Goal: Task Accomplishment & Management: Use online tool/utility

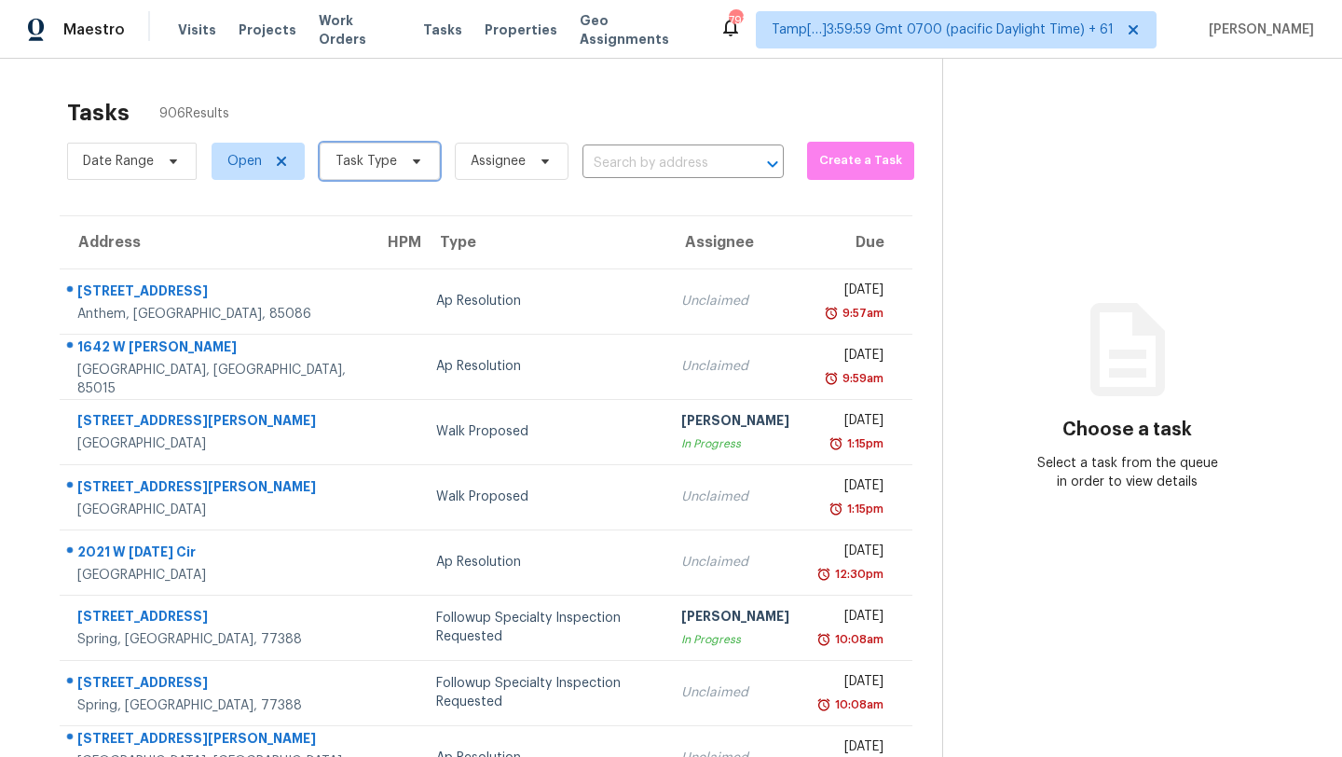
click at [346, 171] on span "Task Type" at bounding box center [380, 161] width 120 height 37
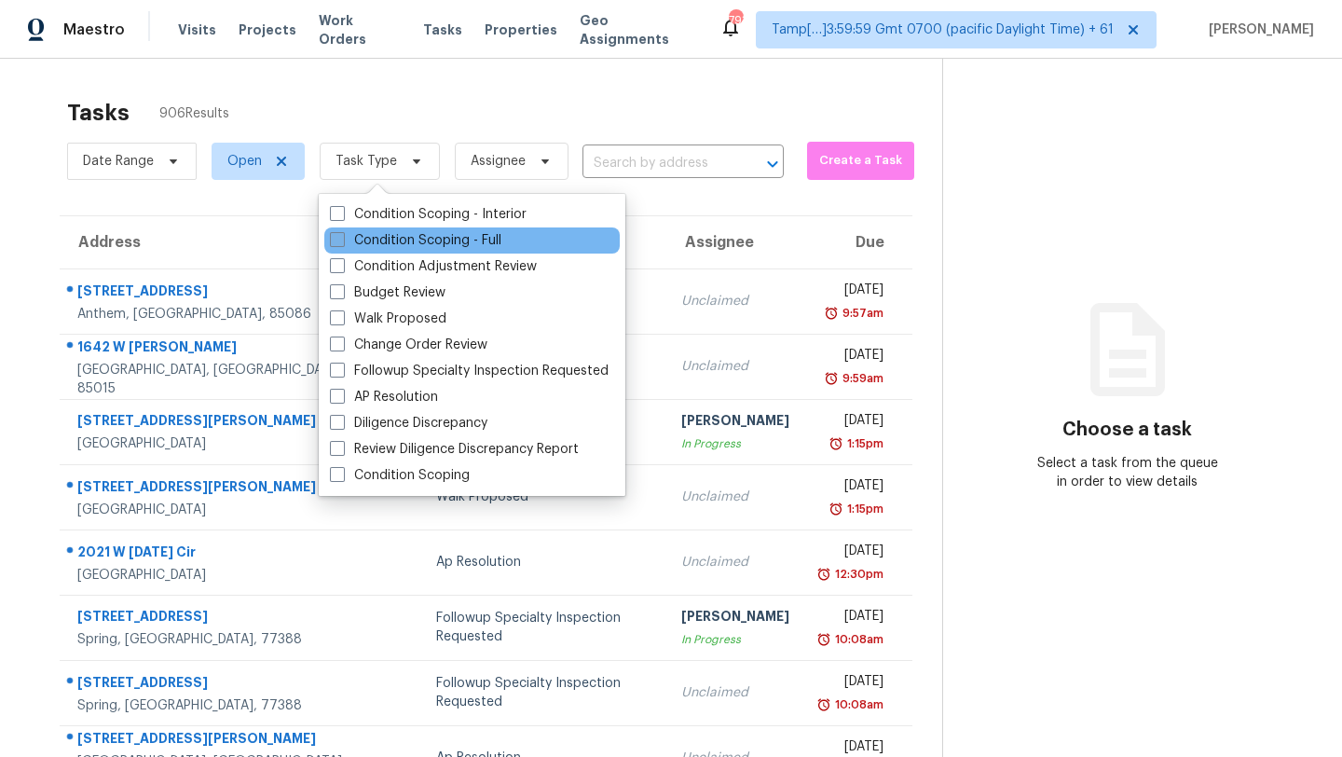
click at [375, 243] on label "Condition Scoping - Full" at bounding box center [415, 240] width 171 height 19
click at [342, 243] on input "Condition Scoping - Full" at bounding box center [336, 237] width 12 height 12
checkbox input "true"
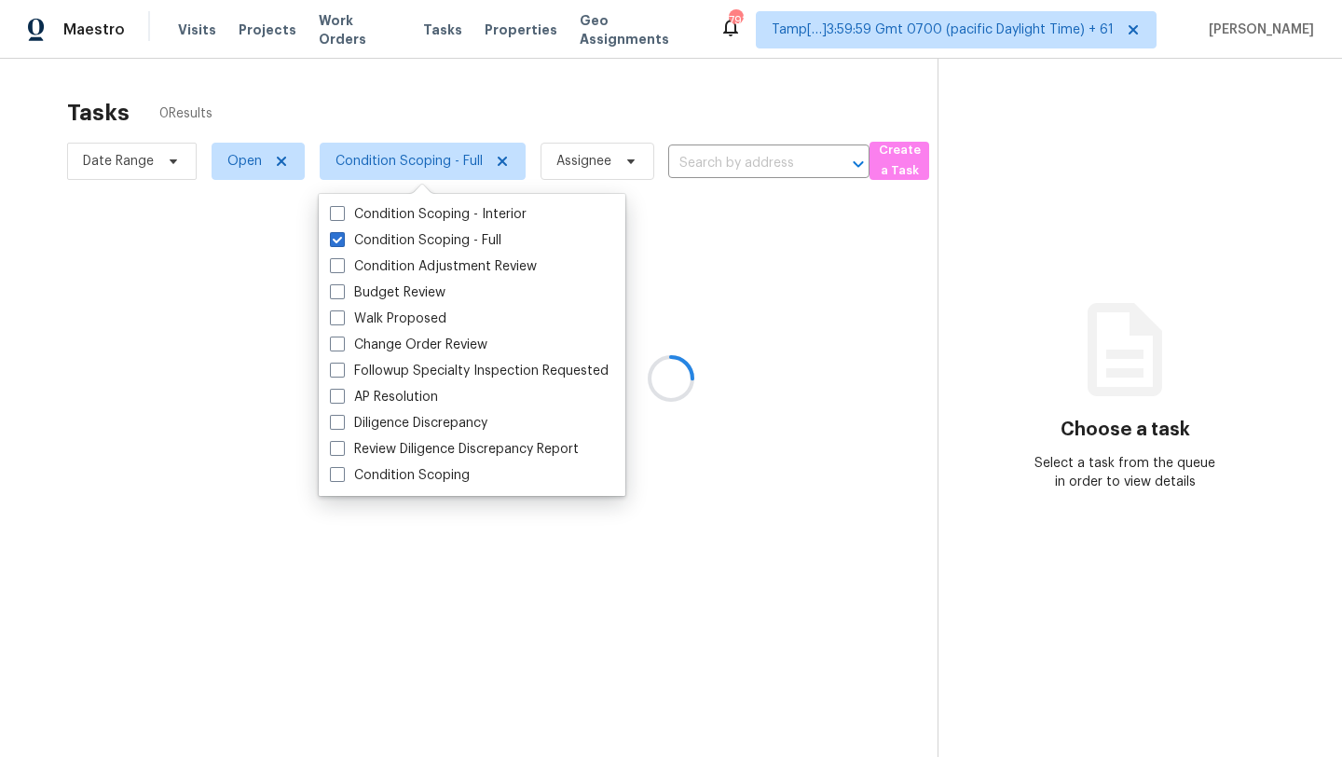
click at [554, 113] on div at bounding box center [671, 378] width 1342 height 757
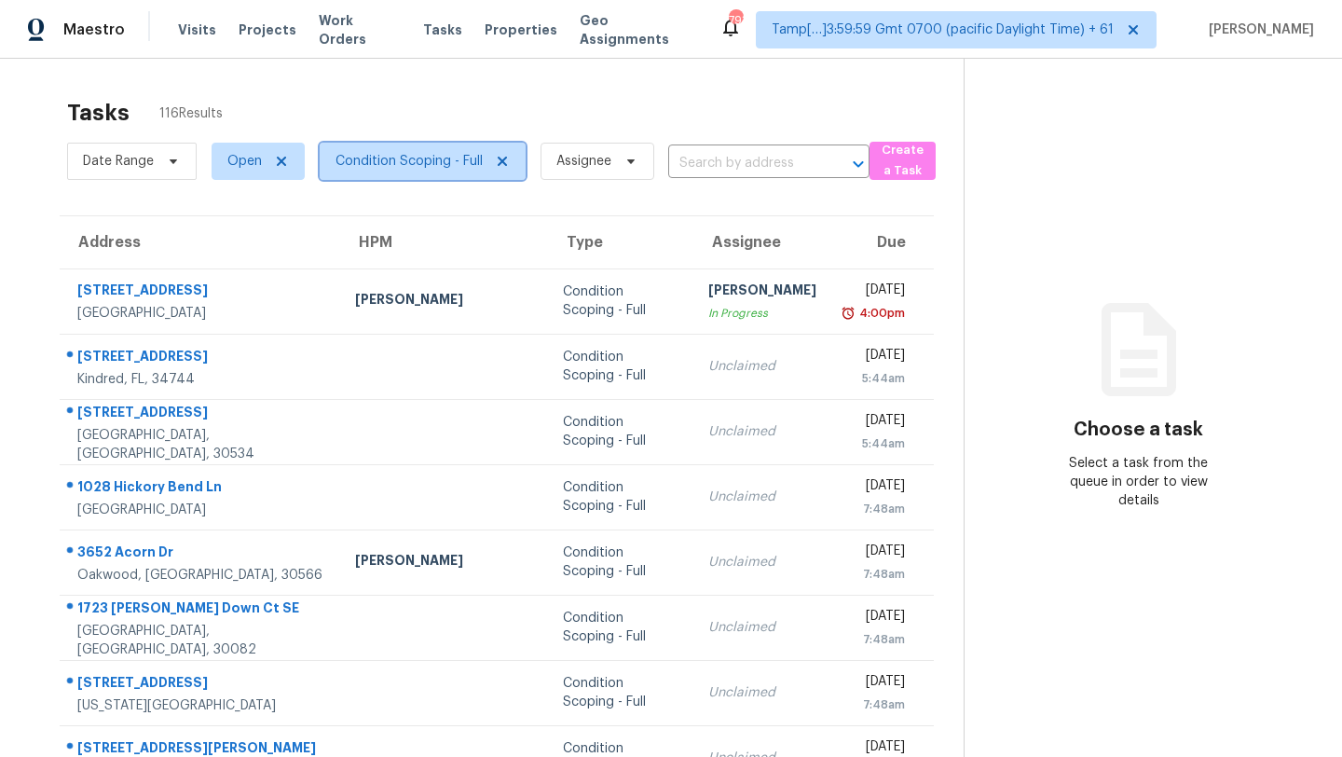
click at [441, 144] on span "Condition Scoping - Full" at bounding box center [423, 161] width 206 height 37
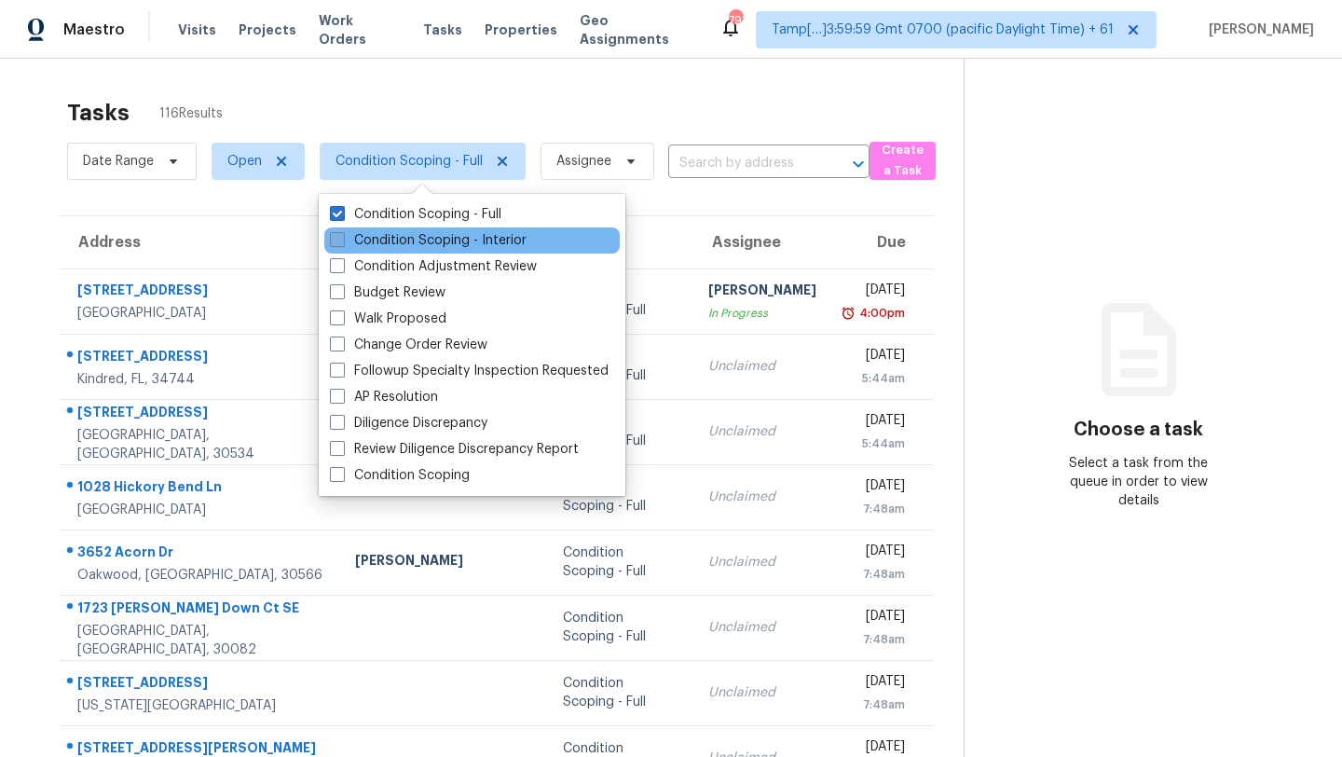
click at [429, 238] on label "Condition Scoping - Interior" at bounding box center [428, 240] width 197 height 19
click at [342, 238] on input "Condition Scoping - Interior" at bounding box center [336, 237] width 12 height 12
checkbox input "true"
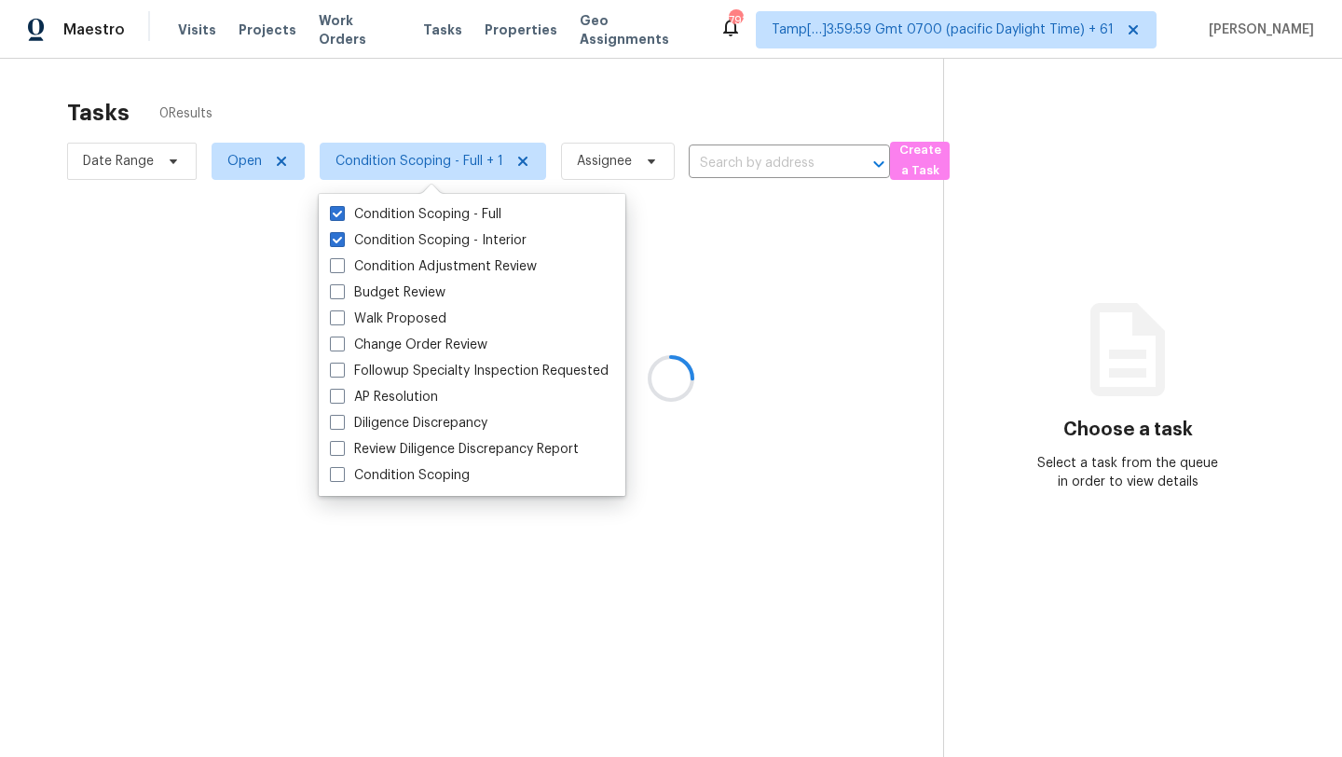
click at [482, 103] on div at bounding box center [671, 378] width 1342 height 757
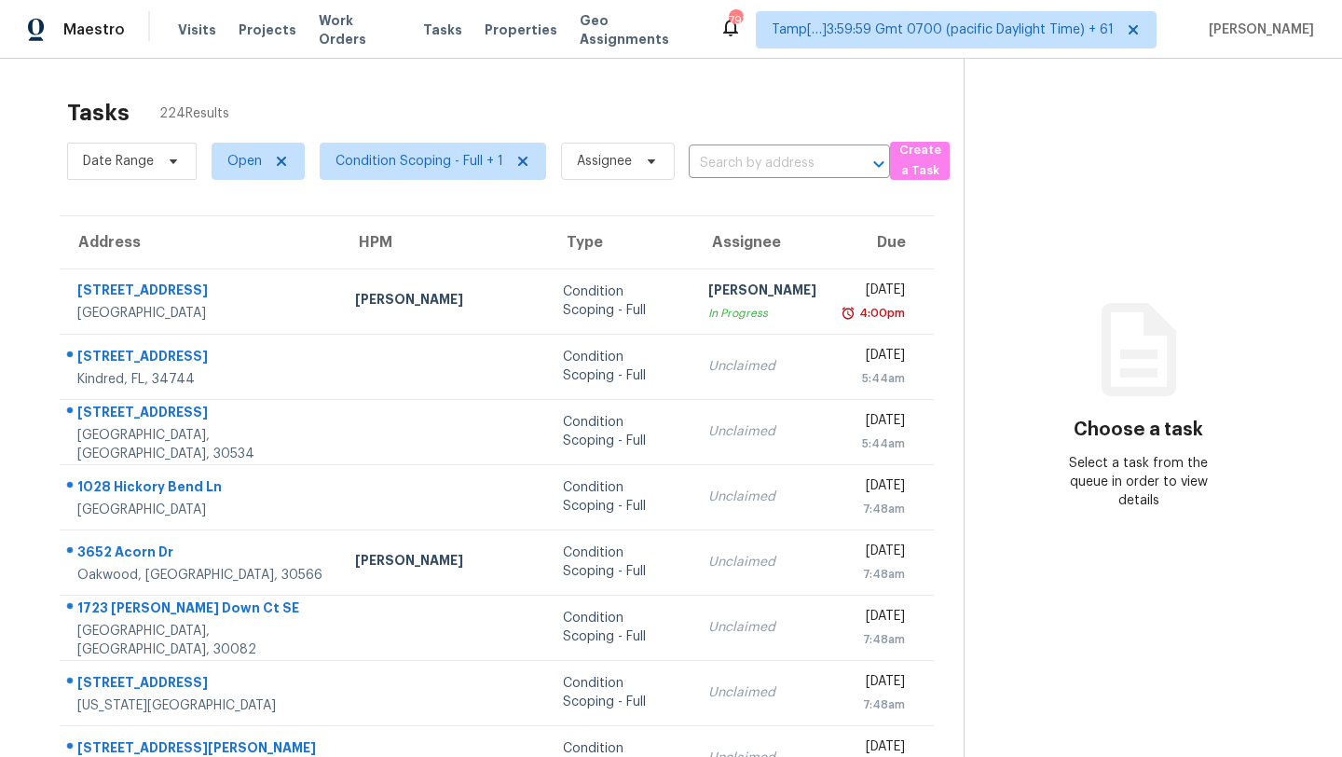
click at [520, 104] on div "Tasks 224 Results" at bounding box center [515, 113] width 896 height 48
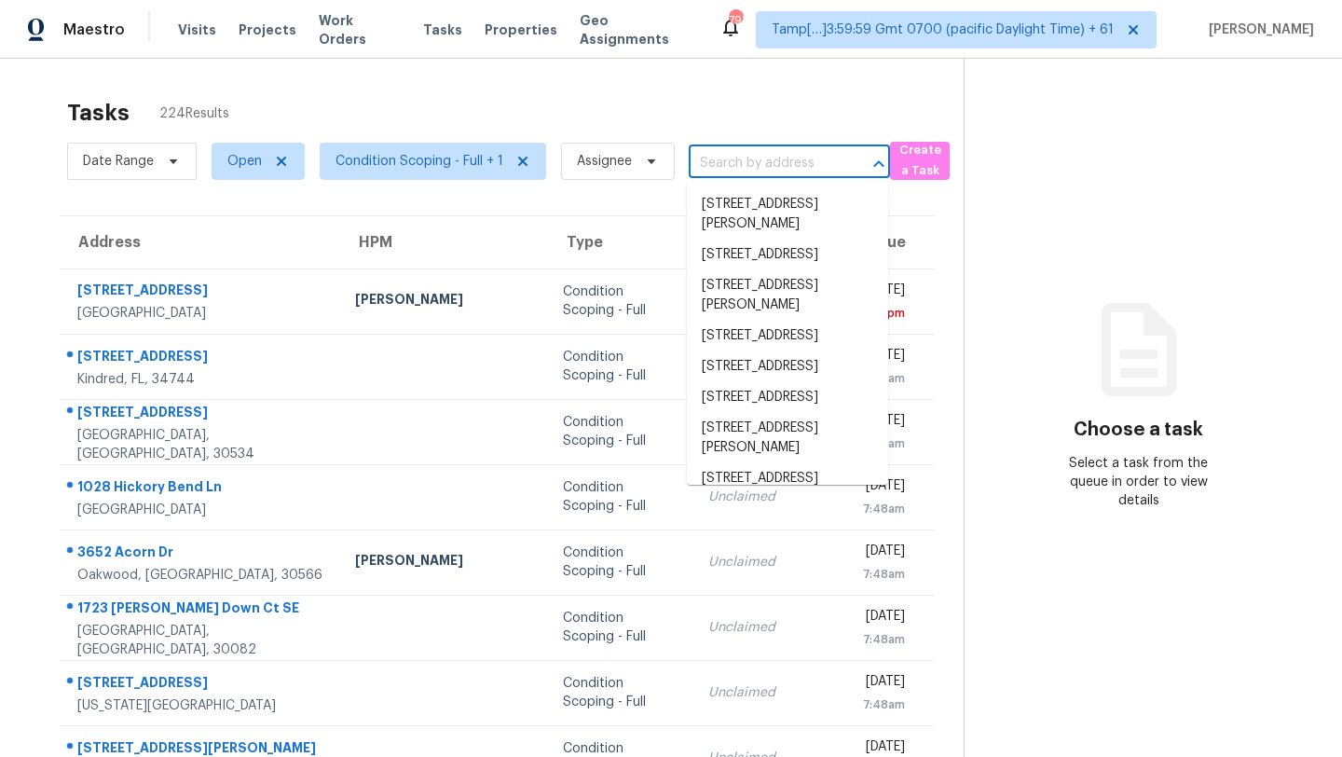
click at [722, 168] on input "text" at bounding box center [763, 163] width 149 height 29
paste input "8033 Marigola Dr, El Dorado Hills, CA, 95762"
type input "8033 Marigola Dr, El Dorado Hills, CA, 95762"
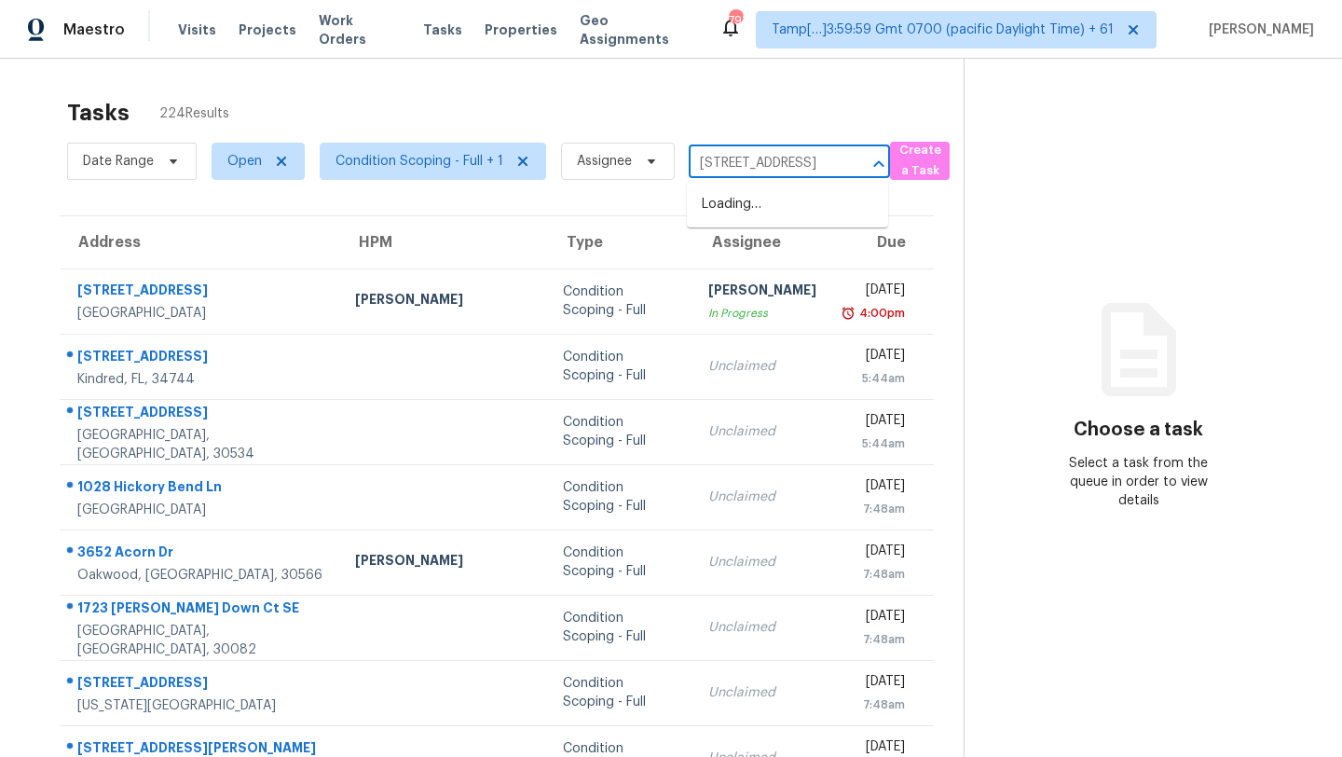
scroll to position [0, 132]
click at [724, 210] on li "8033 Marigola Dr, El Dorado Hills, CA 95762" at bounding box center [787, 204] width 201 height 31
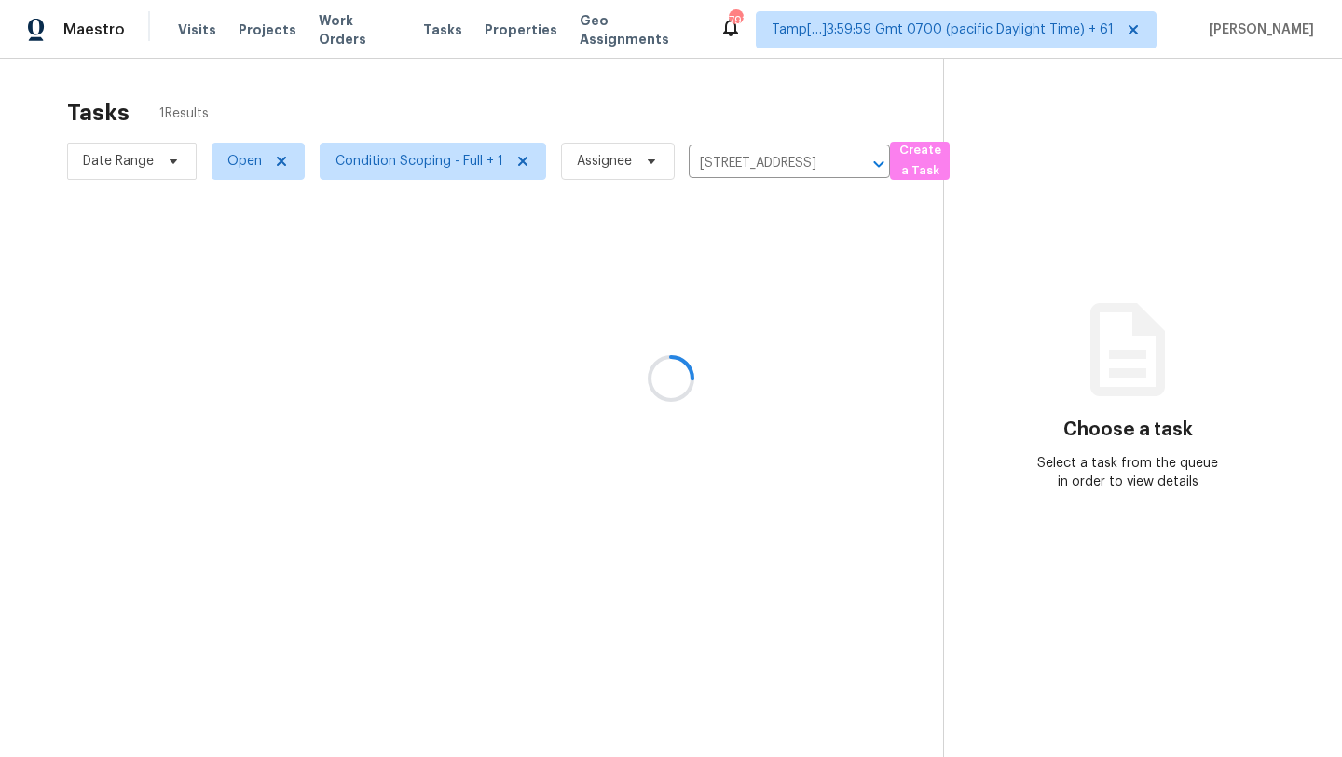
click at [689, 312] on div at bounding box center [671, 378] width 1342 height 757
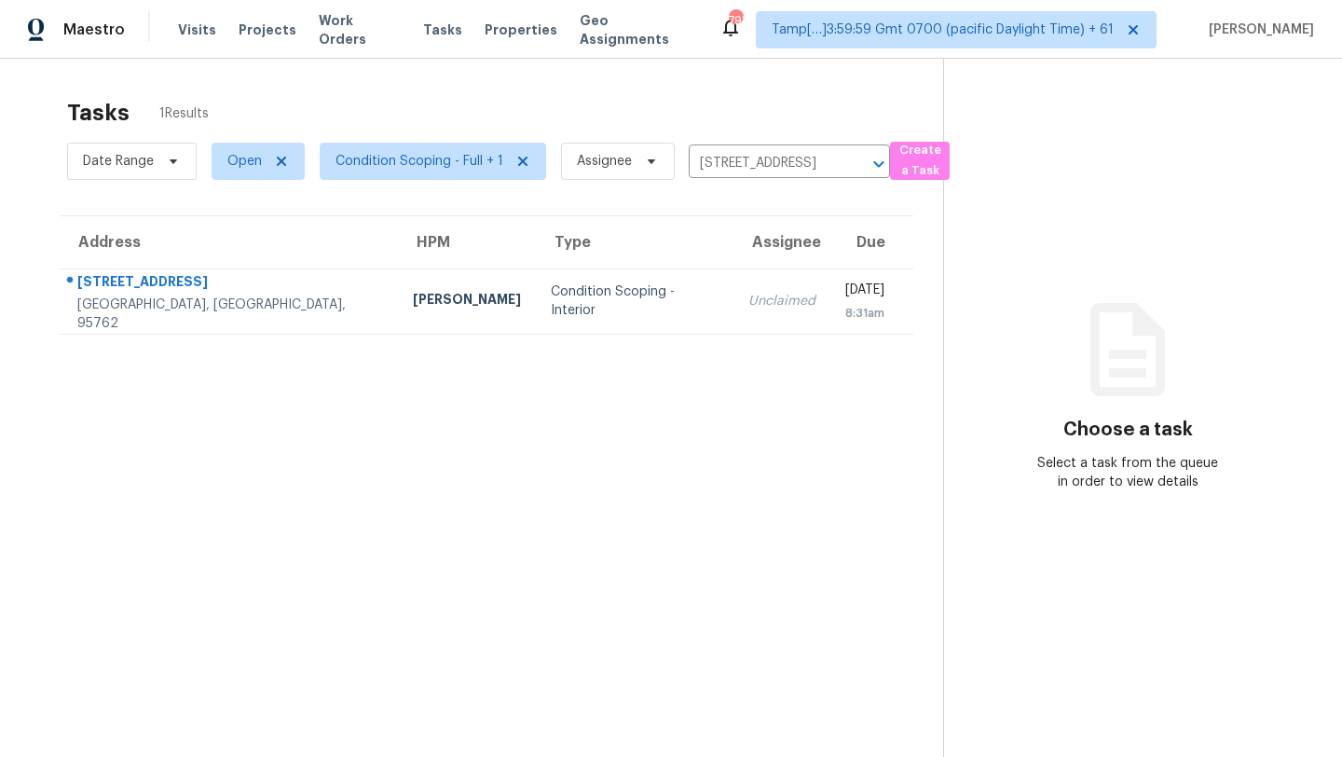
click at [733, 312] on td "Unclaimed" at bounding box center [781, 300] width 97 height 65
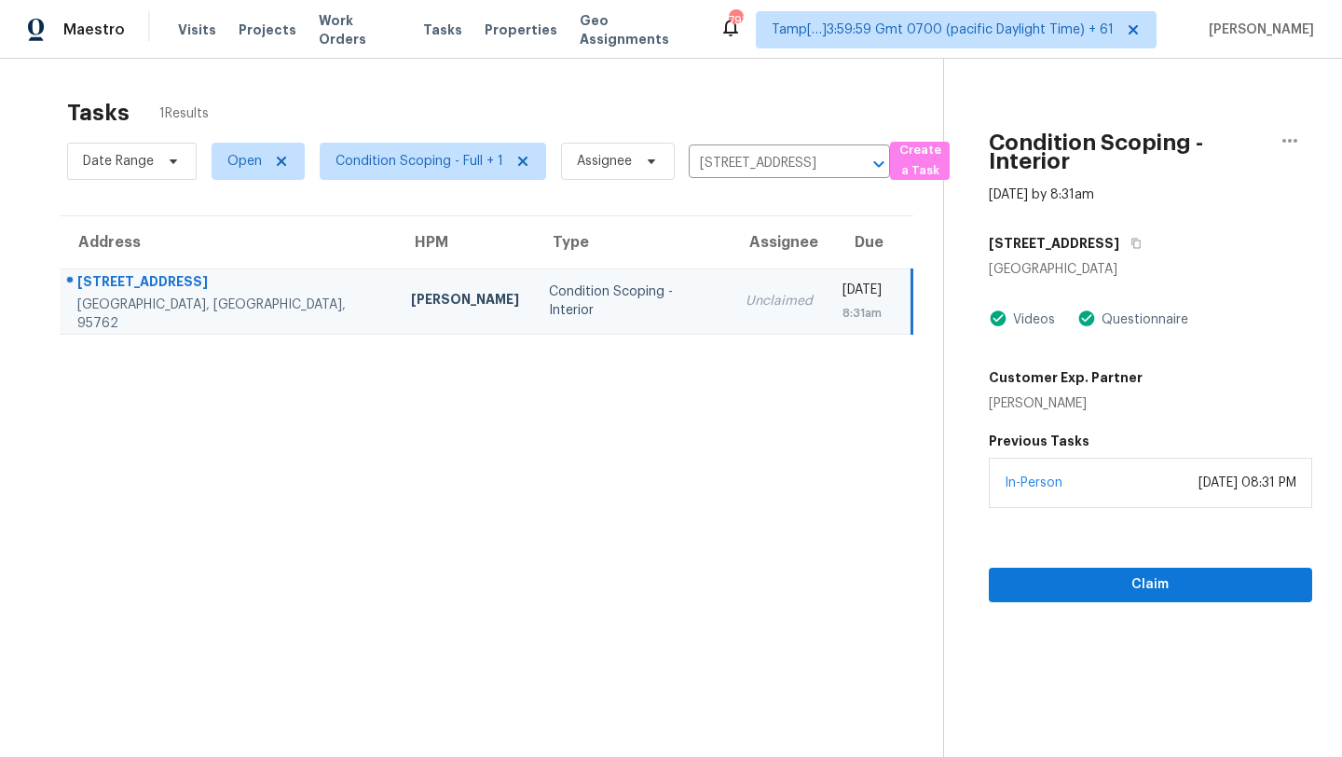
click at [1136, 493] on div "In-Person August 20, 2025 at 08:31 PM" at bounding box center [1150, 483] width 323 height 50
click at [1134, 565] on div "Claim" at bounding box center [1150, 555] width 323 height 94
click at [1134, 582] on span "Claim" at bounding box center [1151, 584] width 294 height 23
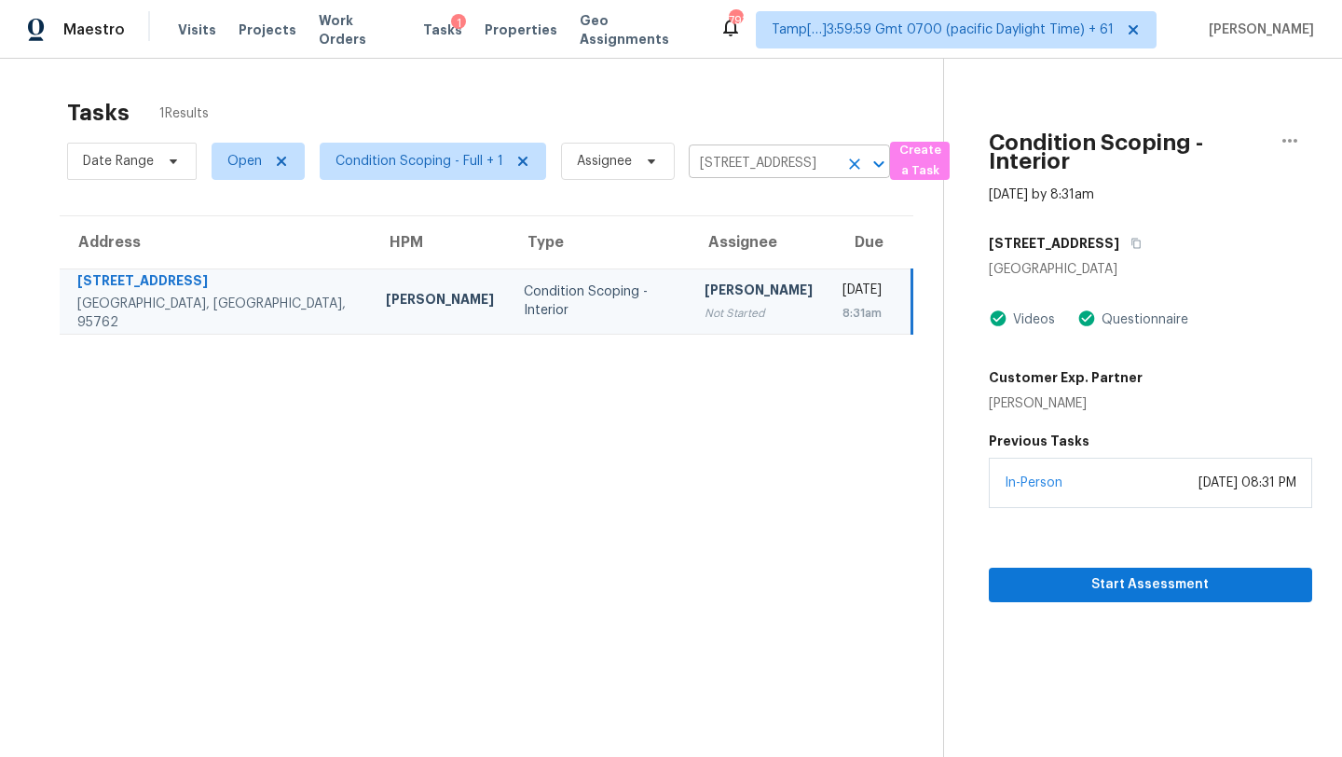
click at [759, 166] on input "8033 Marigola Dr, El Dorado Hills, CA 95762" at bounding box center [763, 163] width 149 height 29
paste input "6605 Candellaria Ct, Elk Grove, CA, 95758"
type input "6605 Candellaria Ct, Elk Grove, CA, 95758"
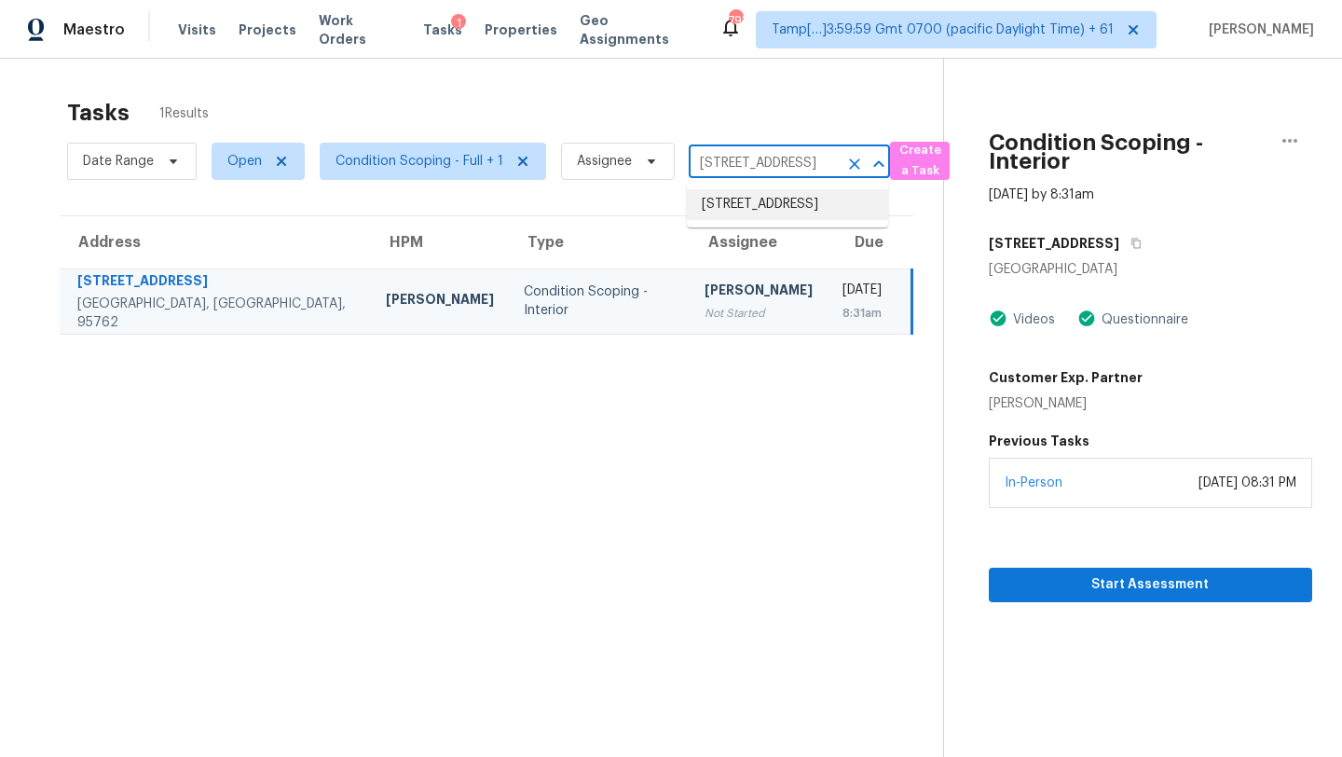
click at [757, 205] on li "6605 Candellaria Ct, Elk Grove, CA 95758" at bounding box center [787, 204] width 201 height 31
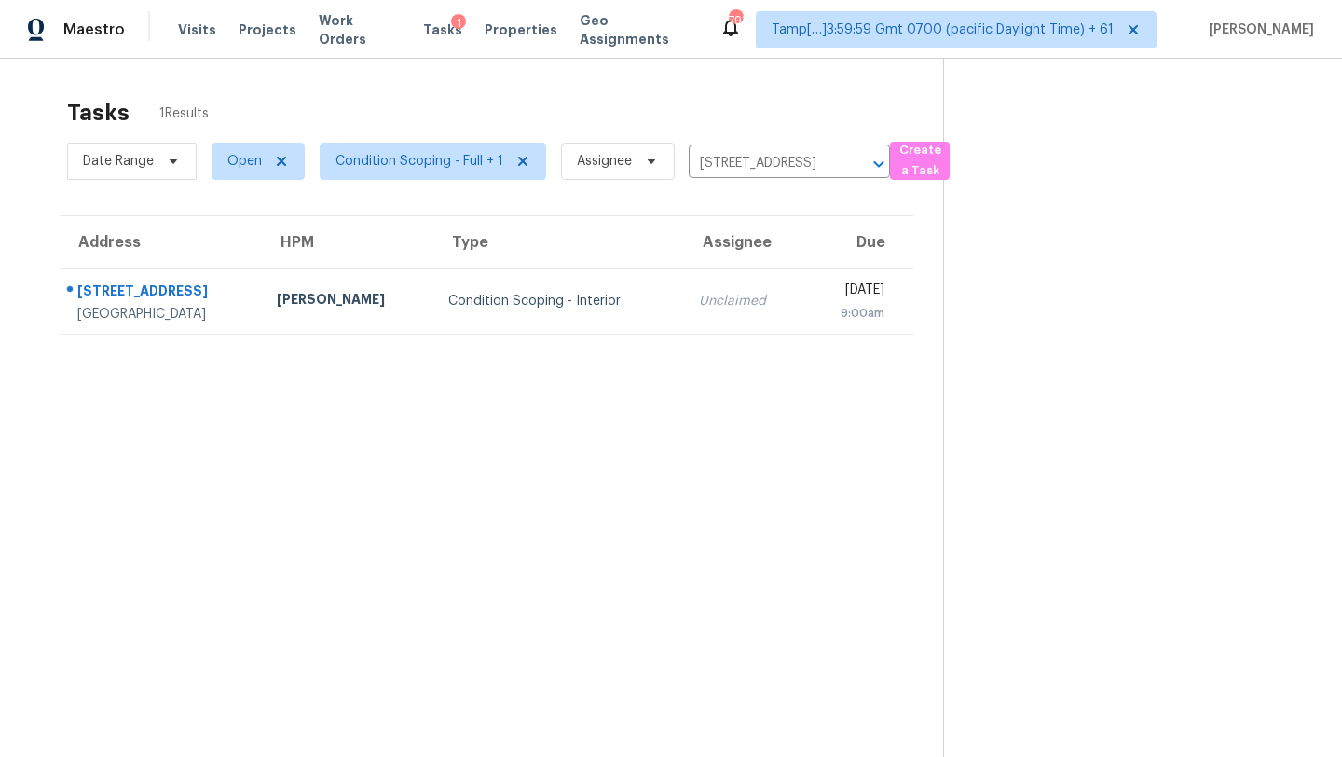
click at [804, 306] on td "Thu, Aug 21st 2025 9:00am" at bounding box center [858, 300] width 109 height 65
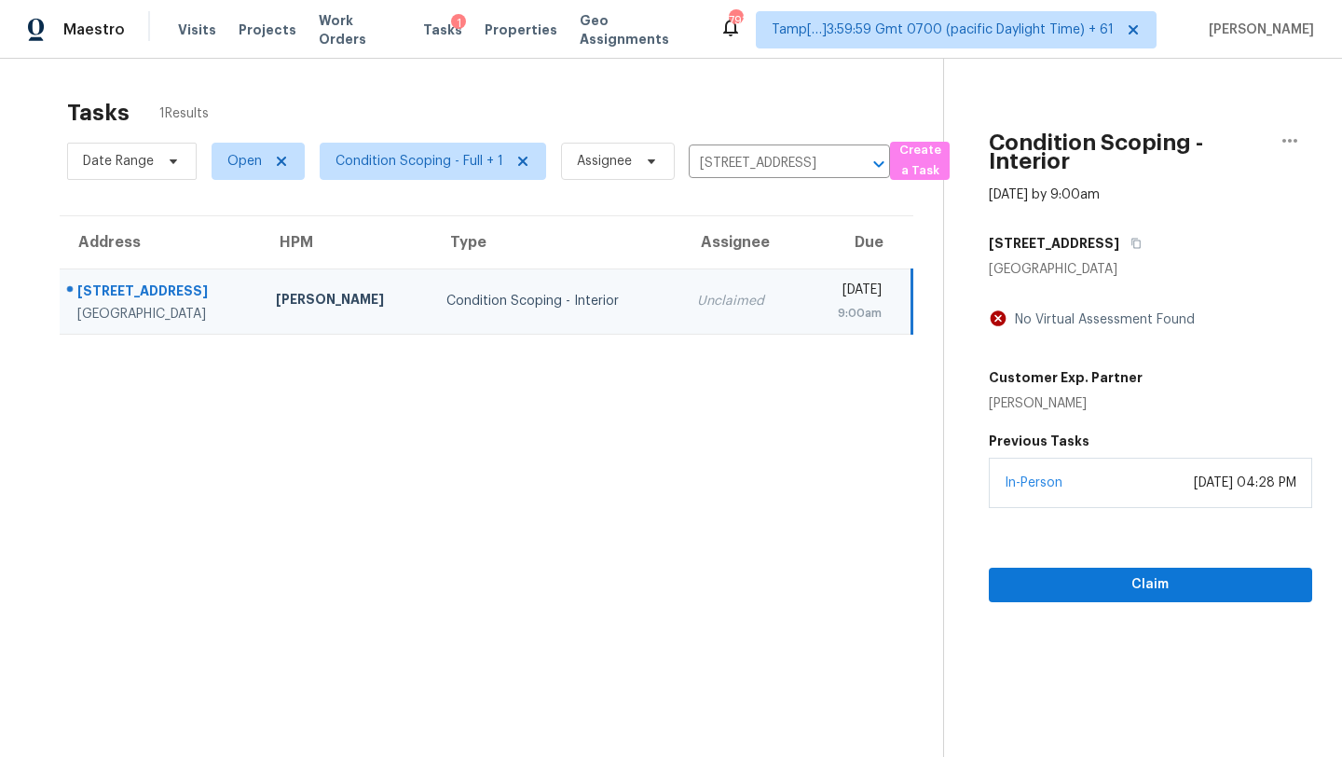
click at [1163, 499] on div "In-Person August 20, 2025 at 04:28 PM" at bounding box center [1150, 483] width 323 height 50
click at [1157, 579] on span "Claim" at bounding box center [1151, 584] width 294 height 23
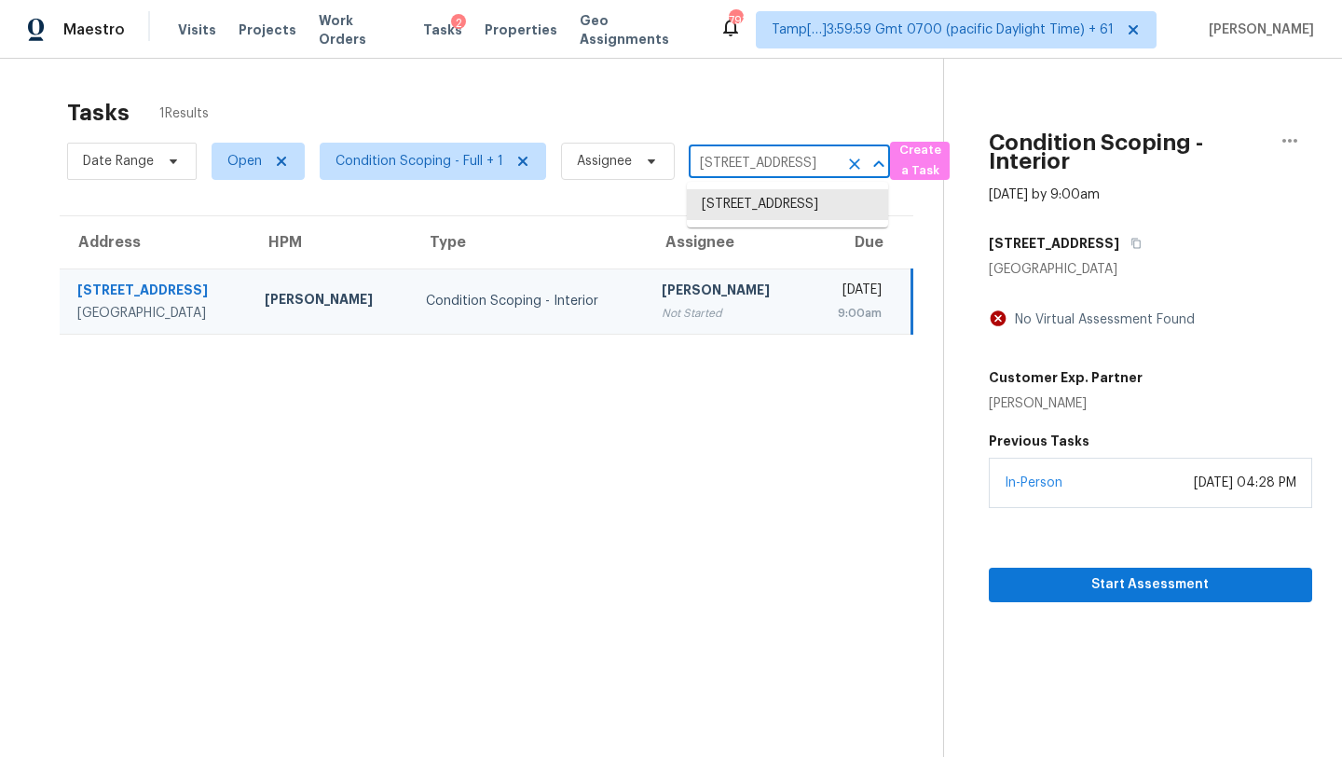
click at [739, 157] on input "6605 Candellaria Ct, Elk Grove, CA 95758" at bounding box center [763, 163] width 149 height 29
paste input "213 Connecticut Ave, Saint Cloud, FL, 34769"
type input "213 Connecticut Ave, Saint Cloud, FL, 34769"
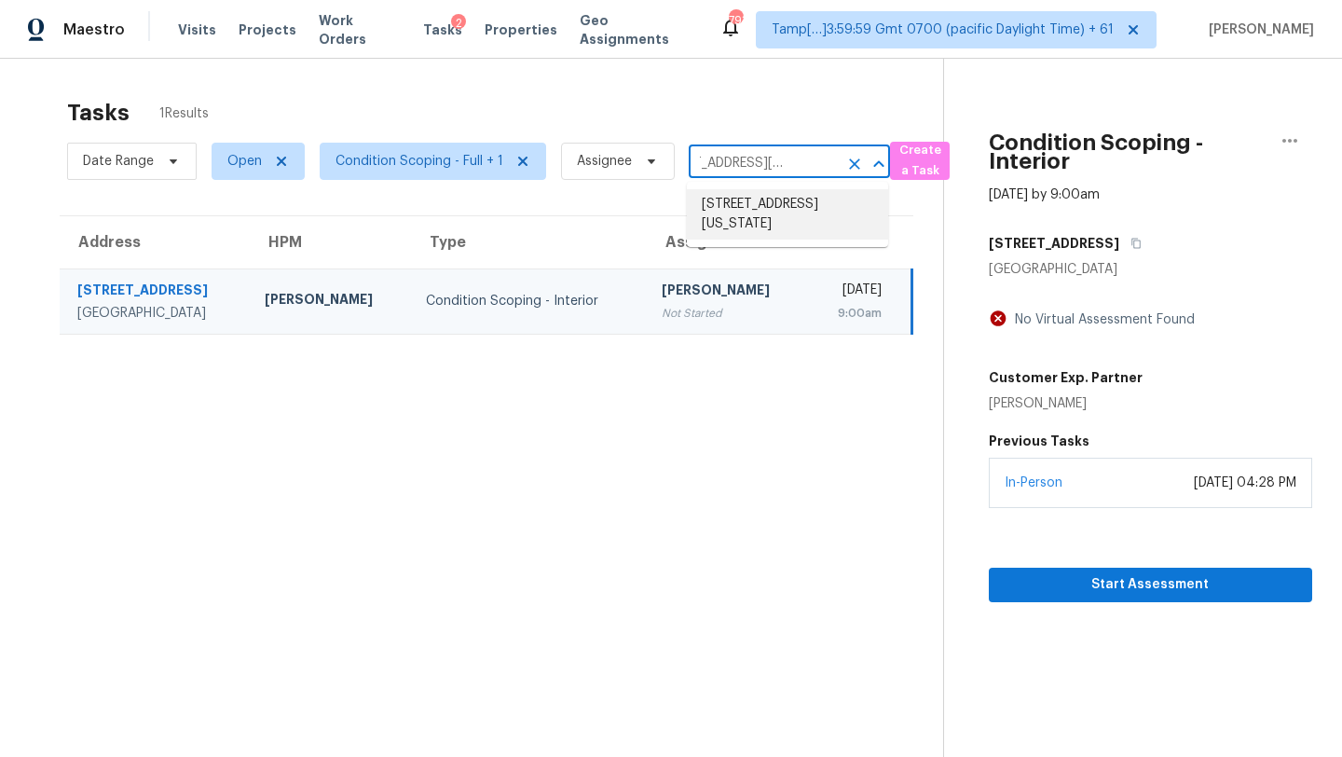
click at [754, 202] on li "213 Connecticut Ave, Saint Cloud, FL 34769" at bounding box center [787, 214] width 201 height 50
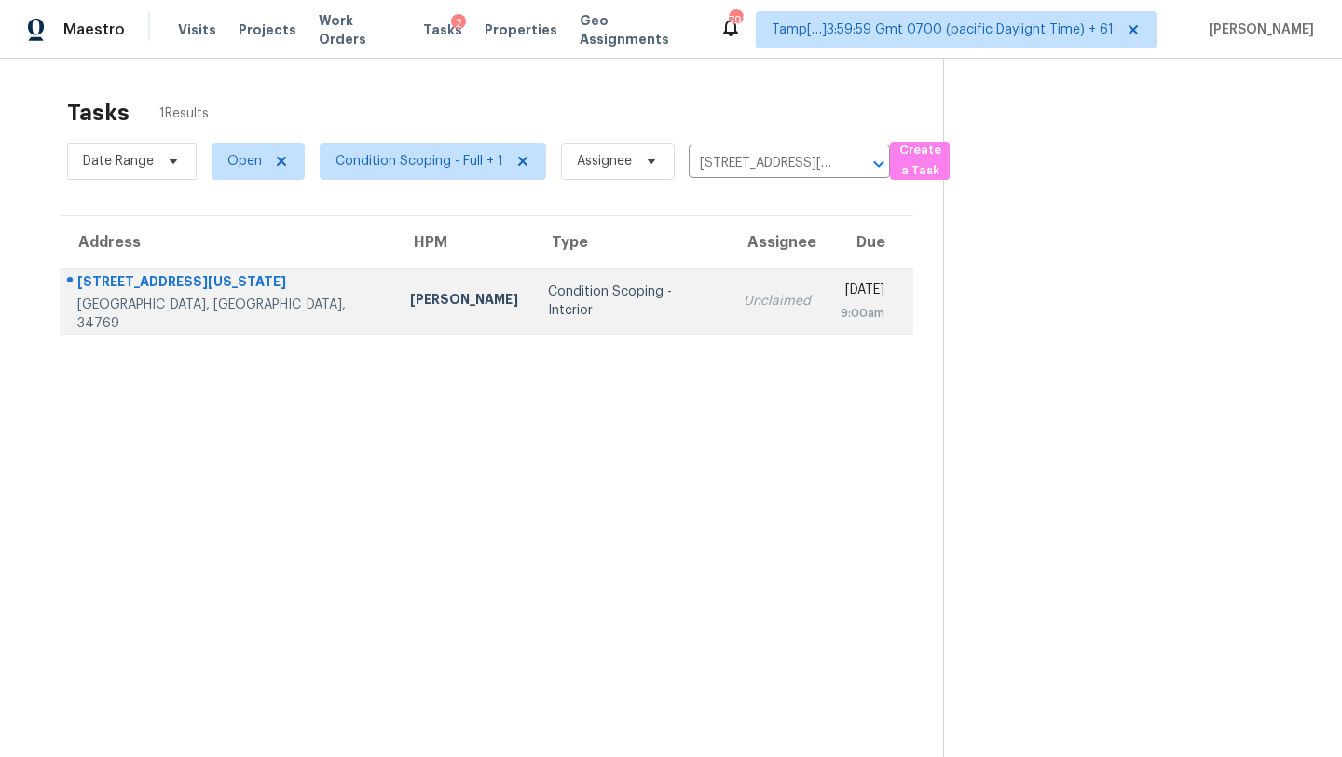
click at [744, 301] on div "Unclaimed" at bounding box center [777, 301] width 67 height 19
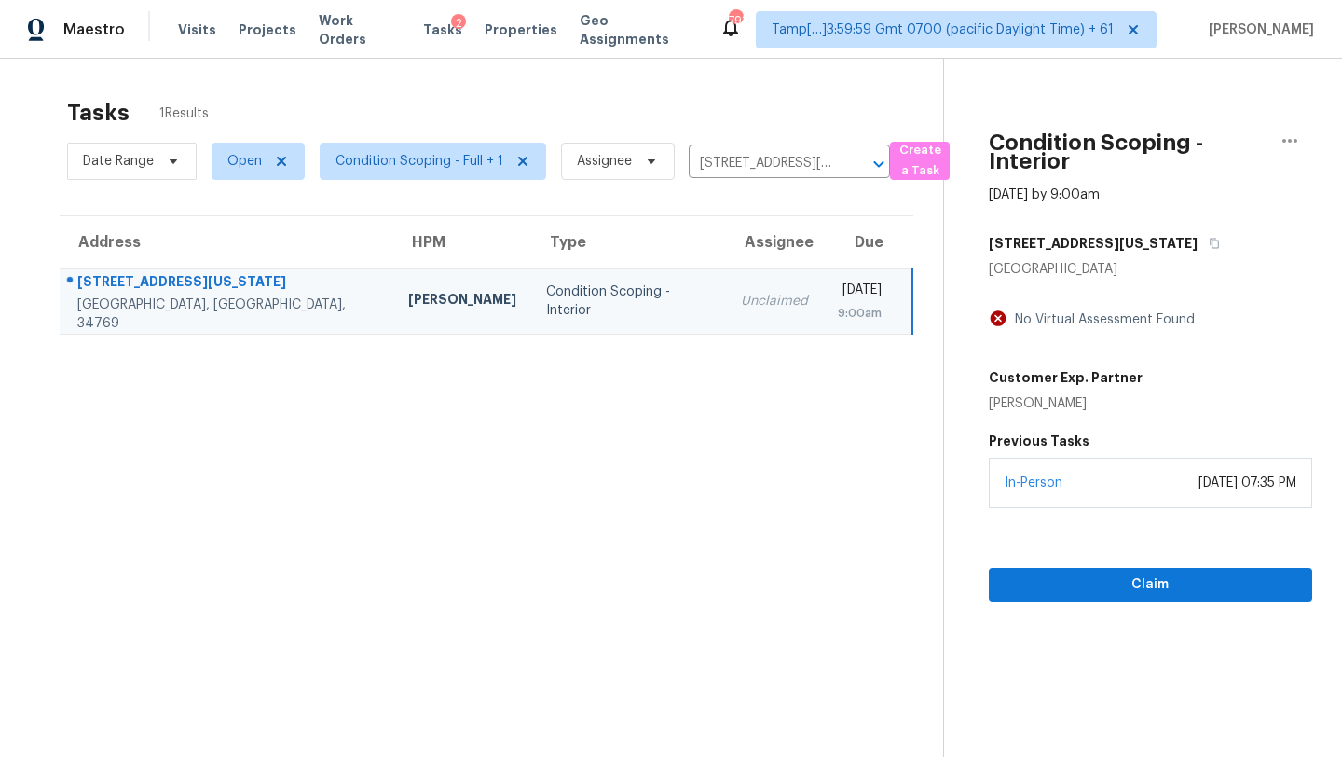
click at [1135, 501] on div "In-Person August 20, 2025 at 07:35 PM" at bounding box center [1150, 483] width 323 height 50
click at [1130, 581] on span "Claim" at bounding box center [1151, 584] width 294 height 23
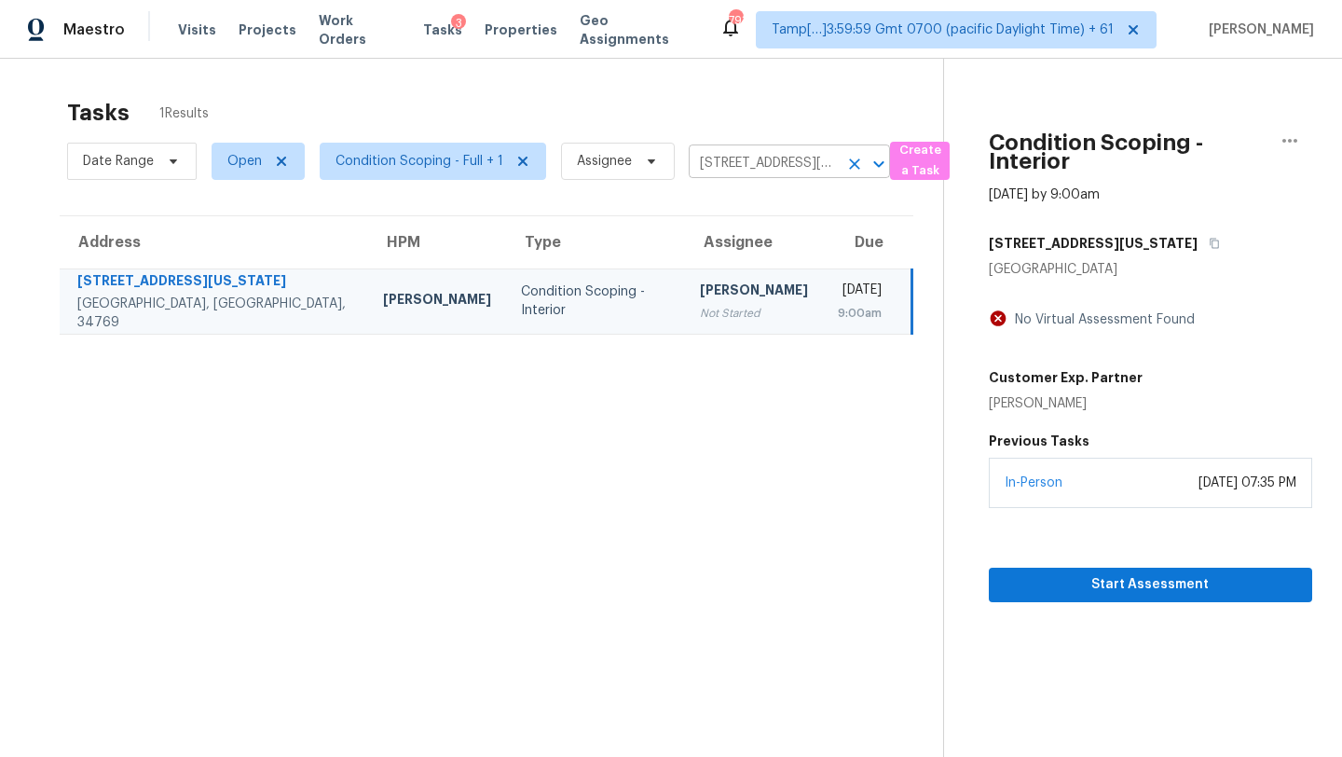
click at [751, 168] on input "213 Connecticut Ave, Saint Cloud, FL 34769" at bounding box center [763, 163] width 149 height 29
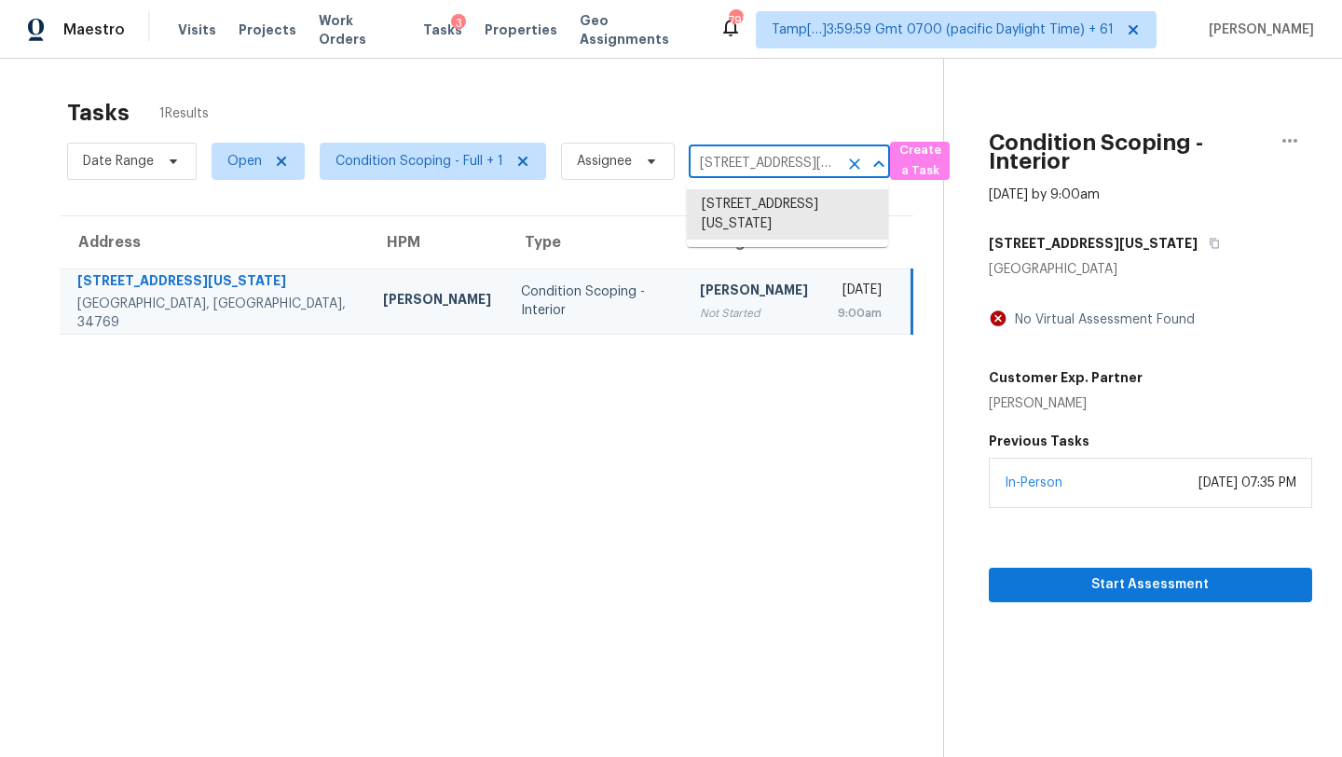
click at [751, 168] on input "213 Connecticut Ave, Saint Cloud, FL 34769" at bounding box center [763, 163] width 149 height 29
paste input "319 Cloverbrook Way, Gallatin, TN, 37066"
type input "319 Cloverbrook Way, Gallatin, TN, 37066"
click at [744, 220] on li "319 Cloverbrook Way, Gallatin, TN 37066" at bounding box center [787, 204] width 201 height 31
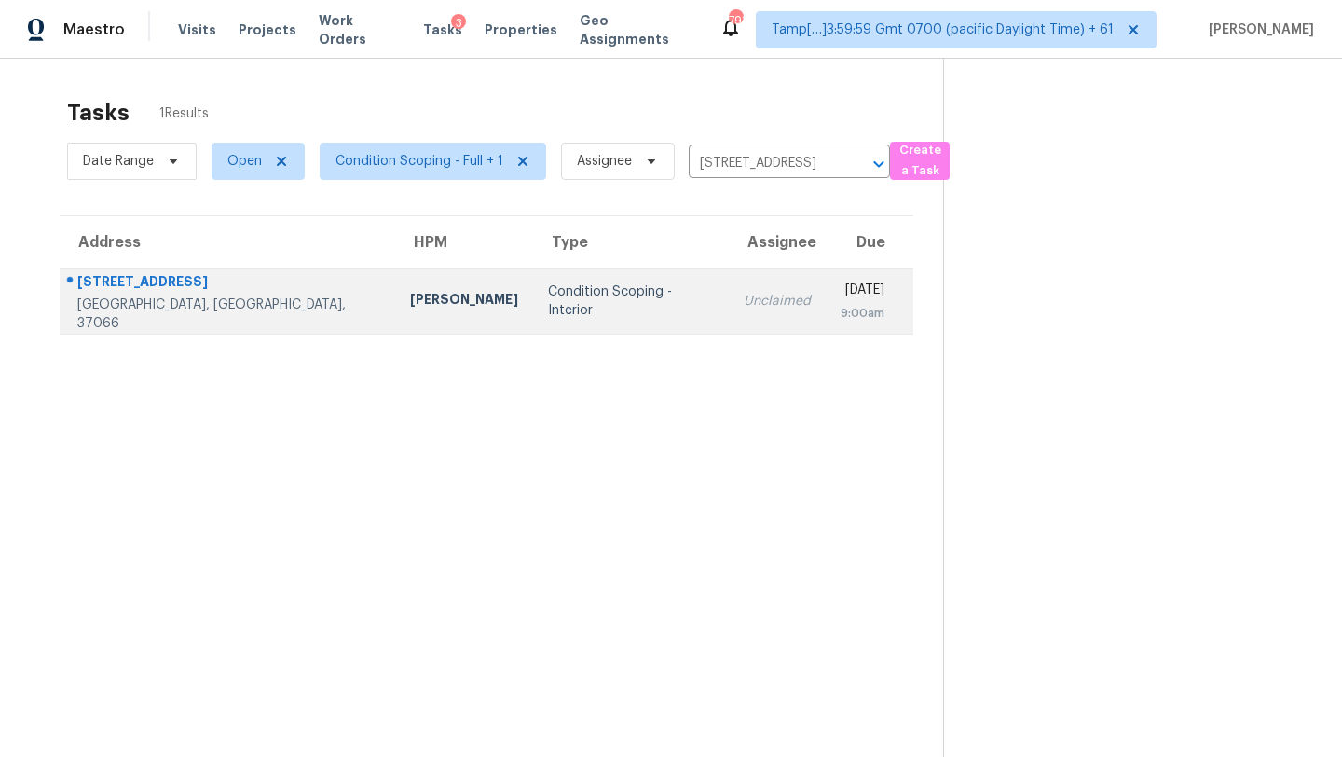
click at [841, 286] on div "Thu, Aug 21st 2025" at bounding box center [863, 291] width 44 height 23
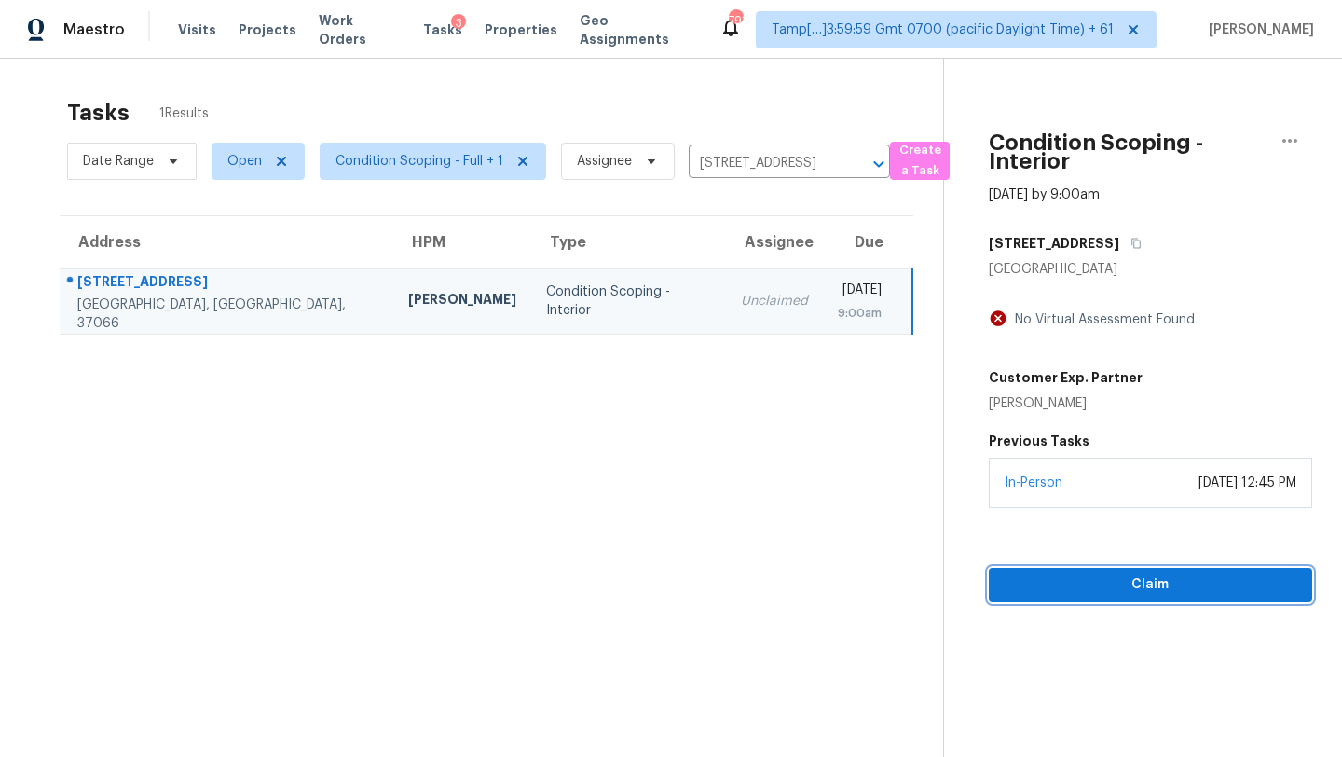
click at [1139, 574] on span "Claim" at bounding box center [1151, 584] width 294 height 23
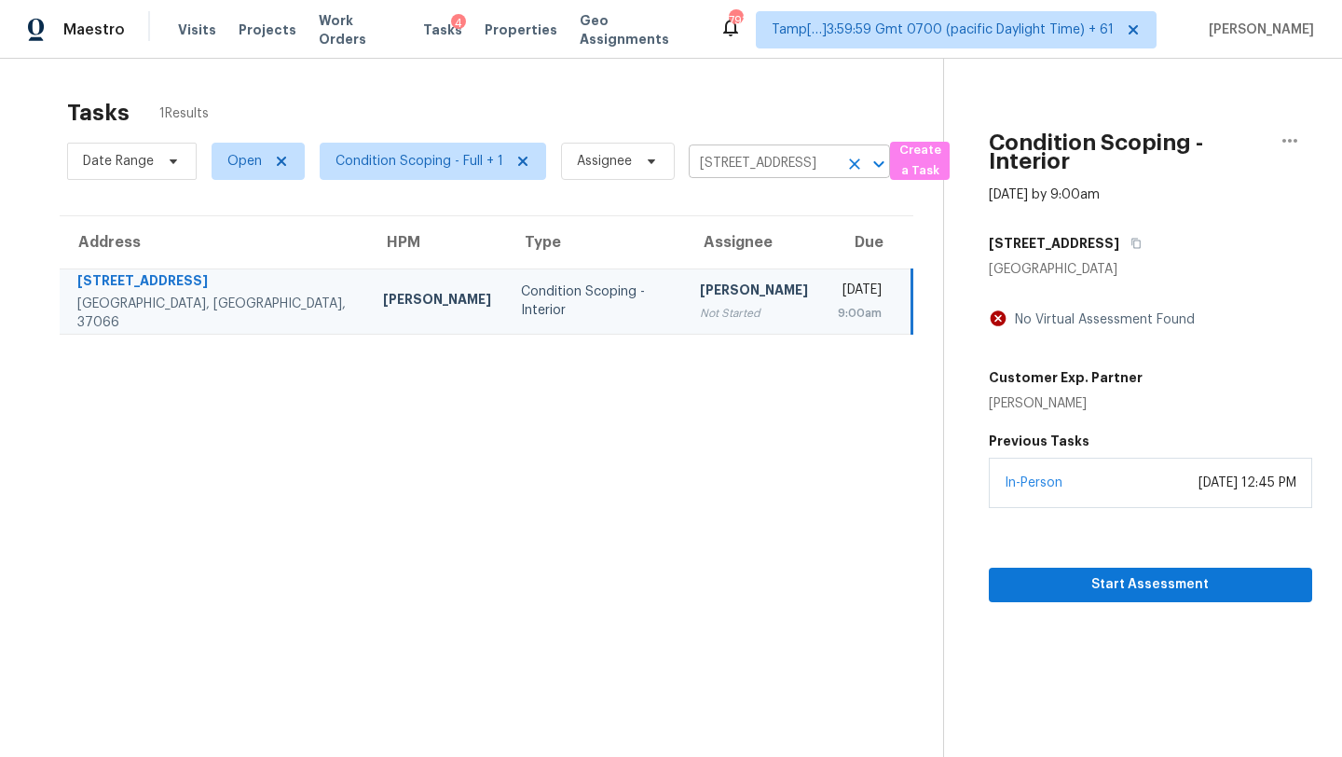
click at [731, 169] on input "319 Cloverbrook Way, Gallatin, TN 37066" at bounding box center [763, 163] width 149 height 29
paste input "101 Milton Ct, Goose Creek, SC, 29445"
type input "101 Milton Ct, Goose Creek, SC, 29445"
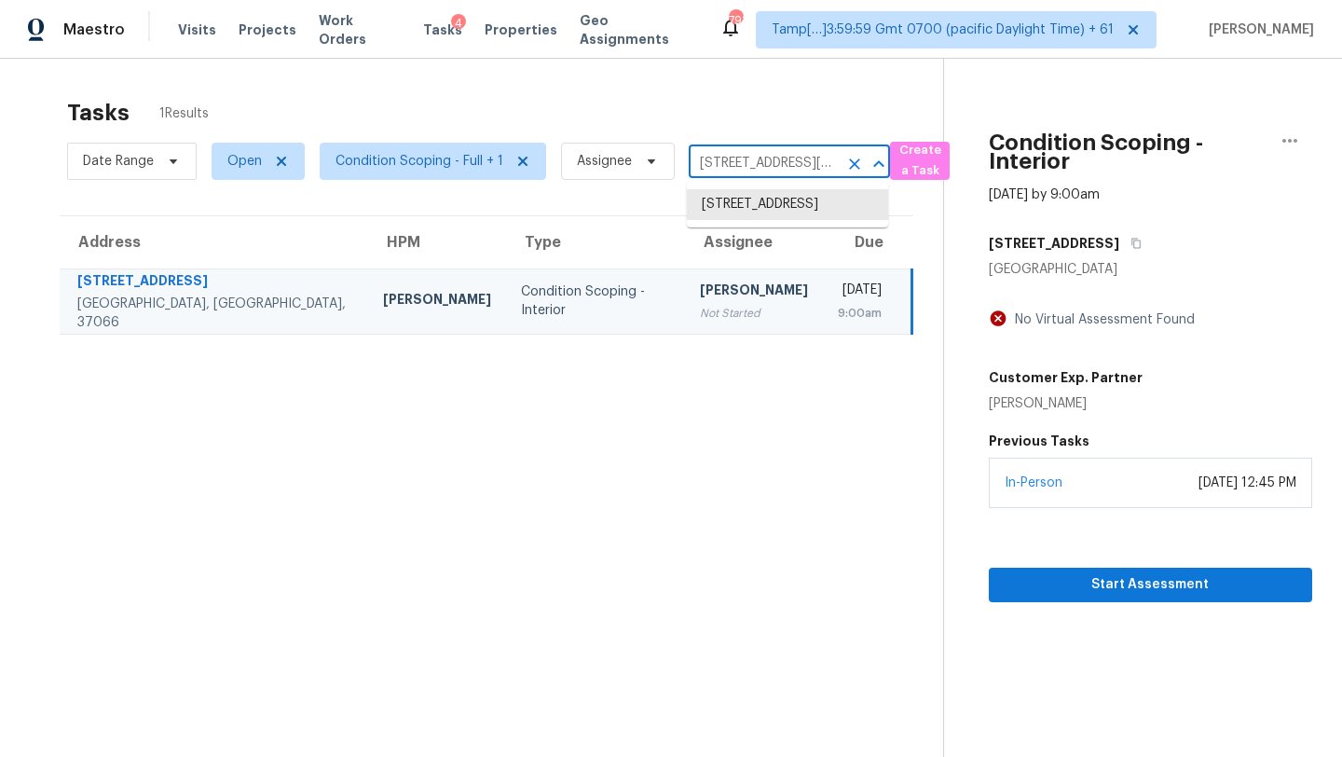
scroll to position [0, 97]
click at [768, 201] on li "101 Milton Ct, Goose Creek, SC 29445" at bounding box center [787, 214] width 201 height 50
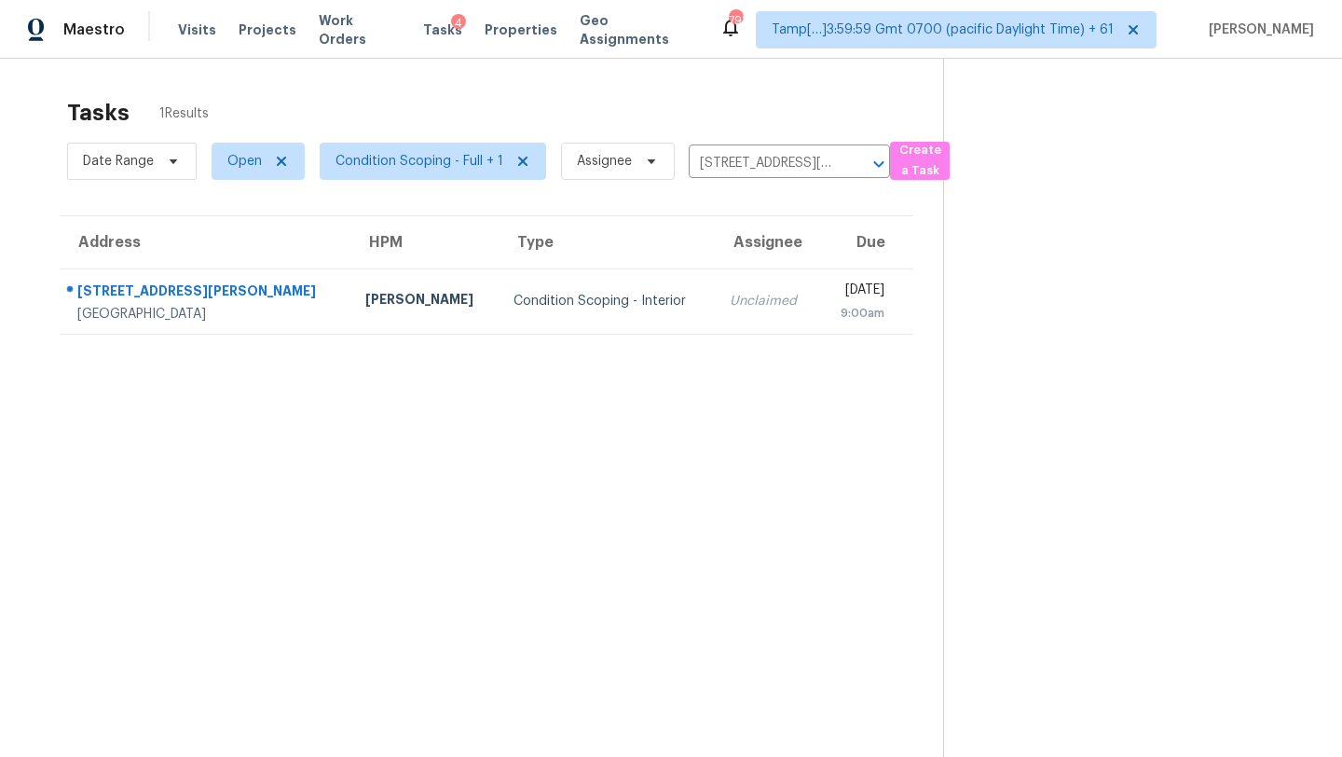
click at [834, 310] on div "9:00am" at bounding box center [859, 313] width 50 height 19
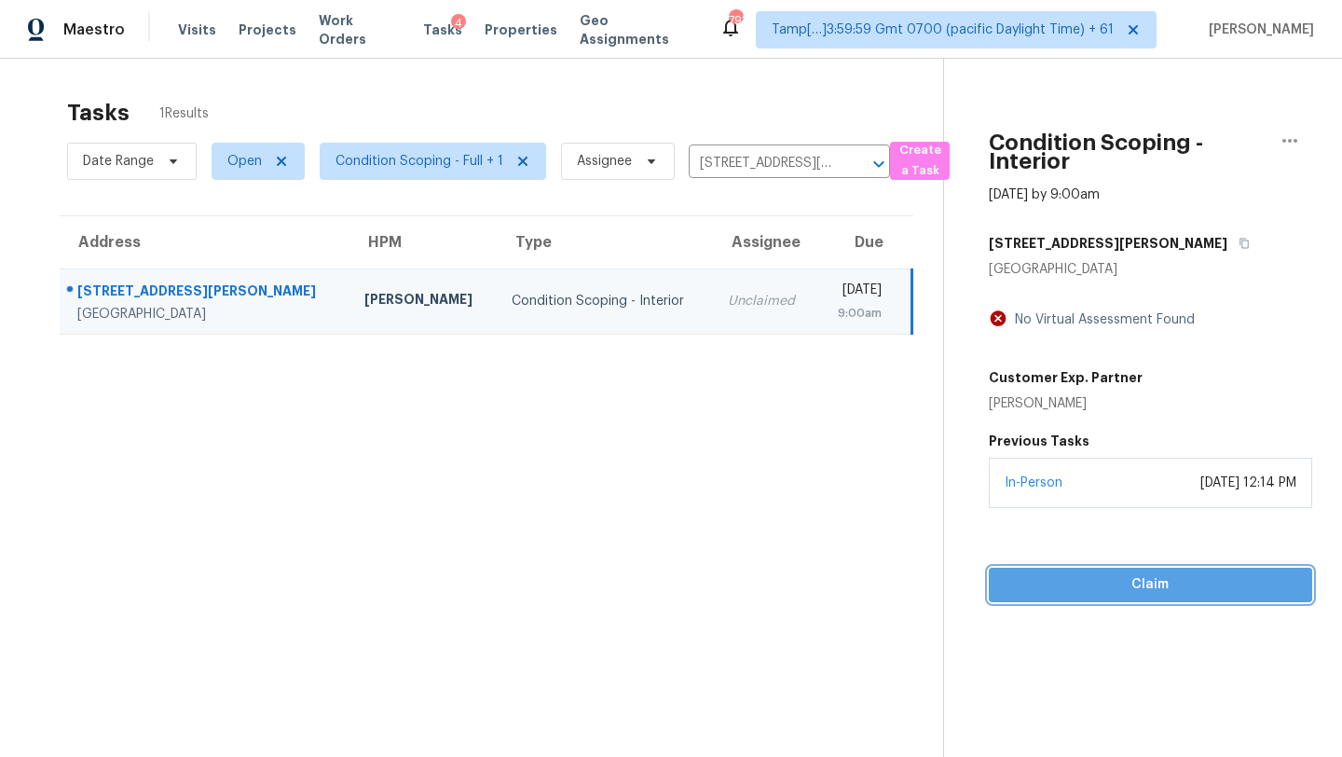
click at [1133, 578] on span "Claim" at bounding box center [1151, 584] width 294 height 23
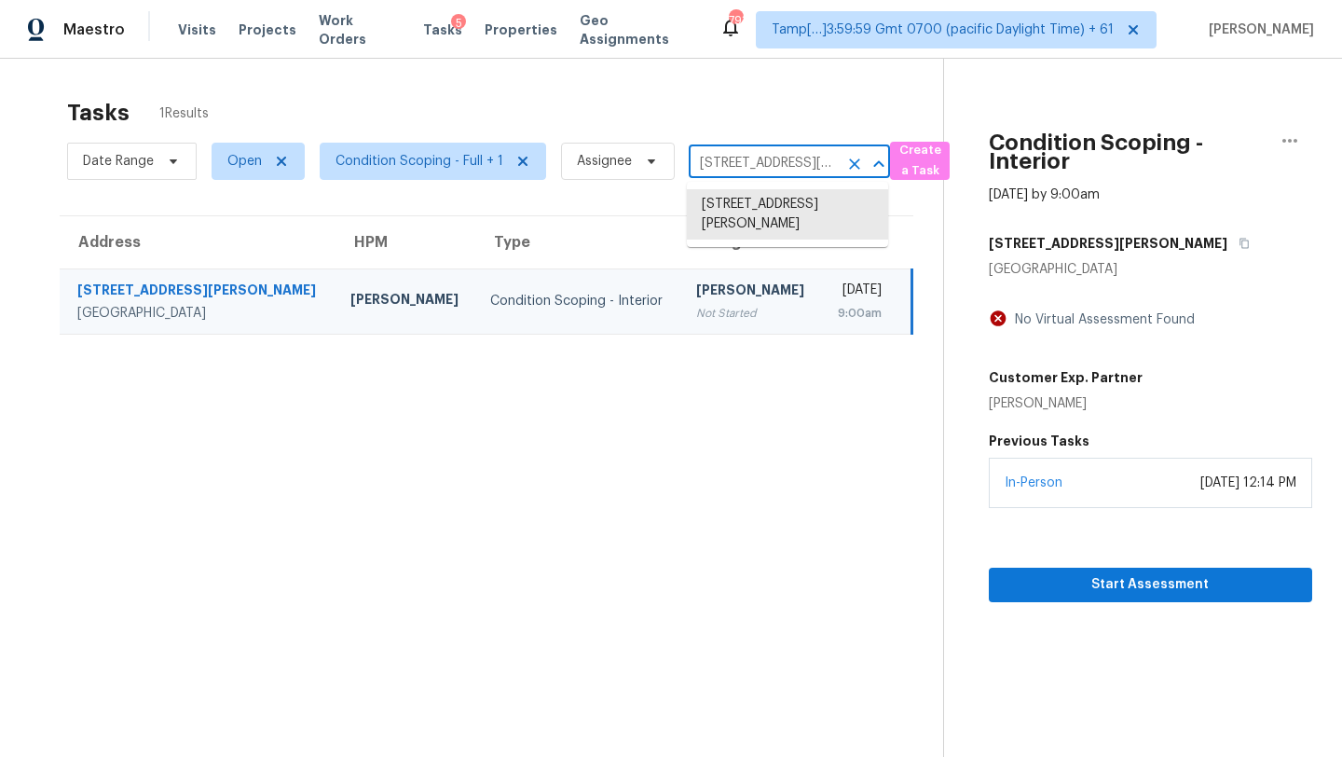
click at [744, 160] on input "101 Milton Ct, Goose Creek, SC 29445" at bounding box center [763, 163] width 149 height 29
paste input "3508 Germainia Ct, Triangle, VA, 22172"
type input "3508 Germainia Ct, Triangle, VA, 22172"
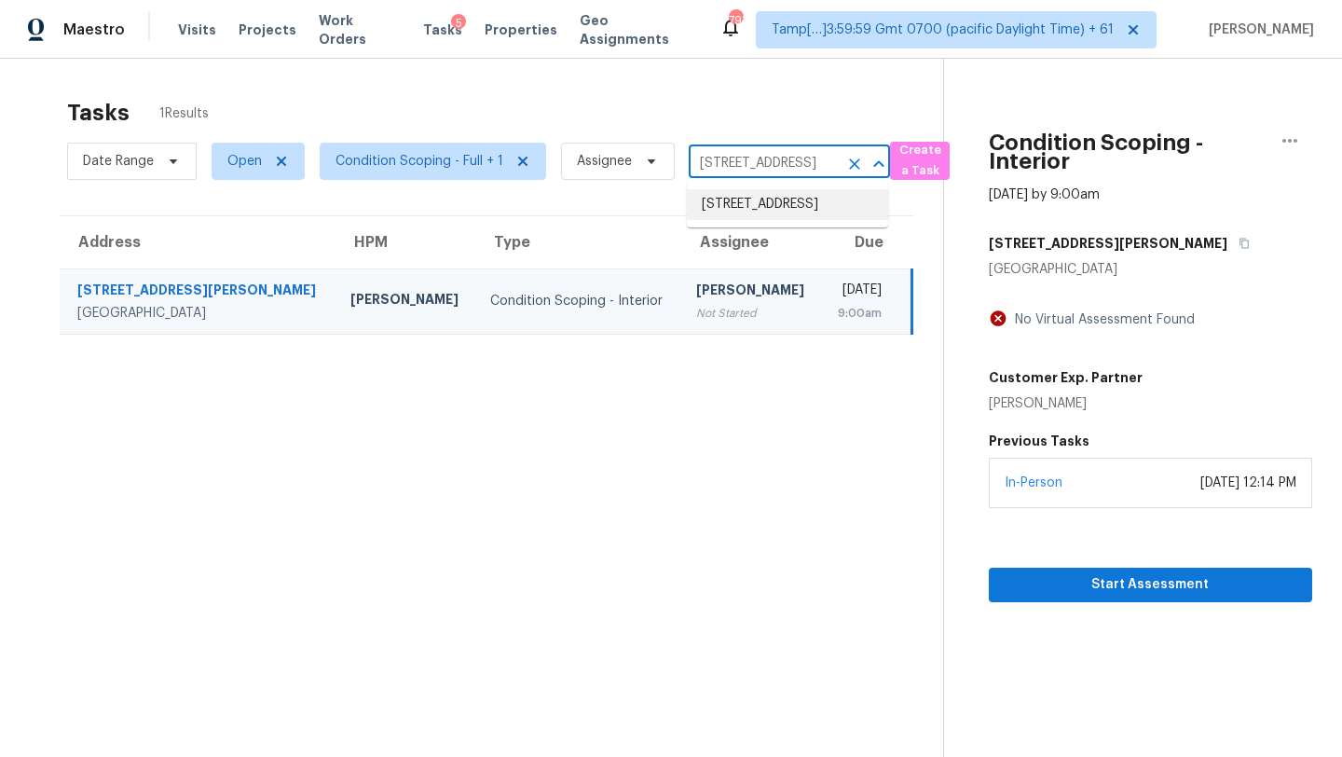
click at [778, 211] on li "3508 Germainia Ct, Triangle, VA 22172" at bounding box center [787, 204] width 201 height 31
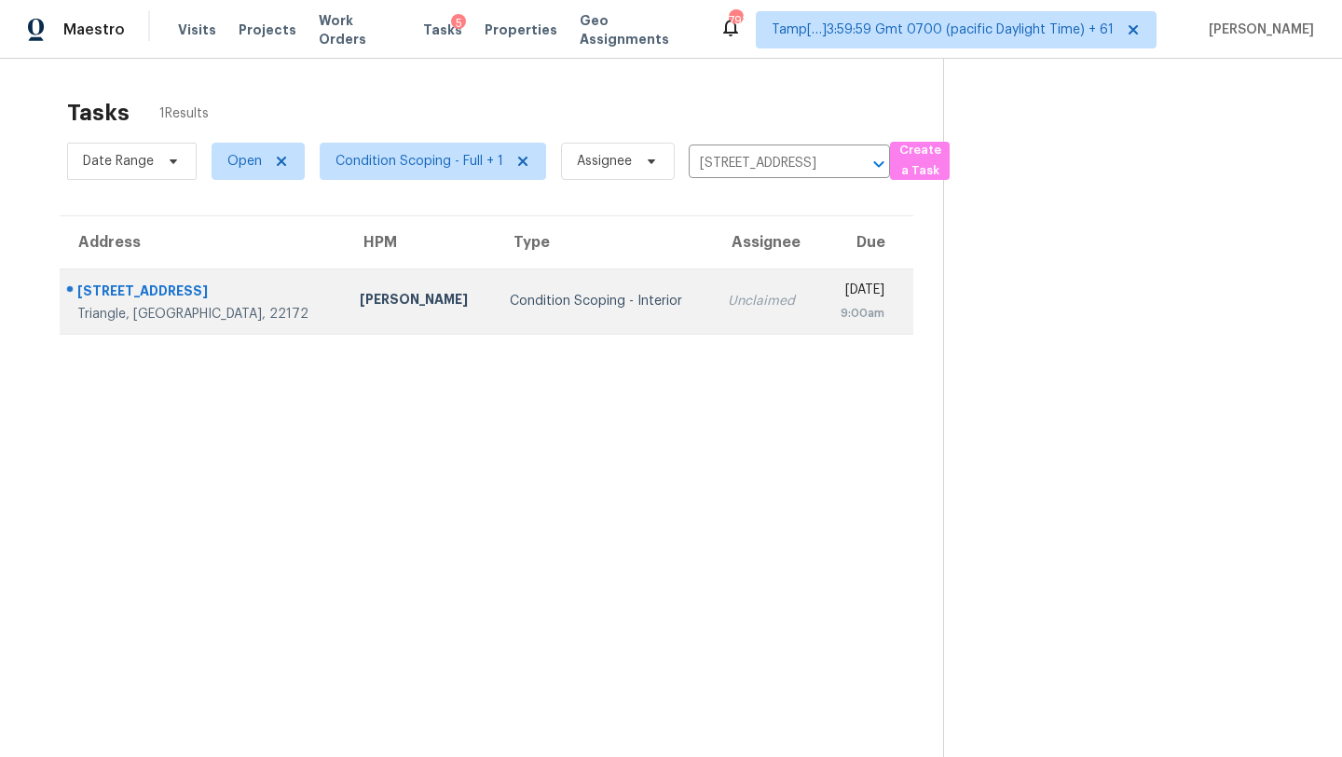
click at [833, 310] on div "9:00am" at bounding box center [858, 313] width 51 height 19
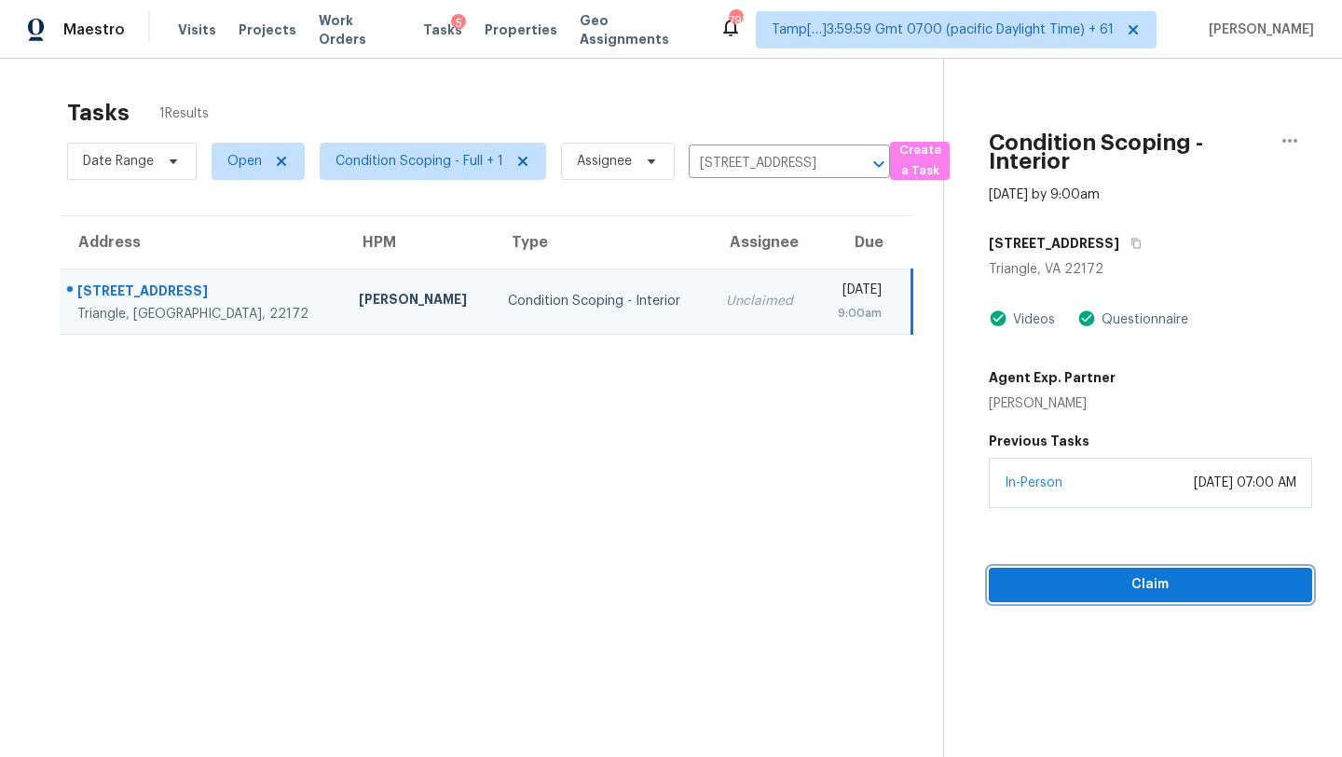
click at [1152, 583] on span "Claim" at bounding box center [1151, 584] width 294 height 23
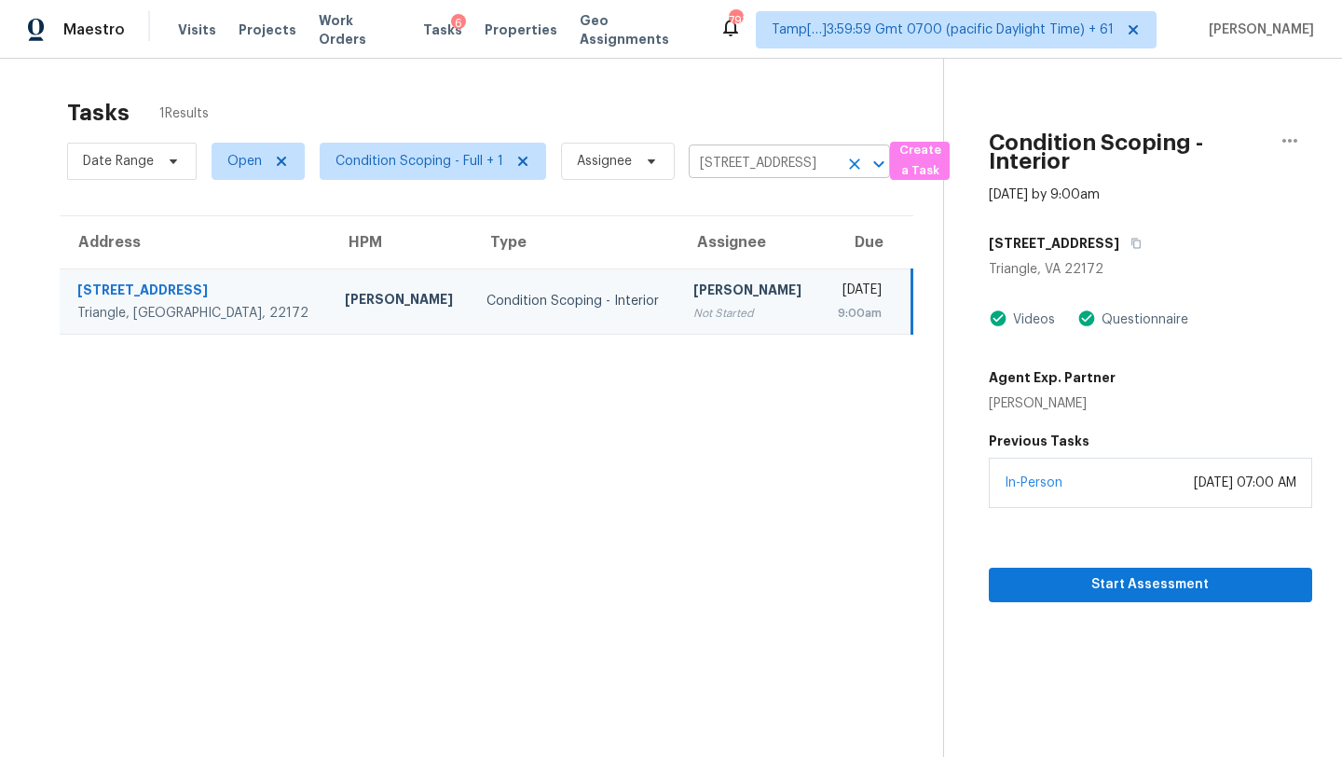
click at [713, 155] on input "3508 Germainia Ct, Triangle, VA 22172" at bounding box center [763, 163] width 149 height 29
paste input "12997 Wyandot Way, Denver, CO, 80234"
type input "12997 Wyandot Way, Denver, CO, 80234"
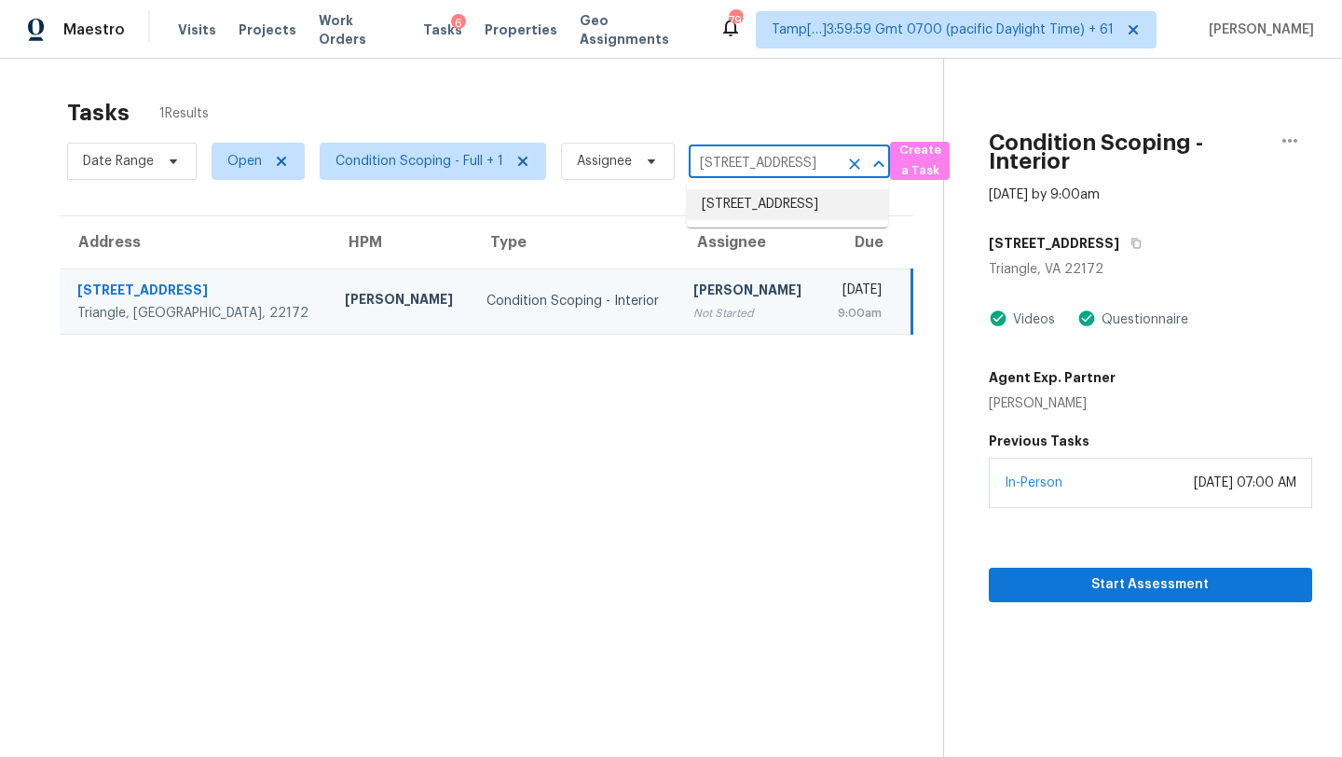
click at [775, 200] on li "12997 Wyandot Way, Denver, CO 80234" at bounding box center [787, 204] width 201 height 31
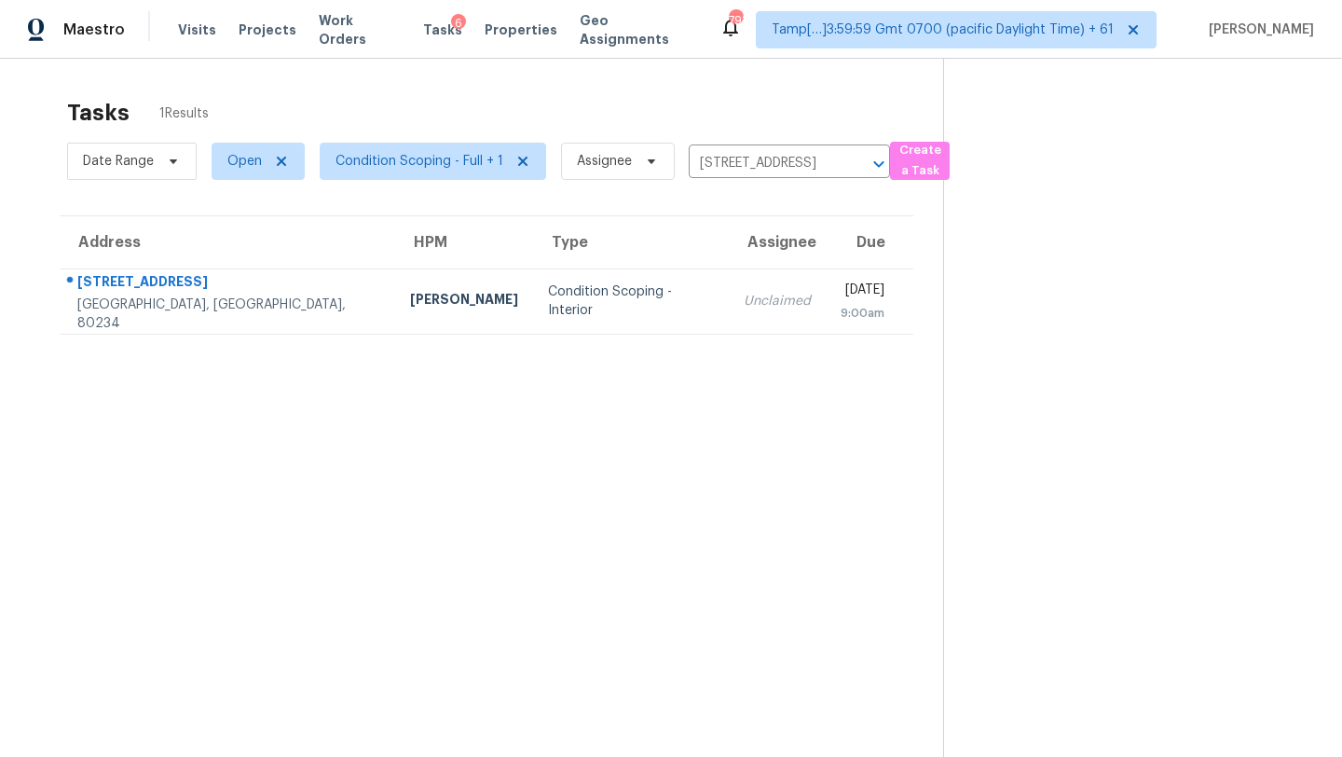
click at [841, 308] on div "9:00am" at bounding box center [863, 313] width 44 height 19
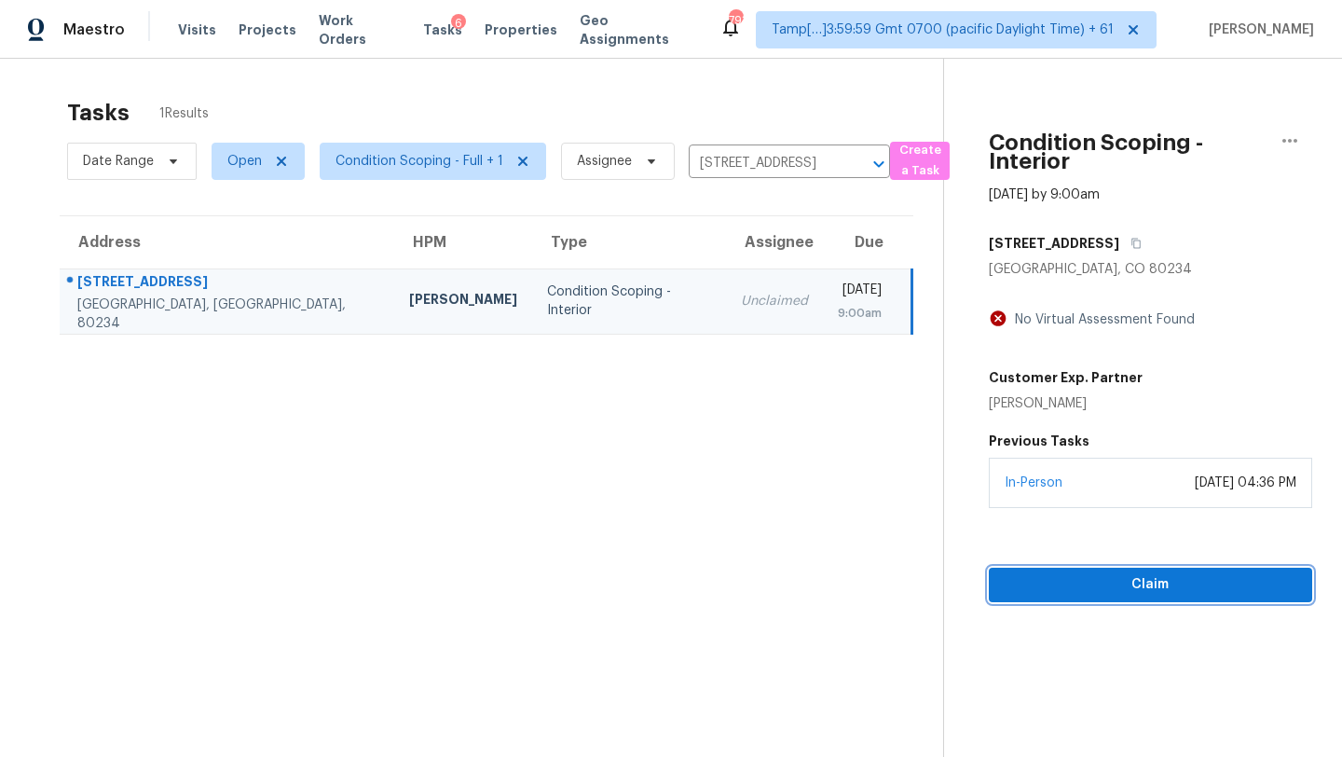
click at [1133, 574] on span "Claim" at bounding box center [1151, 584] width 294 height 23
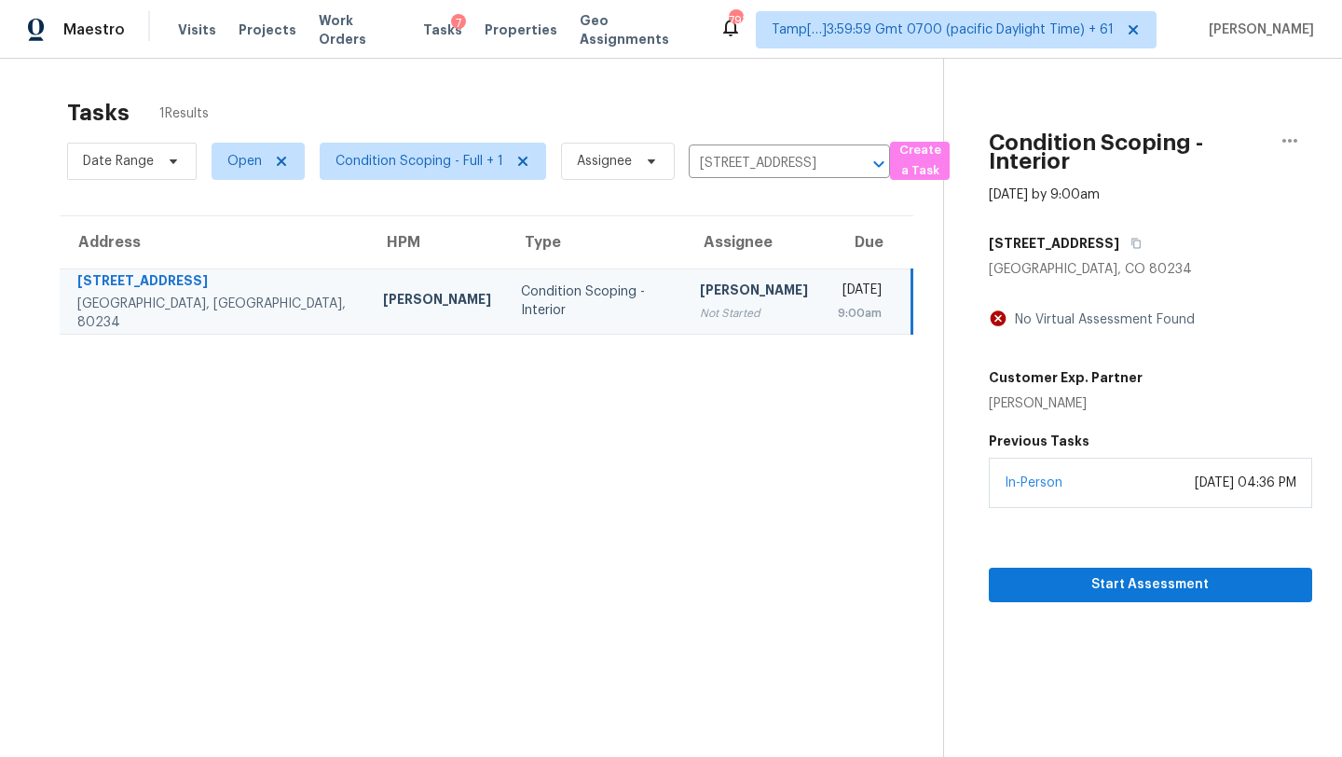
click at [757, 143] on div "Date Range Open Condition Scoping - Full + 1 Assignee 12997 Wyandot Way, Denver…" at bounding box center [478, 161] width 823 height 48
click at [762, 168] on input "12997 Wyandot Way, Denver, CO 80234" at bounding box center [763, 163] width 149 height 29
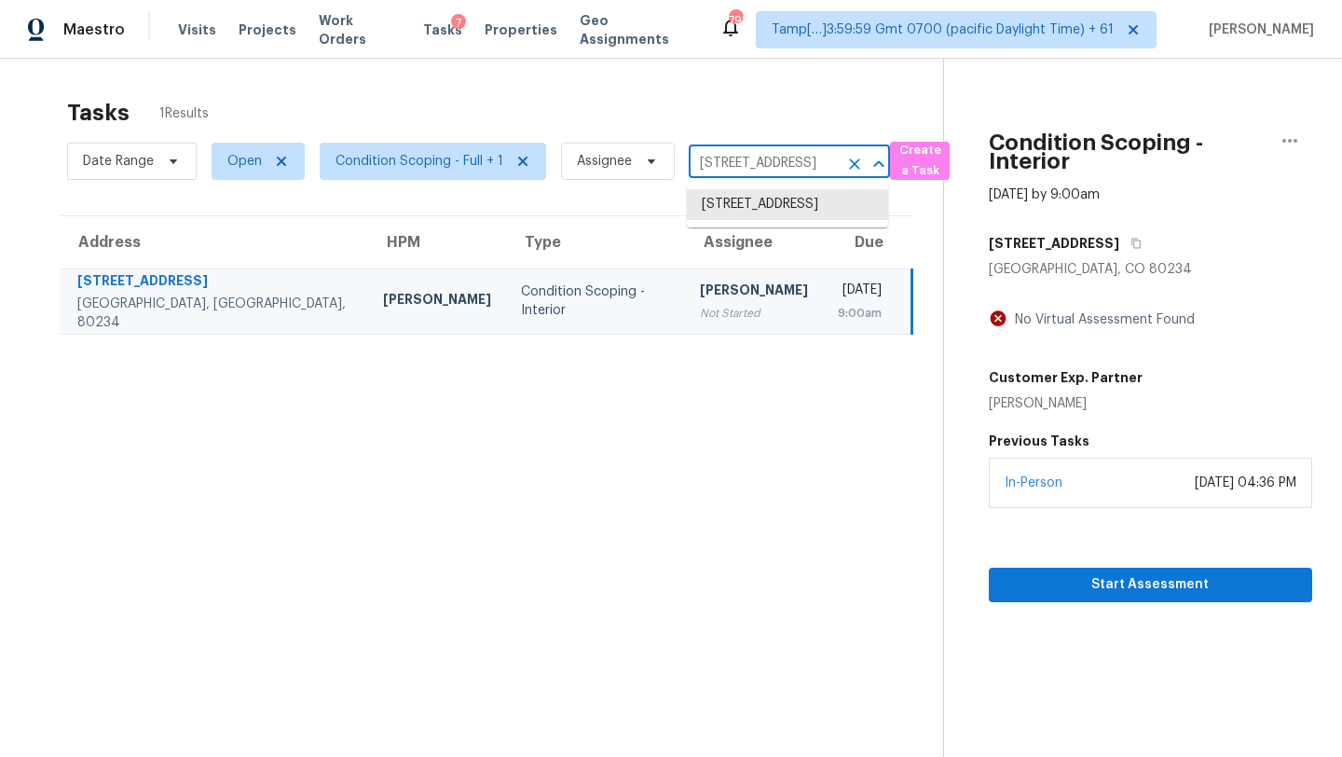
click at [762, 168] on input "12997 Wyandot Way, Denver, CO 80234" at bounding box center [763, 163] width 149 height 29
paste input "517 Silver Oak Trl, Cedar Park, TX, 78613"
type input "1517 Silver Oak Trl, Cedar Park, TX, 78613"
click at [771, 202] on li "1517 Silver Oak Trl, Cedar Park, TX 78613" at bounding box center [787, 204] width 201 height 31
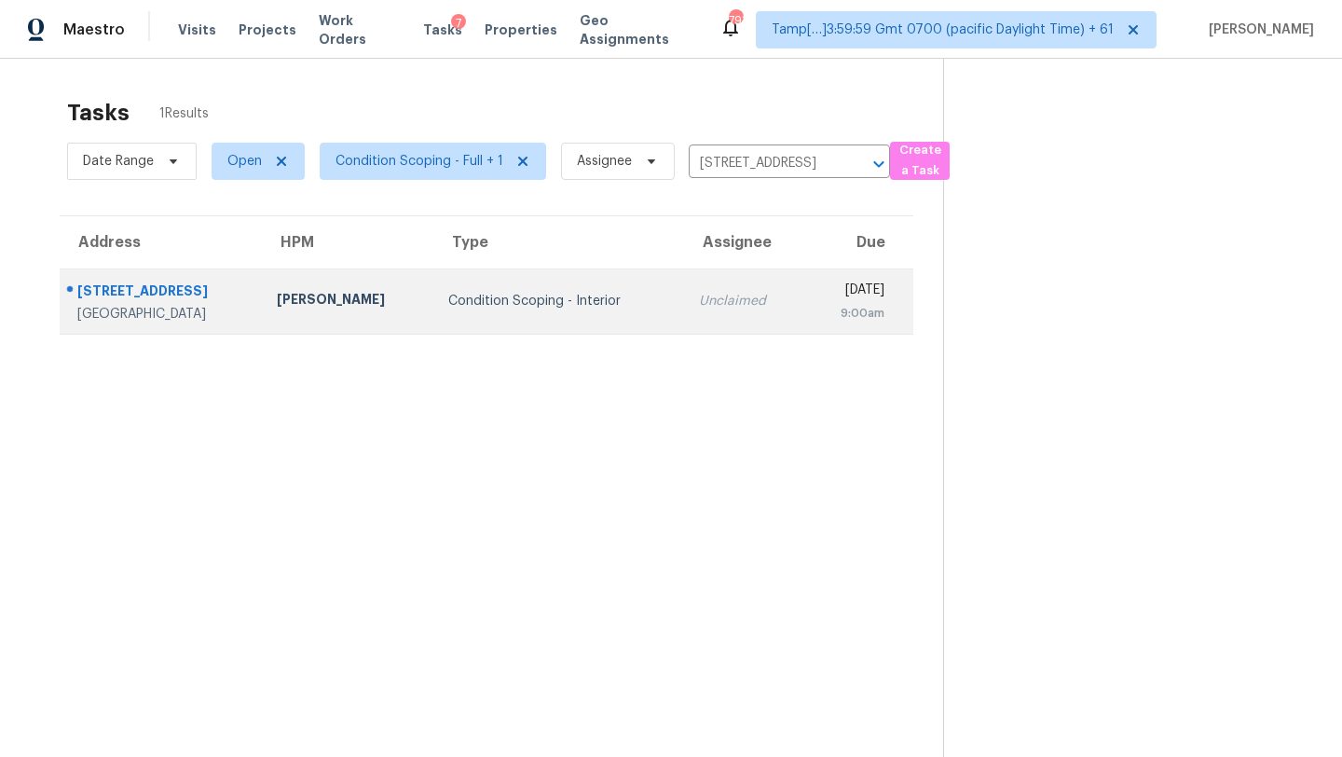
click at [819, 284] on div "Thu, Aug 21st 2025" at bounding box center [851, 291] width 65 height 23
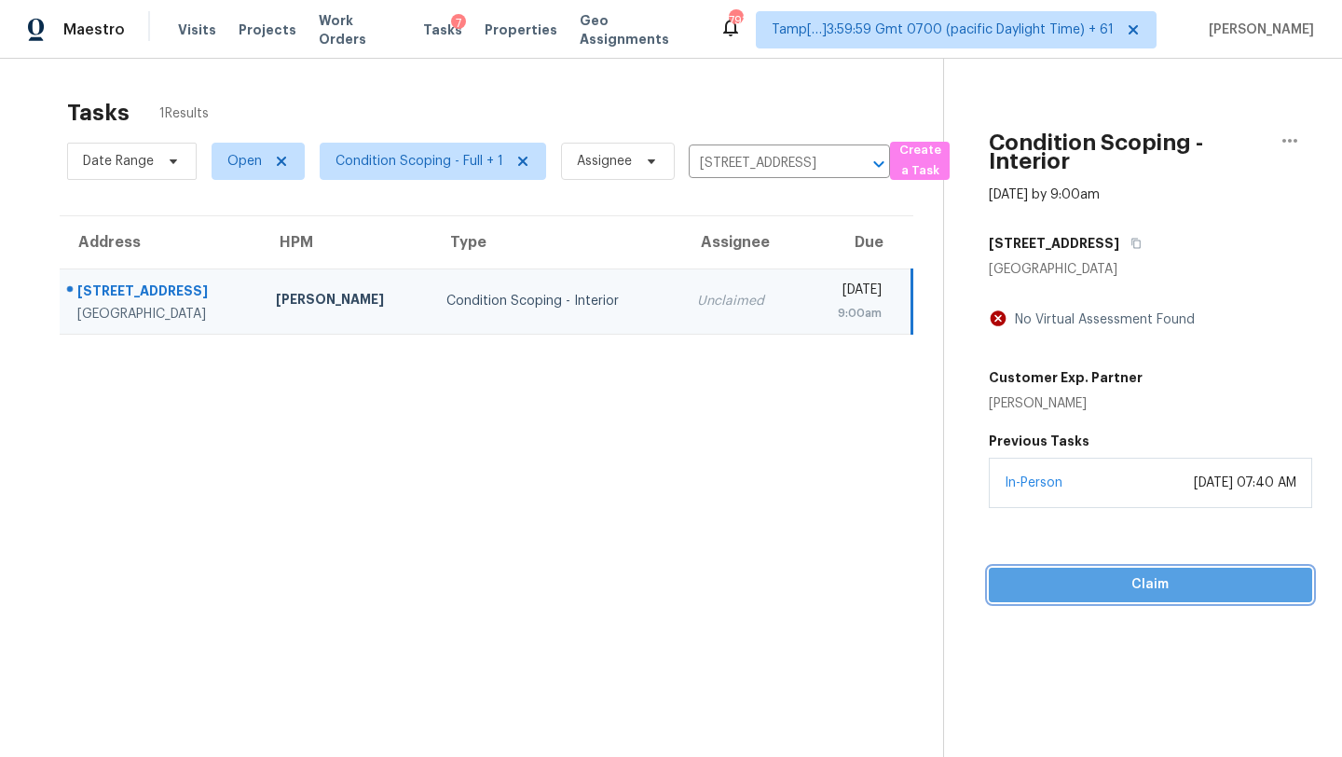
click at [1143, 595] on span "Claim" at bounding box center [1151, 584] width 294 height 23
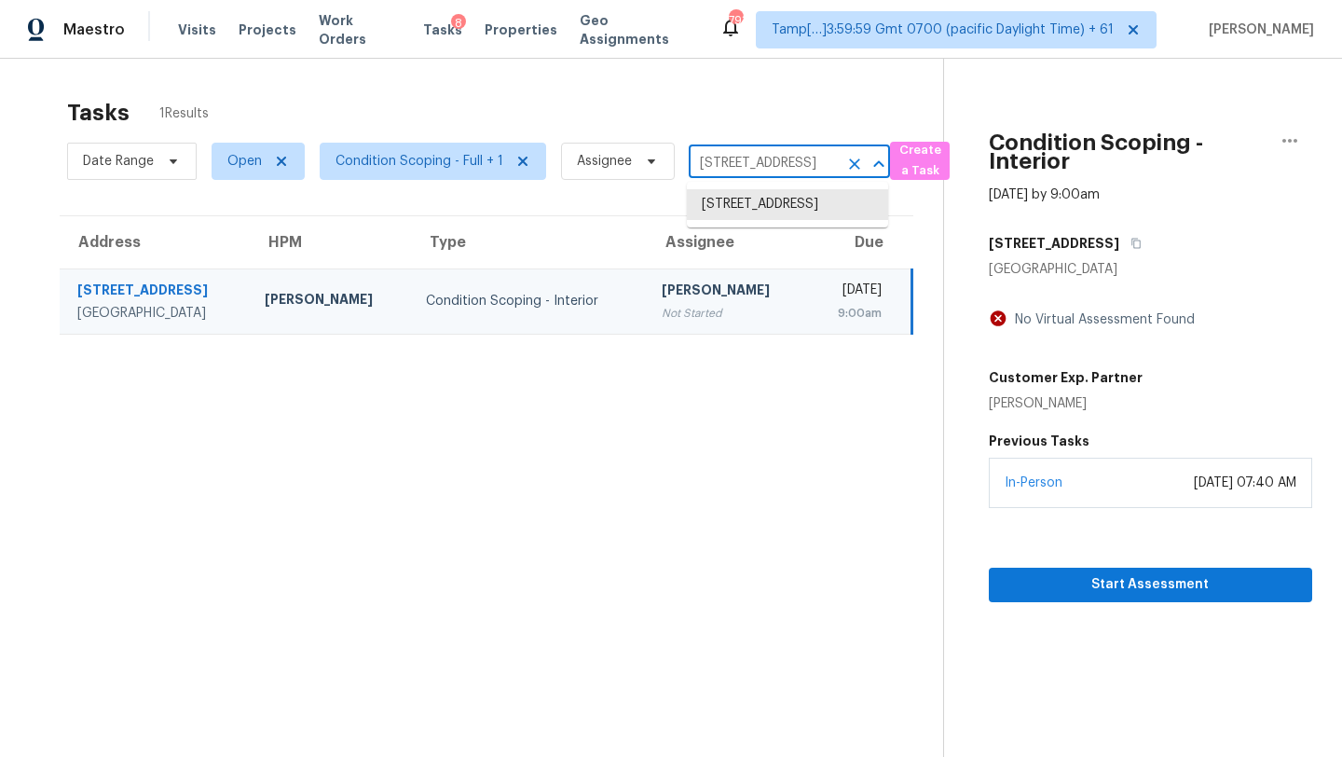
click at [745, 161] on input "1517 Silver Oak Trl, Cedar Park, TX 78613" at bounding box center [763, 163] width 149 height 29
paste input "3920 Running Water Dr, Orlando, FL, 32829"
type input "3920 Running Water Dr, Orlando, FL, 32829"
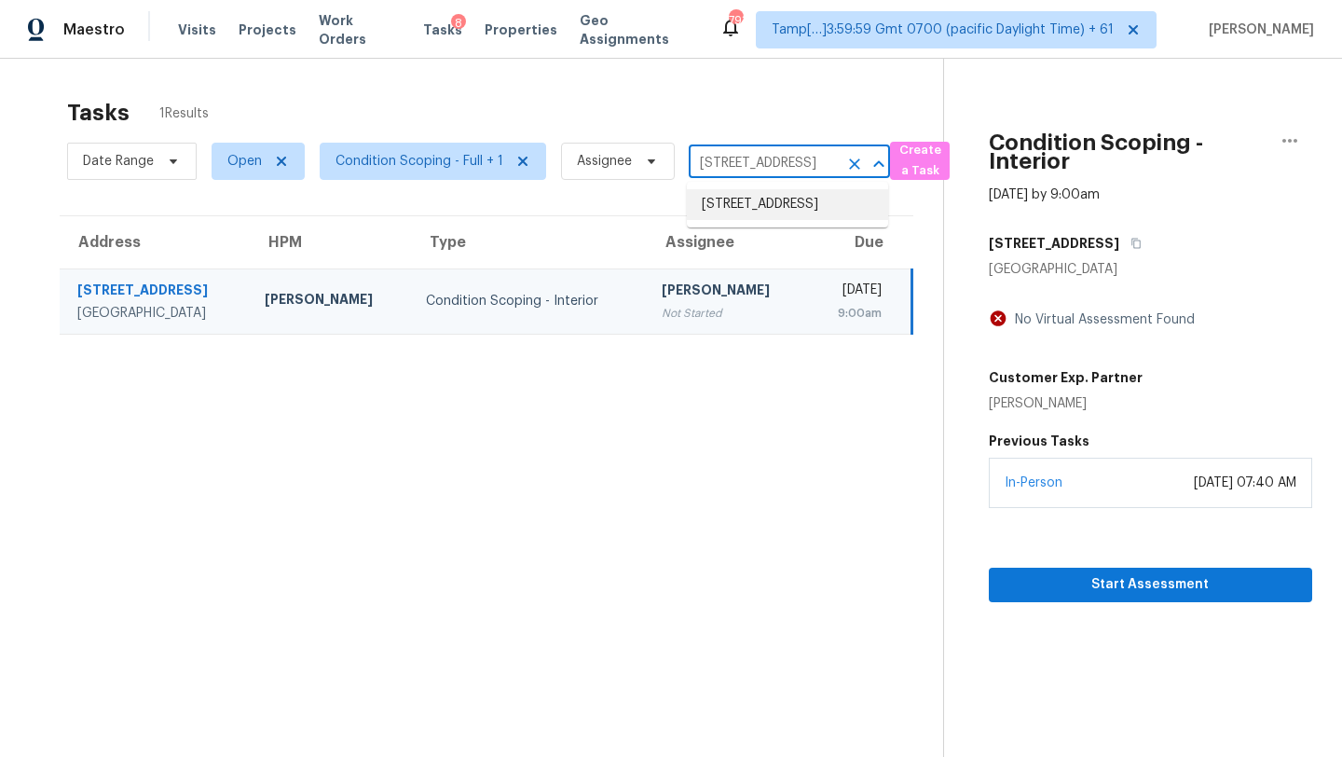
click at [760, 210] on li "3920 Running Water Dr, Orlando, FL 32829" at bounding box center [787, 204] width 201 height 31
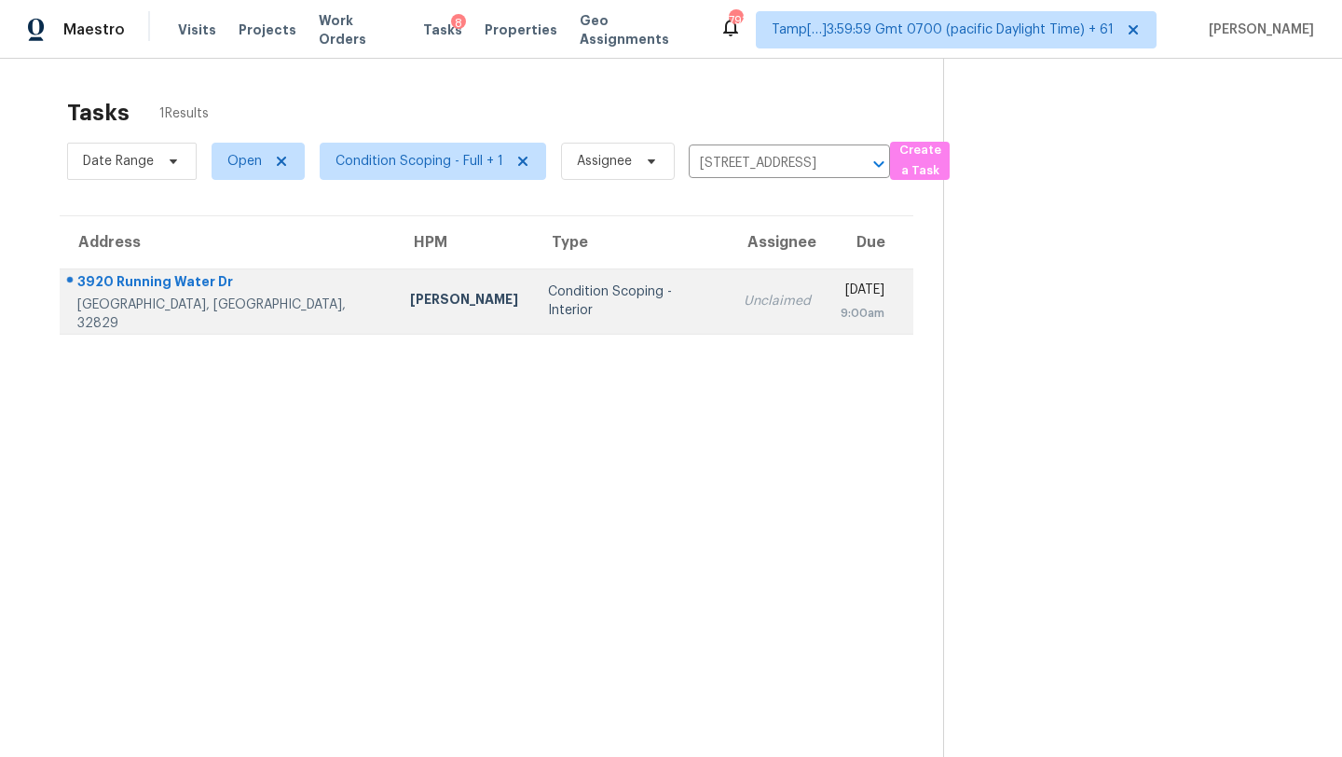
click at [841, 300] on div "Thu, Aug 21st 2025" at bounding box center [863, 291] width 44 height 23
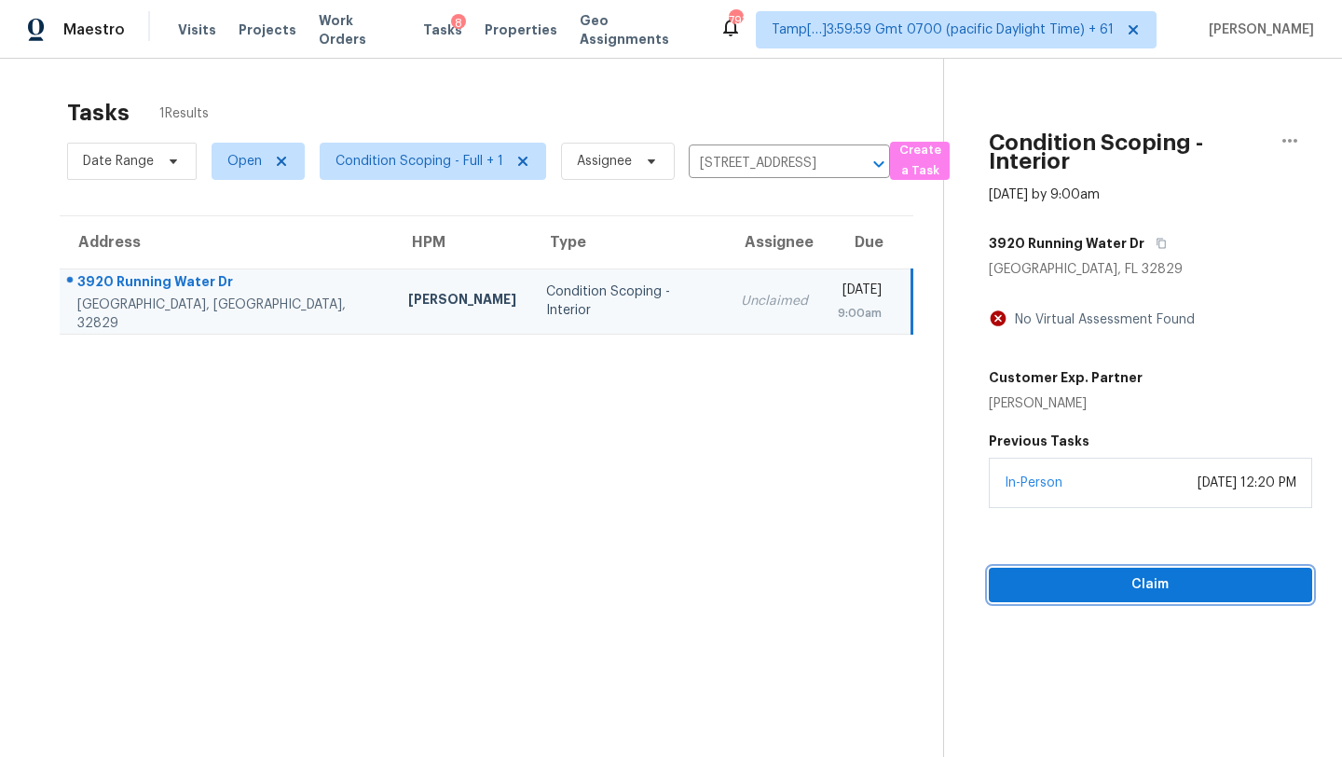
click at [1154, 568] on button "Claim" at bounding box center [1150, 585] width 323 height 34
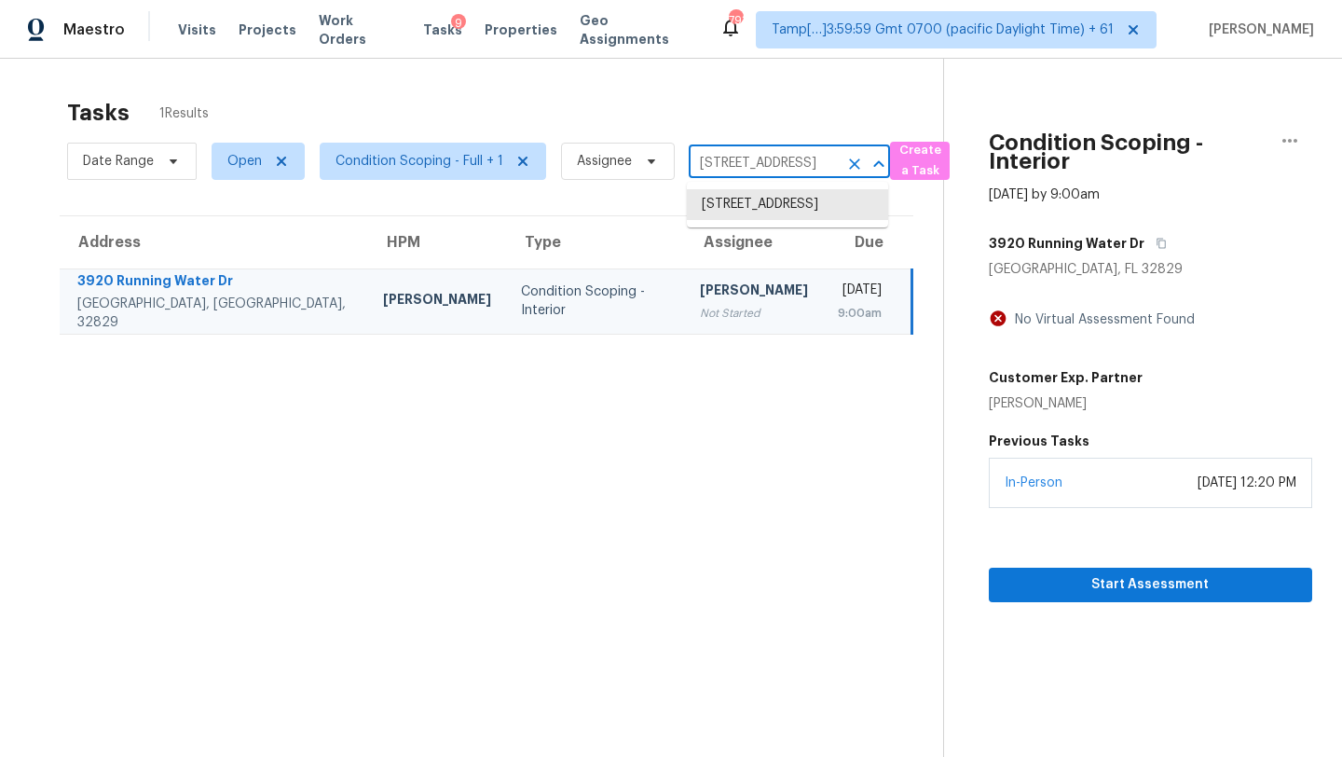
click at [734, 156] on input "3920 Running Water Dr, Orlando, FL 32829" at bounding box center [763, 163] width 149 height 29
paste input "118 Creekmore Rd, Cottontown, TN, 37048"
type input "118 Creekmore Rd, Cottontown, TN, 37048"
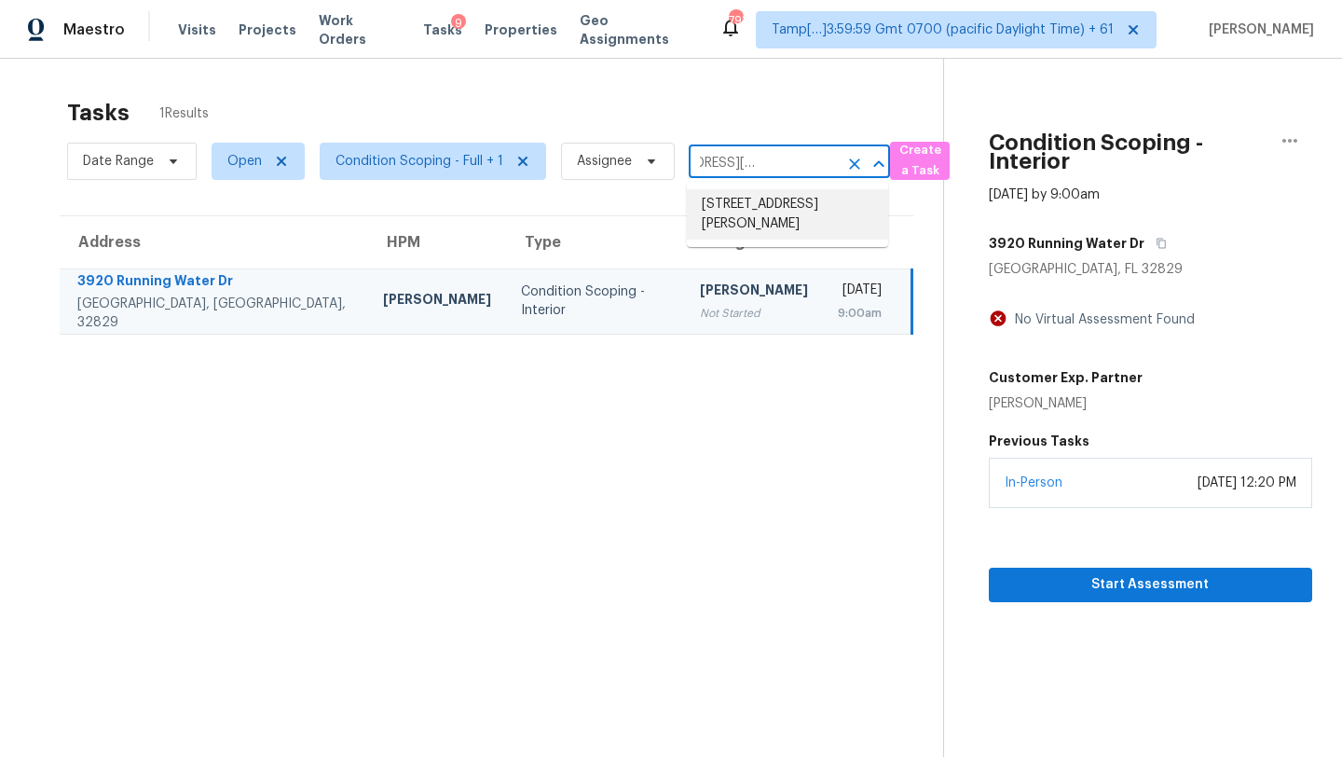
click at [746, 201] on li "118 Creekmore Rd, Cottontown, TN 37048" at bounding box center [787, 214] width 201 height 50
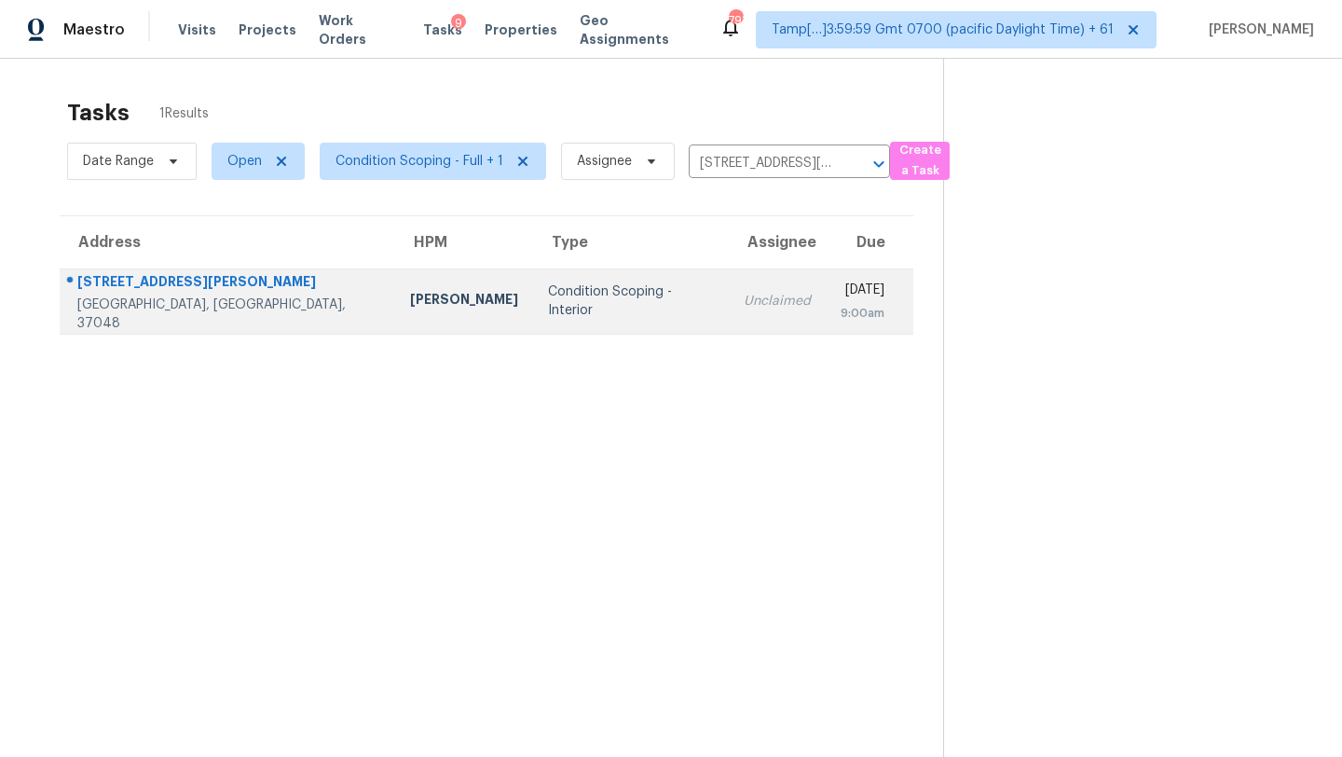
click at [841, 294] on div "Thu, Aug 21st 2025" at bounding box center [863, 291] width 44 height 23
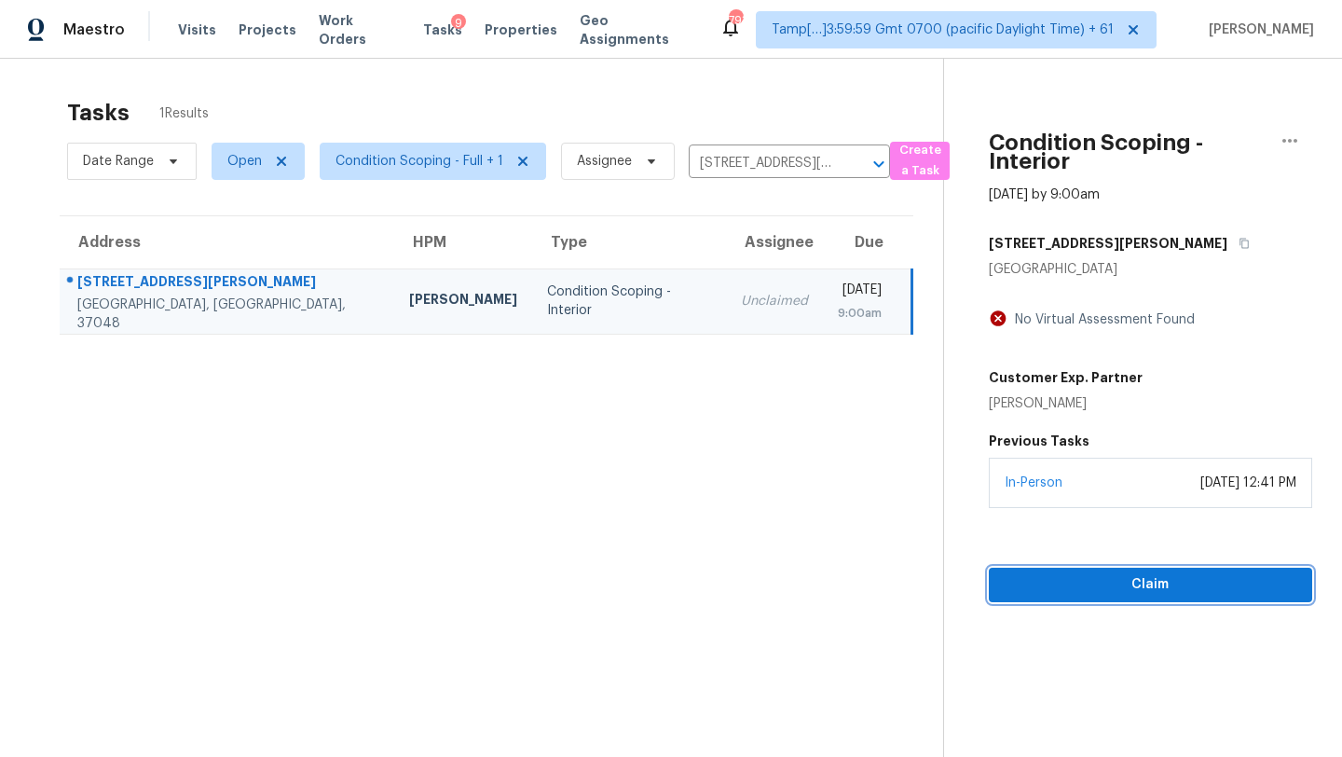
click at [1127, 595] on span "Claim" at bounding box center [1151, 584] width 294 height 23
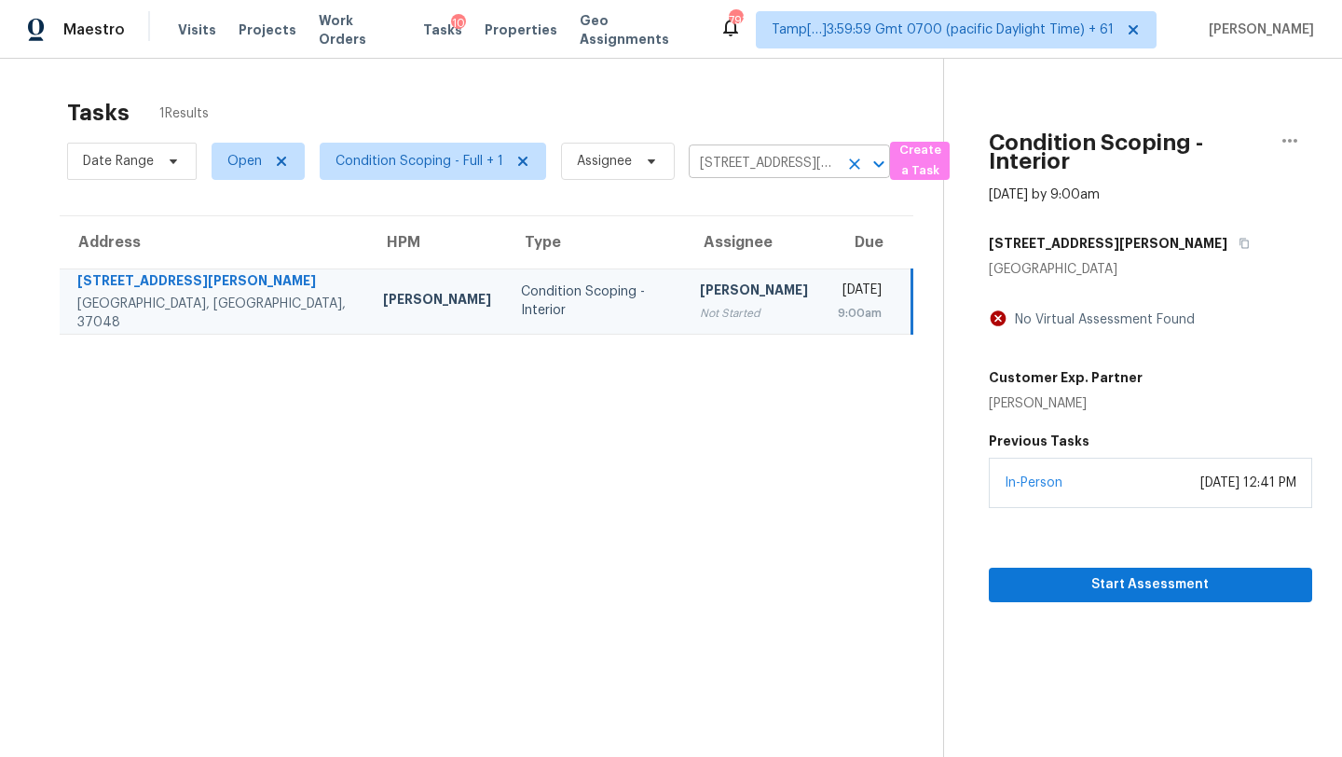
click at [852, 168] on icon "Clear" at bounding box center [854, 164] width 19 height 19
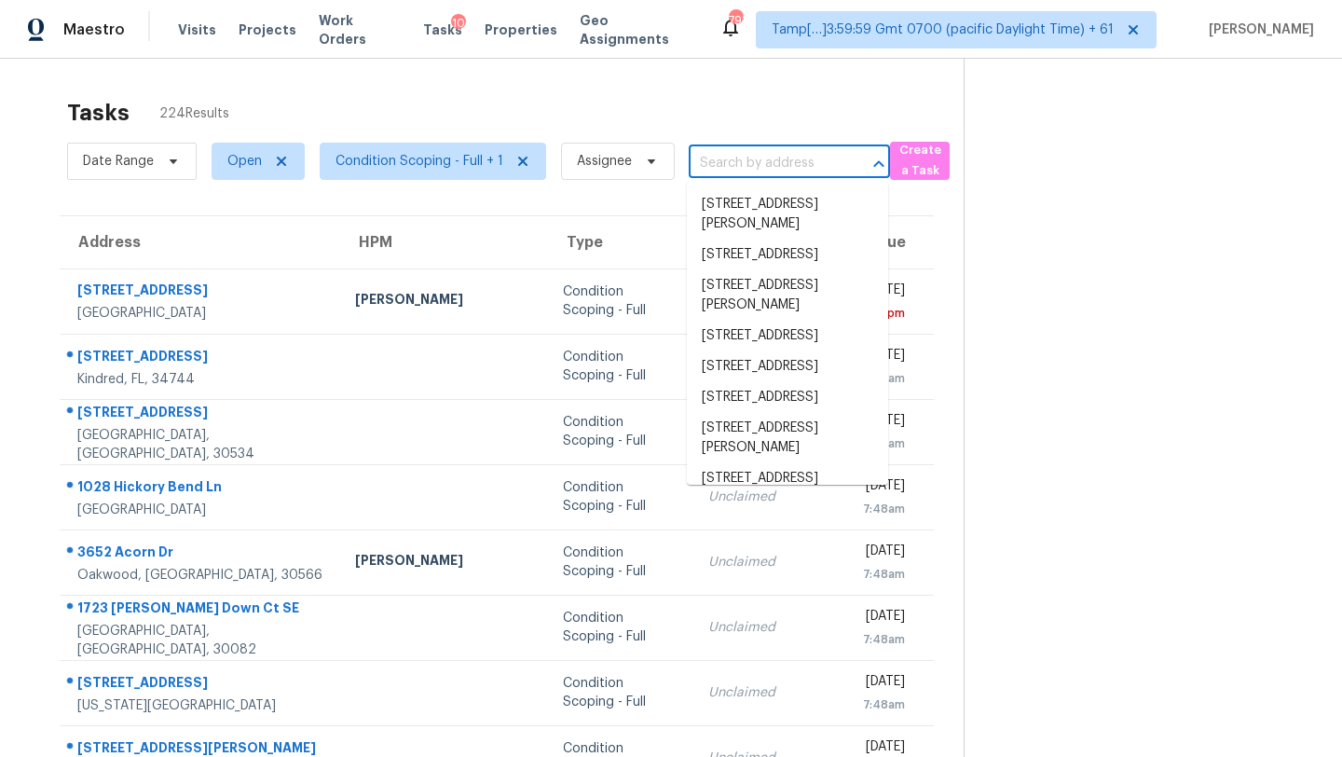
click at [730, 160] on input "text" at bounding box center [763, 163] width 149 height 29
paste input "3652 Acorn Dr, Oakwood, GA, 30566"
type input "3652 Acorn Dr, Oakwood, GA, 30566"
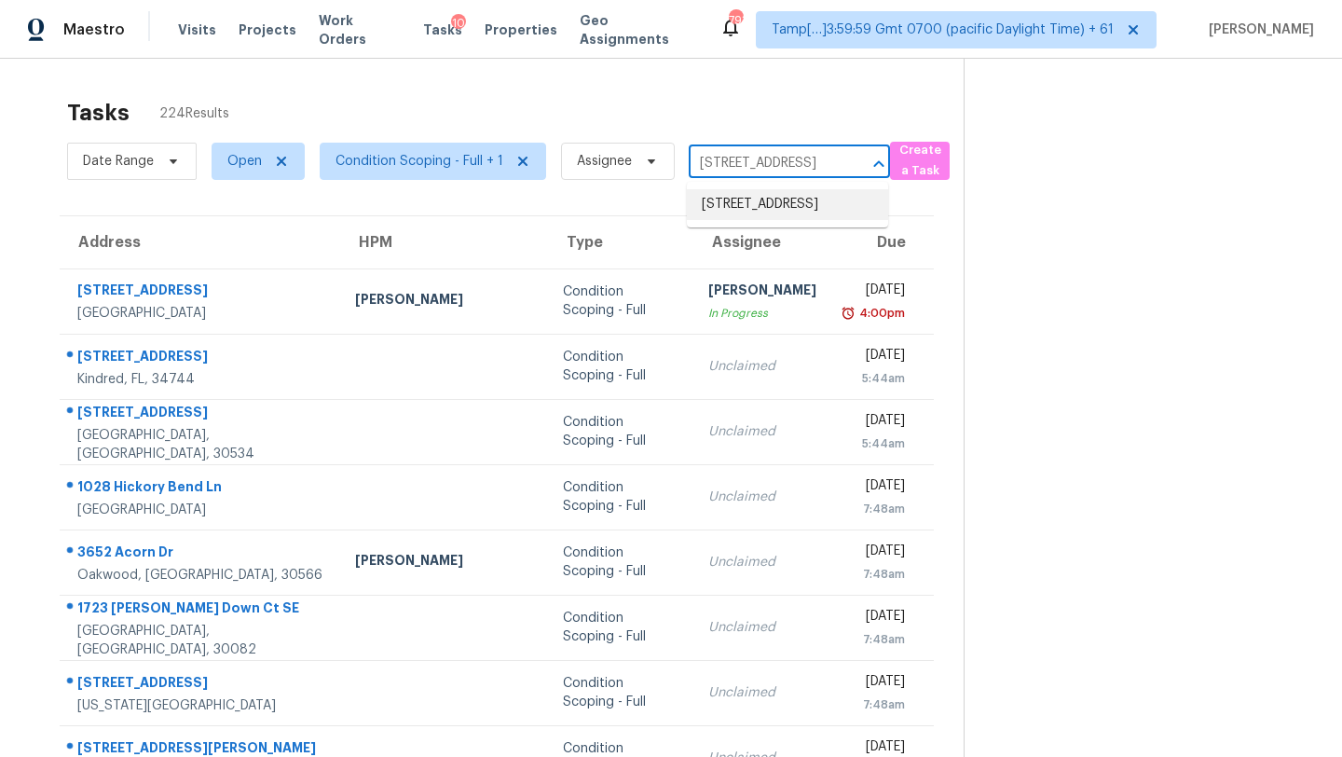
click at [780, 207] on li "3652 Acorn Dr, Oakwood, GA 30566" at bounding box center [787, 204] width 201 height 31
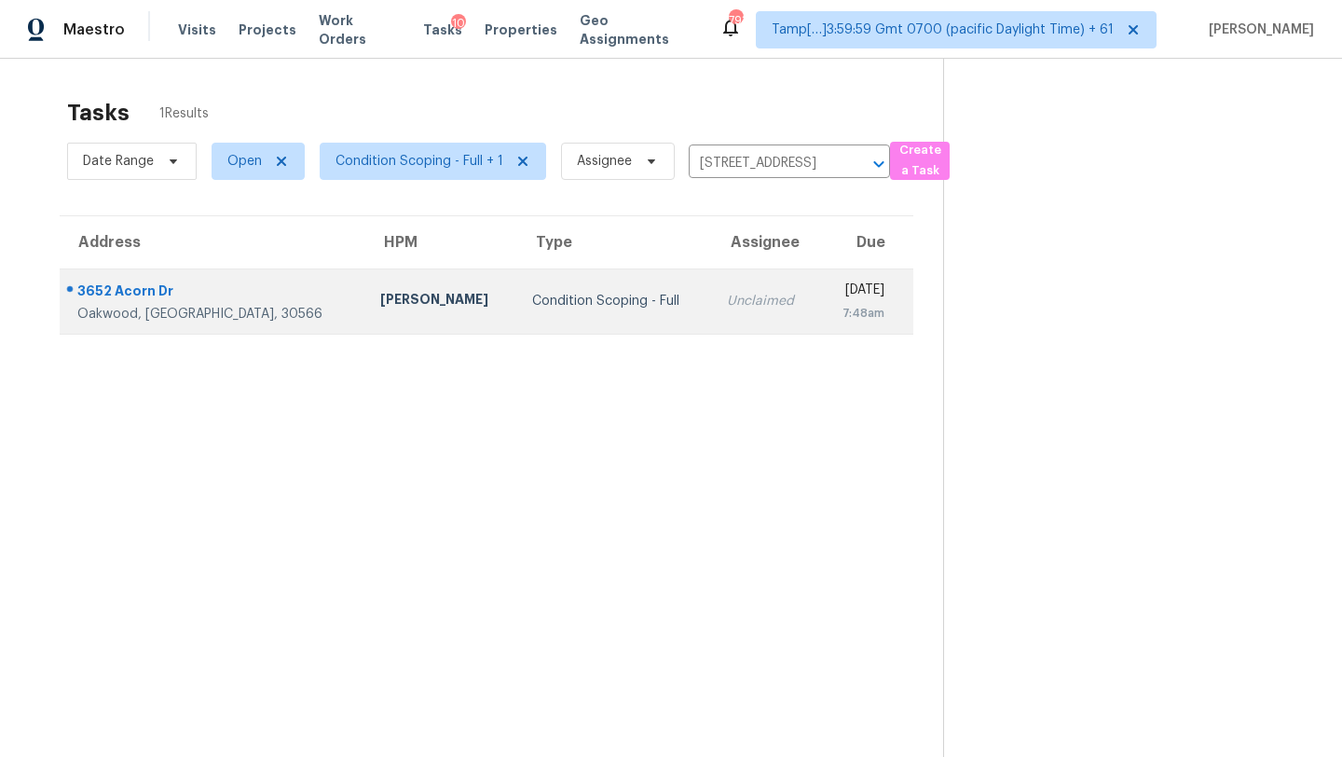
click at [602, 311] on td "Condition Scoping - Full" at bounding box center [614, 300] width 195 height 65
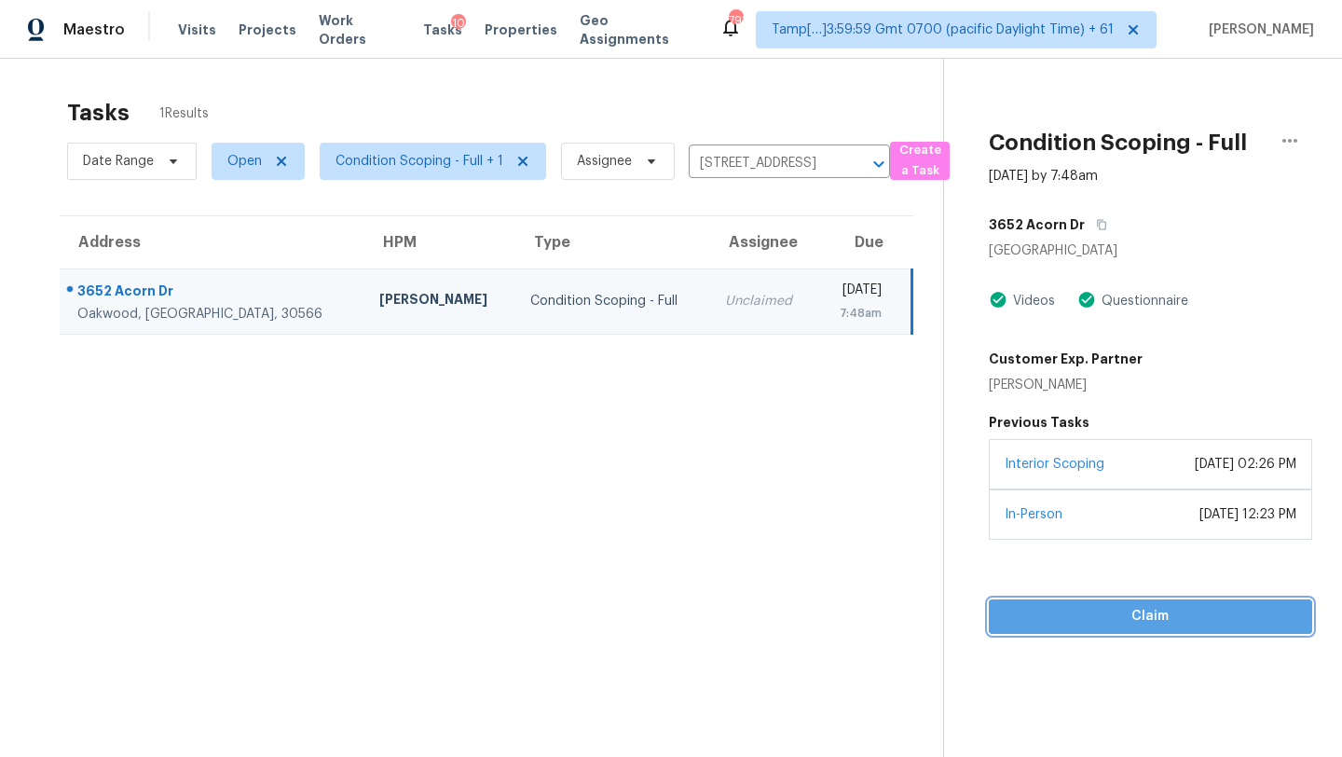
click at [1125, 620] on span "Claim" at bounding box center [1151, 616] width 294 height 23
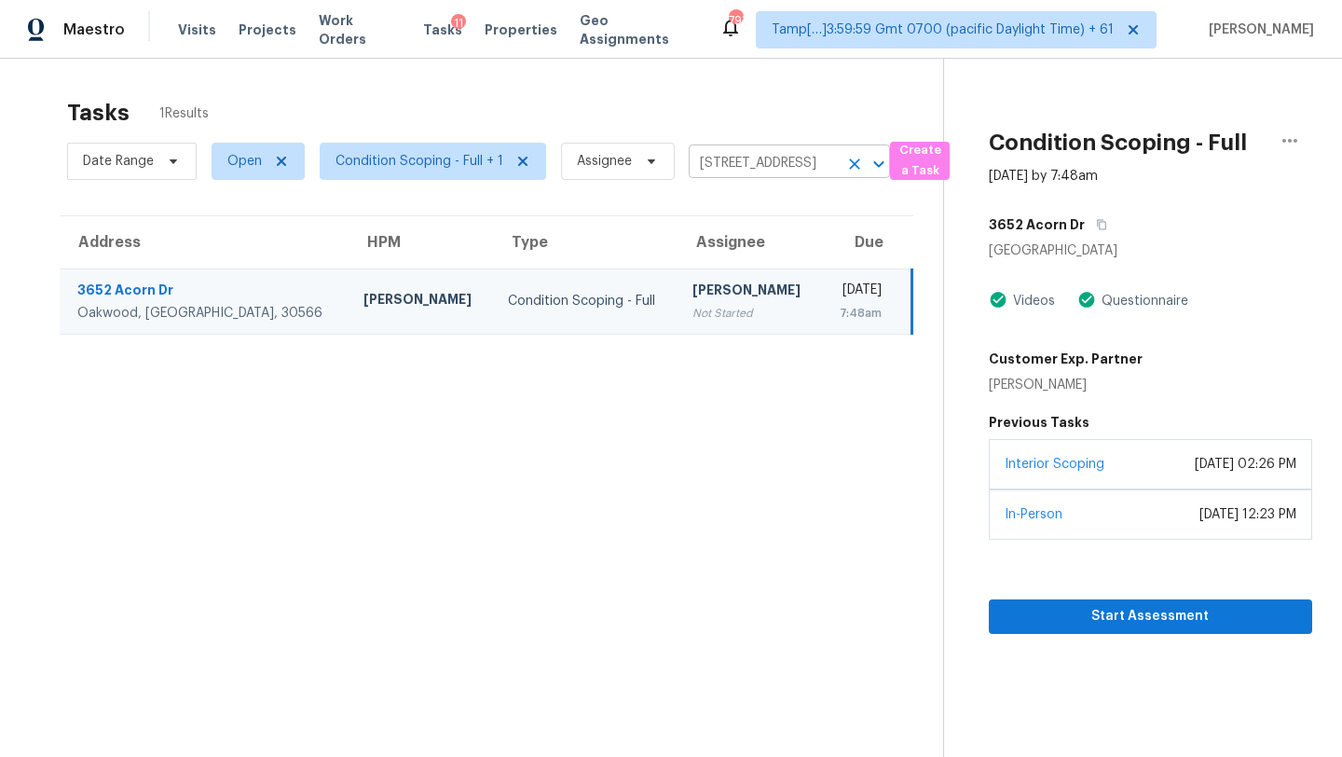
click at [698, 168] on input "3652 Acorn Dr, Oakwood, GA 30566" at bounding box center [763, 163] width 149 height 29
paste input "1710 Rosewood Dr, Griffin, GA, 30223"
type input "1710 Rosewood Dr, Griffin, GA, 30223"
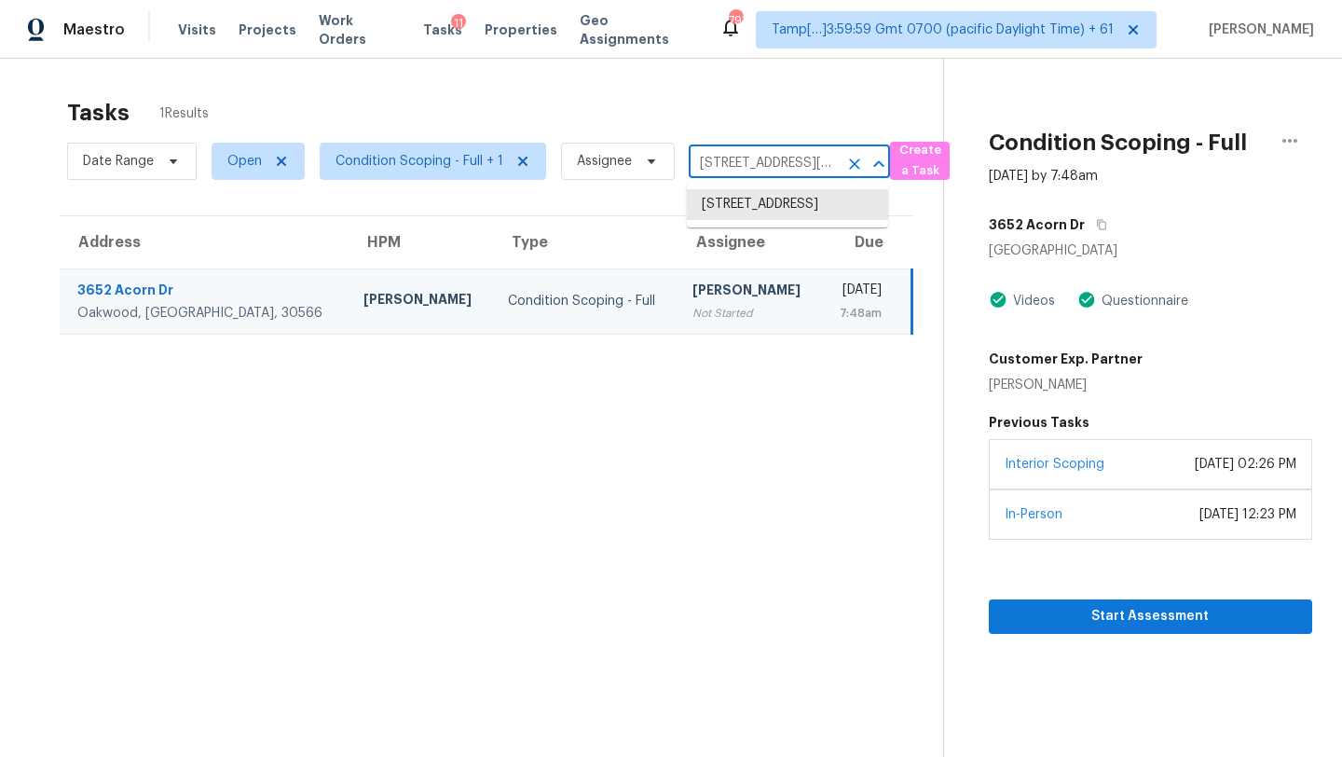
scroll to position [0, 88]
click at [799, 206] on li "1710 Rosewood Dr, Griffin, GA 30223" at bounding box center [787, 214] width 201 height 50
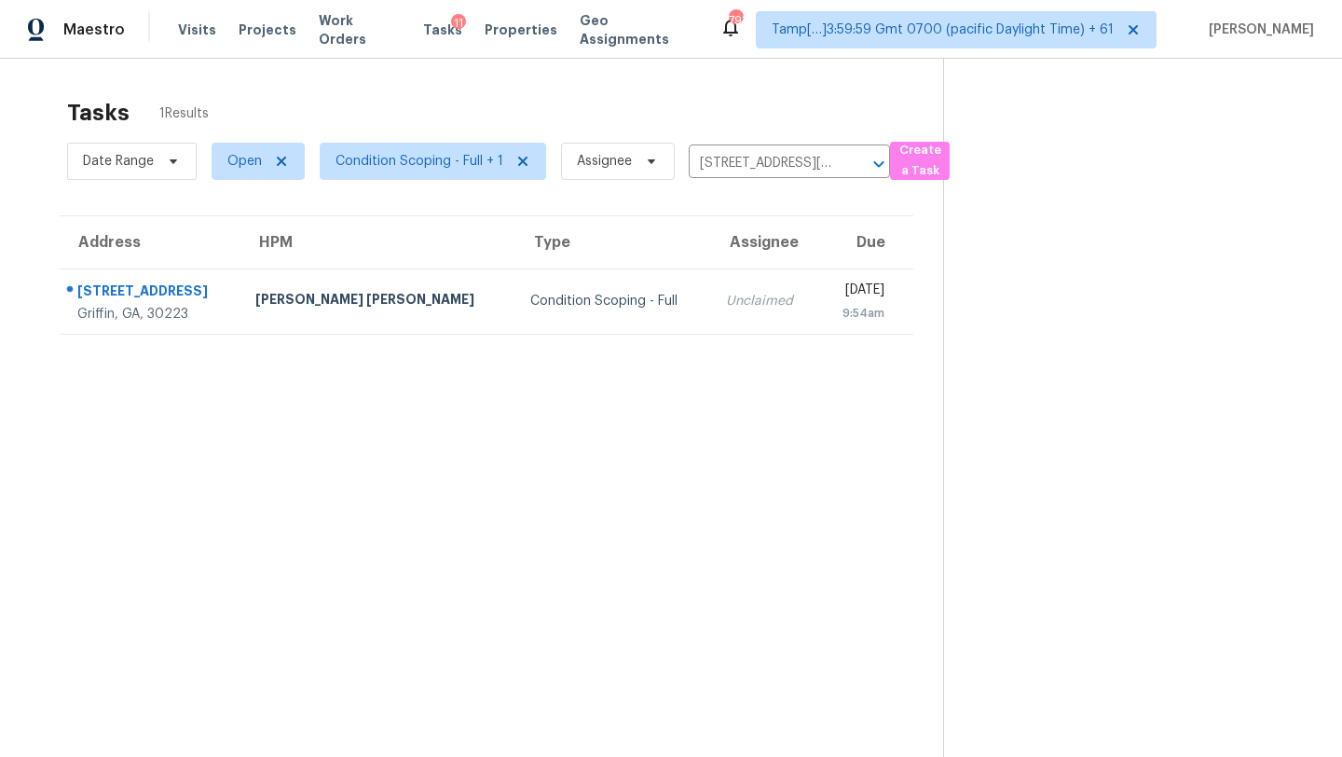
click at [726, 297] on div "Unclaimed" at bounding box center [764, 301] width 77 height 19
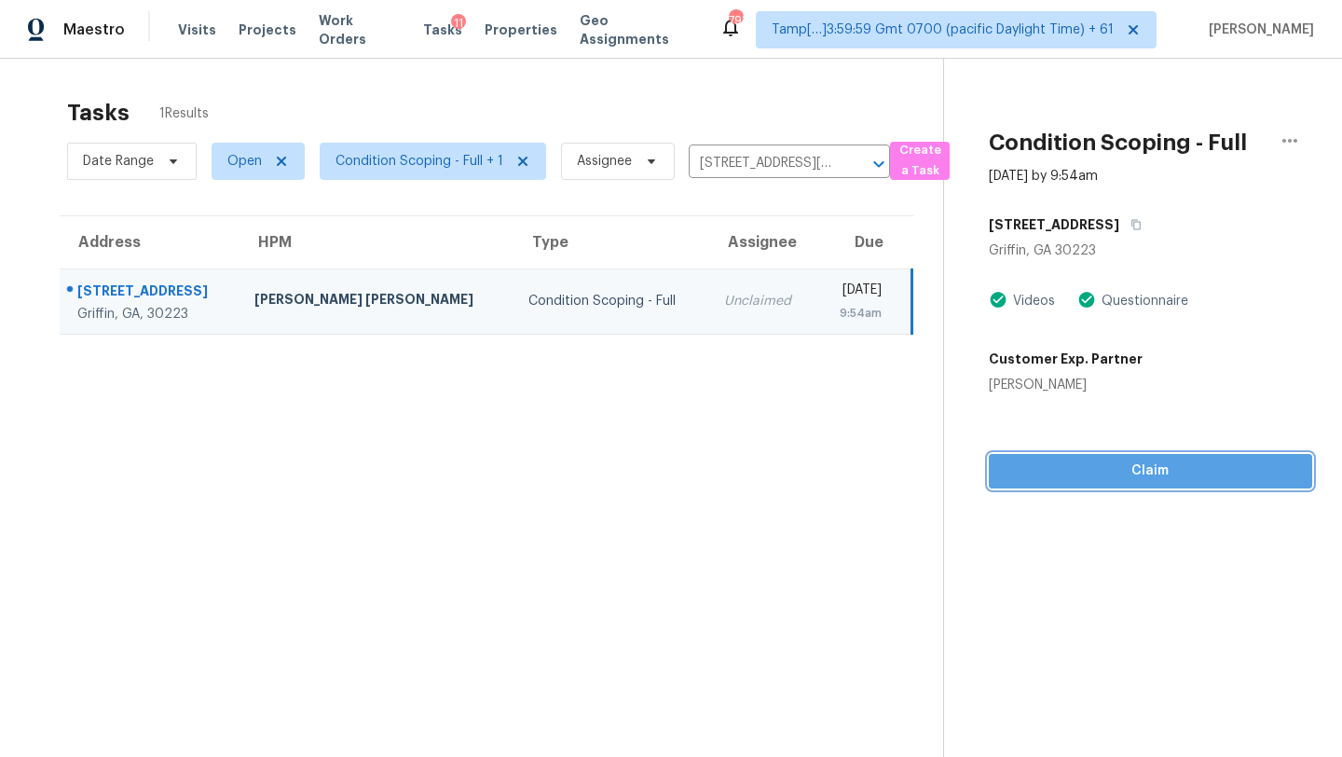
click at [1158, 479] on span "Claim" at bounding box center [1151, 470] width 294 height 23
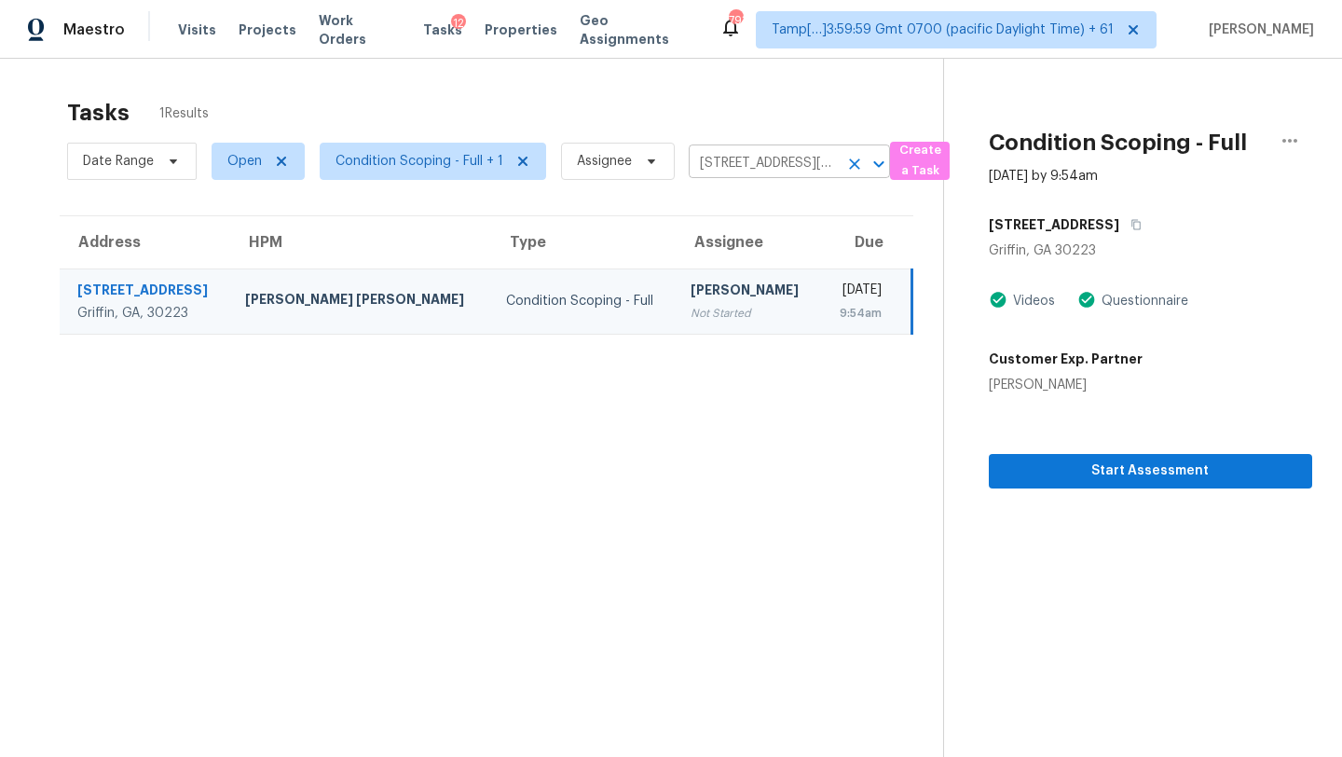
click at [726, 159] on input "1710 Rosewood Dr, Griffin, GA 30223" at bounding box center [763, 163] width 149 height 29
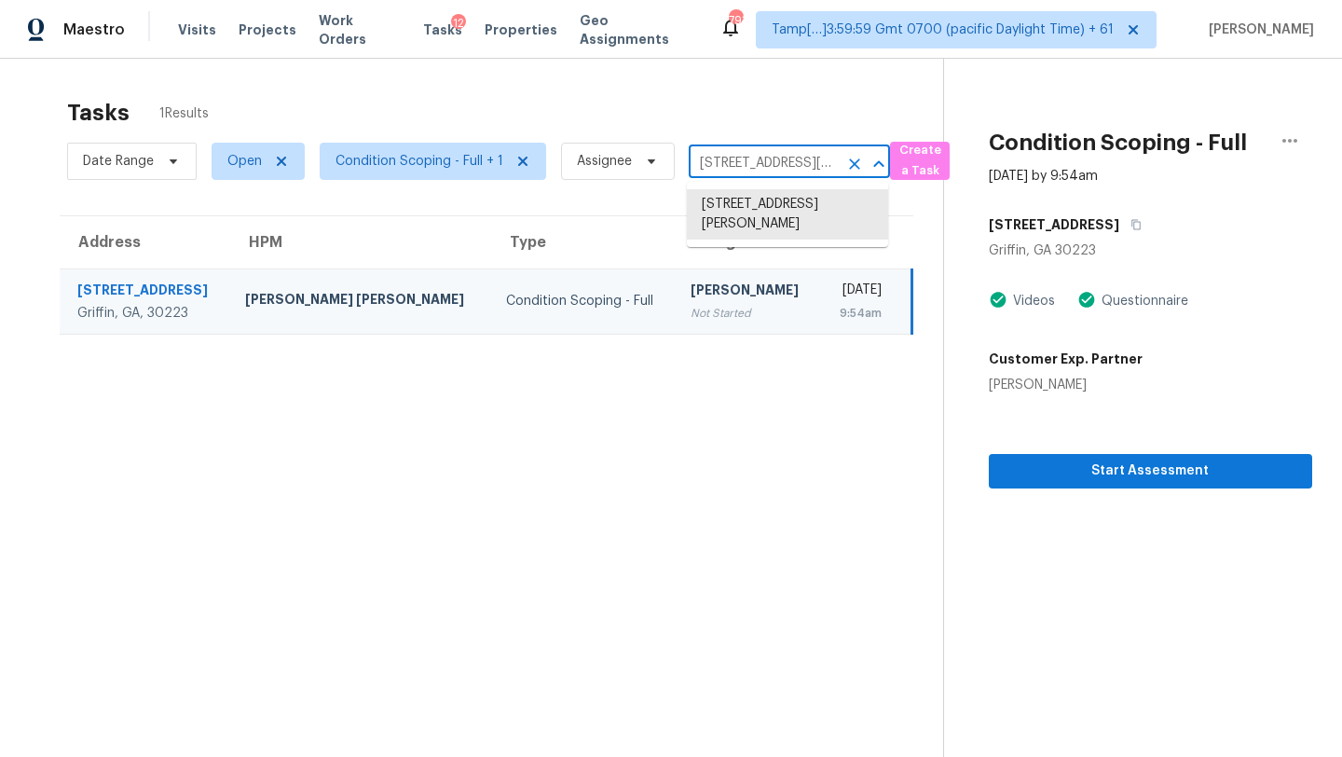
click at [726, 159] on input "1710 Rosewood Dr, Griffin, GA 30223" at bounding box center [763, 163] width 149 height 29
paste input "2120 Muscovy Ct, Lawrenceville, GA, 30044"
type input "2120 Muscovy Ct, Lawrenceville, GA, 30044"
click at [761, 219] on li "2120 Muscovy Ct, Lawrenceville, GA 30044" at bounding box center [787, 204] width 201 height 31
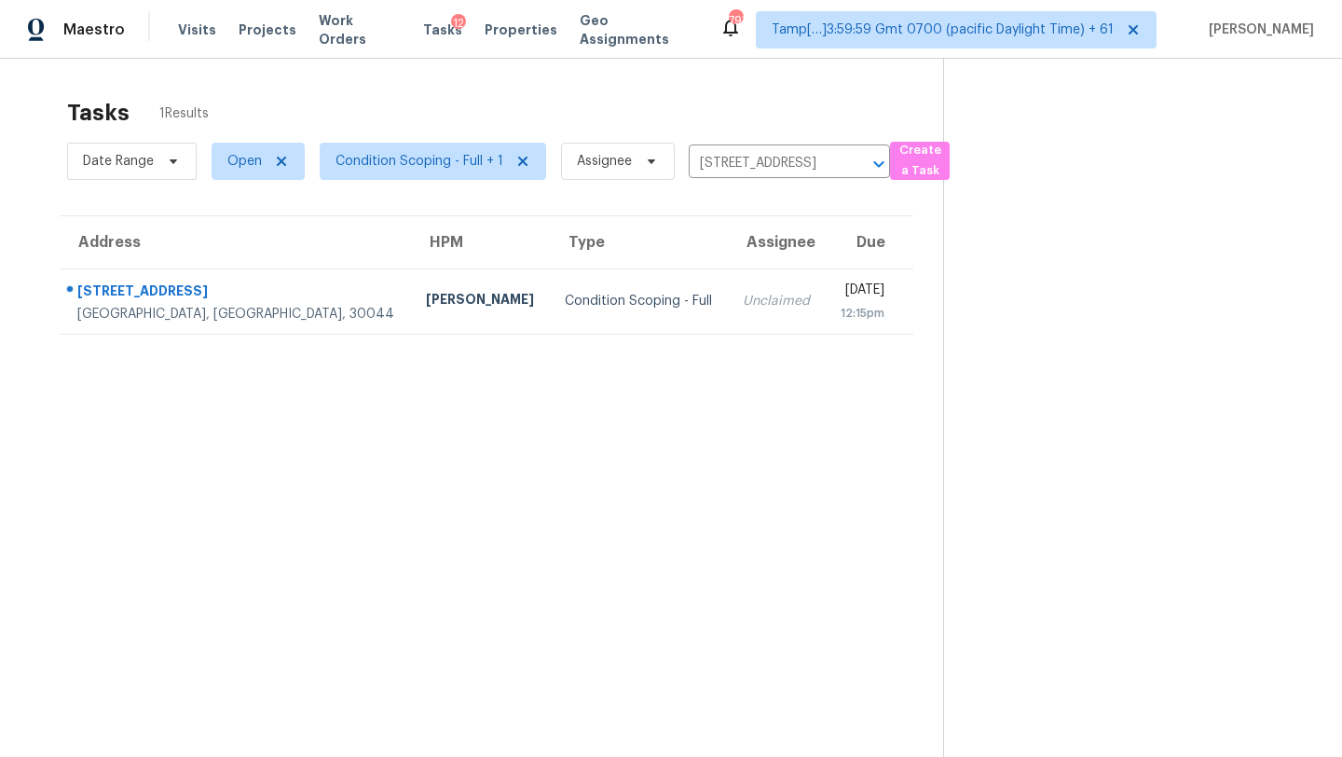
click at [728, 286] on td "Unclaimed" at bounding box center [777, 300] width 98 height 65
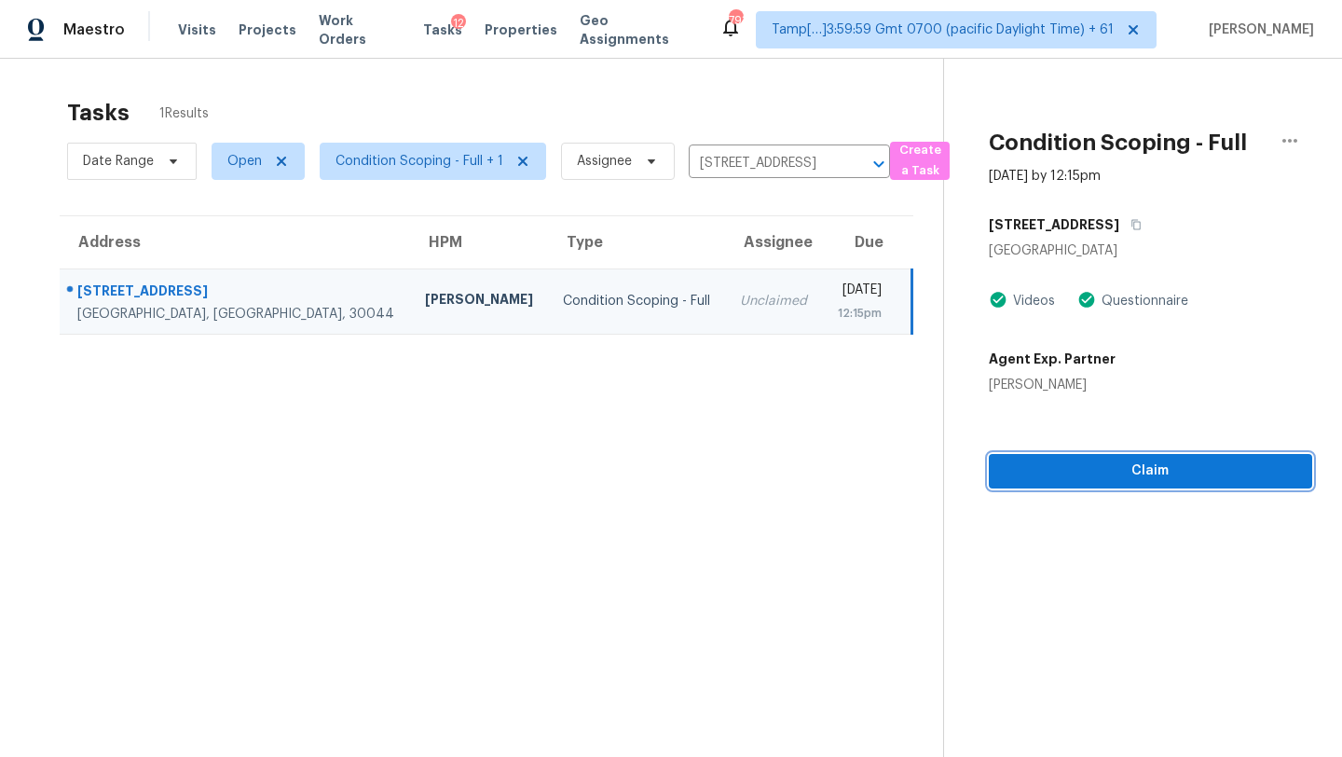
click at [1090, 469] on span "Claim" at bounding box center [1151, 470] width 294 height 23
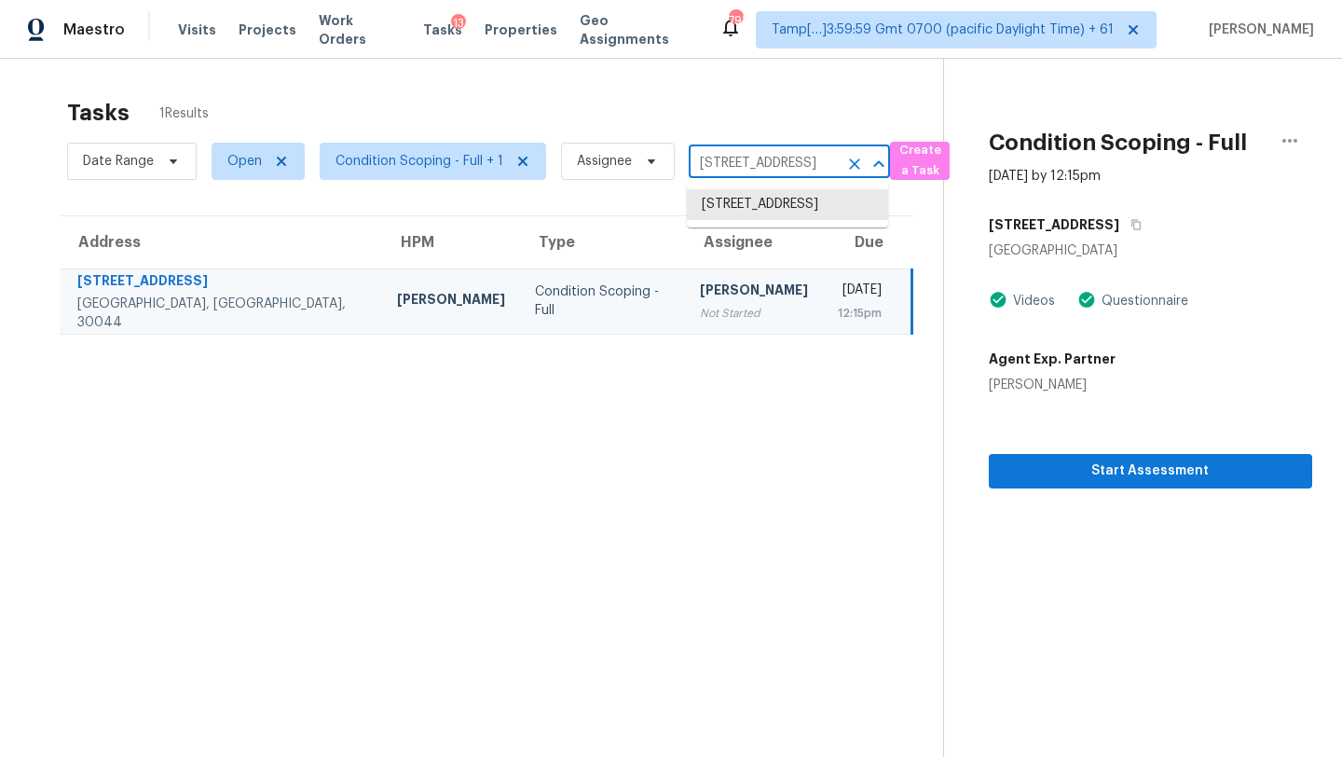
click at [705, 160] on input "2120 Muscovy Ct, Lawrenceville, GA 30044" at bounding box center [763, 163] width 149 height 29
paste input "9036 Holder Rd, Locust Grove, GA, 30248"
type input "9036 Holder Rd, Locust Grove, GA, 30248"
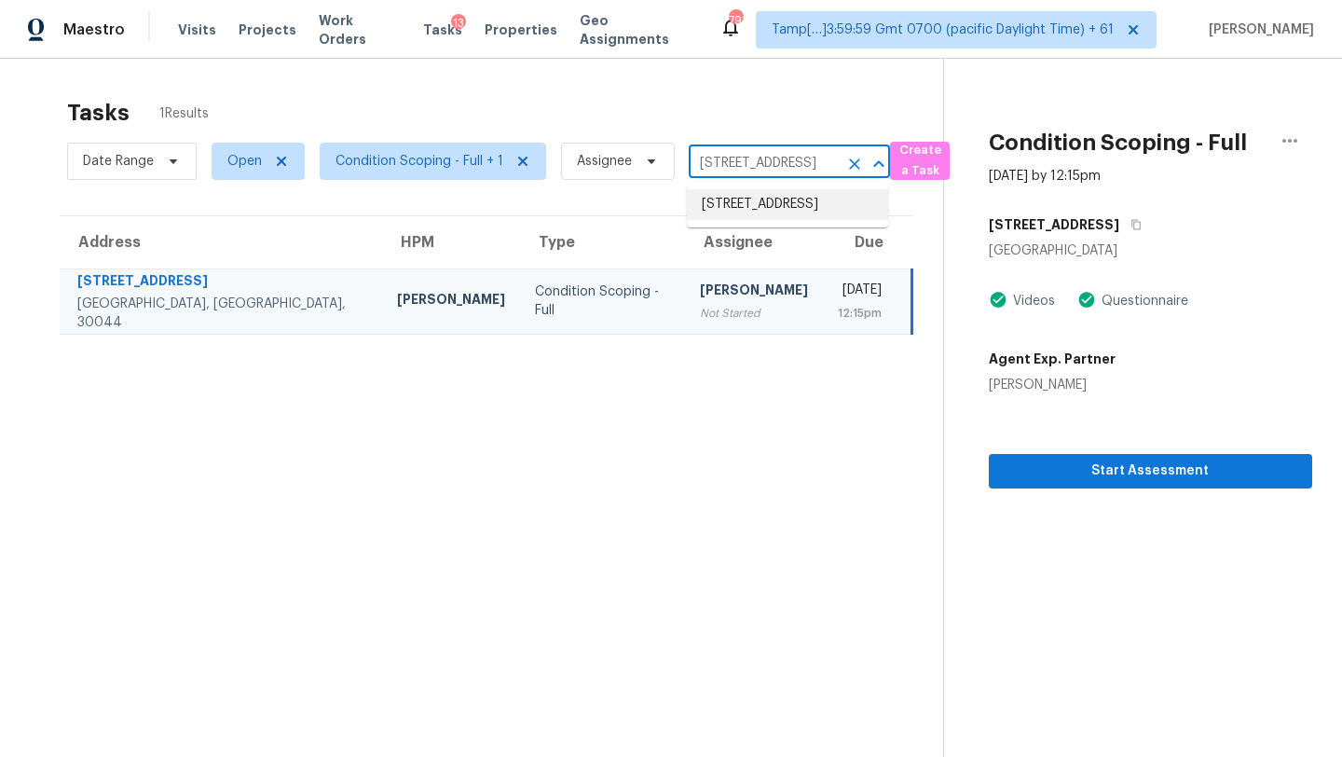
click at [779, 201] on li "9036 Holder Rd, Locust Grove, GA 30248" at bounding box center [787, 204] width 201 height 31
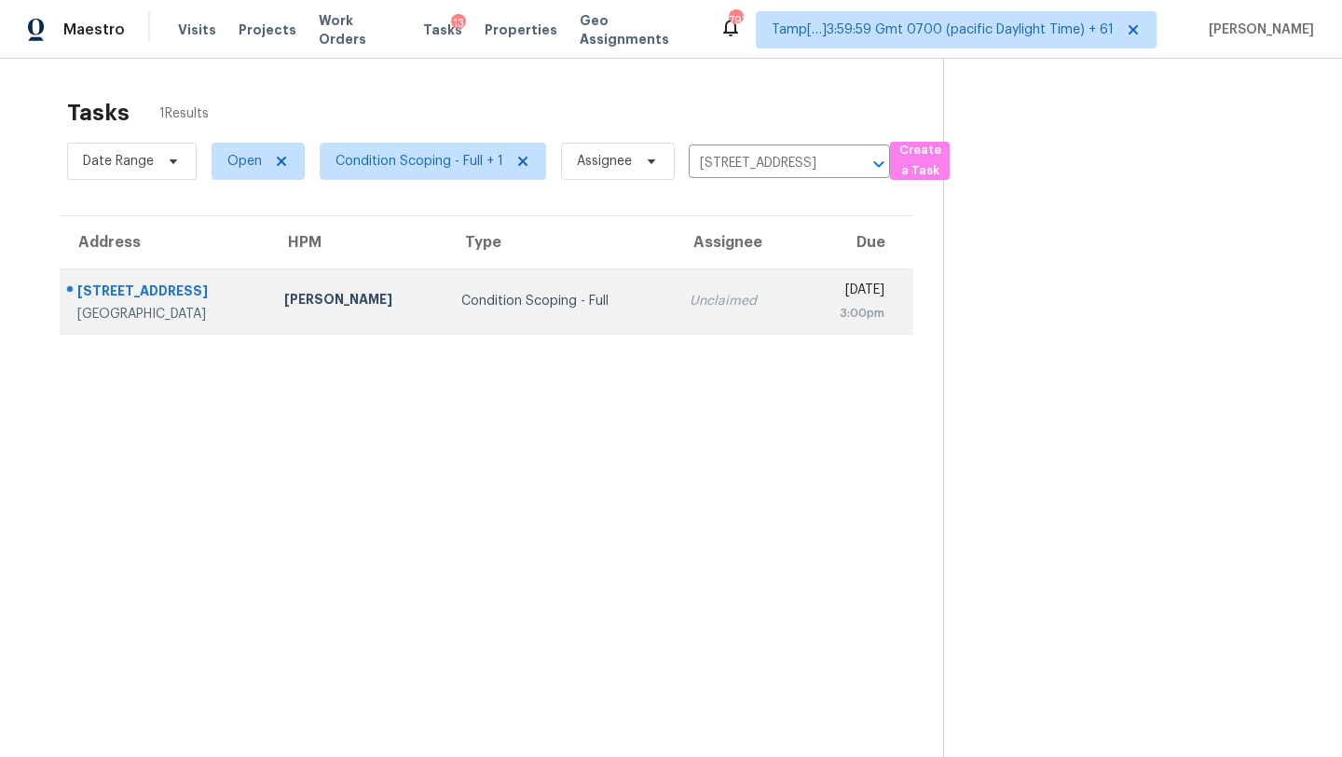
click at [686, 286] on td "Unclaimed" at bounding box center [737, 300] width 125 height 65
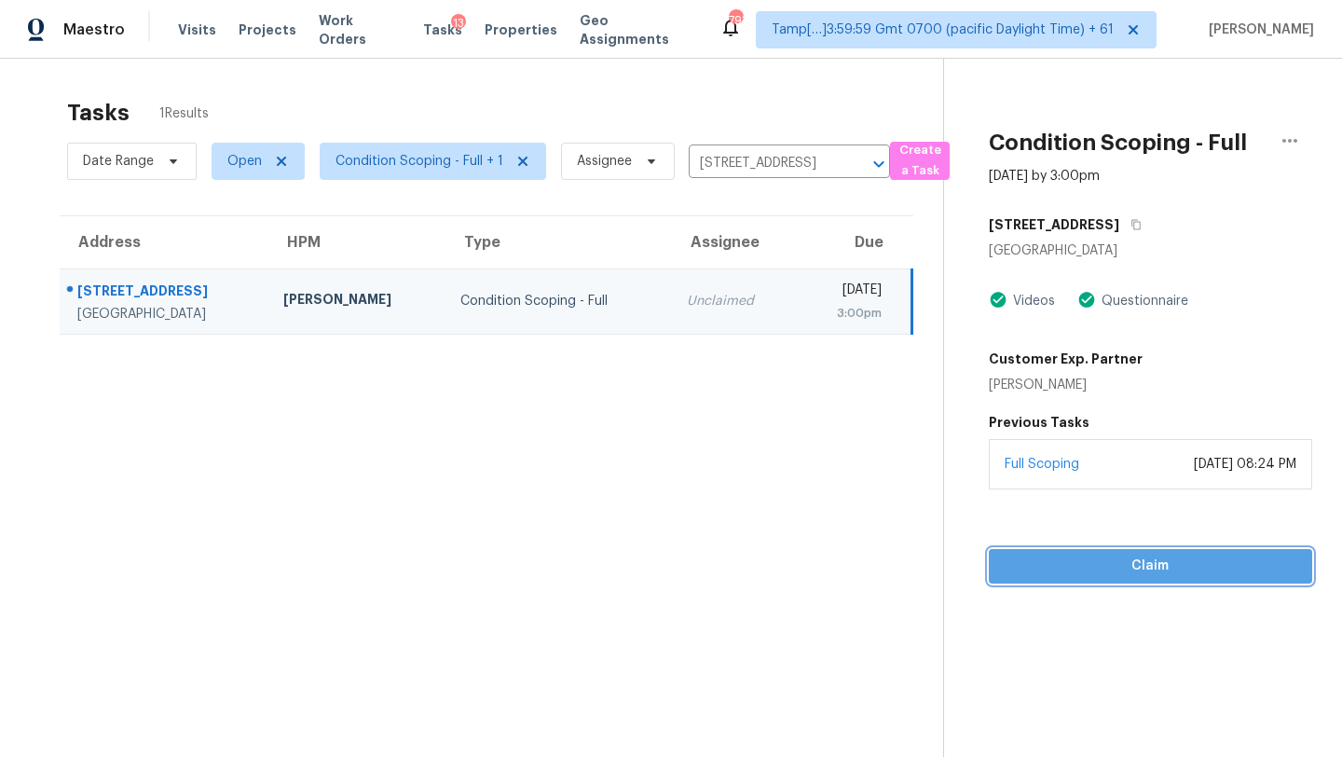
click at [1142, 553] on button "Claim" at bounding box center [1150, 566] width 323 height 34
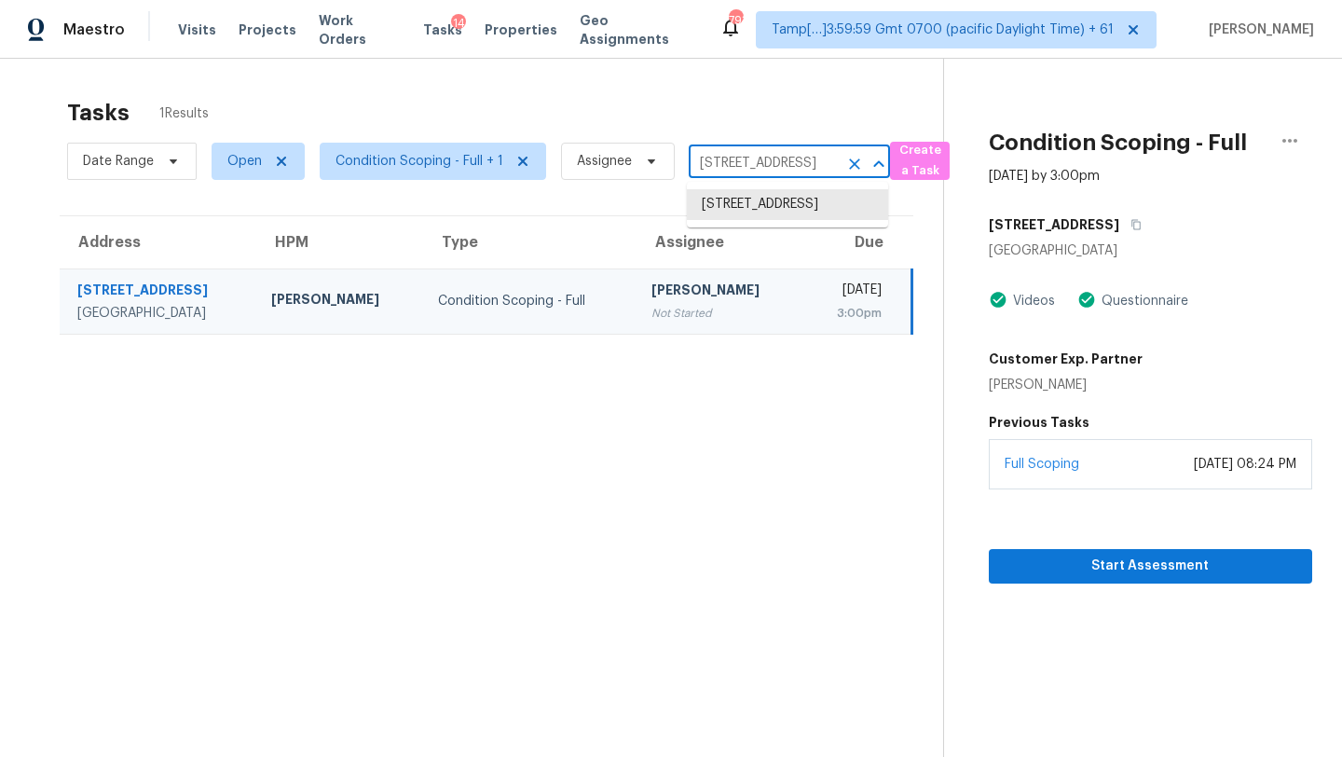
click at [715, 157] on input "9036 Holder Rd, Locust Grove, GA 30248" at bounding box center [763, 163] width 149 height 29
paste input "2898 N 10th St, Saint Augustine, FL, 32084"
type input "2898 N 10th St, Saint Augustine, FL, 32084"
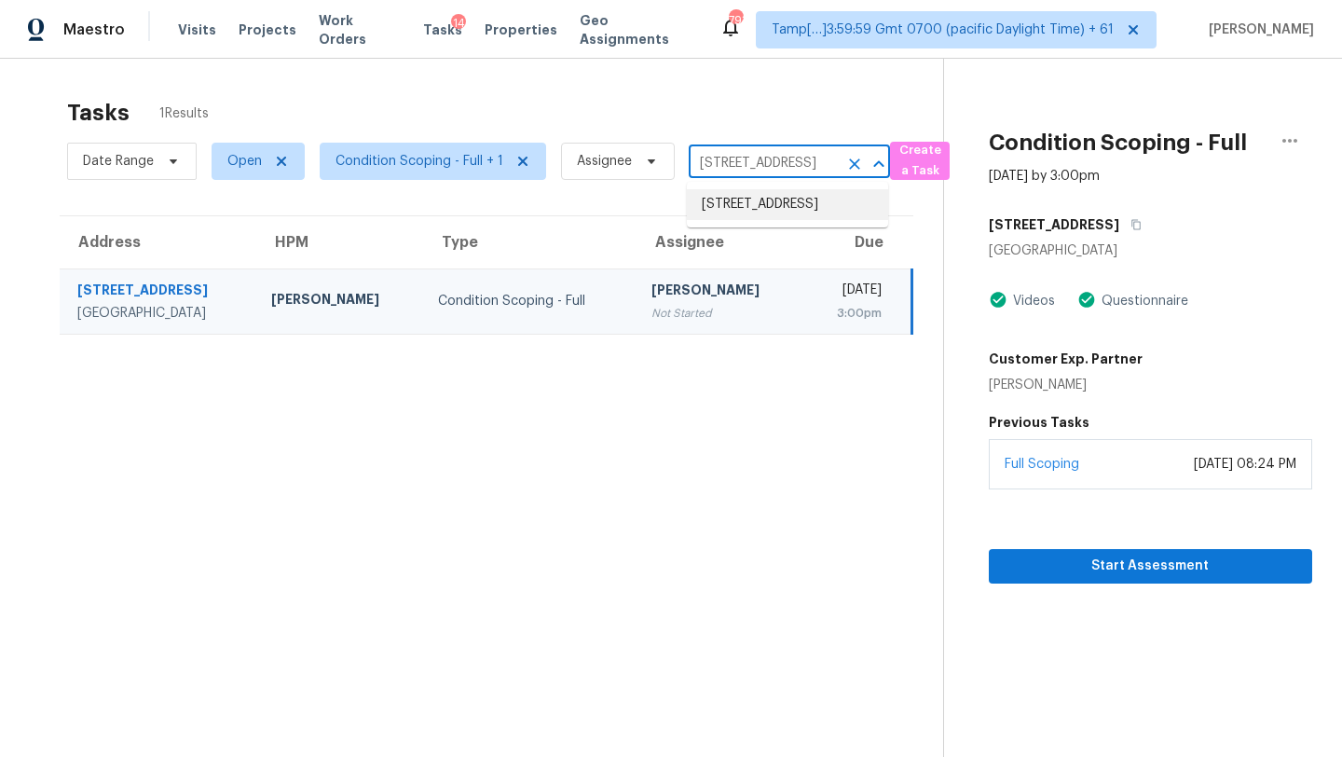
click at [729, 194] on li "2898 N 10th St, Saint Augustine, FL 32084" at bounding box center [787, 204] width 201 height 31
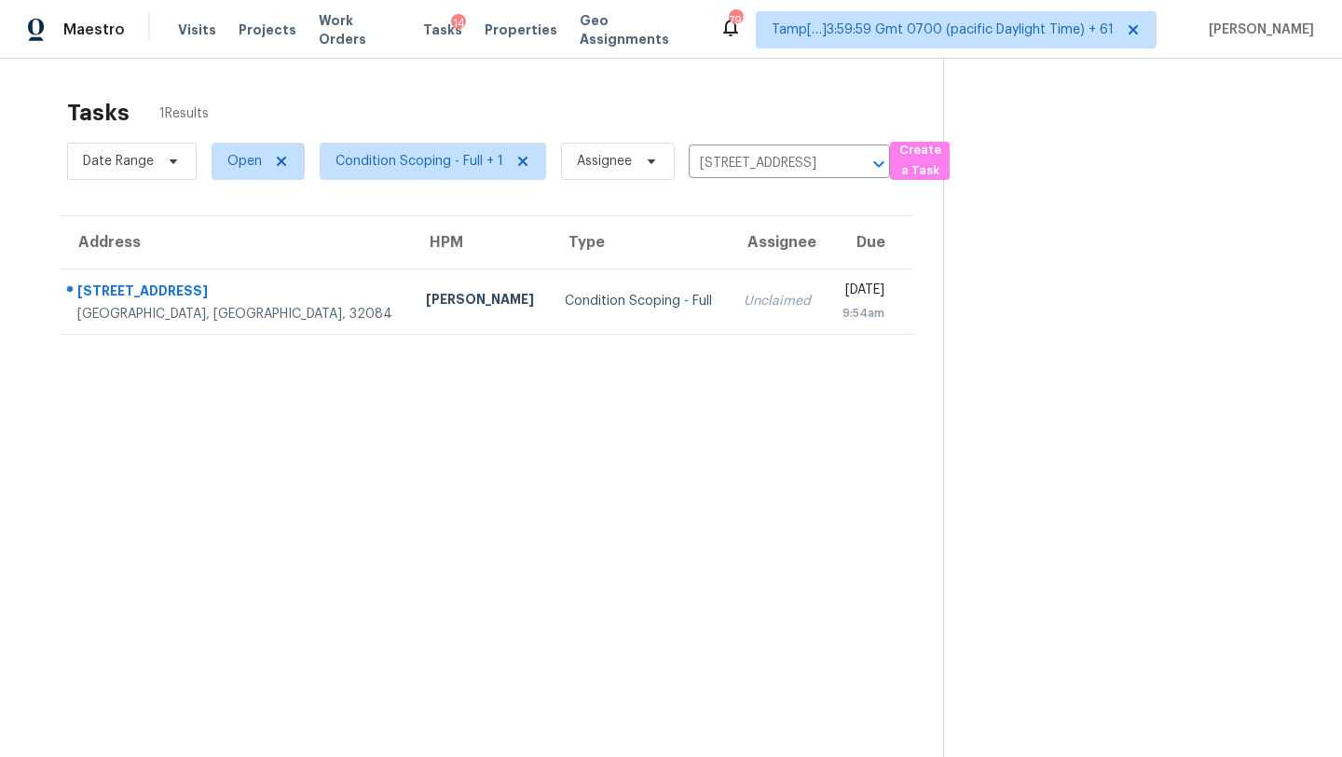
click at [841, 302] on div "Thu, Aug 21st 2025" at bounding box center [862, 291] width 43 height 23
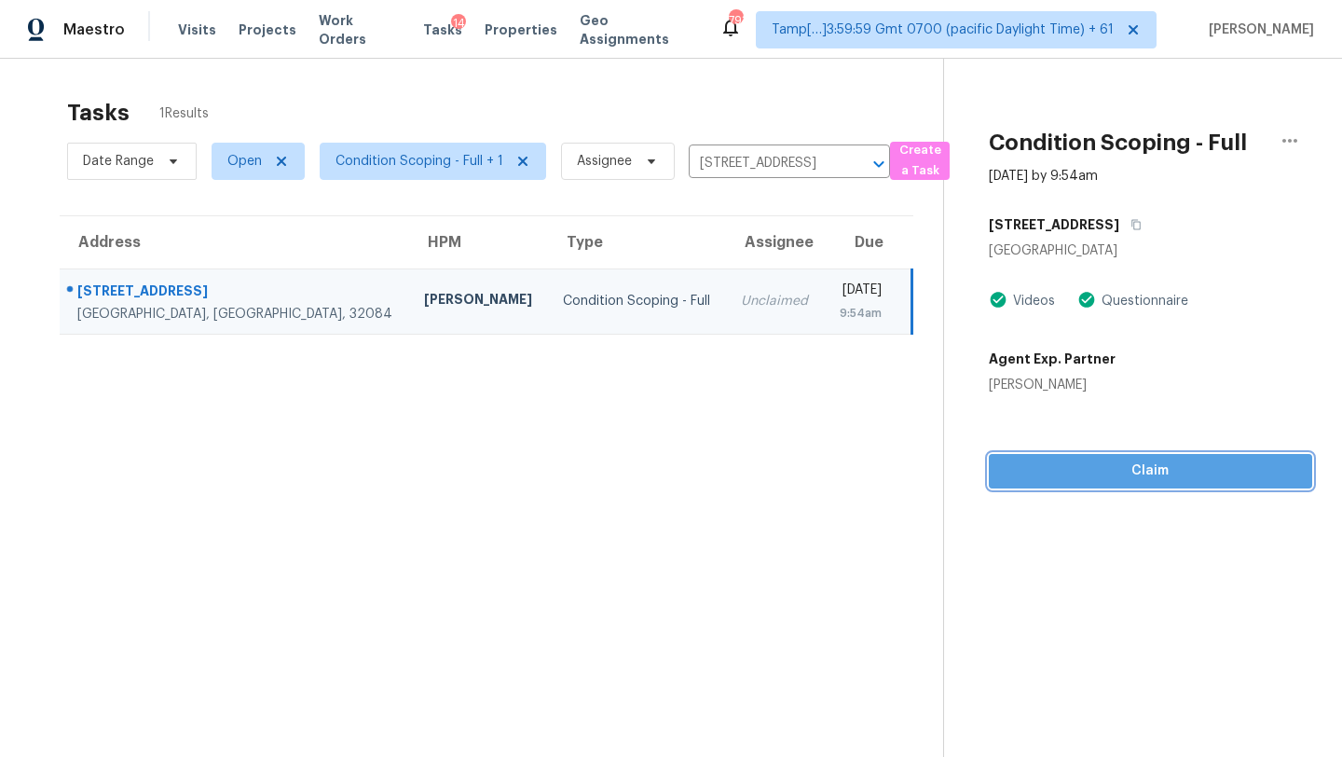
click at [1133, 479] on span "Claim" at bounding box center [1151, 470] width 294 height 23
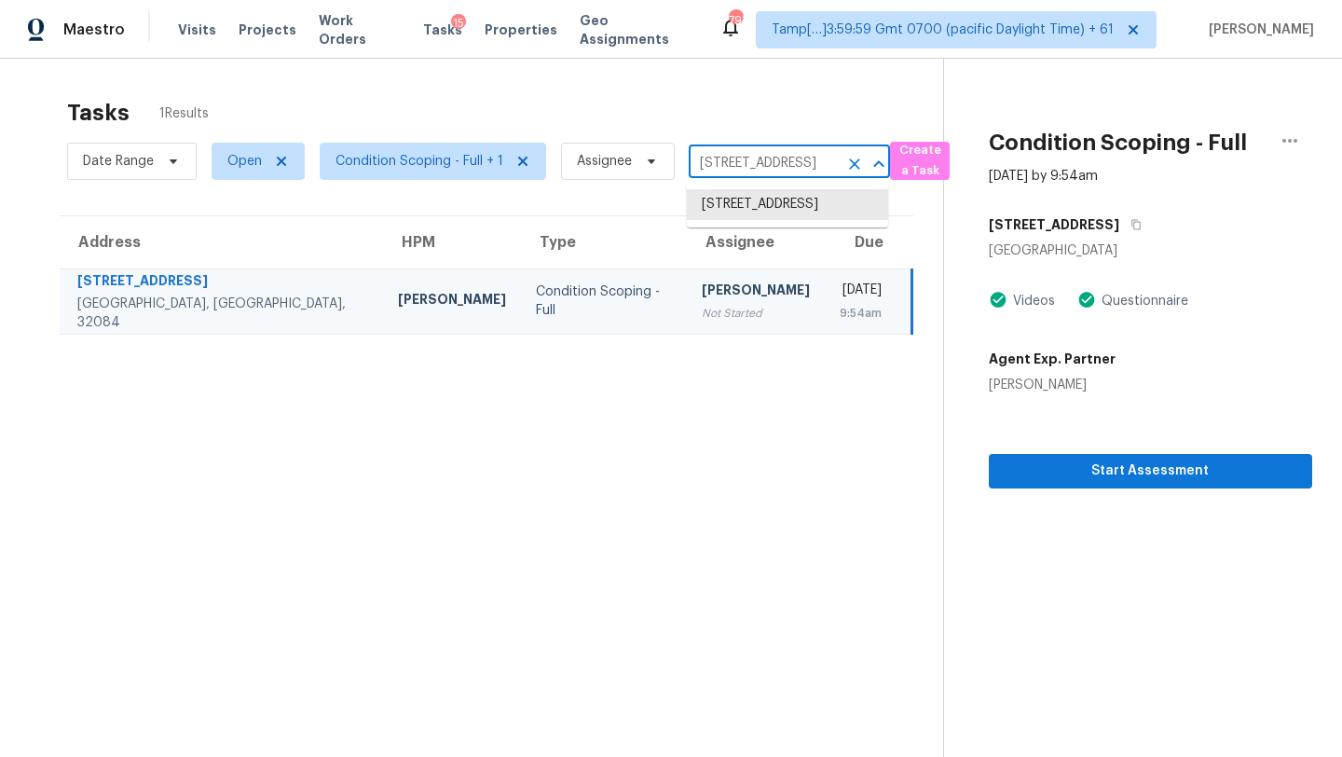
click at [738, 156] on input "2898 N 10th St, Saint Augustine, FL 32084" at bounding box center [763, 163] width 149 height 29
paste input "9525 Rolling Cir, San Antonio, FL, 33576"
type input "9525 Rolling Cir, San Antonio, FL, 33576"
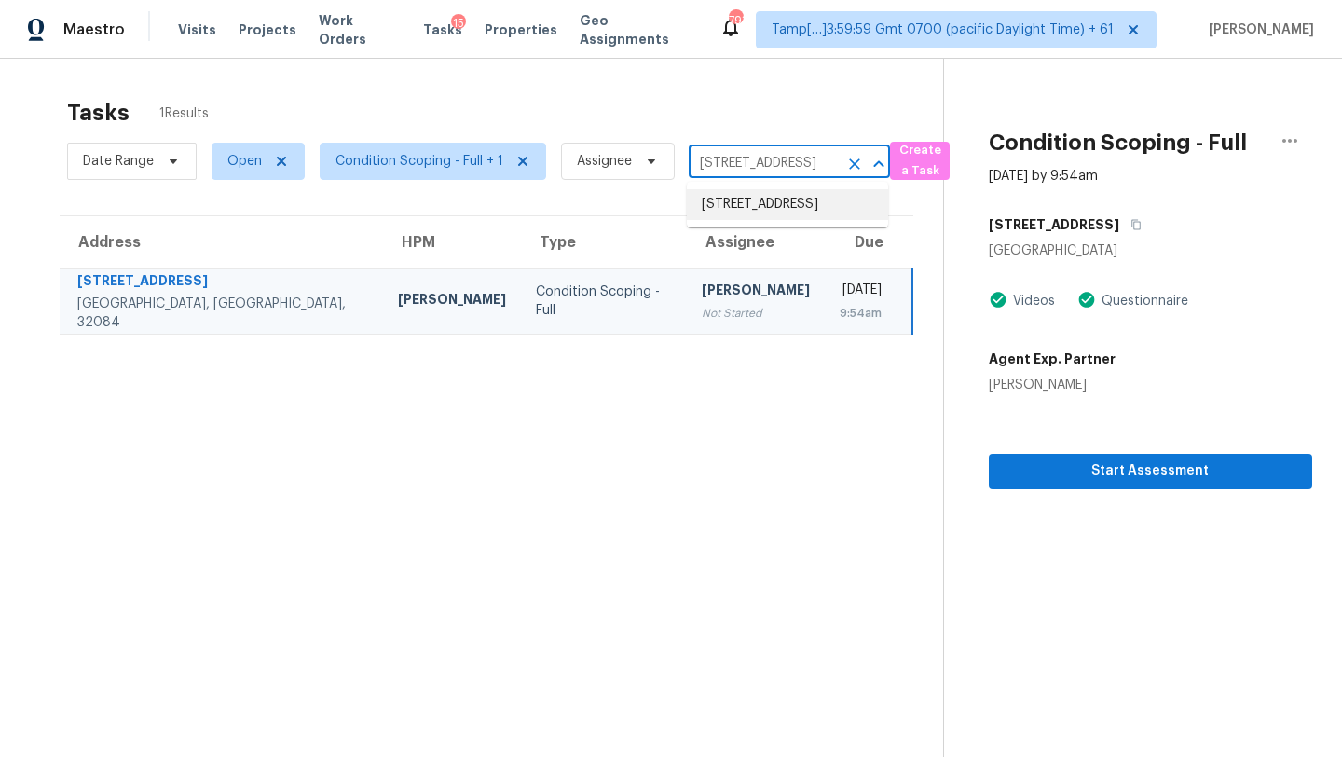
click at [758, 205] on li "9525 Rolling Cir, San Antonio, FL 33576" at bounding box center [787, 204] width 201 height 31
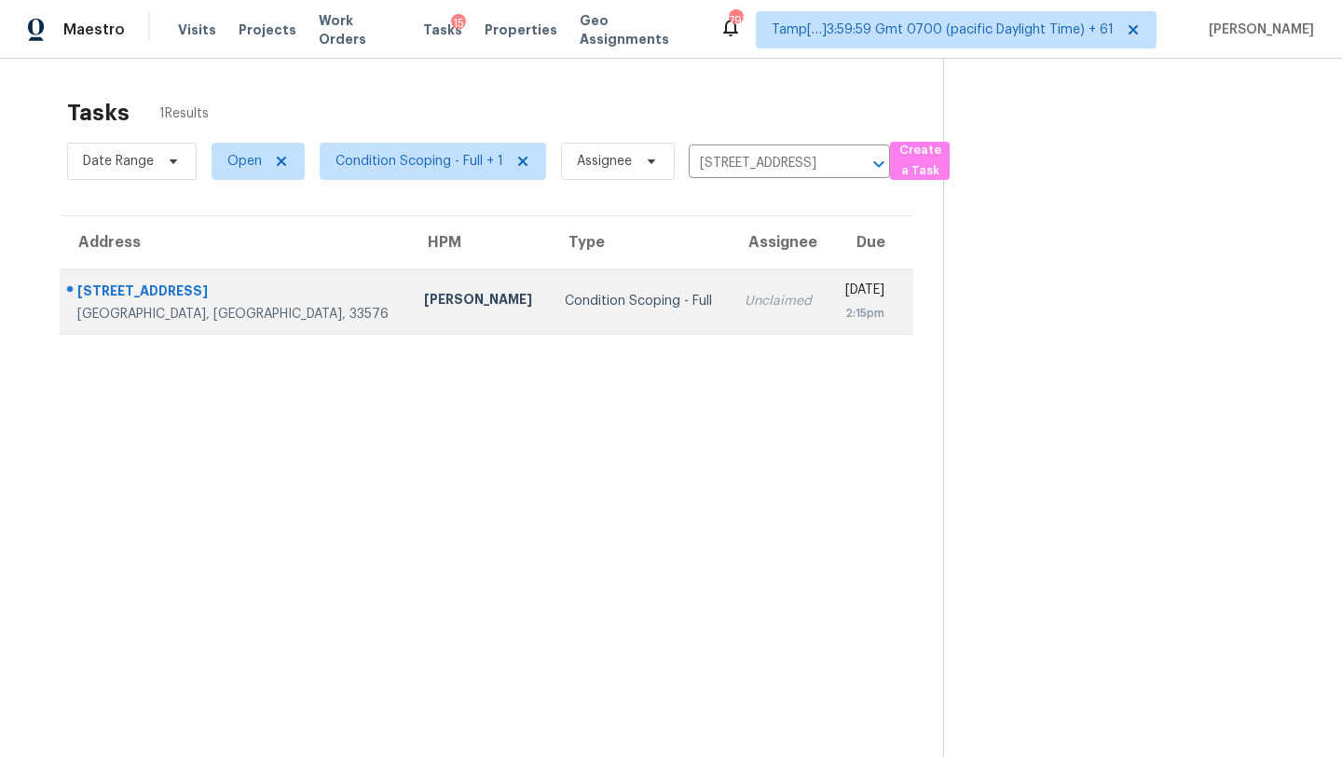
click at [843, 292] on div "Thu, Aug 21st 2025" at bounding box center [863, 291] width 41 height 23
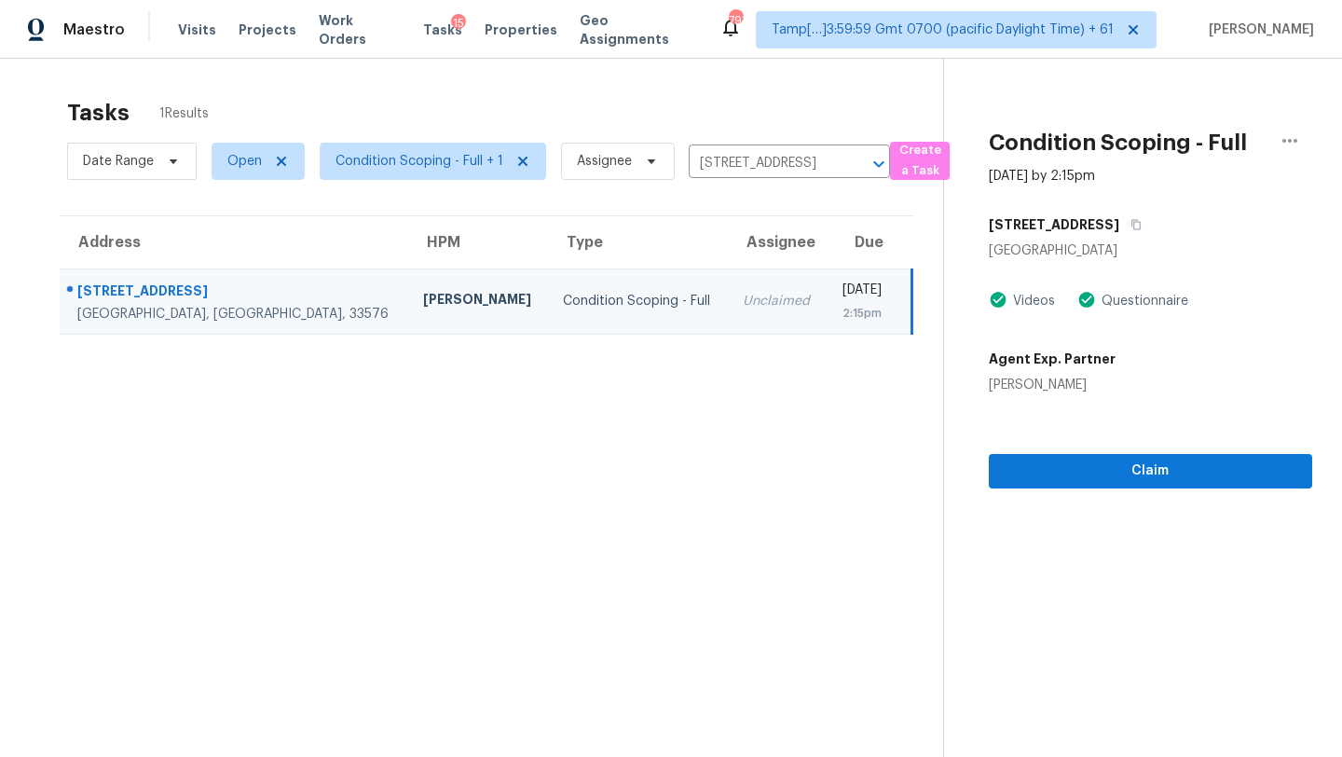
click at [1145, 521] on section "Condition Scoping - Full Aug 21st 2025 by 2:15pm 9525 Rolling Cir San Antonio, …" at bounding box center [1127, 437] width 369 height 757
click at [1125, 479] on span "Claim" at bounding box center [1151, 470] width 294 height 23
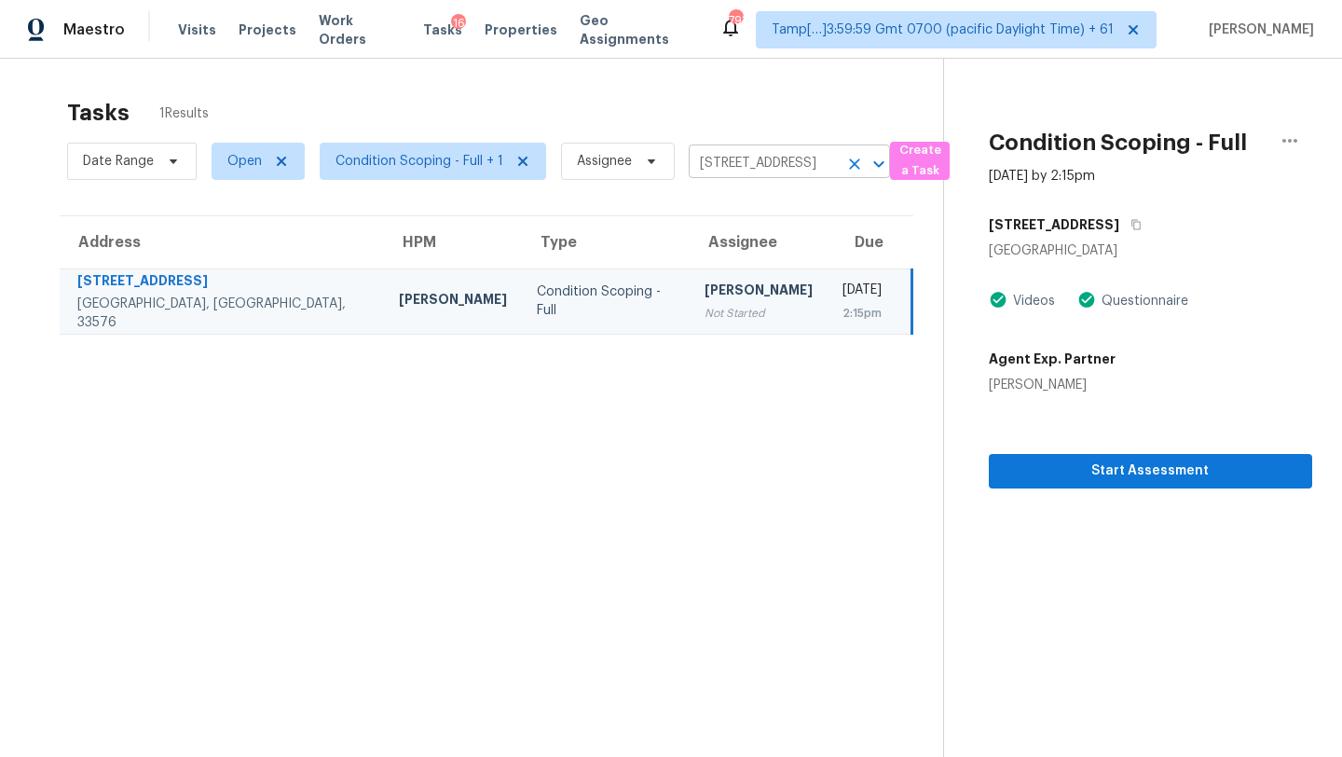
click at [720, 165] on input "9525 Rolling Cir, San Antonio, FL 33576" at bounding box center [763, 163] width 149 height 29
paste input "1012 Marlow Ln, Fort Worth, TX, 76131"
type input "1012 Marlow Ln, Fort Worth, TX, 76131"
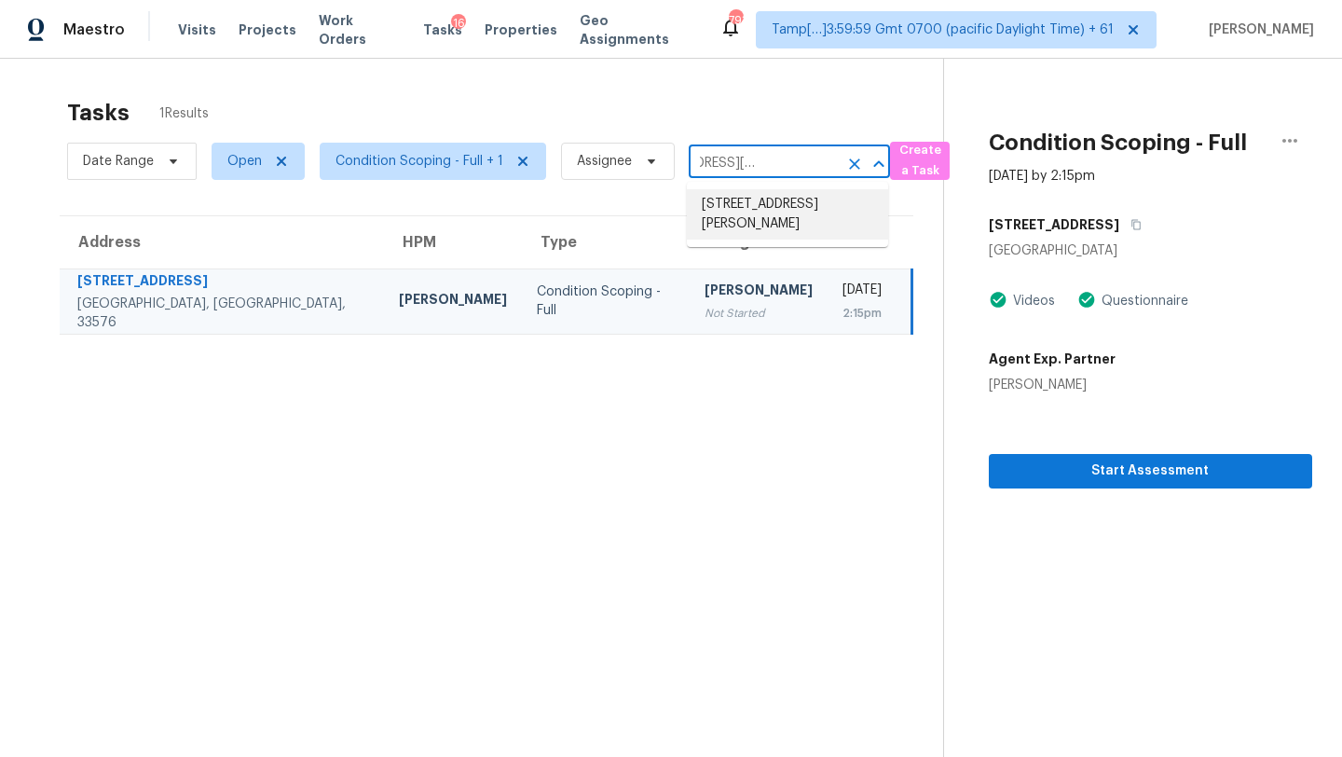
click at [746, 213] on li "1012 Marlow Ln, Fort Worth, TX 76131" at bounding box center [787, 214] width 201 height 50
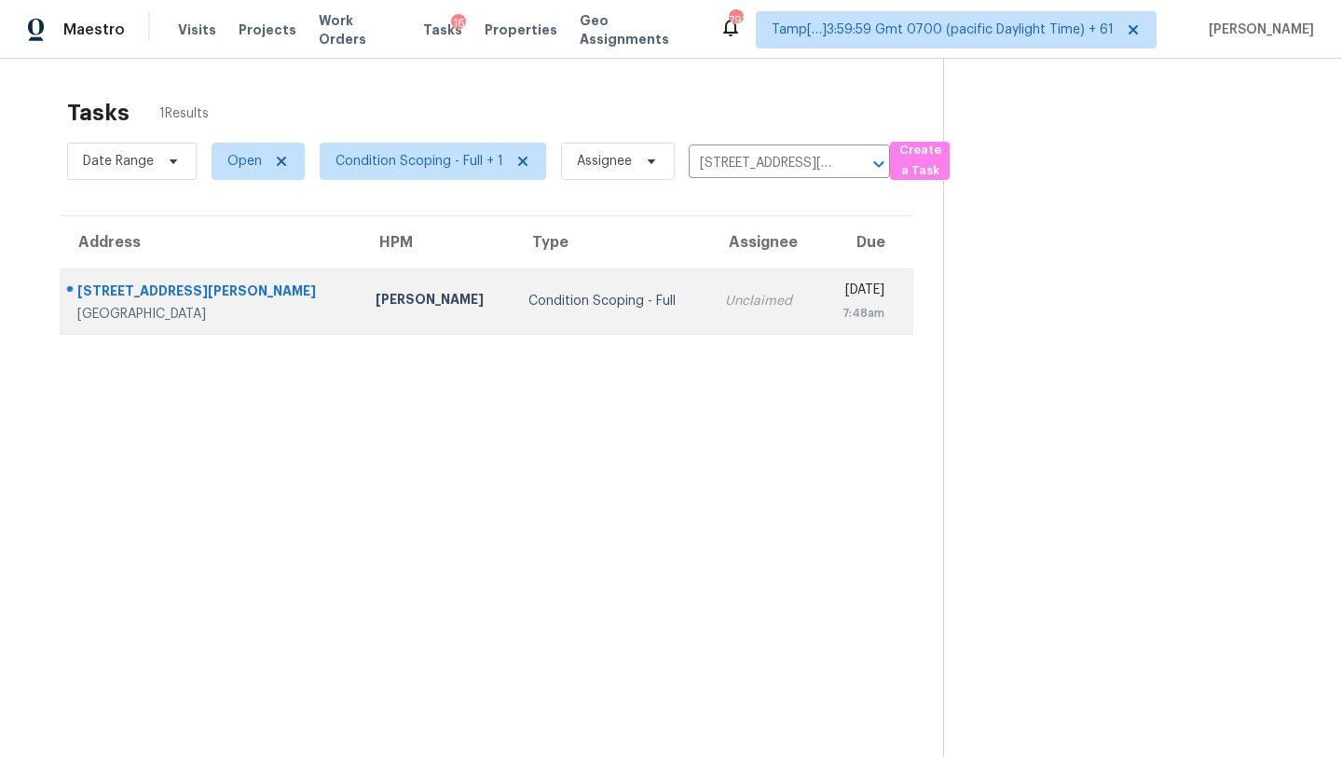
click at [833, 290] on div "Thu, Aug 21st 2025" at bounding box center [858, 291] width 51 height 23
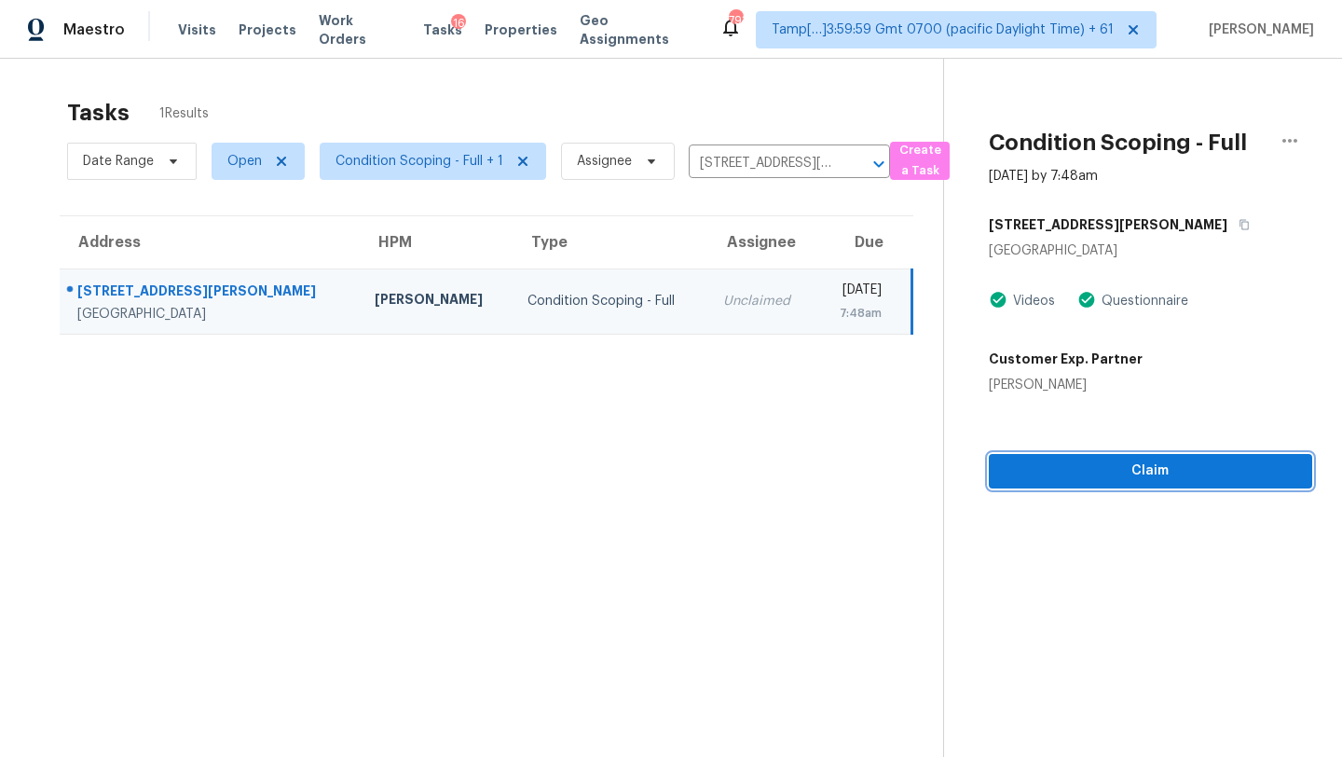
click at [1156, 475] on span "Claim" at bounding box center [1151, 470] width 294 height 23
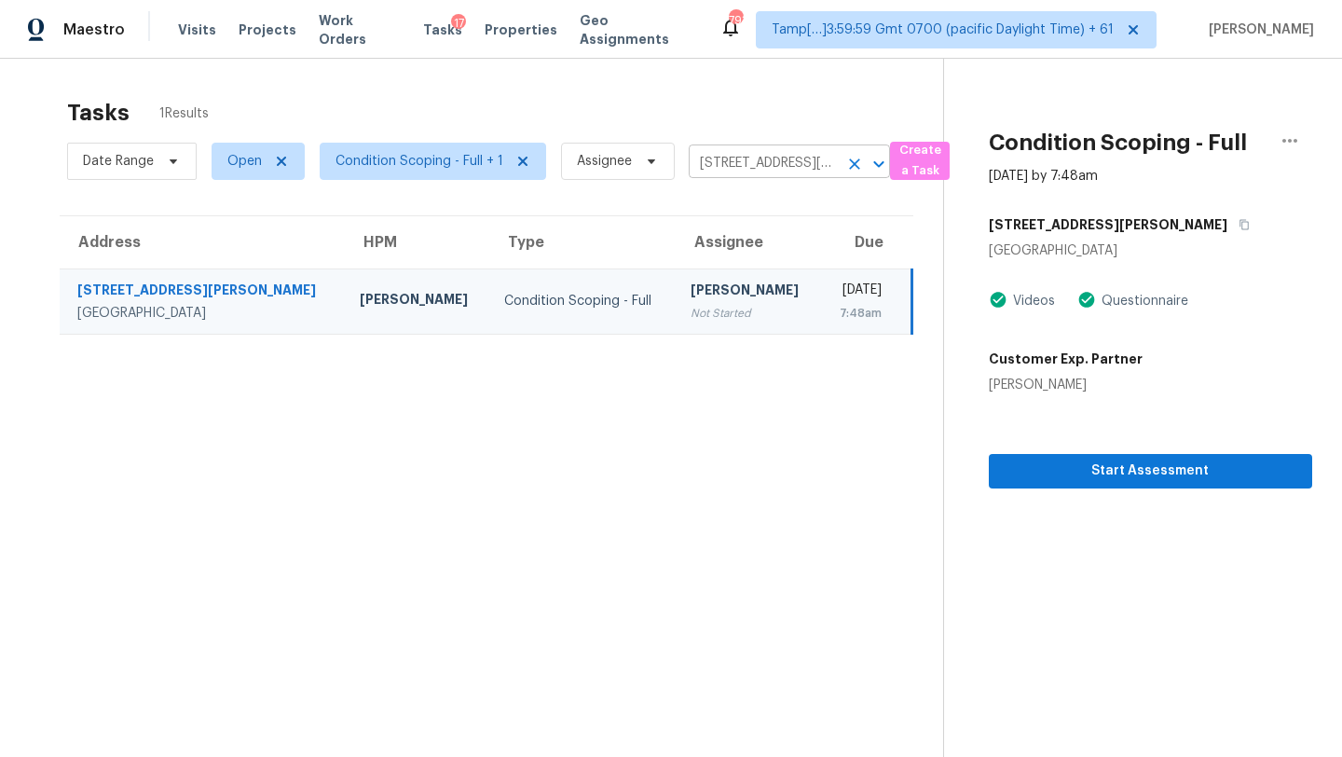
click at [750, 164] on input "1012 Marlow Ln, Fort Worth, TX 76131" at bounding box center [763, 163] width 149 height 29
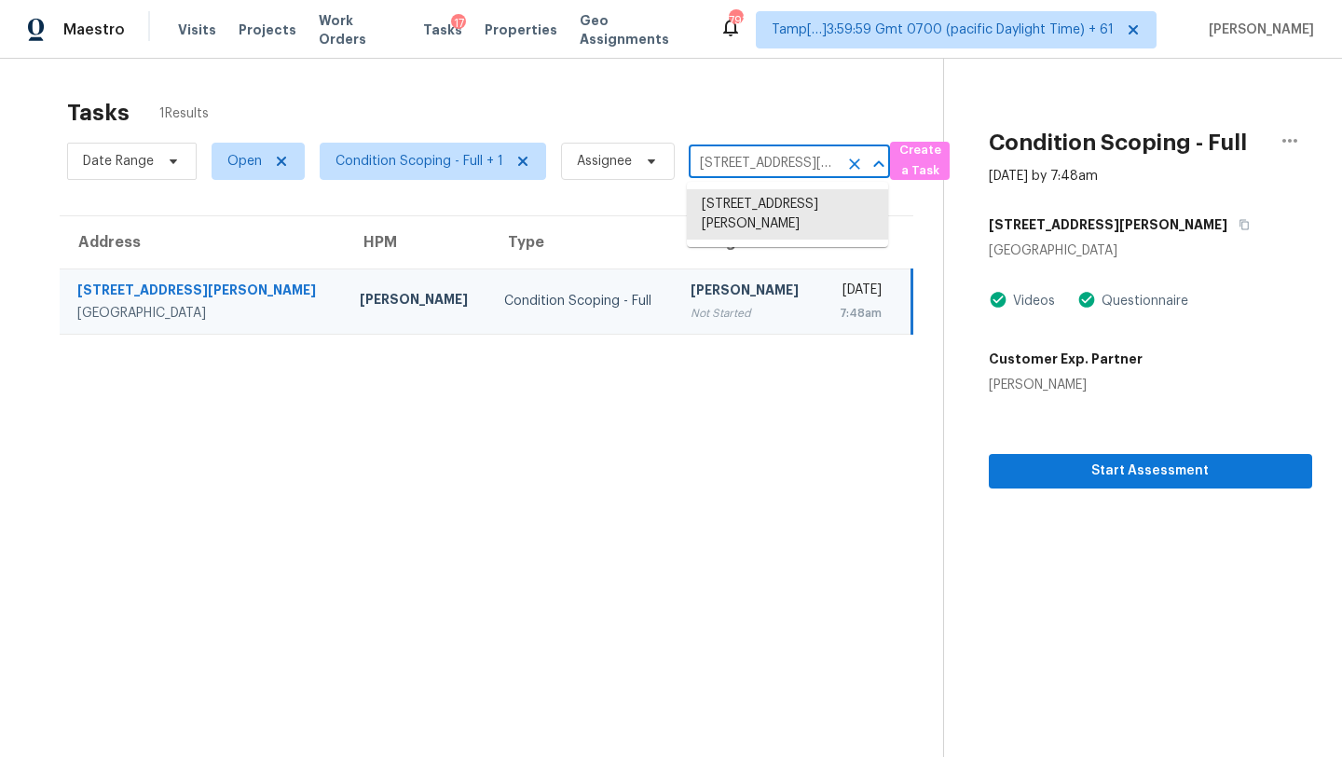
click at [750, 164] on input "1012 Marlow Ln, Fort Worth, TX 76131" at bounding box center [763, 163] width 149 height 29
paste input "739 Shadowood Dr, Columbia, SC, 29212"
type input "1739 Shadowood Dr, Columbia, SC, 29212"
click at [793, 206] on li "1739 Shadowood Dr, Columbia, SC 29212" at bounding box center [787, 204] width 201 height 31
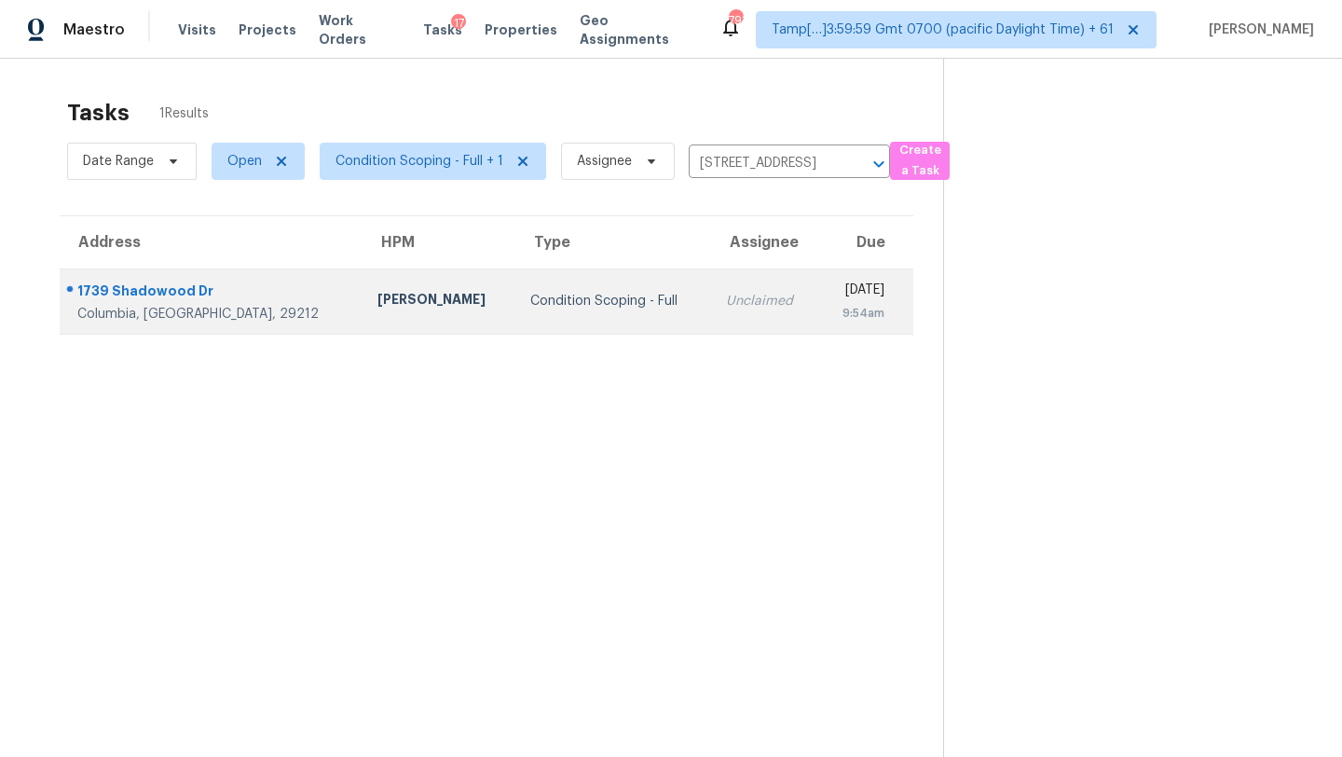
click at [818, 298] on td "Thu, Aug 21st 2025 9:54am" at bounding box center [865, 300] width 95 height 65
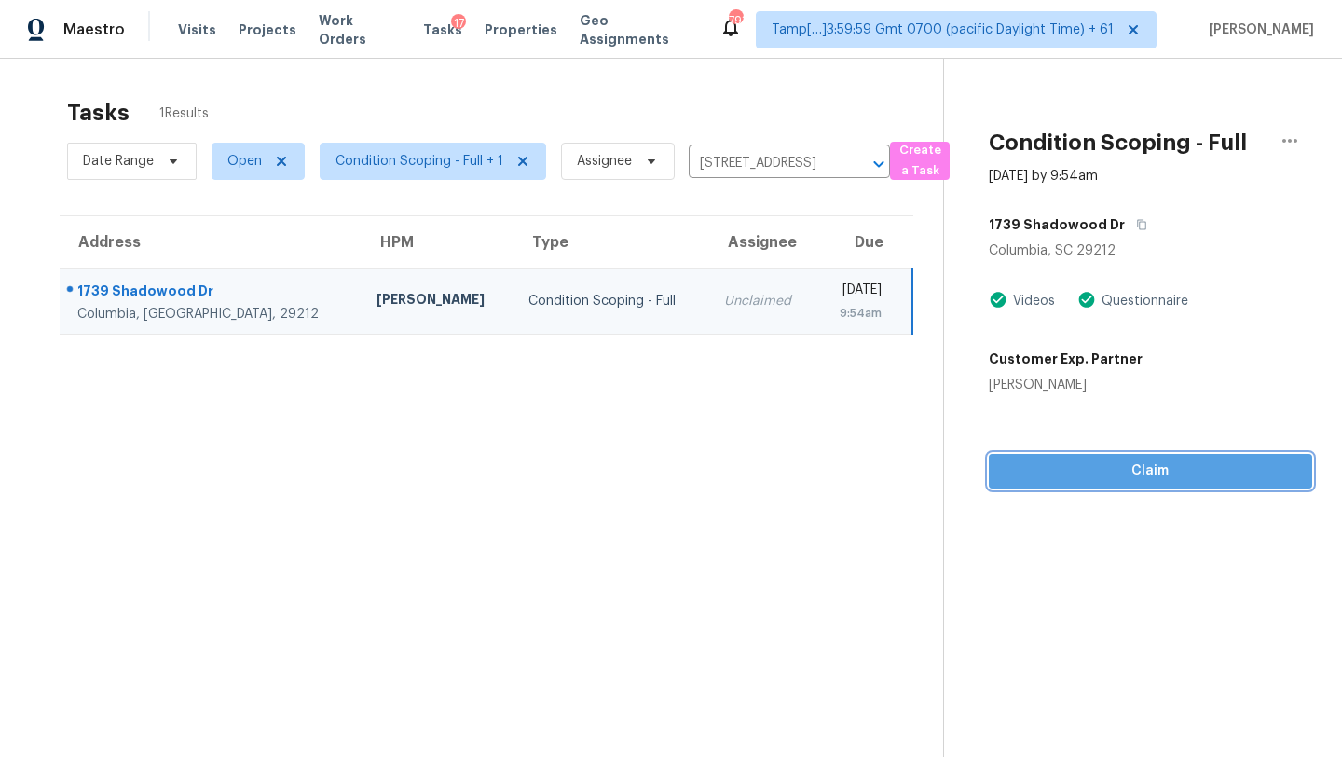
click at [1152, 483] on button "Claim" at bounding box center [1150, 471] width 323 height 34
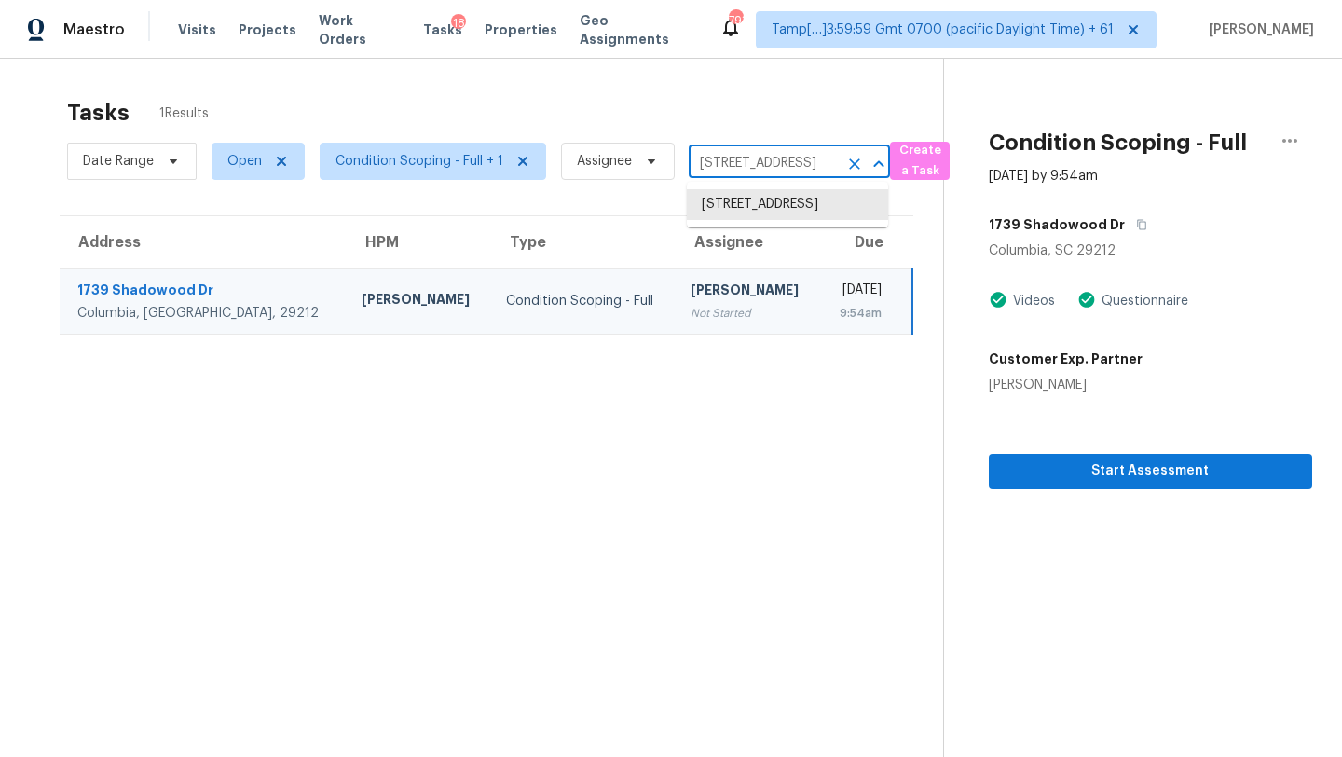
click at [753, 160] on input "1739 Shadowood Dr, Columbia, SC 29212" at bounding box center [763, 163] width 149 height 29
paste input "2621 Rigden Pkwy"
type input "2621 Rigden Pkwy"
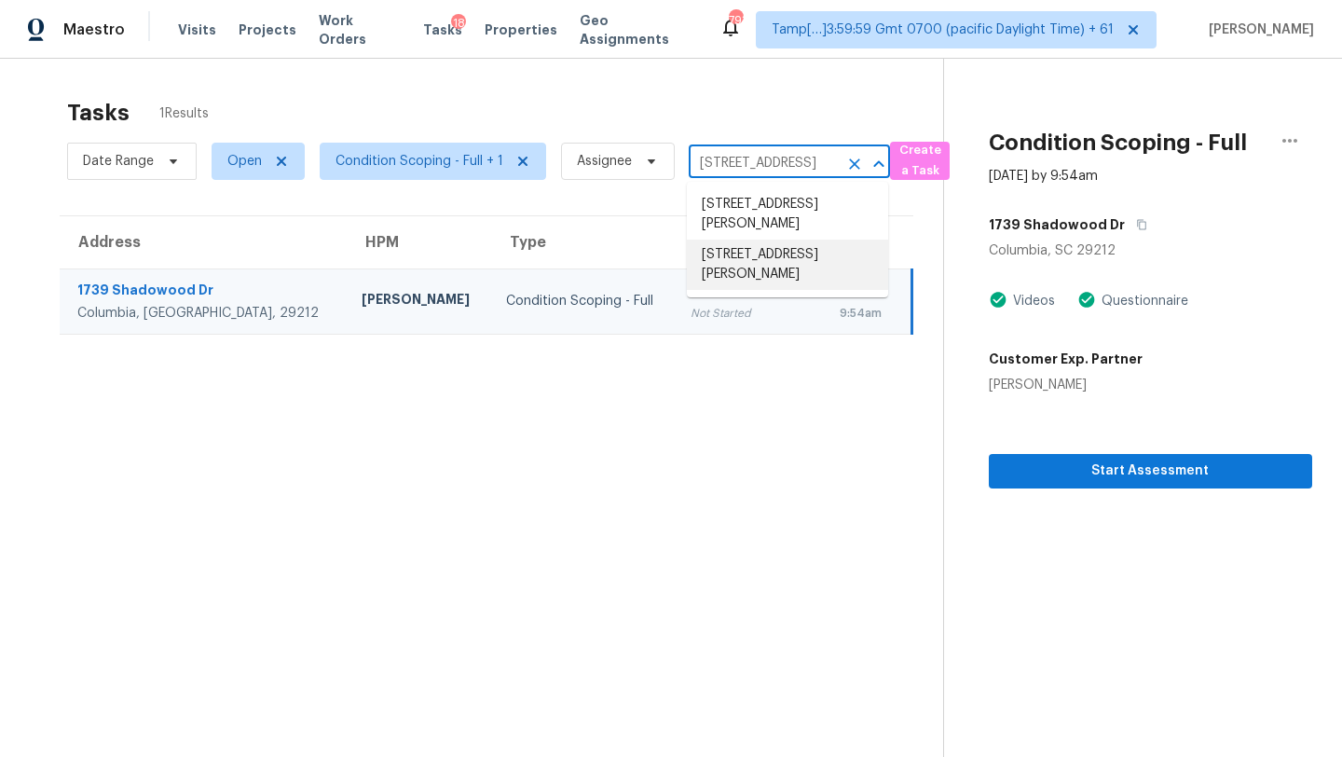
click at [769, 266] on li "2621 Rigden Pkwy Unit H2, Fort Collins, CO 80525" at bounding box center [787, 264] width 201 height 50
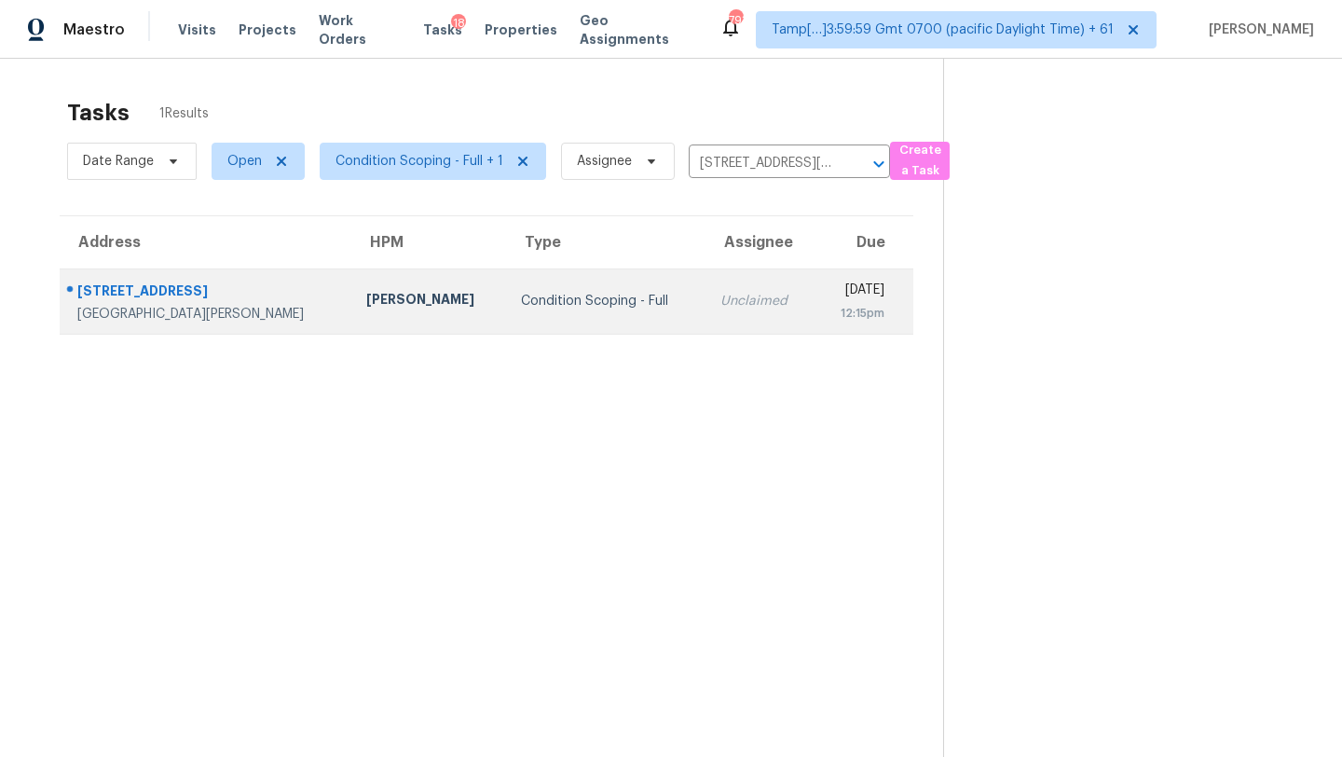
click at [716, 322] on td "Unclaimed" at bounding box center [759, 300] width 109 height 65
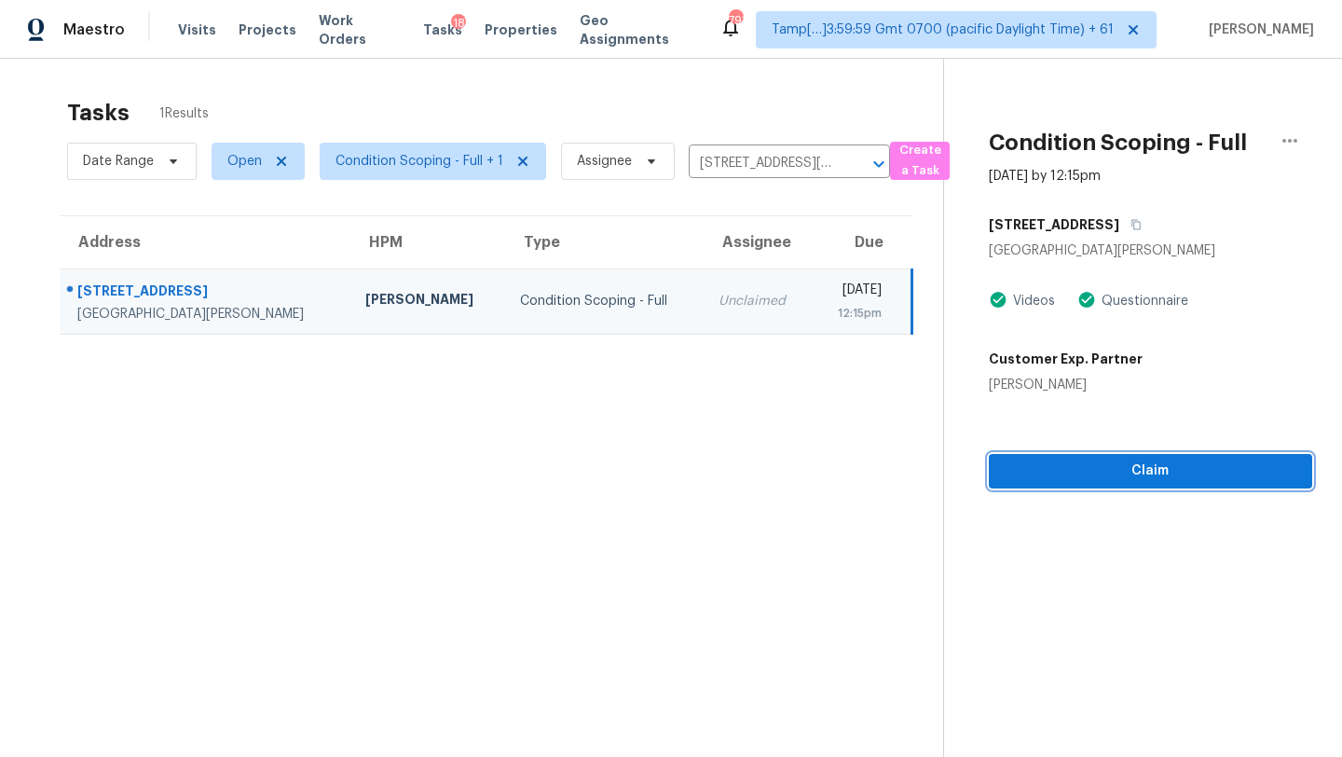
click at [1135, 480] on span "Claim" at bounding box center [1151, 470] width 294 height 23
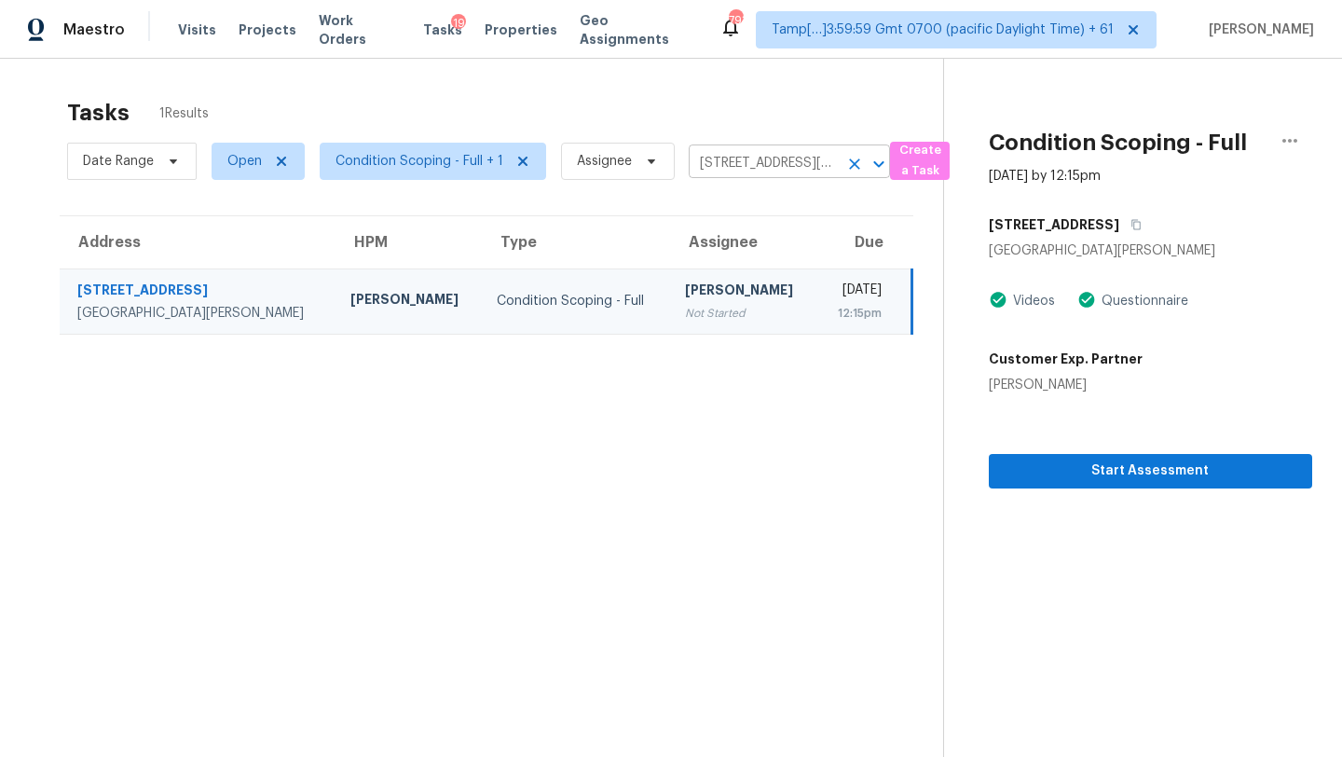
click at [752, 152] on input "2621 Rigden Pkwy Unit H2, Fort Collins, CO 80525" at bounding box center [763, 163] width 149 height 29
paste input "90 Carrousel Ct, Angier, NC, 27501"
type input "90 Carrousel Ct, Angier, NC, 27501"
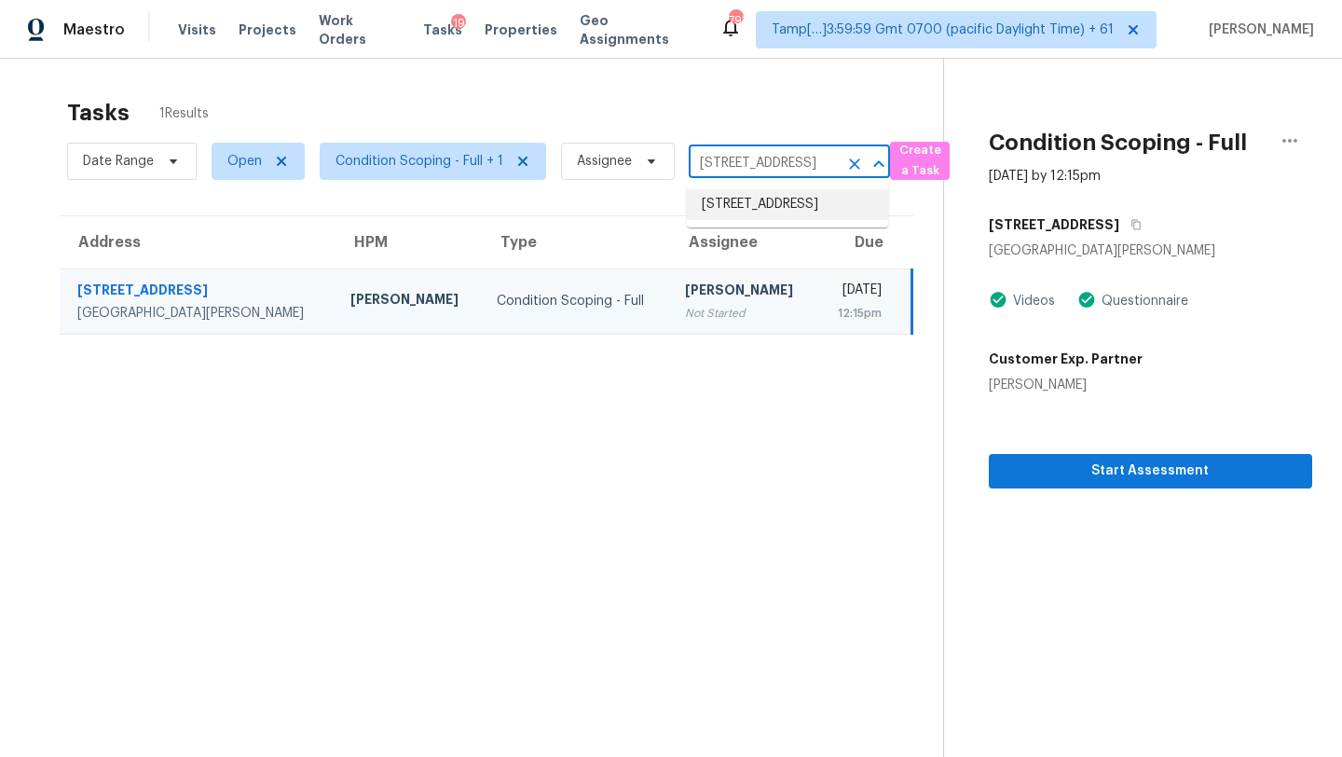
click at [753, 196] on li "90 Carrousel Ct, Angier, NC 27501" at bounding box center [787, 204] width 201 height 31
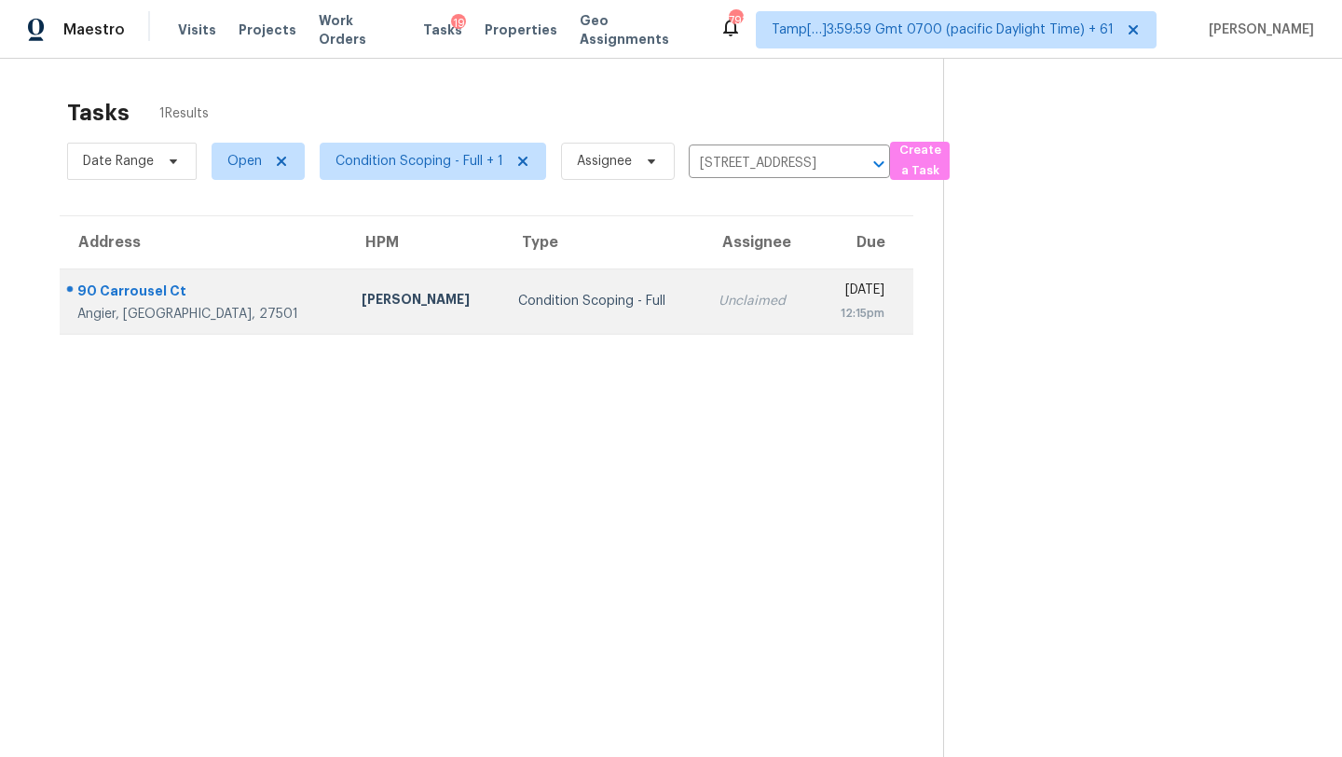
click at [705, 300] on td "Unclaimed" at bounding box center [759, 300] width 110 height 65
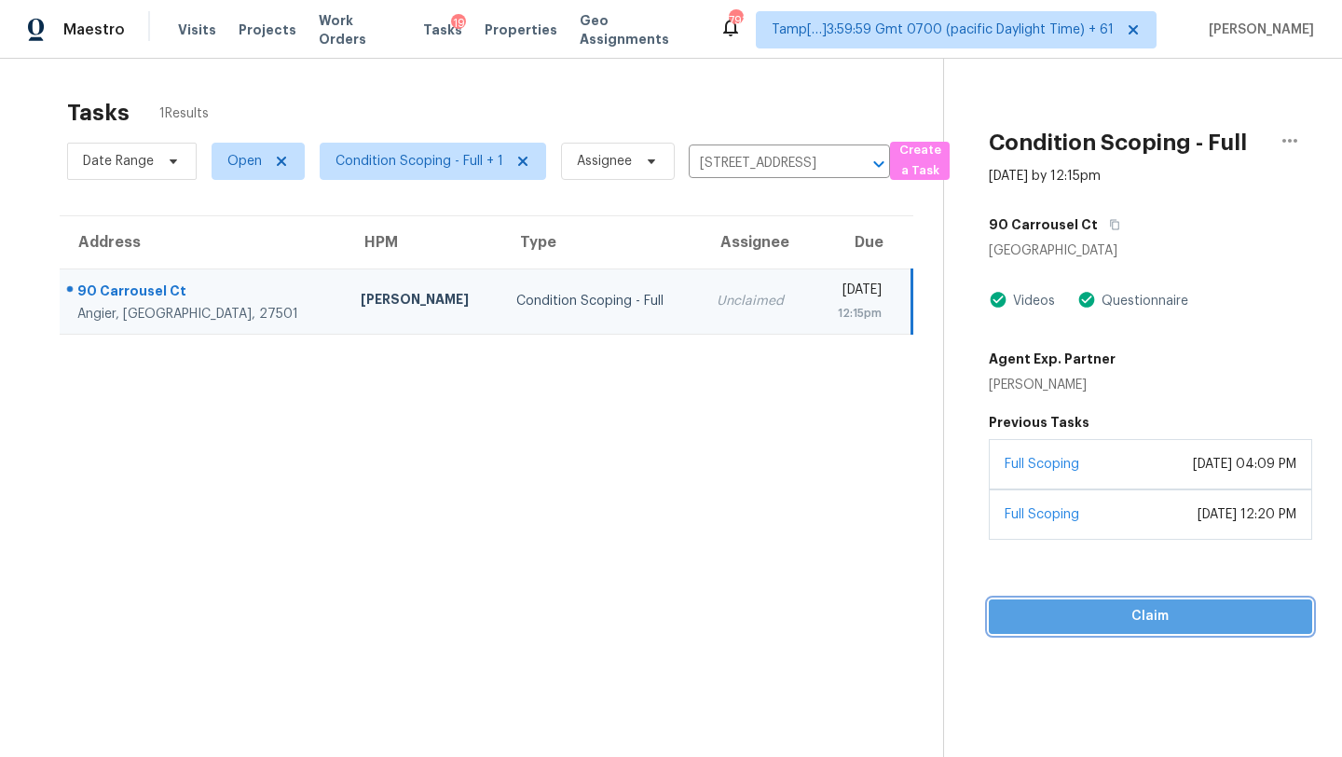
click at [1170, 628] on button "Claim" at bounding box center [1150, 616] width 323 height 34
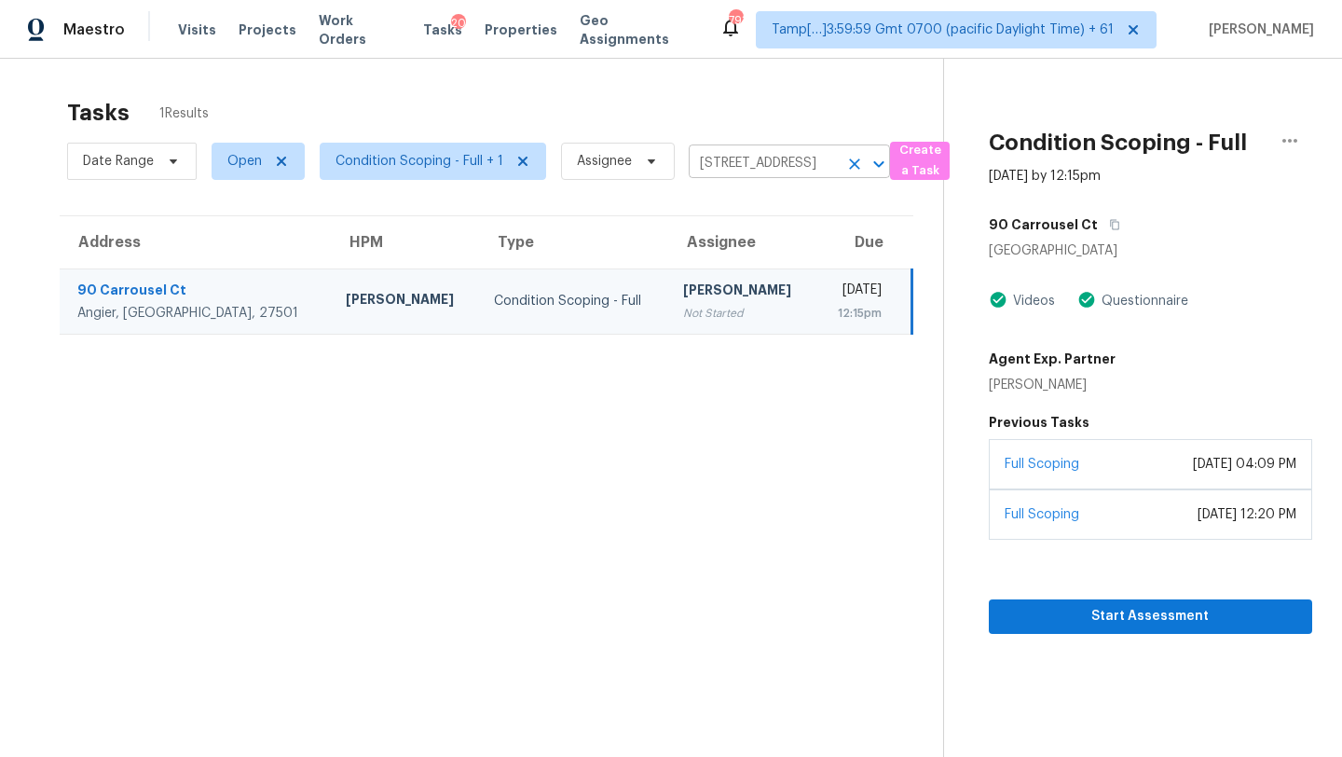
click at [749, 175] on input "90 Carrousel Ct, Angier, NC 27501" at bounding box center [763, 163] width 149 height 29
paste input "2123 Parkview Dr, Oklahoma City, OK, 73170"
type input "2123 Parkview Dr, Oklahoma City, OK, 73170"
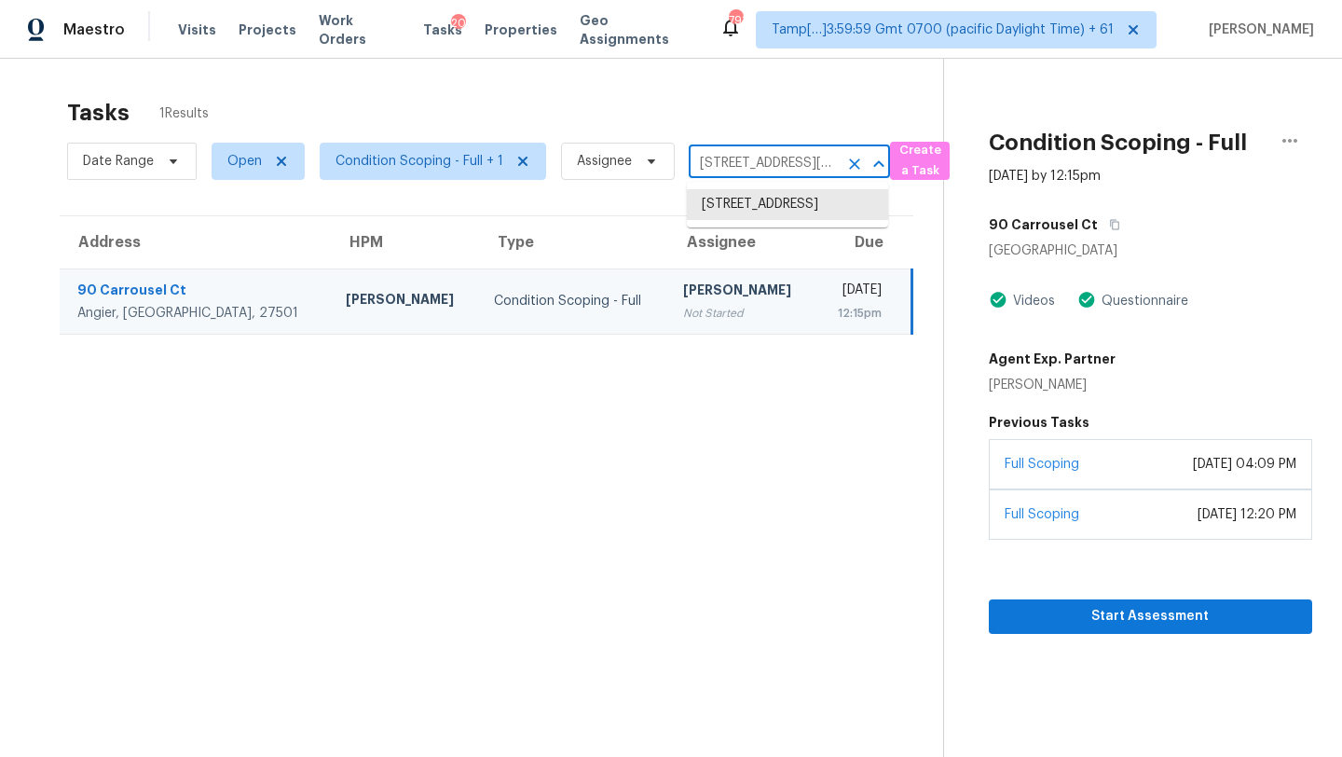
scroll to position [0, 128]
click at [756, 208] on li "2123 Parkview Dr, Oklahoma City, OK 73170" at bounding box center [787, 214] width 201 height 50
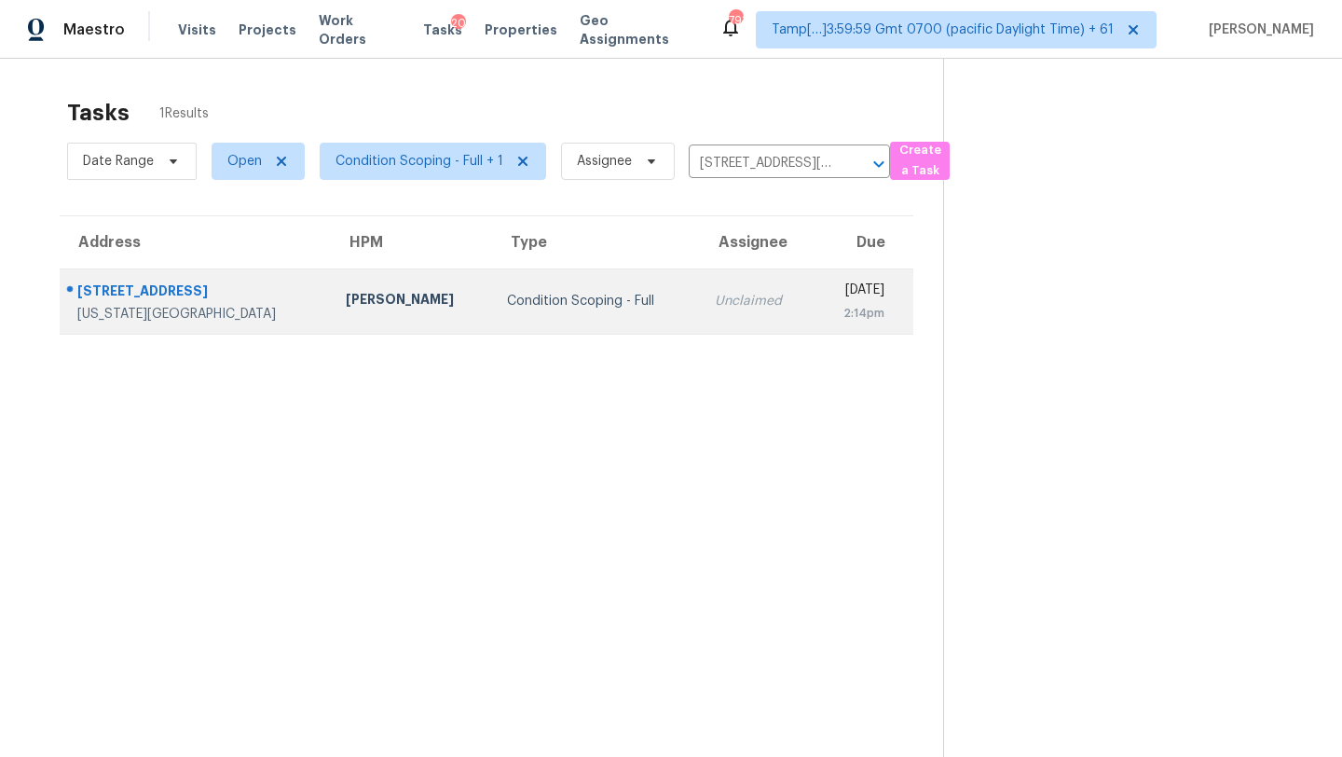
click at [715, 297] on div "Unclaimed" at bounding box center [757, 301] width 84 height 19
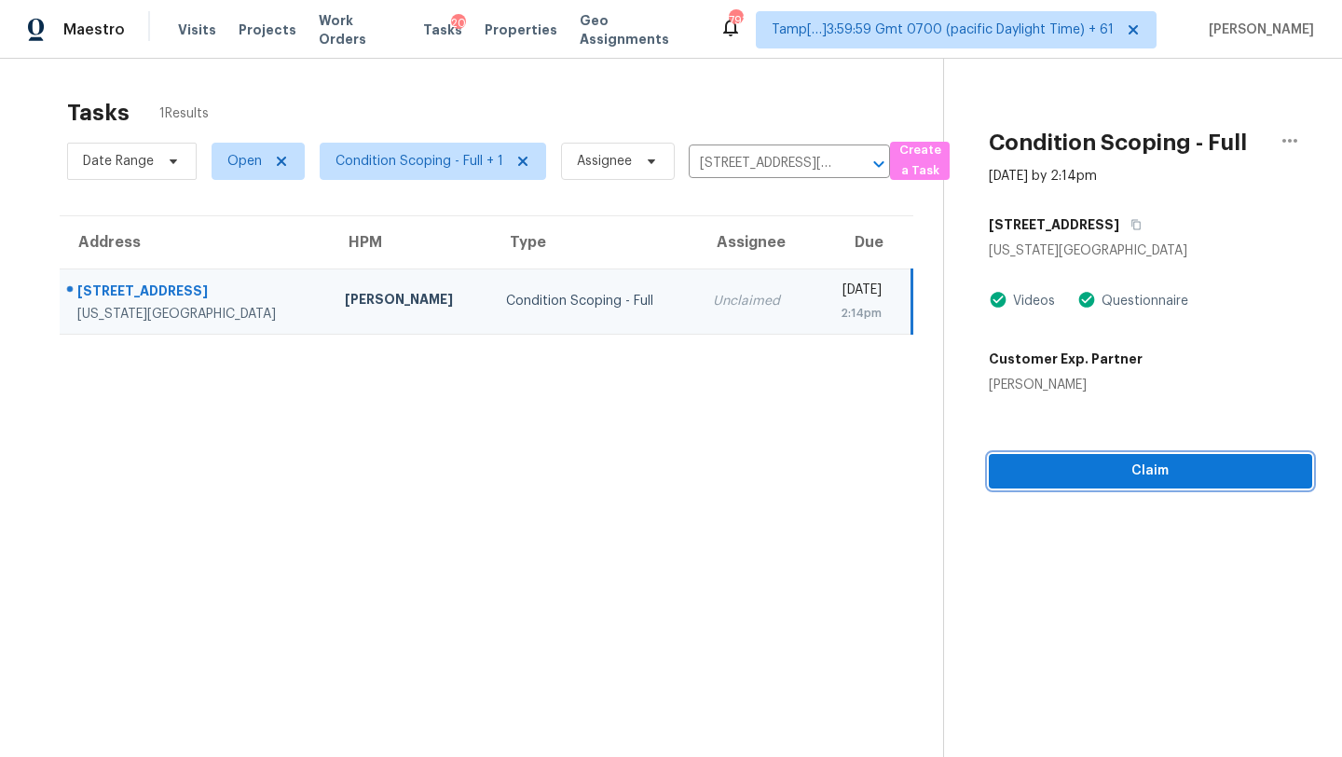
click at [1129, 476] on span "Claim" at bounding box center [1151, 470] width 294 height 23
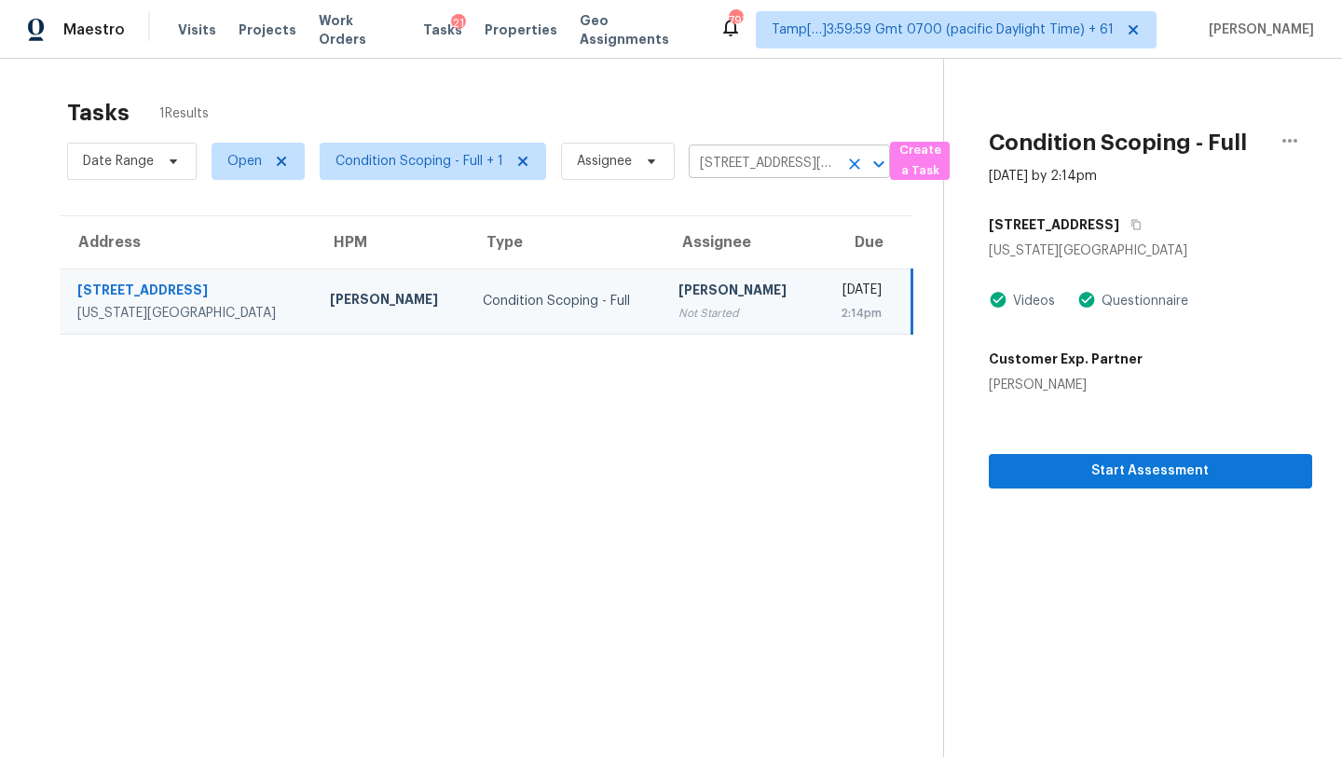
click at [730, 160] on input "2123 Parkview Dr, Oklahoma City, OK 73170" at bounding box center [763, 163] width 149 height 29
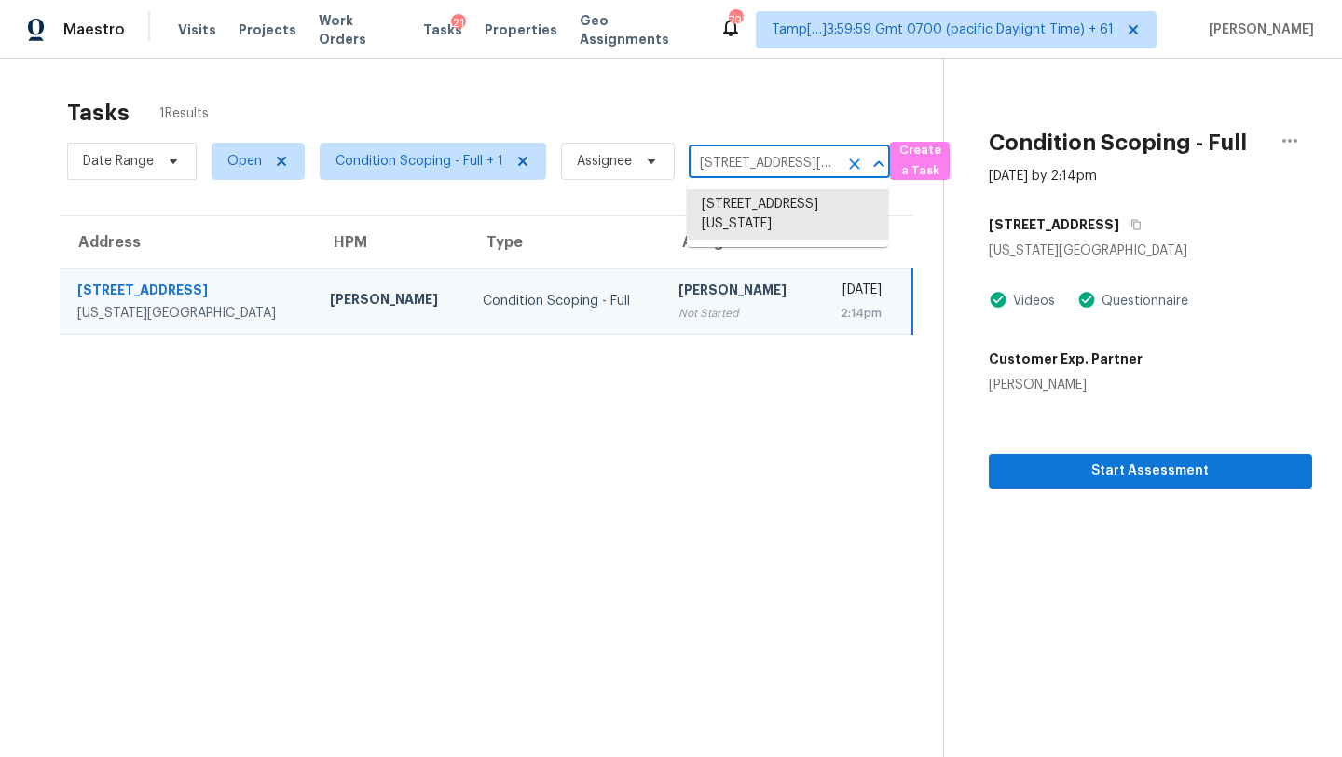
click at [730, 160] on input "2123 Parkview Dr, Oklahoma City, OK 73170" at bounding box center [763, 163] width 149 height 29
paste input "038 E Hillery Dr, Phoenix, AZ, 85022"
type input "2038 E Hillery Dr, Phoenix, AZ, 85022"
click at [746, 217] on li "2038 E Hillery Dr, Phoenix, AZ 85022" at bounding box center [787, 214] width 201 height 50
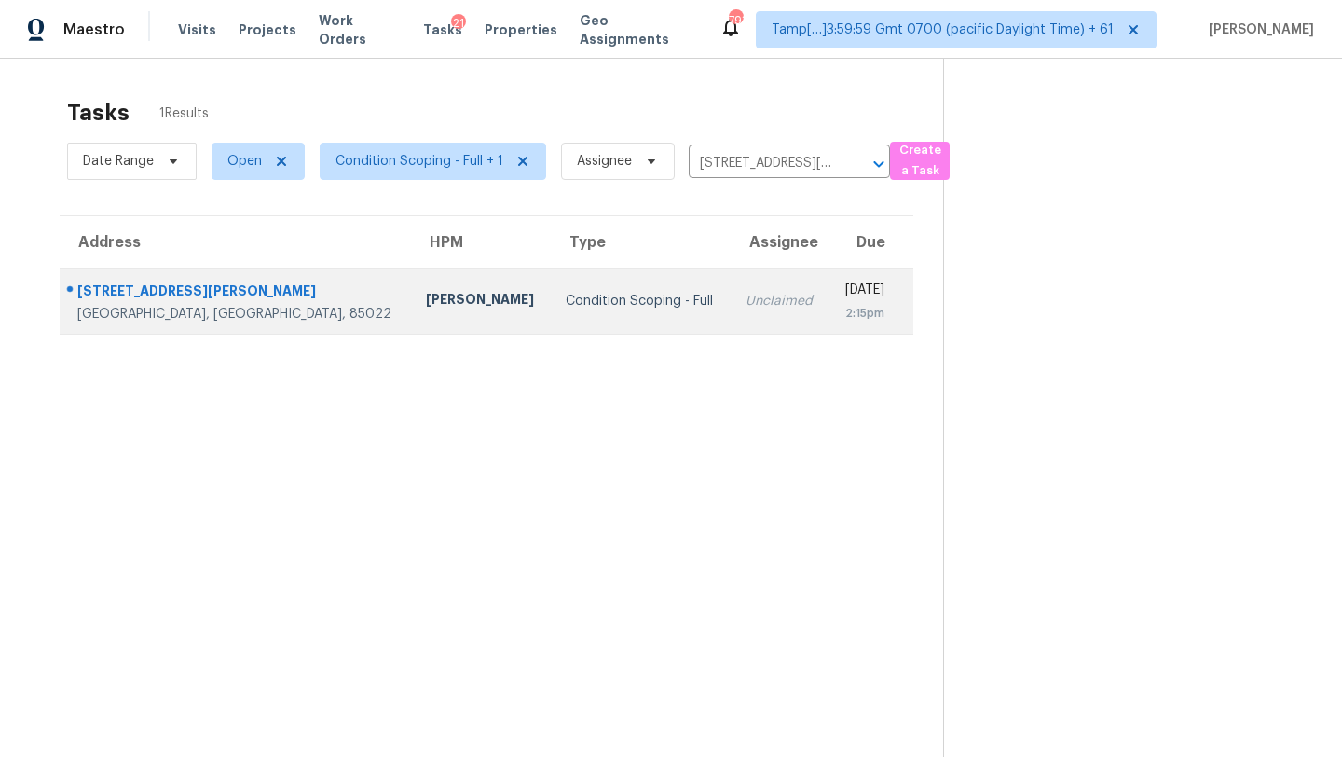
click at [843, 311] on div "2:15pm" at bounding box center [863, 313] width 40 height 19
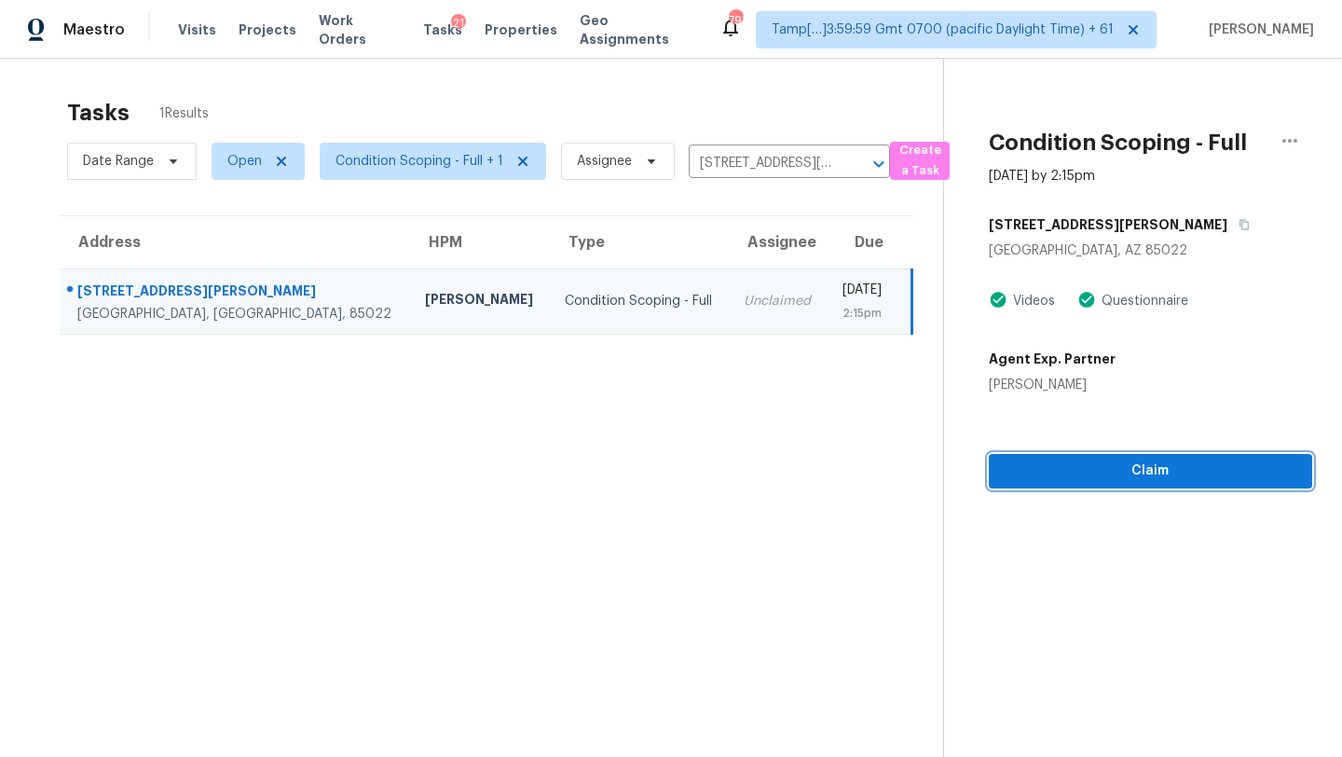
click at [1094, 478] on span "Claim" at bounding box center [1151, 470] width 294 height 23
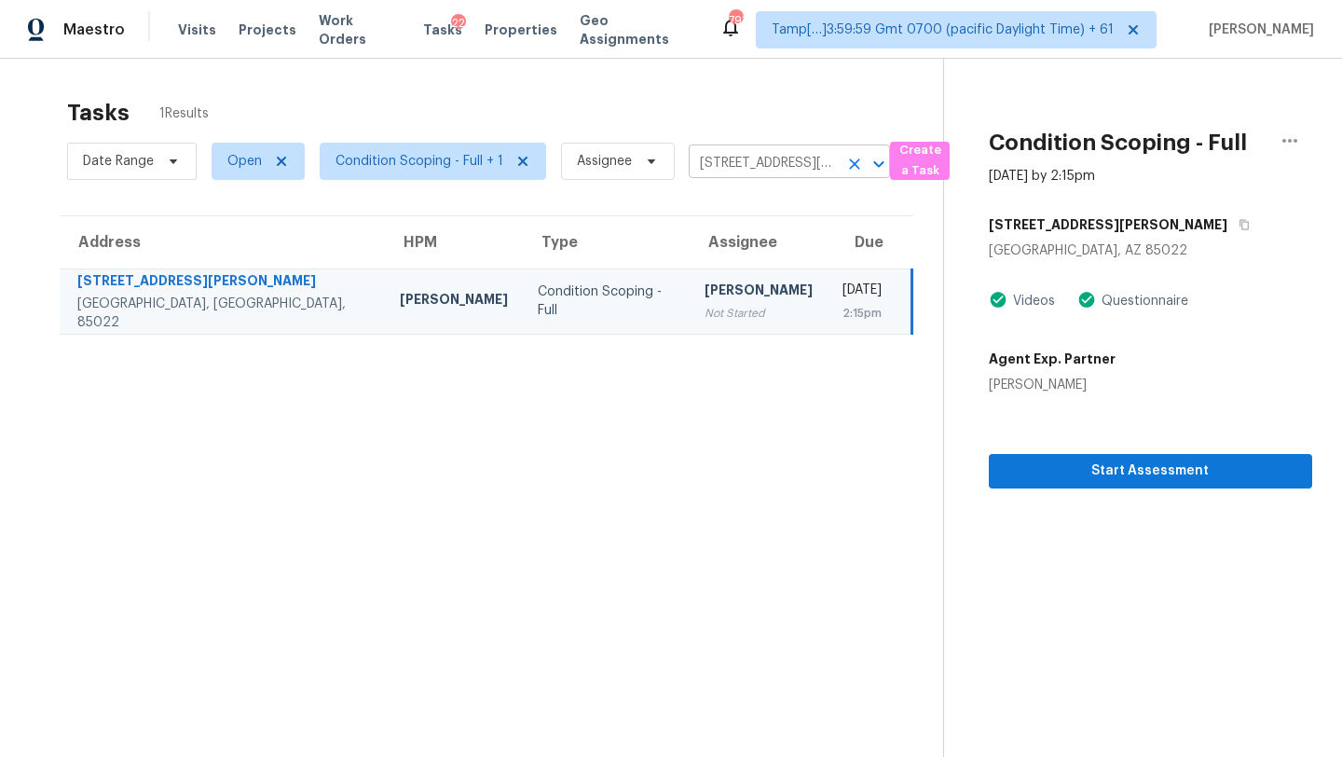
click at [754, 170] on input "2038 E Hillery Dr, Phoenix, AZ 85022" at bounding box center [763, 163] width 149 height 29
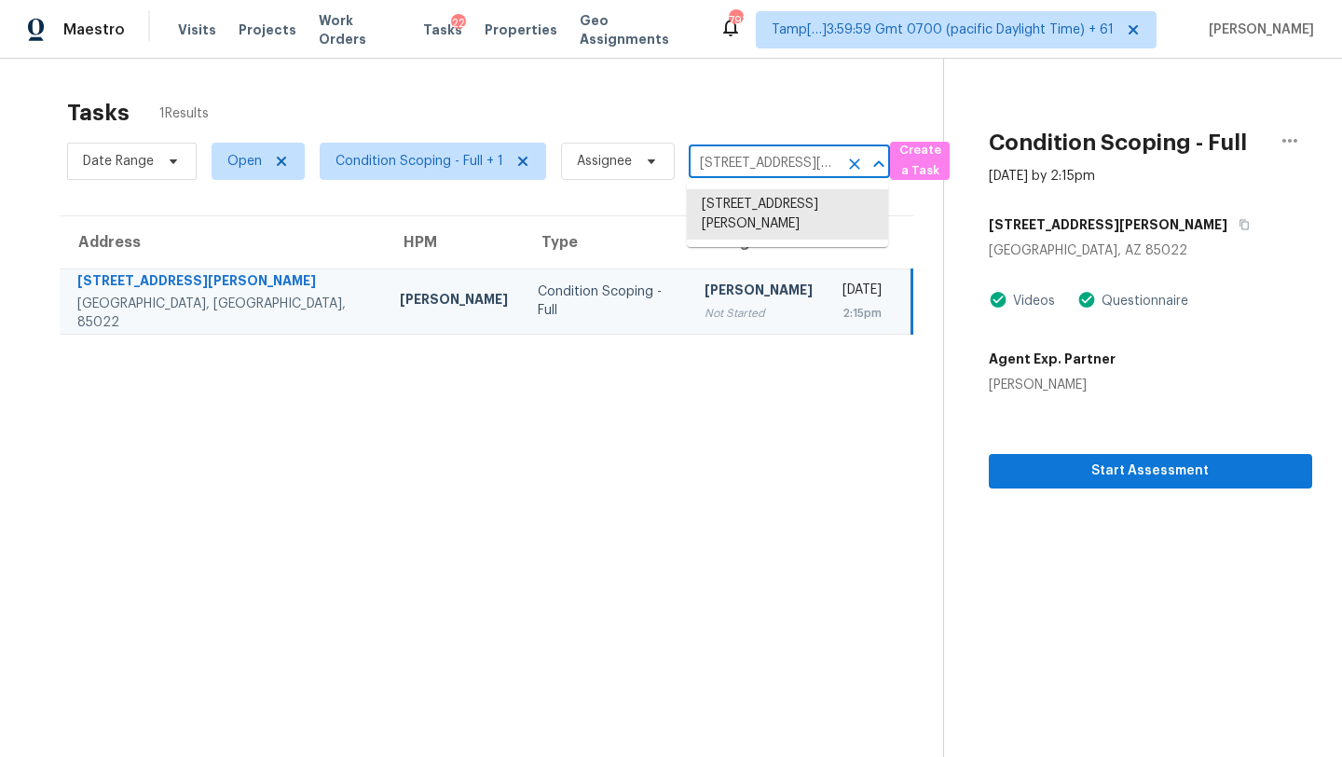
click at [754, 170] on input "2038 E Hillery Dr, Phoenix, AZ 85022" at bounding box center [763, 163] width 149 height 29
paste input "11825 Cedarcreek Dr, Cincinnati, OH, 45240"
type input "11825 Cedarcreek Dr, Cincinnati, OH, 45240"
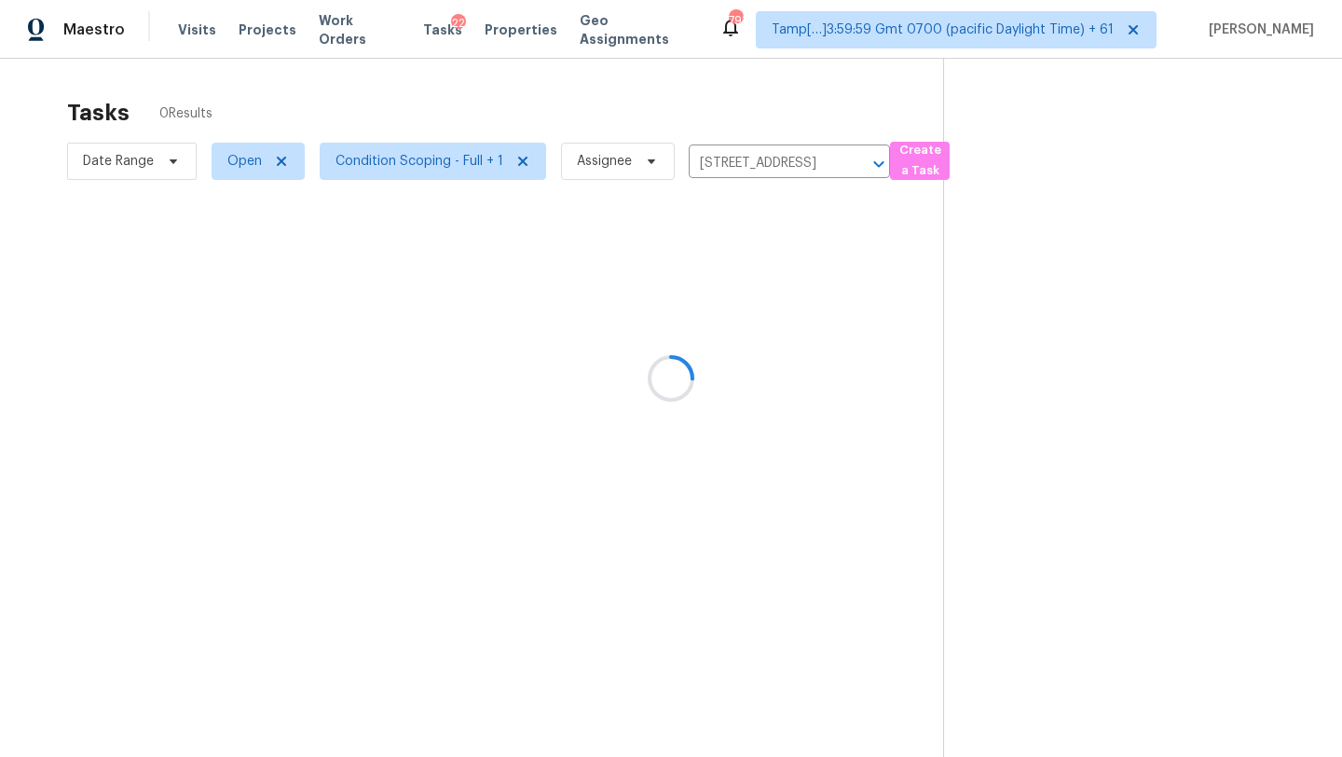
click at [764, 220] on div at bounding box center [671, 378] width 1342 height 757
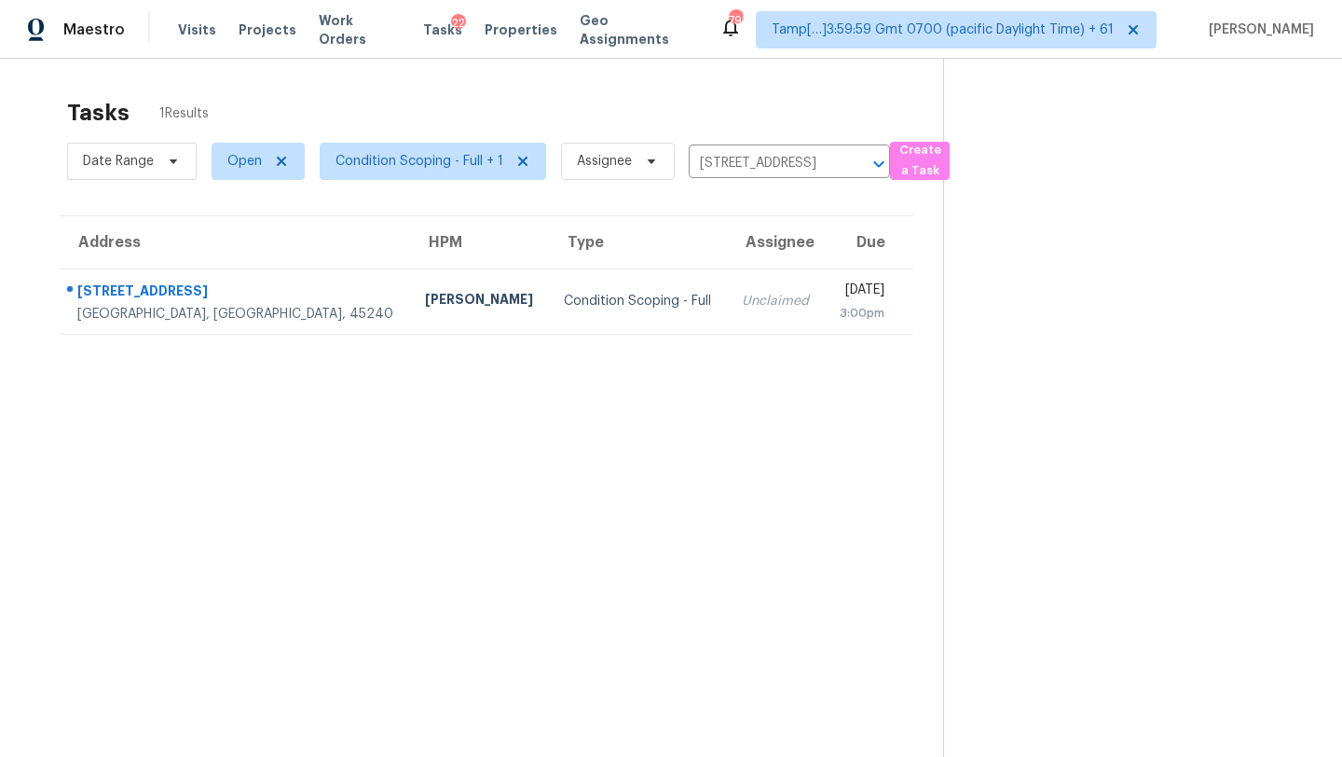
click at [839, 299] on div "[DATE]" at bounding box center [862, 291] width 46 height 23
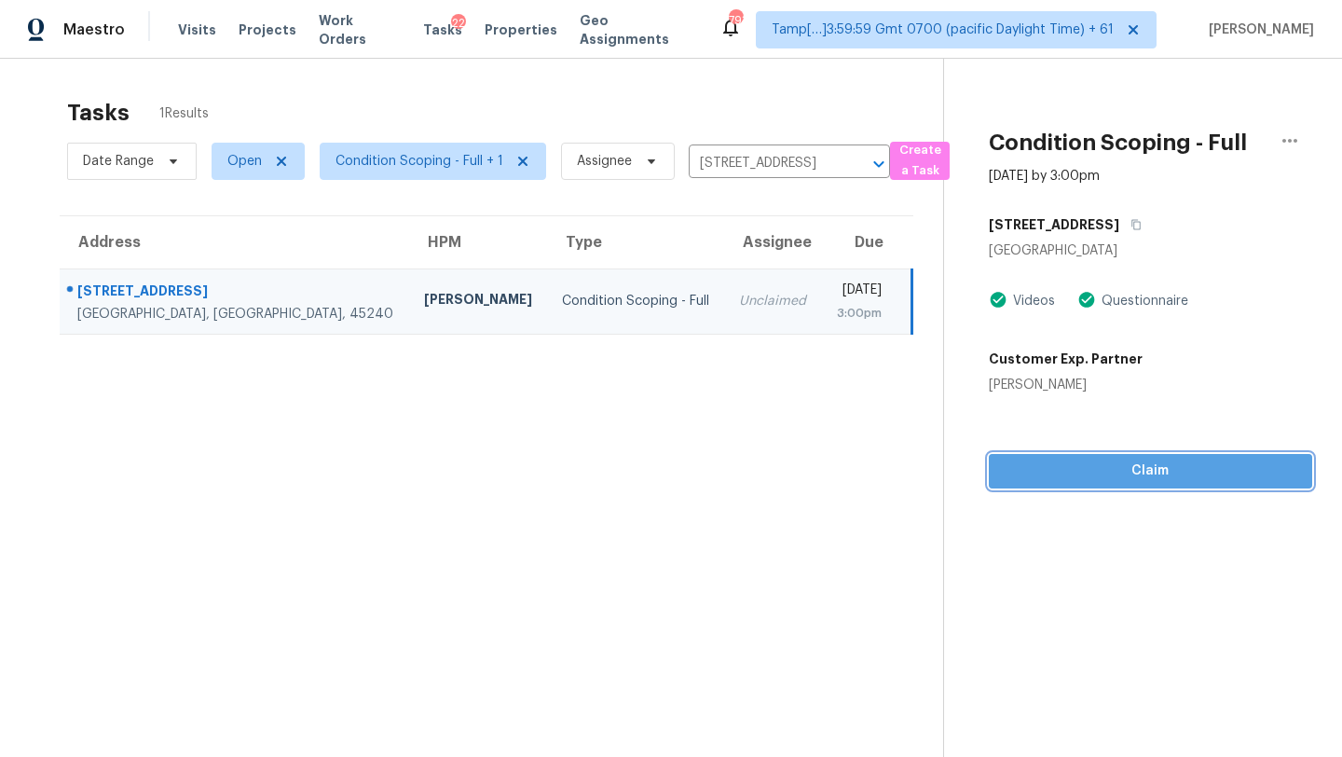
click at [1116, 478] on span "Claim" at bounding box center [1151, 470] width 294 height 23
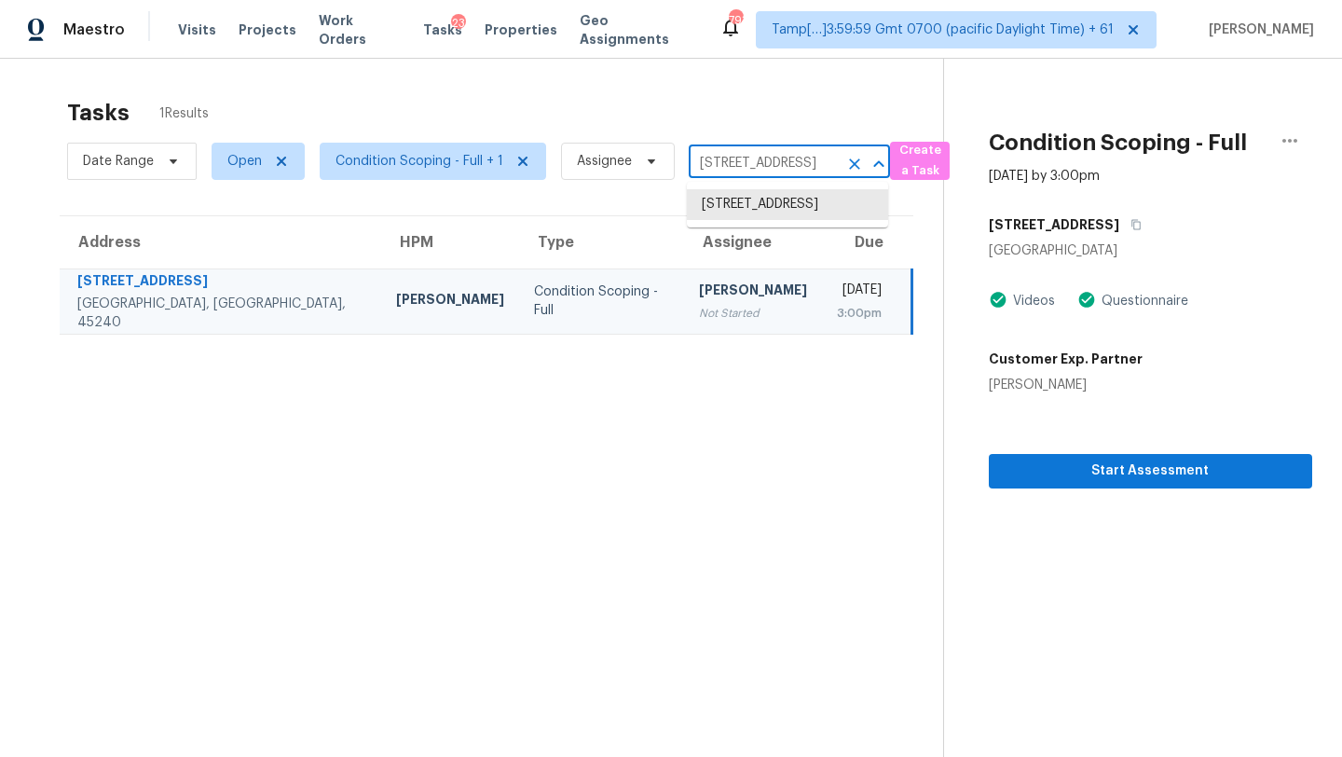
click at [728, 159] on input "11825 Cedarcreek Dr, Cincinnati, OH 45240" at bounding box center [763, 163] width 149 height 29
paste input "2418 9th Ave N, Texas City, TX, 7759"
type input "2418 9th Ave N, Texas City, TX, 77590"
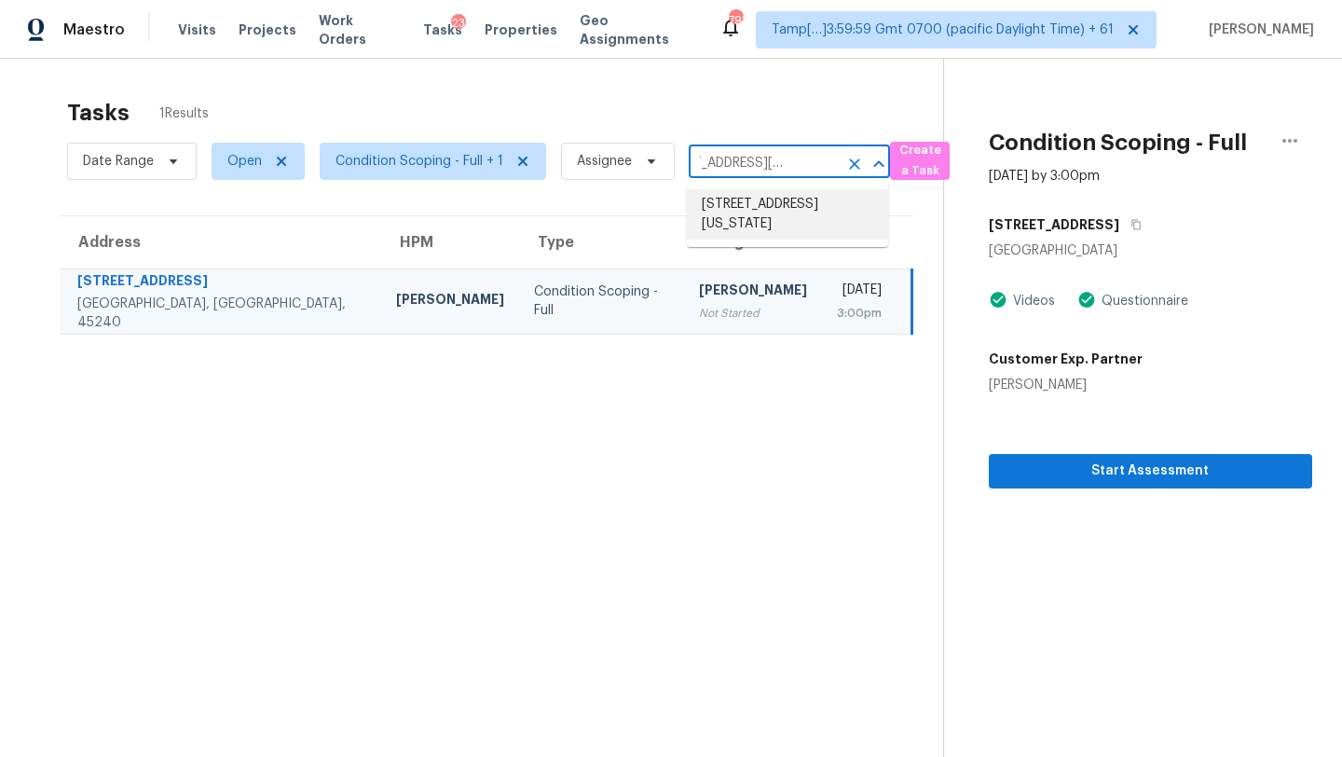
click at [750, 201] on li "2418 9th Ave N, Texas City, TX 77590" at bounding box center [787, 214] width 201 height 50
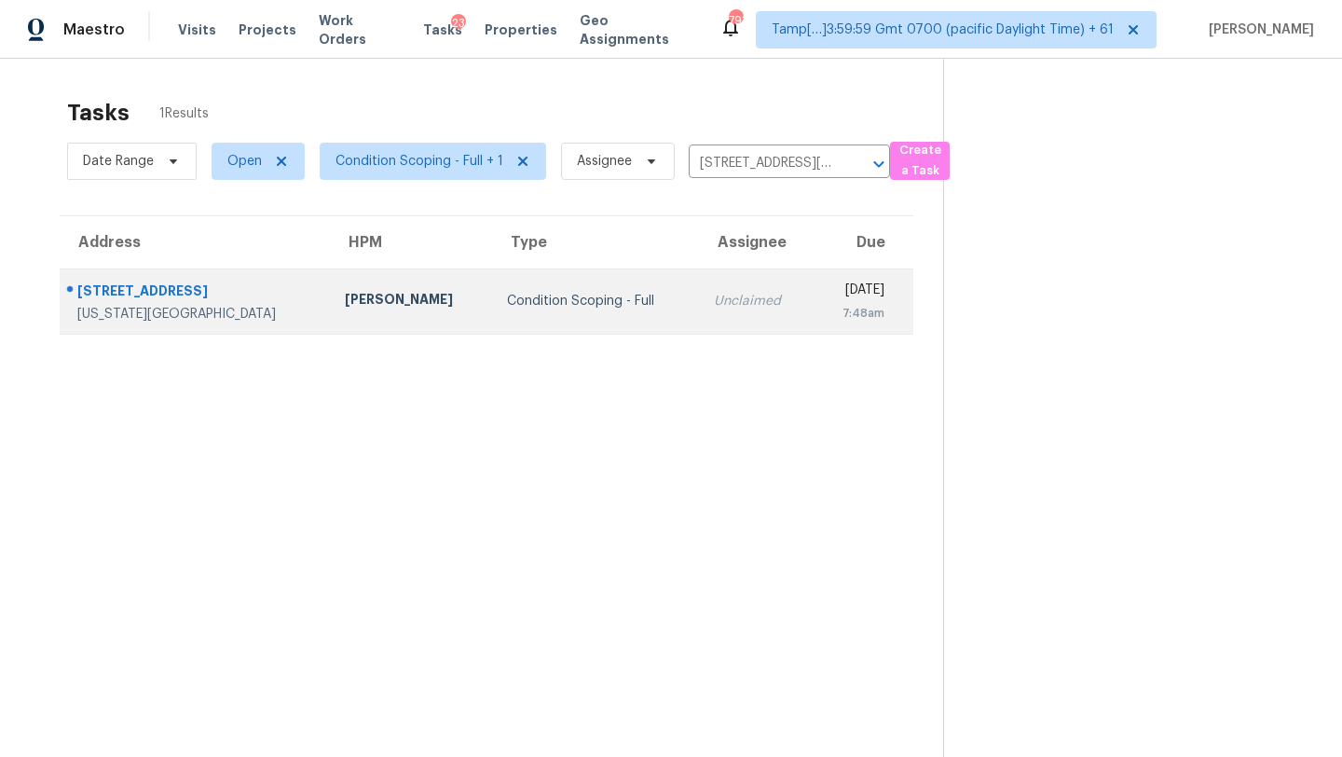
click at [828, 305] on div "7:48am" at bounding box center [856, 313] width 57 height 19
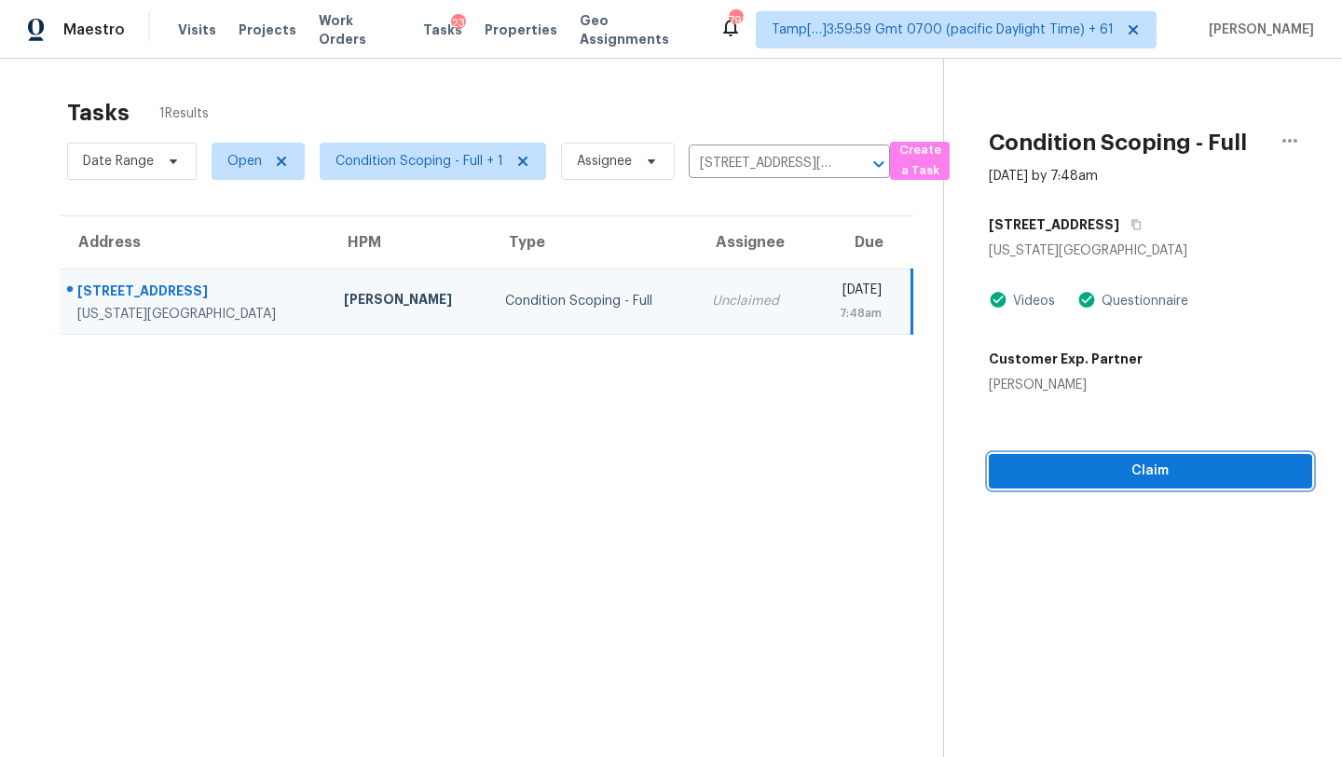
click at [1091, 479] on span "Claim" at bounding box center [1151, 470] width 294 height 23
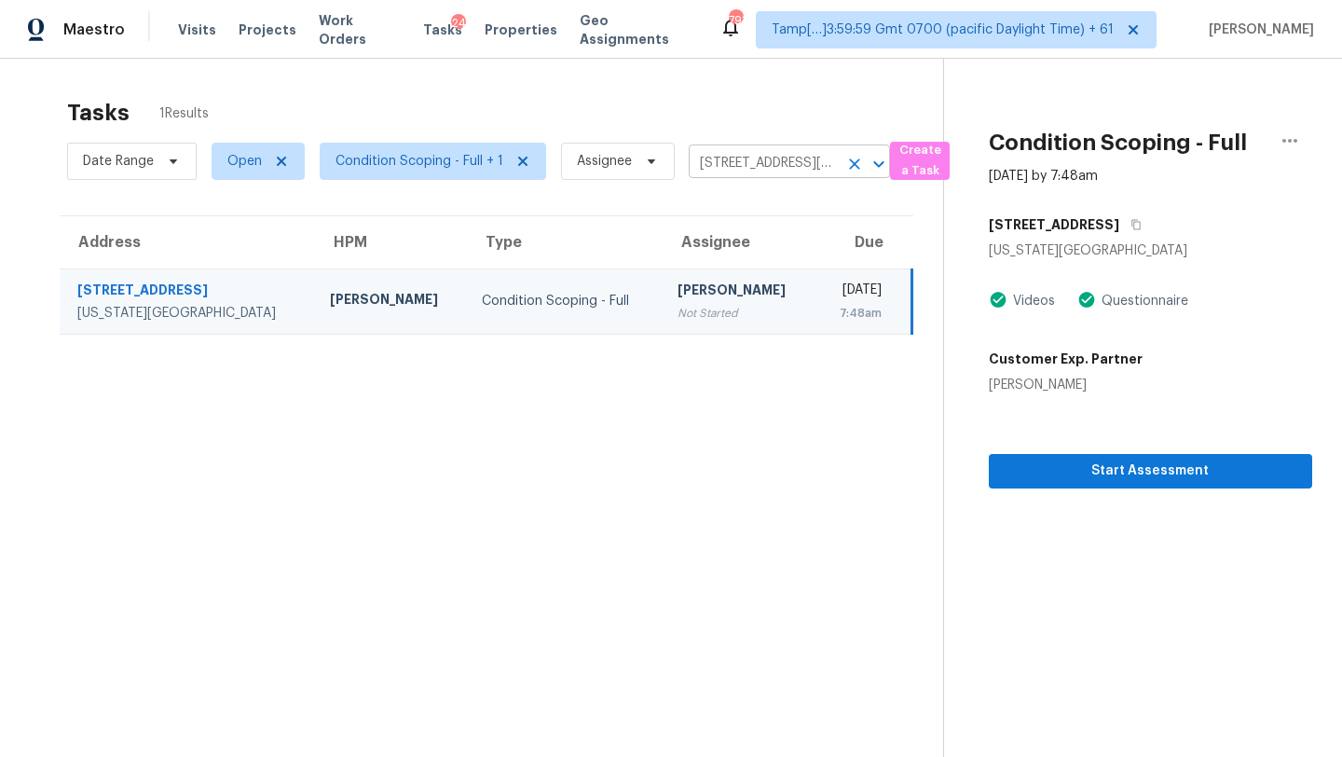
click at [849, 167] on icon "Clear" at bounding box center [854, 163] width 11 height 11
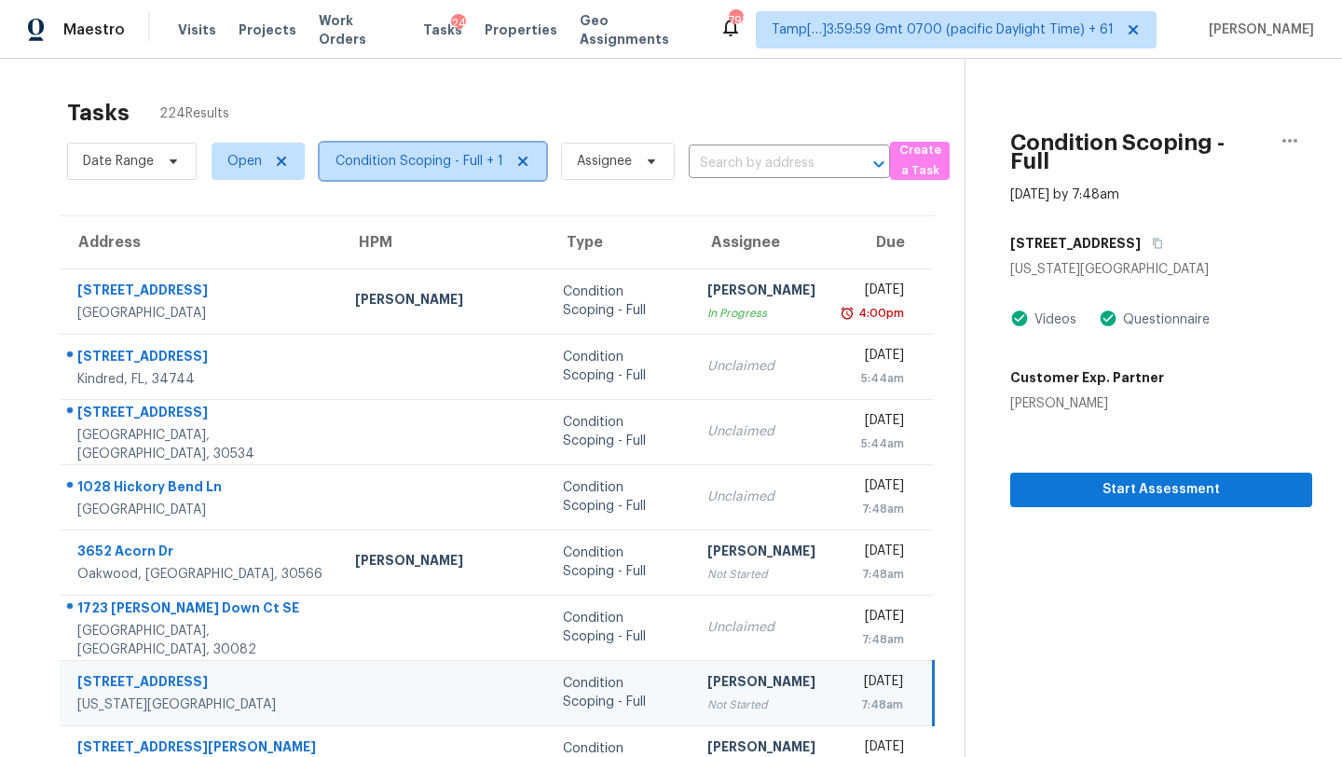
click at [443, 175] on span "Condition Scoping - Full + 1" at bounding box center [433, 161] width 226 height 37
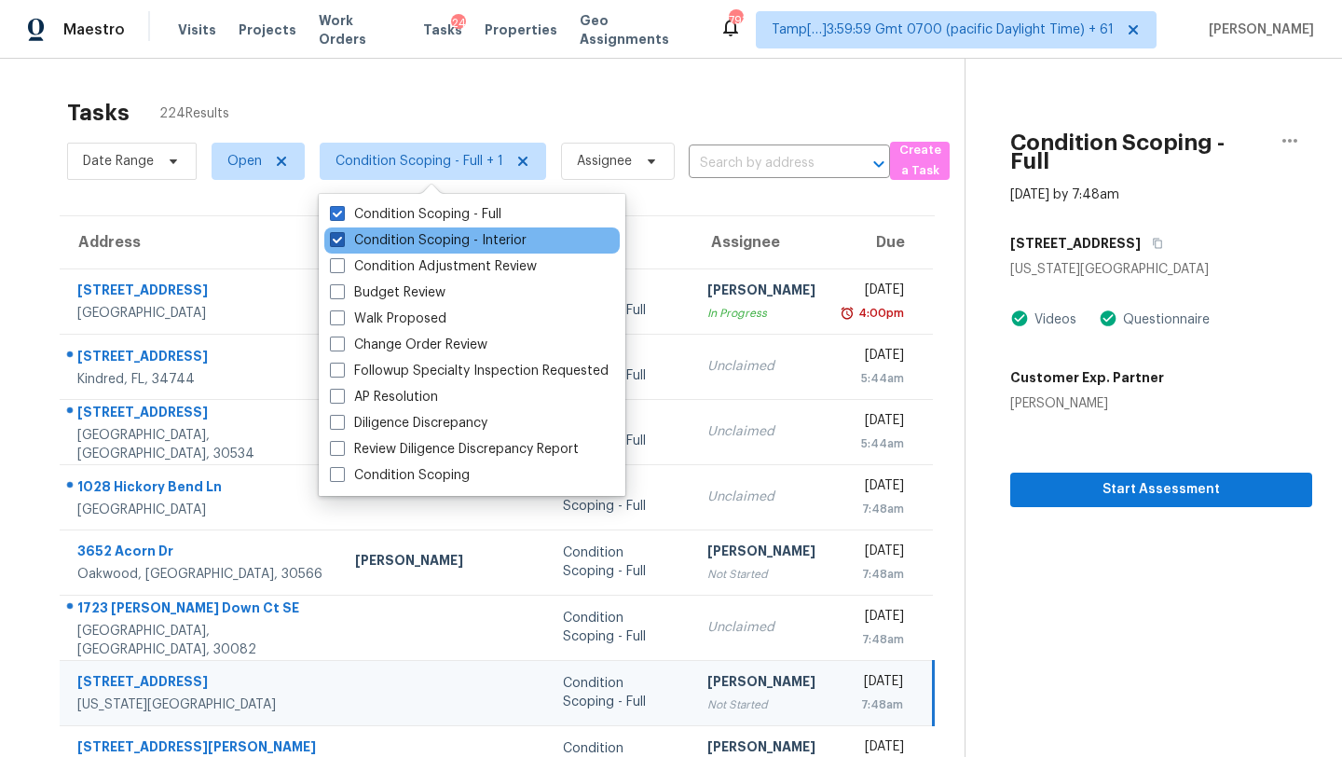
click at [444, 248] on label "Condition Scoping - Interior" at bounding box center [428, 240] width 197 height 19
click at [342, 243] on input "Condition Scoping - Interior" at bounding box center [336, 237] width 12 height 12
checkbox input "false"
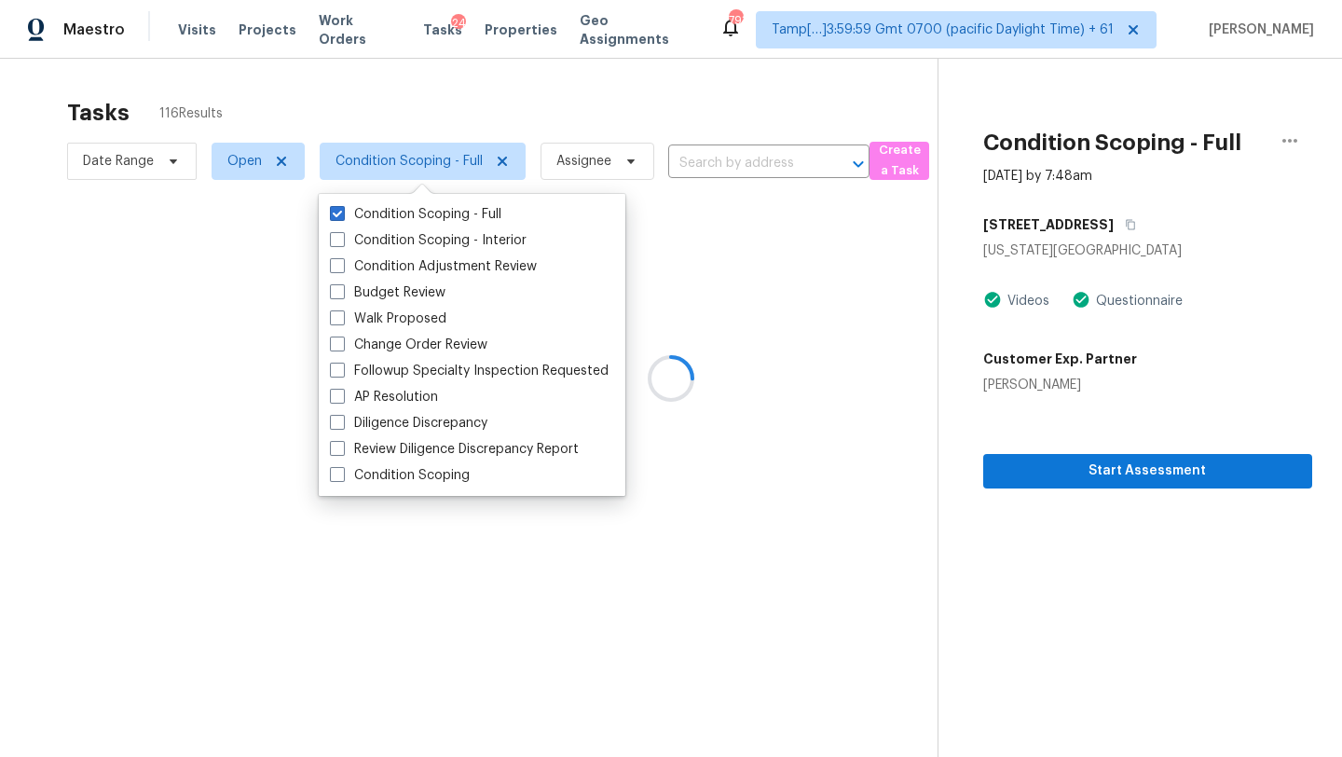
click at [611, 107] on div at bounding box center [671, 378] width 1342 height 757
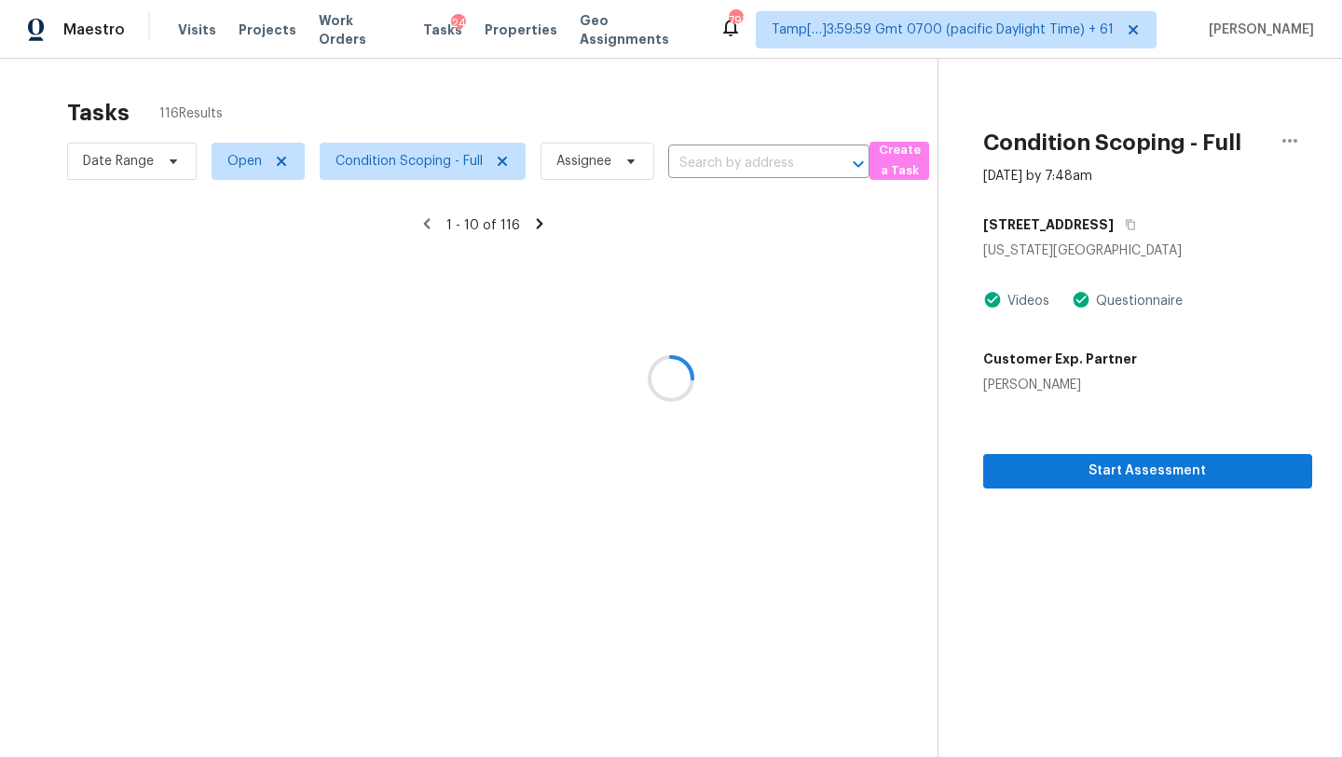
click at [692, 280] on div at bounding box center [671, 378] width 1342 height 757
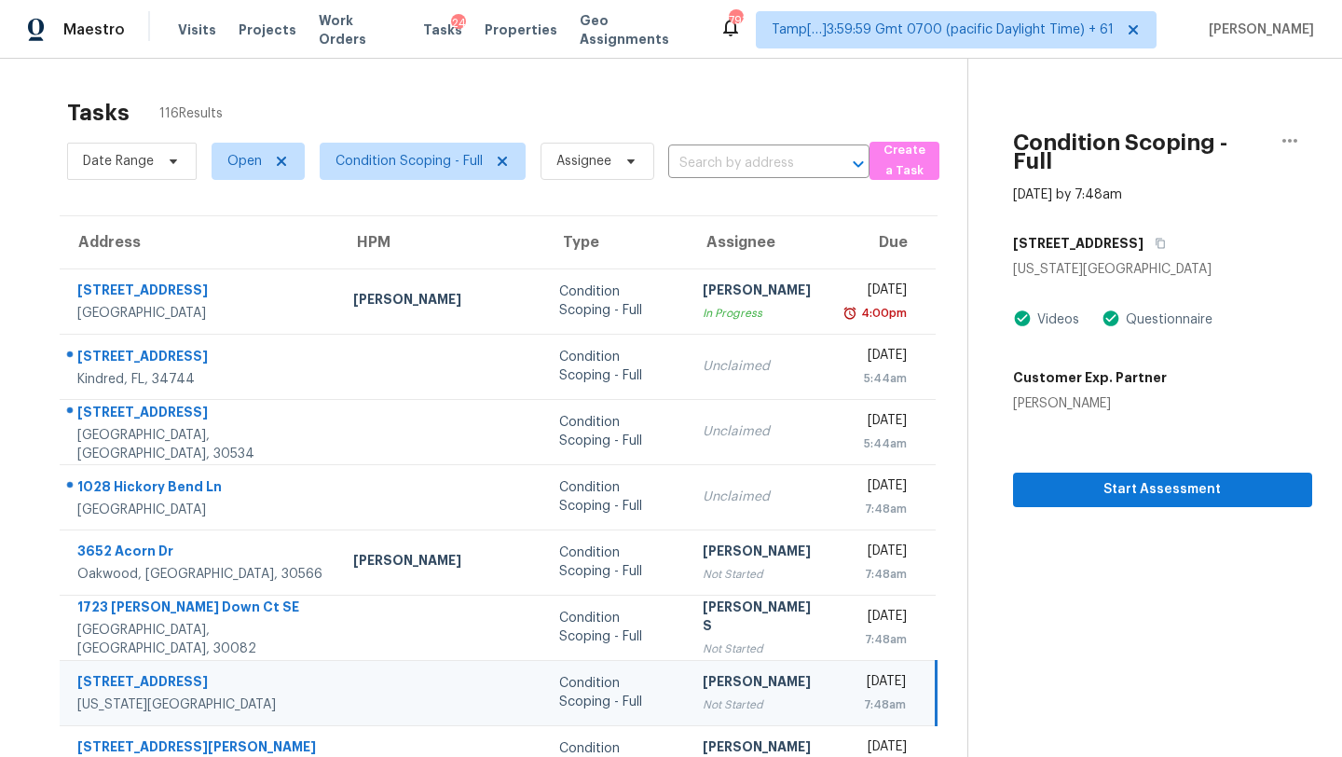
click at [702, 268] on td "Afran Peeran In Progress" at bounding box center [760, 300] width 145 height 65
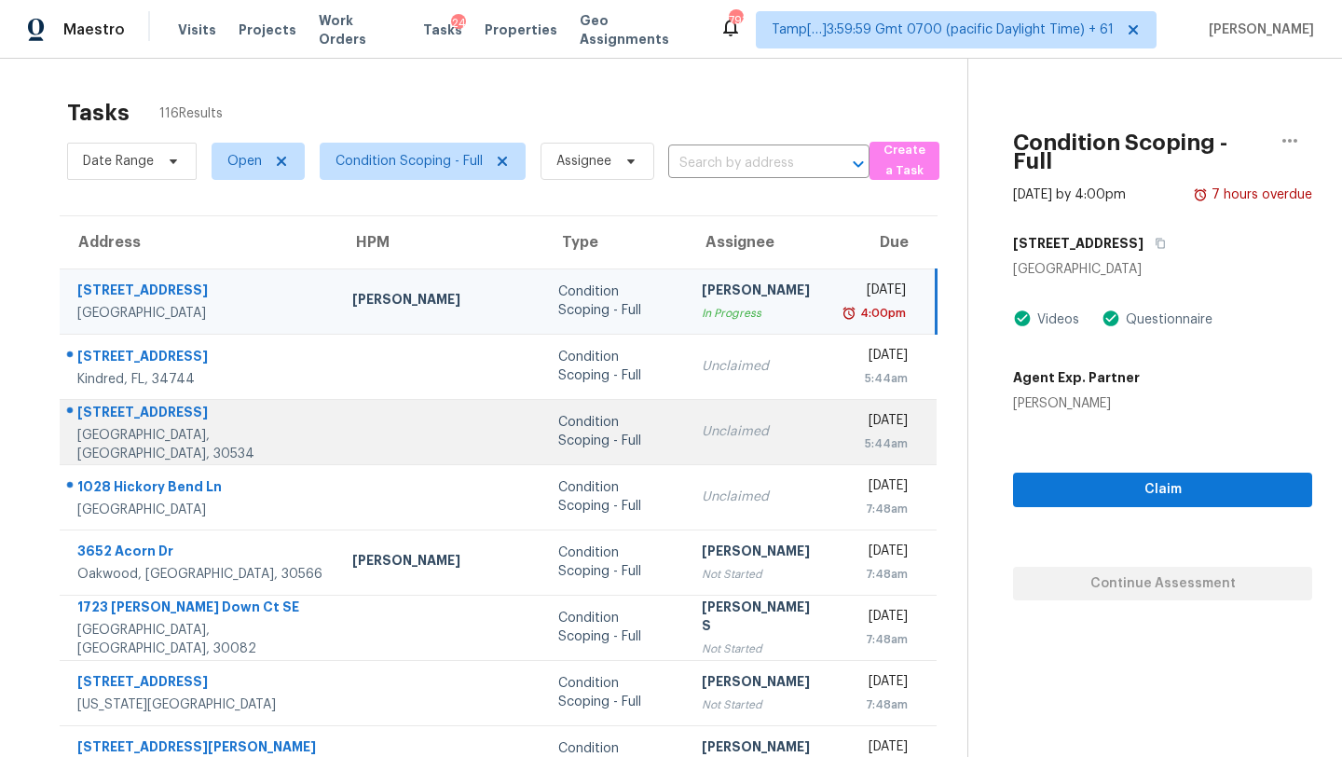
scroll to position [187, 0]
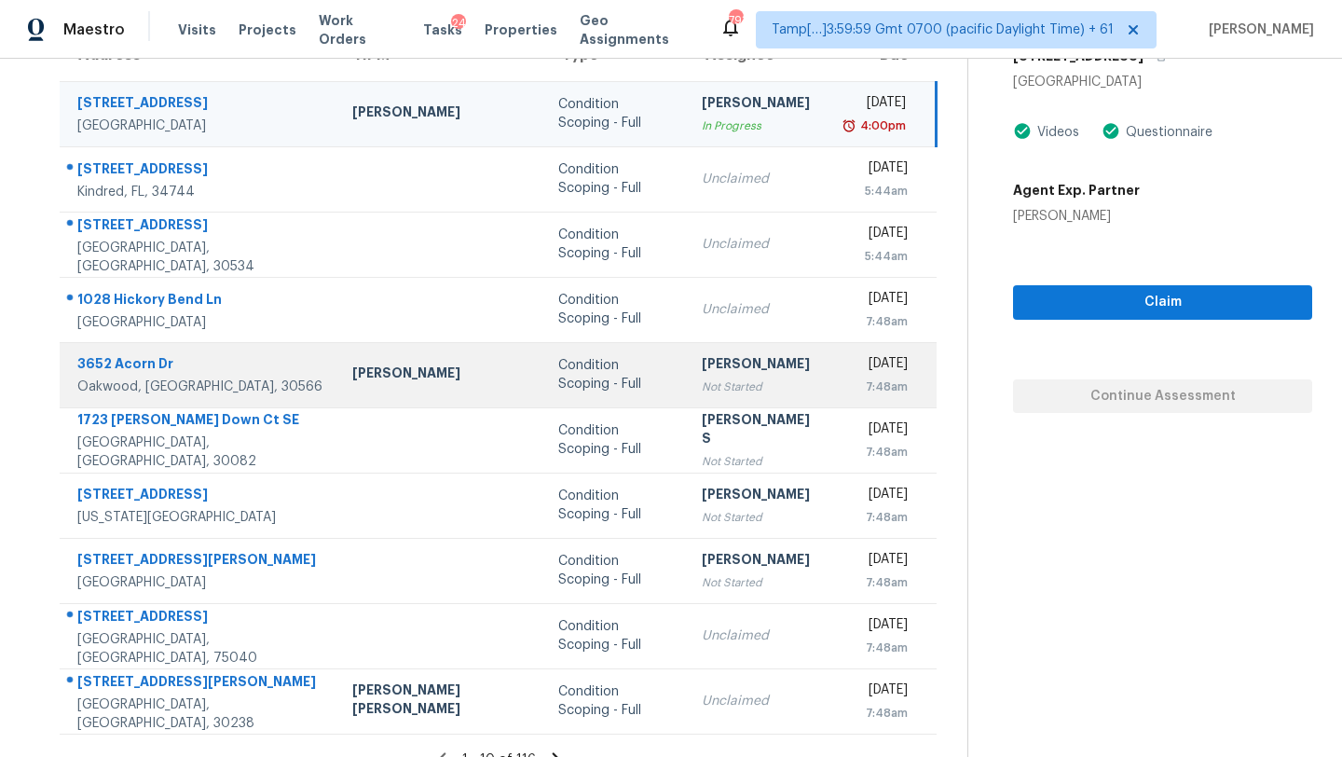
click at [702, 357] on div "[PERSON_NAME]" at bounding box center [760, 365] width 116 height 23
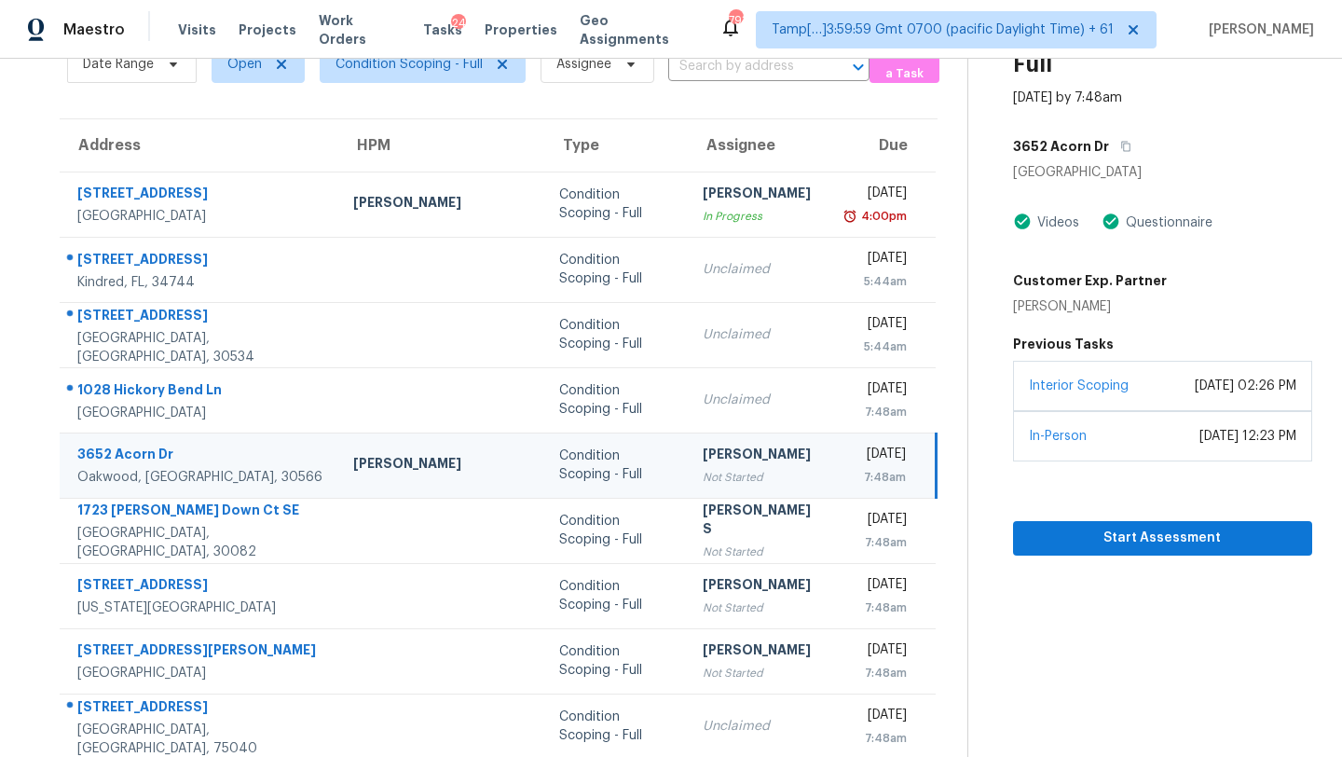
scroll to position [79, 0]
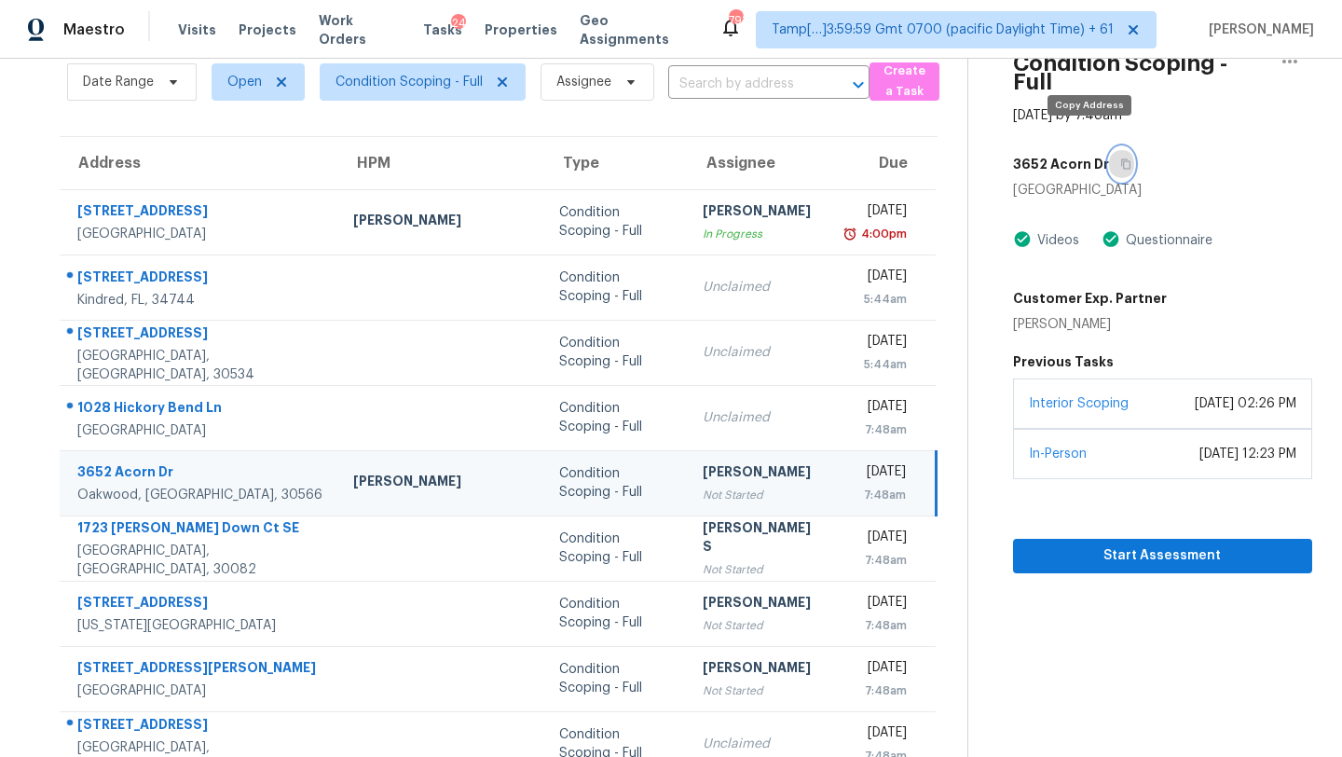
click at [1120, 158] on icon "button" at bounding box center [1125, 163] width 11 height 11
click at [1071, 544] on span "Start Assessment" at bounding box center [1162, 555] width 269 height 23
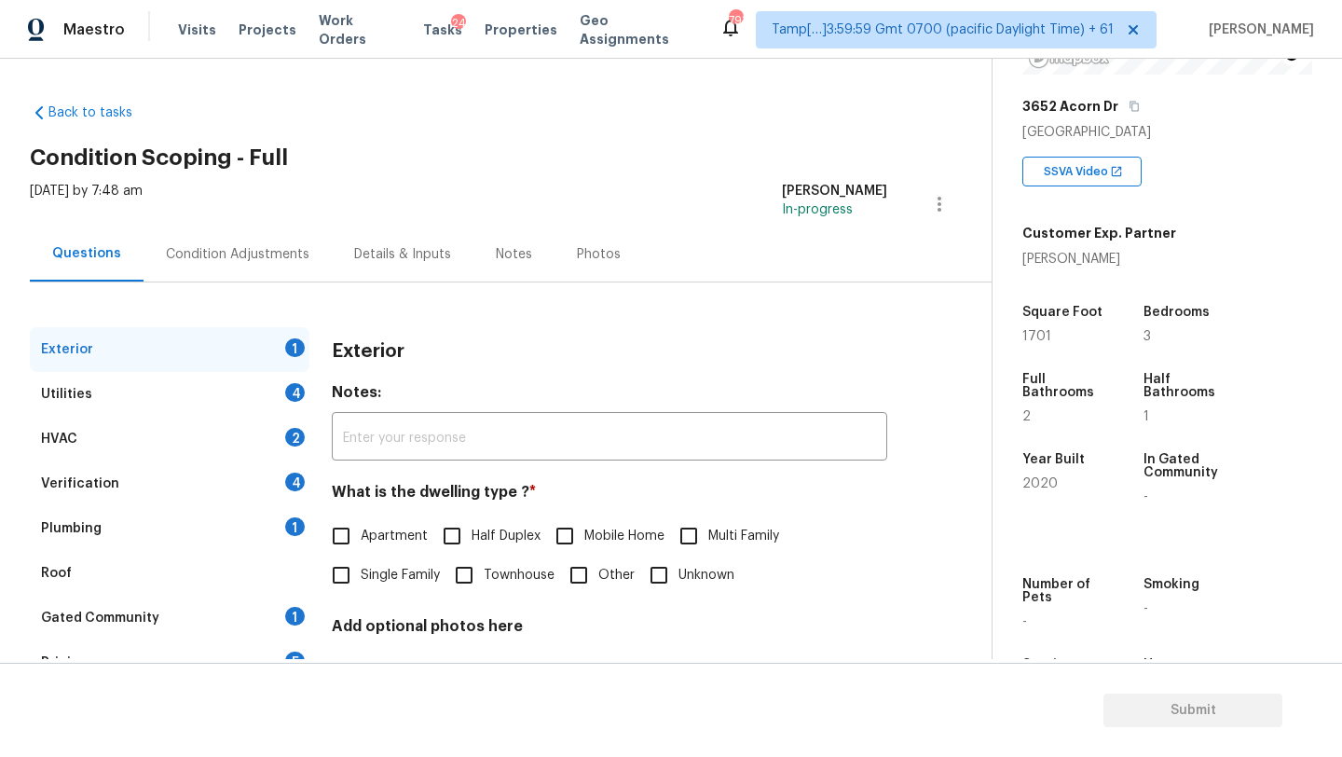
scroll to position [362, 0]
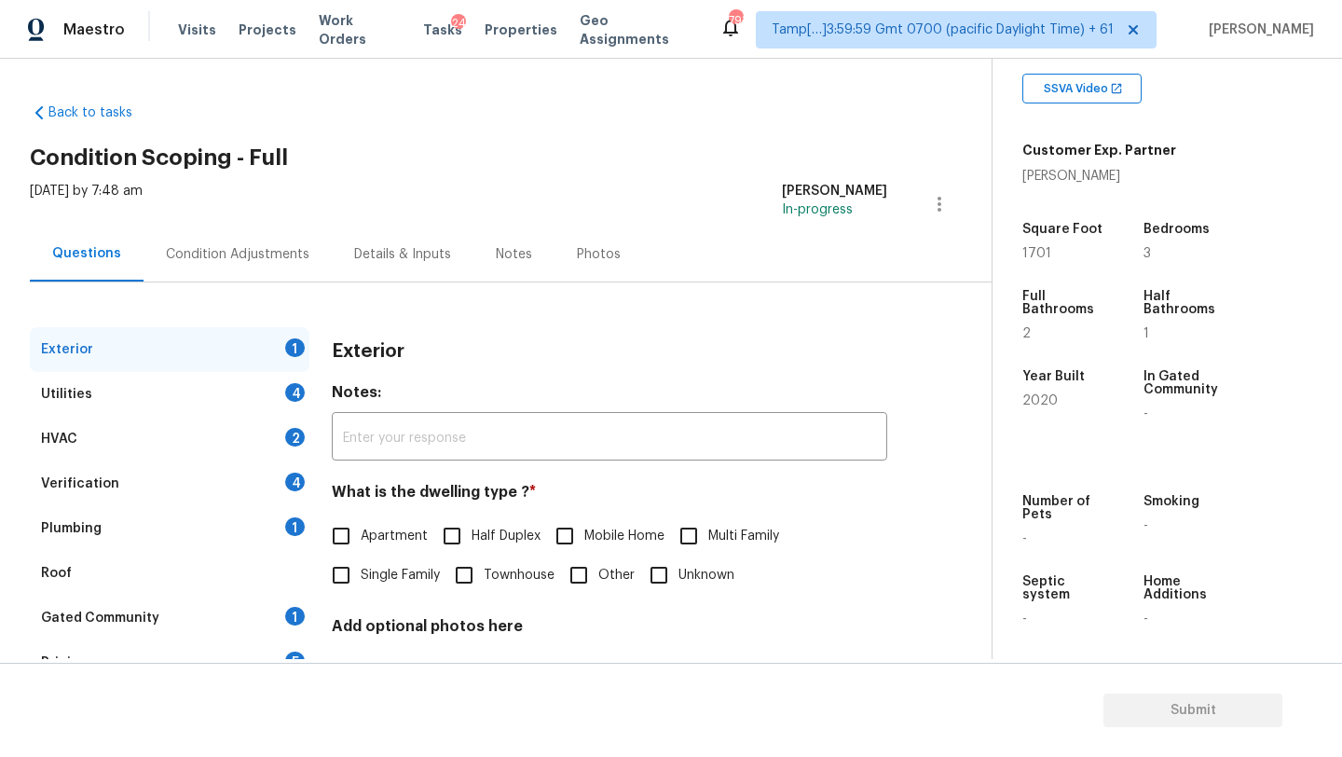
click at [484, 568] on input "Townhouse" at bounding box center [464, 574] width 39 height 39
checkbox input "true"
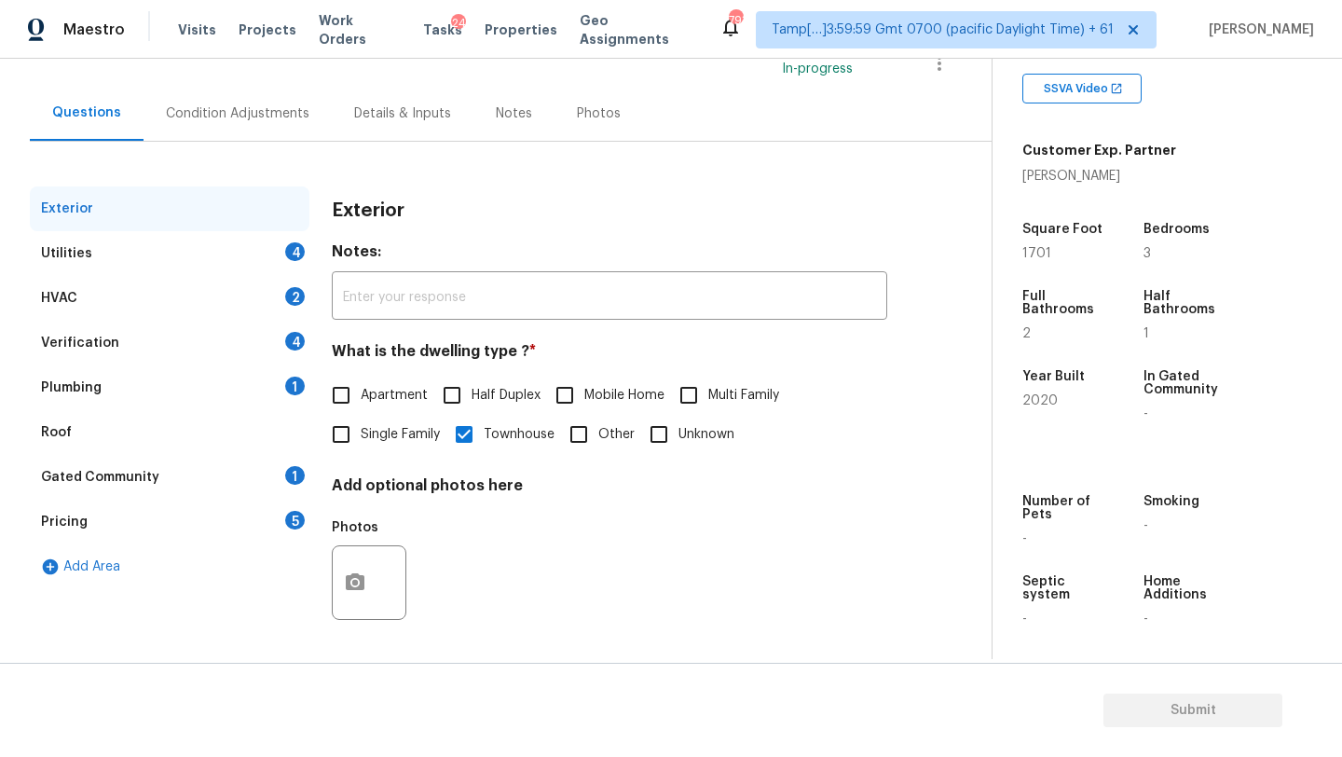
click at [268, 488] on div "Gated Community 1" at bounding box center [170, 477] width 280 height 45
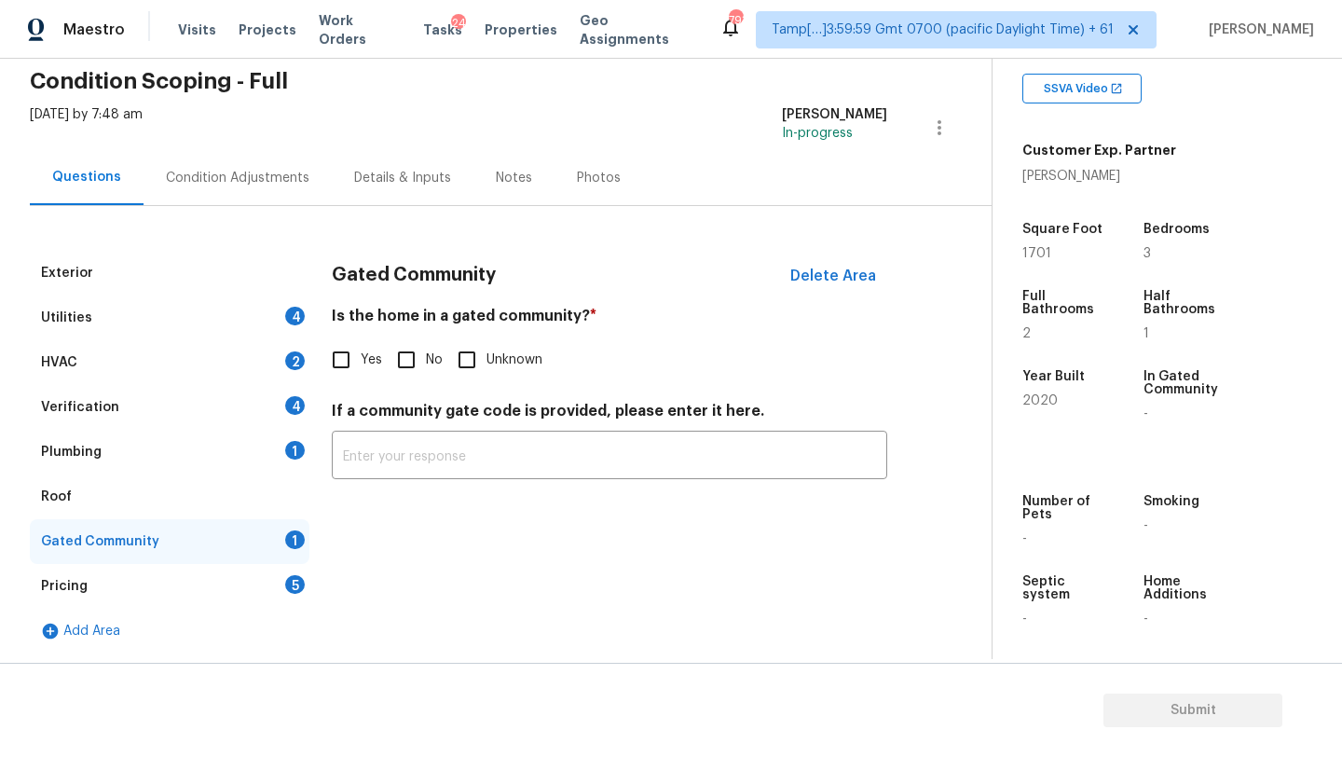
scroll to position [76, 0]
click at [404, 371] on input "No" at bounding box center [406, 359] width 39 height 39
checkbox input "true"
click at [122, 499] on div "Roof" at bounding box center [170, 496] width 280 height 45
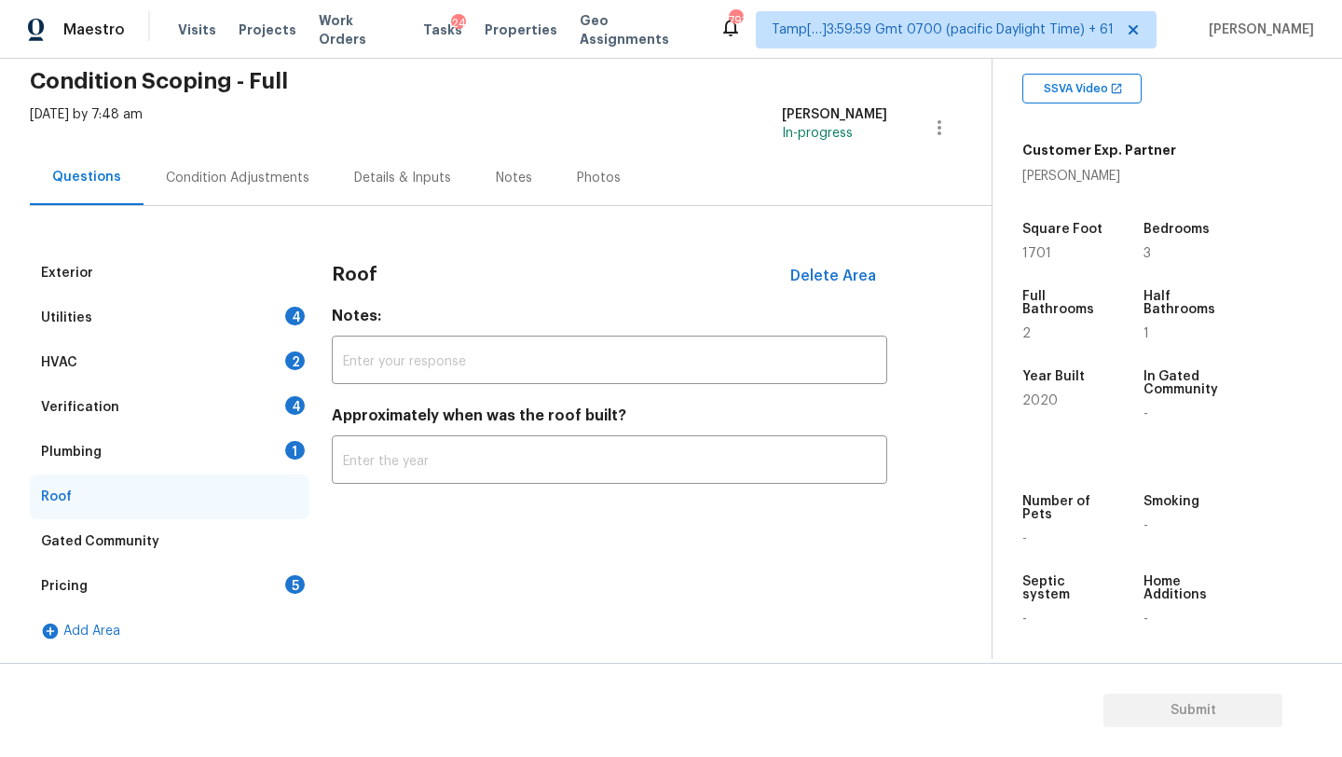
click at [122, 499] on div "Roof" at bounding box center [170, 496] width 280 height 45
click at [532, 470] on input "text" at bounding box center [609, 462] width 555 height 44
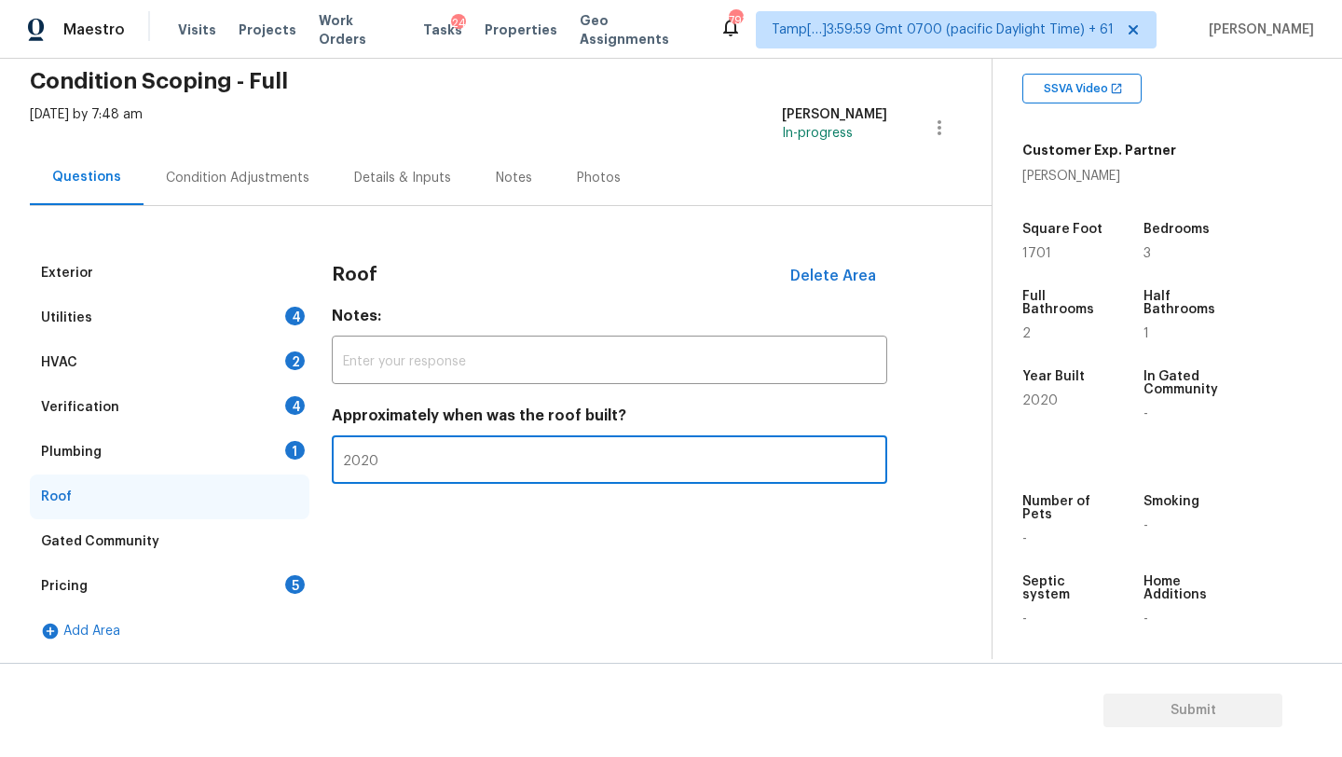
type input "2020"
click at [231, 594] on div "Pricing 5" at bounding box center [170, 586] width 280 height 45
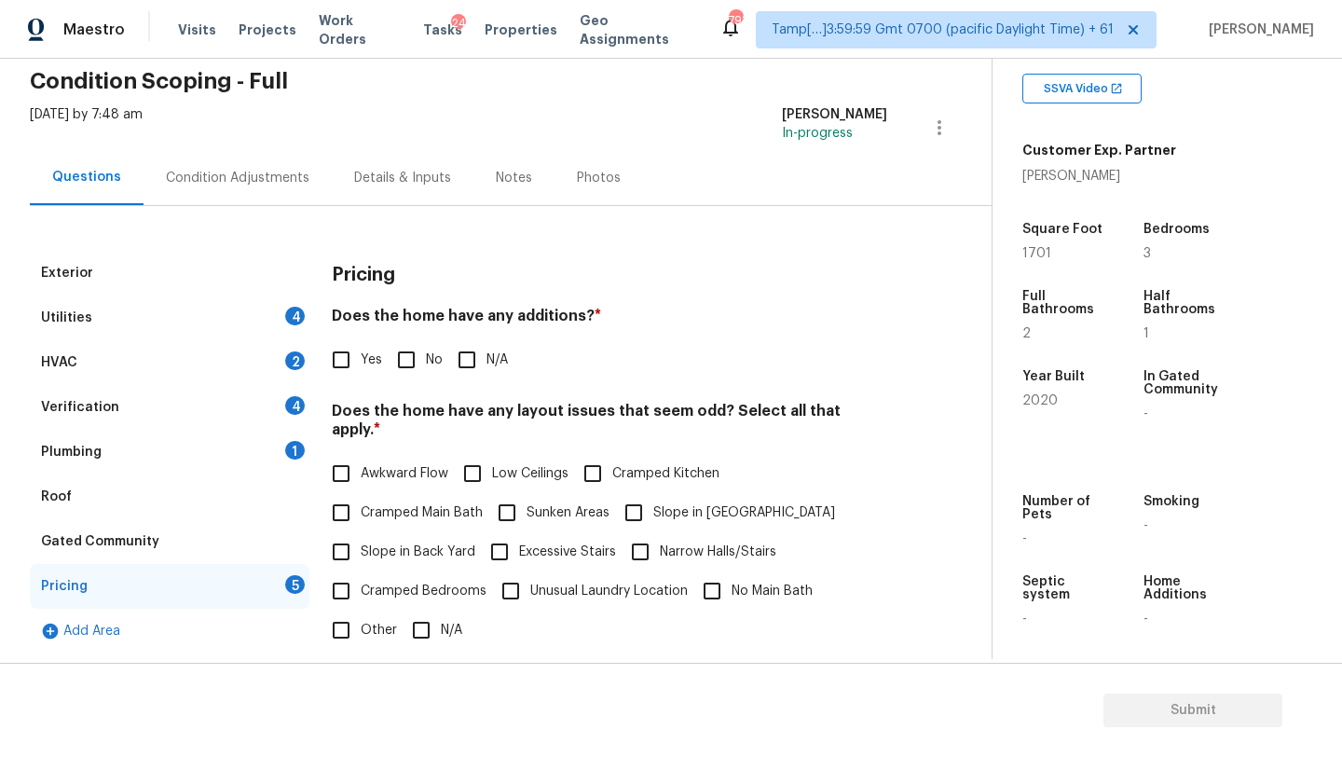
click at [403, 364] on input "No" at bounding box center [406, 359] width 39 height 39
checkbox input "true"
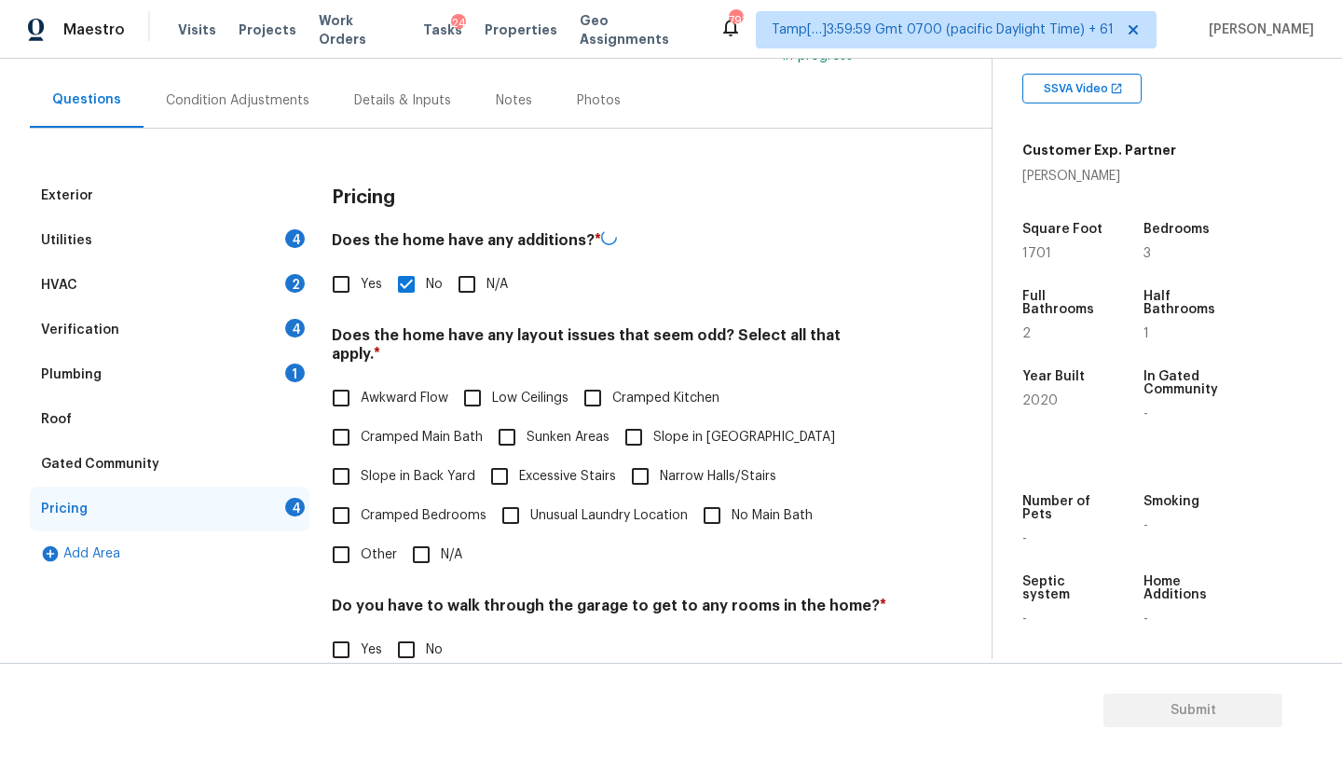
scroll to position [231, 0]
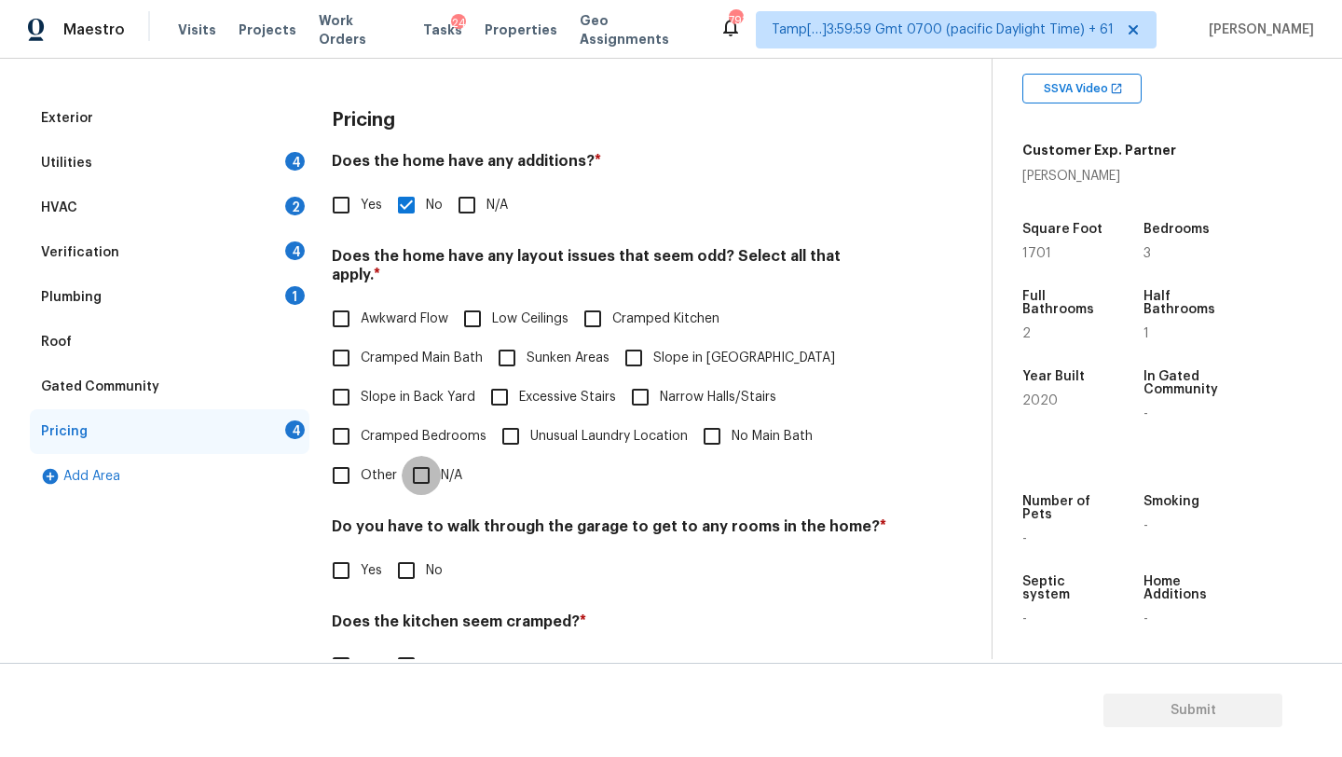
click at [423, 456] on input "N/A" at bounding box center [421, 475] width 39 height 39
checkbox input "true"
click at [409, 568] on input "No" at bounding box center [406, 570] width 39 height 39
checkbox input "true"
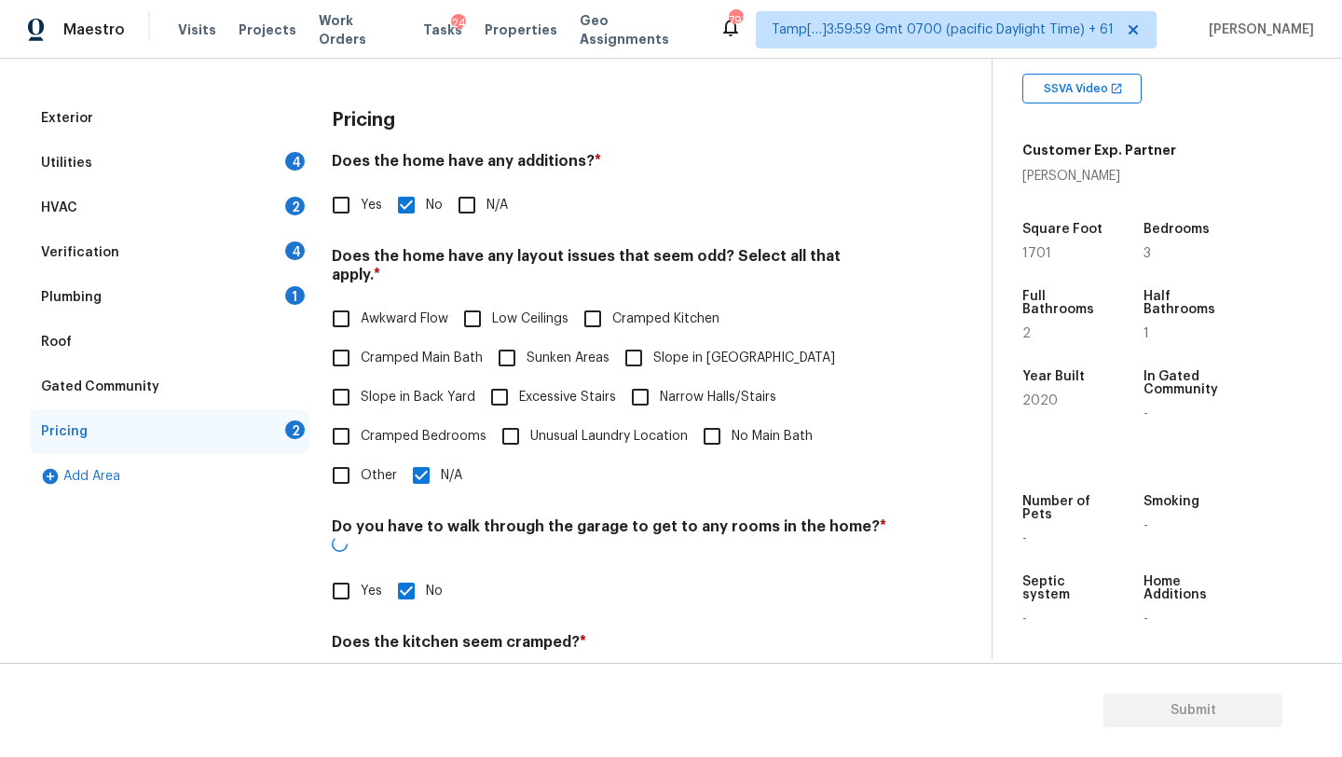
scroll to position [362, 0]
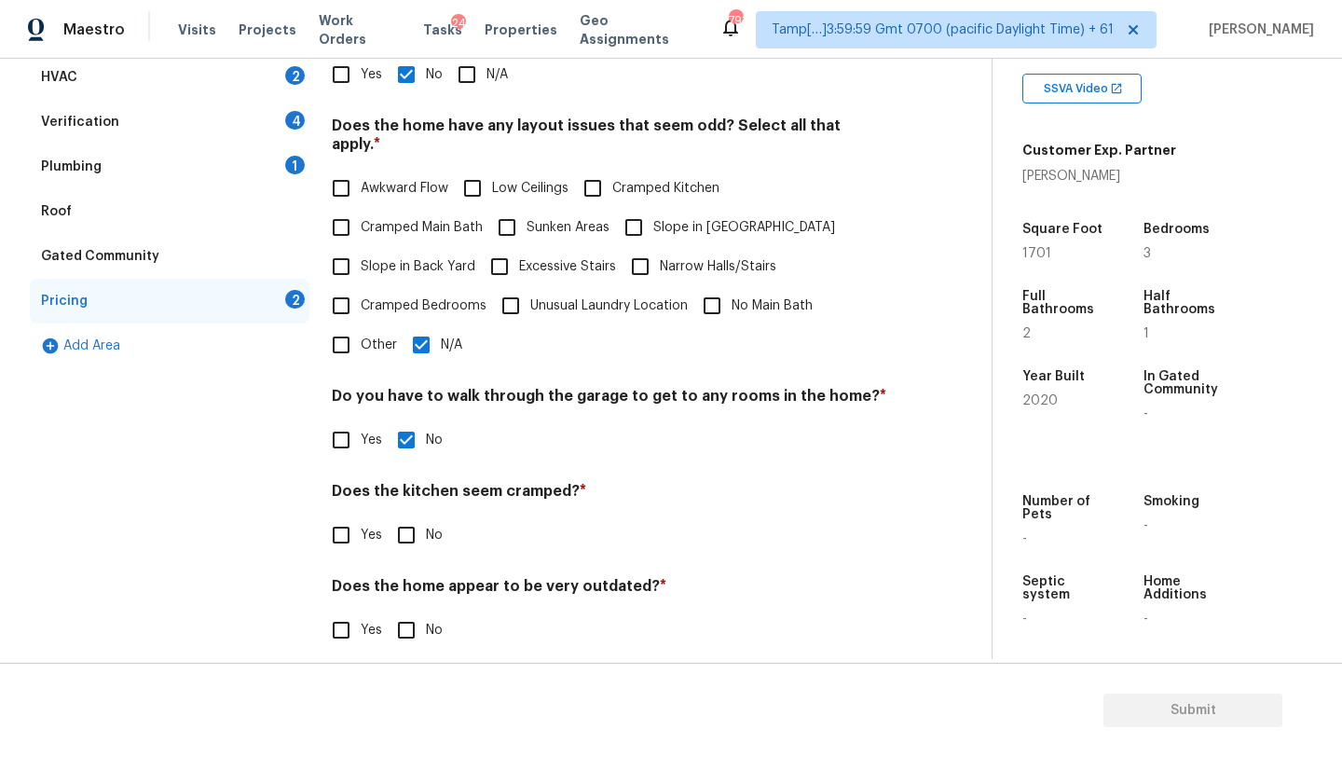
click at [407, 524] on input "No" at bounding box center [406, 534] width 39 height 39
checkbox input "true"
click at [407, 628] on input "No" at bounding box center [406, 631] width 39 height 39
checkbox input "true"
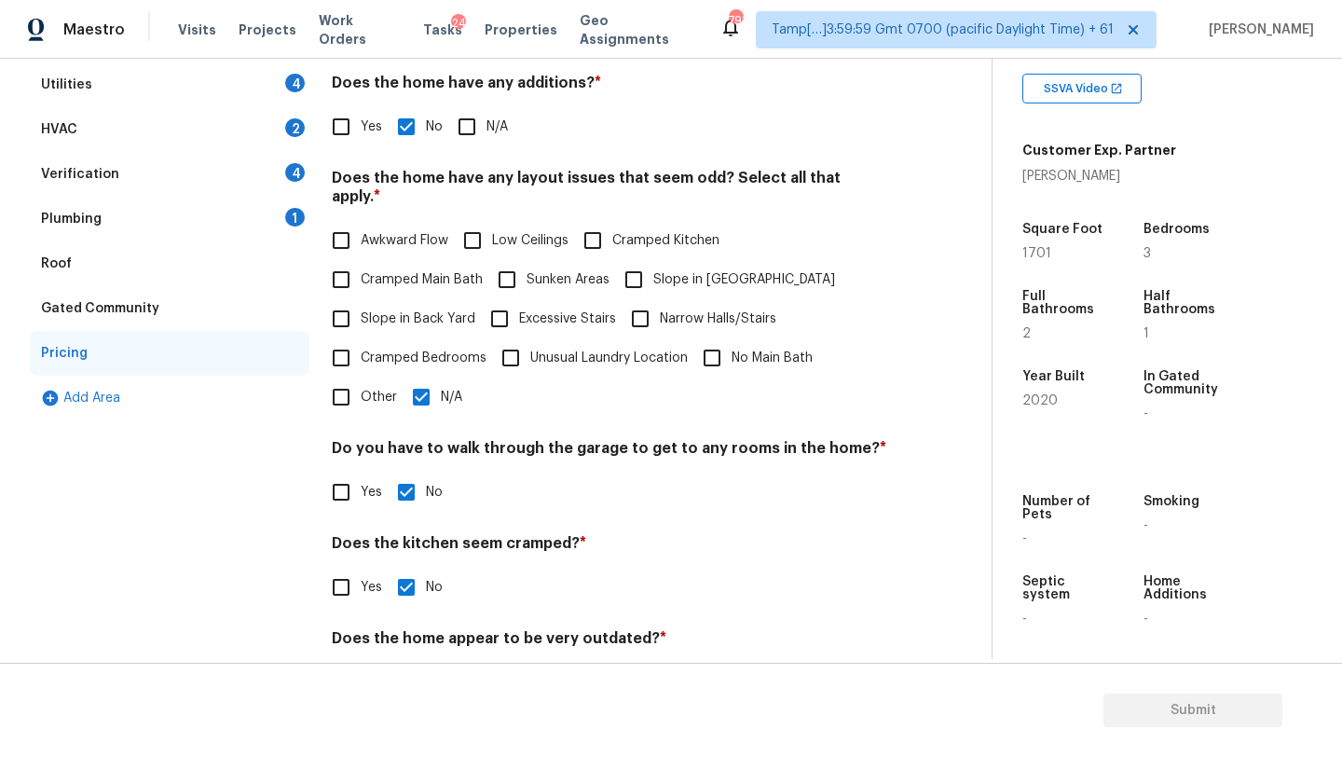
scroll to position [250, 0]
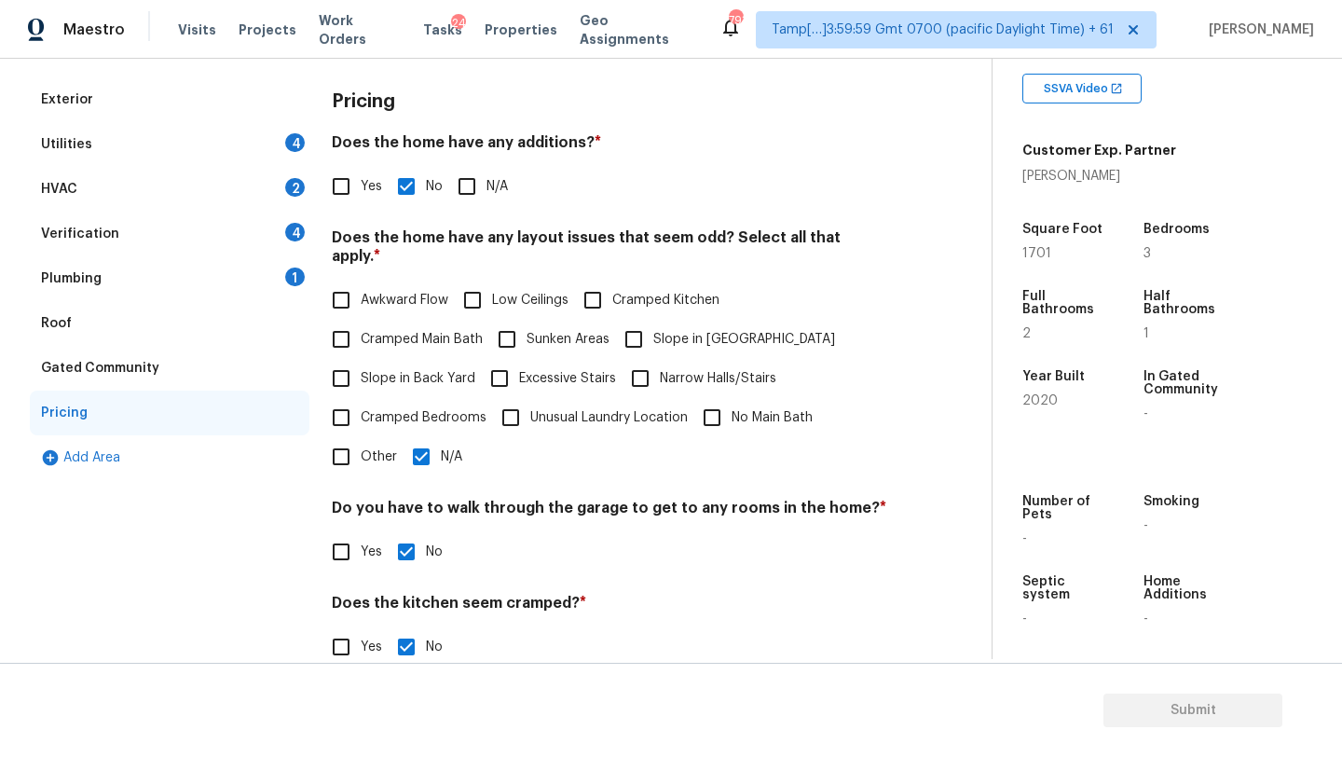
click at [104, 286] on div "Plumbing 1" at bounding box center [170, 278] width 280 height 45
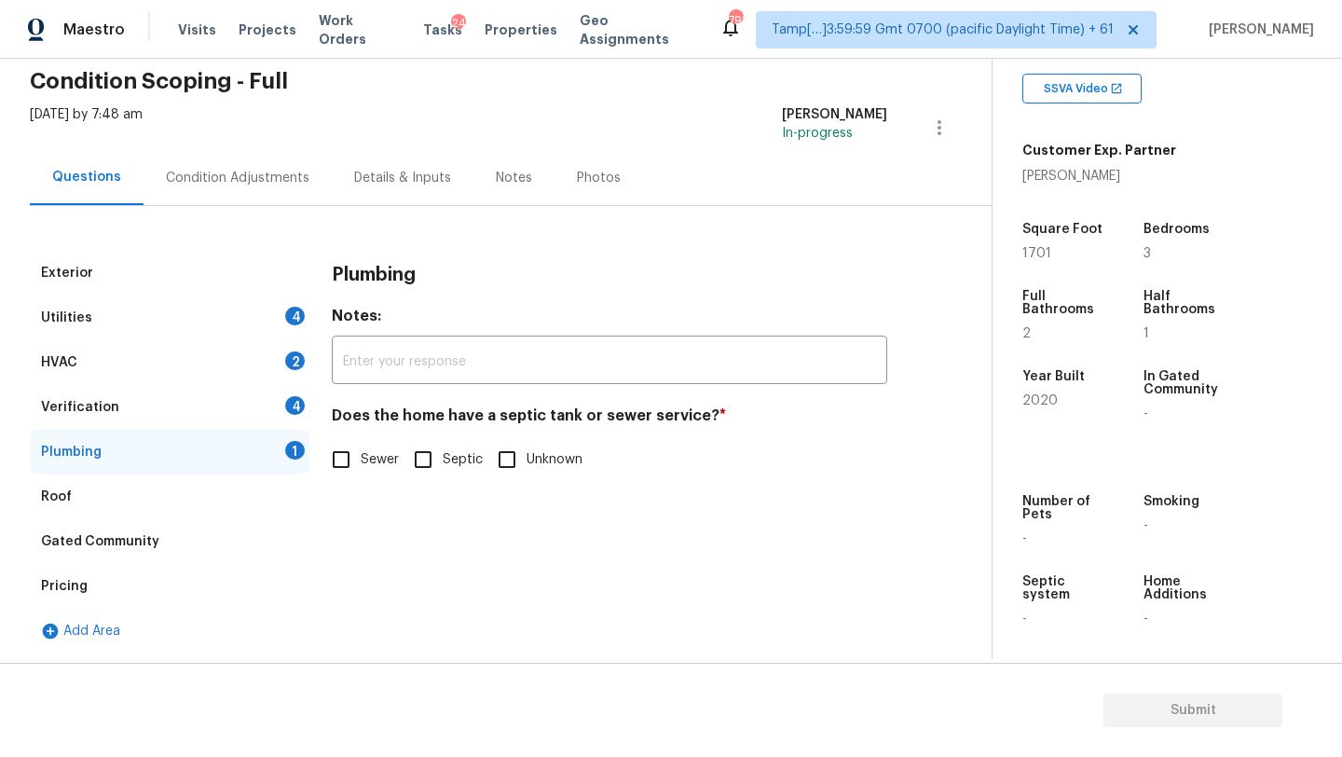
click at [369, 466] on span "Sewer" at bounding box center [380, 460] width 38 height 20
click at [361, 466] on input "Sewer" at bounding box center [340, 459] width 39 height 39
checkbox input "true"
click at [224, 412] on div "Verification 4" at bounding box center [170, 407] width 280 height 45
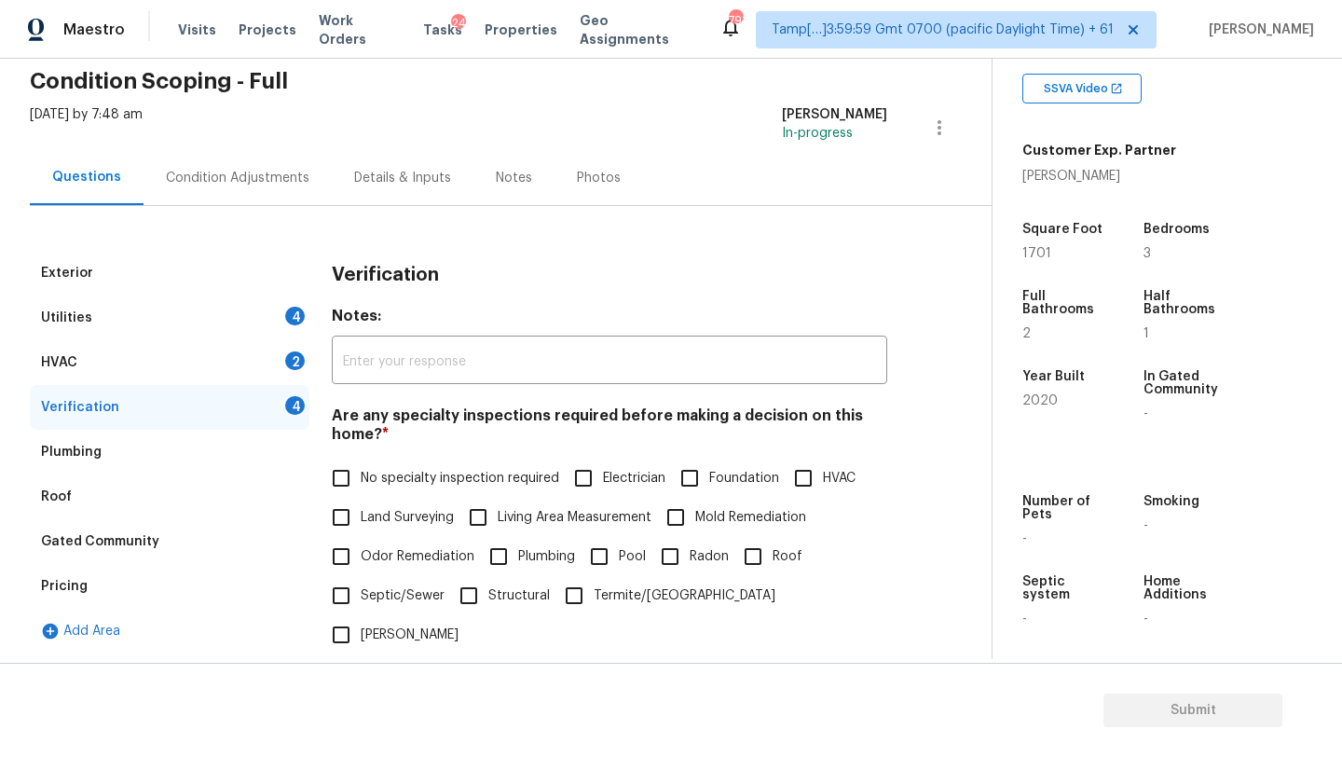
click at [187, 387] on div "Verification 4" at bounding box center [170, 407] width 280 height 45
click at [191, 399] on div "Verification 4" at bounding box center [170, 407] width 280 height 45
click at [383, 482] on span "No specialty inspection required" at bounding box center [460, 479] width 198 height 20
click at [361, 482] on input "No specialty inspection required" at bounding box center [340, 477] width 39 height 39
checkbox input "true"
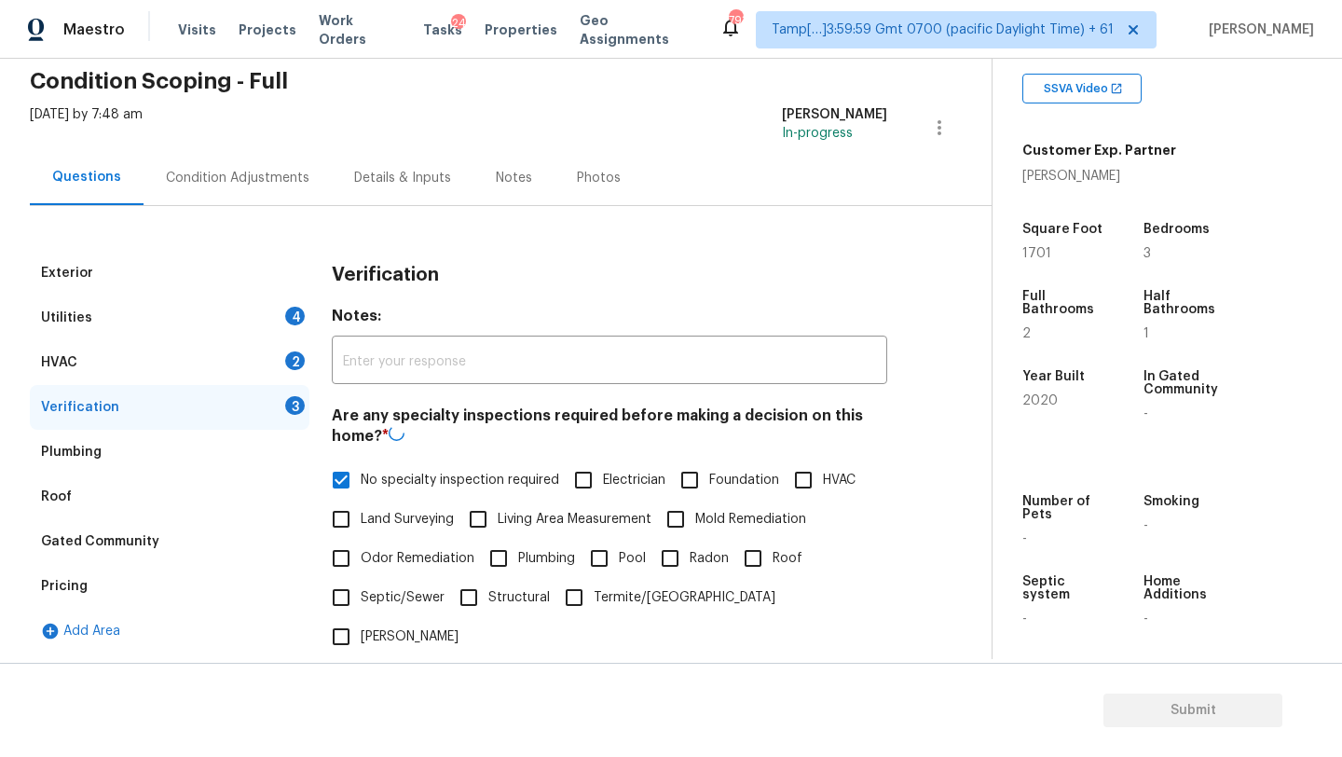
scroll to position [327, 0]
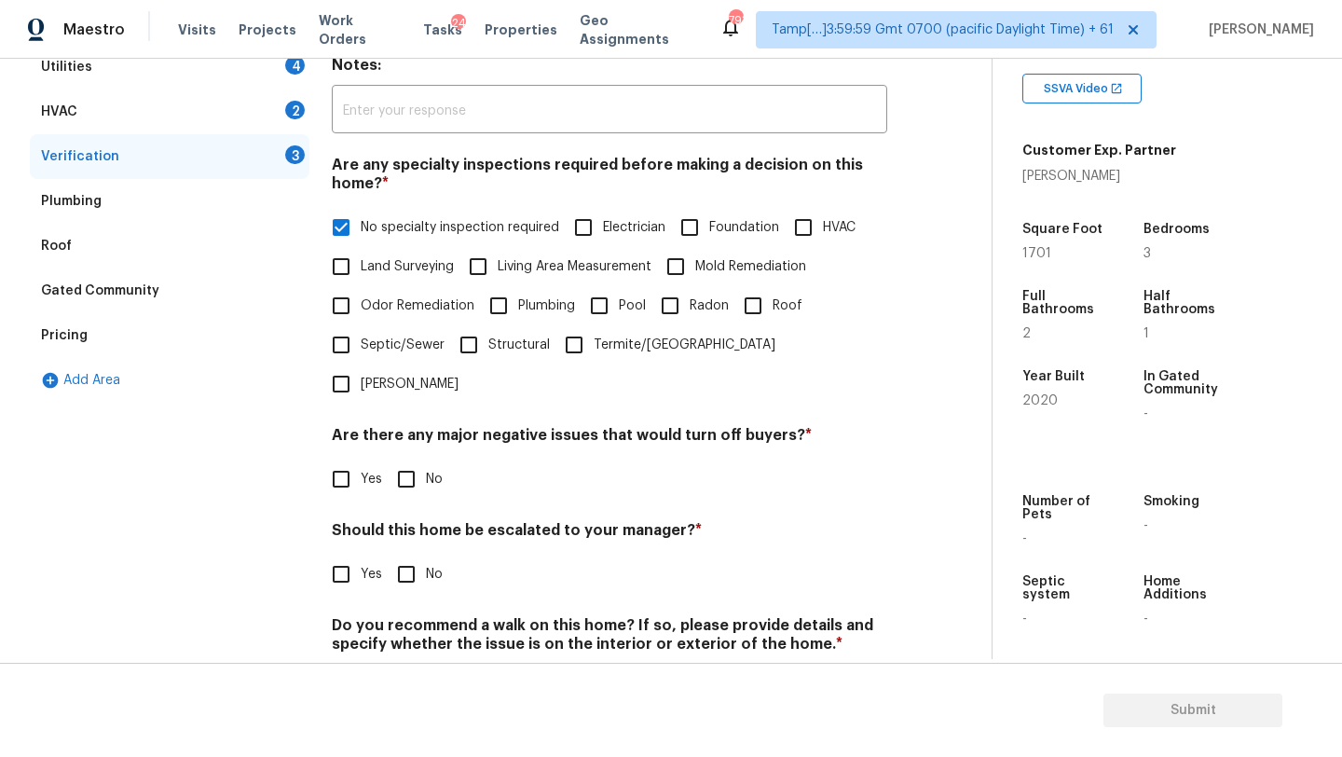
click at [405, 459] on input "No" at bounding box center [406, 478] width 39 height 39
checkbox input "true"
click at [405, 556] on input "No" at bounding box center [406, 575] width 39 height 39
checkbox input "true"
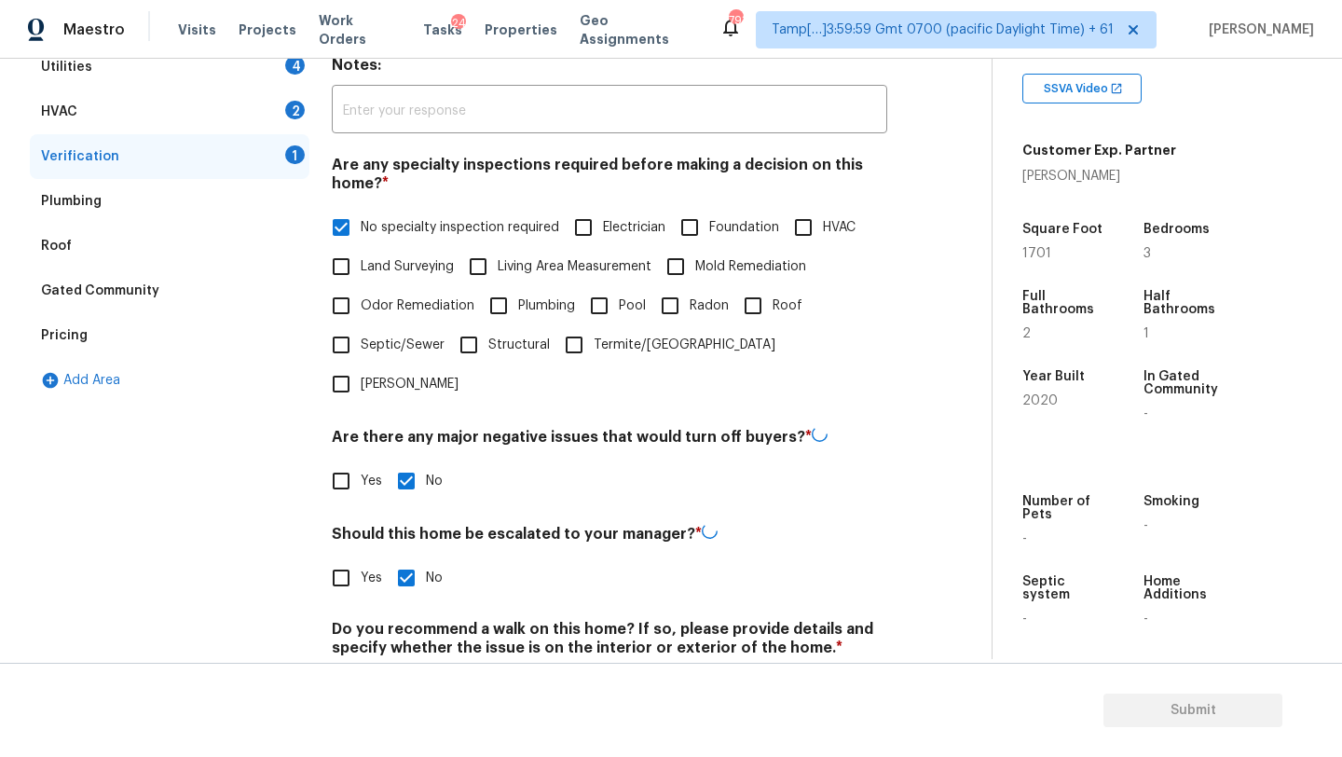
click at [405, 665] on section "Submit" at bounding box center [671, 710] width 1342 height 95
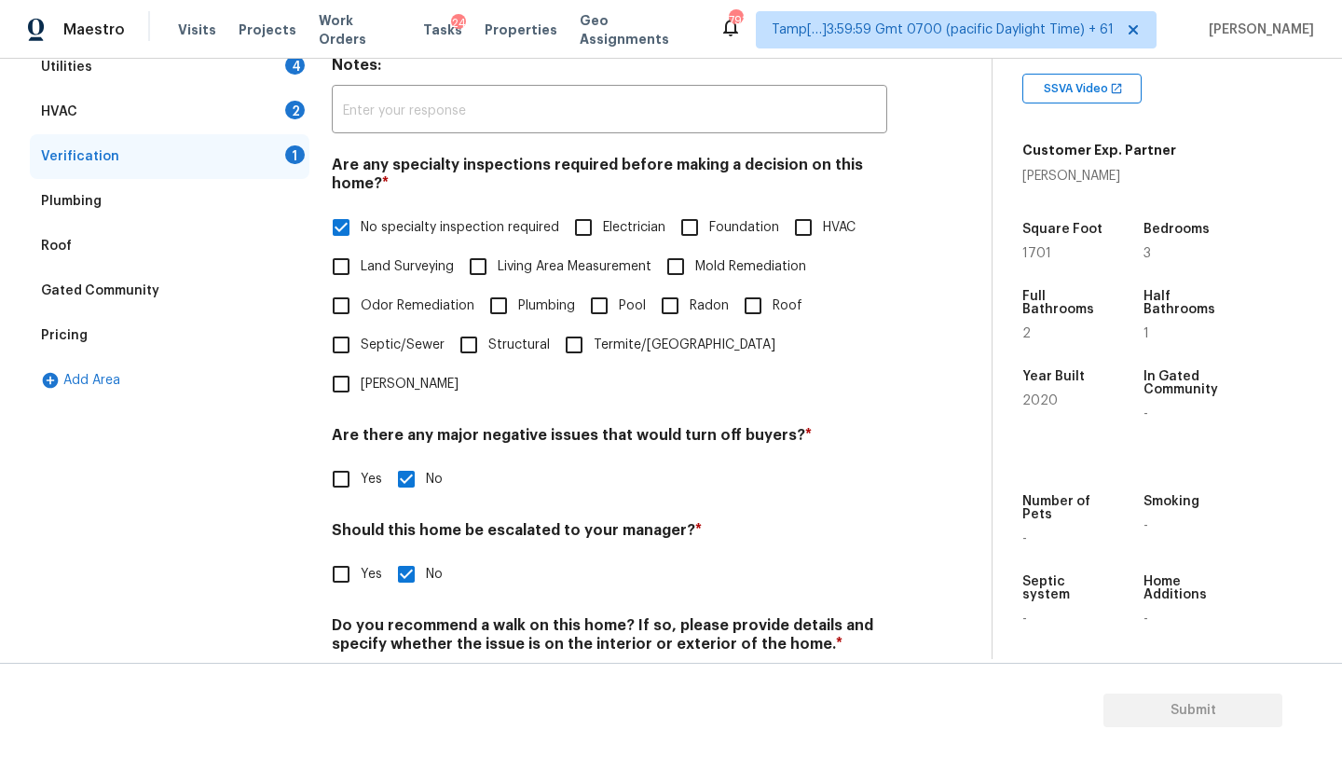
click at [421, 668] on input "No" at bounding box center [406, 687] width 39 height 39
checkbox input "true"
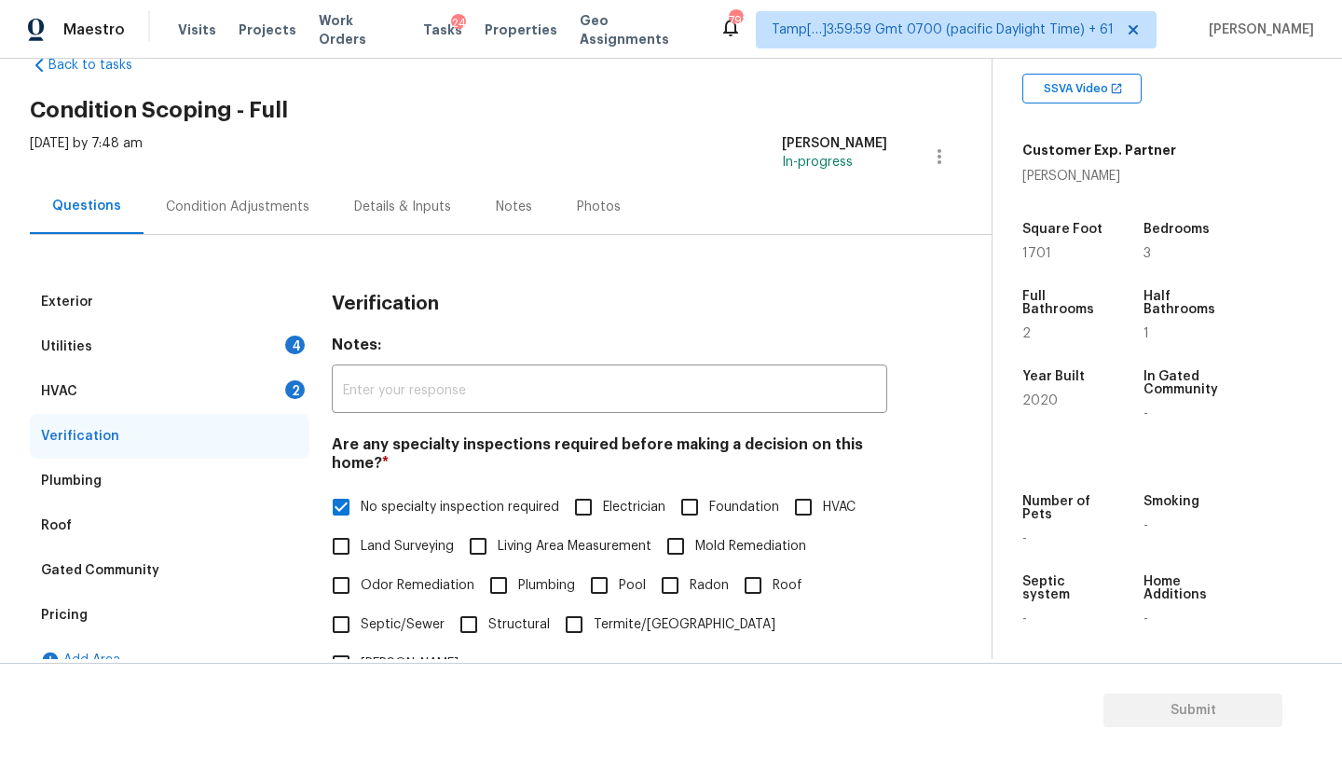
scroll to position [13, 0]
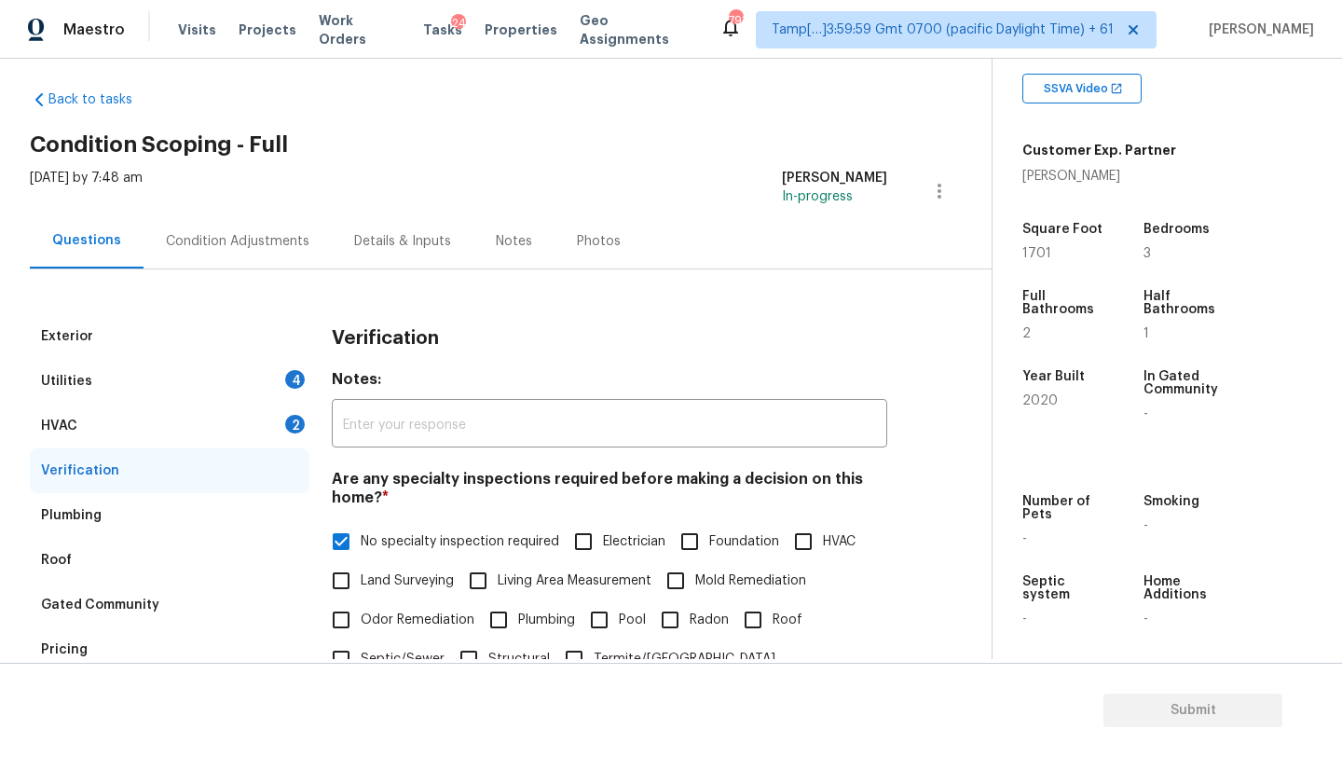
click at [145, 422] on div "HVAC 2" at bounding box center [170, 426] width 280 height 45
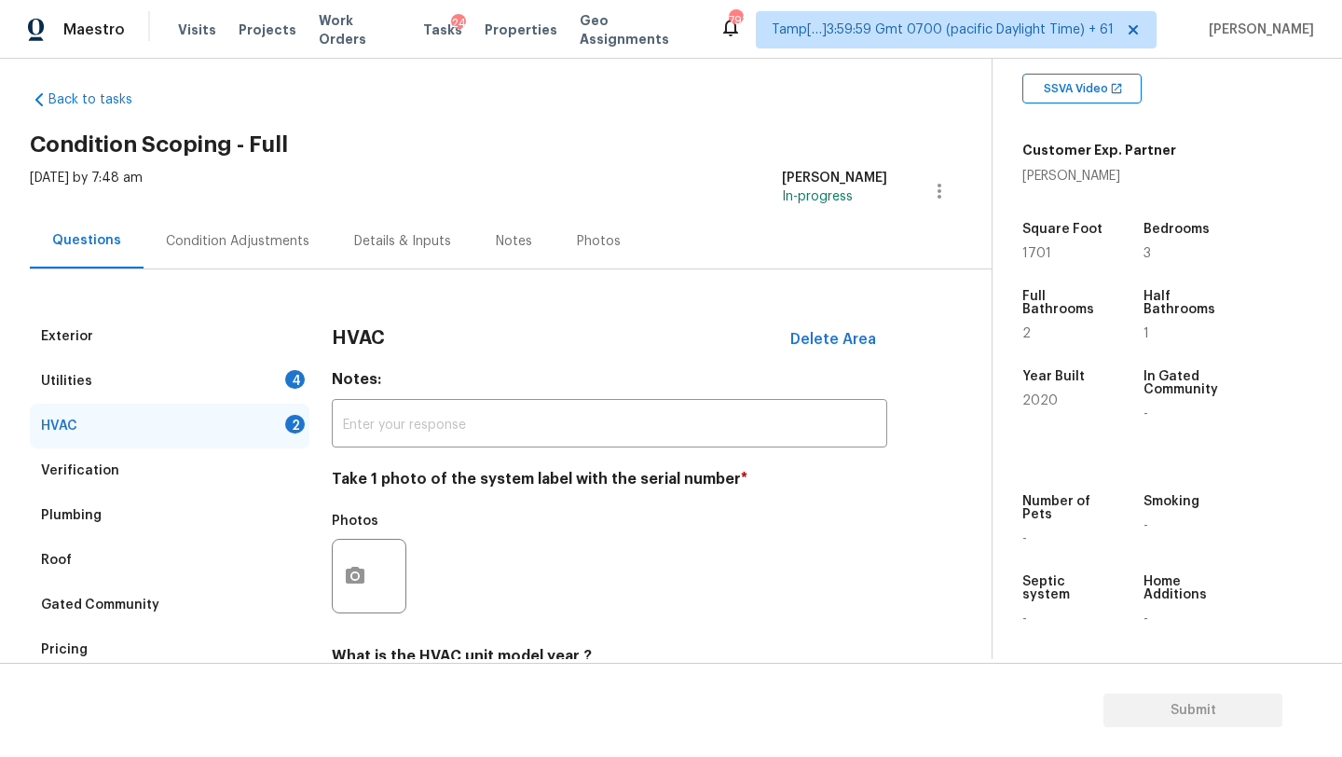
scroll to position [197, 0]
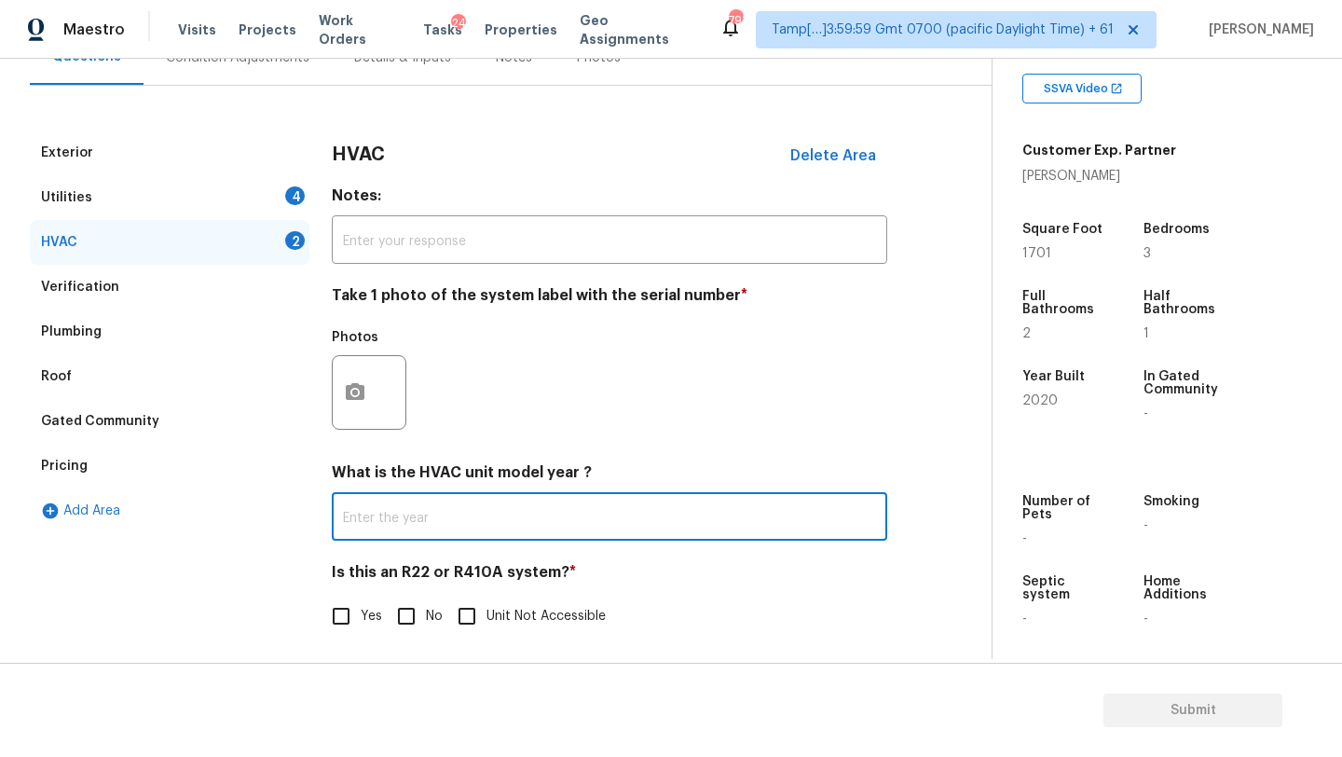
click at [383, 531] on input "text" at bounding box center [609, 519] width 555 height 44
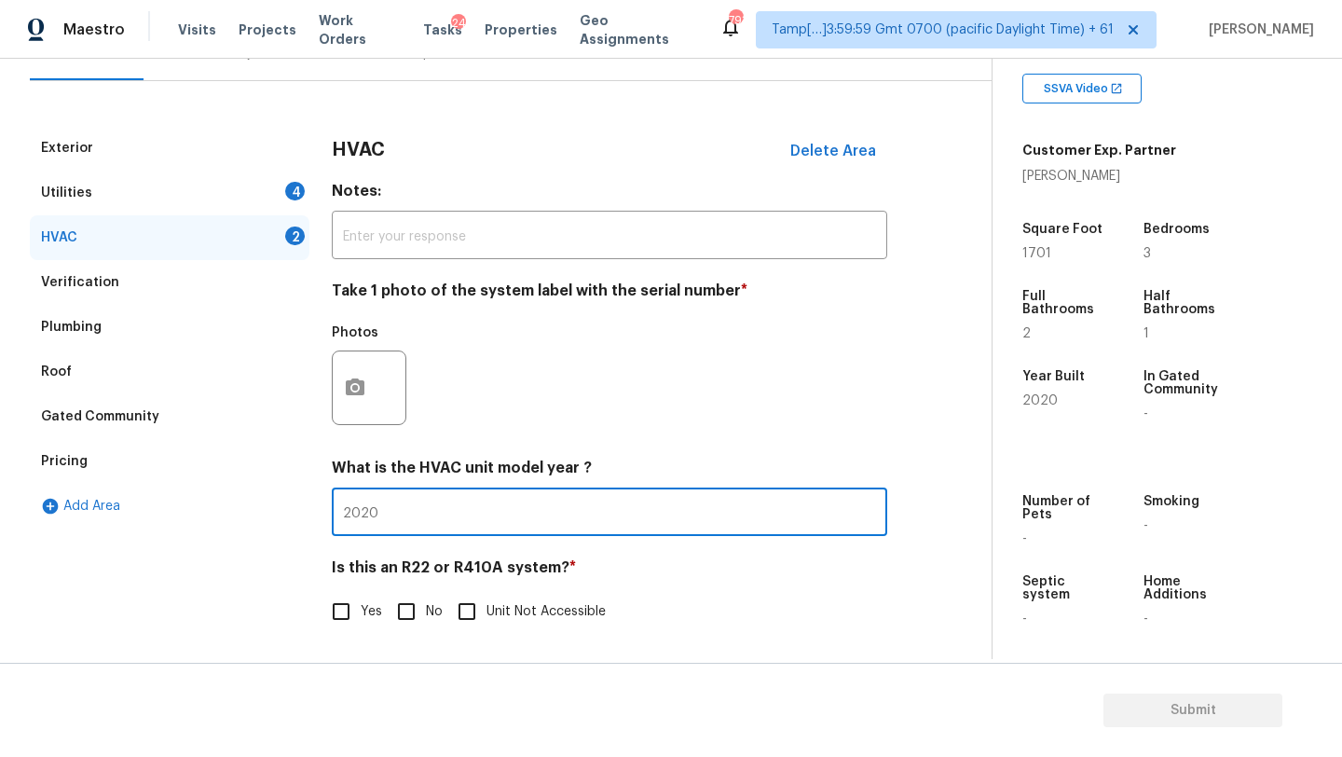
type input "2020"
click at [412, 609] on input "No" at bounding box center [406, 611] width 39 height 39
checkbox input "true"
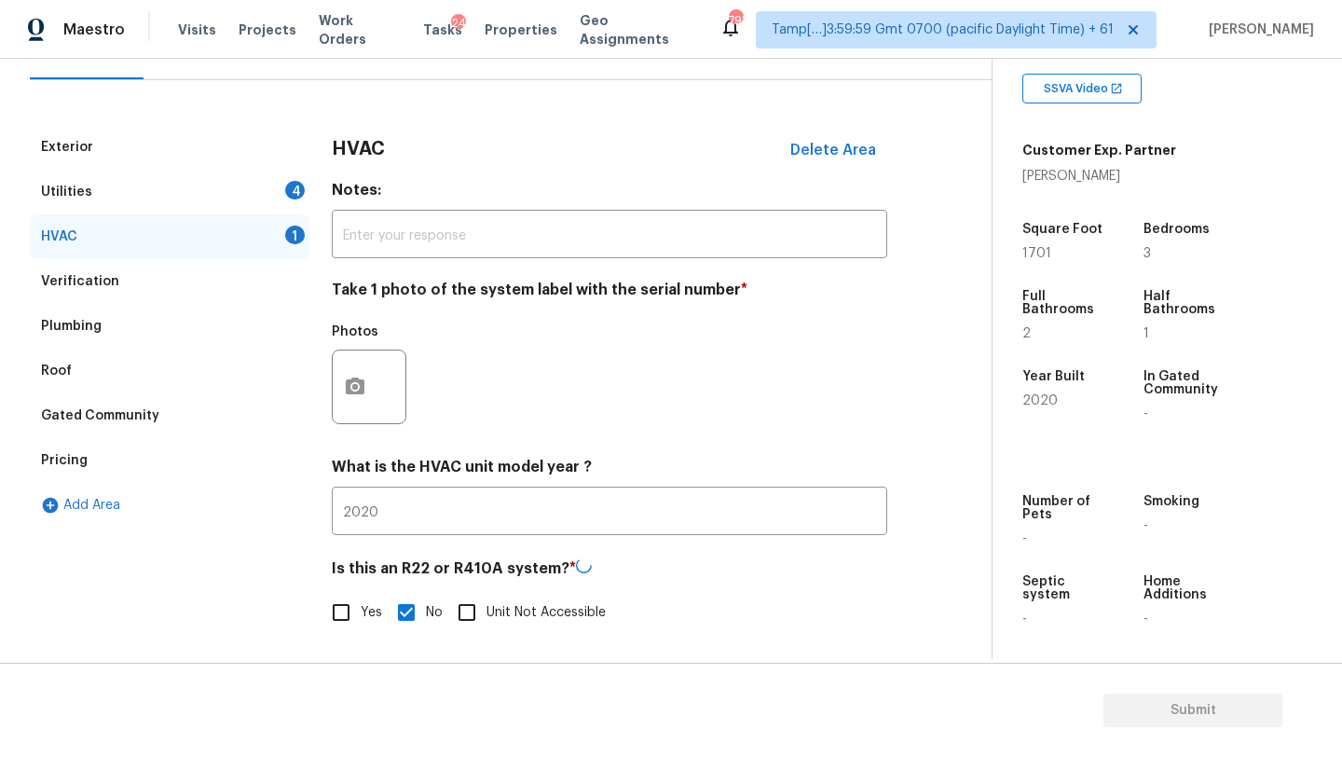
click at [212, 186] on div "Utilities 4" at bounding box center [170, 192] width 280 height 45
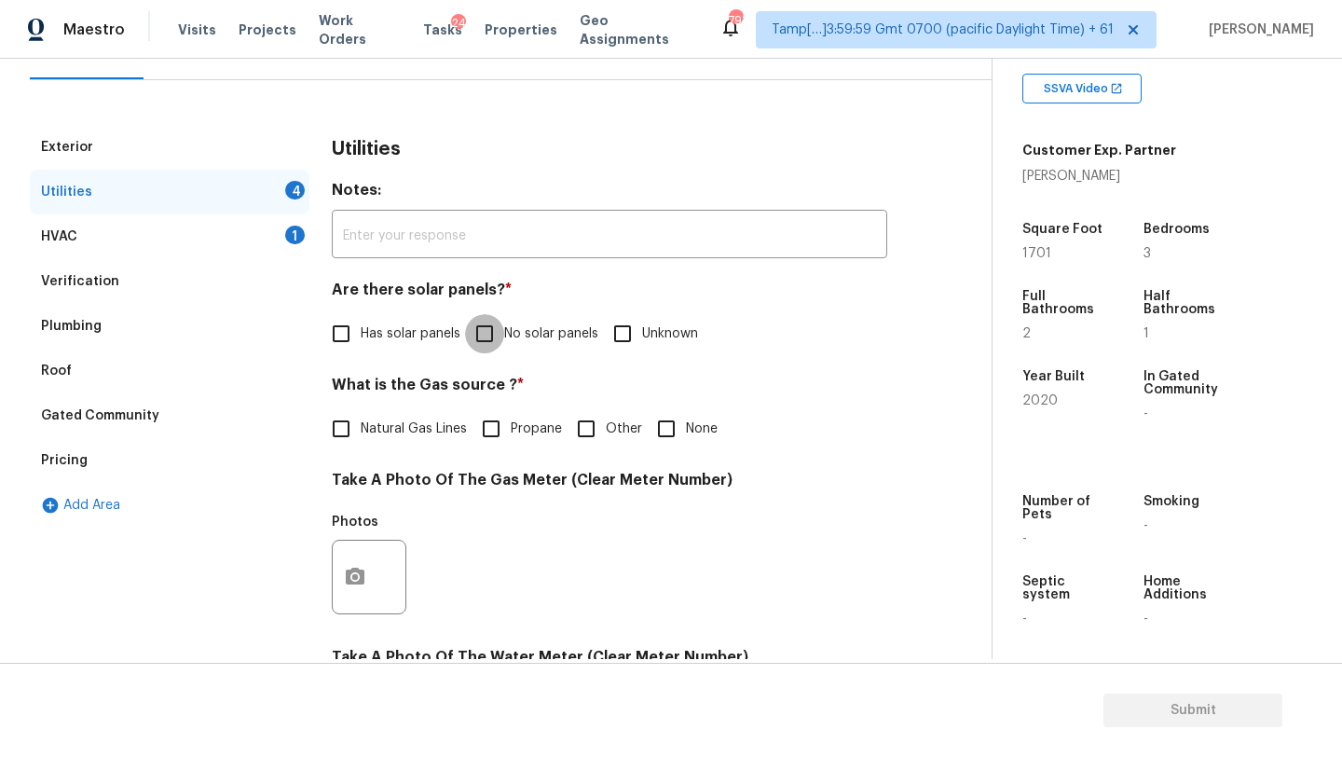
click at [486, 343] on input "No solar panels" at bounding box center [484, 333] width 39 height 39
checkbox input "true"
click at [378, 431] on span "Natural Gas Lines" at bounding box center [414, 431] width 106 height 20
click at [361, 431] on input "Natural Gas Lines" at bounding box center [340, 430] width 39 height 39
checkbox input "true"
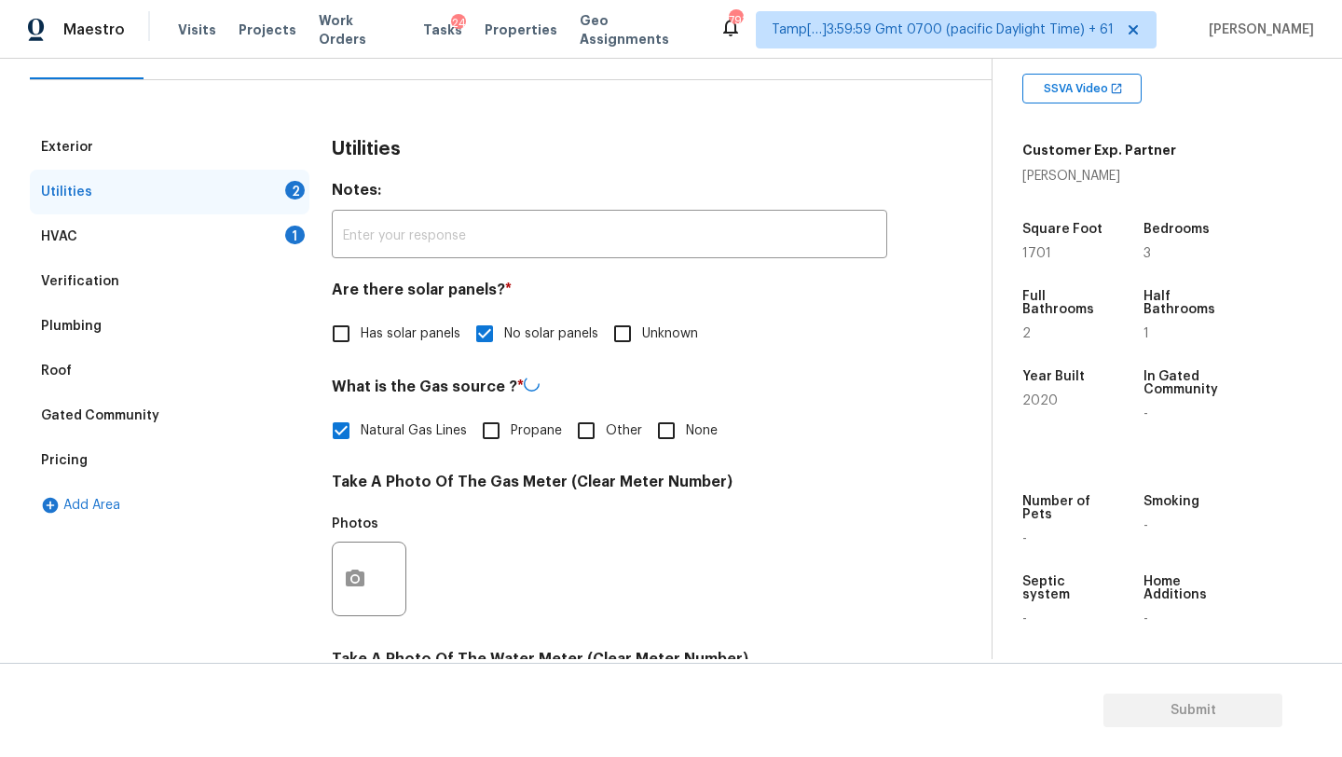
scroll to position [646, 0]
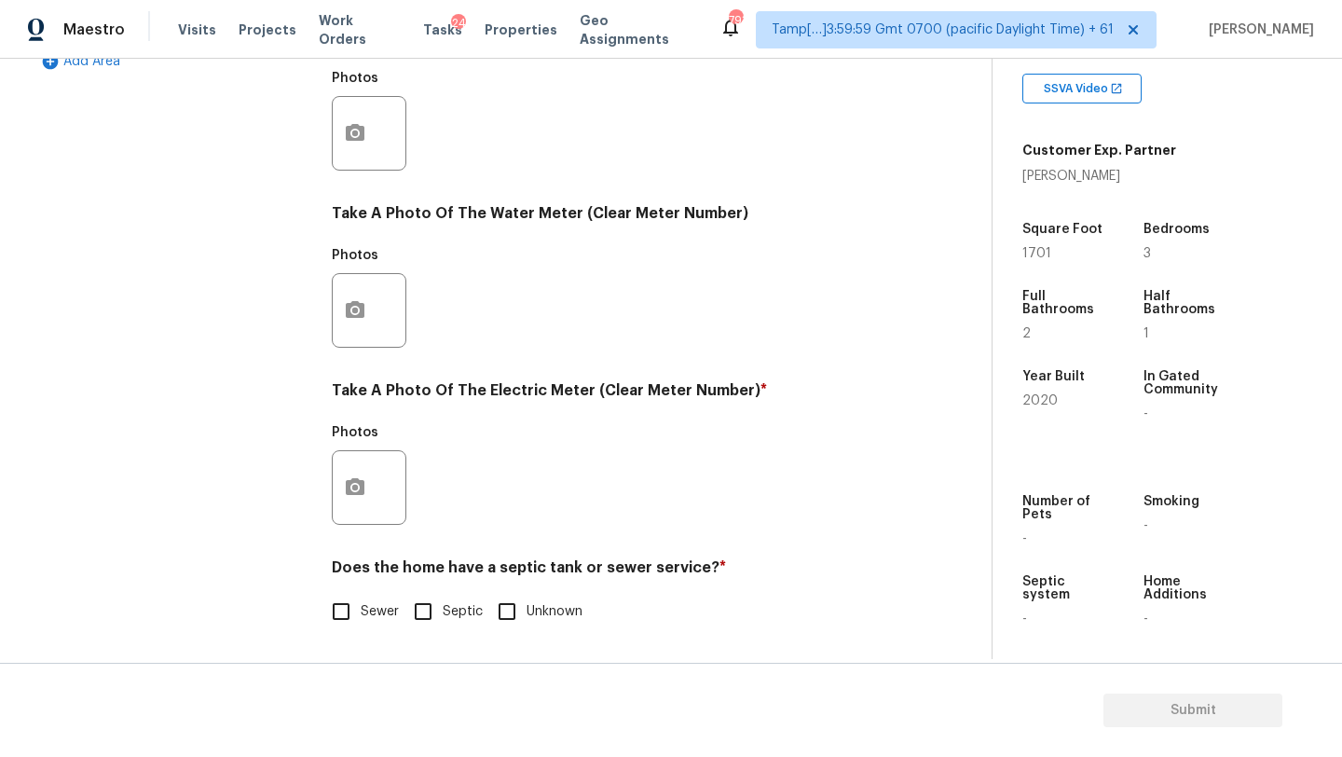
click at [349, 639] on div "Utilities Notes: ​ Are there solar panels? * Has solar panels No solar panels U…" at bounding box center [609, 167] width 555 height 972
click at [349, 624] on input "Sewer" at bounding box center [340, 611] width 39 height 39
checkbox input "true"
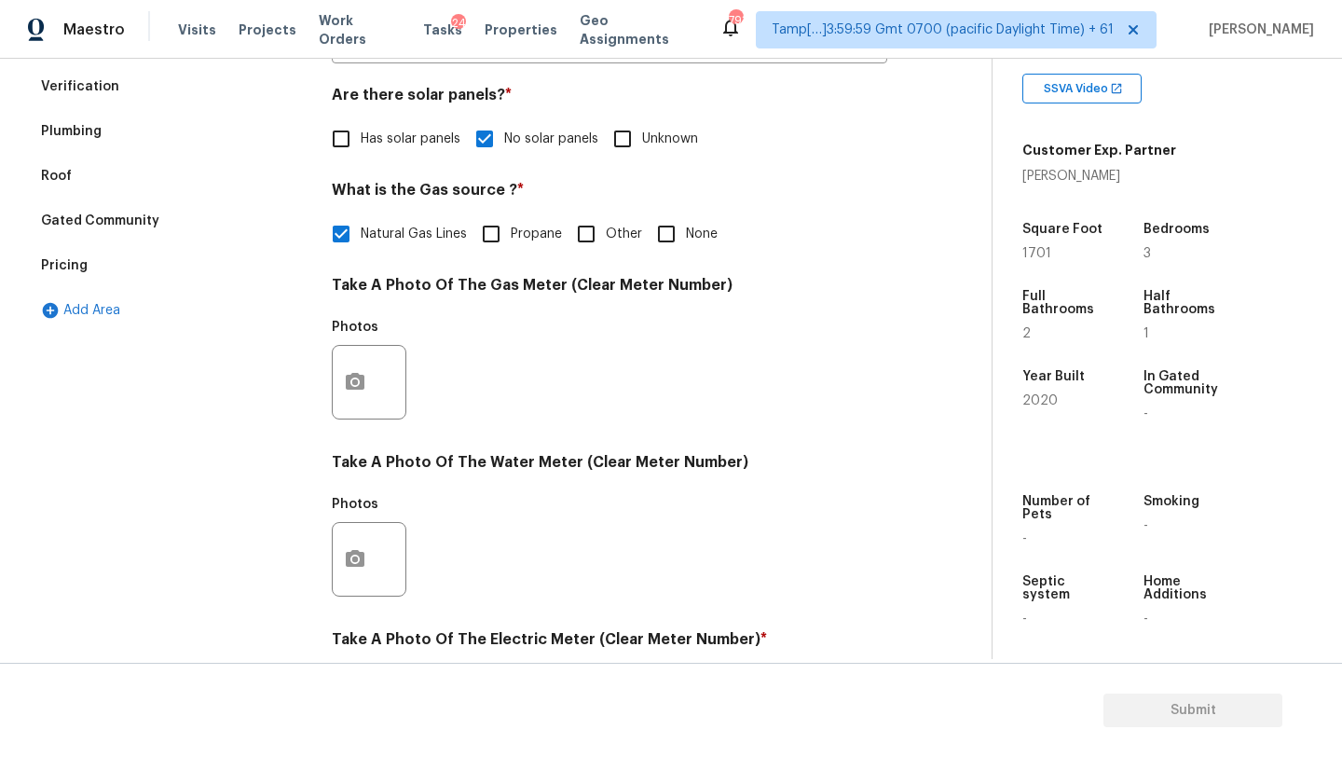
scroll to position [0, 0]
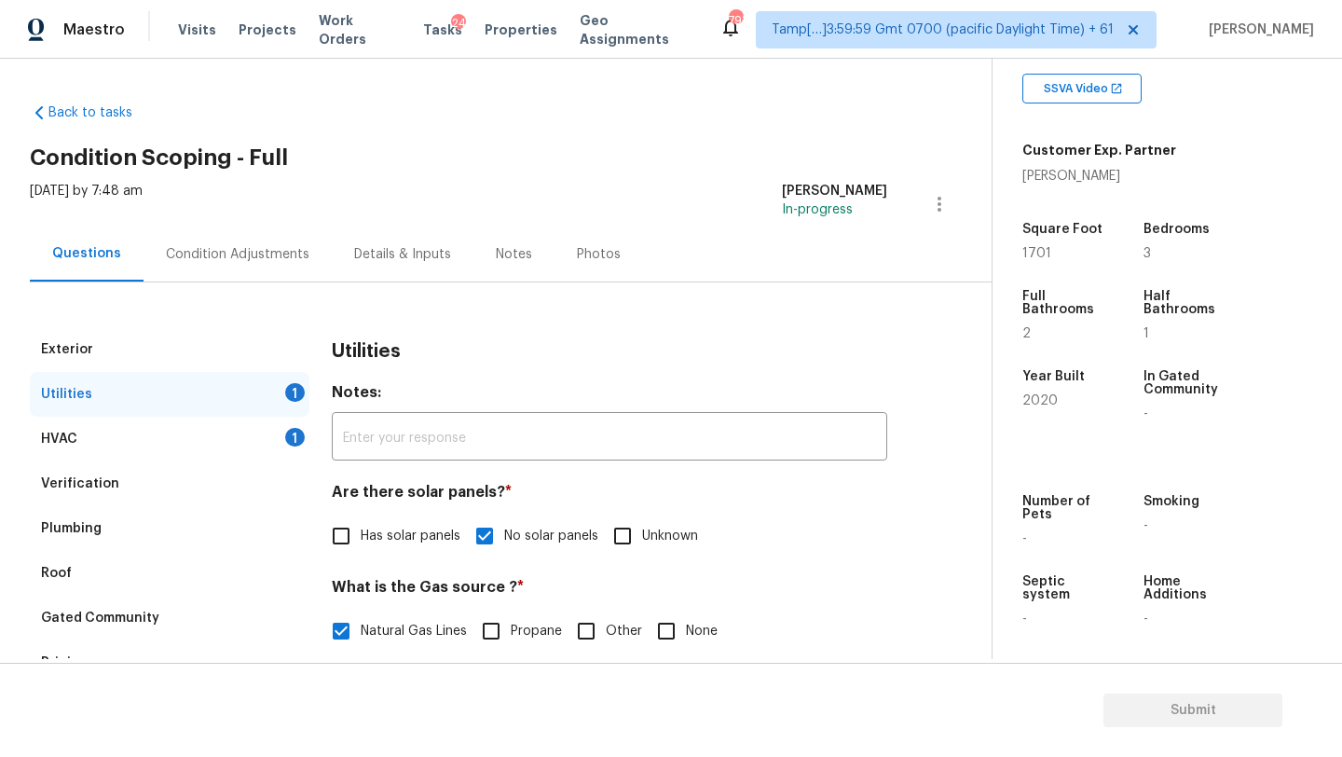
click at [223, 270] on div "Condition Adjustments" at bounding box center [238, 253] width 188 height 55
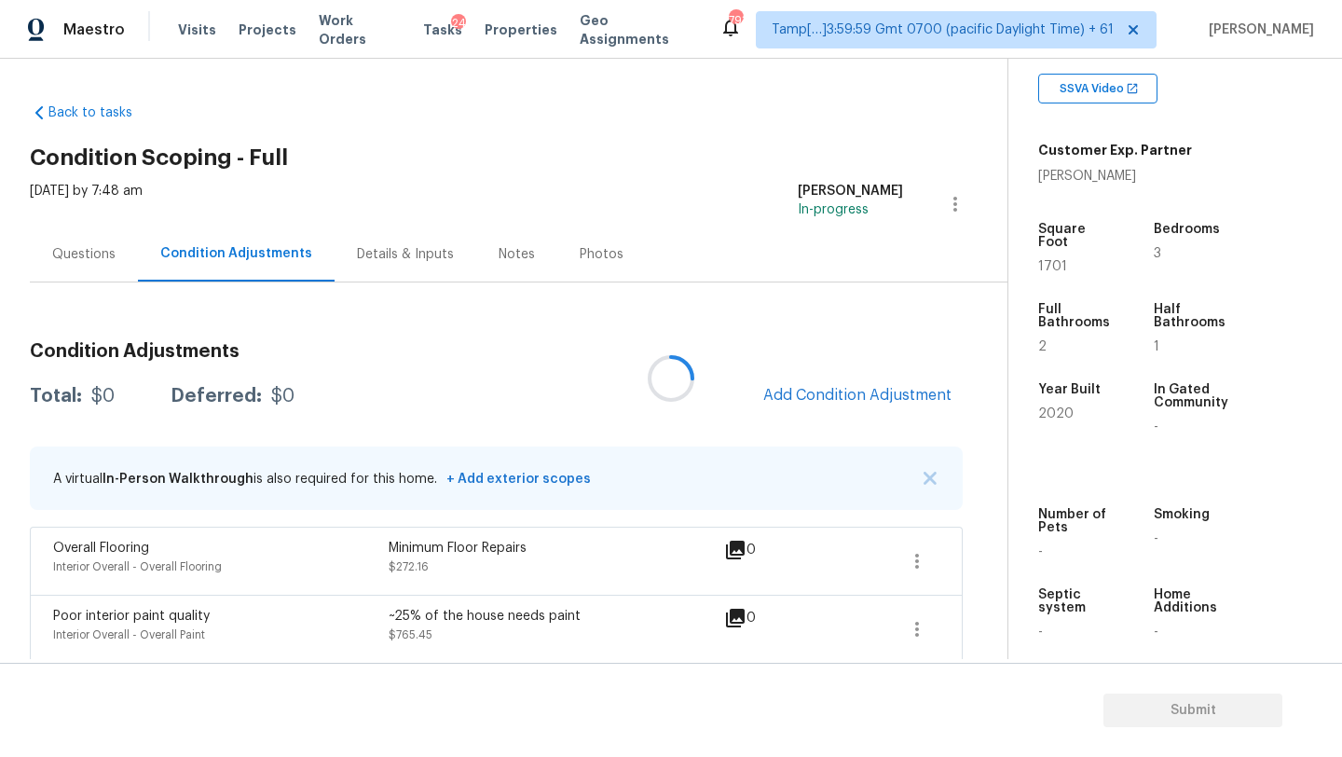
click at [82, 251] on div at bounding box center [671, 378] width 1342 height 757
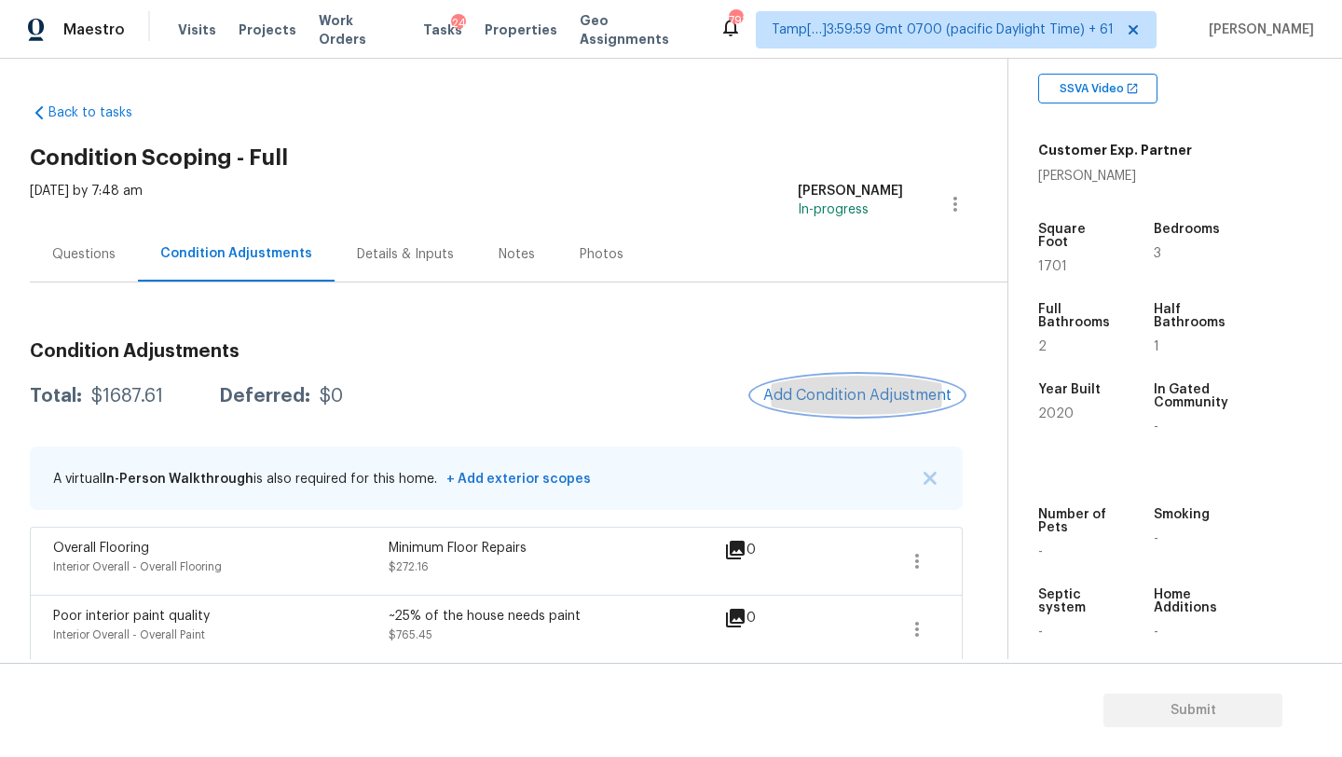
click at [824, 382] on button "Add Condition Adjustment" at bounding box center [857, 395] width 211 height 39
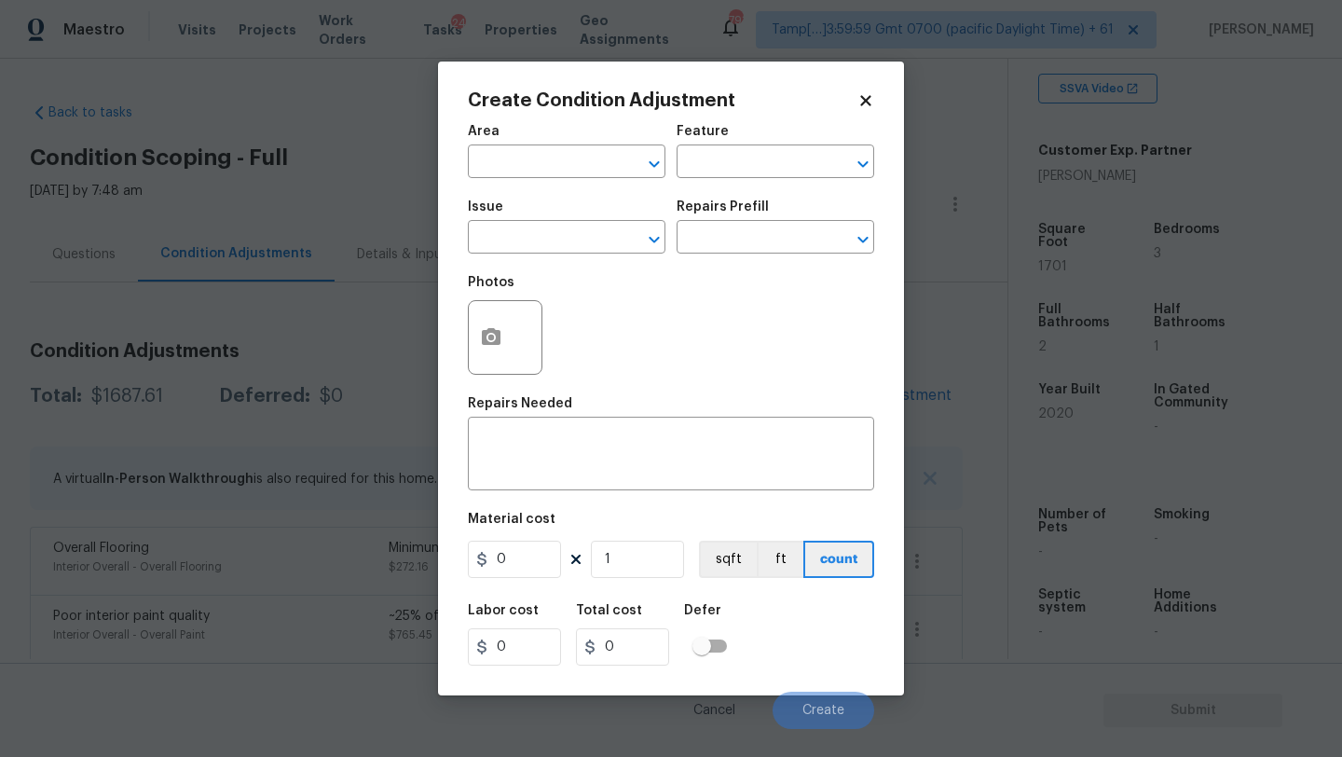
click at [83, 263] on body "Maestro Visits Projects Work Orders Tasks 24 Properties Geo Assignments 793 Tam…" at bounding box center [671, 378] width 1342 height 757
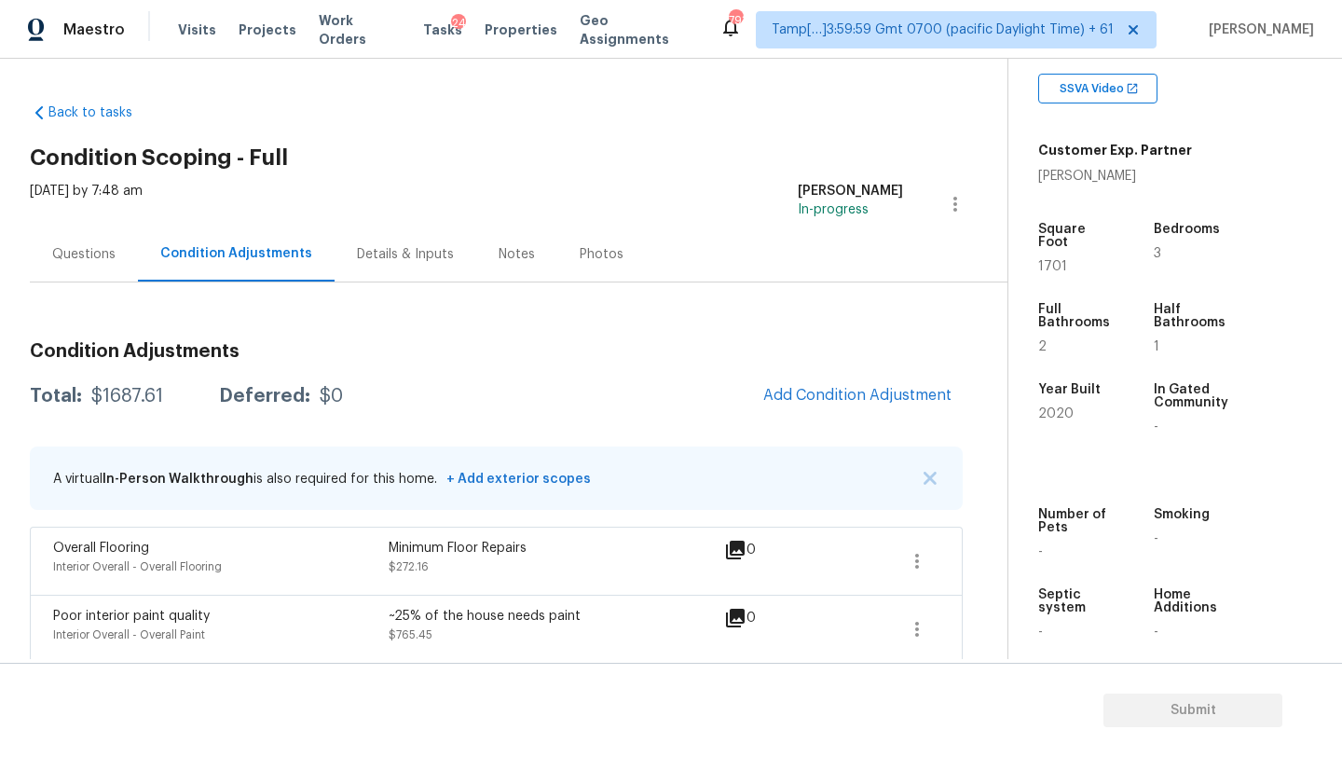
click at [83, 259] on div "Questions" at bounding box center [83, 254] width 63 height 19
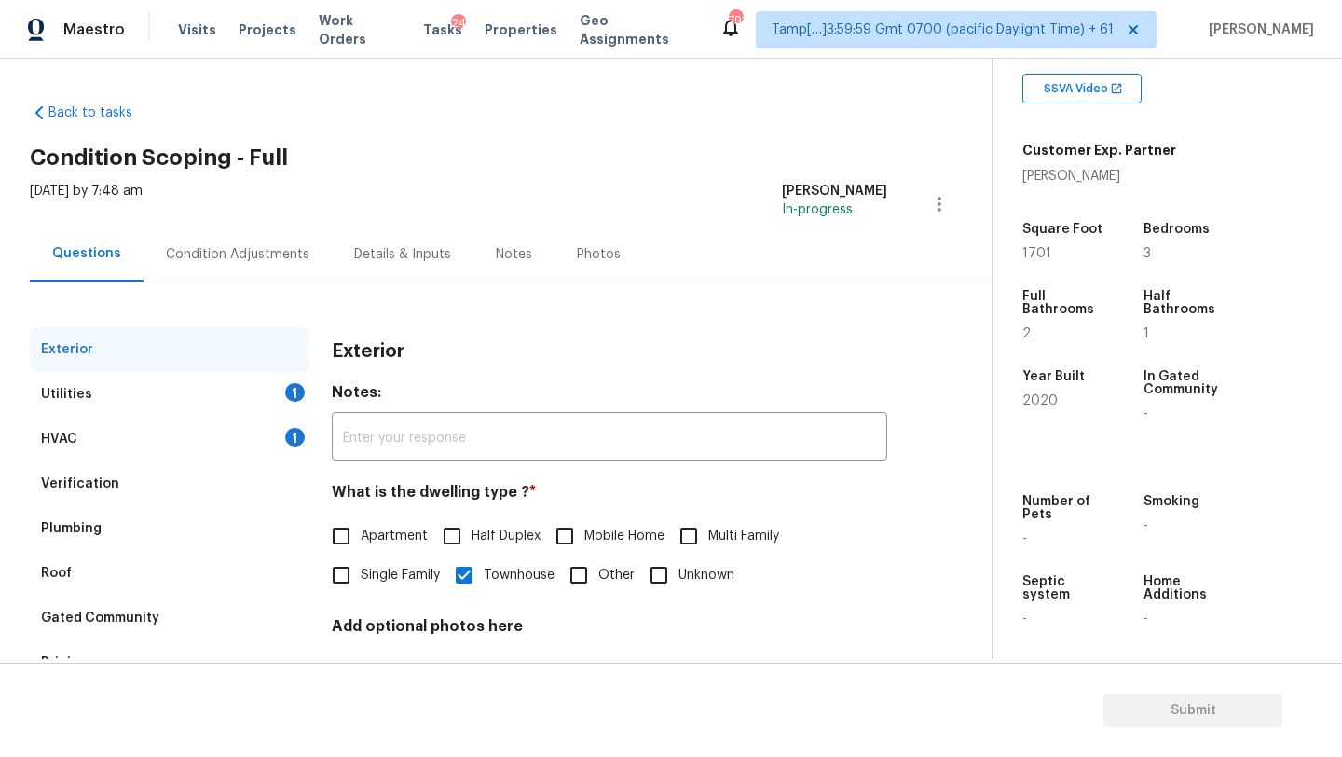
scroll to position [81, 0]
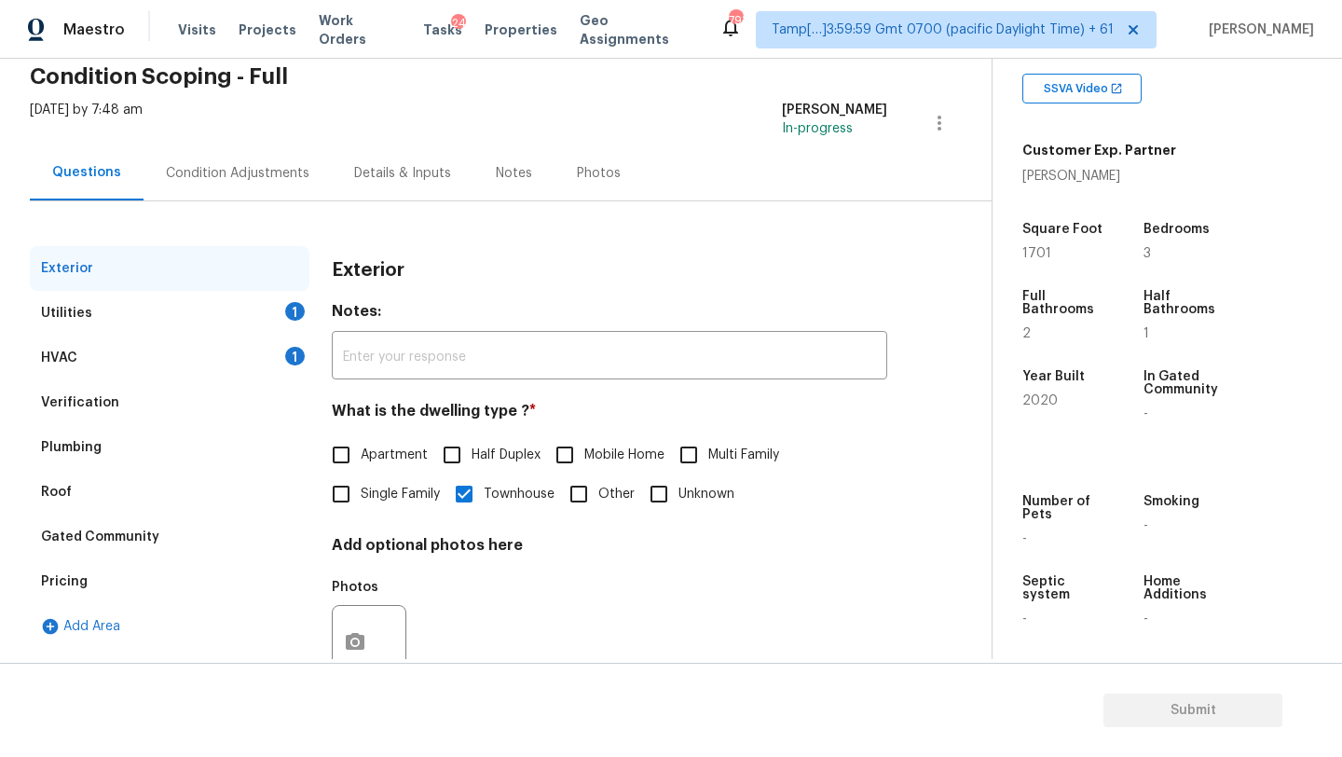
click at [98, 583] on div "Pricing" at bounding box center [170, 581] width 280 height 45
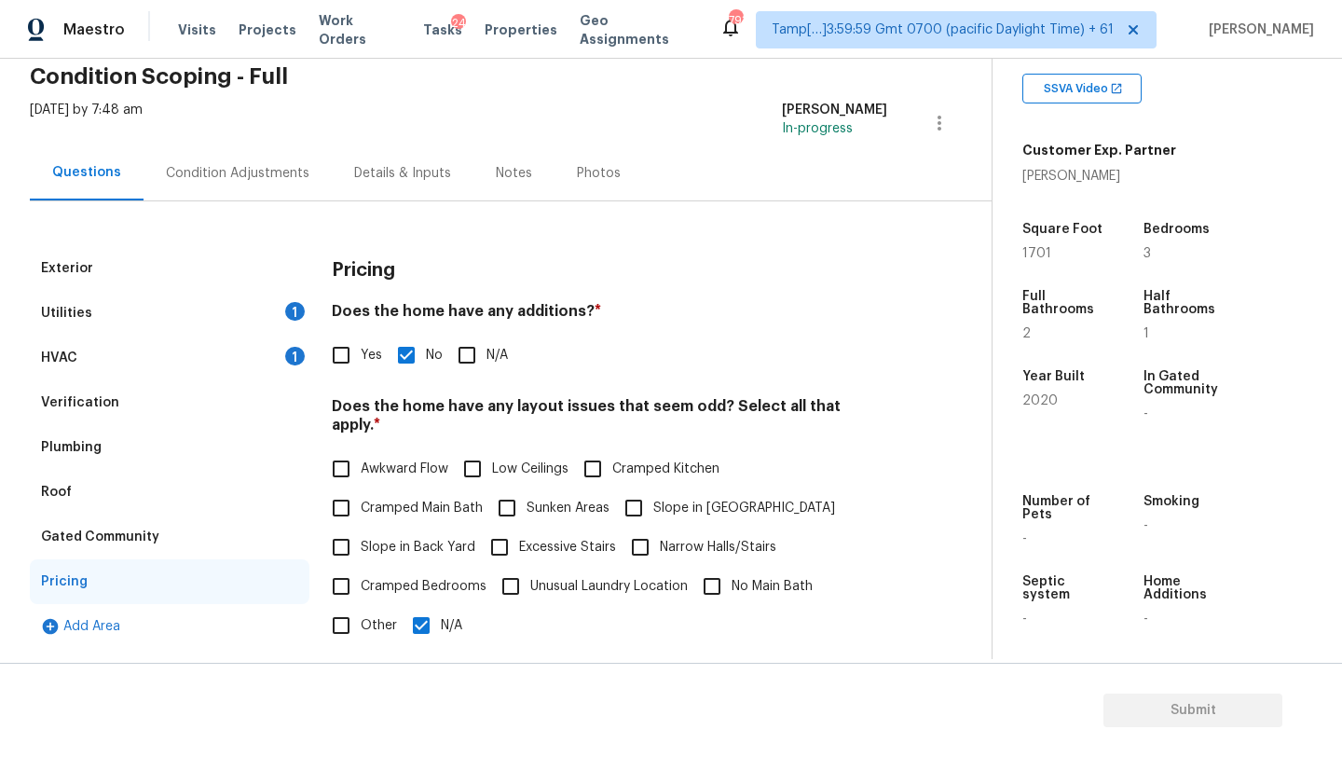
click at [360, 536] on input "Slope in Back Yard" at bounding box center [340, 546] width 39 height 39
checkbox input "true"
click at [411, 617] on input "N/A" at bounding box center [421, 625] width 39 height 39
checkbox input "false"
click at [200, 178] on div "Condition Adjustments" at bounding box center [238, 173] width 144 height 19
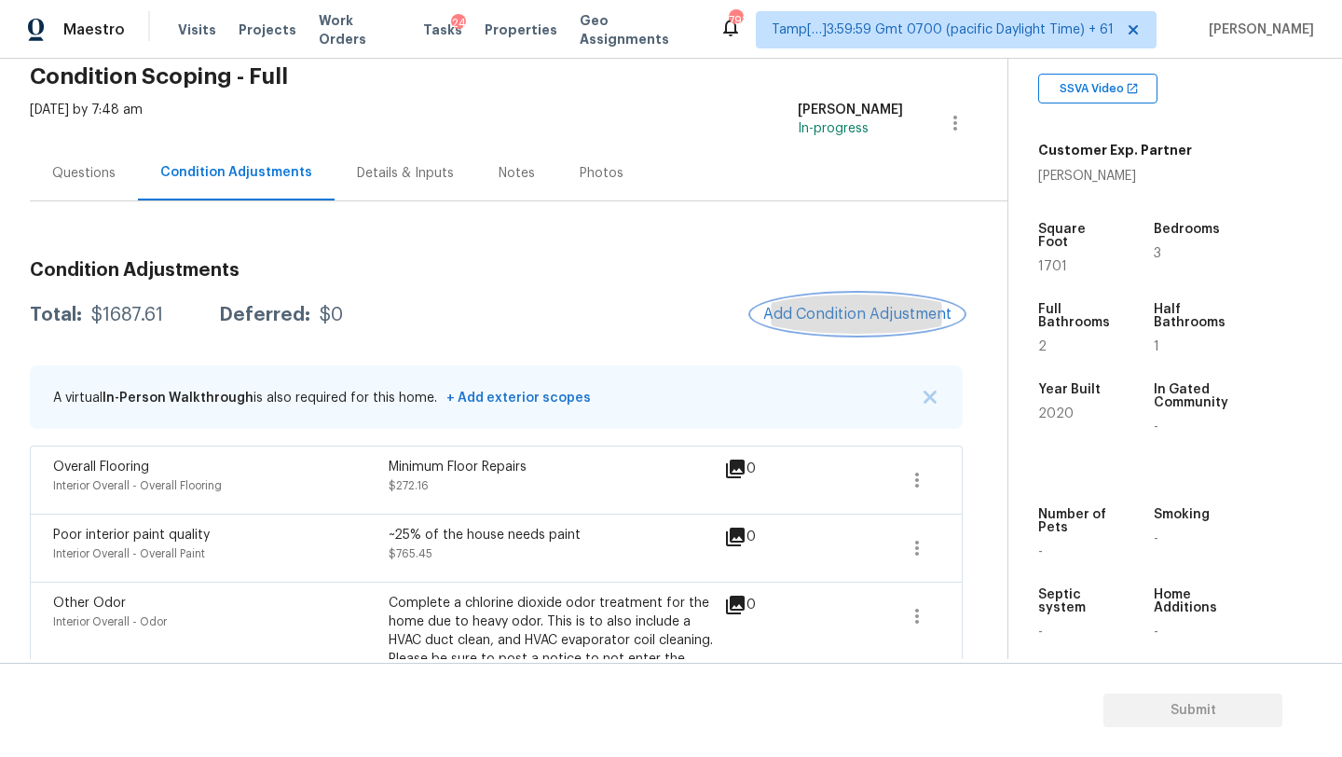
click at [822, 318] on span "Add Condition Adjustment" at bounding box center [857, 314] width 188 height 17
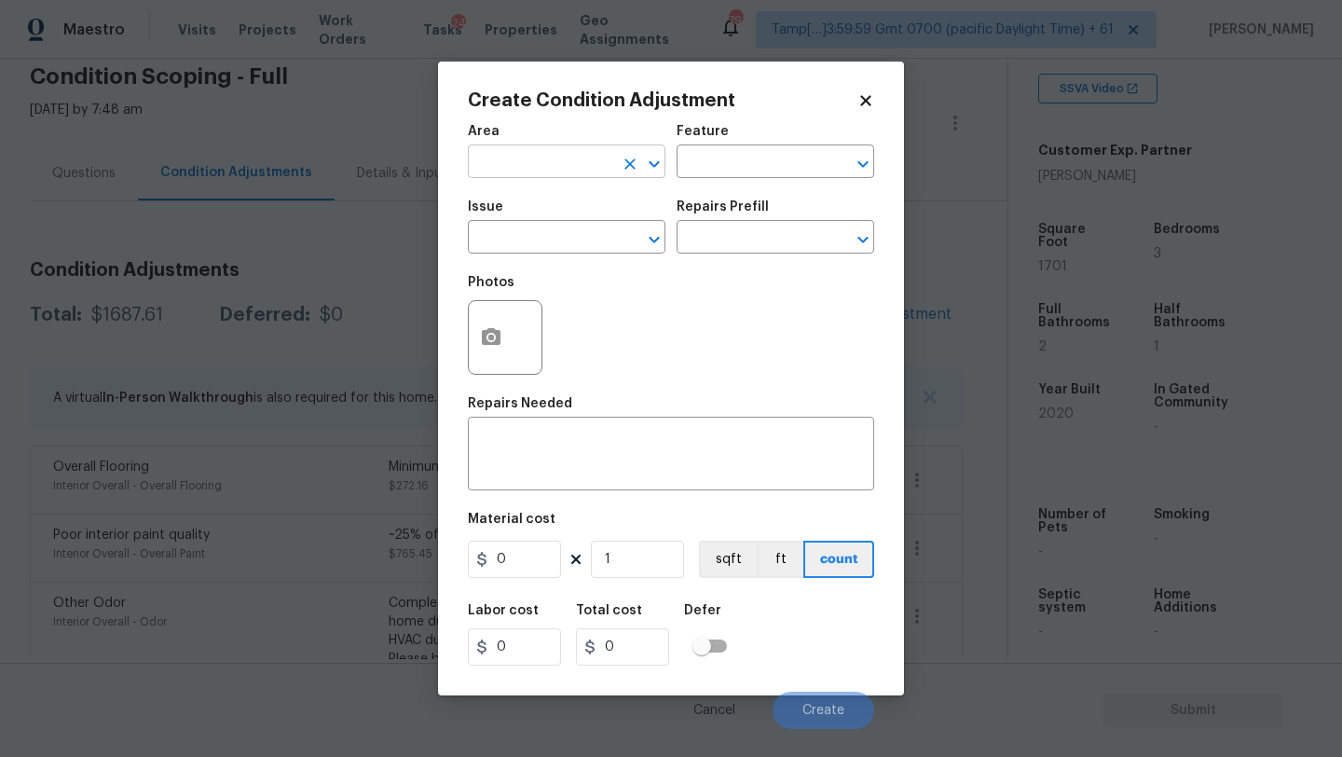
click at [525, 153] on input "text" at bounding box center [540, 163] width 145 height 29
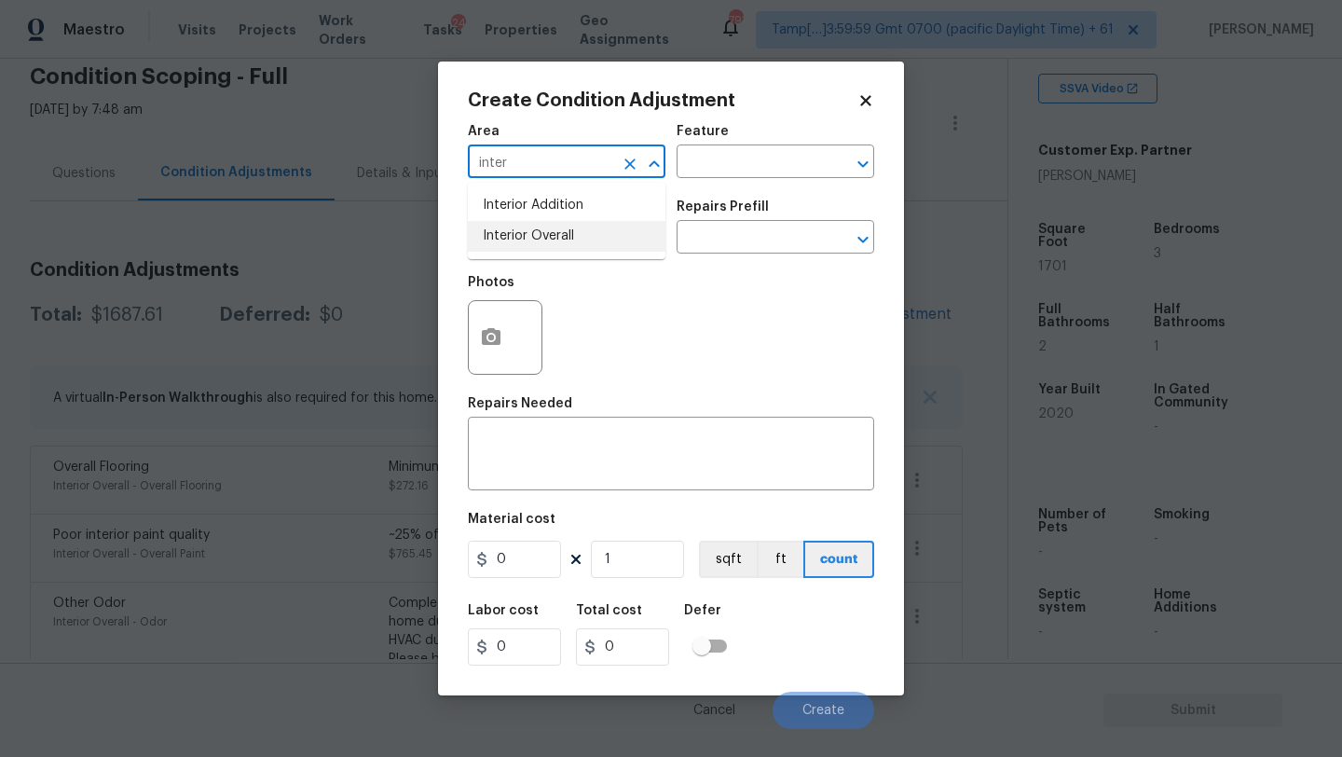
click at [546, 232] on li "Interior Overall" at bounding box center [567, 236] width 198 height 31
type input "Interior Overall"
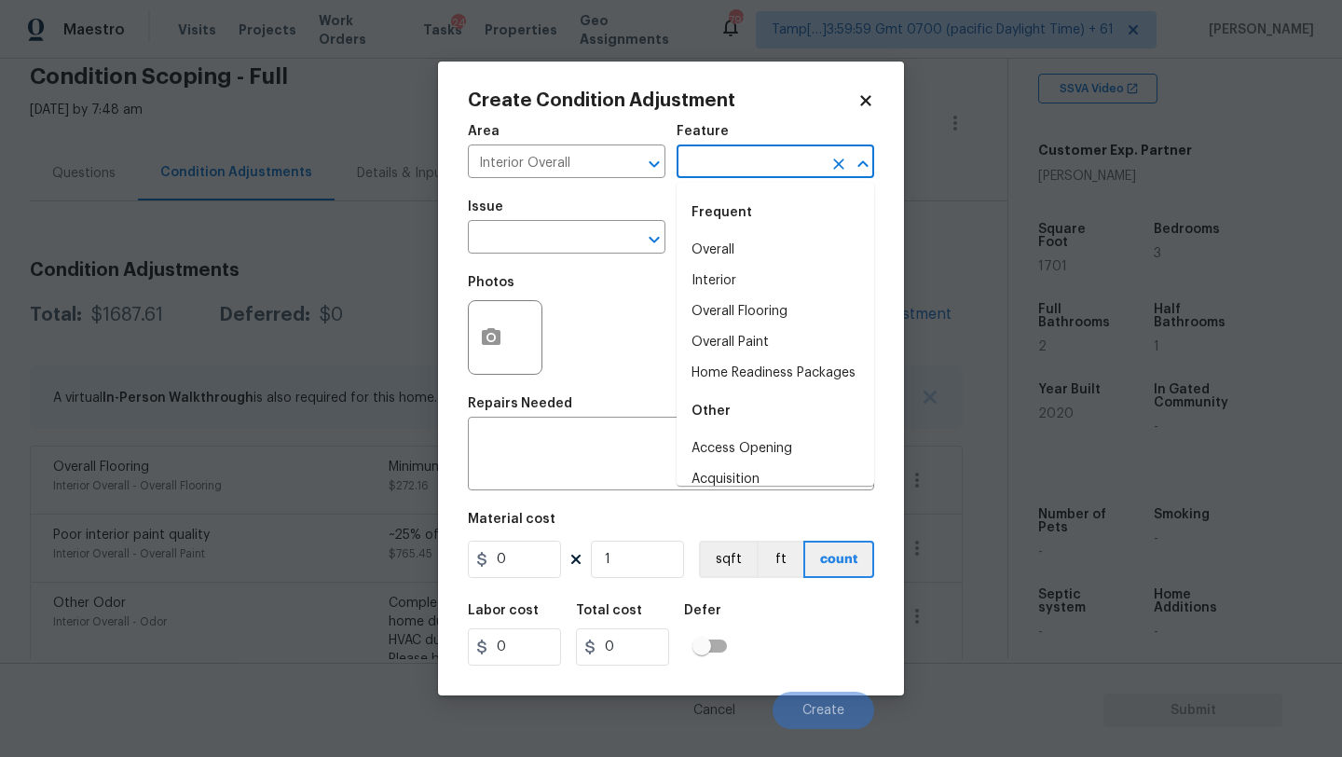
click at [716, 149] on input "text" at bounding box center [749, 163] width 145 height 29
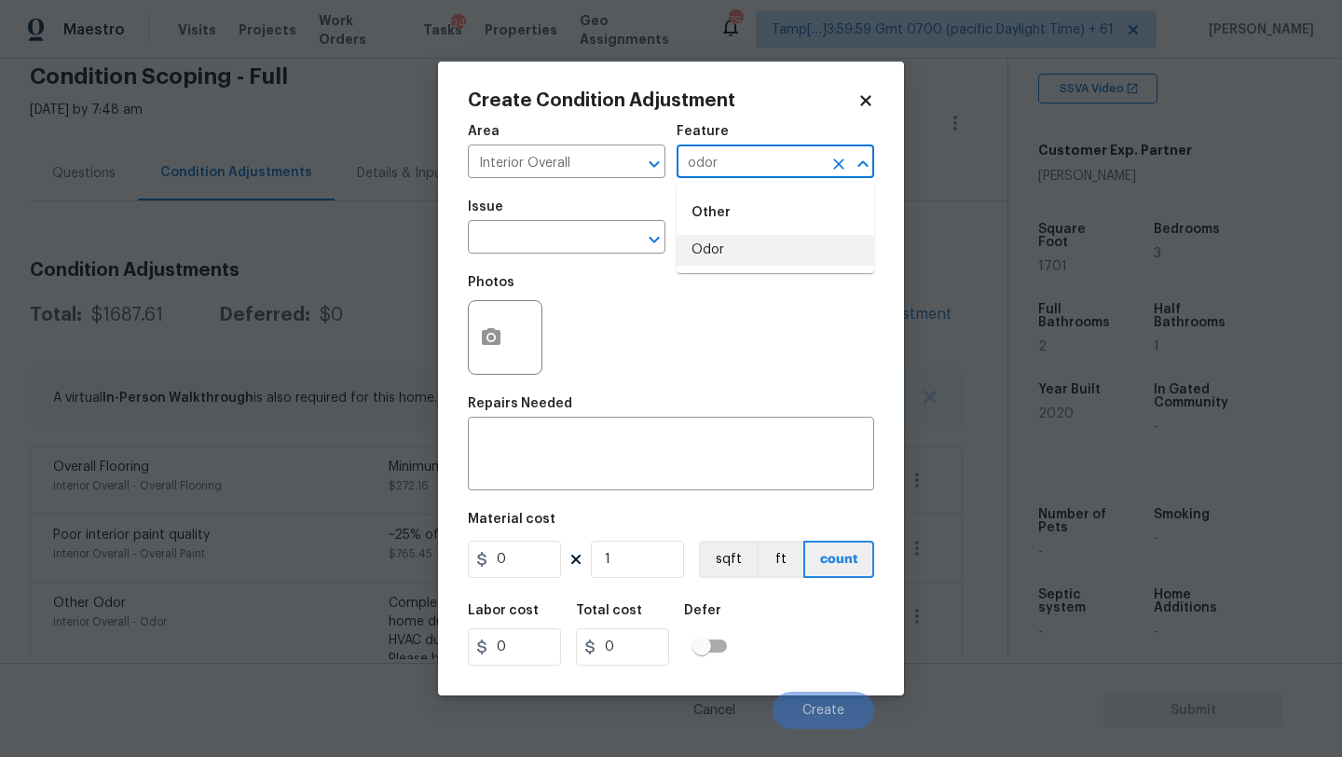
click at [718, 256] on li "Odor" at bounding box center [776, 250] width 198 height 31
type input "Odor"
click at [602, 242] on input "text" at bounding box center [540, 239] width 145 height 29
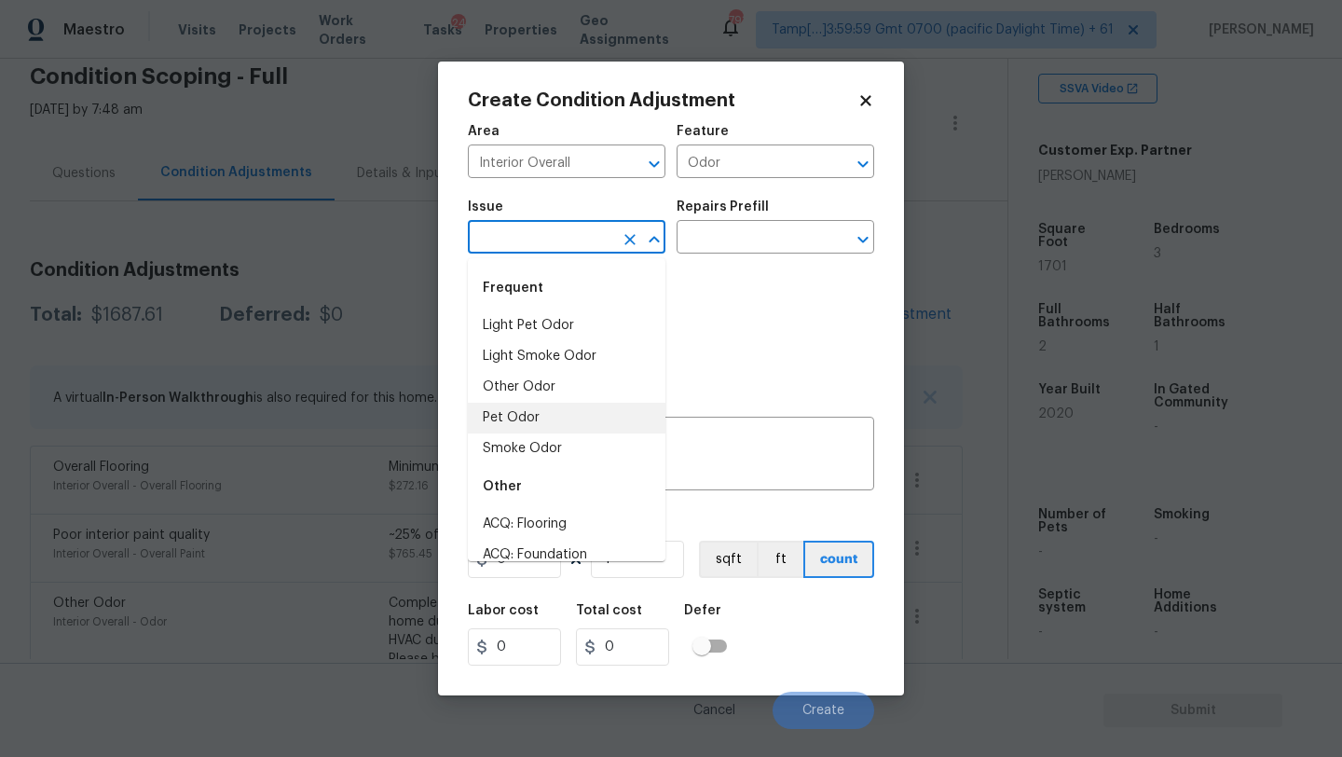
drag, startPoint x: 539, startPoint y: 397, endPoint x: 539, endPoint y: 412, distance: 14.9
click at [539, 419] on ul "Light Pet Odor Light Smoke Odor Other Odor Pet Odor Smoke Odor" at bounding box center [567, 387] width 198 height 154
click at [539, 412] on li "Pet Odor" at bounding box center [567, 418] width 198 height 31
type input "Pet Odor"
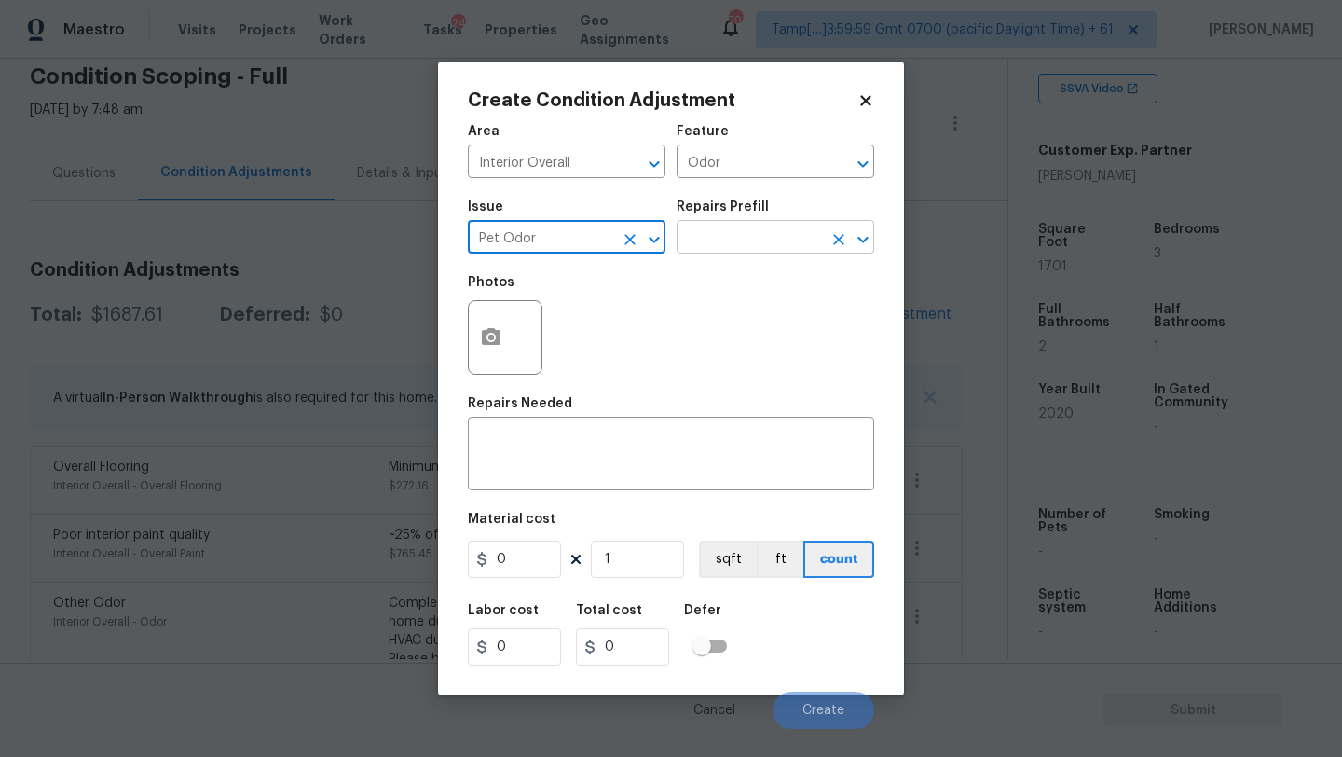
click at [759, 242] on input "text" at bounding box center [749, 239] width 145 height 29
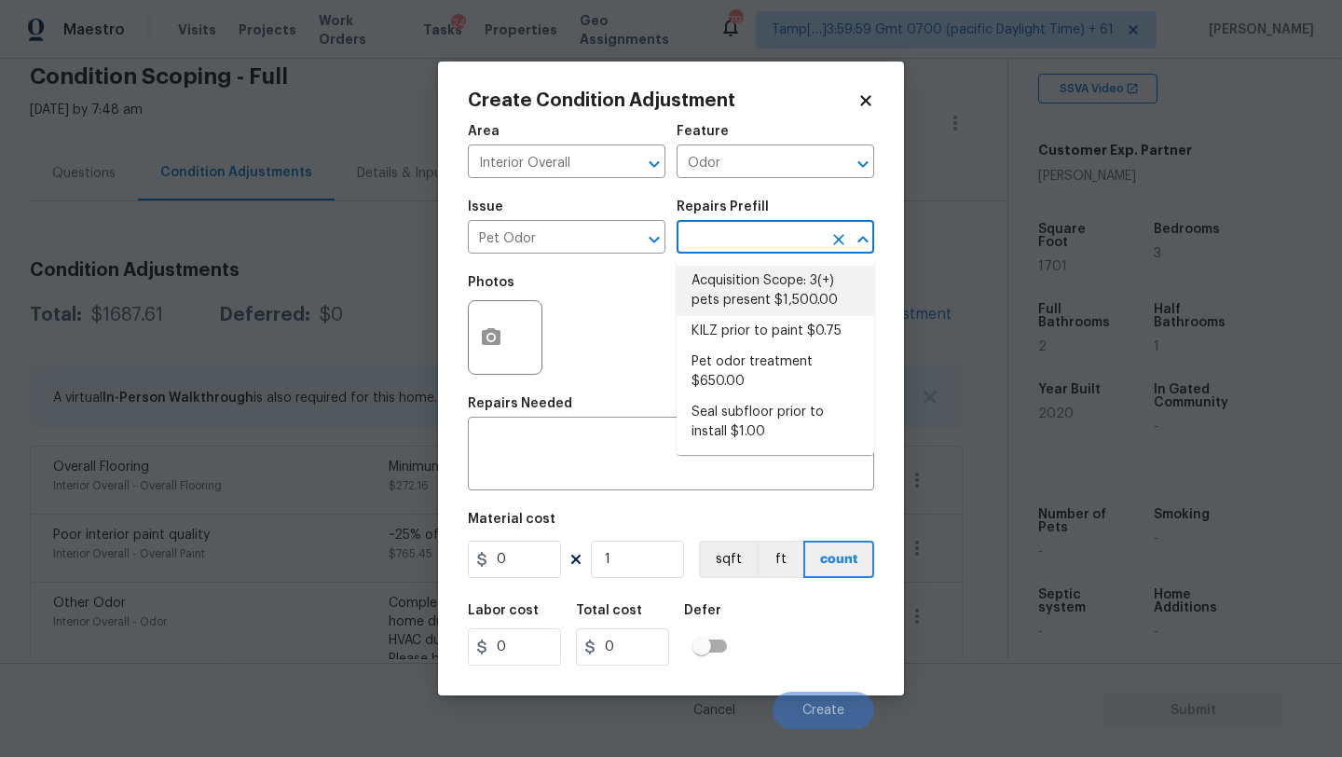
click at [743, 285] on li "Acquisition Scope: 3(+) pets present $1,500.00" at bounding box center [776, 291] width 198 height 50
type textarea "Acquisition Scope: 3(+) pets present"
type input "1500"
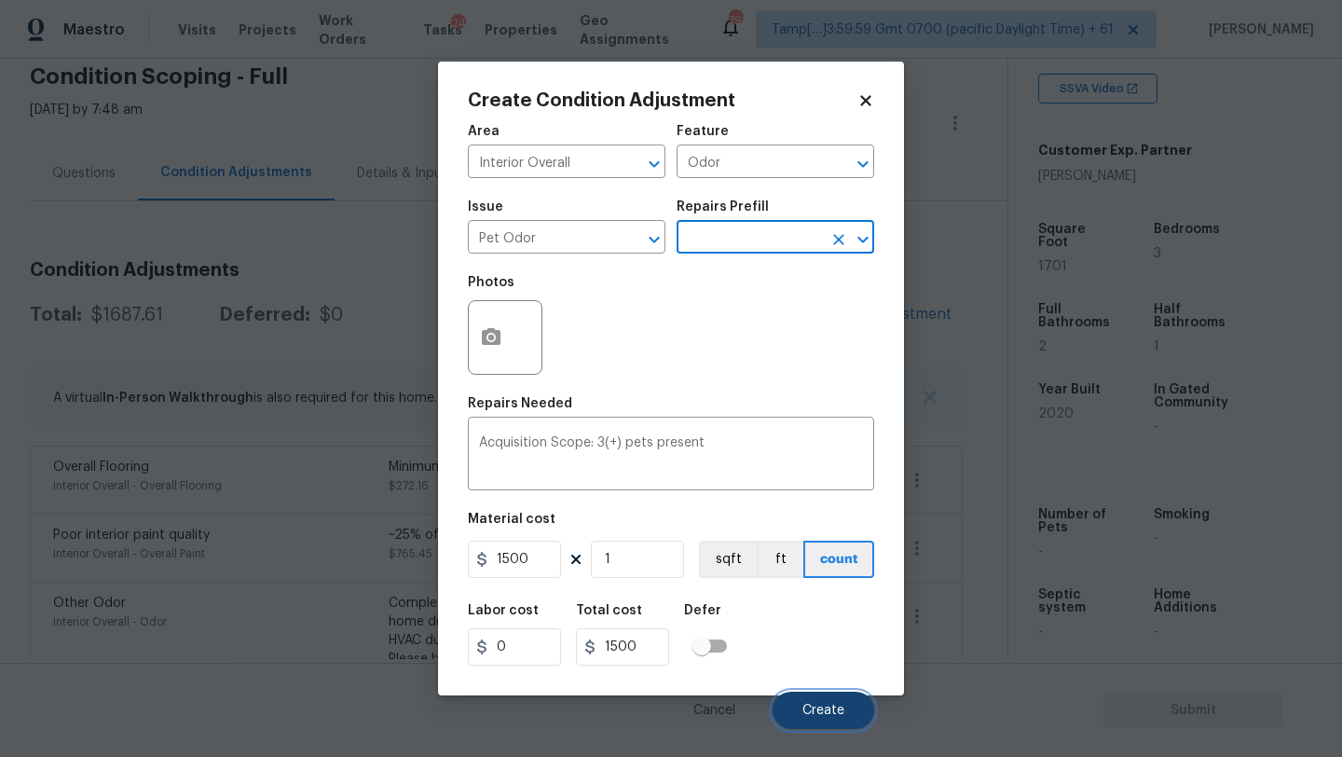
click at [802, 702] on button "Create" at bounding box center [824, 709] width 102 height 37
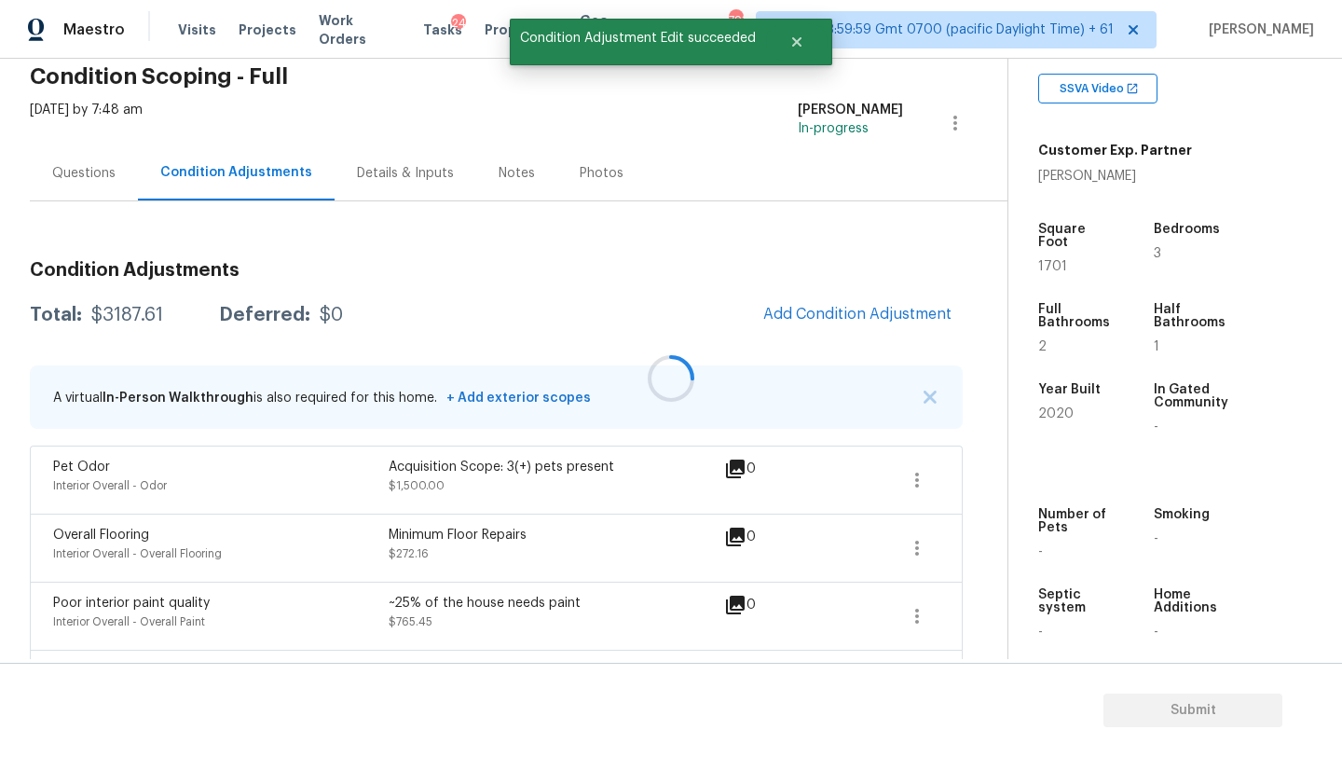
click at [824, 283] on div at bounding box center [671, 378] width 1342 height 757
click at [824, 294] on span "Add Condition Adjustment" at bounding box center [857, 314] width 211 height 41
click at [824, 313] on span "Add Condition Adjustment" at bounding box center [857, 314] width 188 height 17
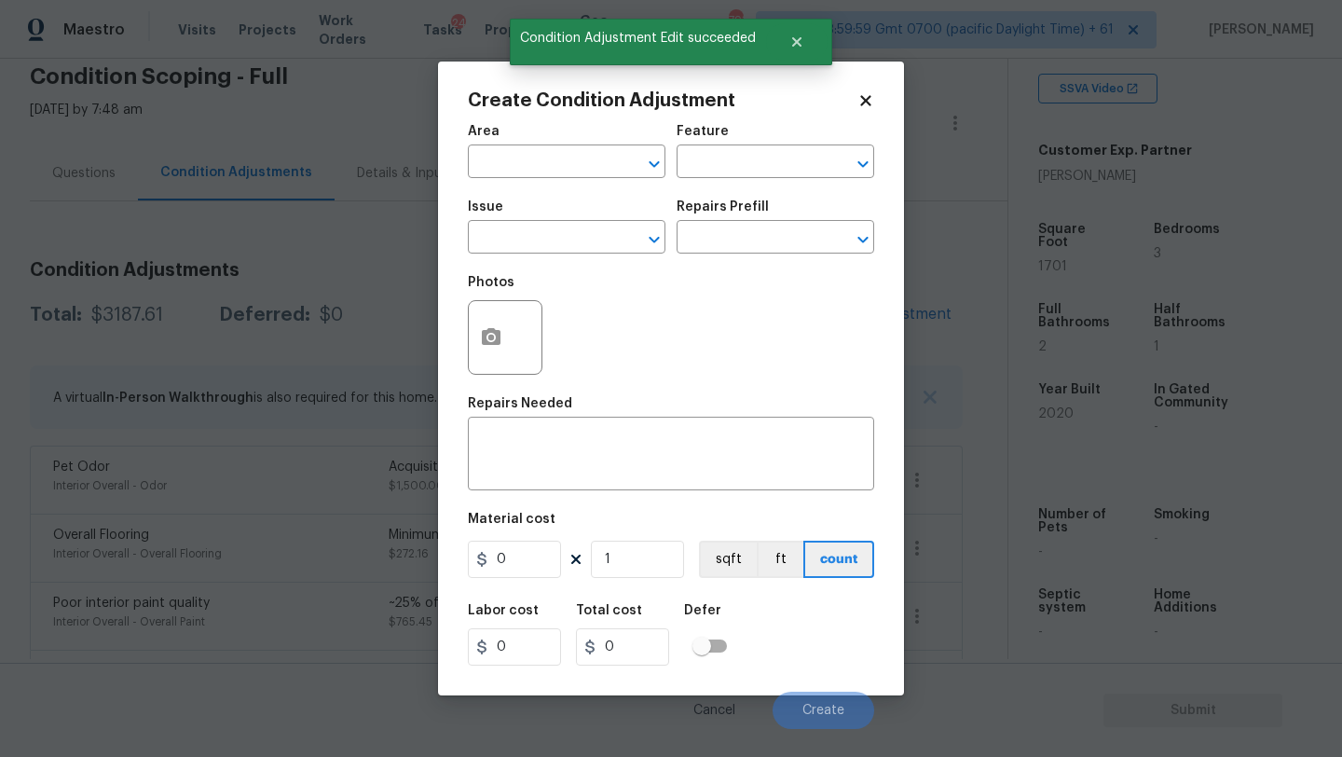
click at [609, 182] on span "Area ​" at bounding box center [567, 151] width 198 height 75
click at [582, 171] on input "text" at bounding box center [540, 163] width 145 height 29
click at [581, 238] on li "Interior Overall" at bounding box center [567, 236] width 198 height 31
type input "Interior Overall"
click at [716, 179] on div "Area Interior Overall ​ Feature ​" at bounding box center [671, 151] width 406 height 75
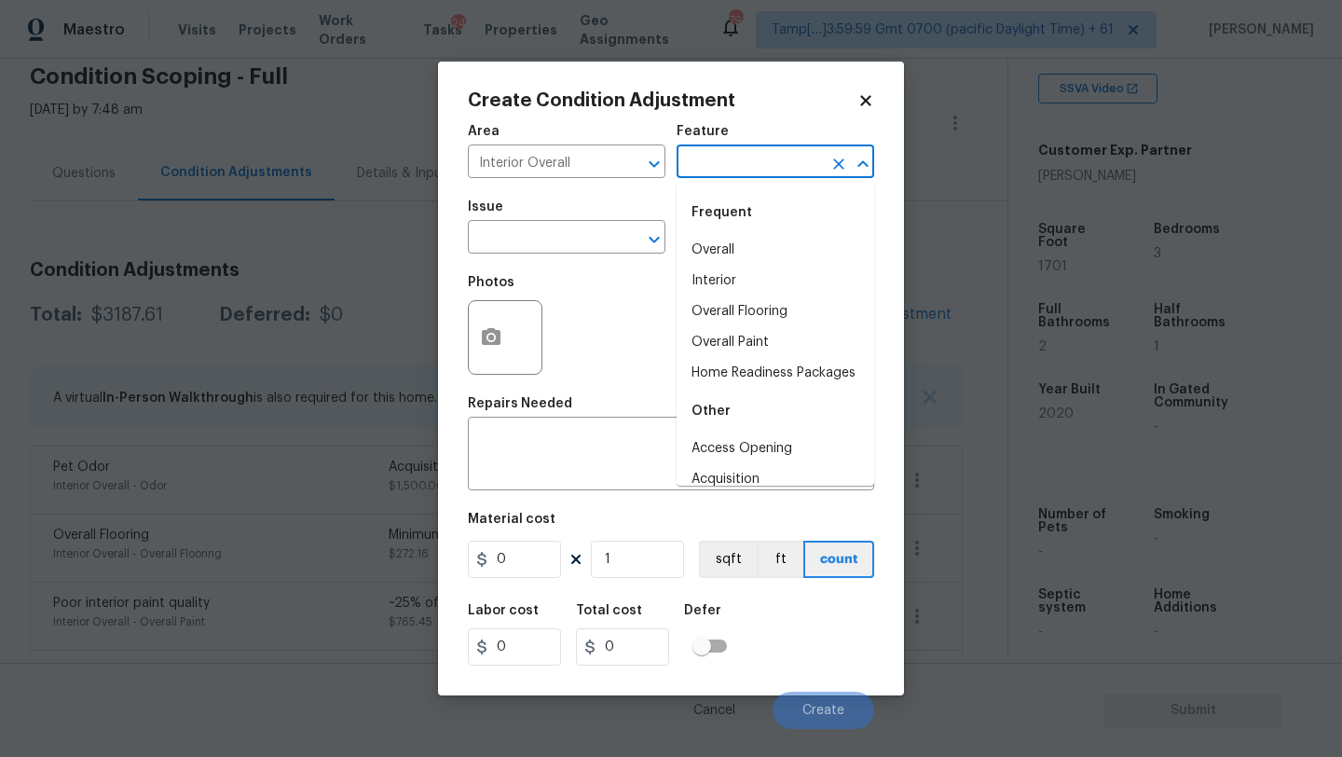
click at [718, 172] on input "text" at bounding box center [749, 163] width 145 height 29
click at [719, 314] on li "Overall Flooring" at bounding box center [776, 311] width 198 height 31
type input "Overall Flooring"
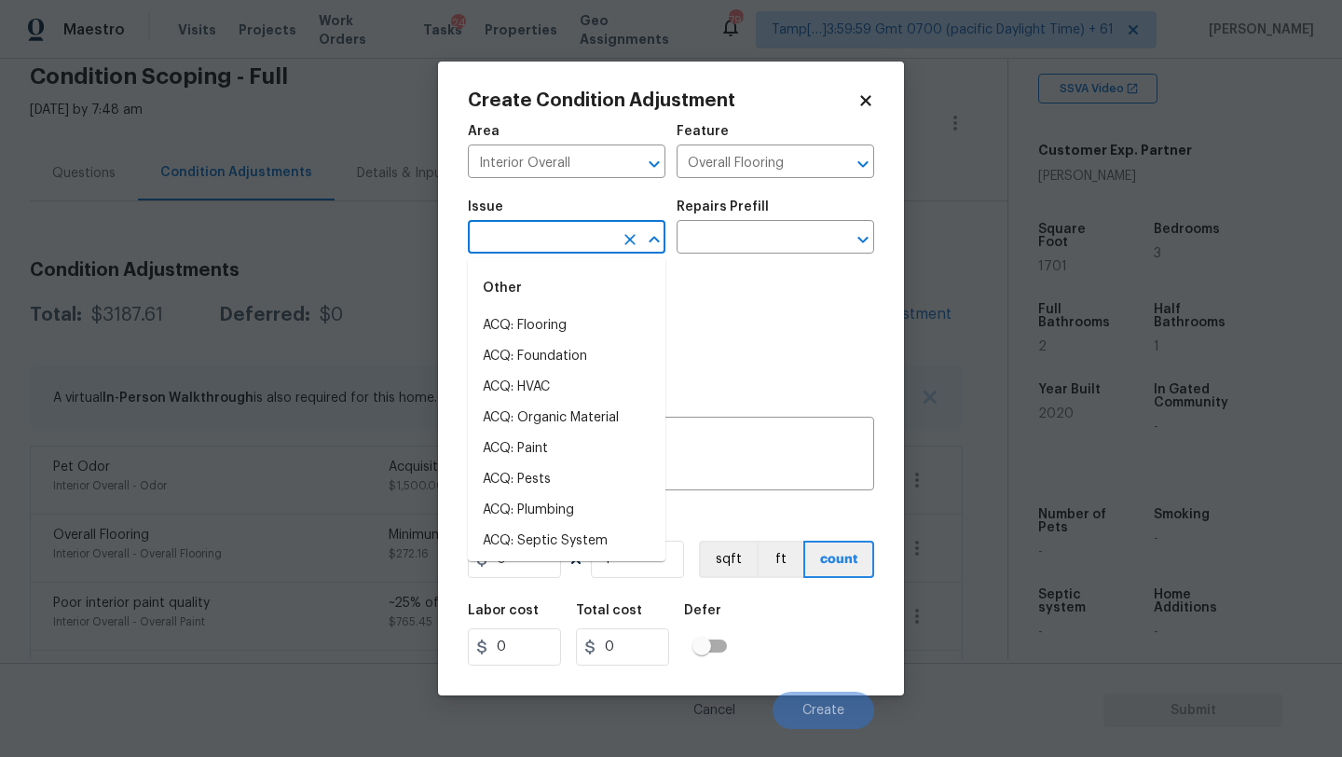
click at [564, 239] on input "text" at bounding box center [540, 239] width 145 height 29
click at [564, 331] on li "ACQ: Flooring" at bounding box center [567, 325] width 198 height 31
type input "ACQ: Flooring"
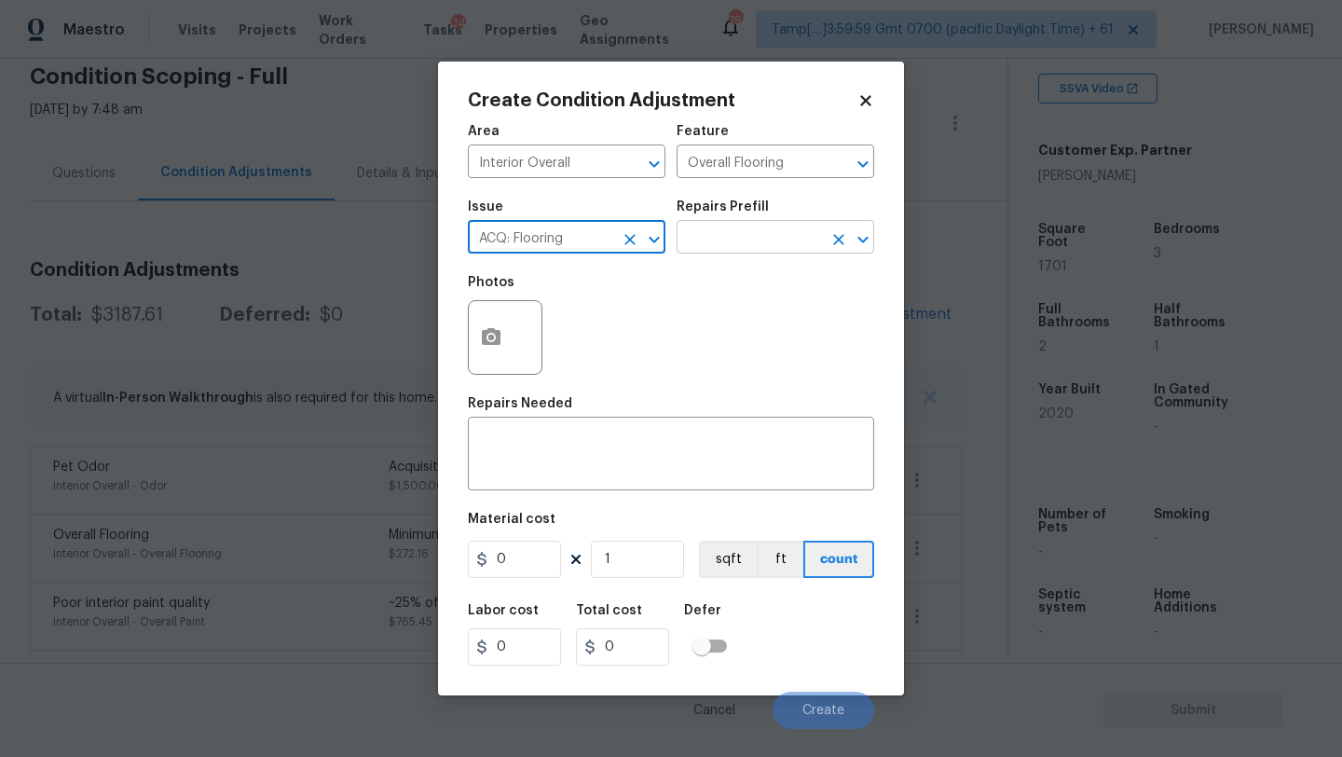
click at [720, 242] on input "text" at bounding box center [749, 239] width 145 height 29
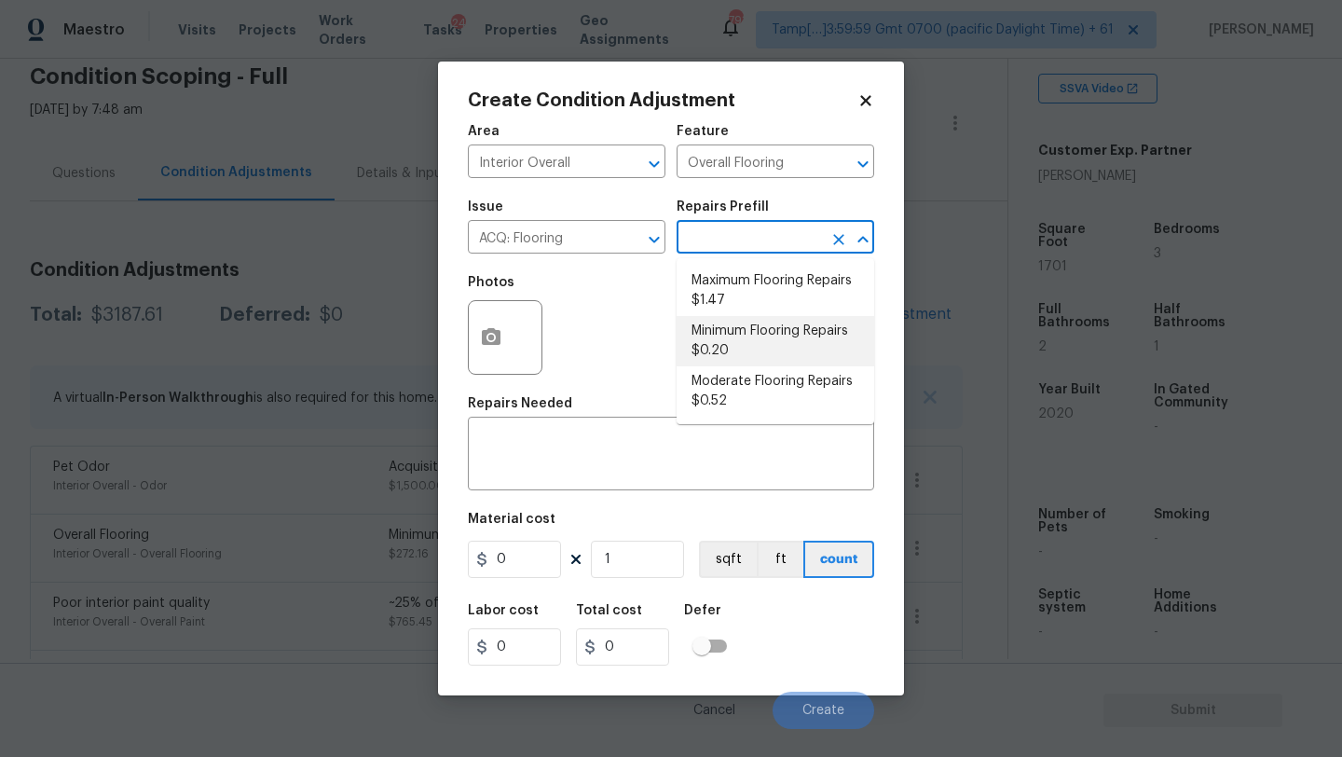
click at [760, 331] on li "Minimum Flooring Repairs $0.20" at bounding box center [776, 341] width 198 height 50
type input "Acquisition"
type textarea "Acquisition Scope: Minimum flooring repairs"
type input "0.2"
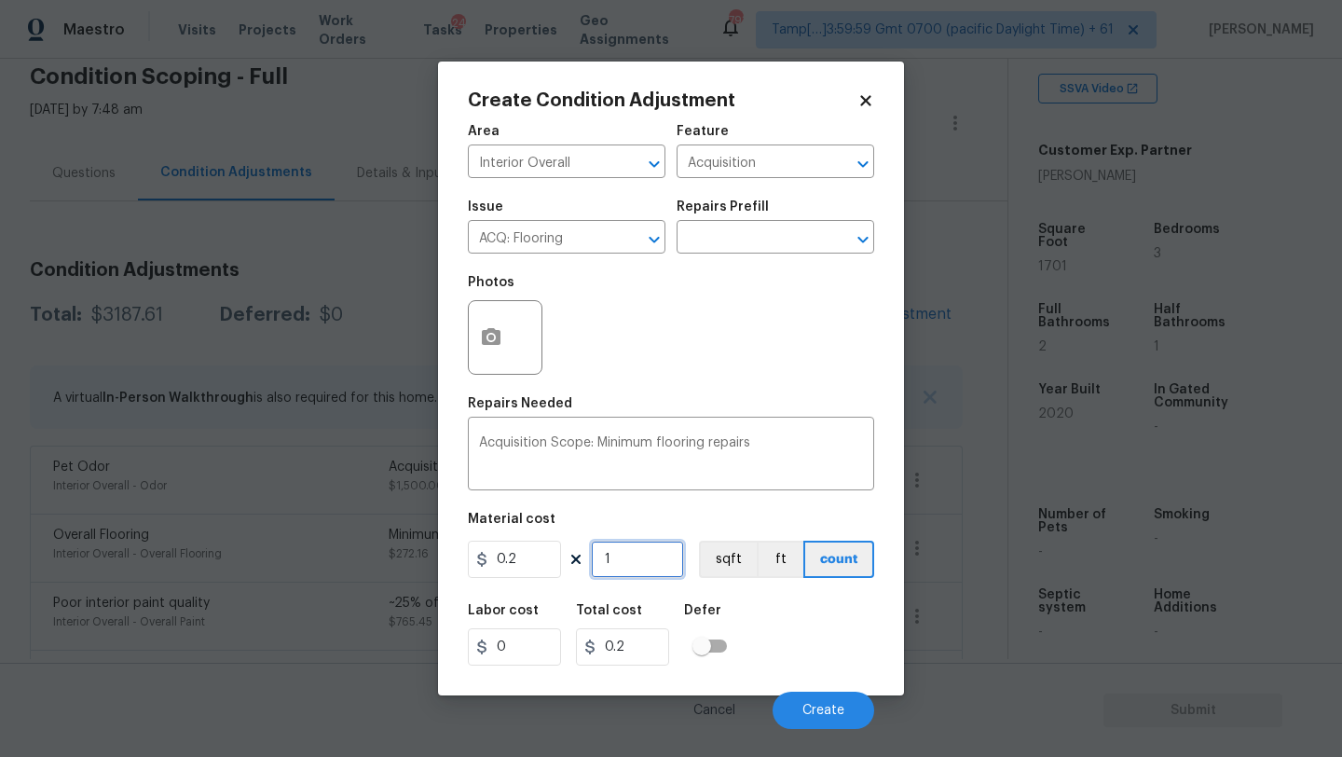
click at [661, 558] on input "1" at bounding box center [637, 558] width 93 height 37
type input "17"
type input "3.4"
type input "170"
type input "34"
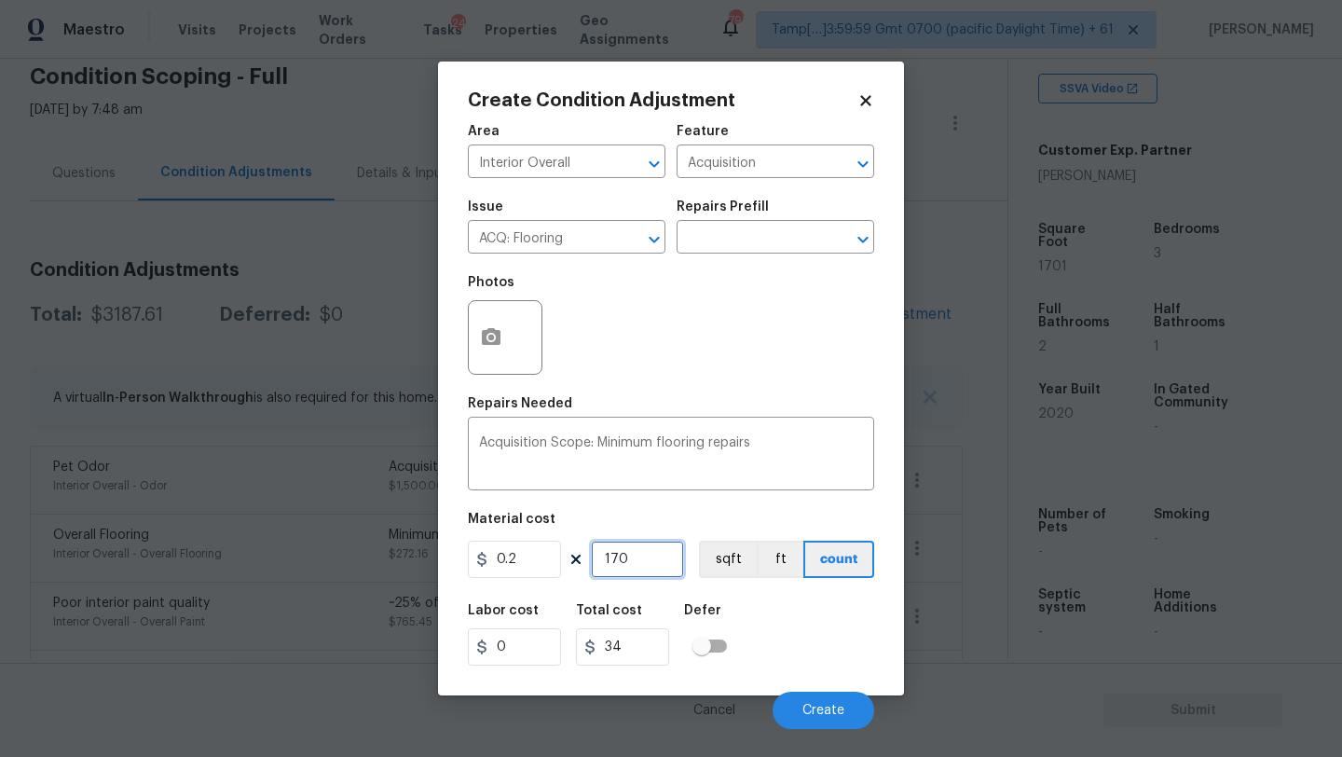
type input "1701"
type input "340.2"
type input "1701"
click at [815, 706] on span "Create" at bounding box center [823, 711] width 42 height 14
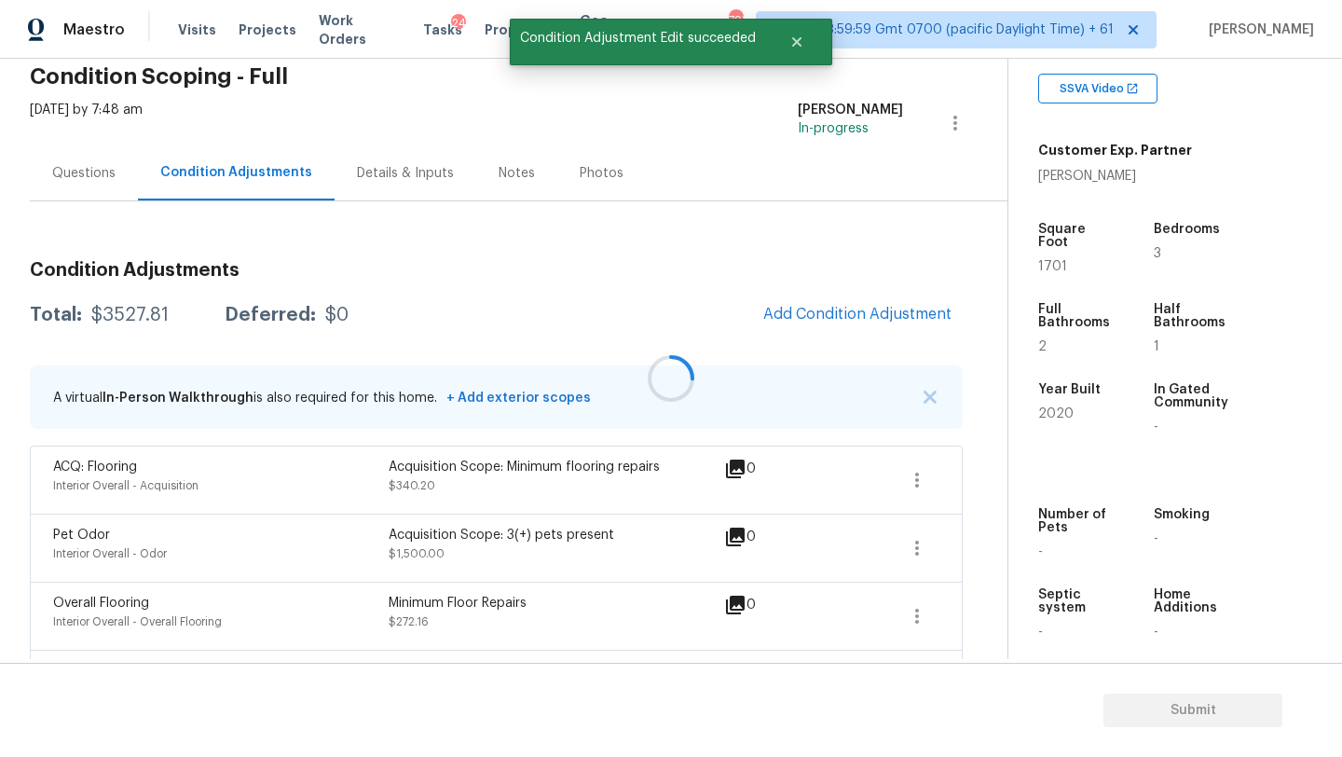
click at [822, 314] on div at bounding box center [671, 378] width 1342 height 757
click at [821, 315] on span "Add Condition Adjustment" at bounding box center [857, 314] width 188 height 17
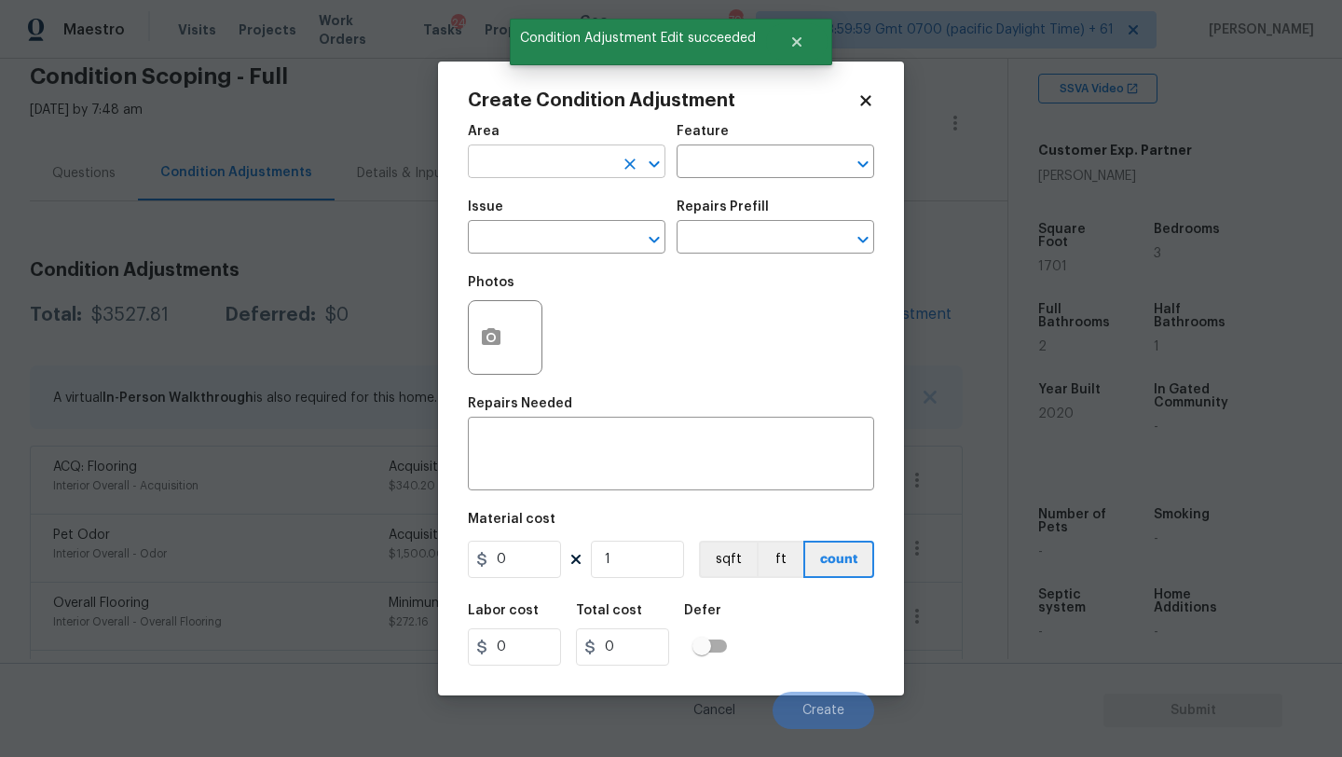
click at [512, 152] on input "text" at bounding box center [540, 163] width 145 height 29
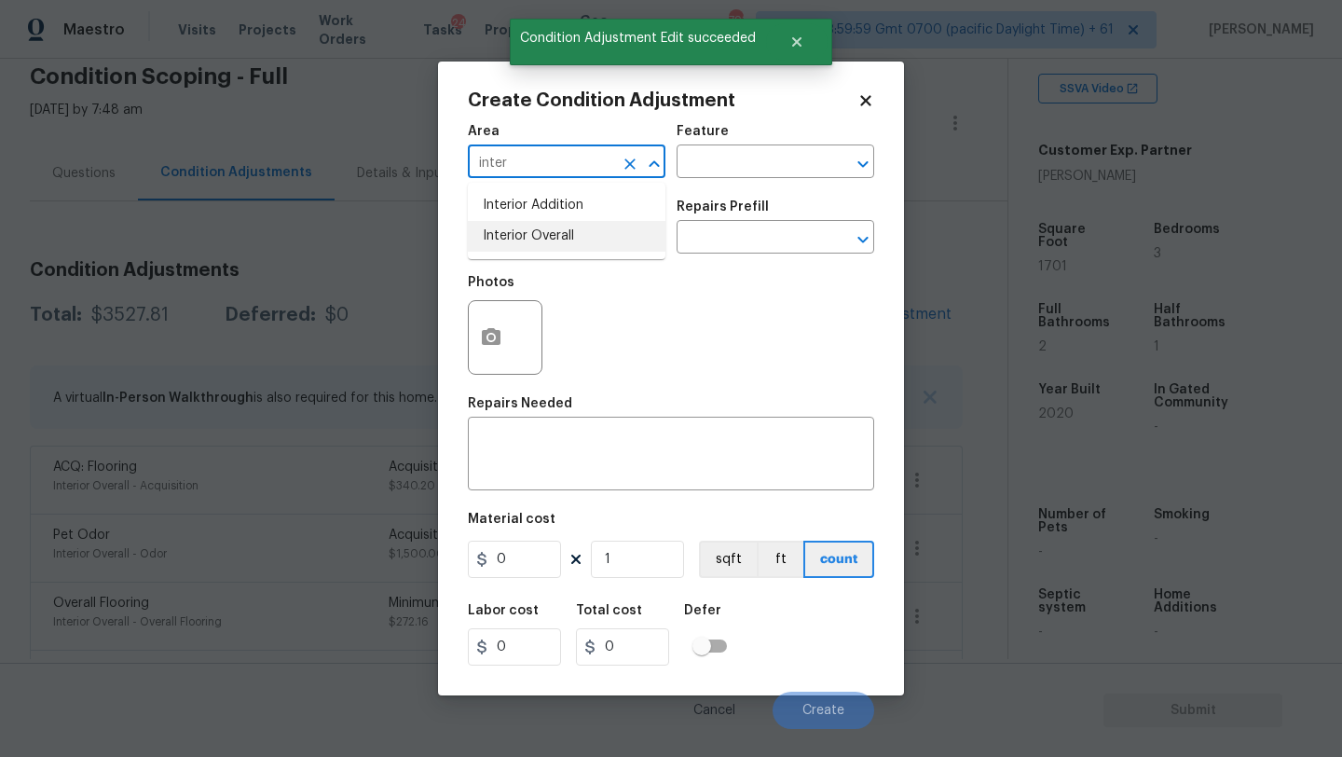
click at [523, 226] on li "Interior Overall" at bounding box center [567, 236] width 198 height 31
type input "Interior Overall"
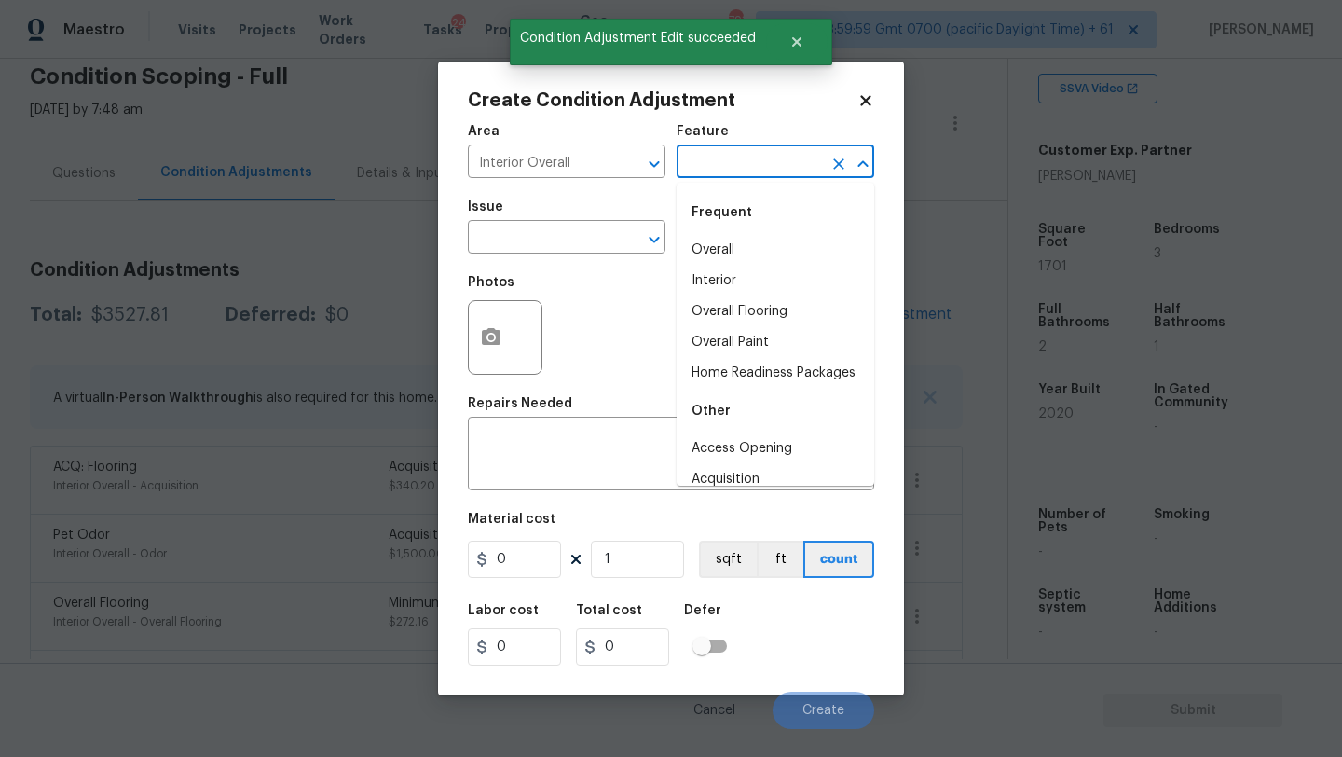
click at [691, 170] on input "text" at bounding box center [749, 163] width 145 height 29
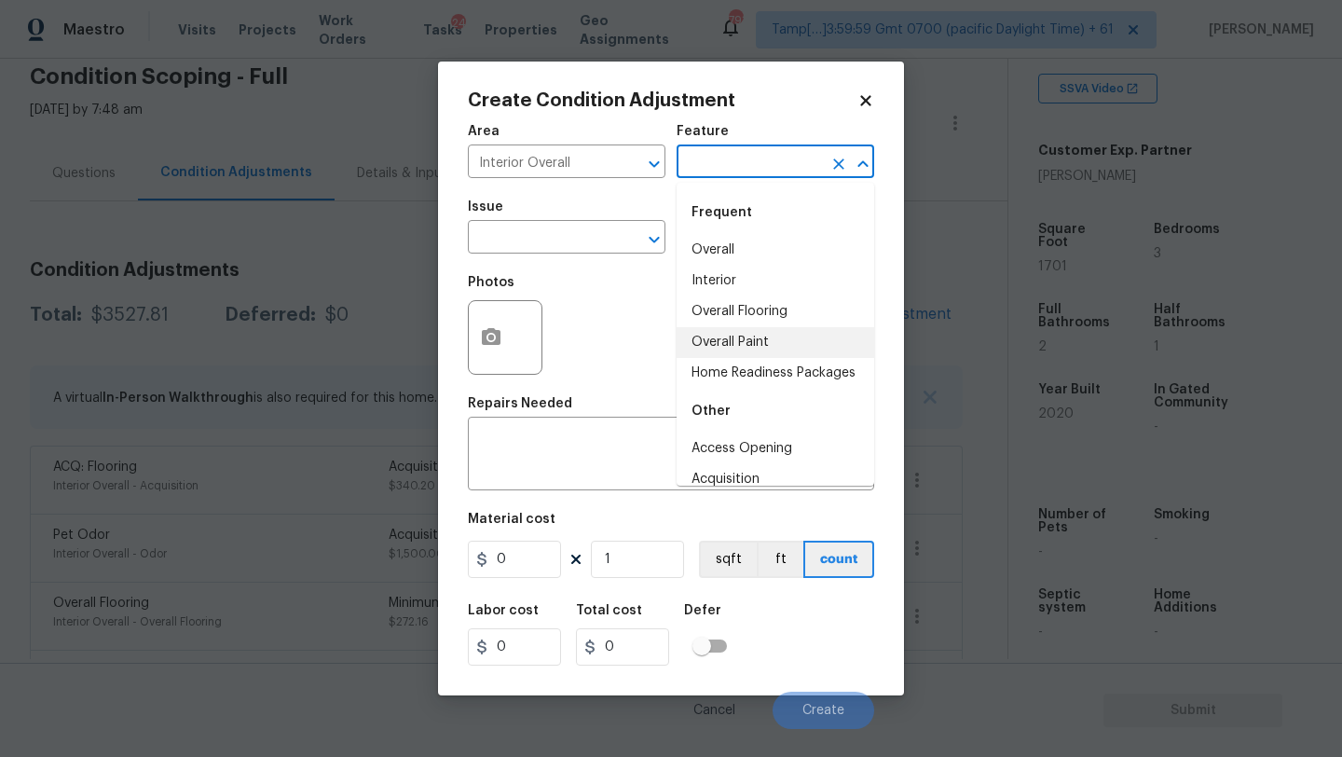
click at [713, 337] on li "Overall Paint" at bounding box center [776, 342] width 198 height 31
type input "Overall Paint"
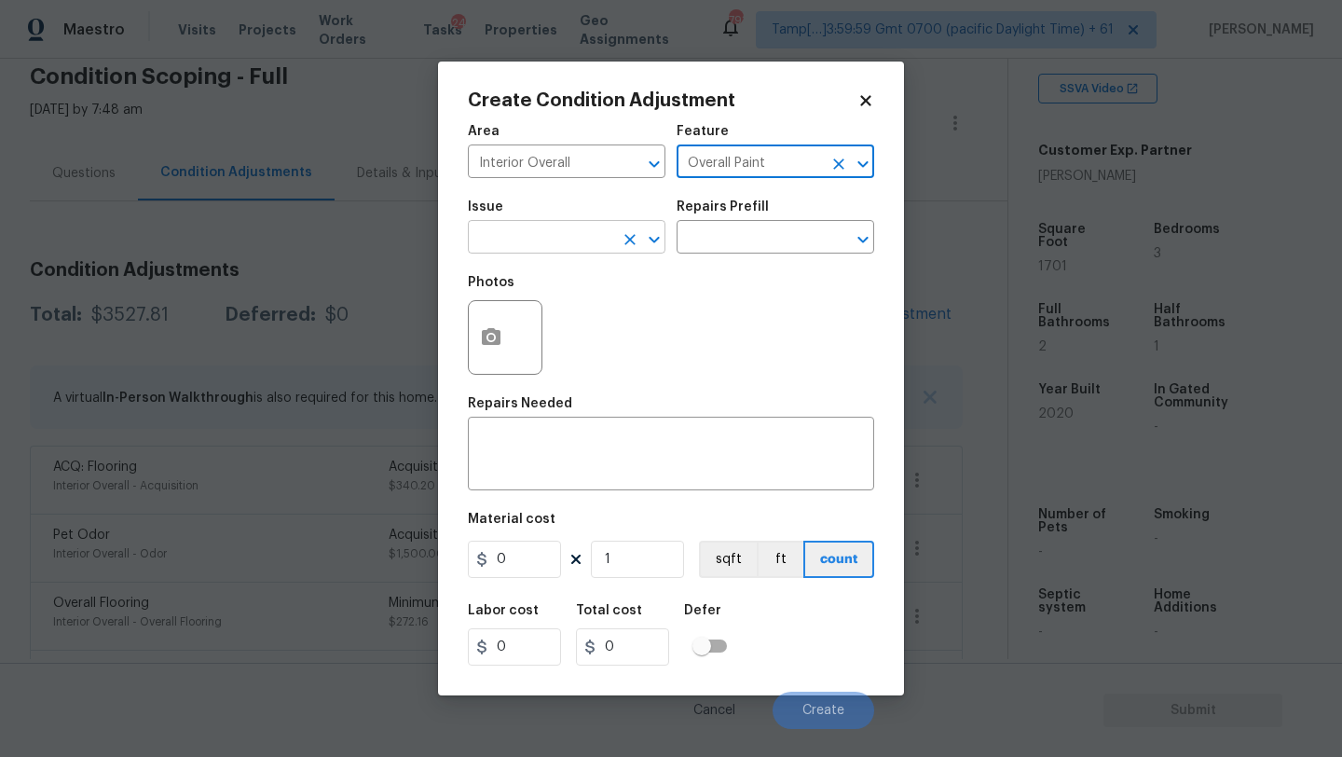
click at [565, 253] on body "Maestro Visits Projects Work Orders Tasks 24 Properties Geo Assignments 793 Tam…" at bounding box center [671, 378] width 1342 height 757
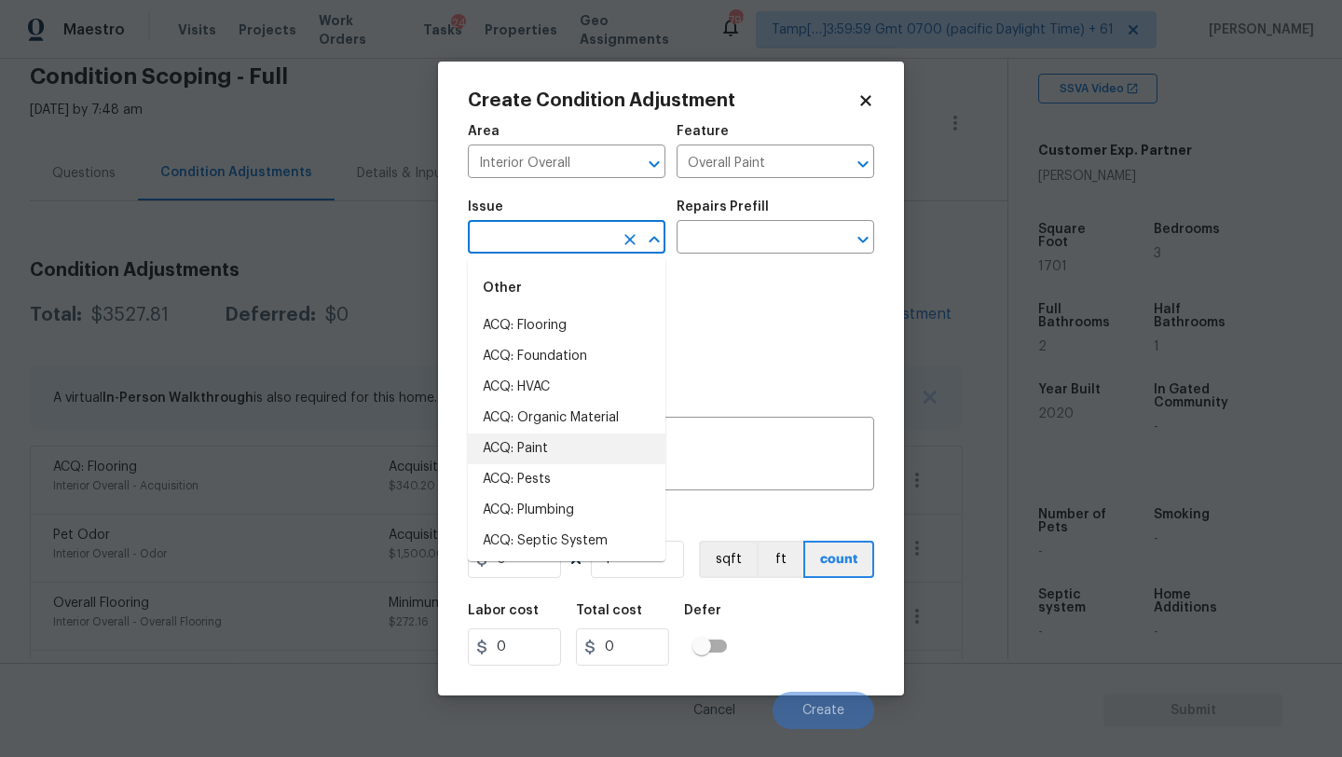
click at [551, 437] on li "ACQ: Paint" at bounding box center [567, 448] width 198 height 31
type input "ACQ: Paint"
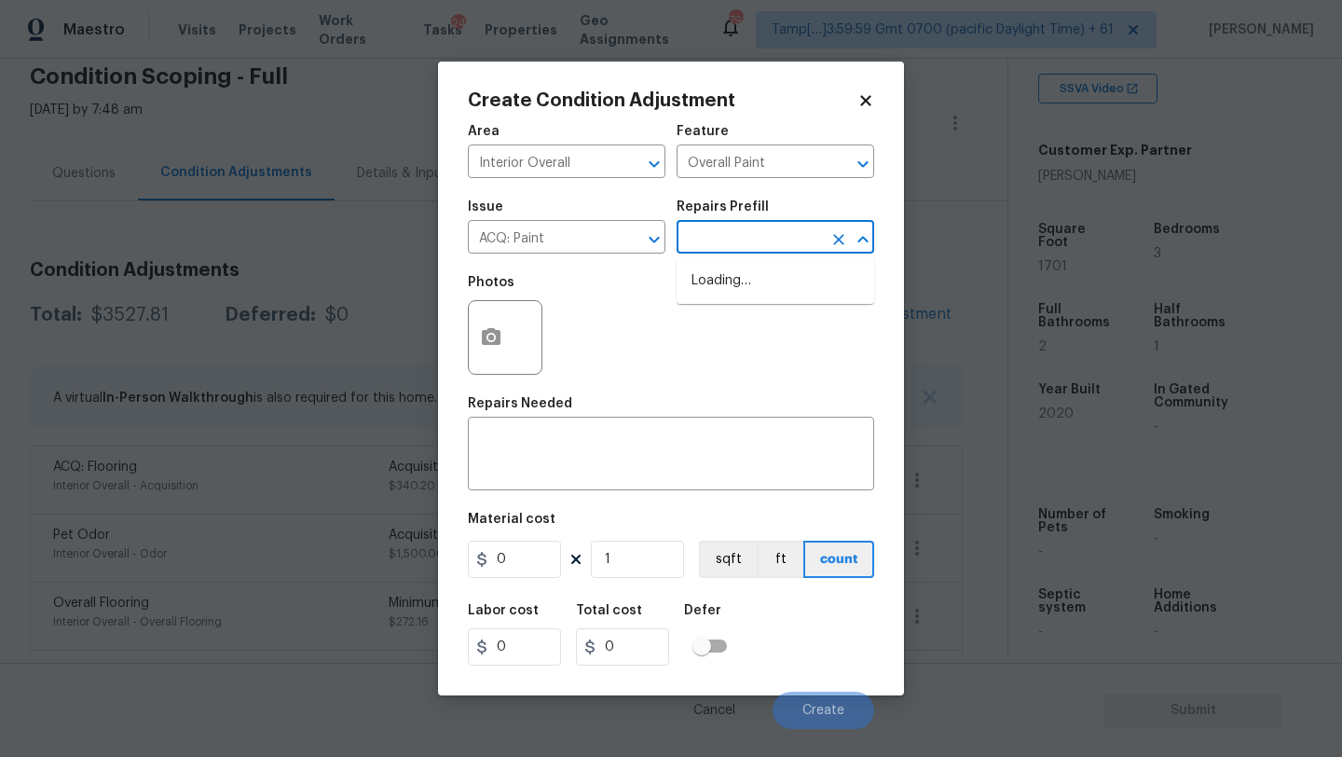
click at [763, 232] on input "text" at bounding box center [749, 239] width 145 height 29
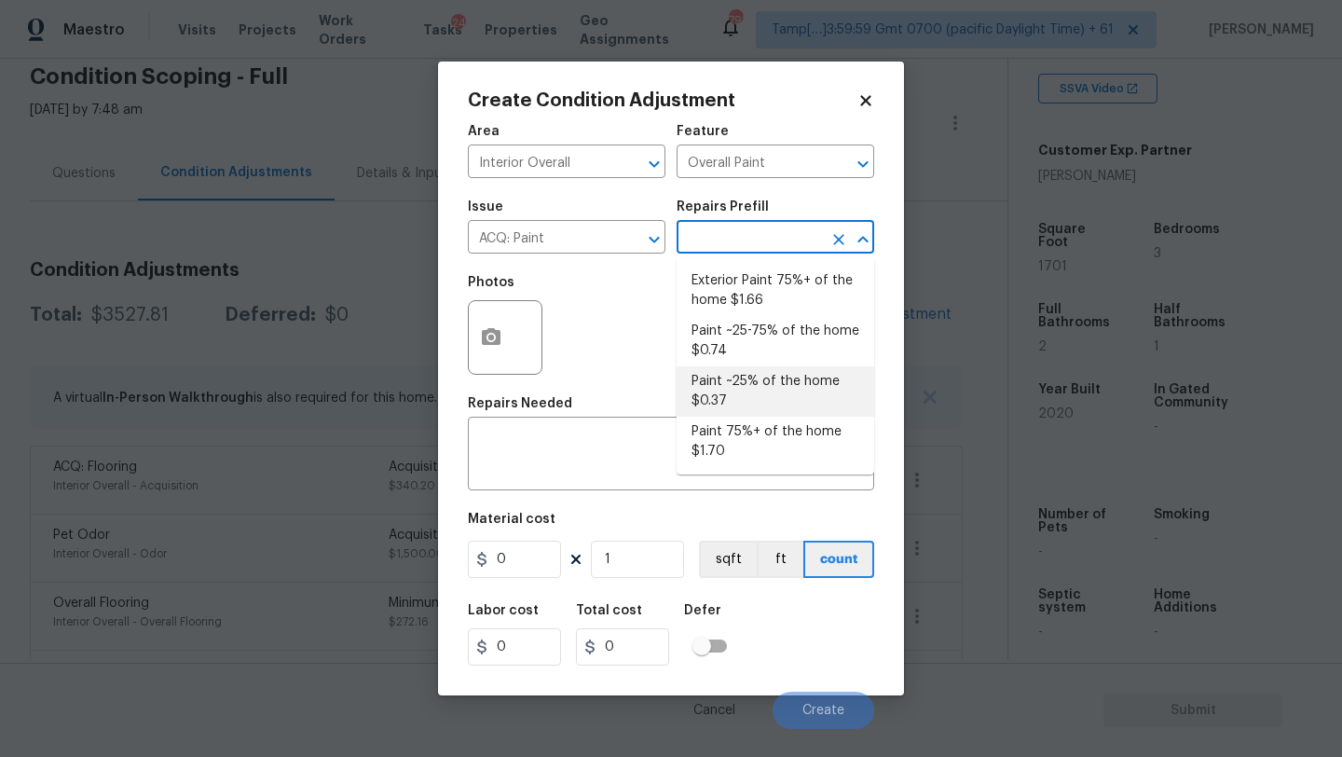
click at [736, 386] on li "Paint ~25% of the home $0.37" at bounding box center [776, 391] width 198 height 50
type input "Acquisition"
type textarea "Acquisition Scope: ~25% of the home needs interior paint"
type input "0.37"
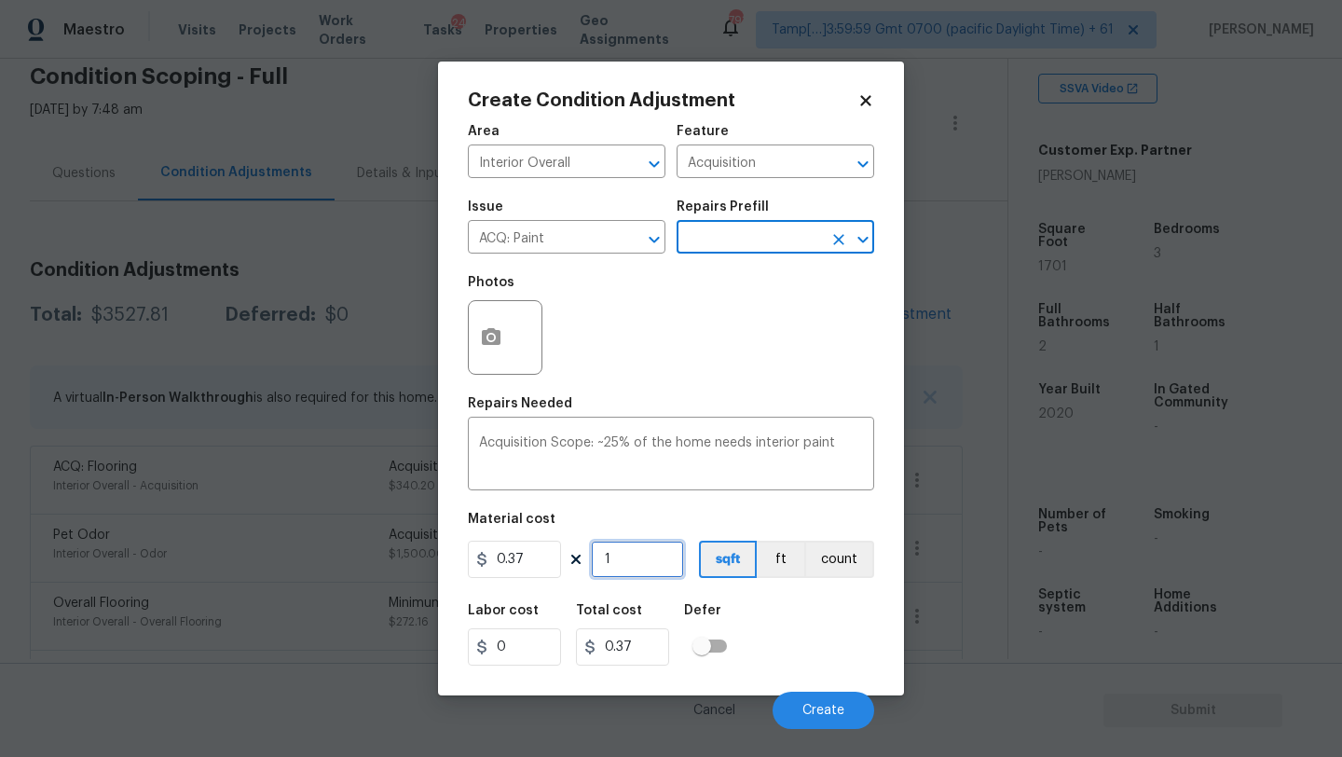
click at [642, 573] on input "1" at bounding box center [637, 558] width 93 height 37
type input "17"
type input "6.29"
type input "170"
type input "62.9"
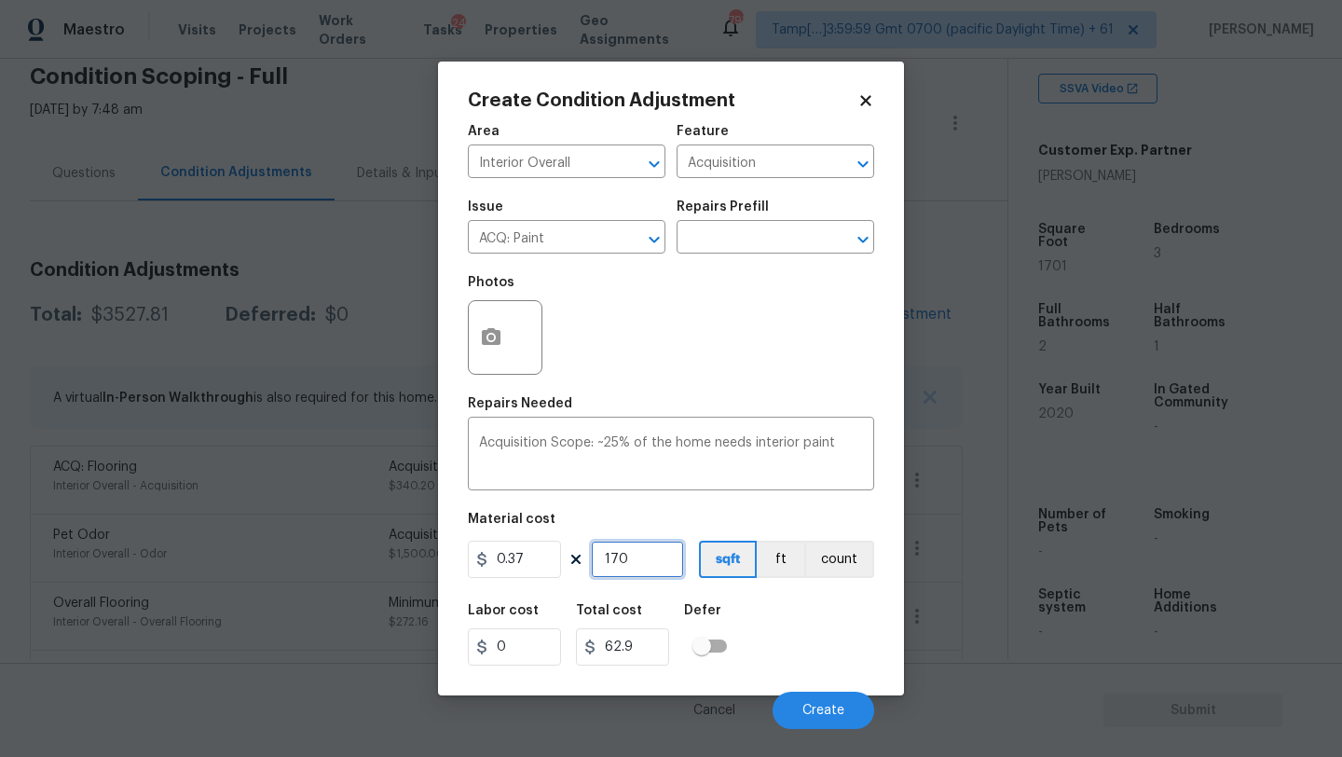
type input "1701"
type input "629.37"
type input "1701"
click at [811, 707] on span "Create" at bounding box center [823, 711] width 42 height 14
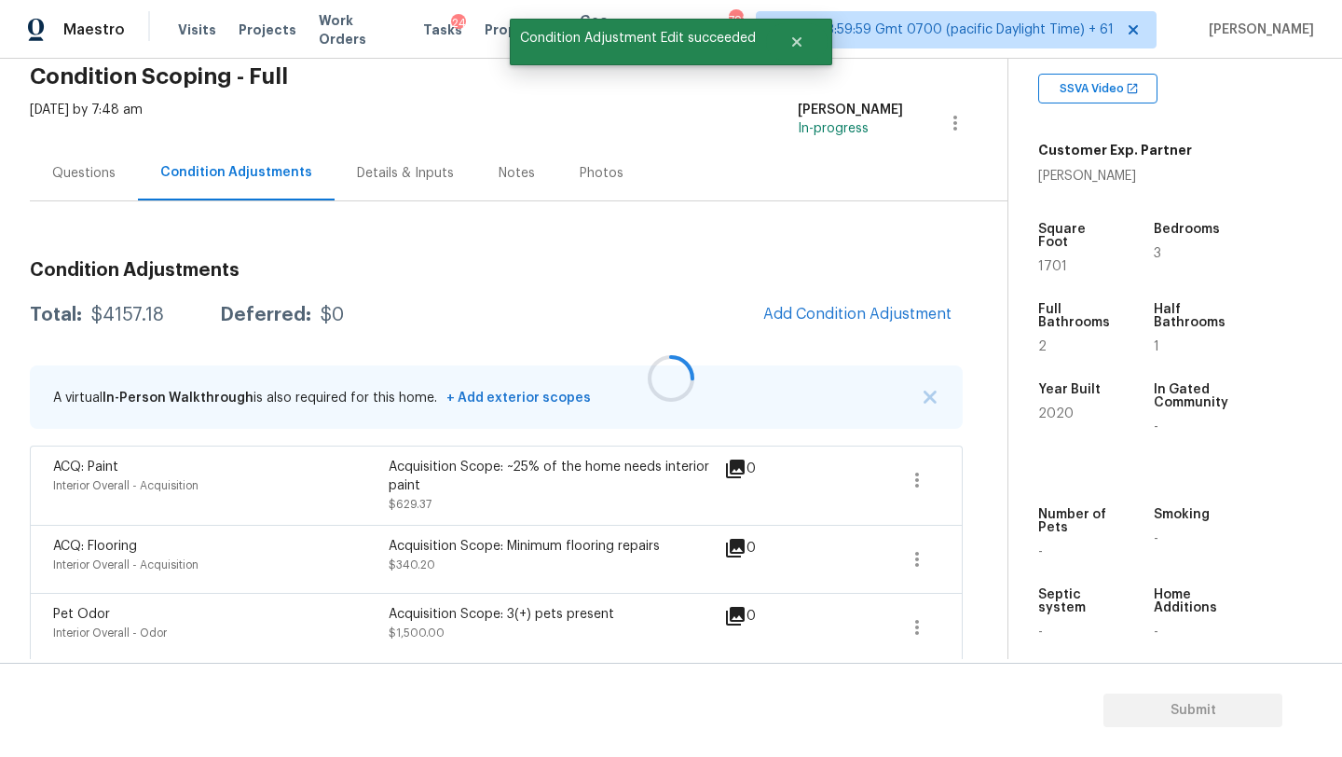
click at [819, 321] on div at bounding box center [671, 378] width 1342 height 757
click at [831, 308] on span "Add Condition Adjustment" at bounding box center [857, 314] width 188 height 17
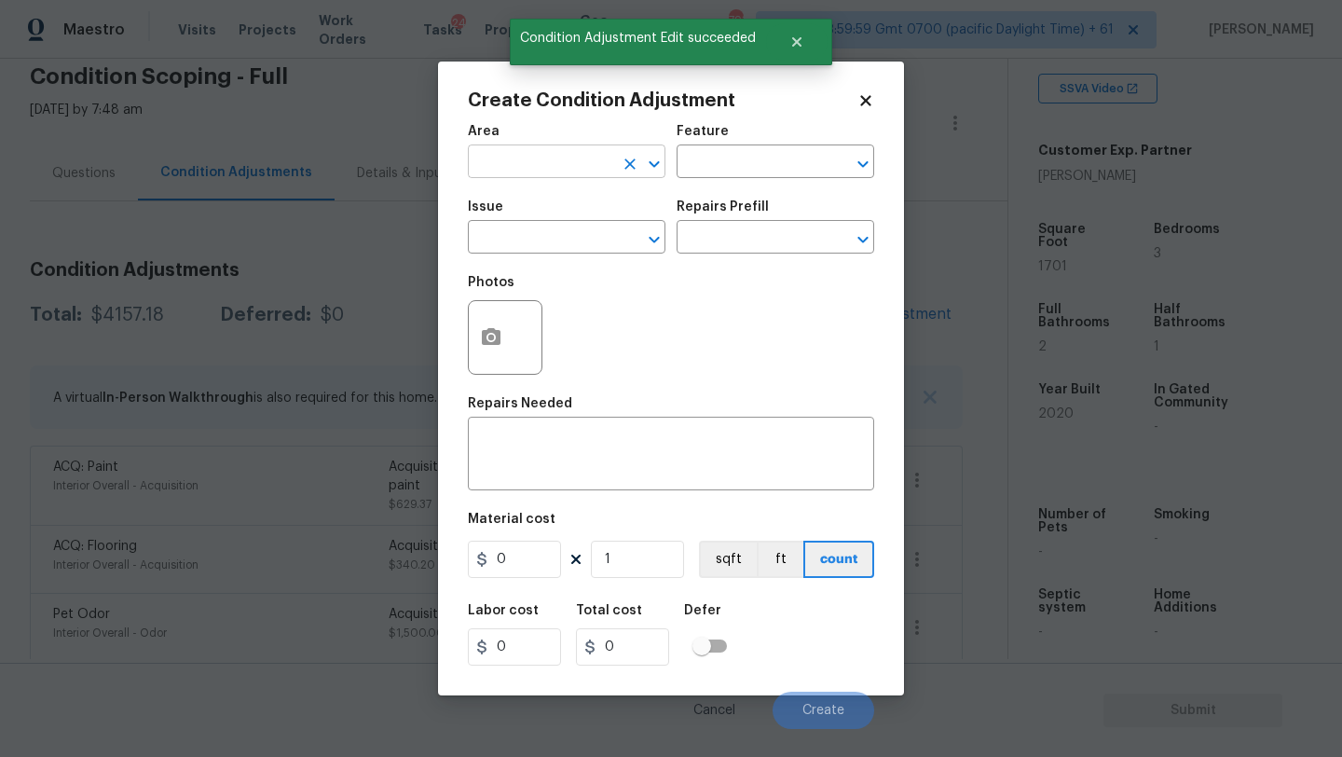
click at [517, 170] on input "text" at bounding box center [540, 163] width 145 height 29
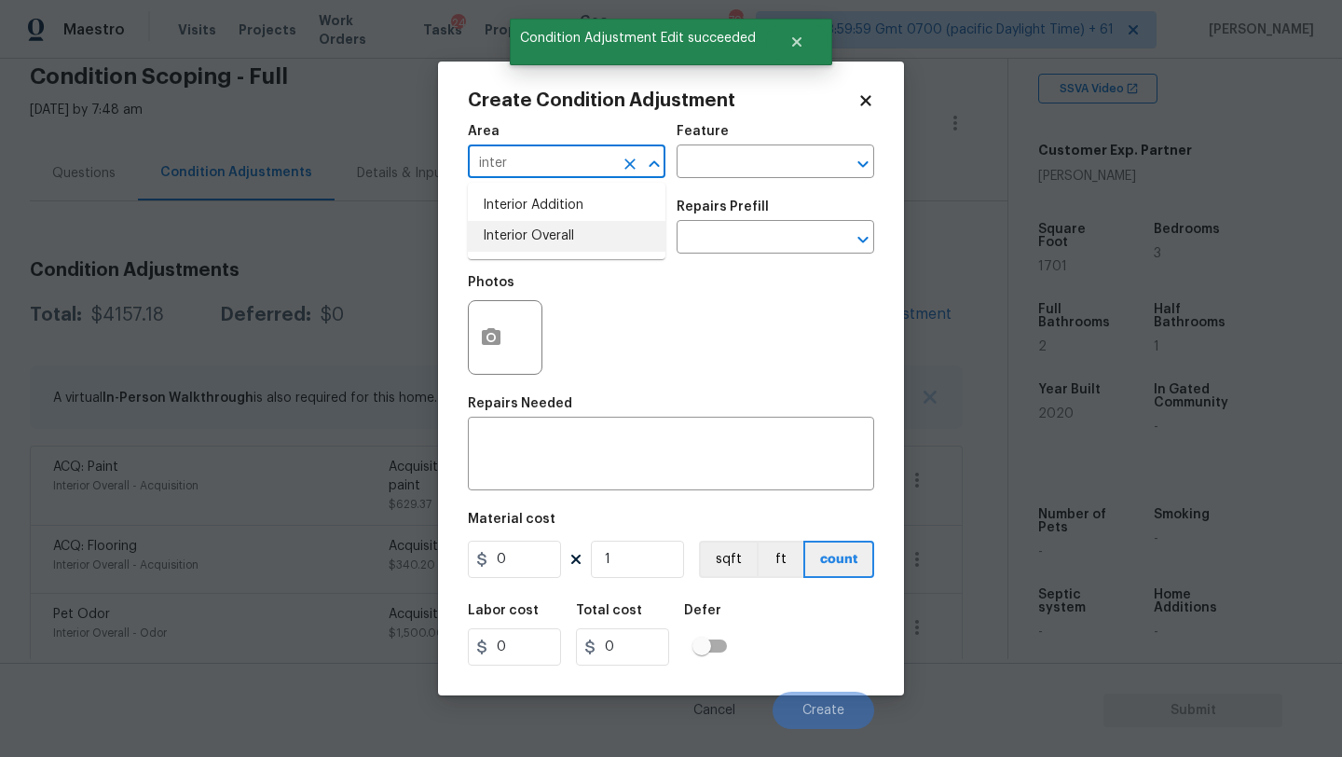
click at [522, 235] on li "Interior Overall" at bounding box center [567, 236] width 198 height 31
type input "Interior Overall"
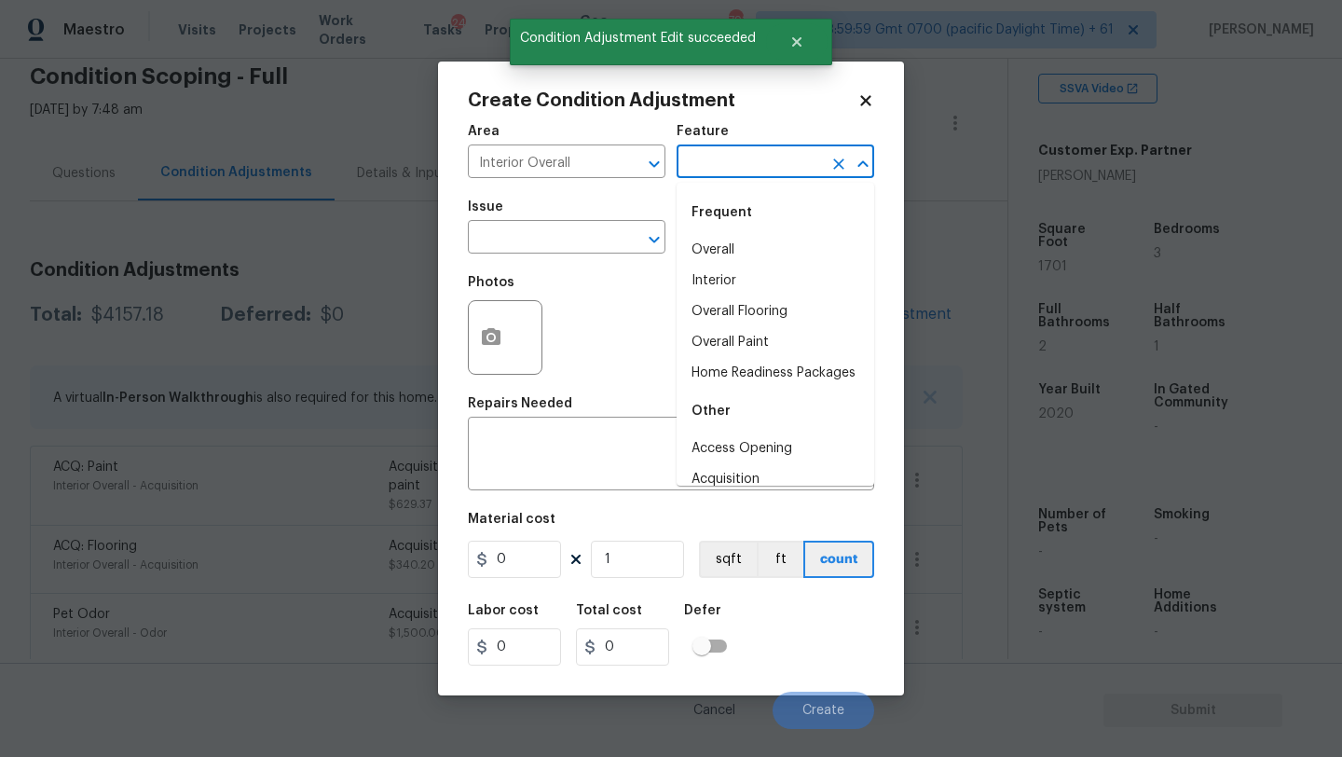
click at [734, 172] on input "text" at bounding box center [749, 163] width 145 height 29
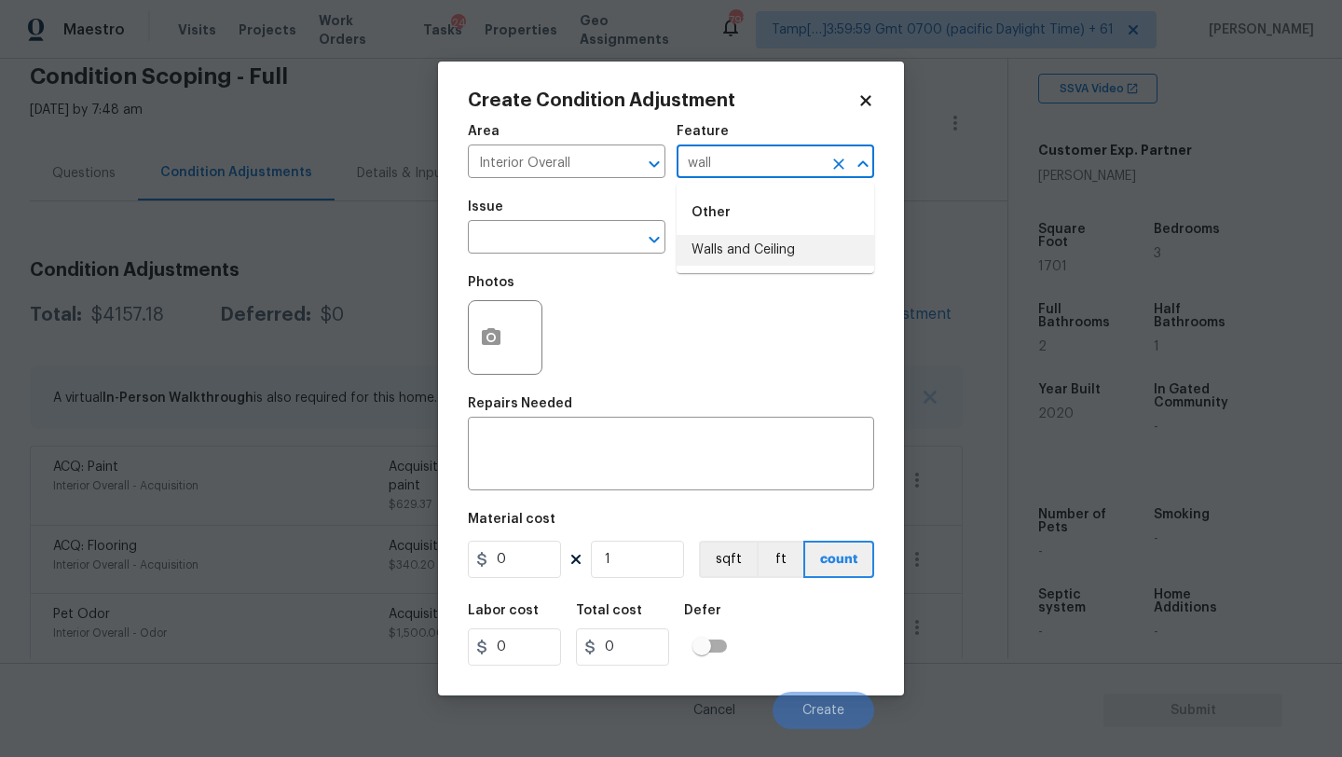
click at [729, 253] on li "Walls and Ceiling" at bounding box center [776, 250] width 198 height 31
type input "Walls and Ceiling"
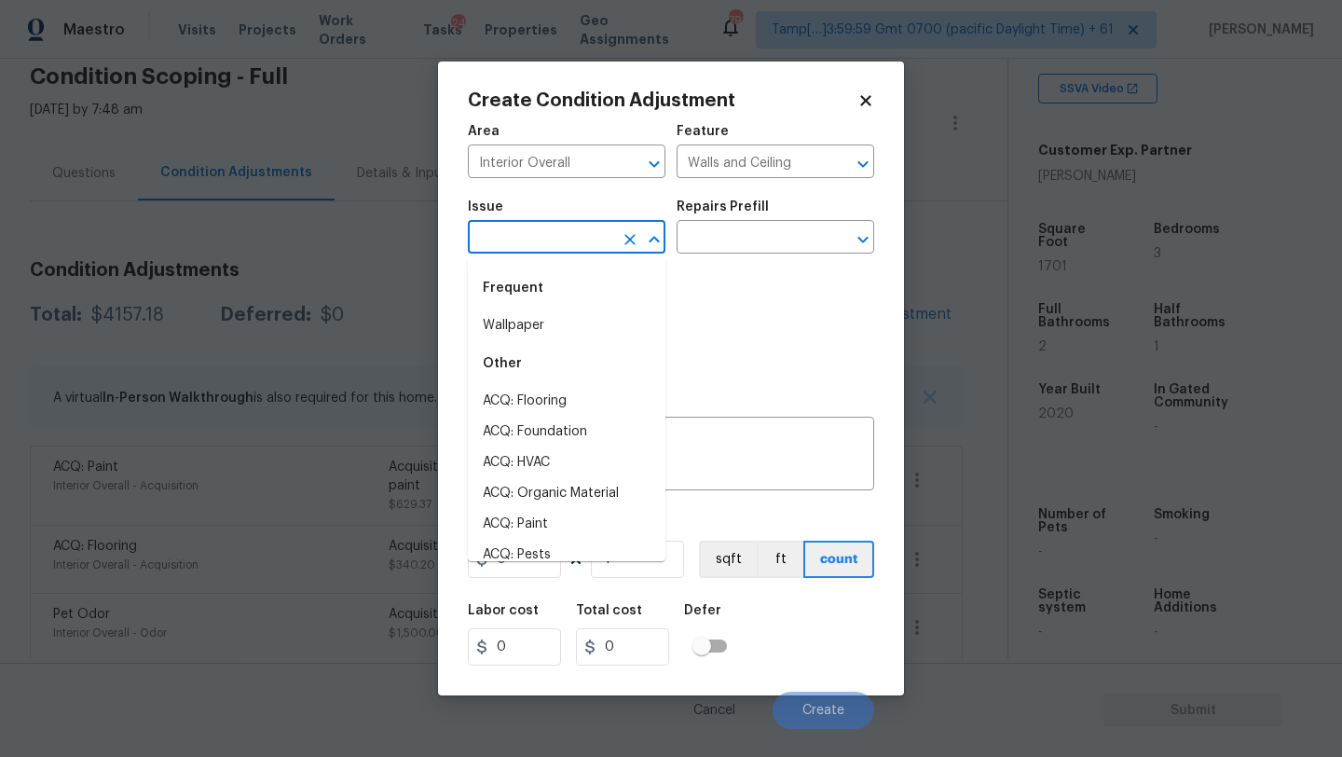
click at [562, 244] on input "text" at bounding box center [540, 239] width 145 height 29
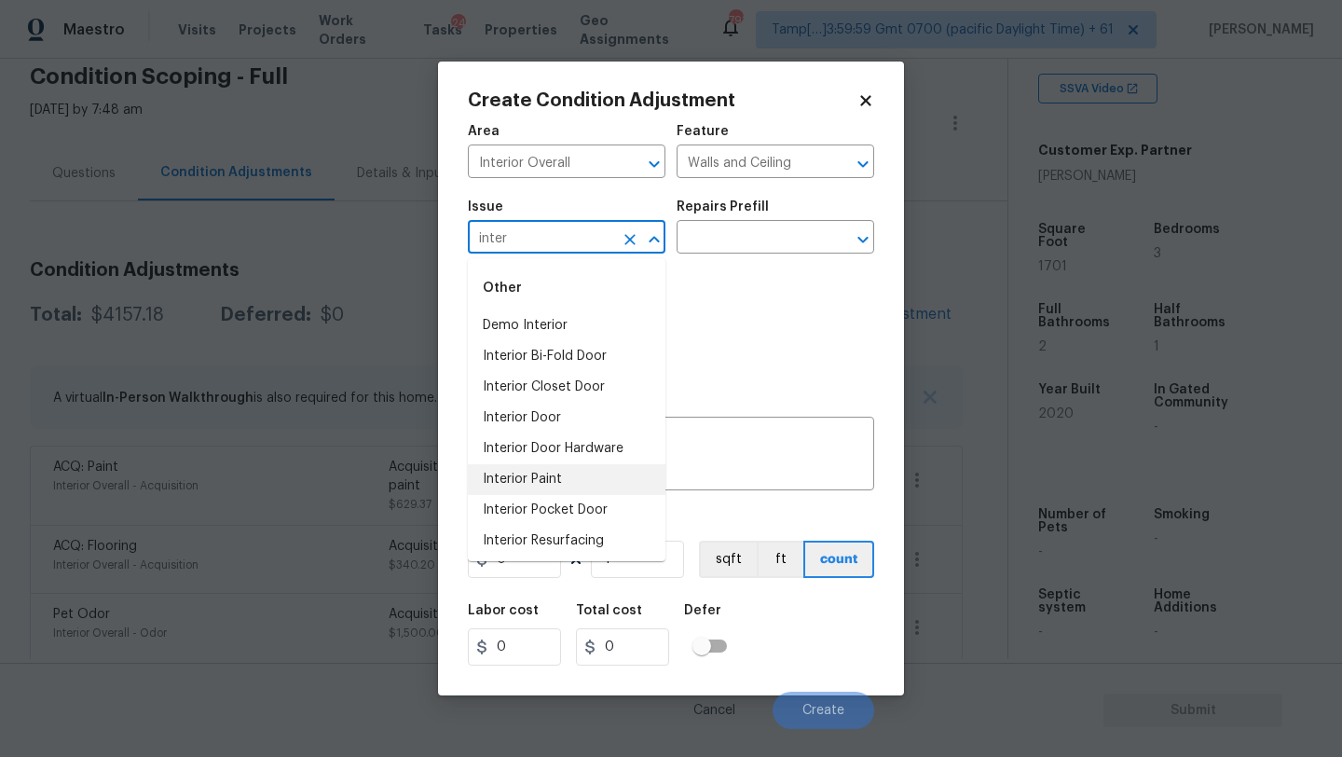
click at [529, 481] on li "Interior Paint" at bounding box center [567, 479] width 198 height 31
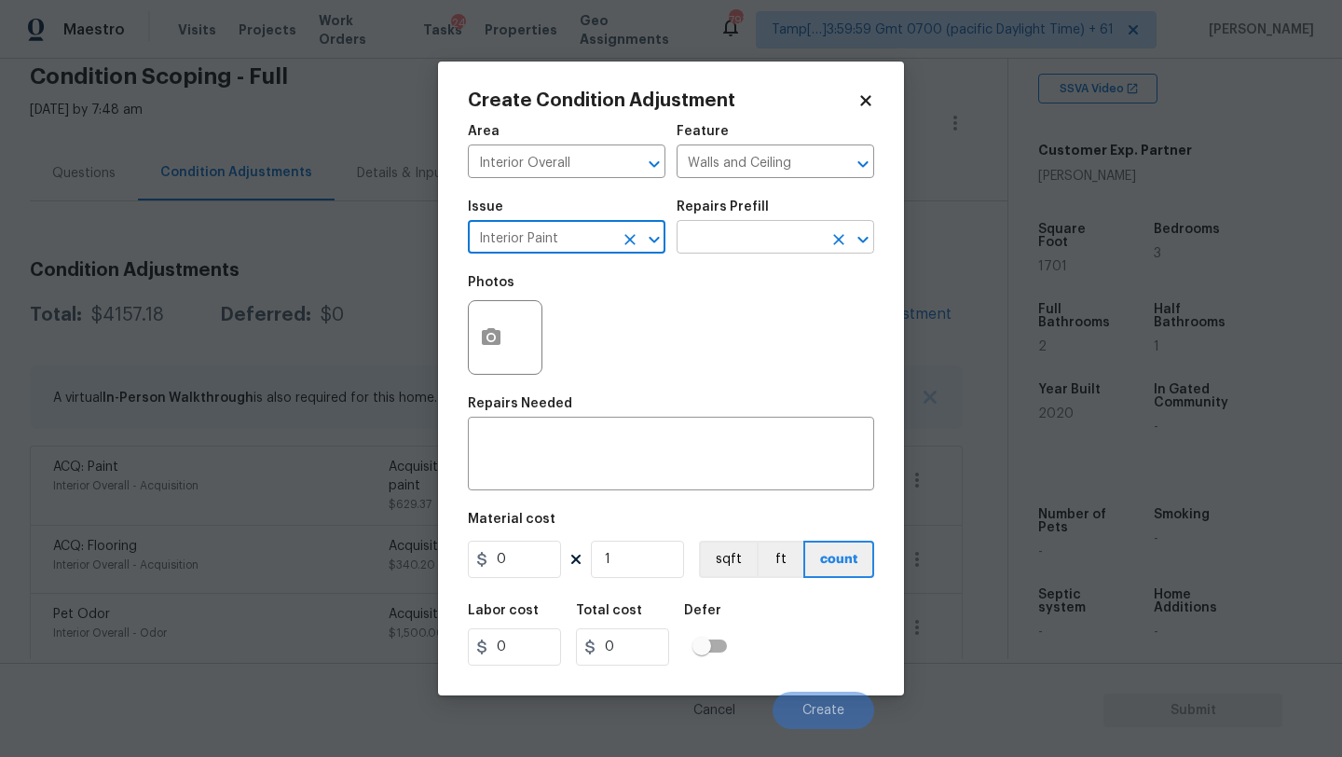
type input "Interior Paint"
click at [733, 226] on input "text" at bounding box center [749, 239] width 145 height 29
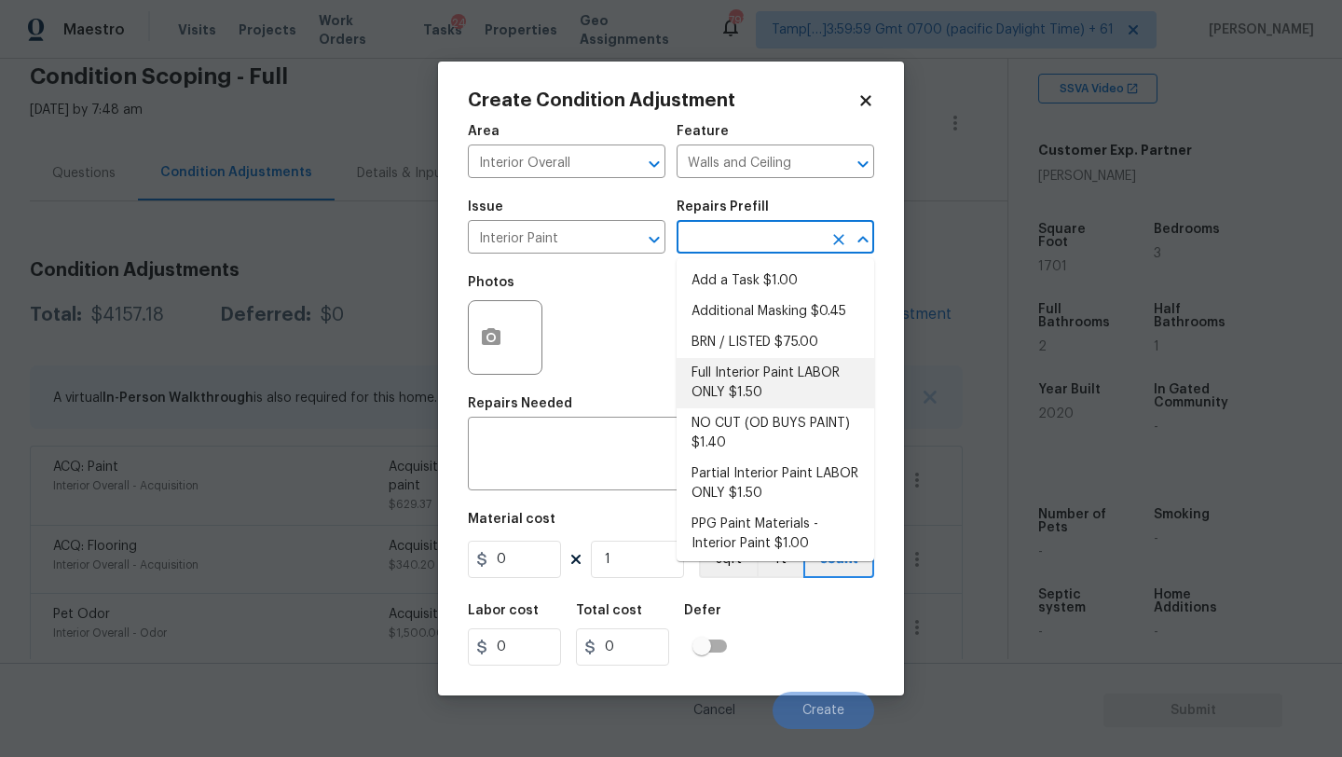
scroll to position [36, 0]
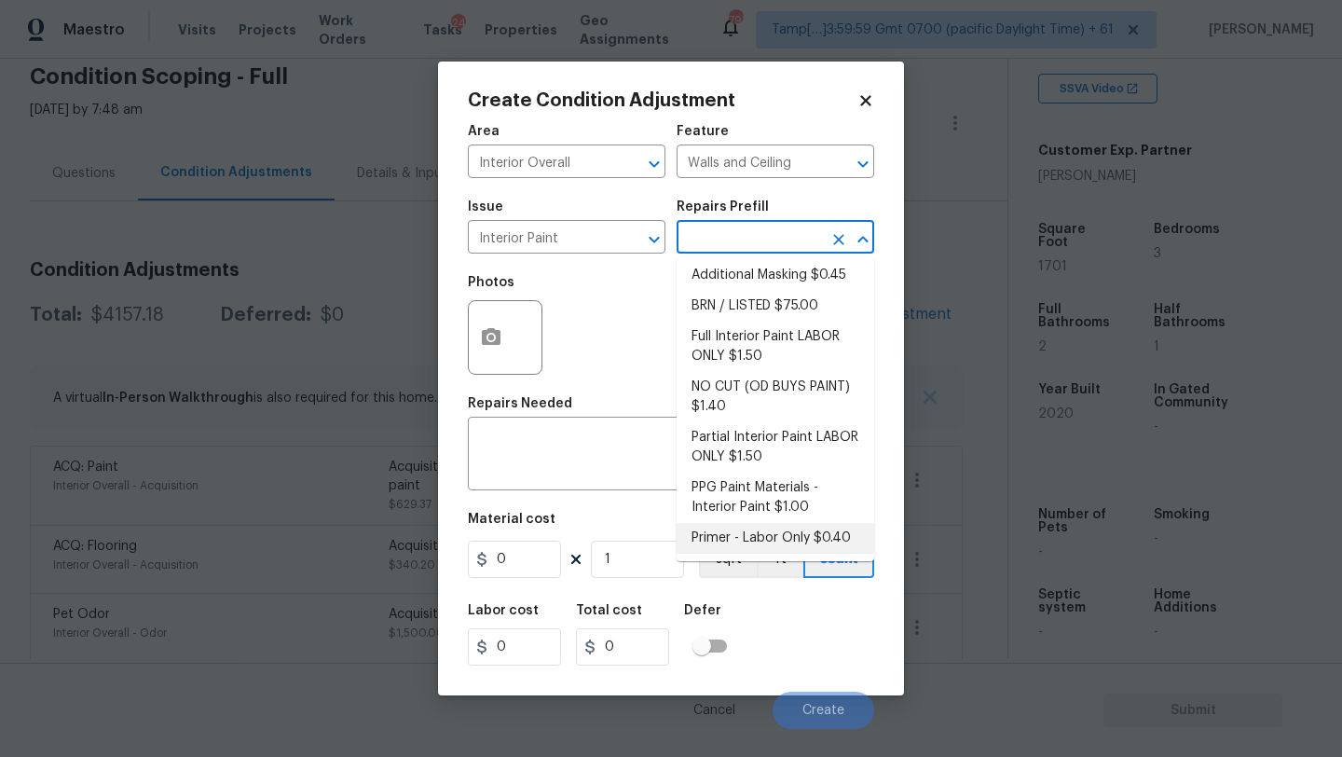
click at [733, 536] on li "Primer - Labor Only $0.40" at bounding box center [776, 538] width 198 height 31
type input "Overall Paint"
type textarea "Interior primer - PRIMER PROVIDED BY OPENDOOR - All nails, screws, drywall anch…"
type input "0.4"
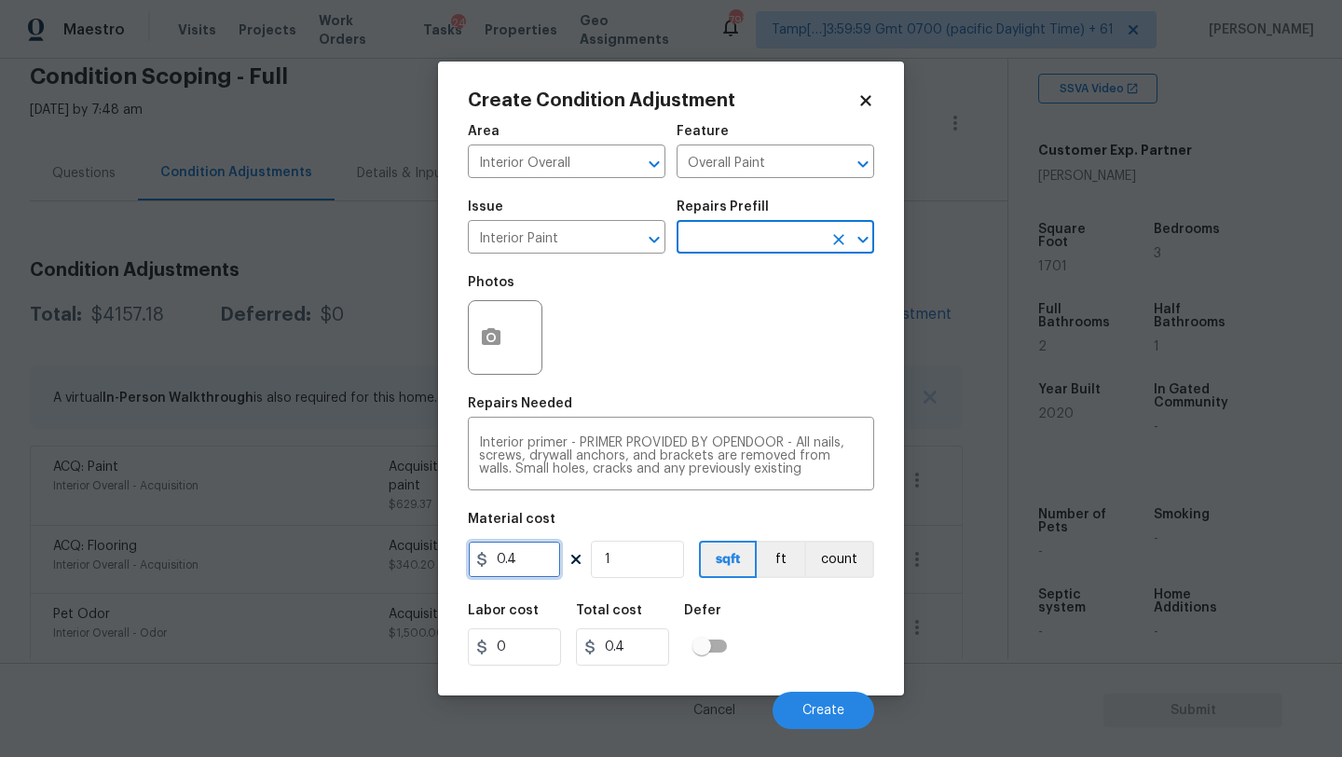
click at [557, 555] on input "0.4" at bounding box center [514, 558] width 93 height 37
type input "200"
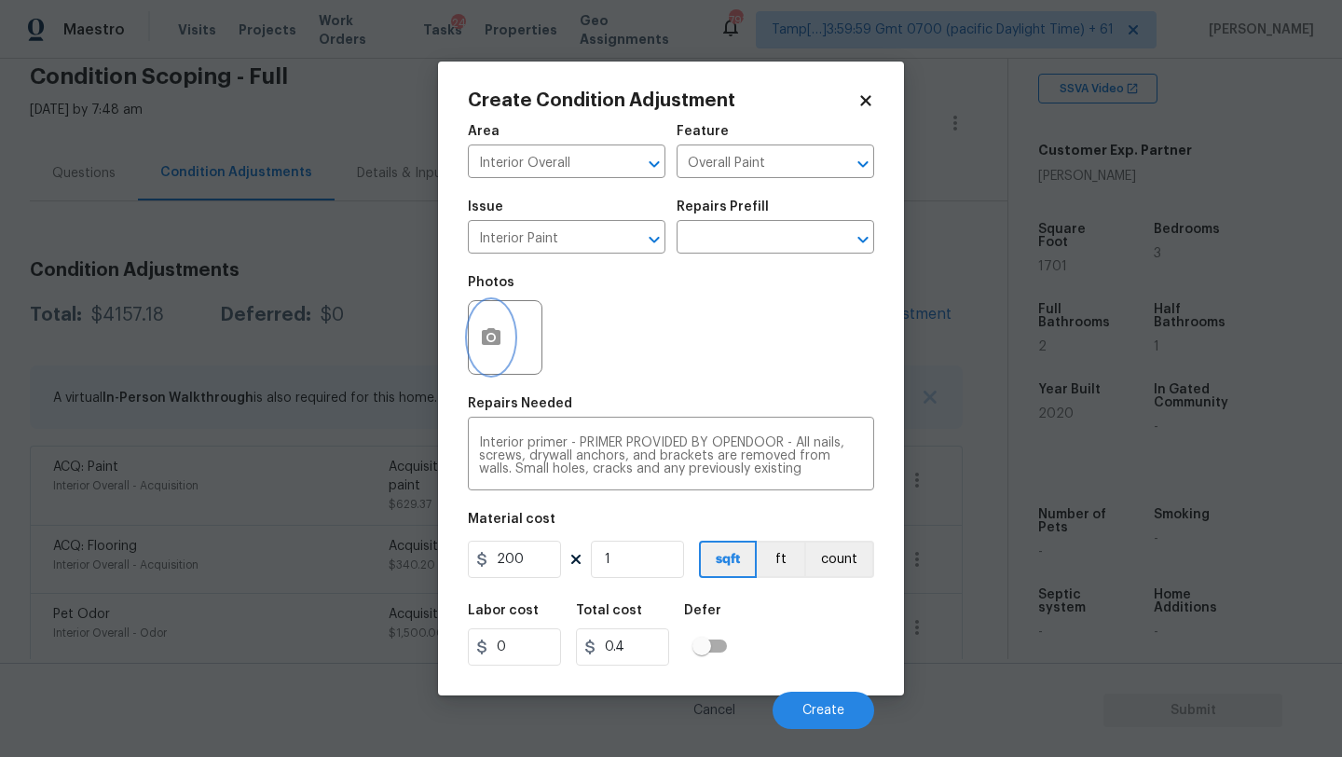
type input "200"
click at [486, 343] on icon "button" at bounding box center [491, 336] width 19 height 17
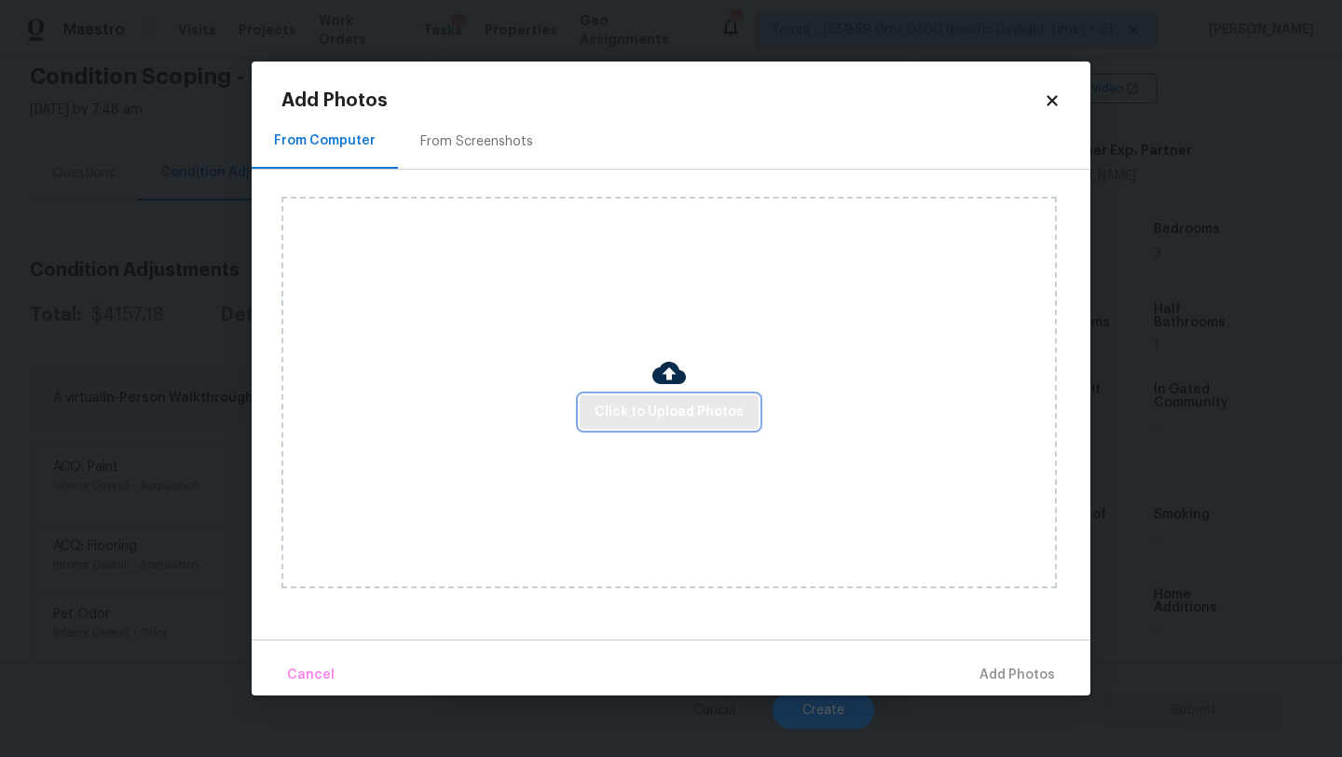
click at [593, 406] on button "Click to Upload Photos" at bounding box center [669, 412] width 179 height 34
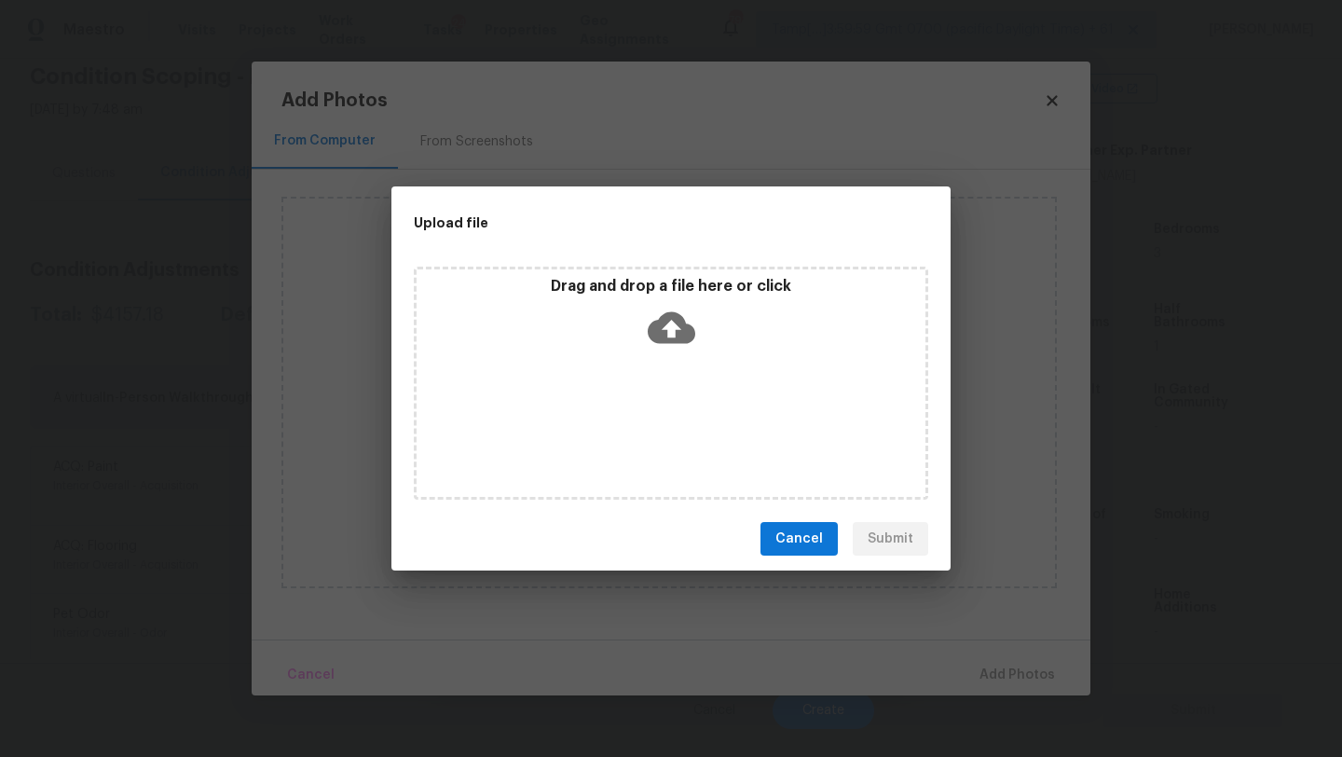
click at [673, 353] on div "Drag and drop a file here or click" at bounding box center [671, 317] width 509 height 80
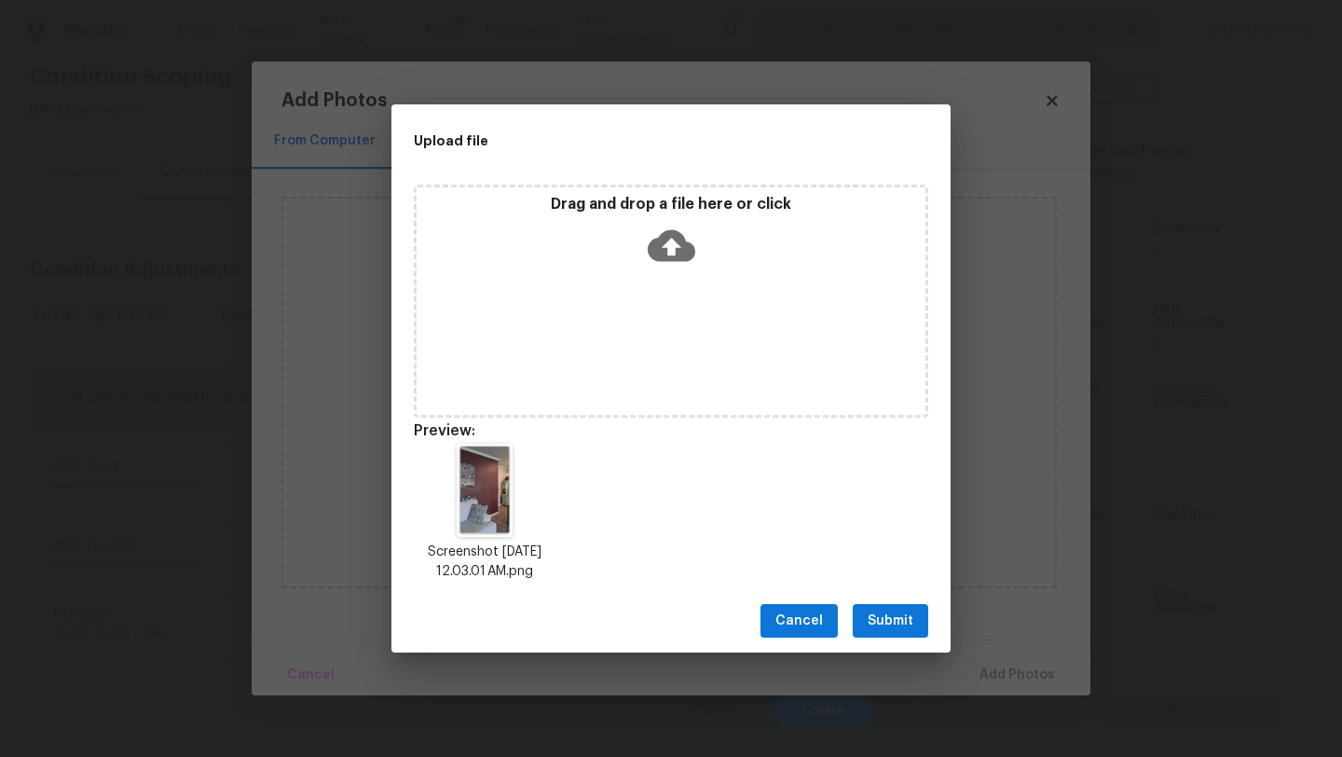
drag, startPoint x: 885, startPoint y: 610, endPoint x: 981, endPoint y: 636, distance: 99.5
click at [885, 610] on span "Submit" at bounding box center [891, 620] width 46 height 23
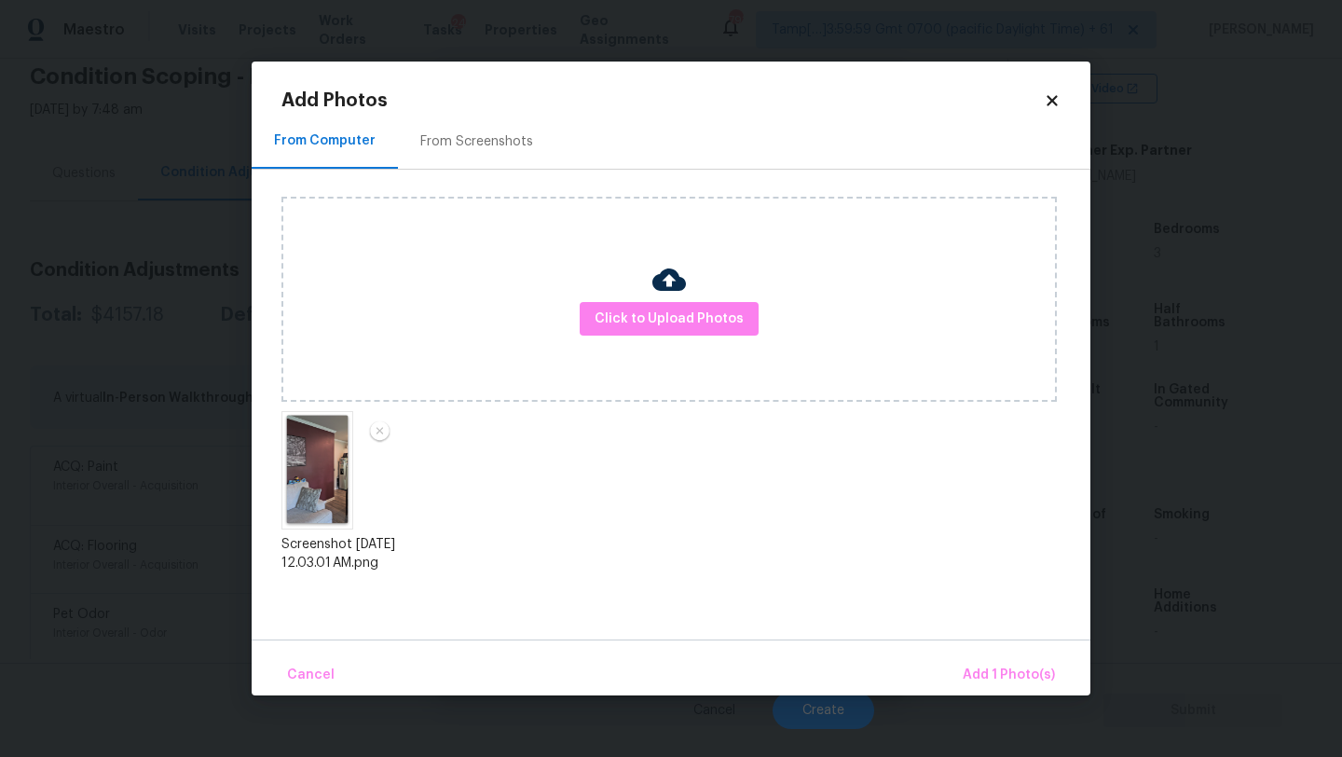
click at [999, 649] on div "Cancel Add 1 Photo(s)" at bounding box center [671, 667] width 839 height 56
click at [999, 665] on span "Add 1 Photo(s)" at bounding box center [1009, 674] width 92 height 23
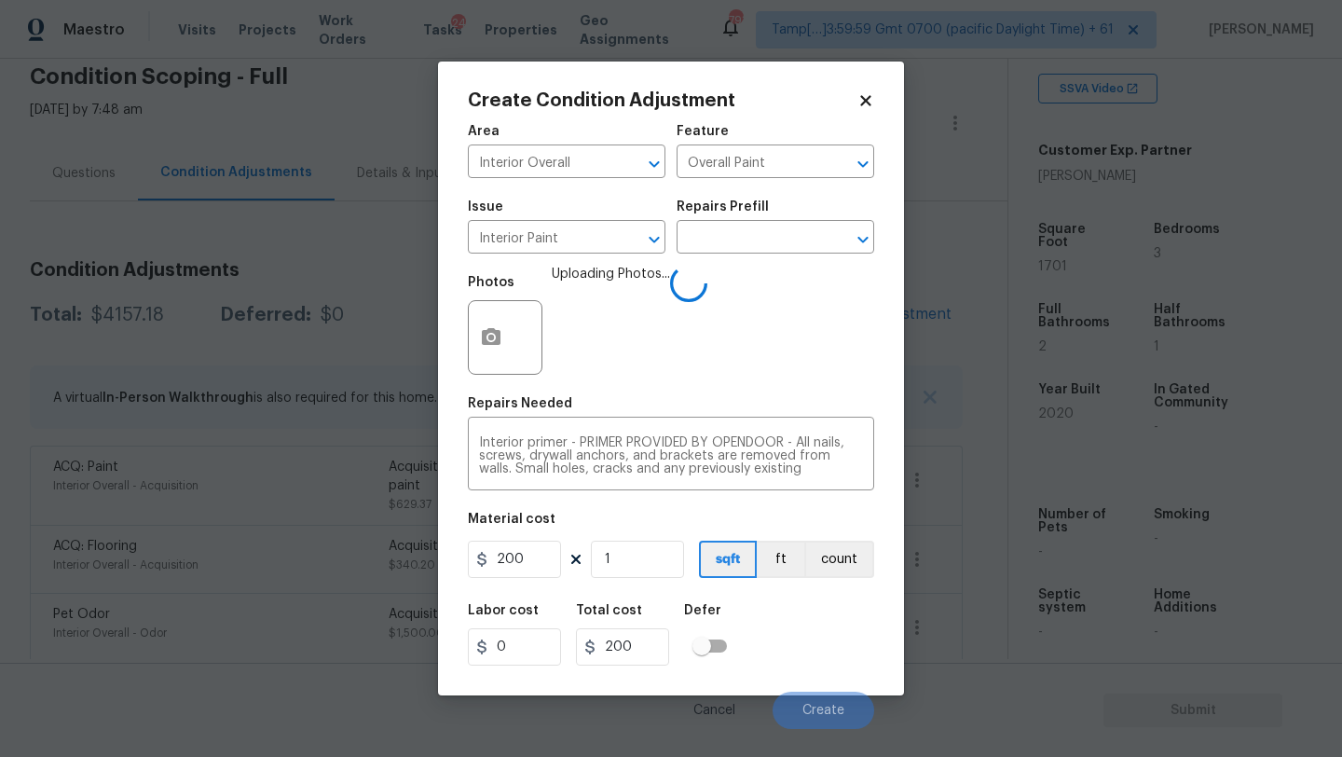
click at [833, 634] on div "Labor cost 0 Total cost 200 Defer" at bounding box center [671, 635] width 406 height 84
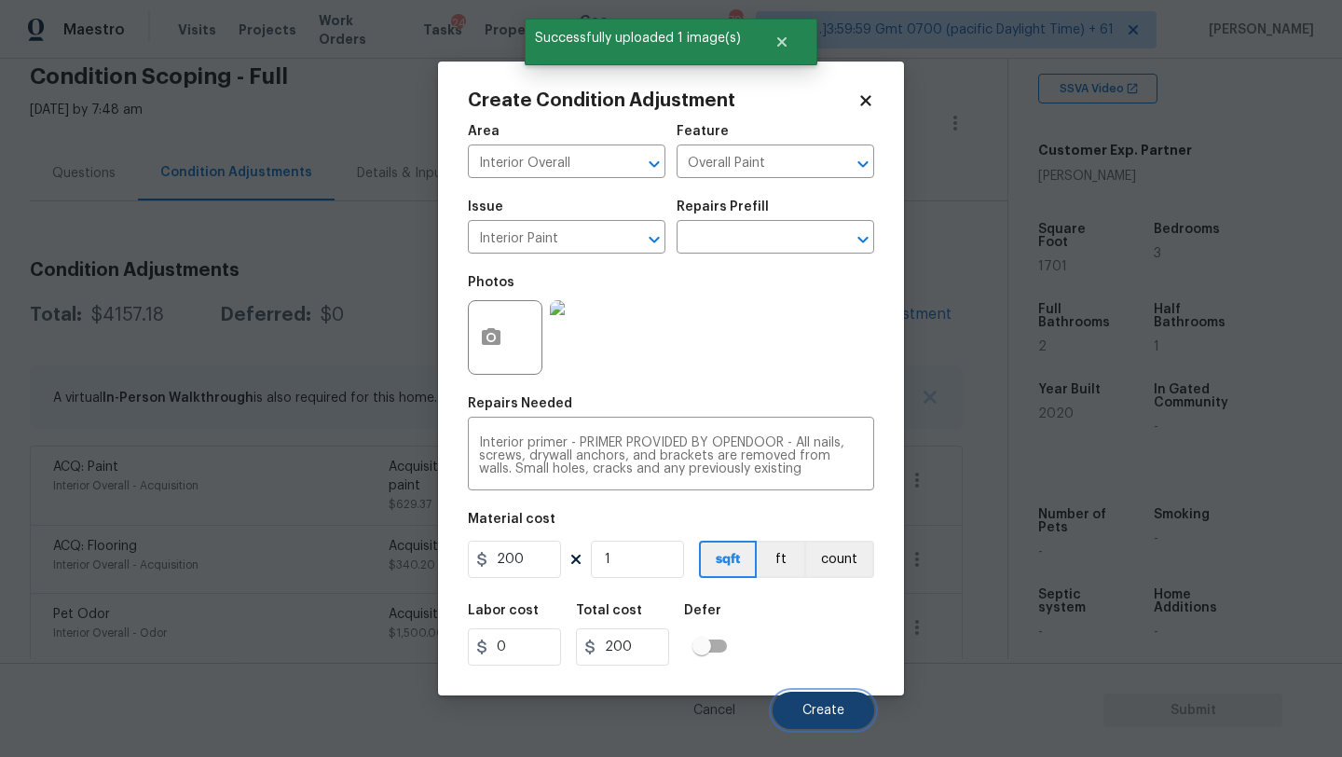
click at [821, 708] on span "Create" at bounding box center [823, 711] width 42 height 14
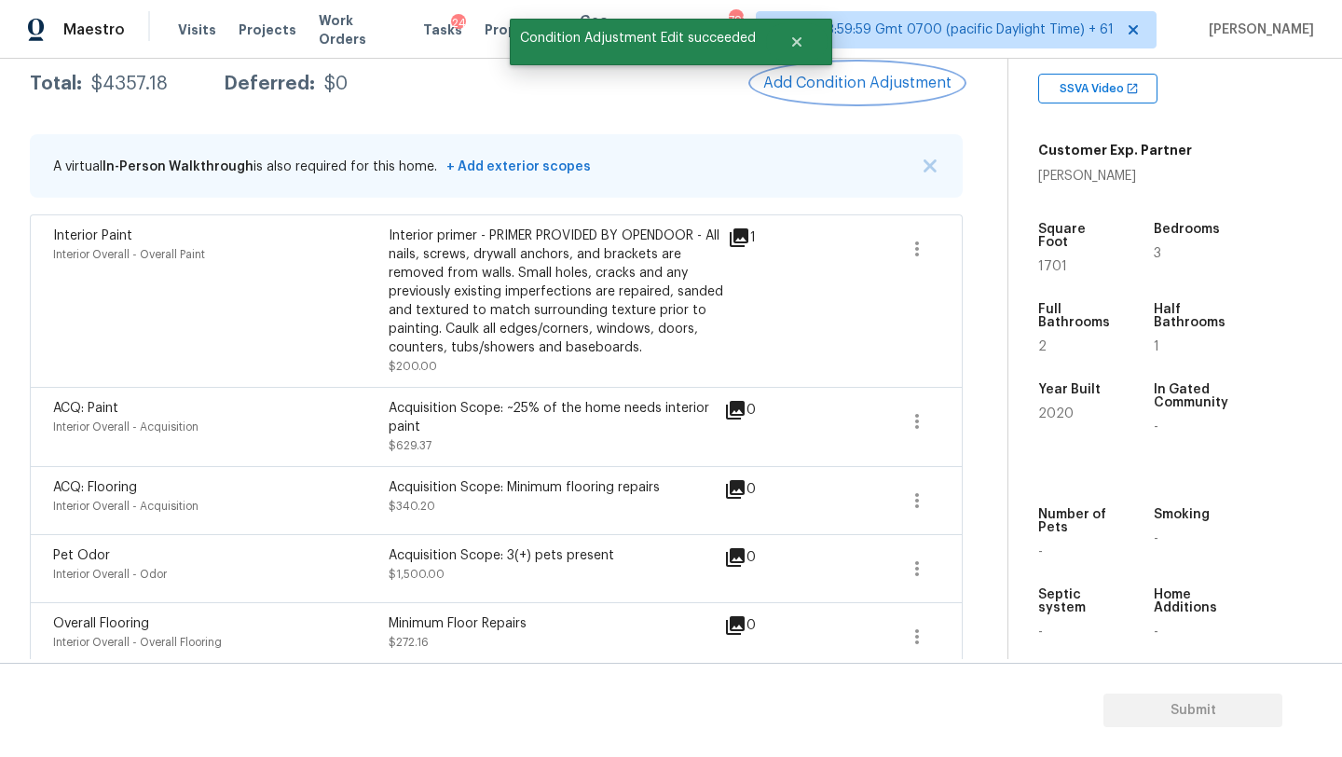
scroll to position [282, 0]
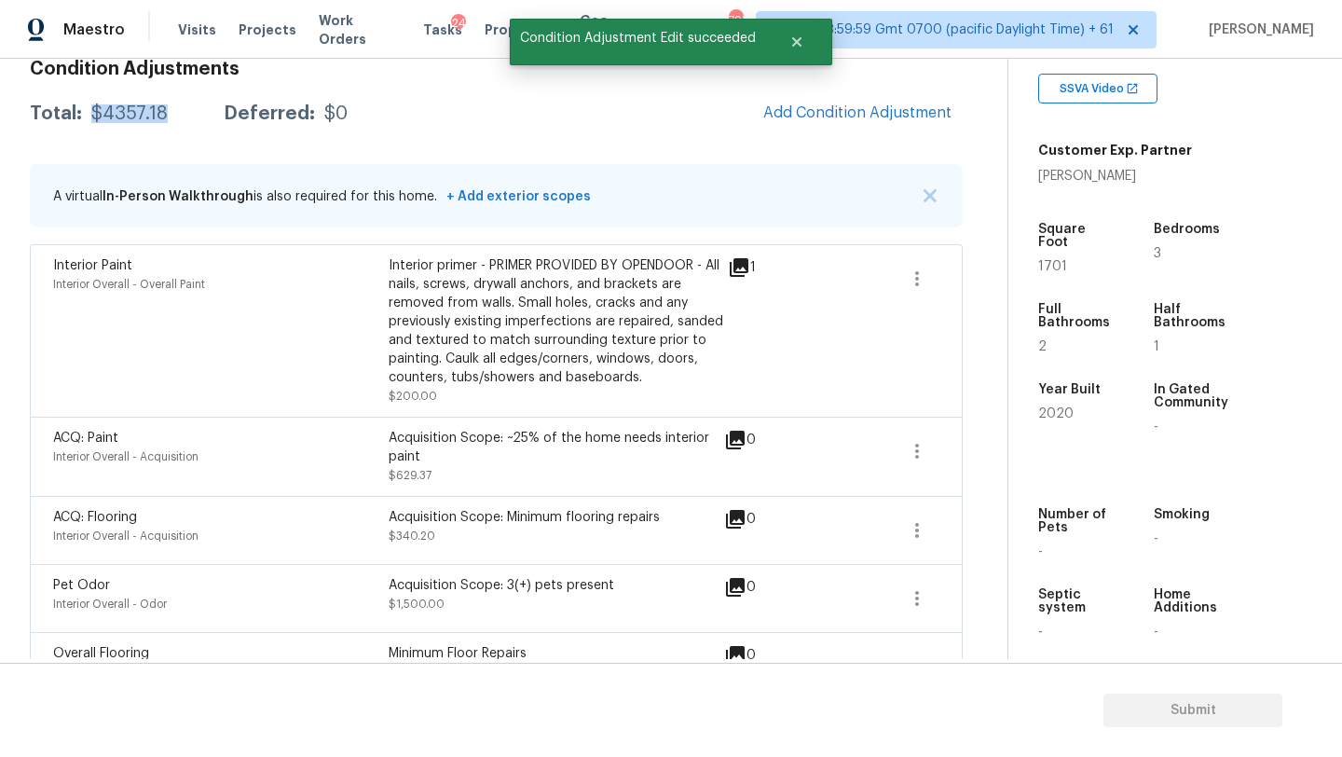
drag, startPoint x: 89, startPoint y: 120, endPoint x: 167, endPoint y: 120, distance: 77.3
click at [167, 120] on div "Total: $4357.18 Deferred: $0" at bounding box center [189, 113] width 318 height 19
copy div "$4357.18"
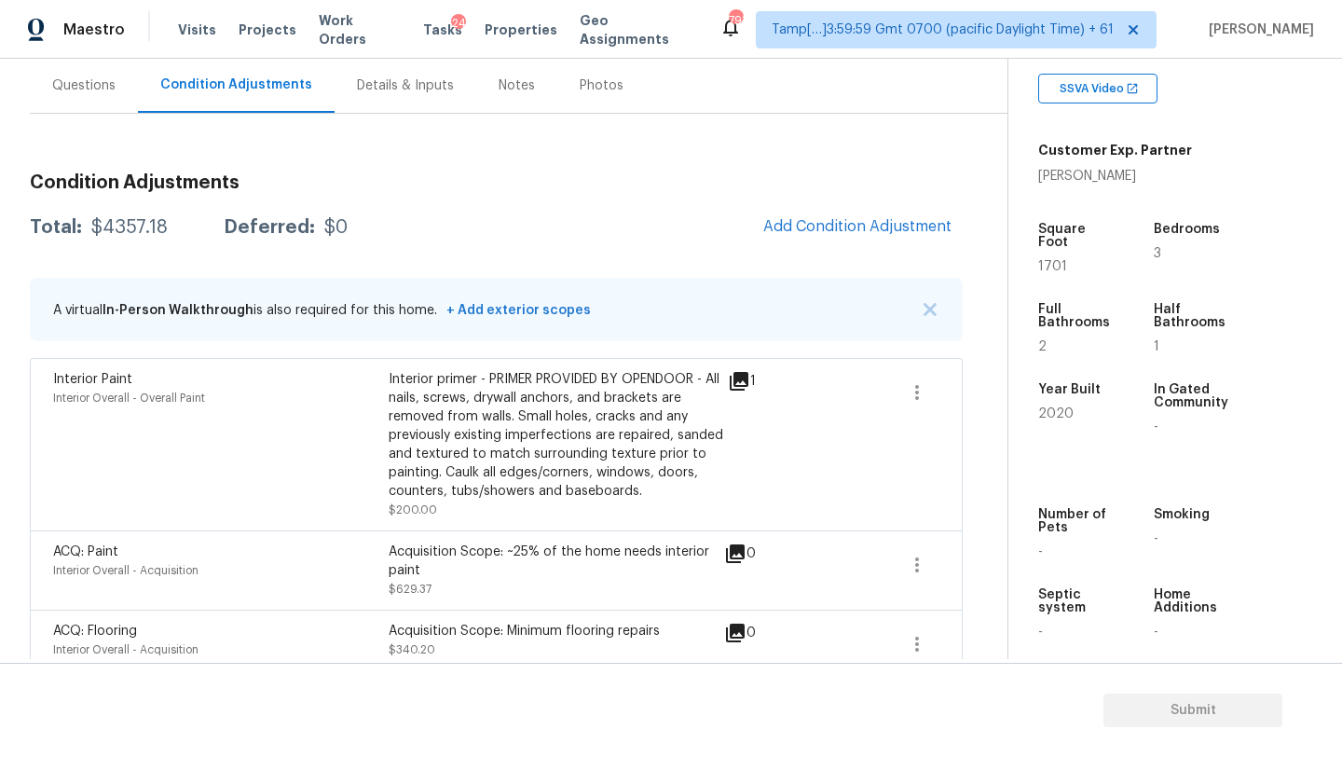
click at [79, 87] on div "Questions" at bounding box center [83, 85] width 63 height 19
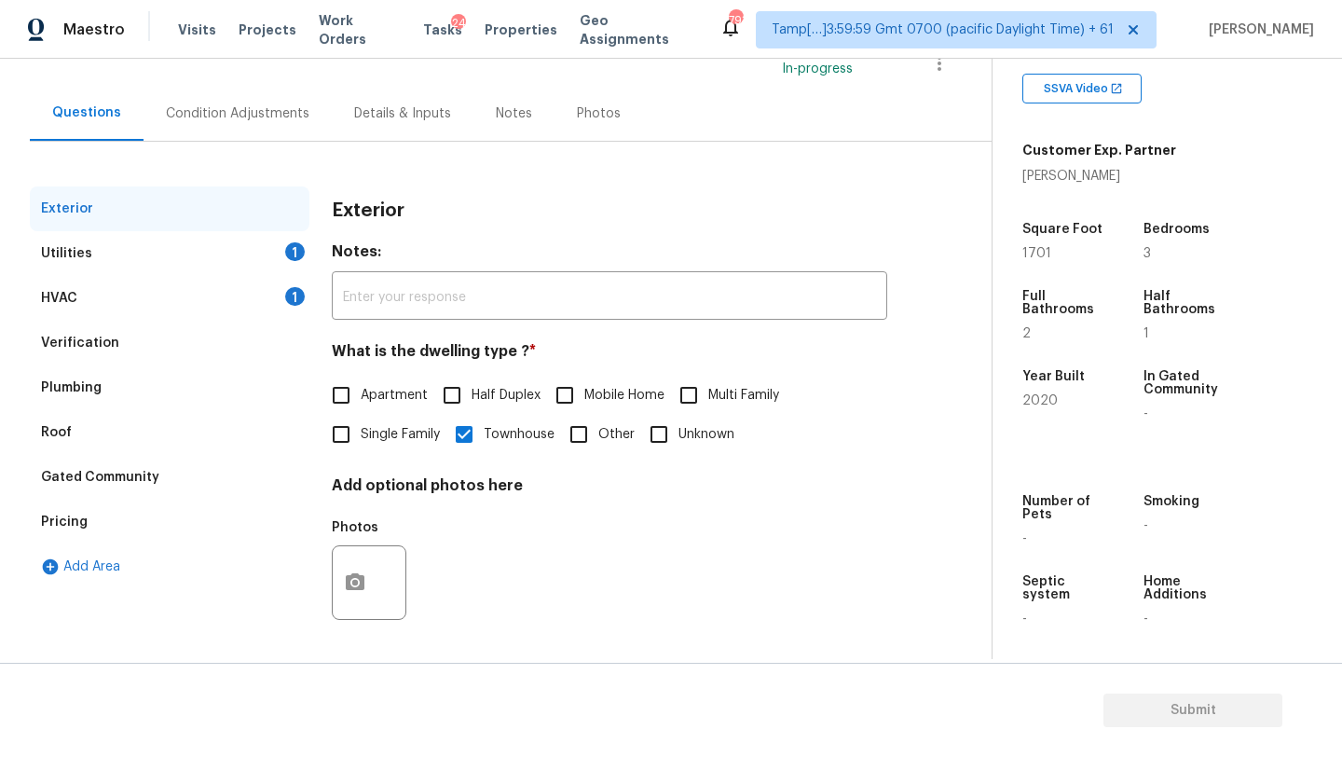
click at [89, 294] on div "HVAC 1" at bounding box center [170, 298] width 280 height 45
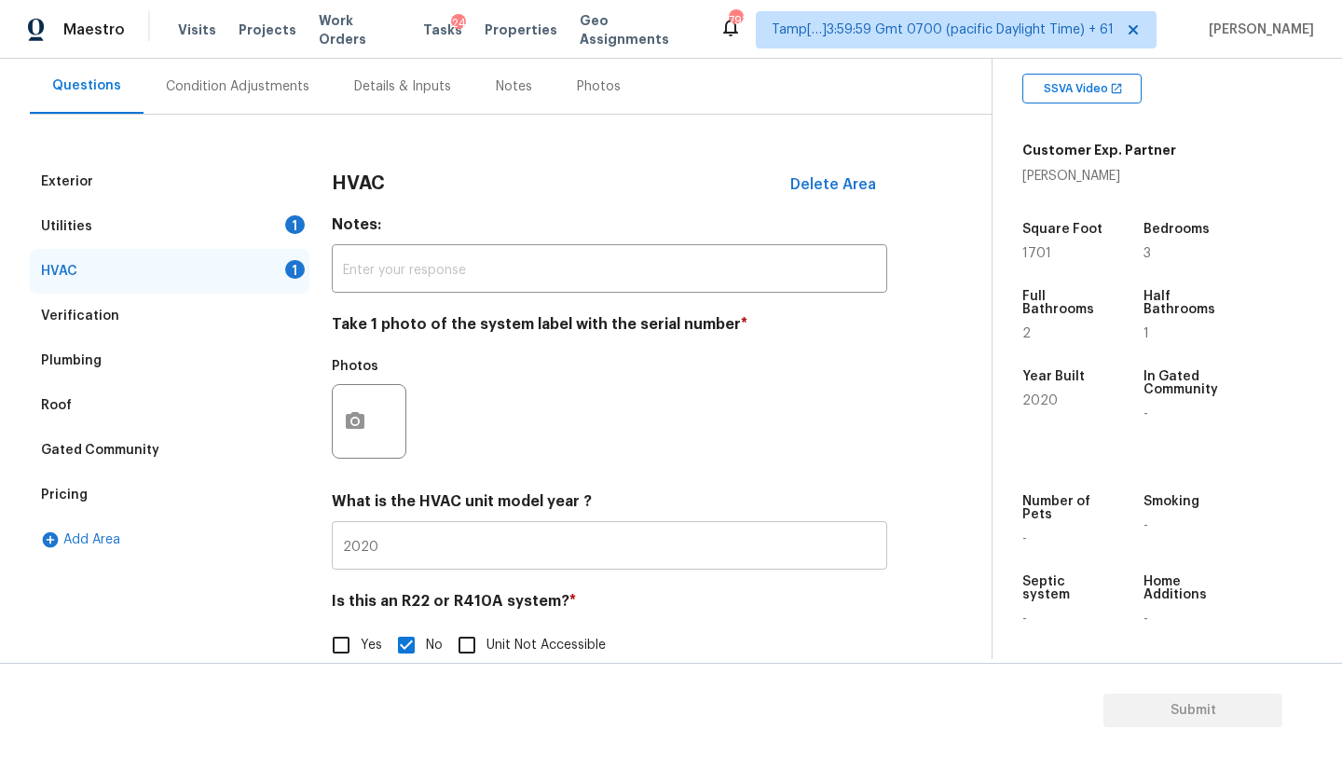
click at [445, 544] on input "2020" at bounding box center [609, 548] width 555 height 44
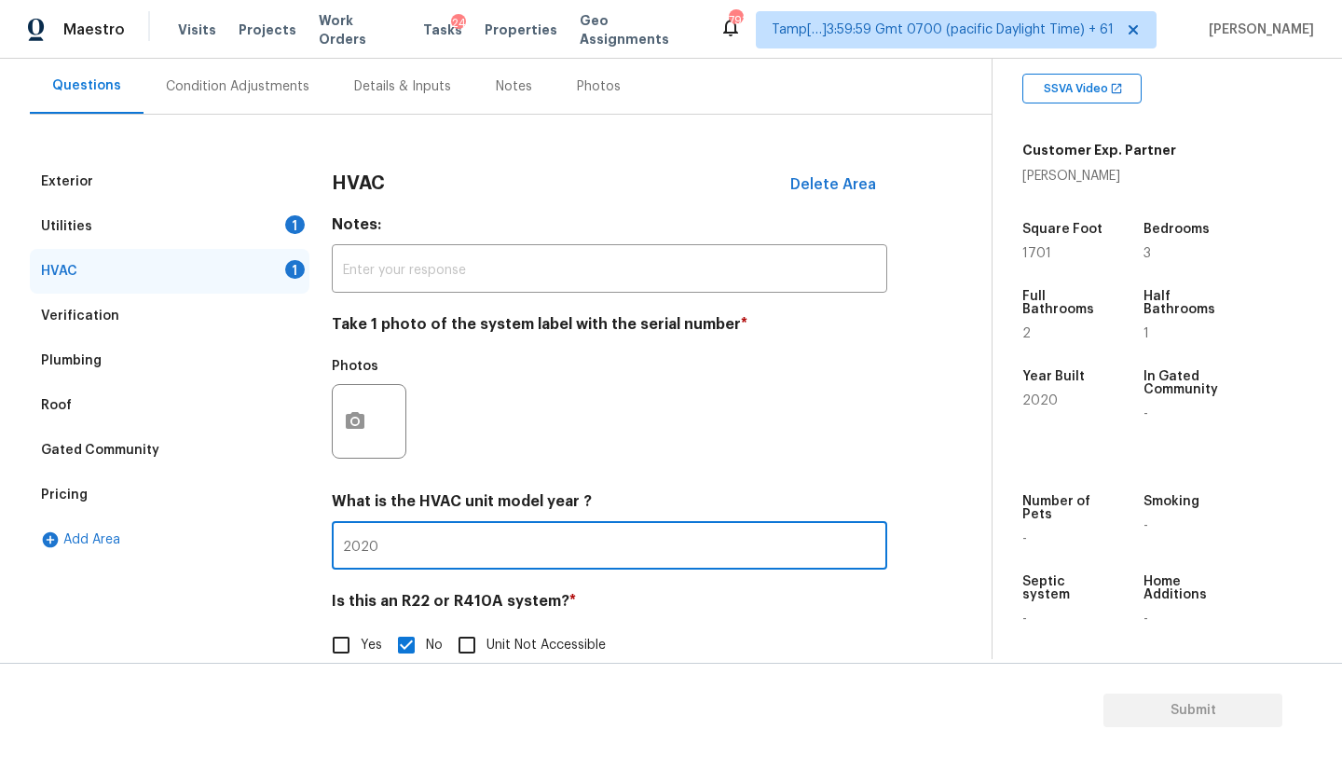
click at [445, 544] on input "2020" at bounding box center [609, 548] width 555 height 44
type input "1"
type input "2019"
click at [358, 442] on button "button" at bounding box center [355, 421] width 45 height 73
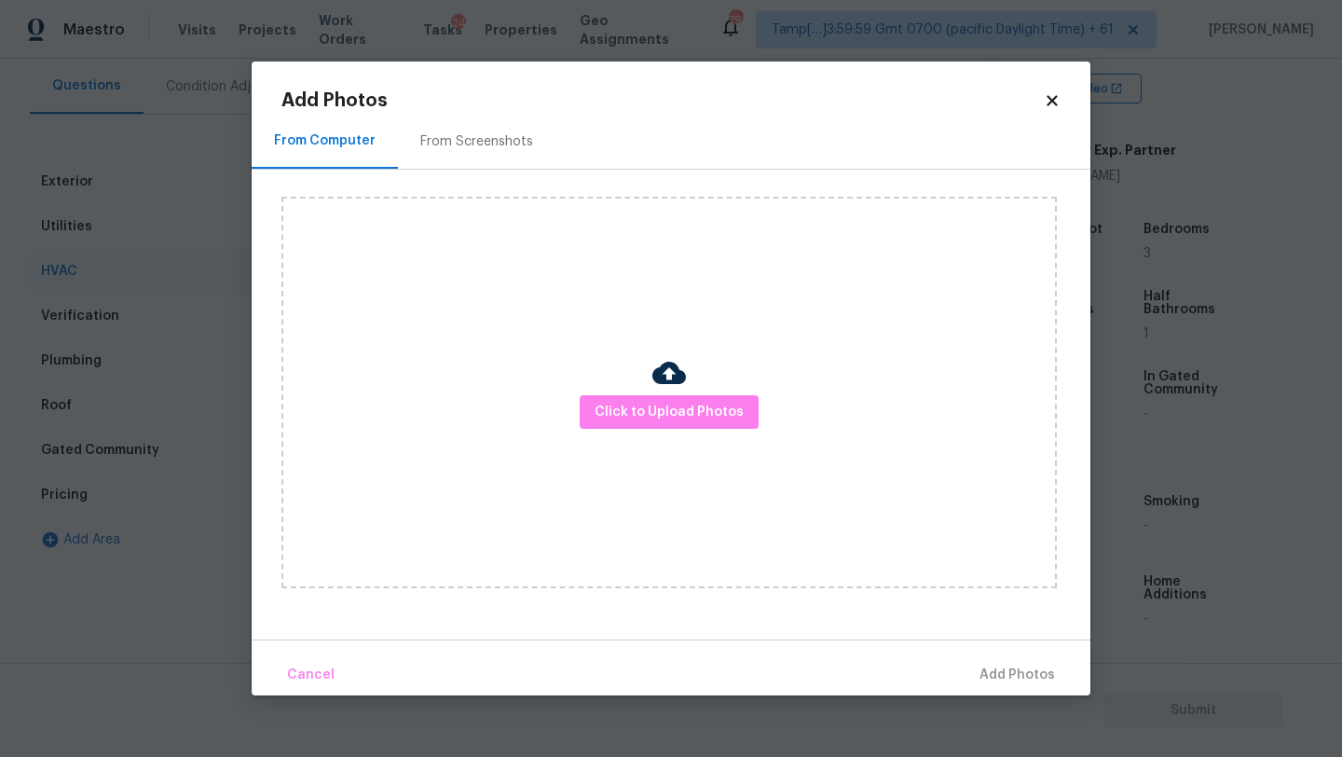
type input "2019"
click at [420, 159] on div "From Screenshots" at bounding box center [476, 141] width 157 height 55
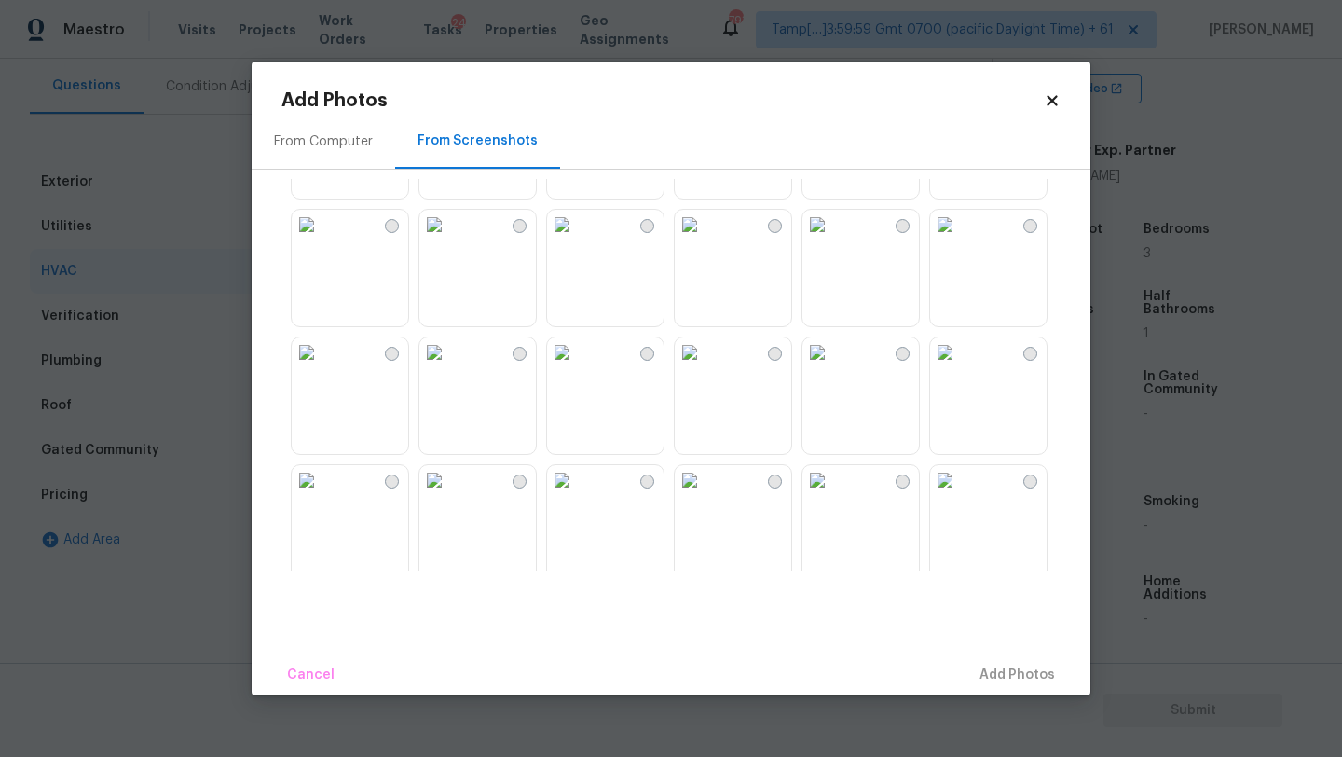
scroll to position [1780, 0]
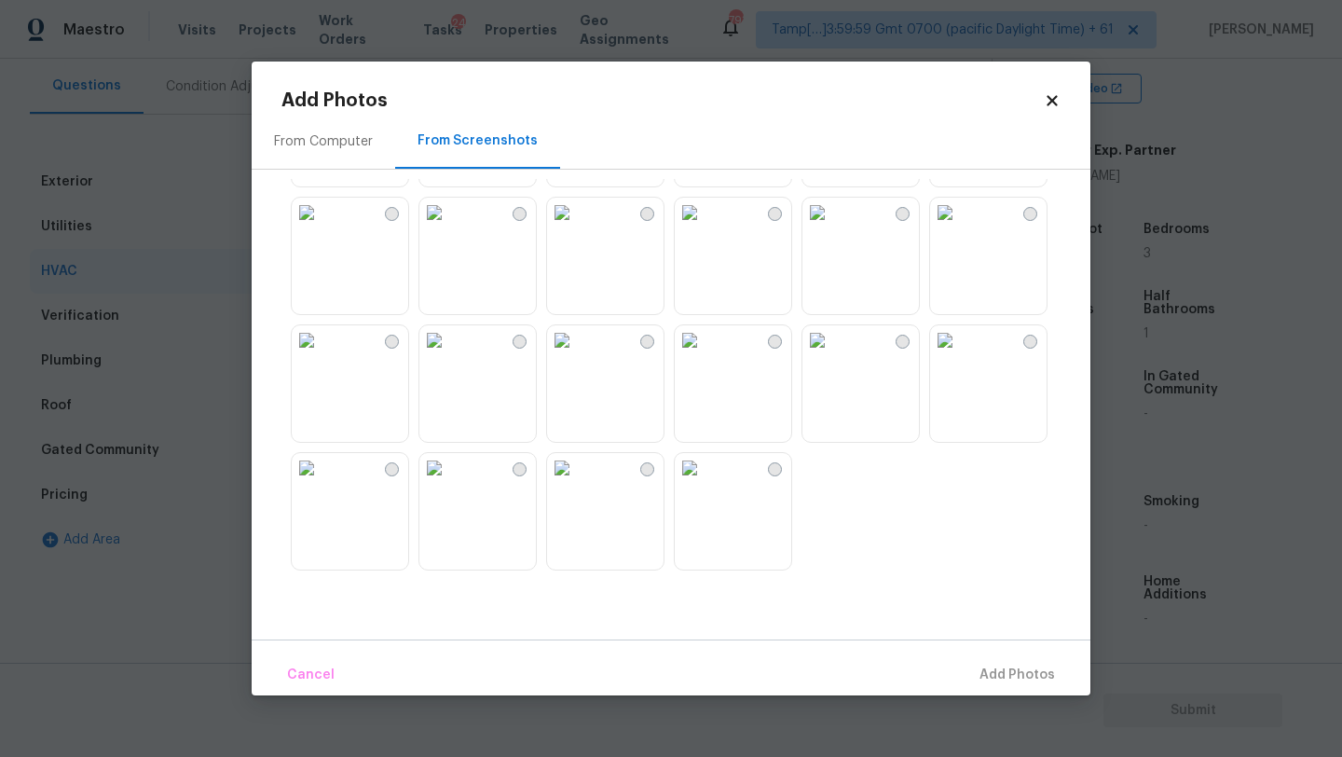
click at [705, 227] on img at bounding box center [690, 213] width 30 height 30
click at [980, 663] on span "Add 1 Photo(s)" at bounding box center [1009, 674] width 92 height 23
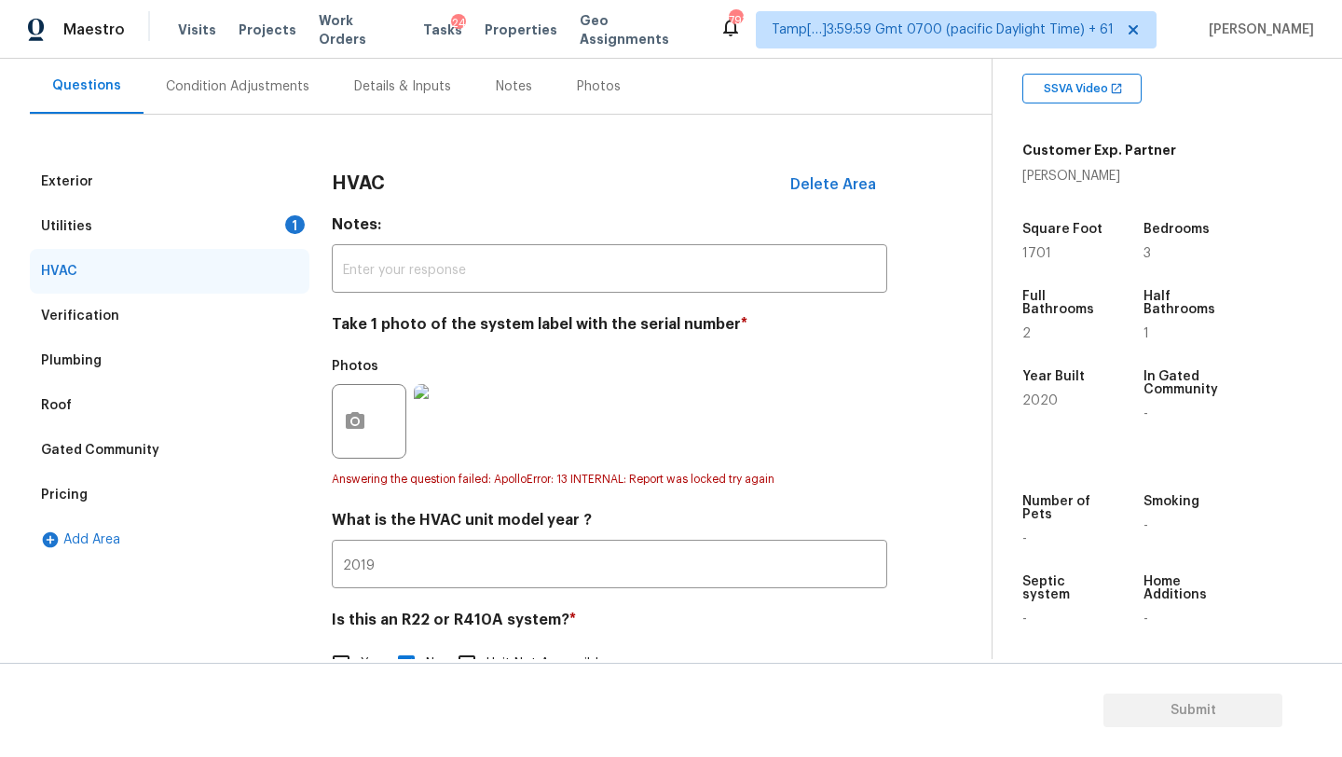
click at [171, 228] on div "Utilities 1" at bounding box center [170, 226] width 280 height 45
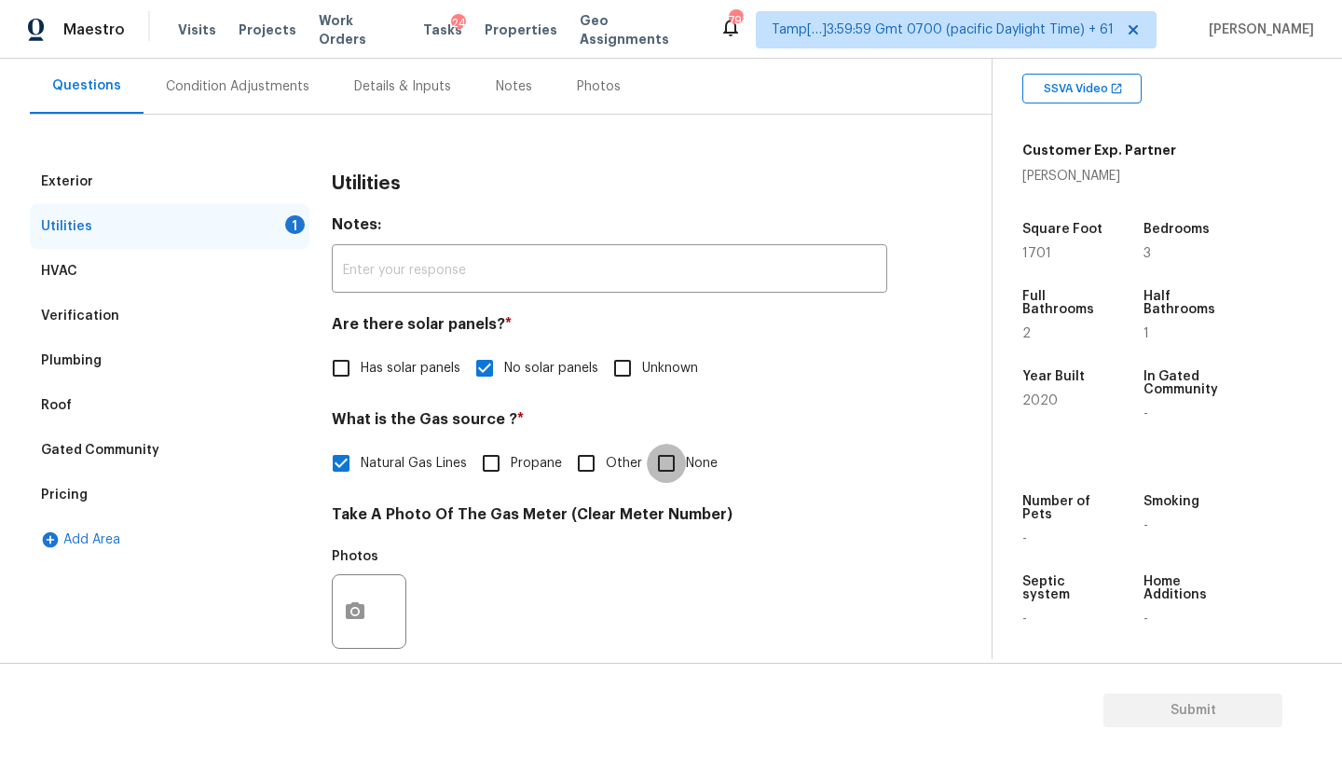
click at [650, 453] on input "None" at bounding box center [666, 463] width 39 height 39
checkbox input "true"
checkbox input "false"
click at [358, 617] on icon "button" at bounding box center [355, 612] width 19 height 17
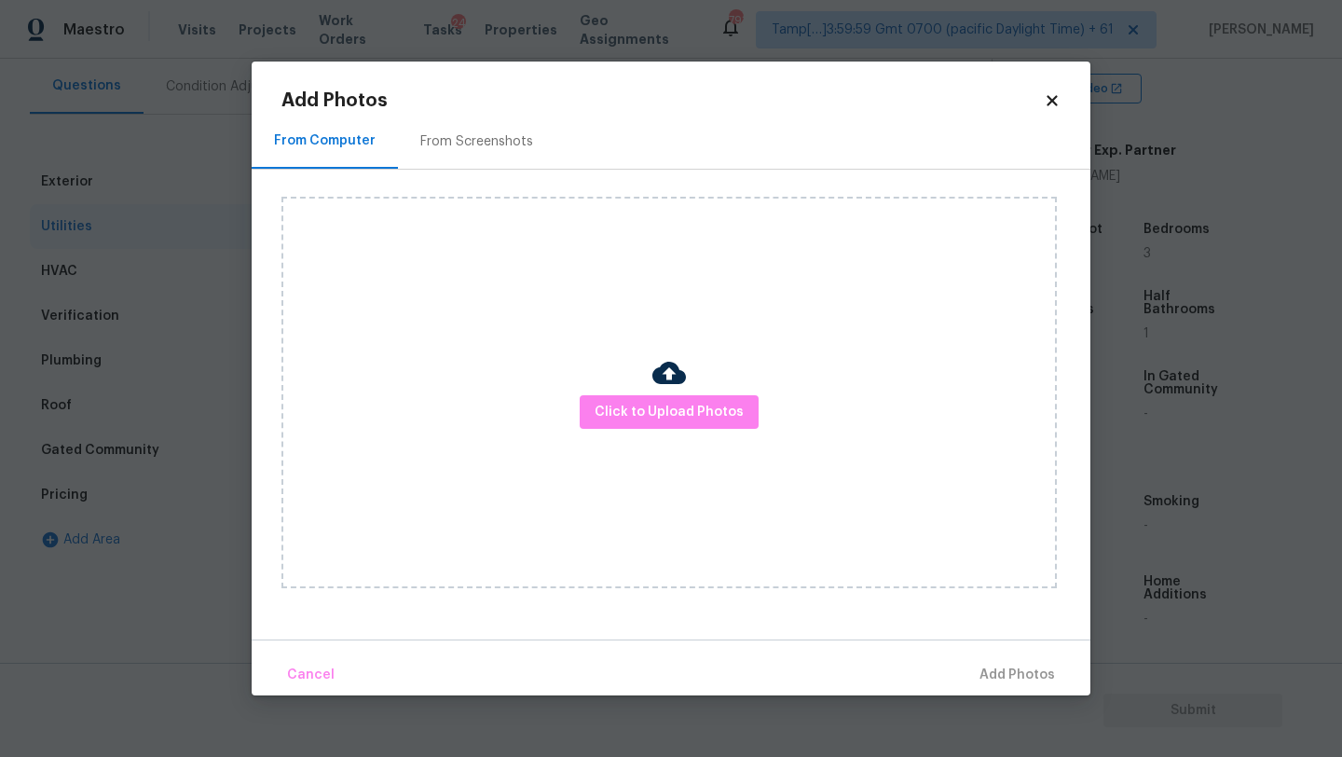
click at [460, 154] on div "From Screenshots" at bounding box center [476, 141] width 157 height 55
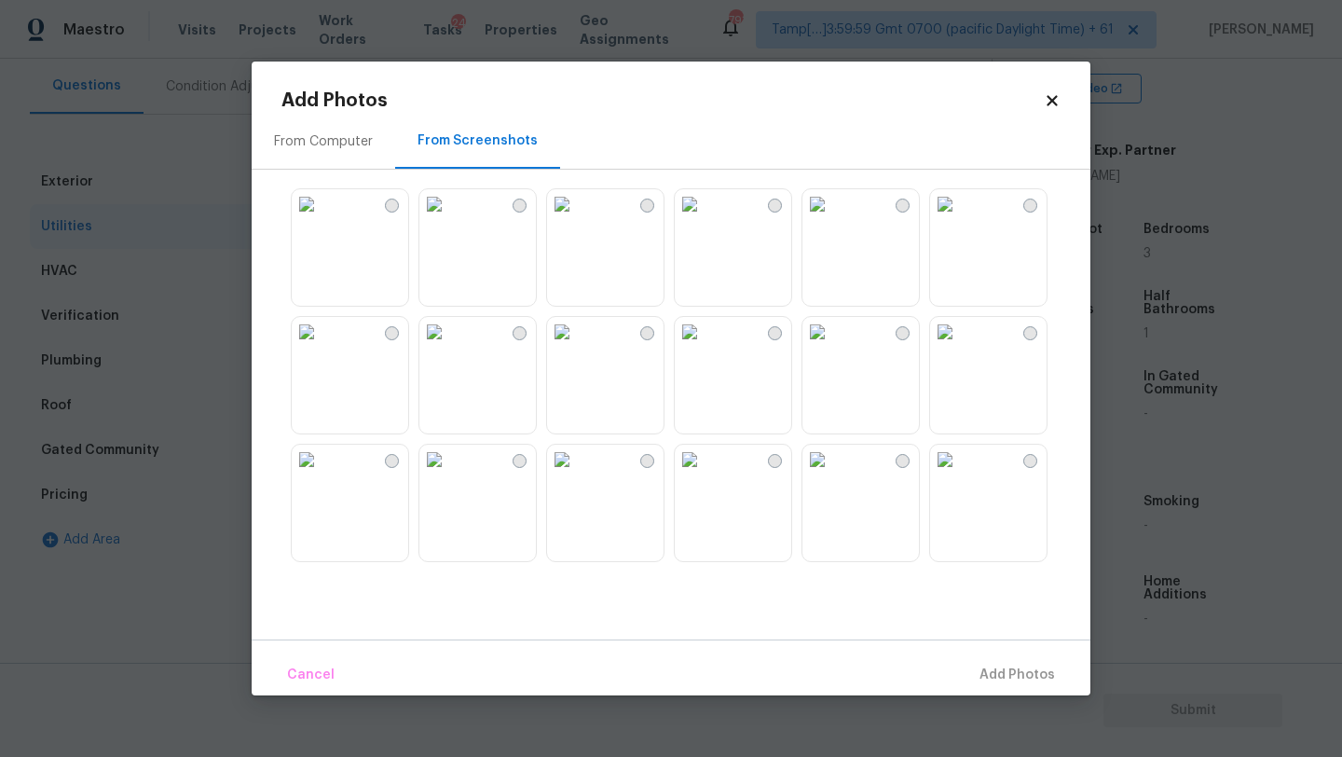
click at [321, 474] on img at bounding box center [307, 460] width 30 height 30
click at [990, 661] on button "Add 1 Photo(s)" at bounding box center [1008, 675] width 107 height 40
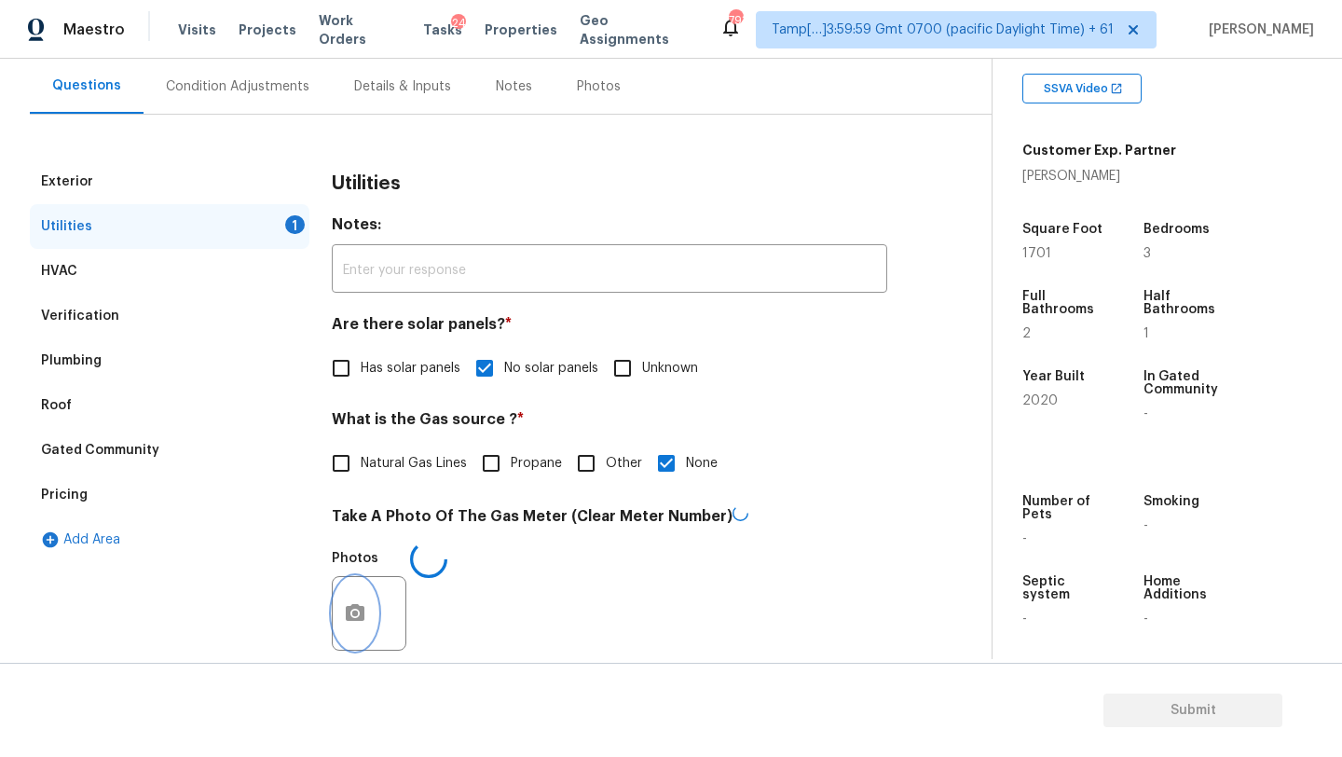
scroll to position [646, 0]
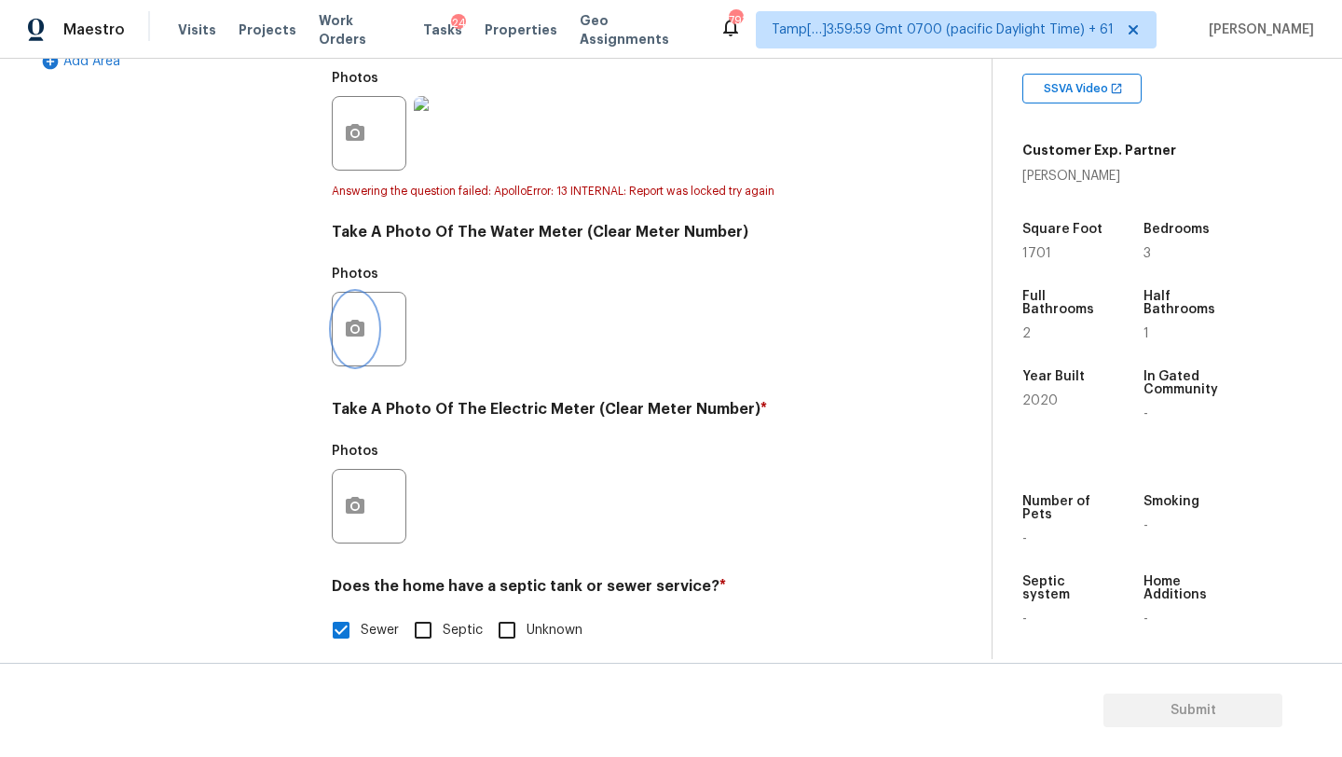
click at [344, 316] on button "button" at bounding box center [355, 329] width 45 height 73
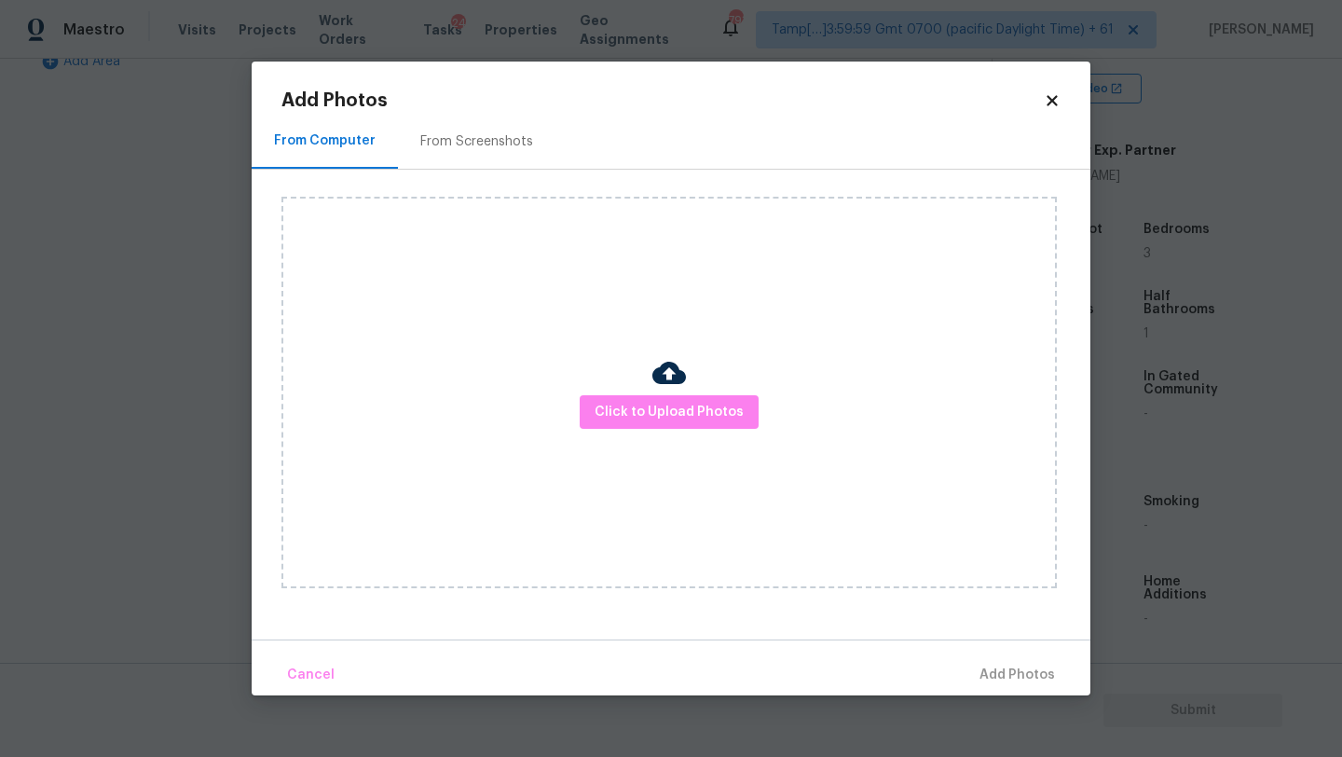
click at [450, 133] on div "From Screenshots" at bounding box center [476, 141] width 113 height 19
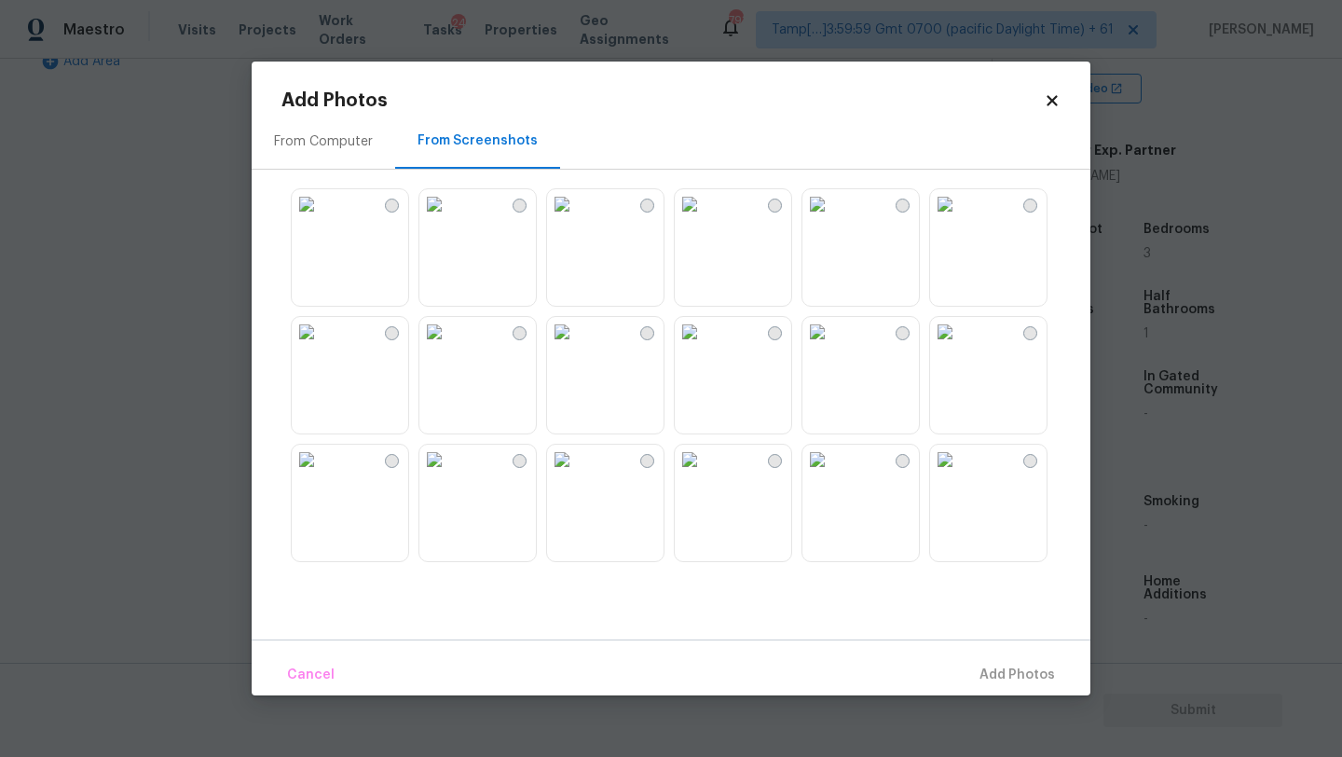
click at [321, 474] on img at bounding box center [307, 460] width 30 height 30
click at [1001, 689] on button "Add 1 Photo(s)" at bounding box center [1008, 675] width 107 height 40
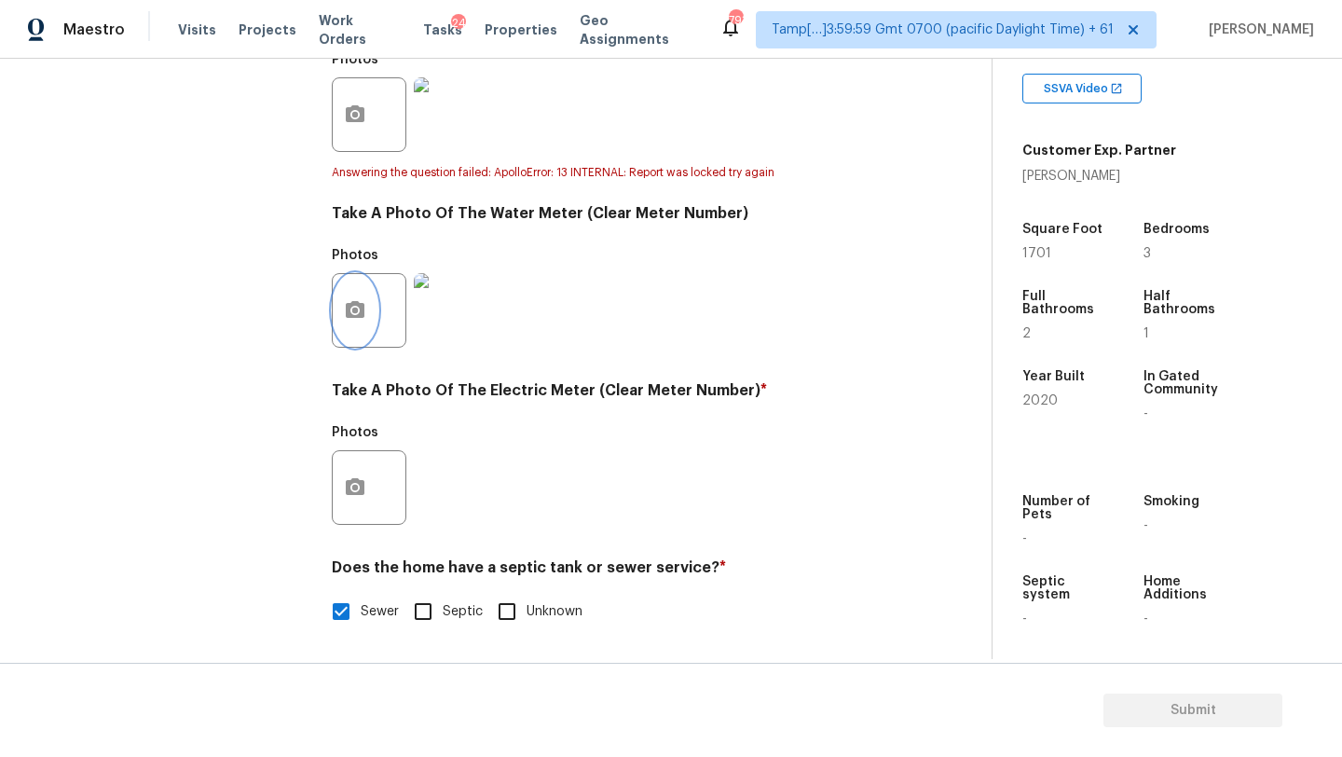
scroll to position [664, 0]
click at [351, 501] on button "button" at bounding box center [355, 487] width 45 height 73
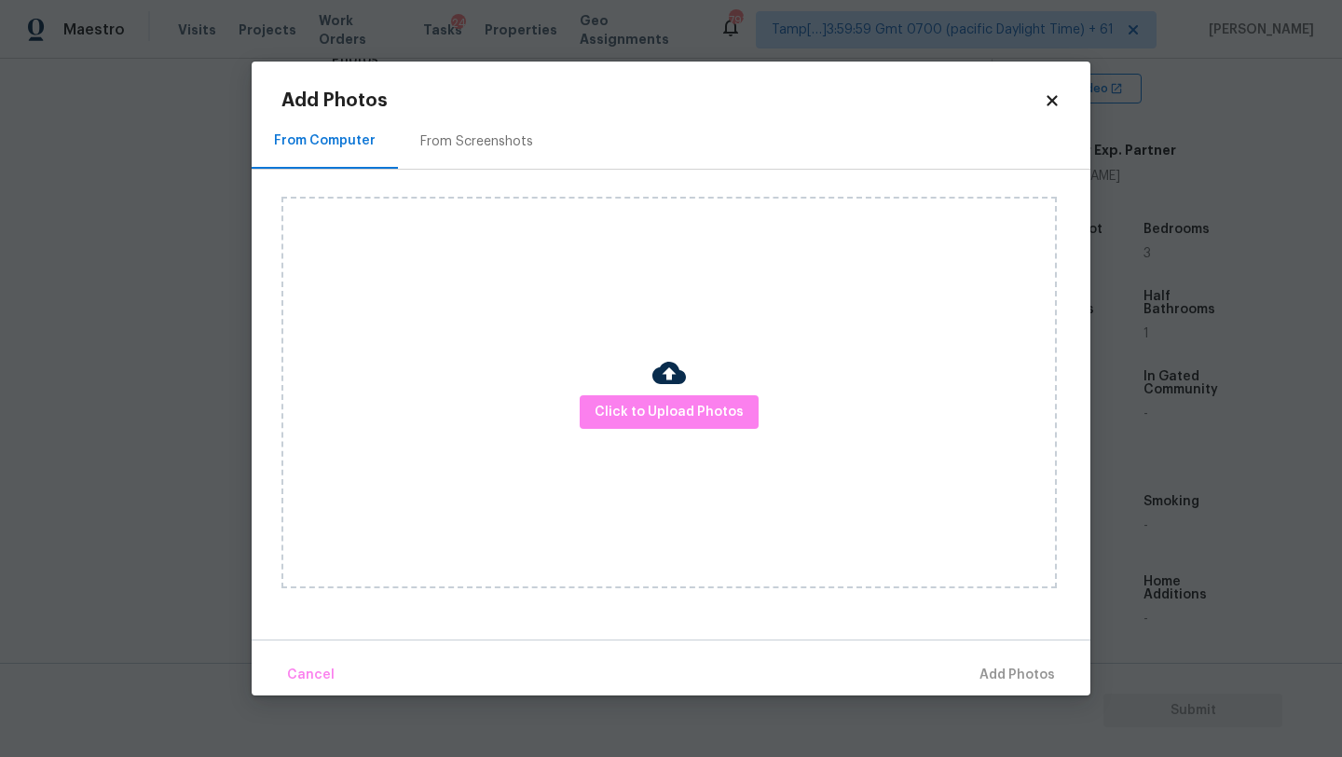
click at [447, 133] on div "From Screenshots" at bounding box center [476, 141] width 113 height 19
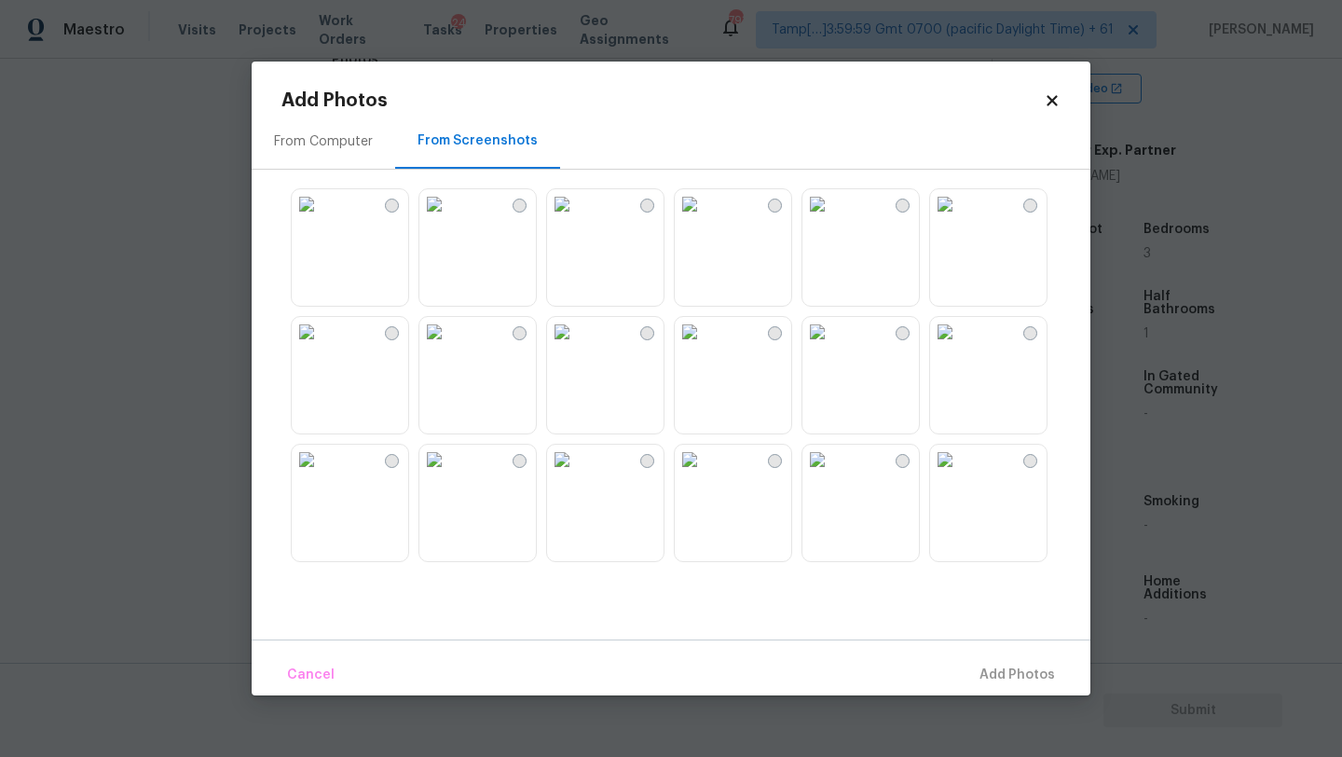
click at [321, 474] on img at bounding box center [307, 460] width 30 height 30
click at [1017, 674] on span "Add 1 Photo(s)" at bounding box center [1009, 674] width 92 height 23
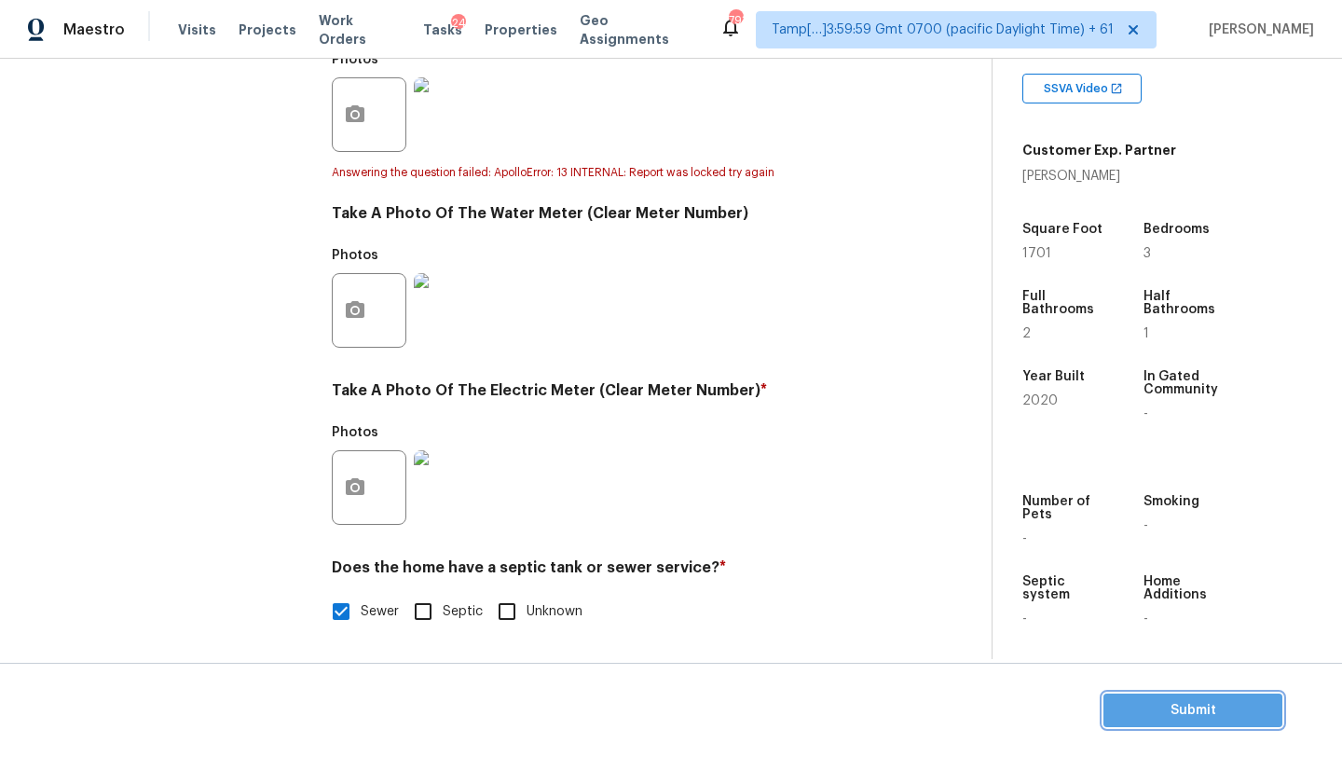
click at [1195, 720] on span "Submit" at bounding box center [1192, 710] width 149 height 23
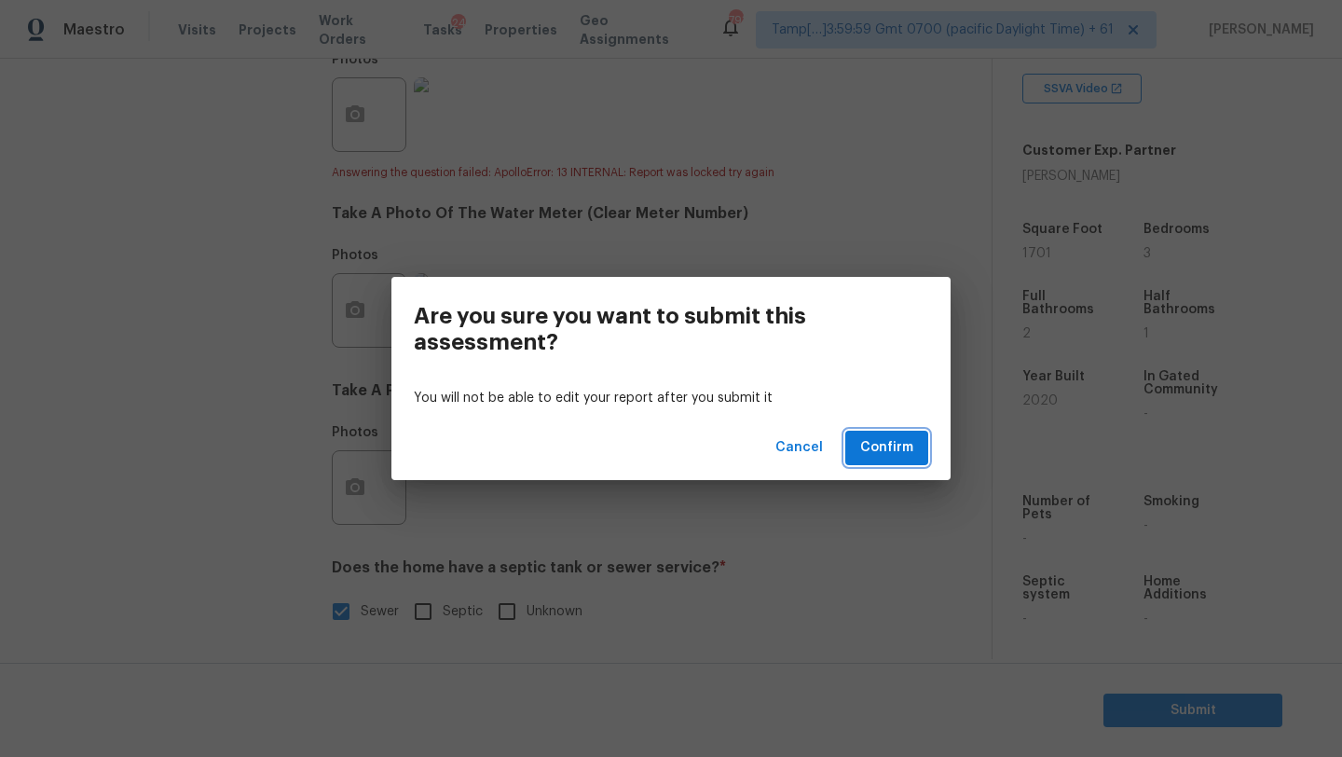
click at [895, 439] on span "Confirm" at bounding box center [886, 447] width 53 height 23
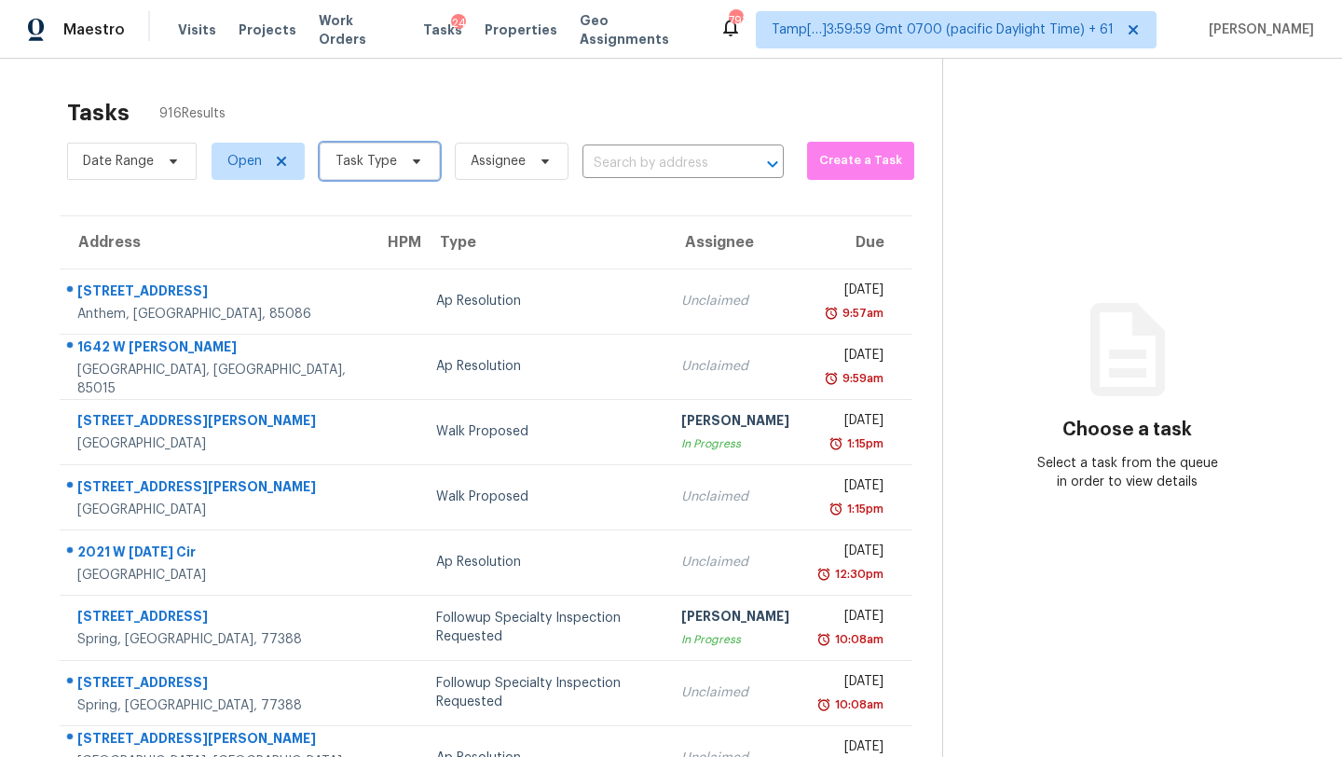
click at [347, 162] on span "Task Type" at bounding box center [366, 161] width 62 height 19
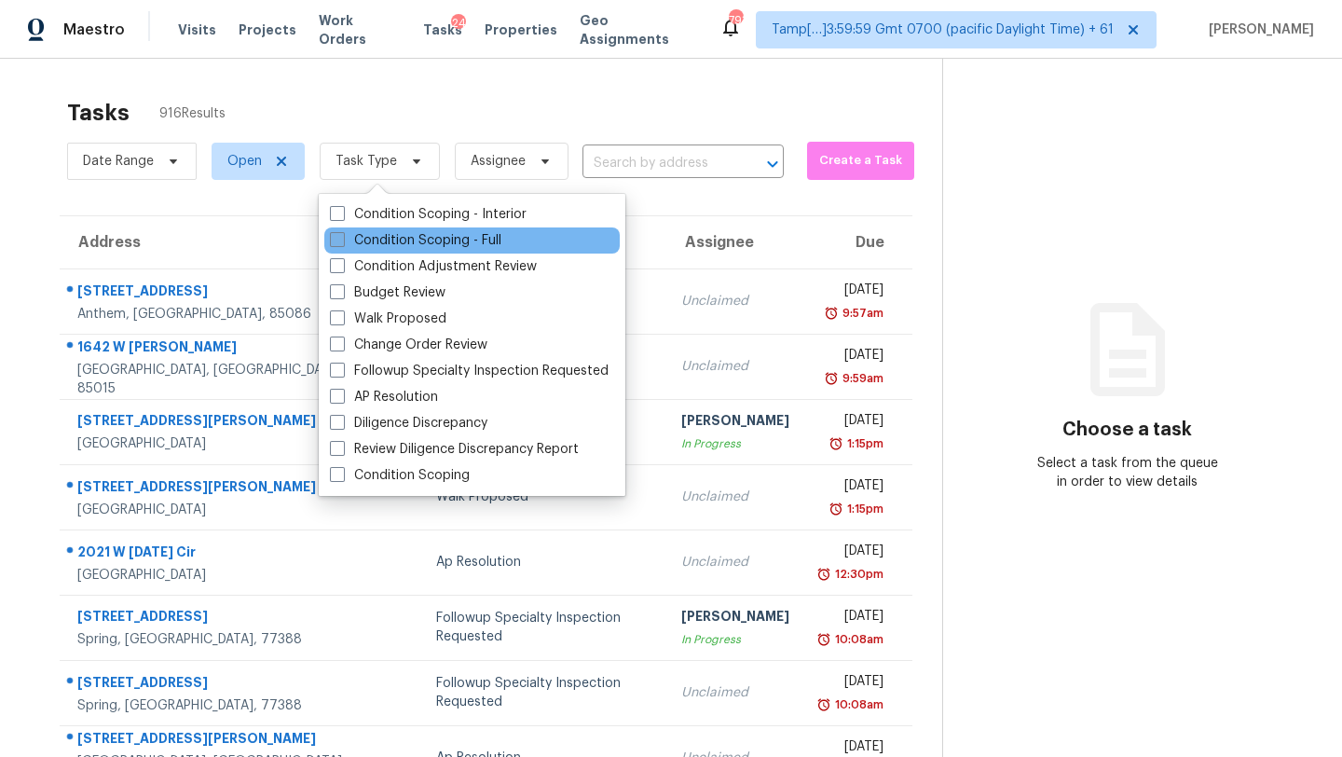
click at [371, 247] on label "Condition Scoping - Full" at bounding box center [415, 240] width 171 height 19
click at [342, 243] on input "Condition Scoping - Full" at bounding box center [336, 237] width 12 height 12
checkbox input "true"
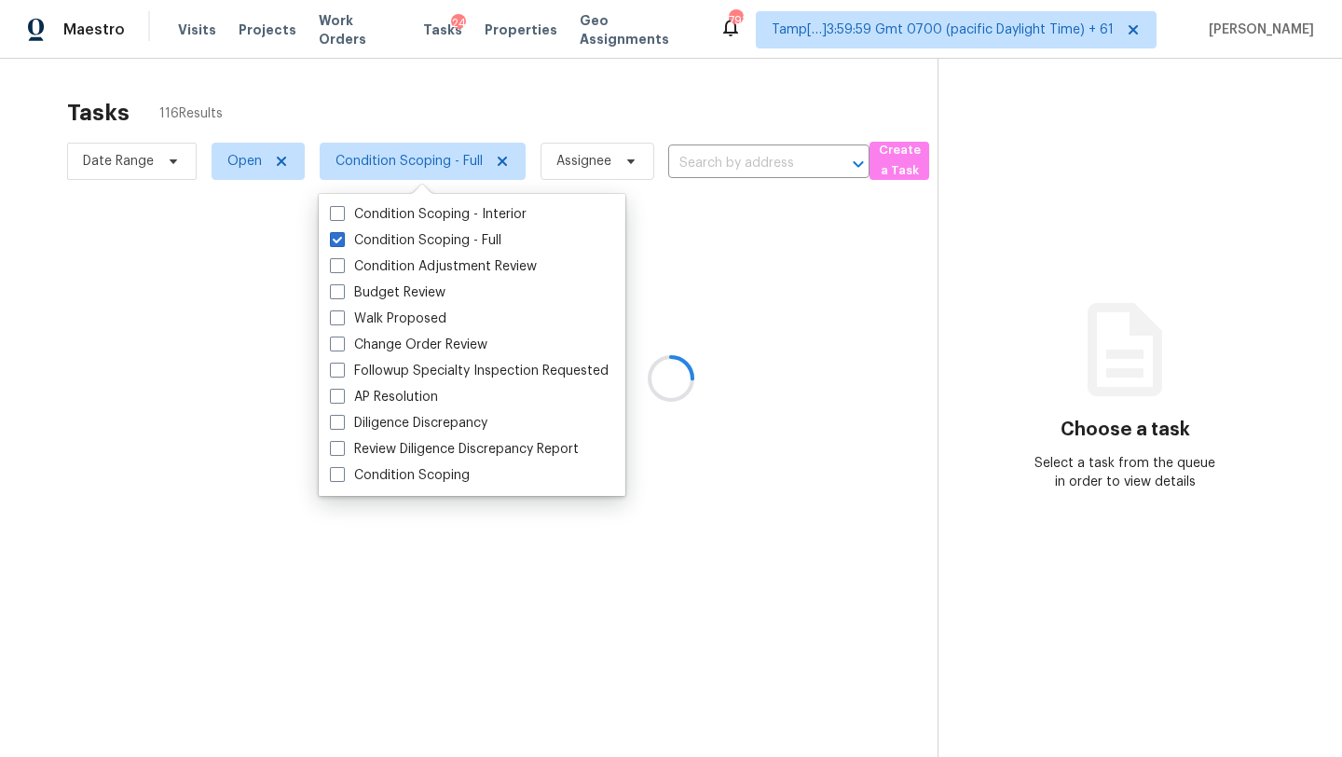
click at [526, 82] on div at bounding box center [671, 378] width 1342 height 757
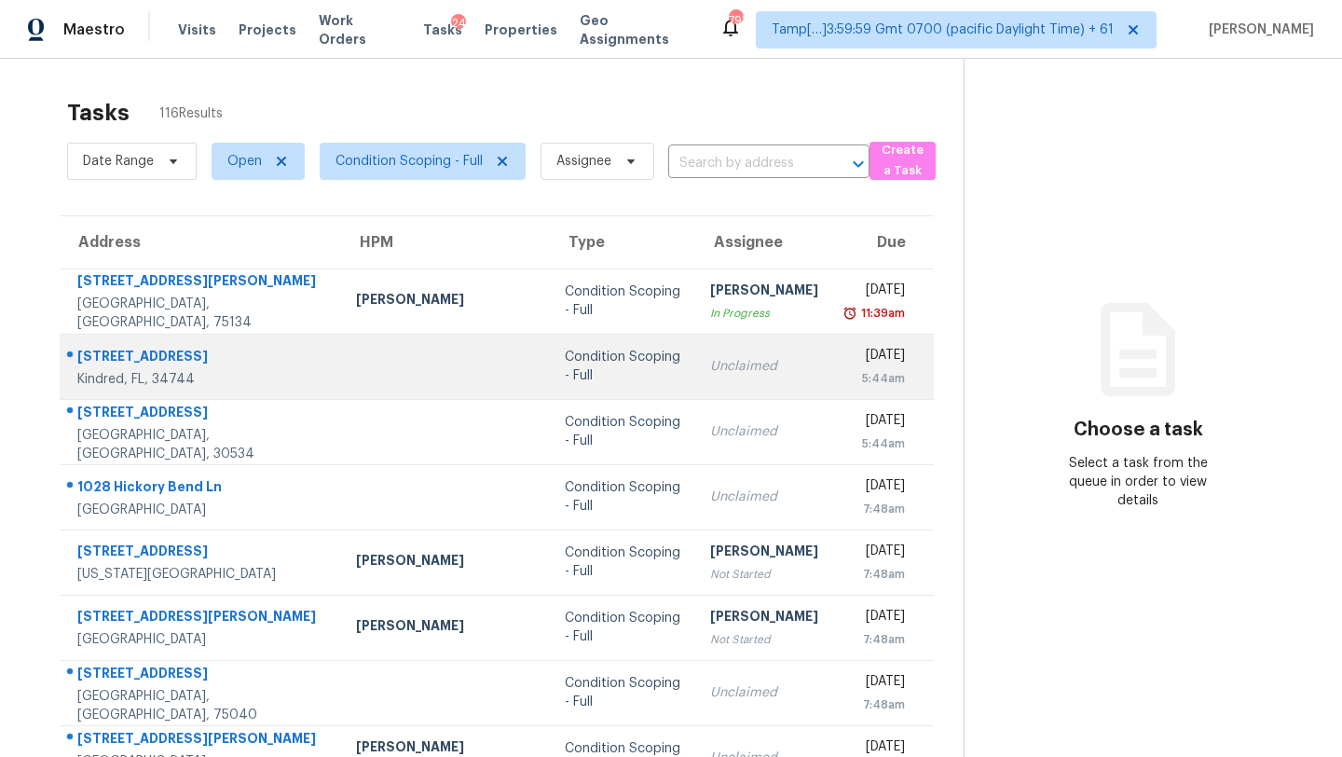
scroll to position [213, 0]
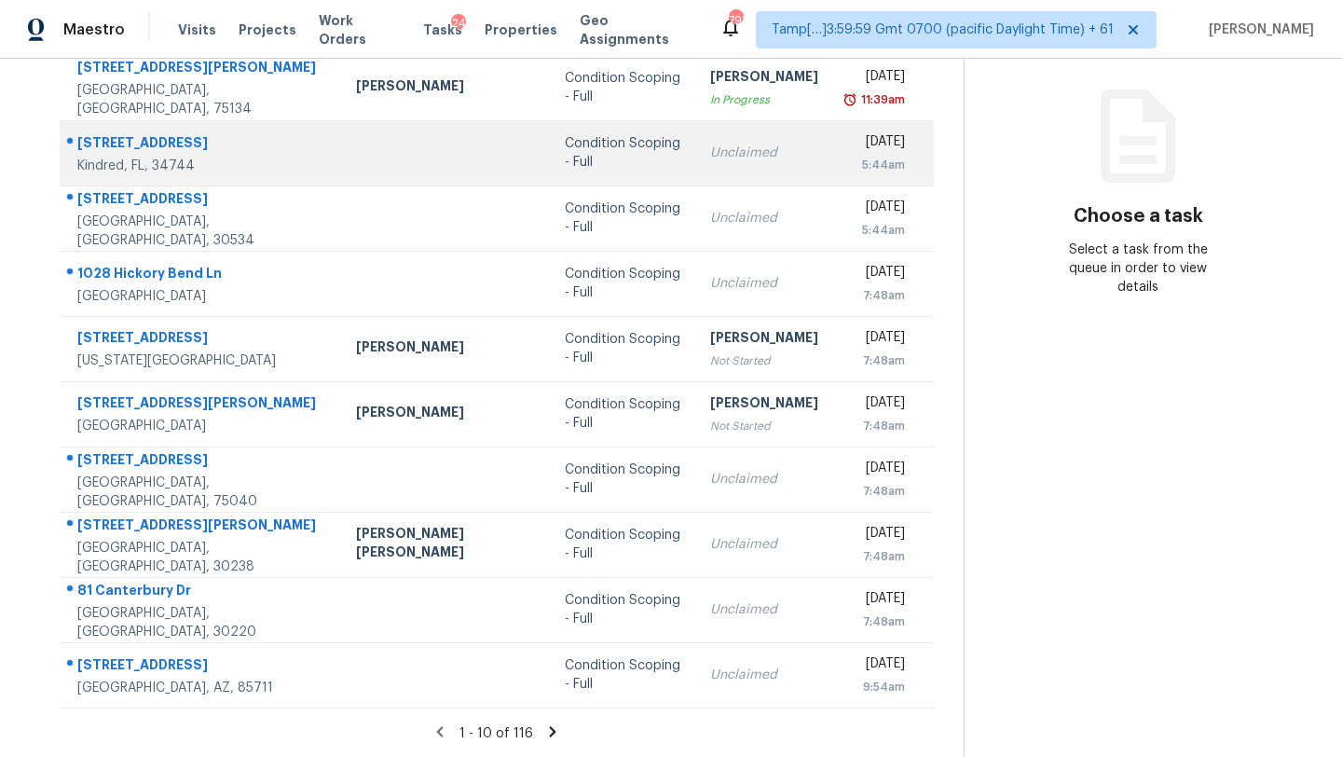
click at [580, 339] on div "Condition Scoping - Full" at bounding box center [623, 348] width 116 height 37
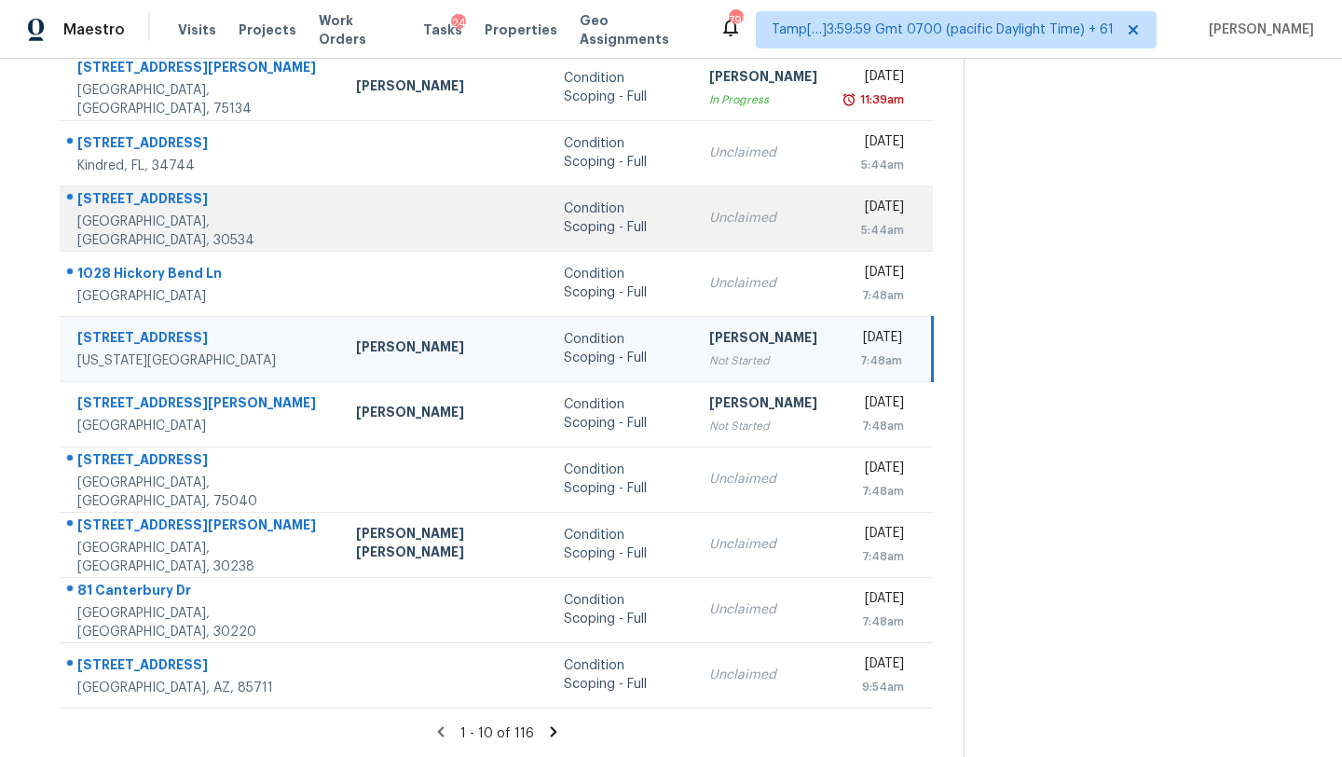
scroll to position [0, 0]
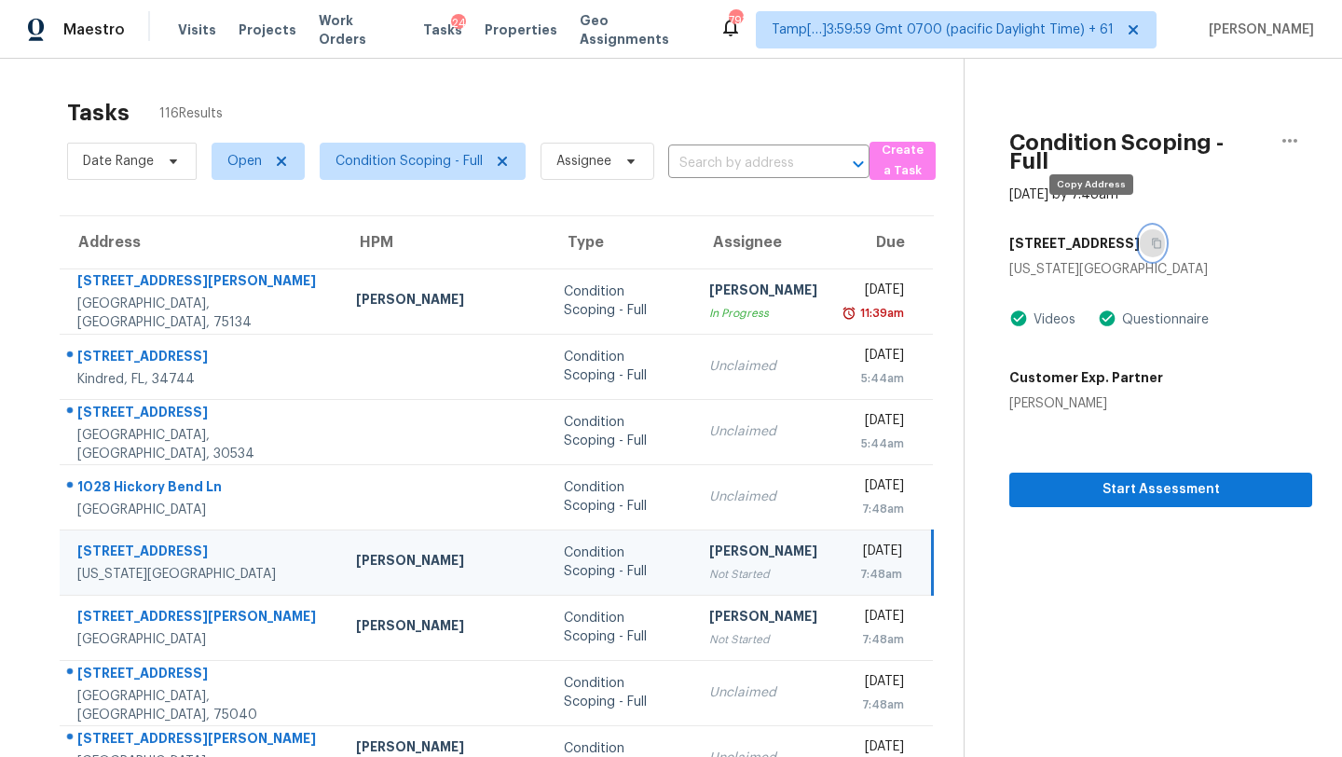
click at [1140, 235] on button "button" at bounding box center [1152, 243] width 25 height 34
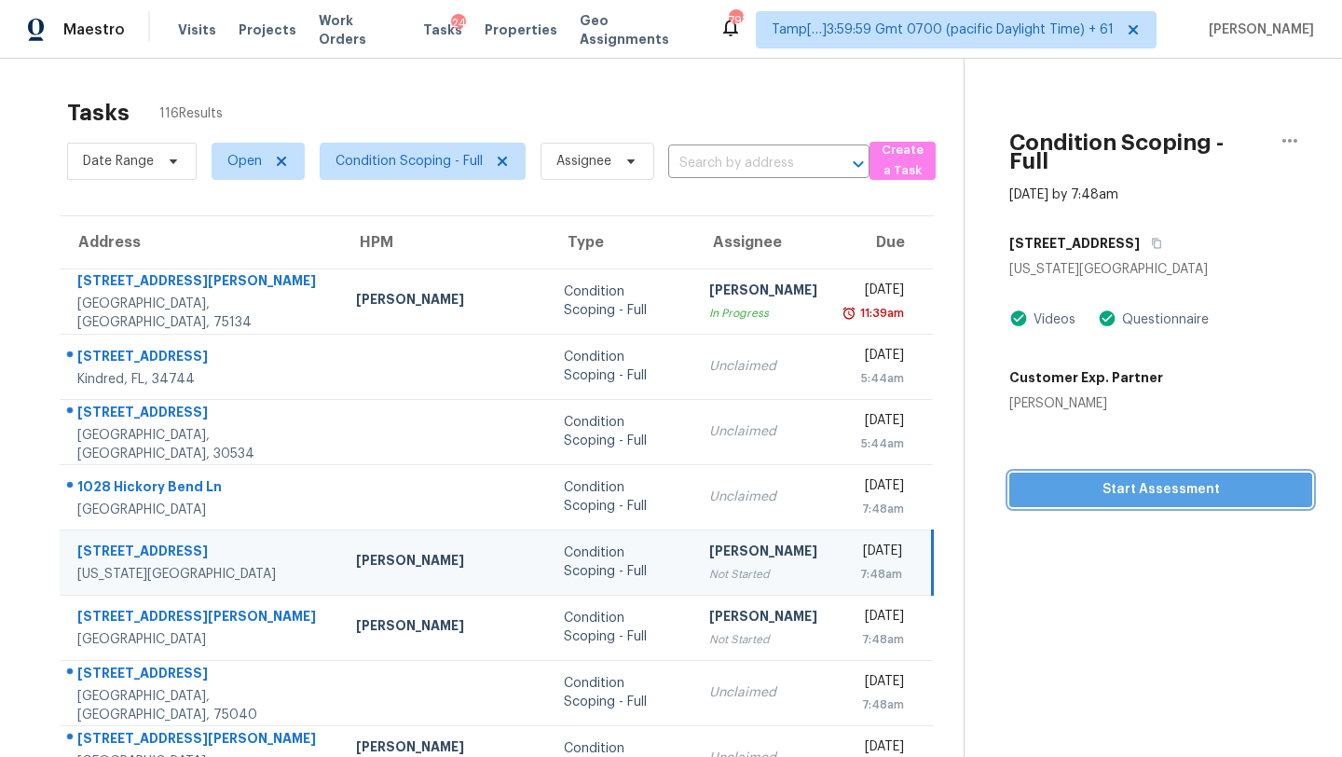
click at [1089, 478] on span "Start Assessment" at bounding box center [1160, 489] width 273 height 23
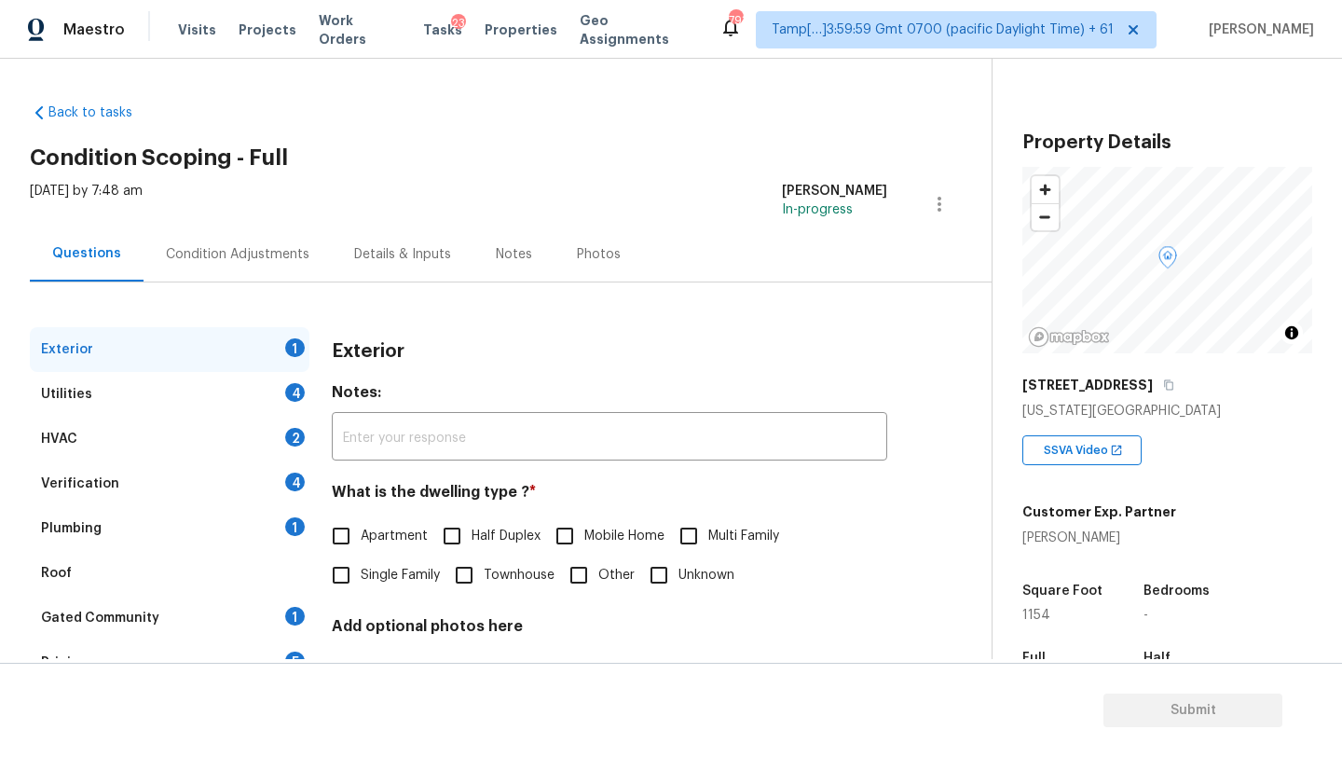
click at [400, 574] on span "Single Family" at bounding box center [400, 576] width 79 height 20
click at [361, 574] on input "Single Family" at bounding box center [340, 574] width 39 height 39
checkbox input "true"
click at [319, 599] on div "Exterior Utilities 4 HVAC 2 Verification 4 Plumbing 1 Roof Gated Community 1 Pr…" at bounding box center [488, 561] width 917 height 469
click at [303, 608] on div "Gated Community 1" at bounding box center [170, 617] width 280 height 45
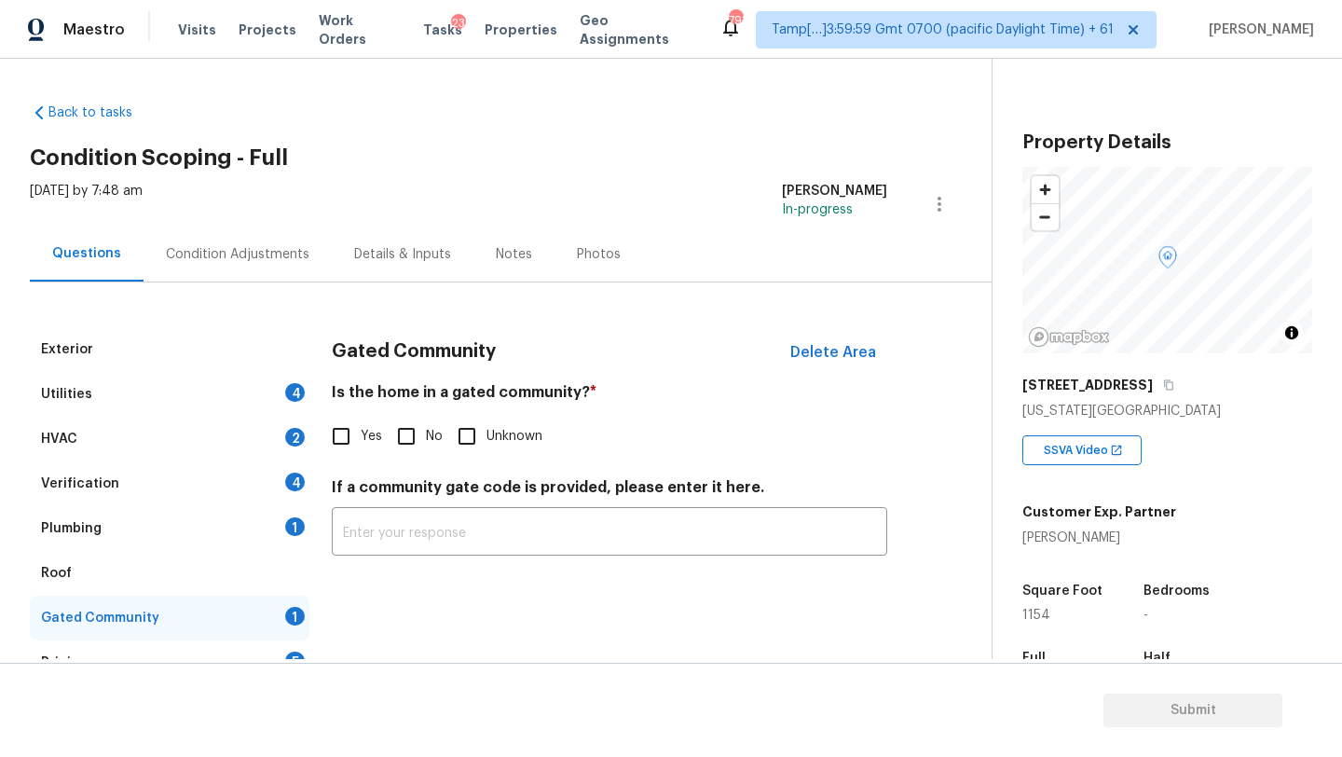
click at [419, 432] on input "No" at bounding box center [406, 436] width 39 height 39
checkbox input "true"
click at [1163, 389] on icon "button" at bounding box center [1168, 384] width 11 height 11
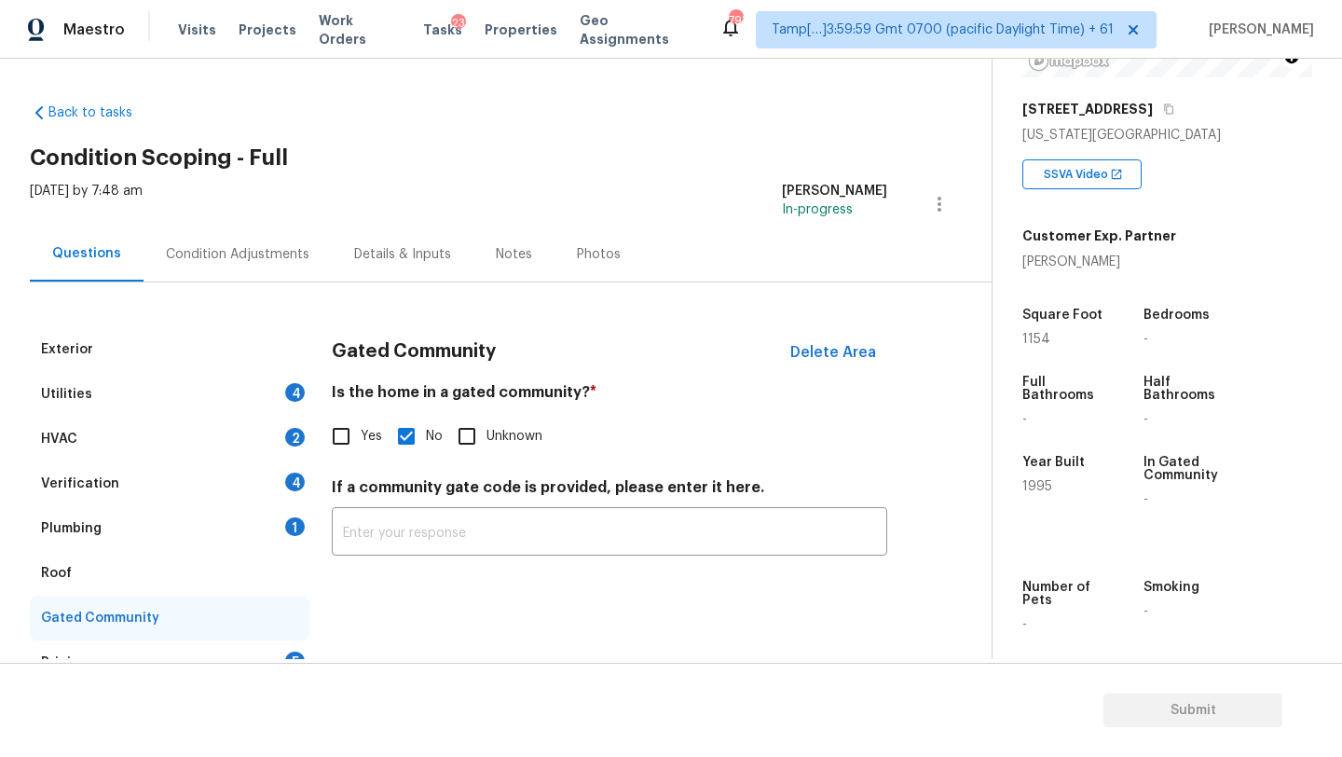
scroll to position [76, 0]
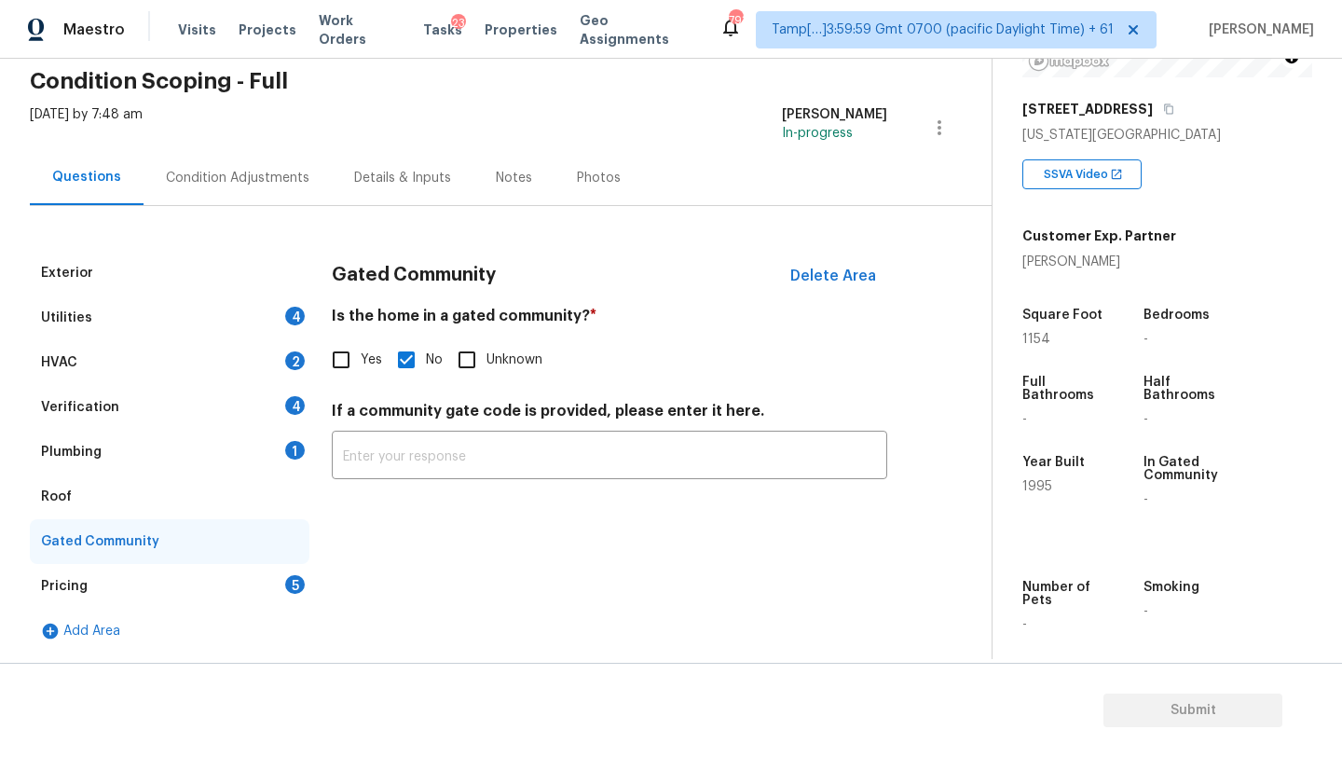
click at [92, 587] on div "Pricing 5" at bounding box center [170, 586] width 280 height 45
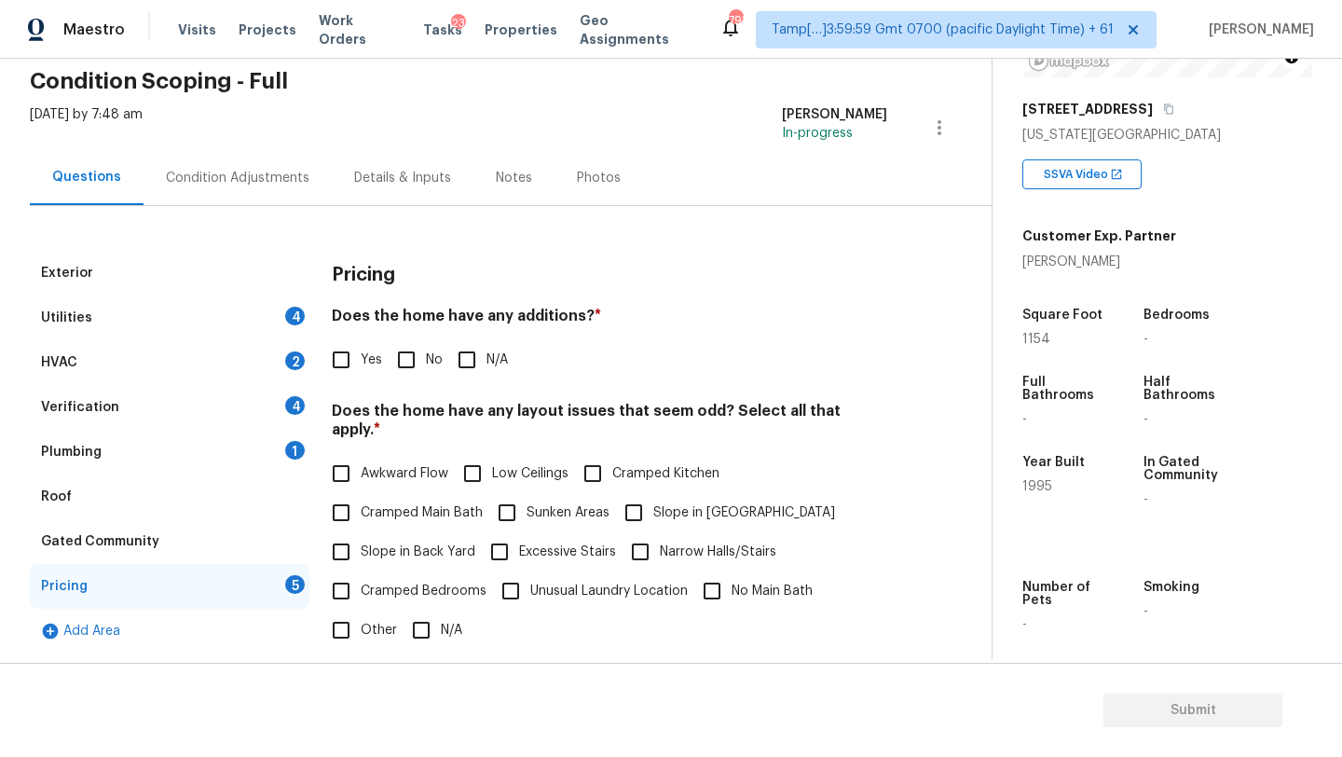
click at [393, 354] on input "No" at bounding box center [406, 359] width 39 height 39
checkbox input "true"
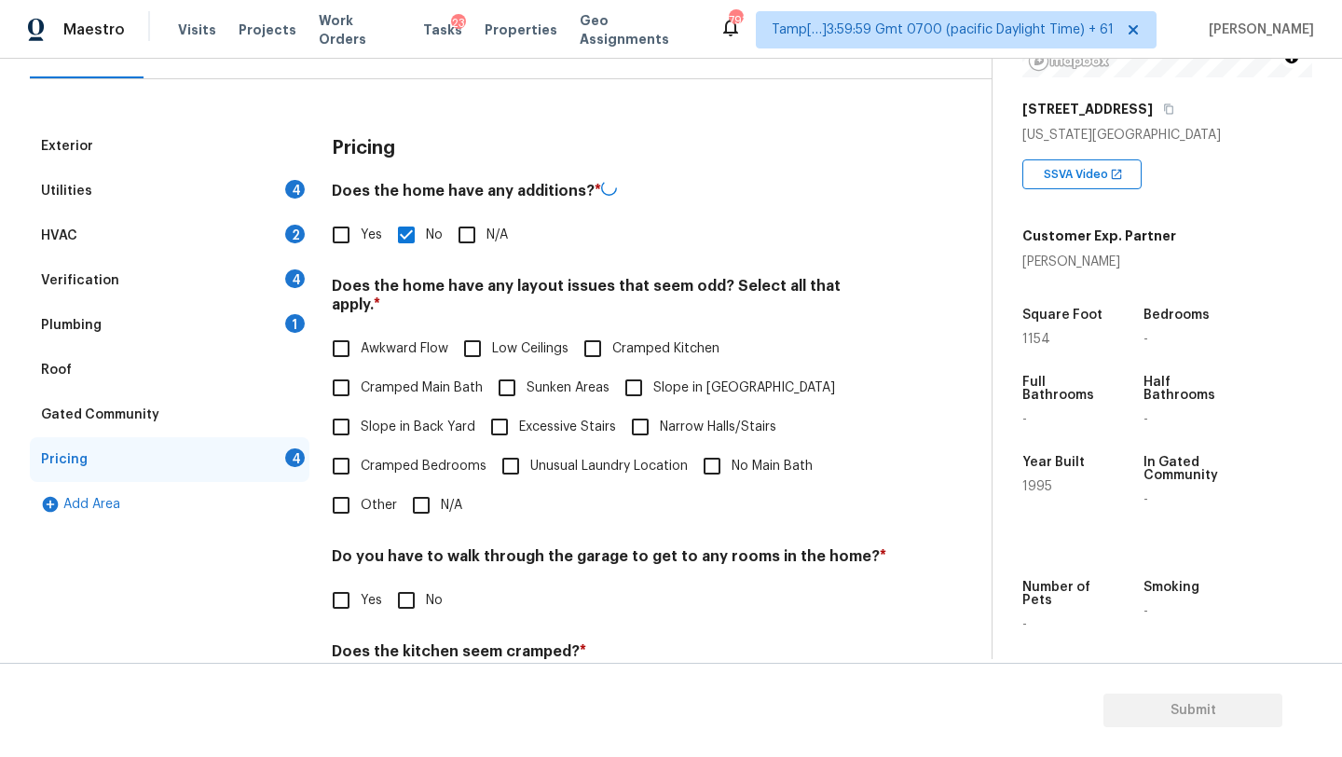
scroll to position [310, 0]
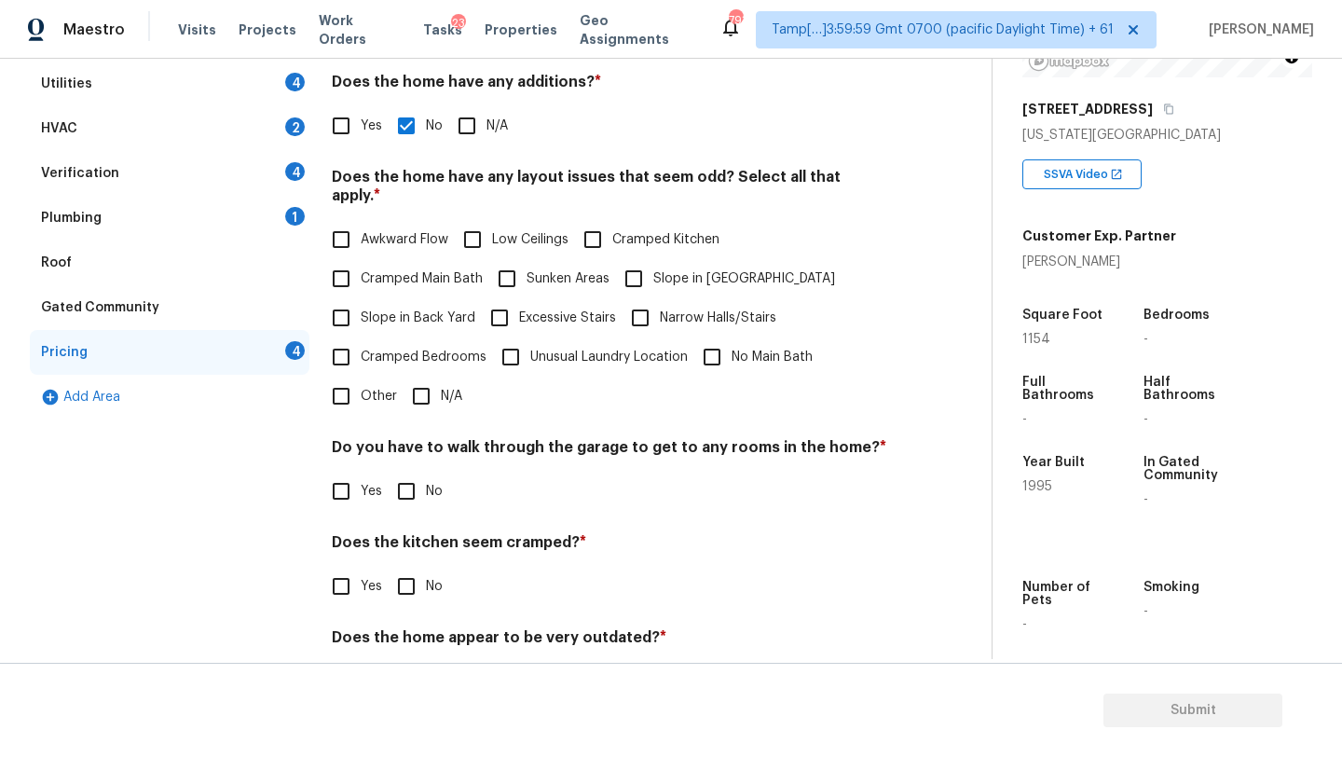
click at [636, 267] on input "Slope in Front Yard" at bounding box center [633, 278] width 39 height 39
checkbox input "true"
click at [349, 304] on input "Slope in Back Yard" at bounding box center [340, 317] width 39 height 39
checkbox input "true"
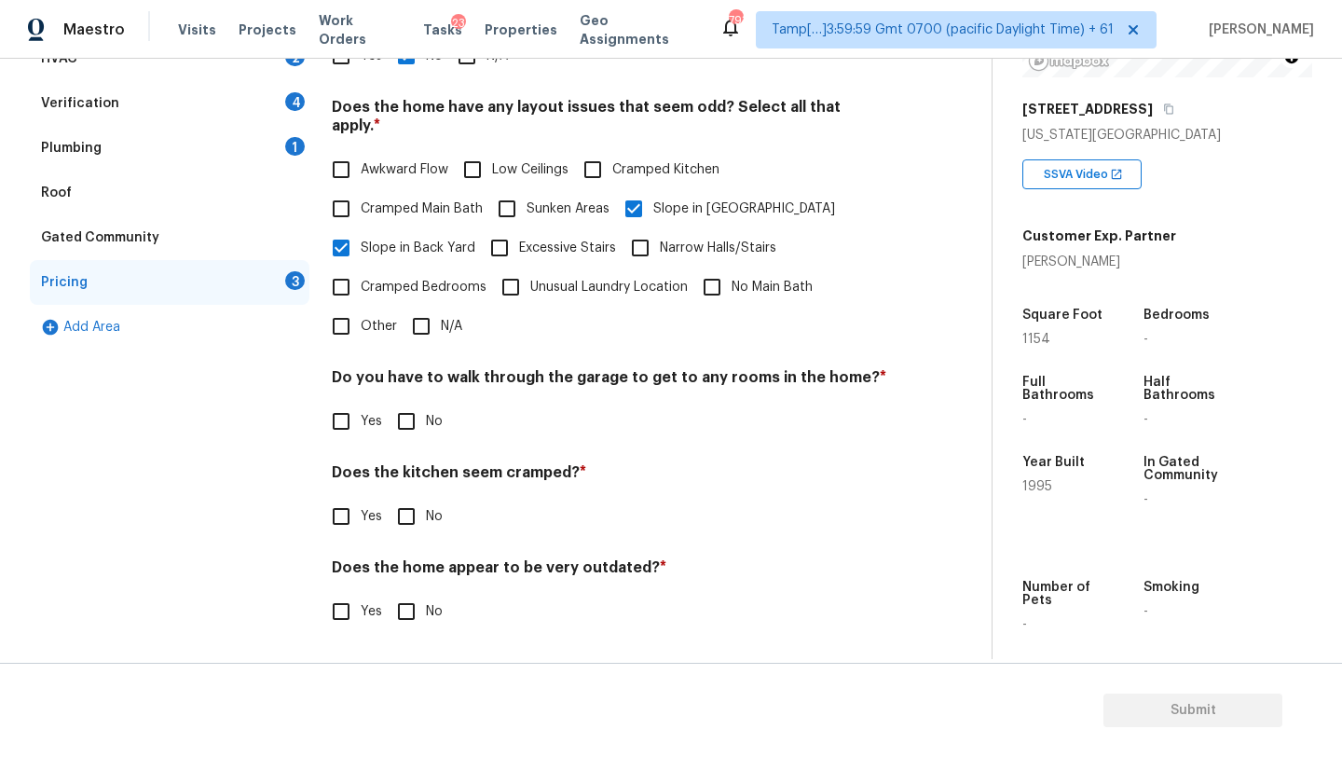
scroll to position [362, 0]
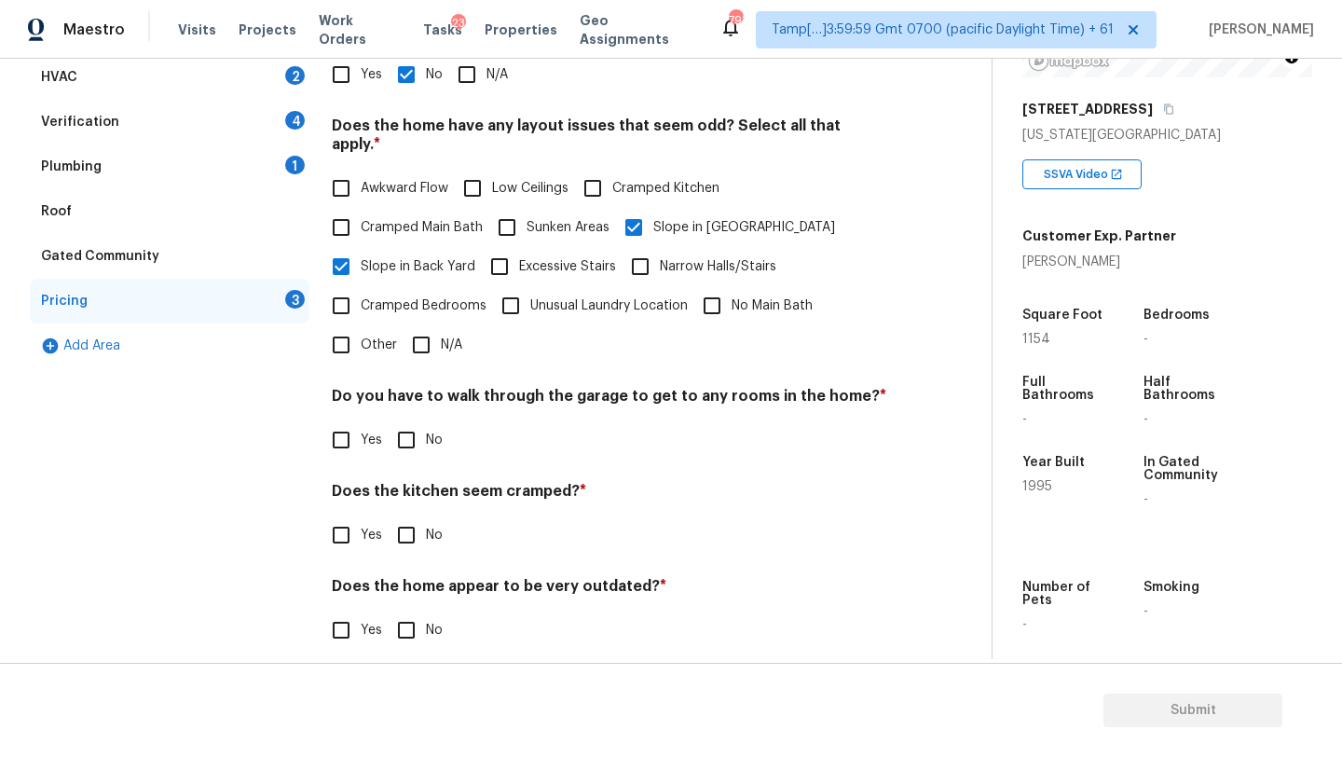
click at [419, 421] on input "No" at bounding box center [406, 439] width 39 height 39
checkbox input "true"
click at [416, 517] on input "No" at bounding box center [406, 534] width 39 height 39
checkbox input "true"
click at [416, 615] on input "No" at bounding box center [406, 629] width 39 height 39
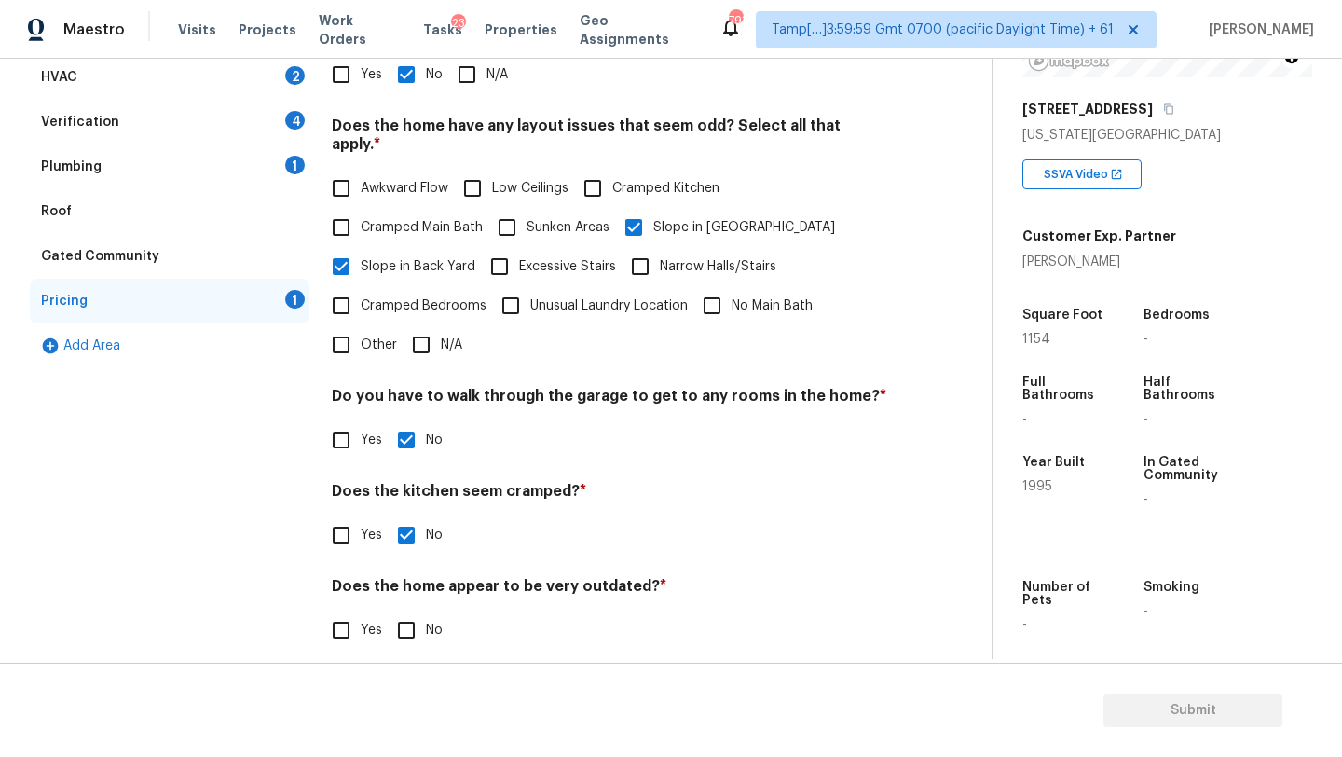
checkbox input "true"
click at [153, 118] on div "Verification 4" at bounding box center [170, 122] width 280 height 45
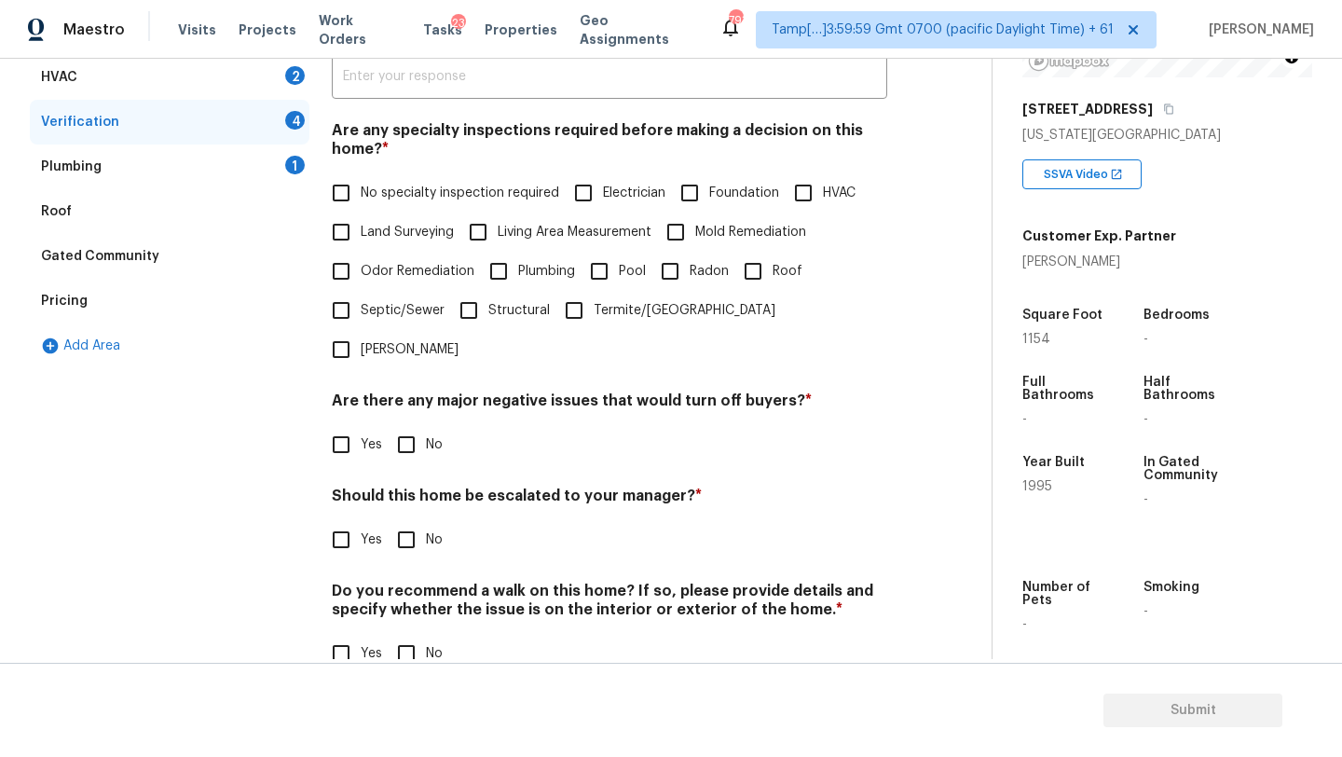
click at [709, 187] on input "Foundation" at bounding box center [689, 192] width 39 height 39
checkbox input "true"
click at [748, 273] on input "Roof" at bounding box center [752, 272] width 39 height 39
checkbox input "true"
click at [810, 202] on input "HVAC" at bounding box center [803, 192] width 39 height 39
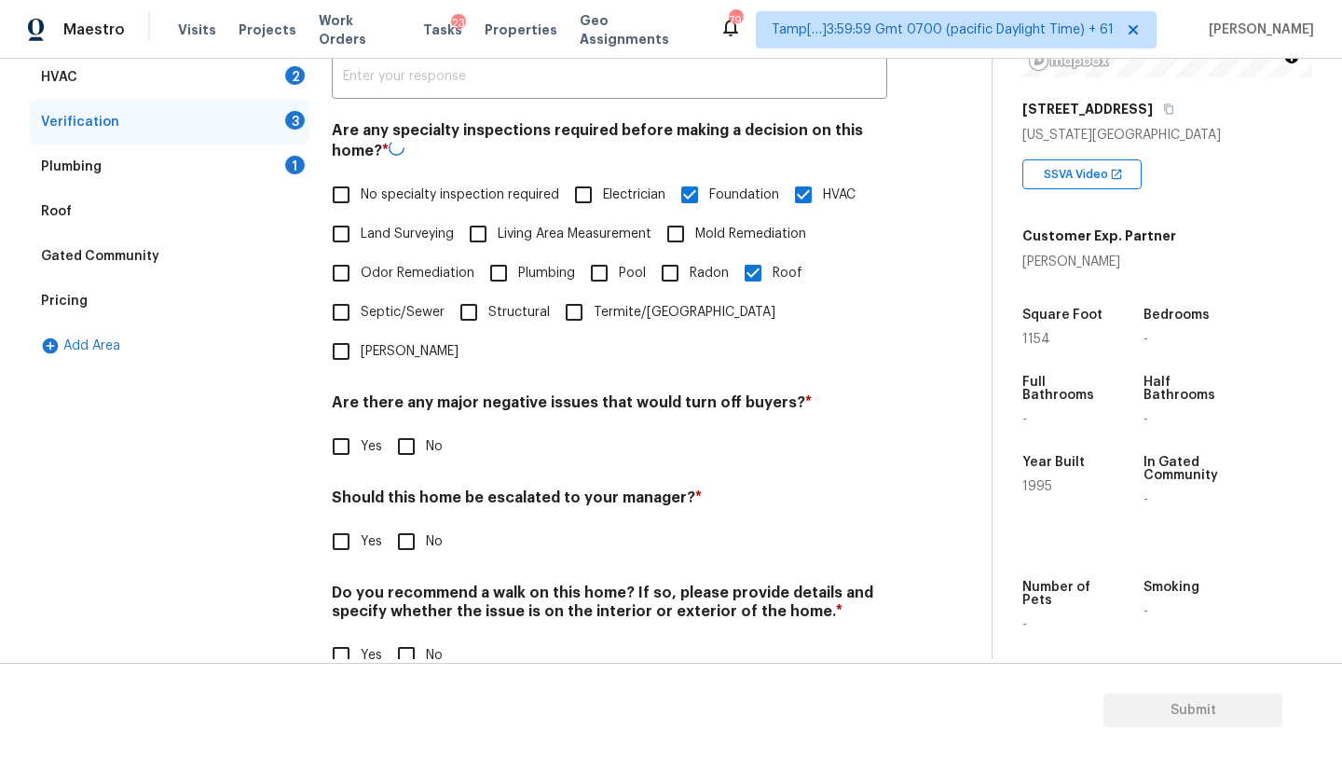
checkbox input "false"
click at [353, 520] on input "Yes" at bounding box center [340, 539] width 39 height 39
checkbox input "true"
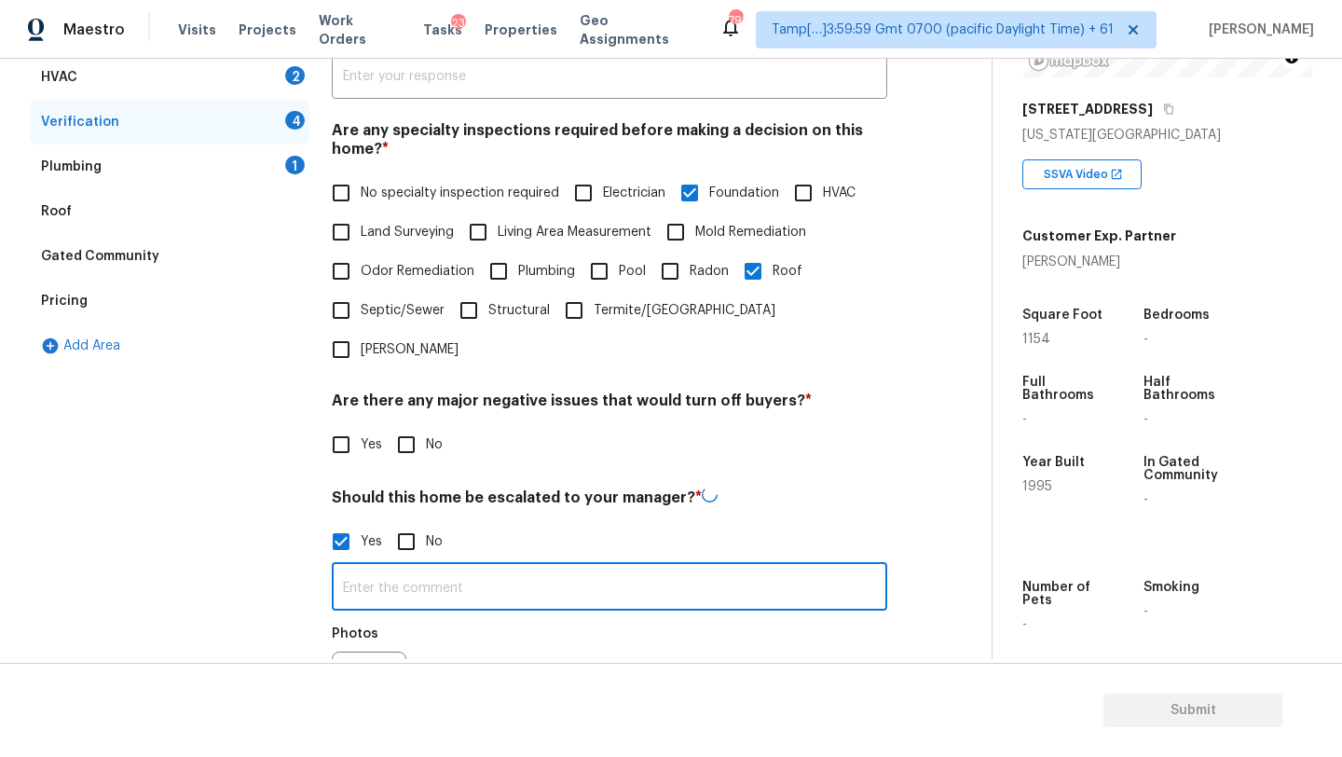
click at [363, 567] on input "text" at bounding box center [609, 589] width 555 height 44
paste input "Extensive foundation issues. Roof is in poor condition. Inside there has been s…"
type input "Extensive foundation issues. Roof is in poor condition. Inside there has been s…"
click at [412, 425] on input "No" at bounding box center [406, 444] width 39 height 39
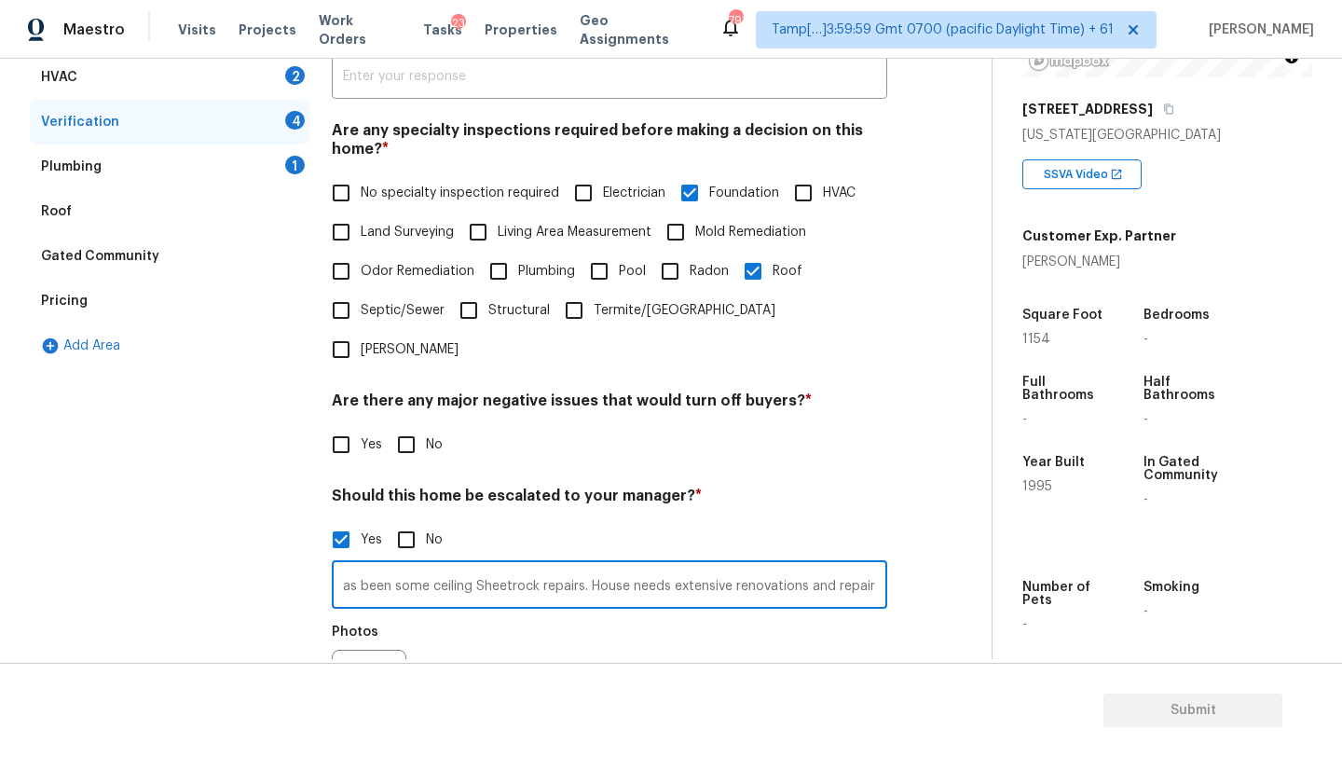
checkbox input "true"
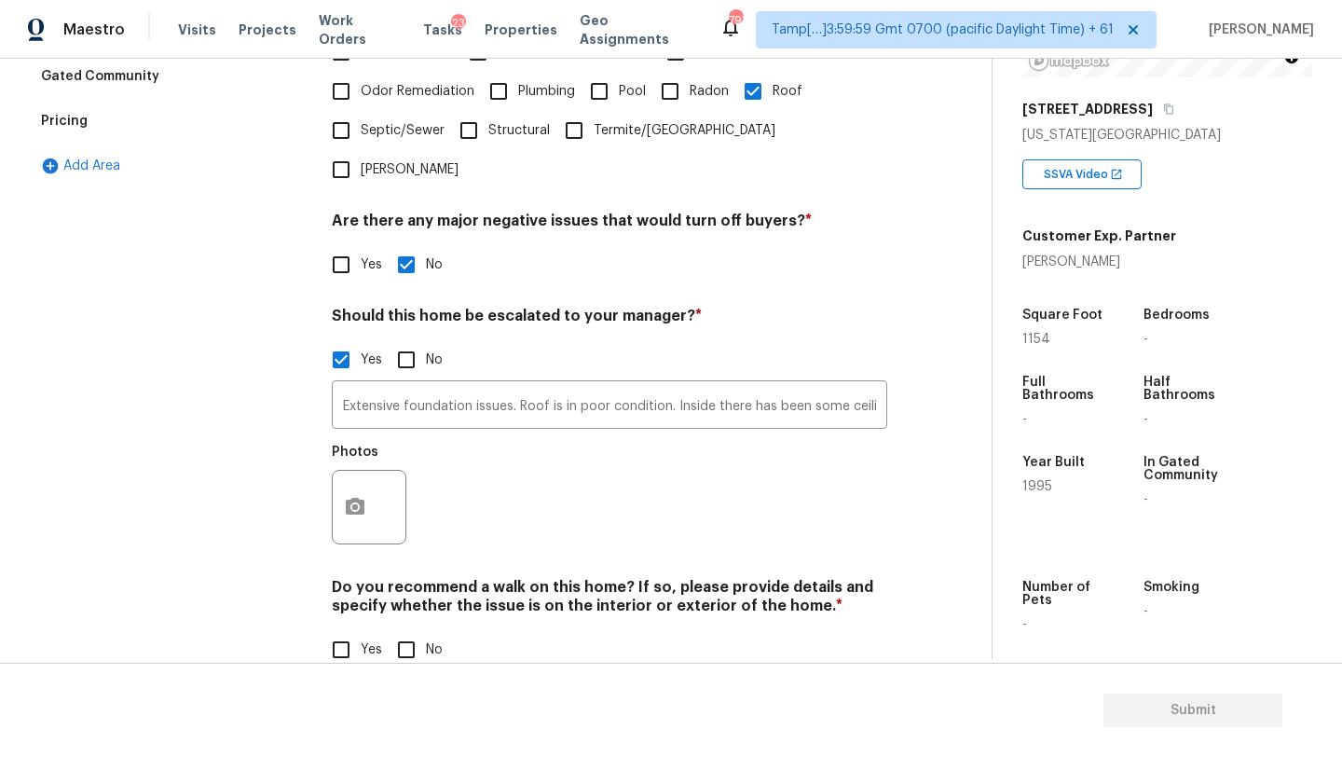
click at [409, 630] on input "No" at bounding box center [406, 649] width 39 height 39
checkbox input "true"
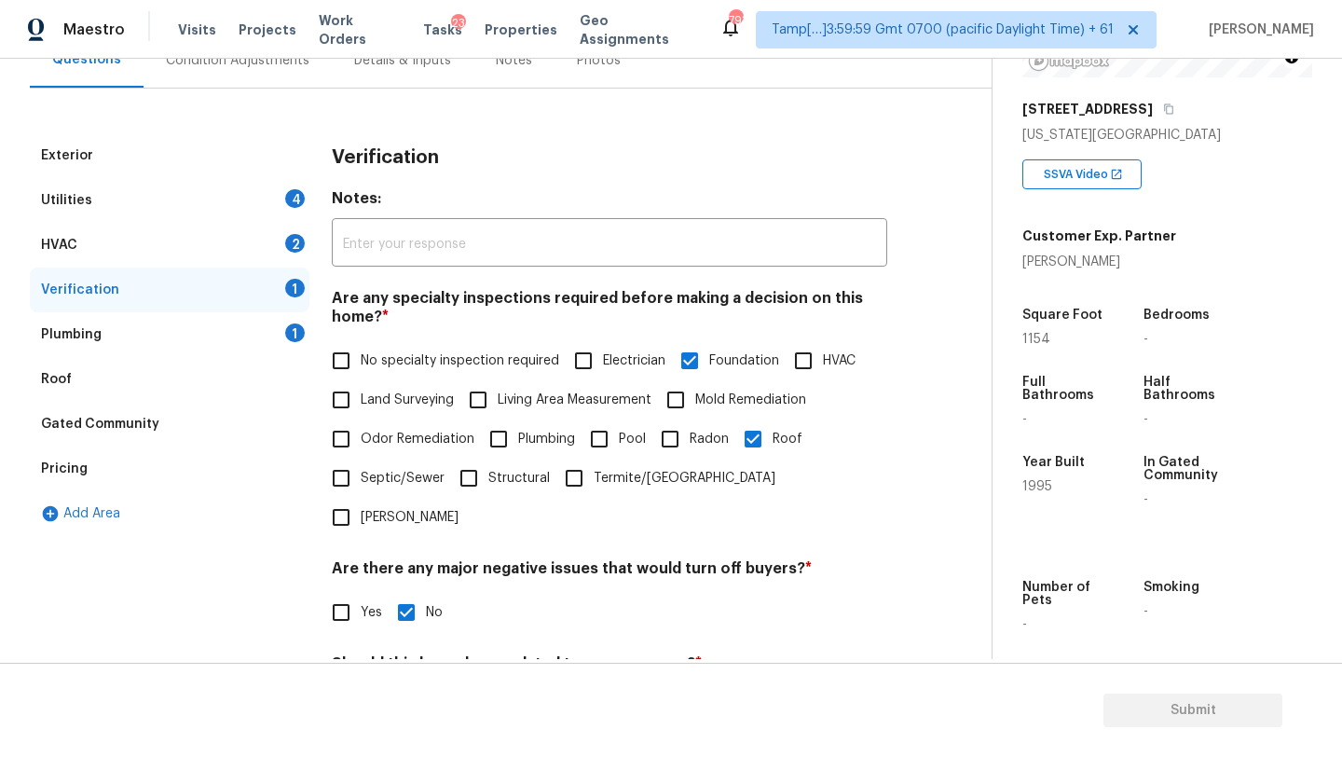
click at [165, 424] on div "Gated Community" at bounding box center [170, 424] width 280 height 45
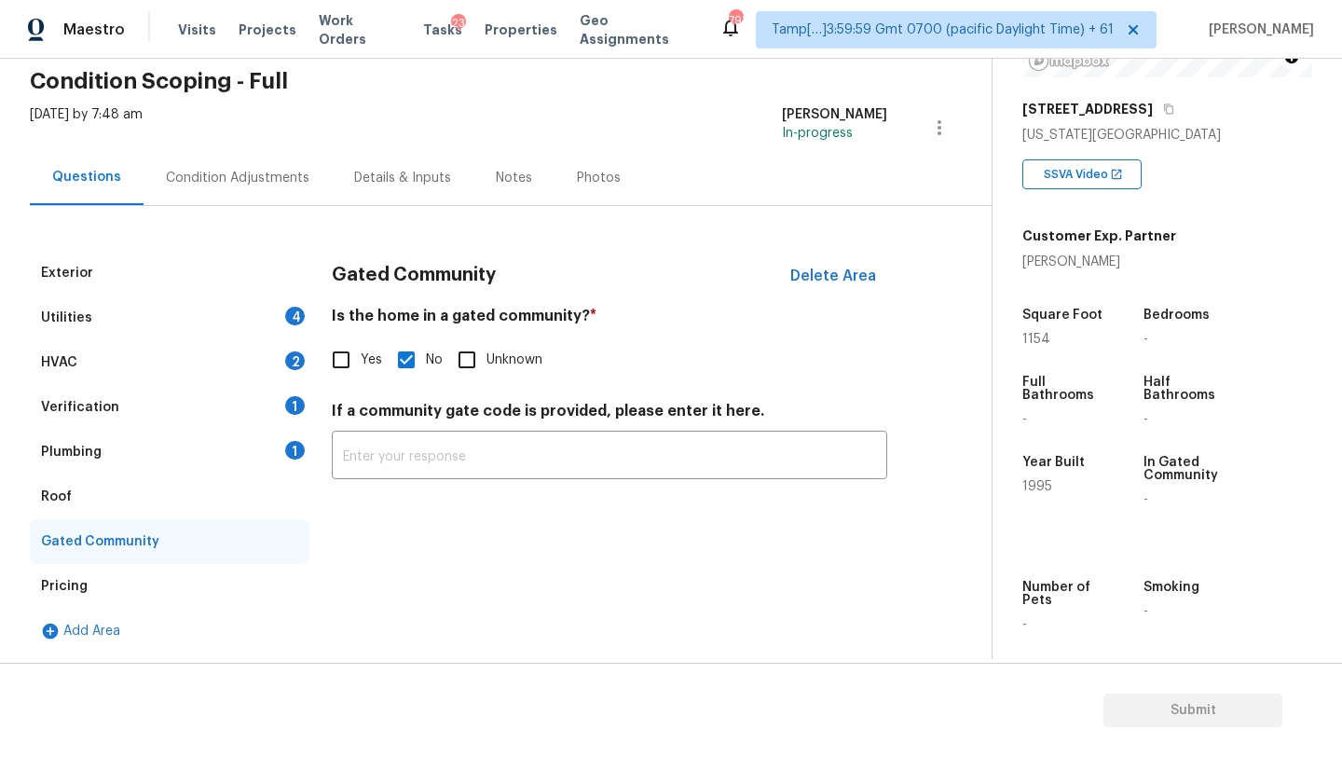
click at [182, 487] on div "Roof" at bounding box center [170, 496] width 280 height 45
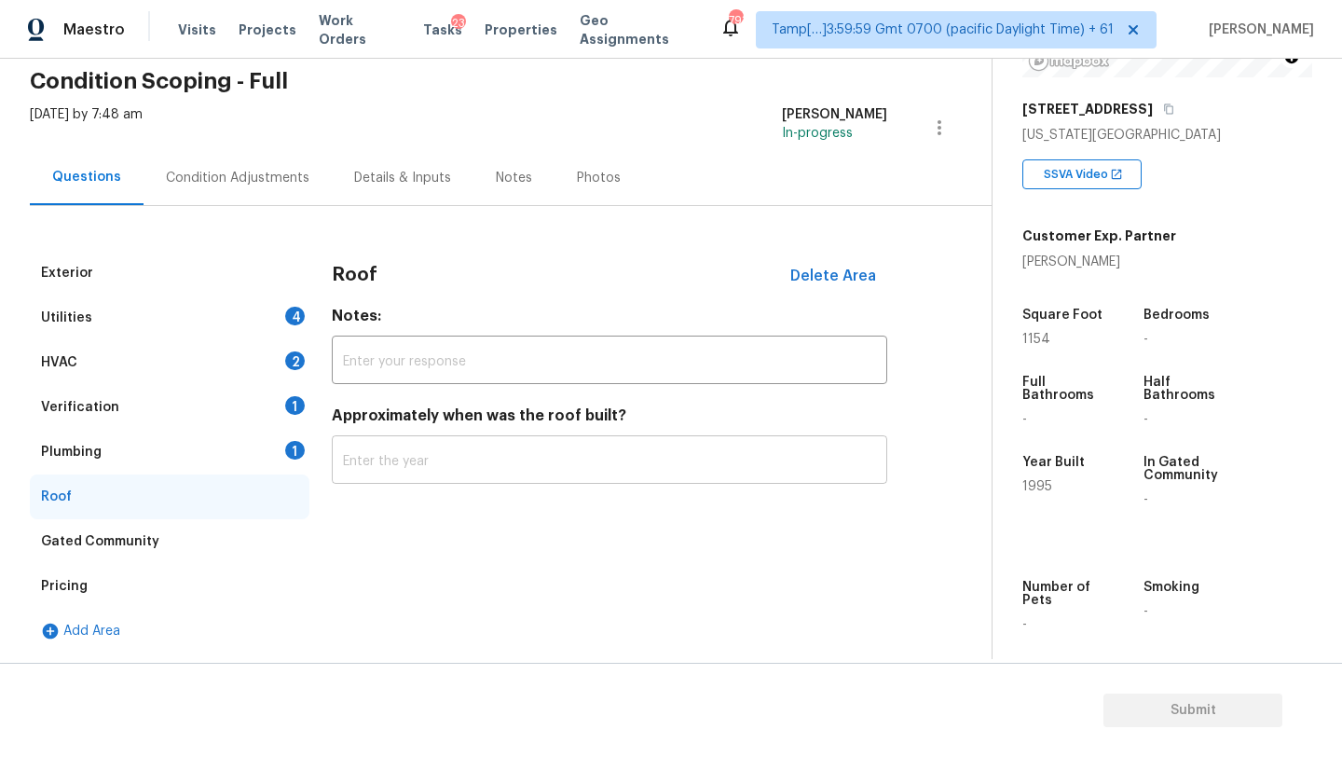
click at [463, 441] on input "text" at bounding box center [609, 462] width 555 height 44
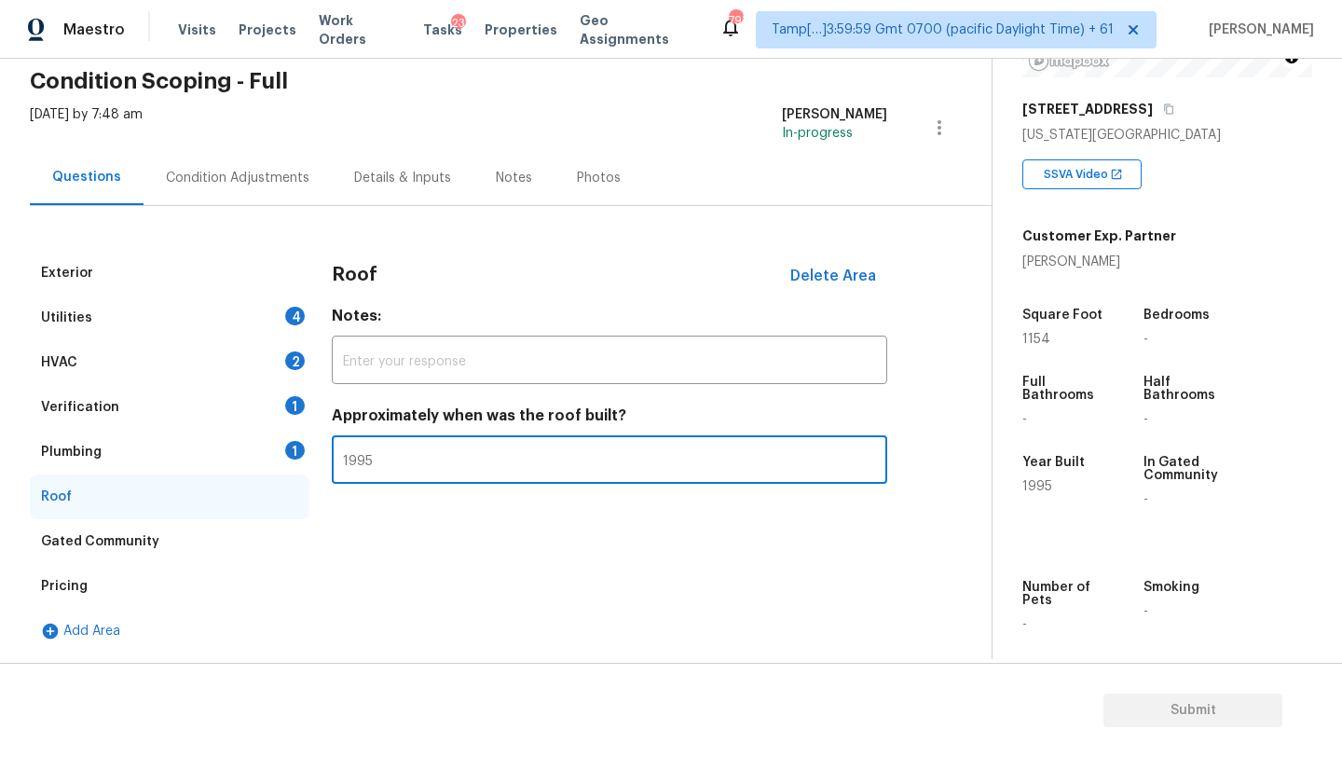
type input "1995"
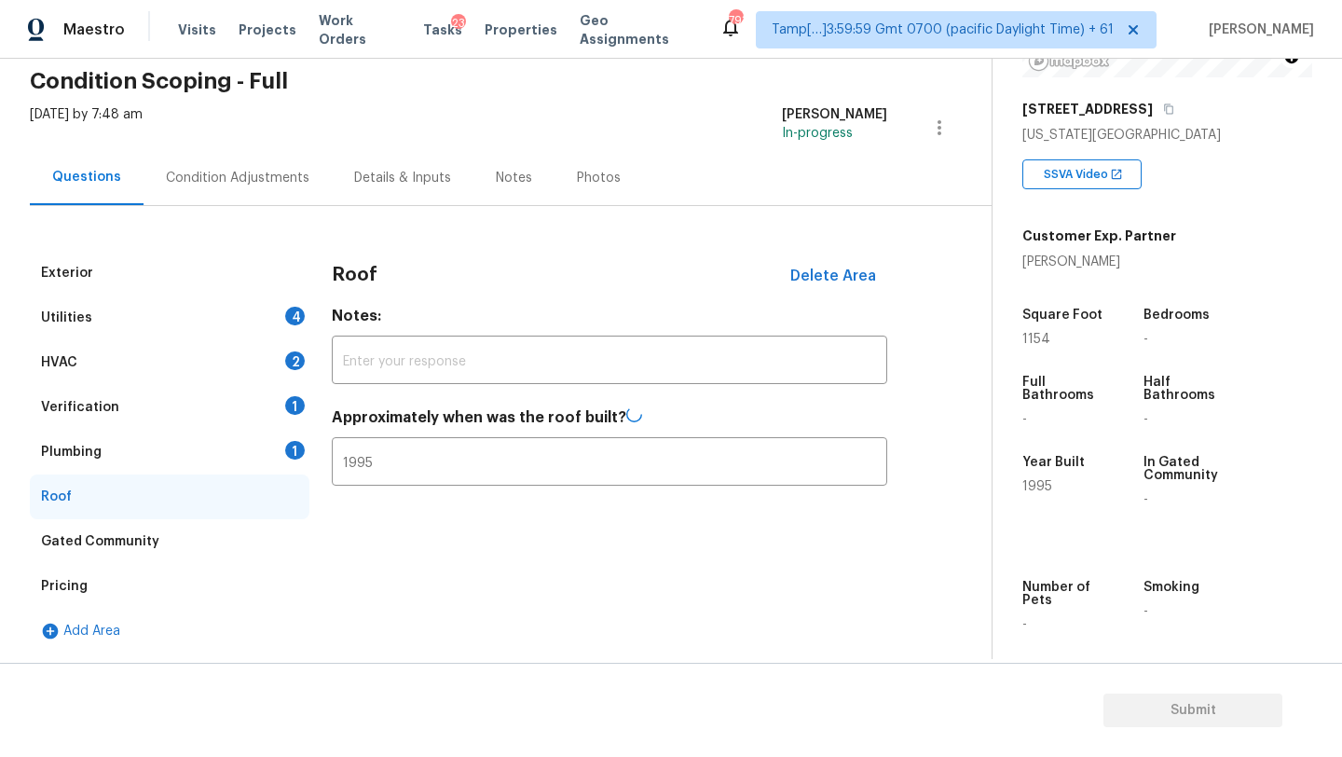
click at [174, 447] on div "Plumbing 1" at bounding box center [170, 452] width 280 height 45
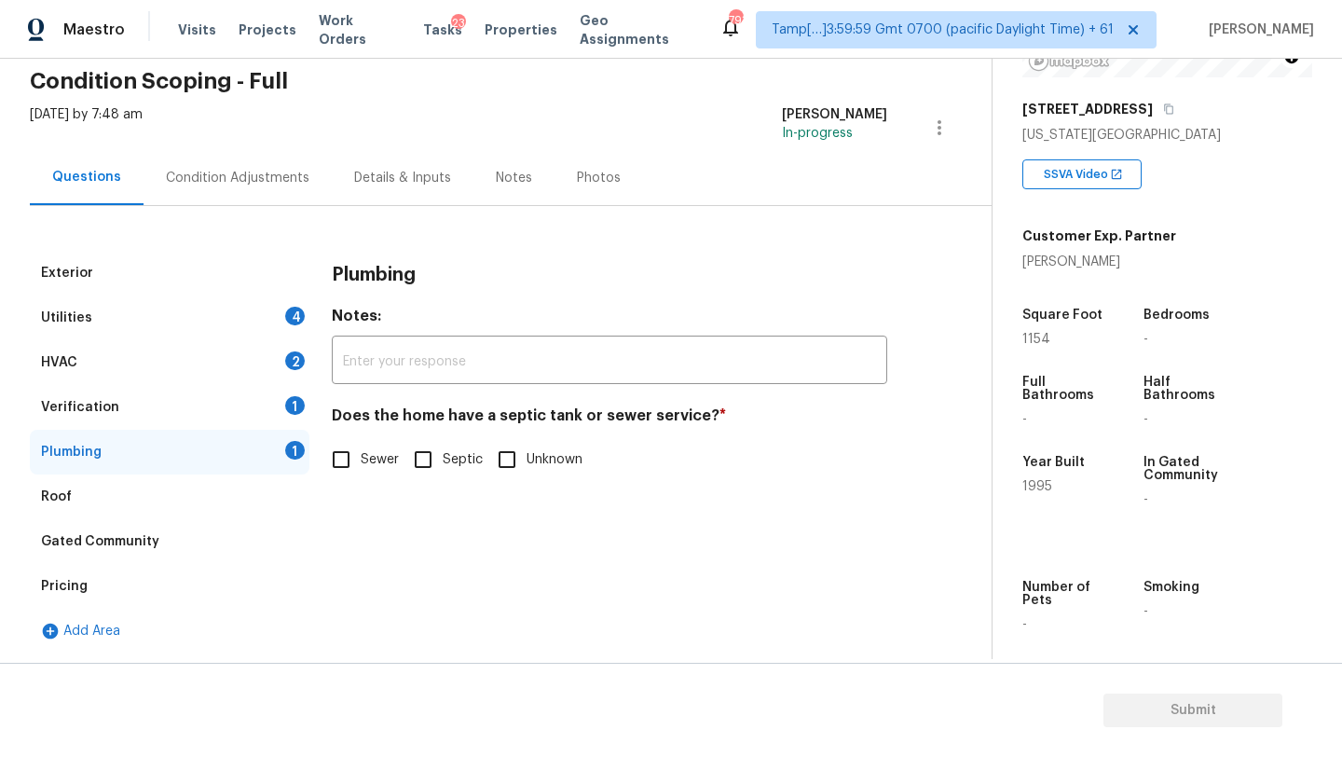
click at [367, 467] on span "Sewer" at bounding box center [380, 460] width 38 height 20
click at [361, 467] on input "Sewer" at bounding box center [340, 459] width 39 height 39
checkbox input "true"
click at [201, 402] on div "Verification 1" at bounding box center [170, 407] width 280 height 45
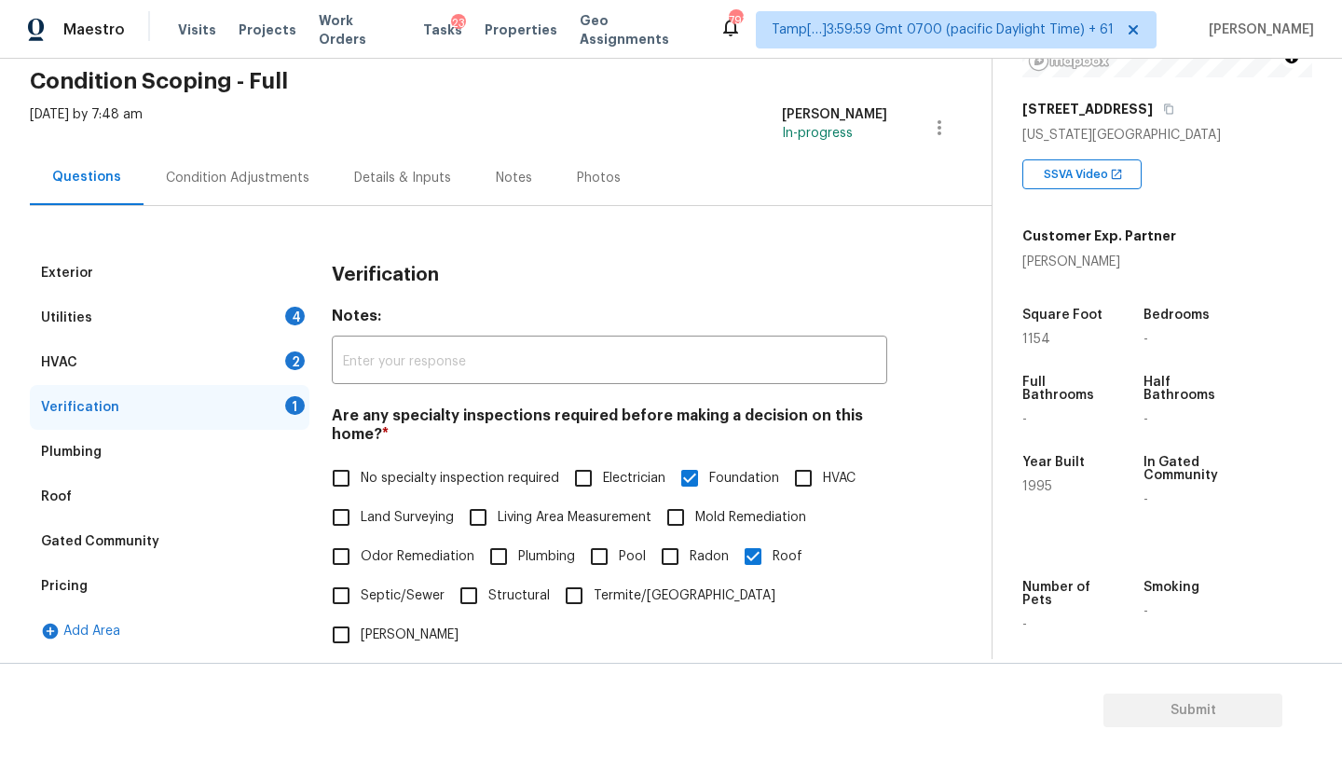
click at [208, 379] on div "HVAC 2" at bounding box center [170, 362] width 280 height 45
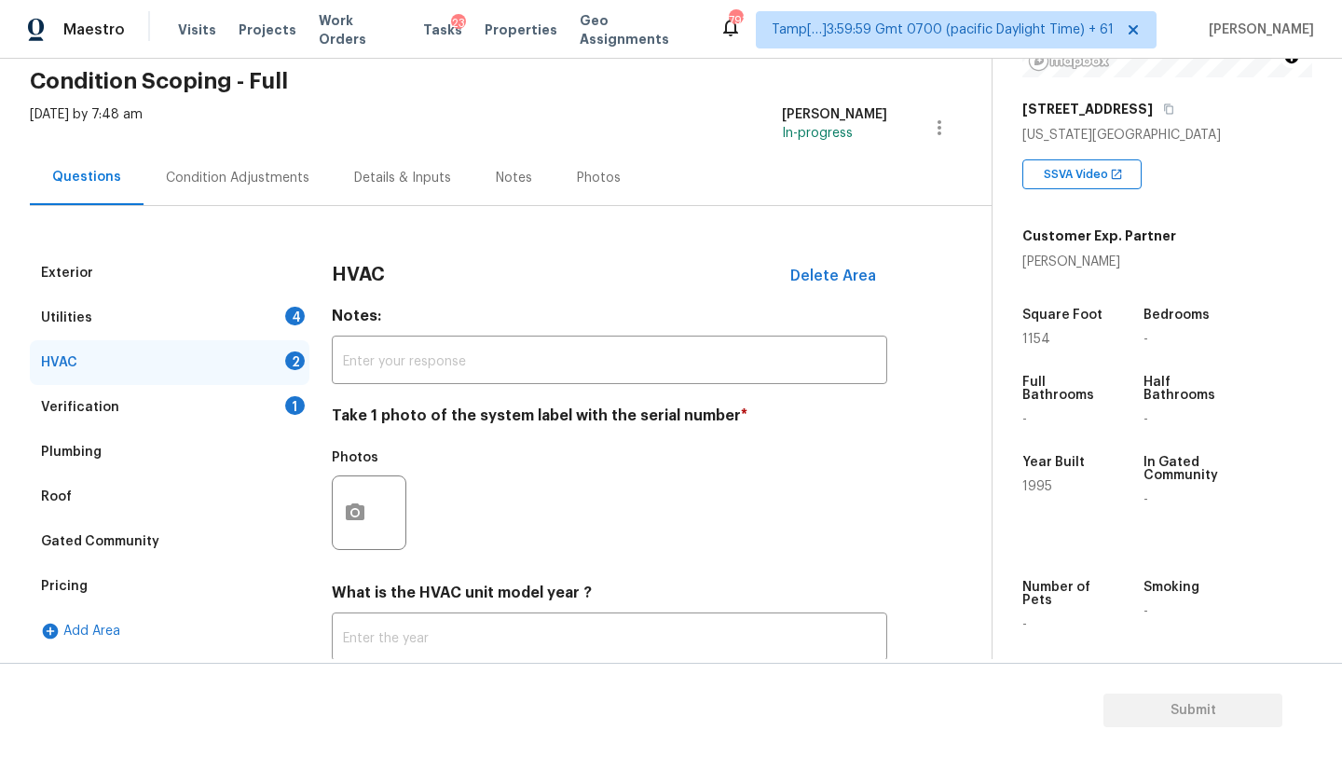
scroll to position [188, 0]
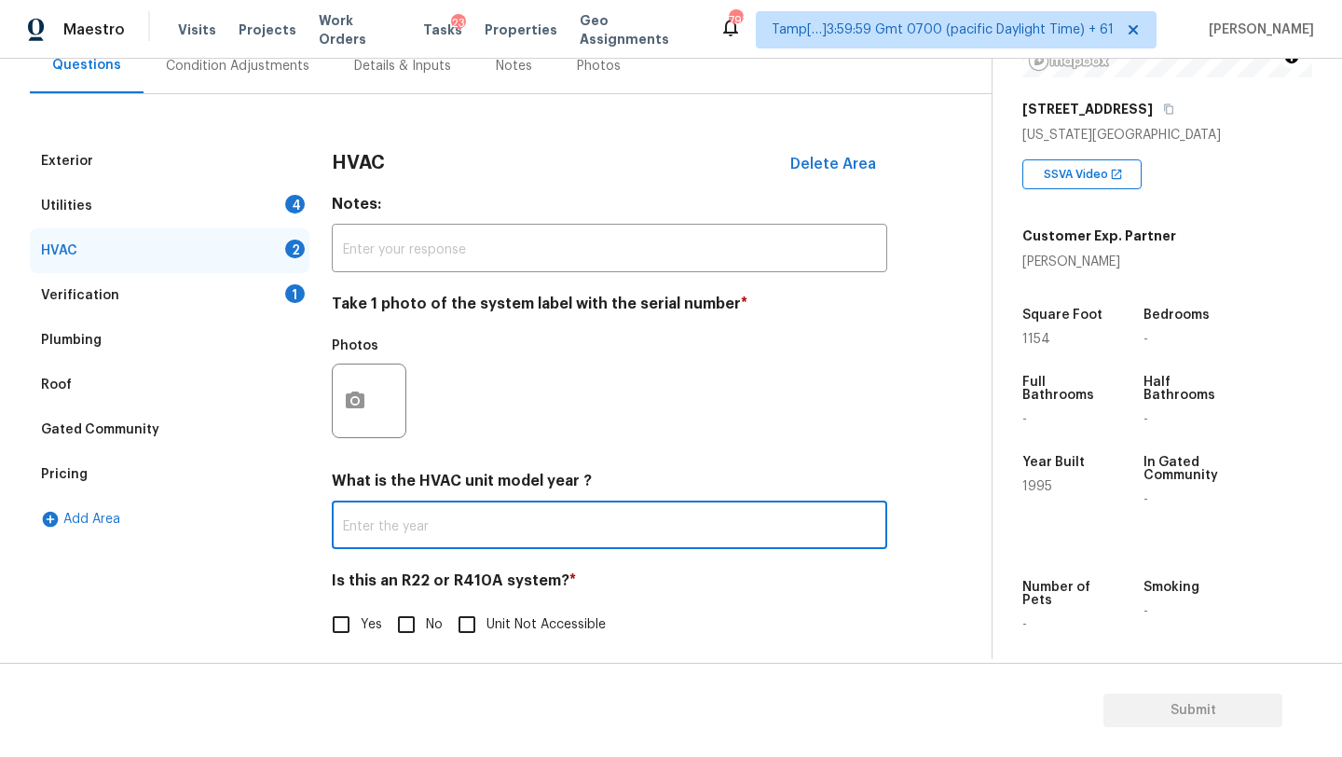
click at [393, 541] on input "text" at bounding box center [609, 527] width 555 height 44
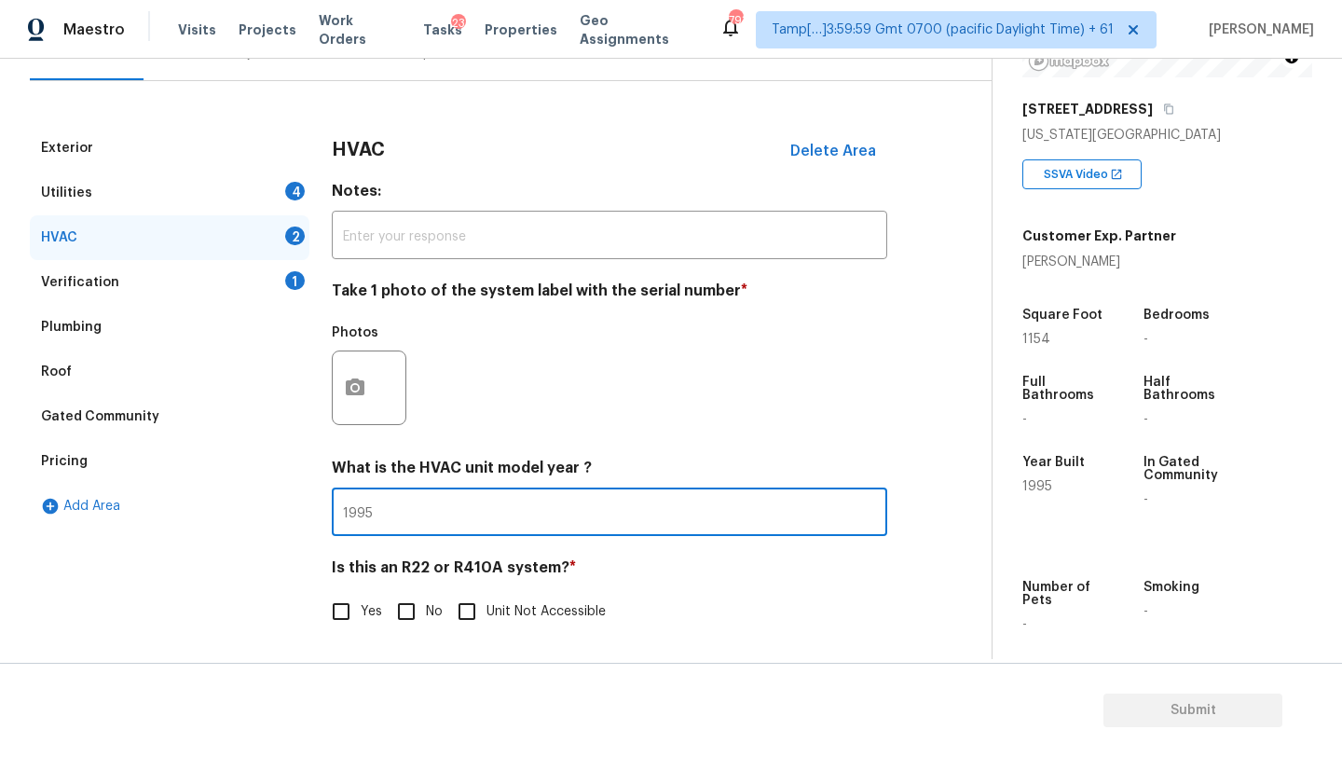
type input "1995"
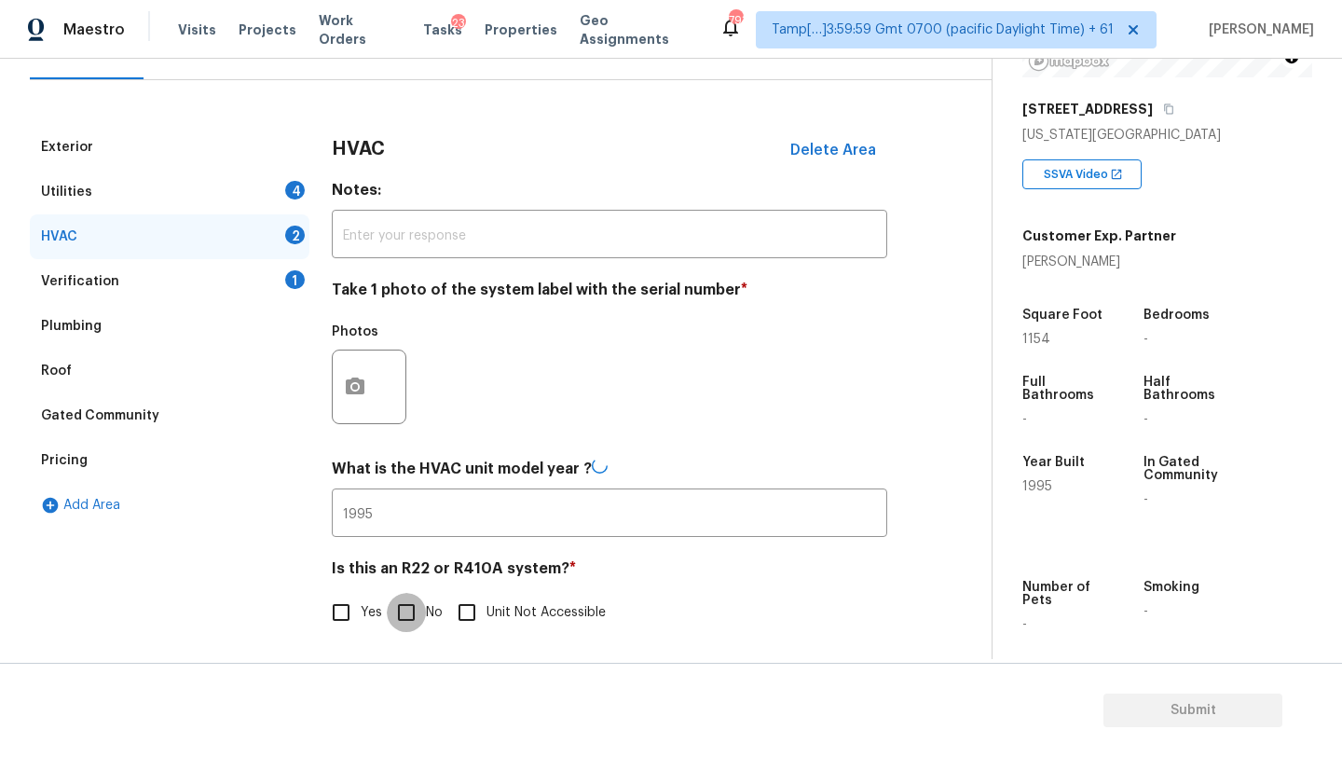
click at [415, 628] on input "No" at bounding box center [406, 612] width 39 height 39
checkbox input "true"
click at [164, 186] on div "Utilities 4" at bounding box center [170, 193] width 280 height 45
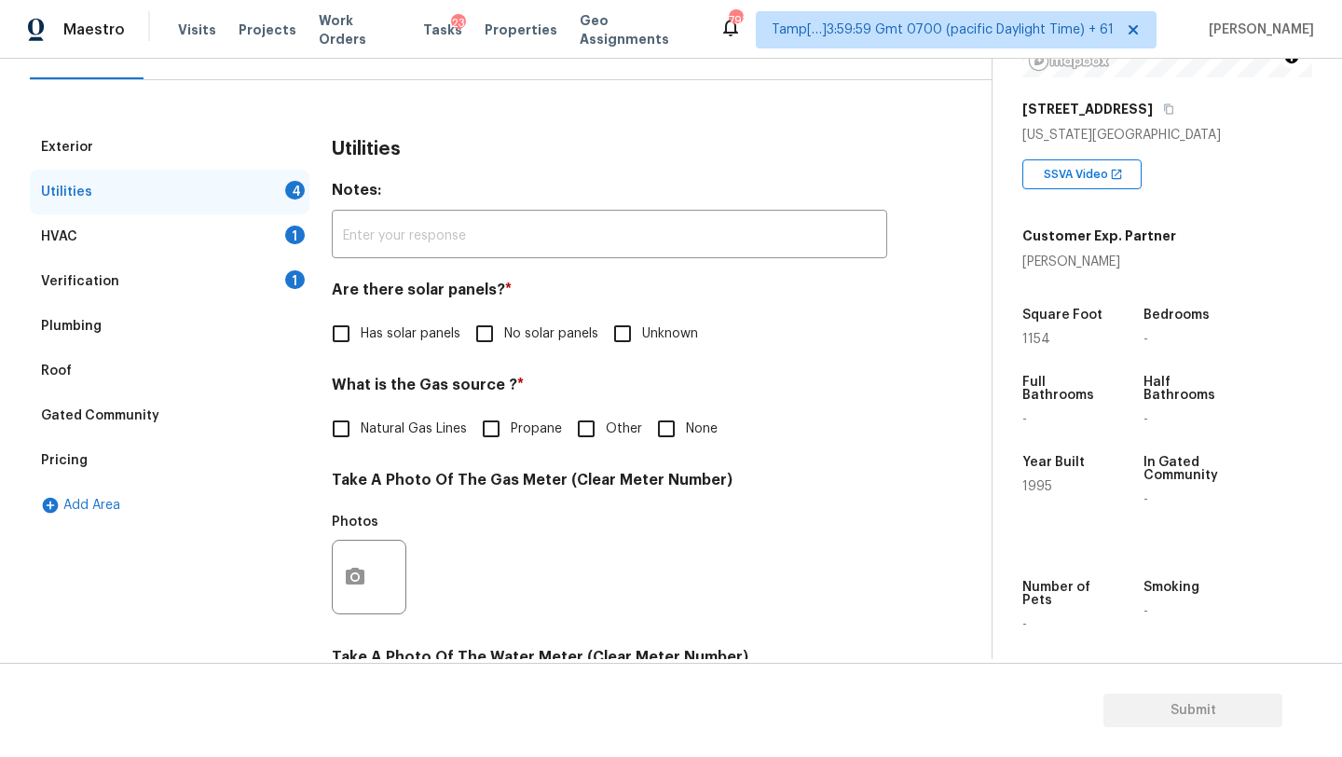
click at [497, 350] on input "No solar panels" at bounding box center [484, 333] width 39 height 39
checkbox input "true"
click at [403, 438] on span "Natural Gas Lines" at bounding box center [414, 431] width 106 height 20
click at [361, 438] on input "Natural Gas Lines" at bounding box center [340, 430] width 39 height 39
checkbox input "true"
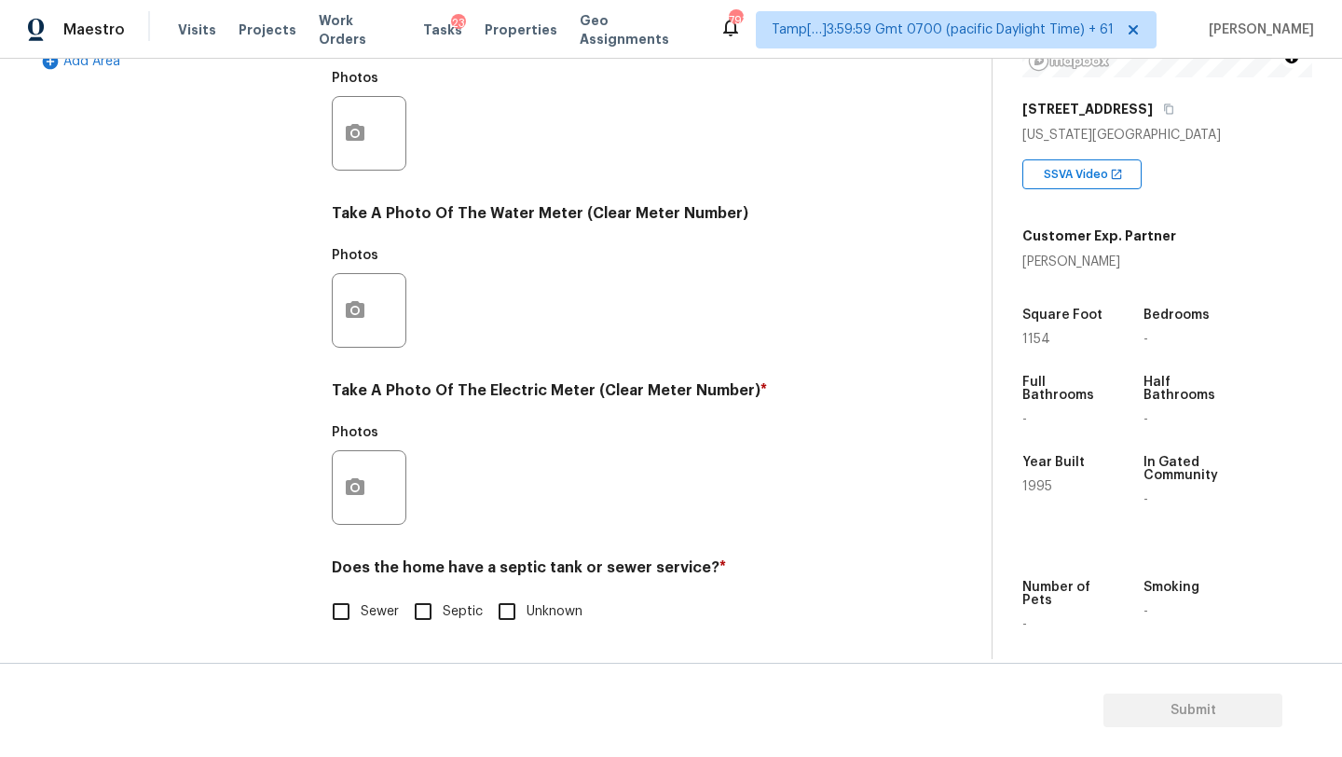
click at [349, 621] on input "Sewer" at bounding box center [340, 611] width 39 height 39
checkbox input "true"
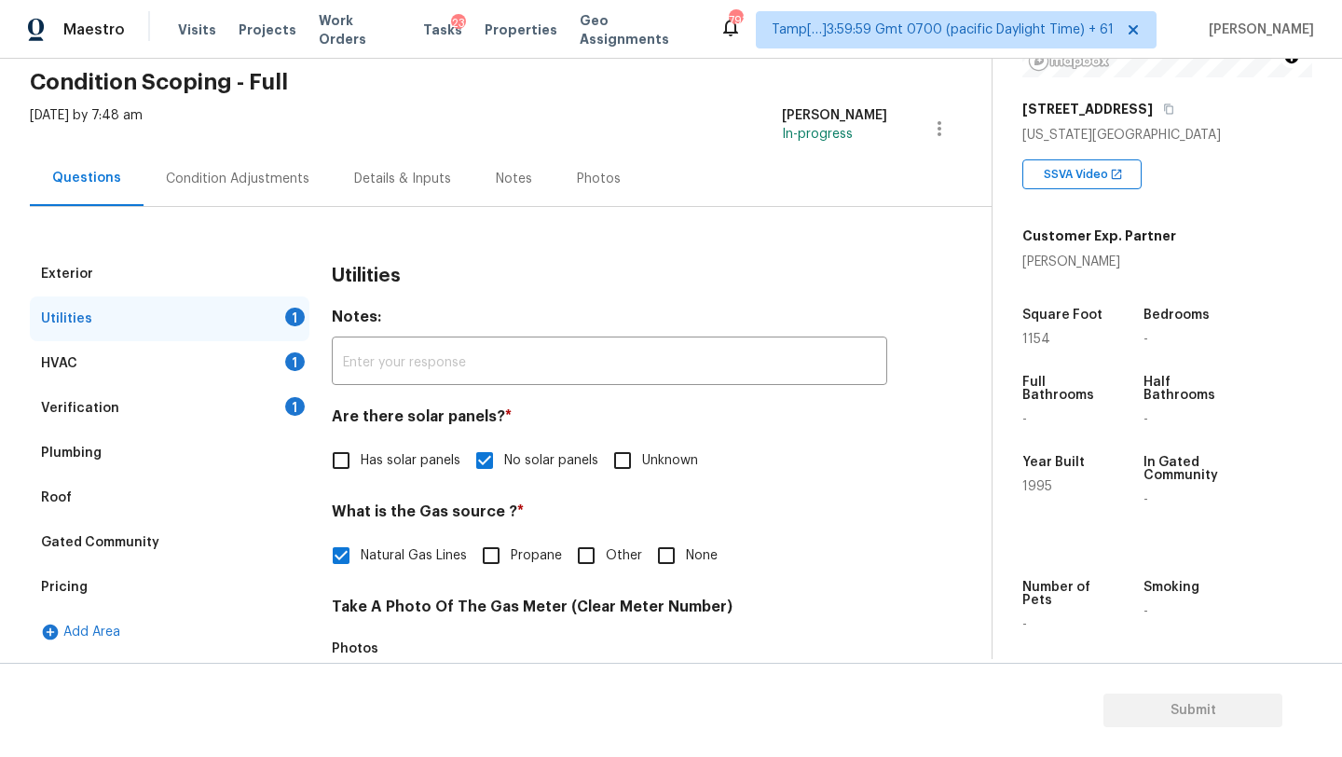
scroll to position [0, 0]
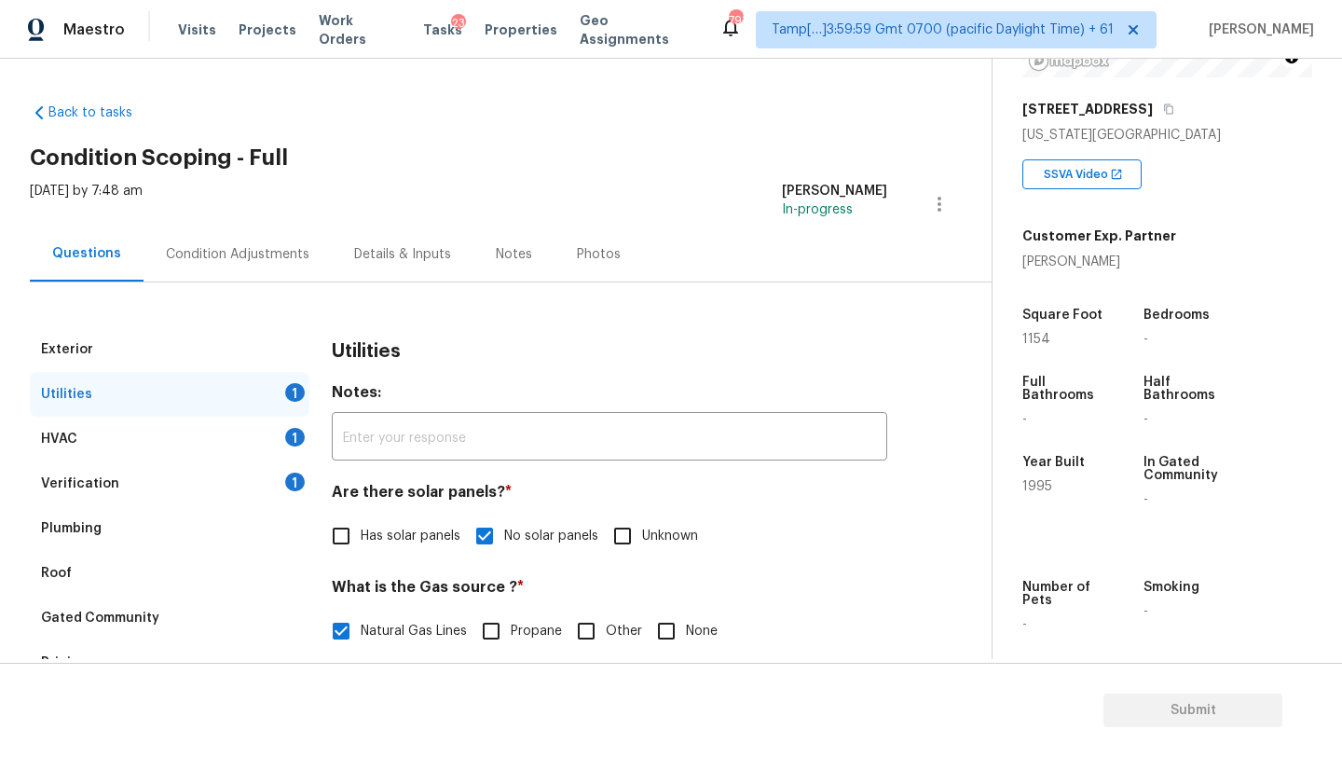
click at [150, 475] on div "Verification 1" at bounding box center [170, 483] width 280 height 45
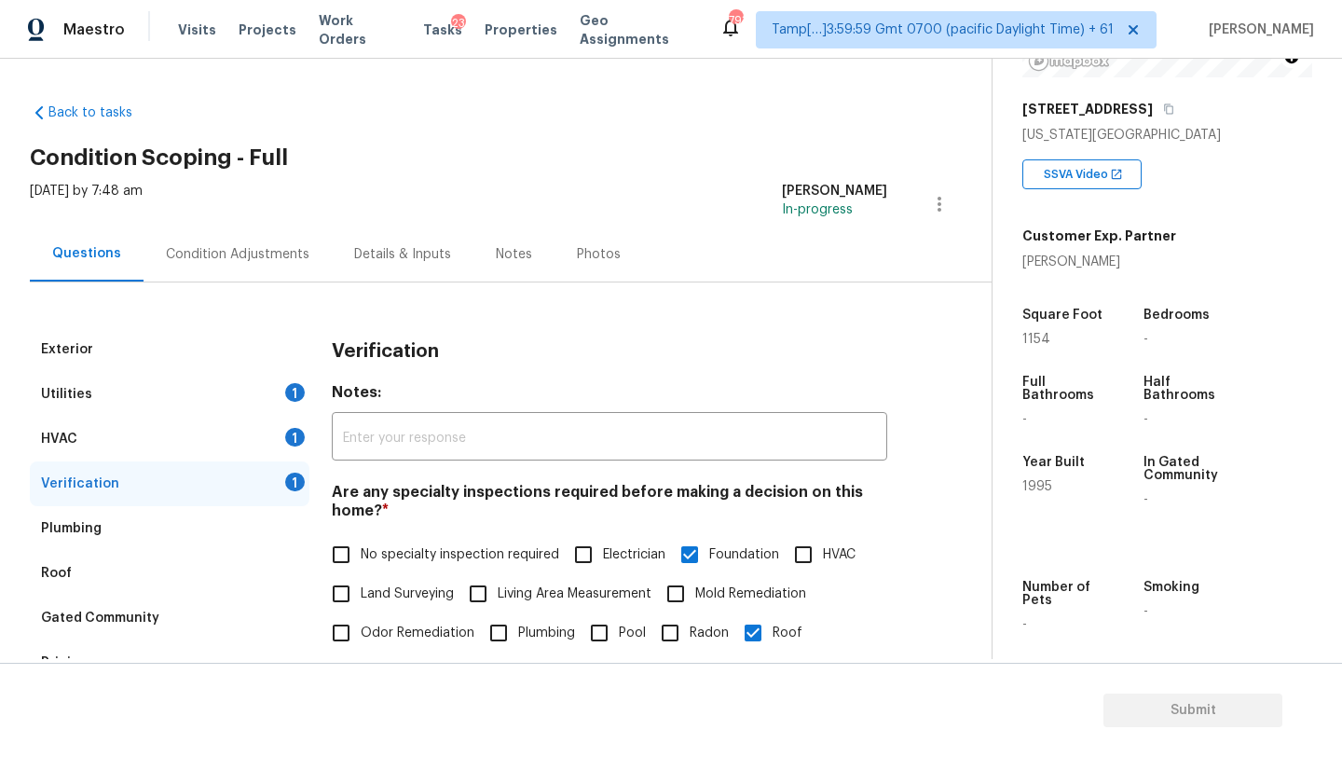
click at [270, 222] on div "Thu, Aug 21 2025 by 7:48 am Rajesh M In-progress" at bounding box center [511, 204] width 962 height 45
click at [282, 253] on div "Condition Adjustments" at bounding box center [238, 254] width 144 height 19
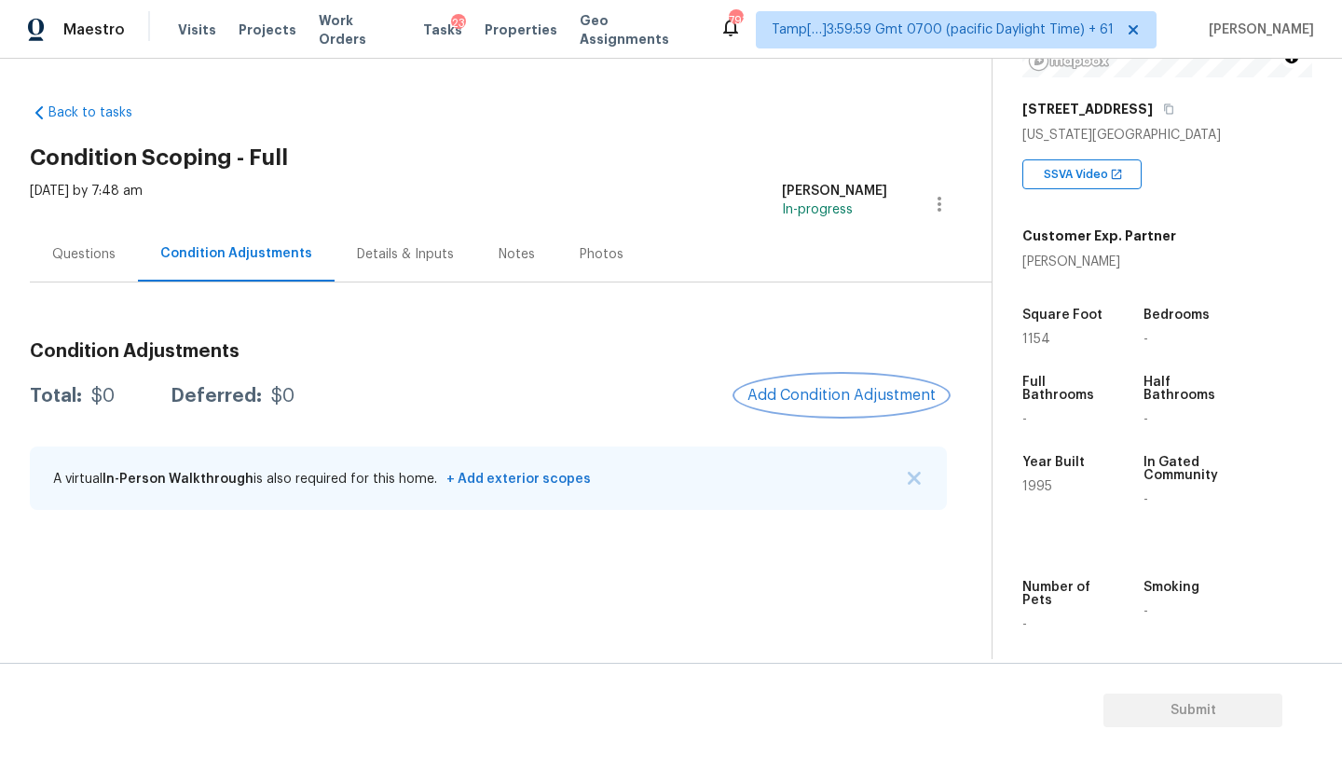
click at [774, 403] on span "Add Condition Adjustment" at bounding box center [841, 395] width 188 height 17
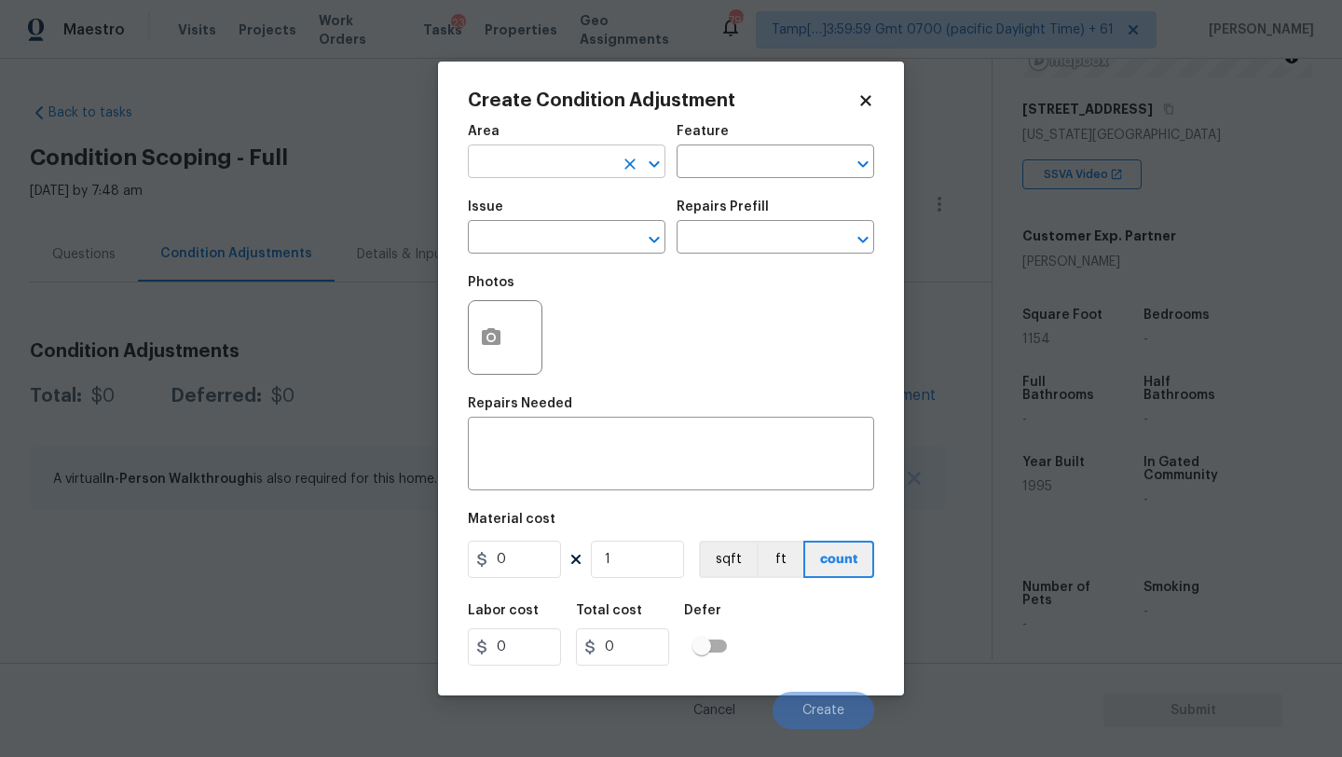
click at [534, 167] on input "text" at bounding box center [540, 163] width 145 height 29
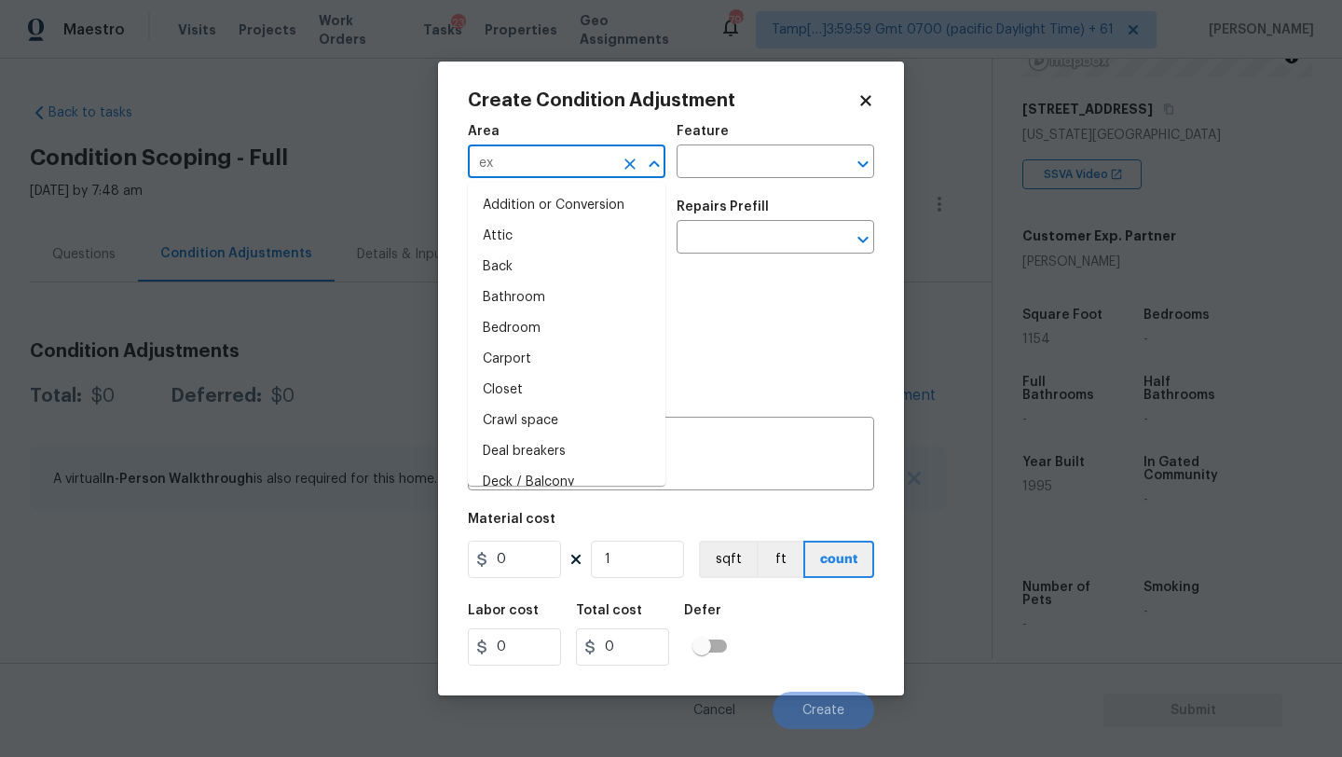
click at [534, 167] on input "ex" at bounding box center [540, 163] width 145 height 29
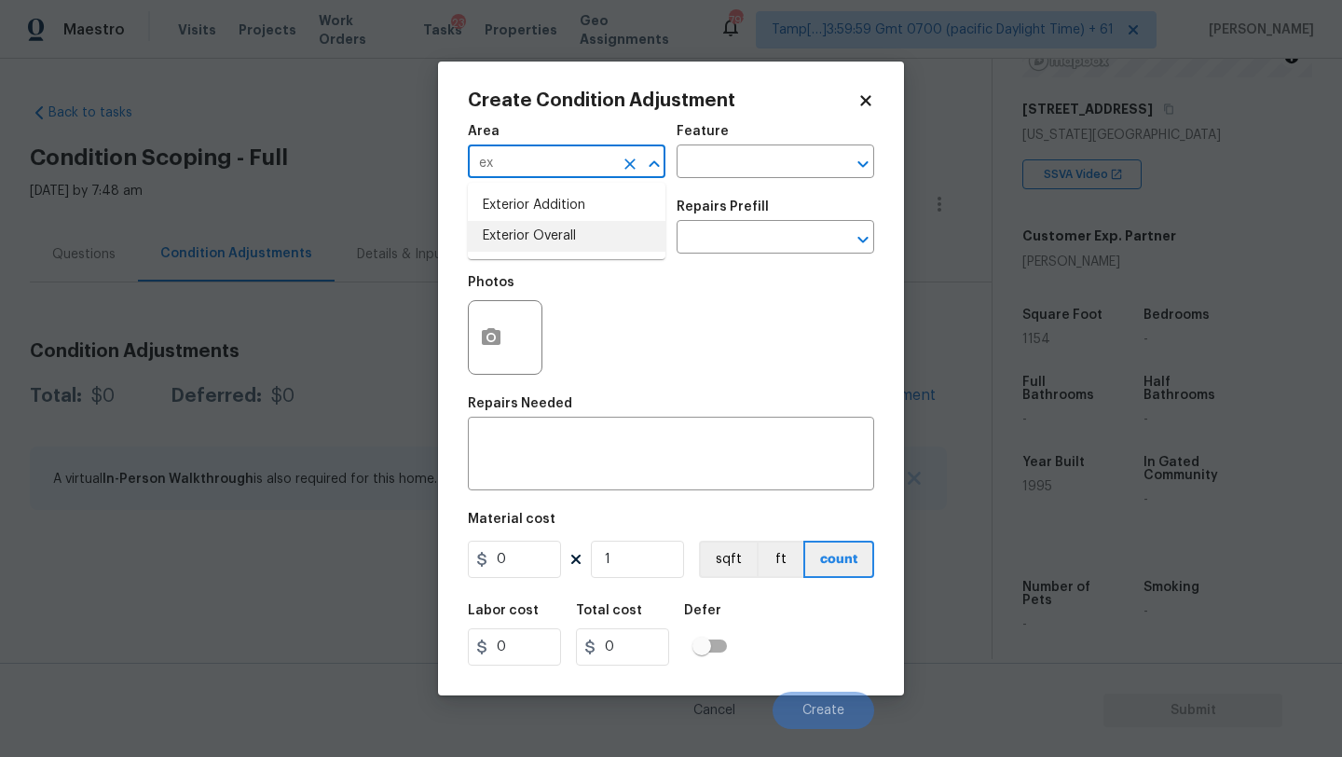
click at [538, 229] on li "Exterior Overall" at bounding box center [567, 236] width 198 height 31
type input "Exterior Overall"
click at [794, 161] on input "text" at bounding box center [749, 163] width 145 height 29
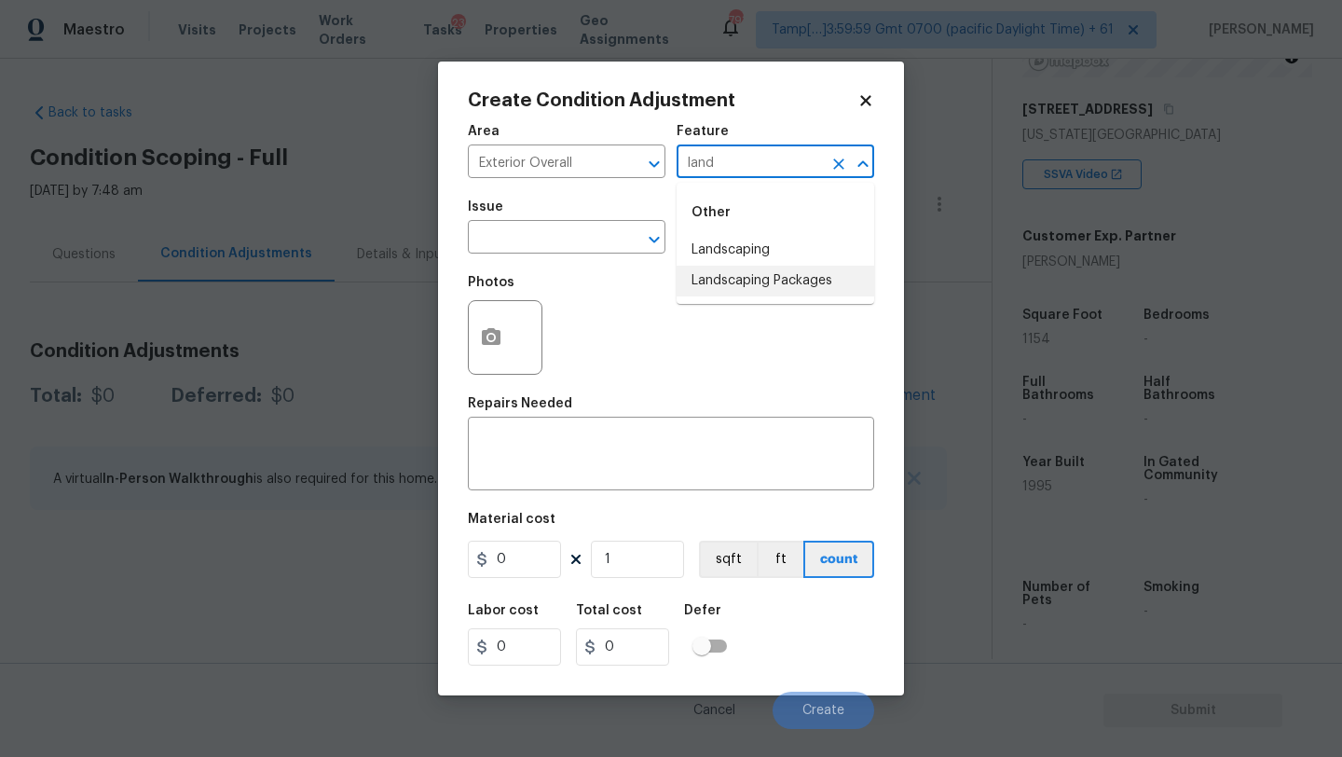
click at [792, 284] on li "Landscaping Packages" at bounding box center [776, 281] width 198 height 31
type input "Landscaping Packages"
click at [546, 232] on input "text" at bounding box center [540, 239] width 145 height 29
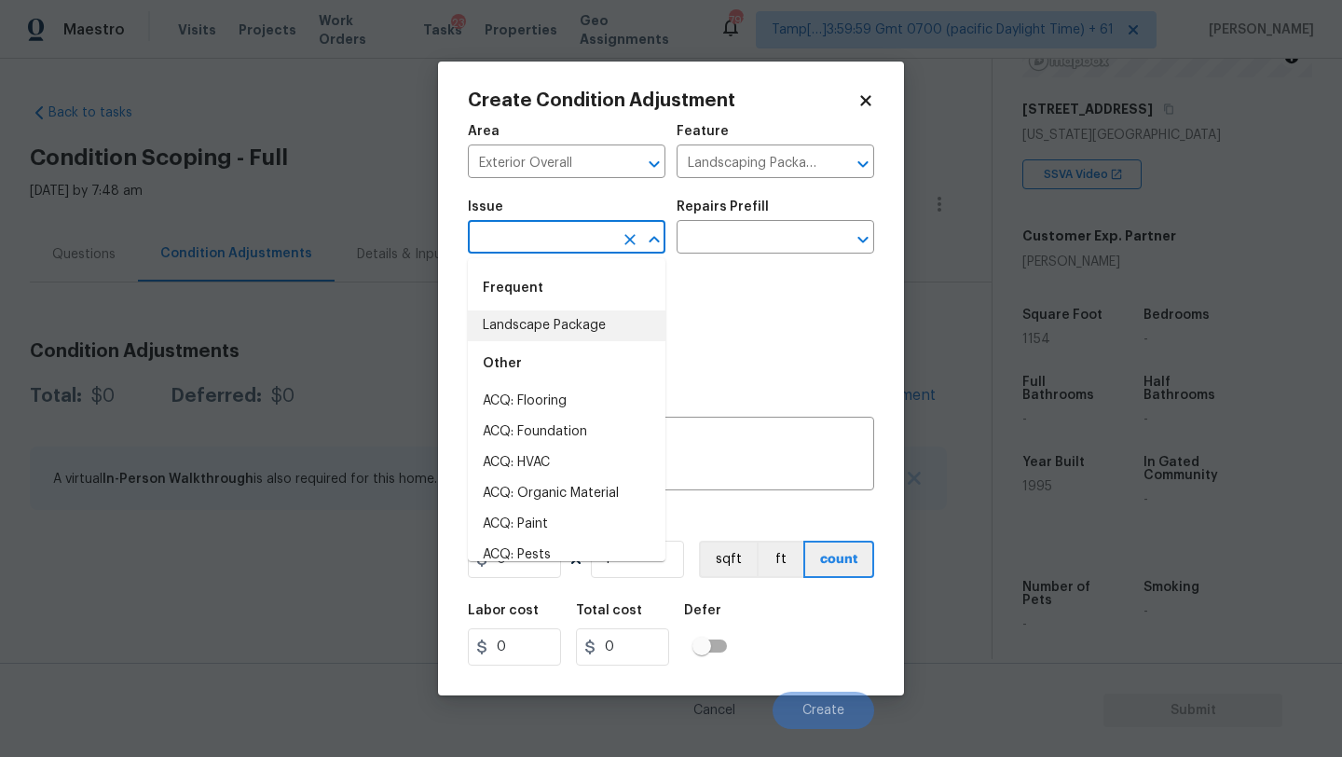
click at [546, 325] on li "Landscape Package" at bounding box center [567, 325] width 198 height 31
type input "Landscape Package"
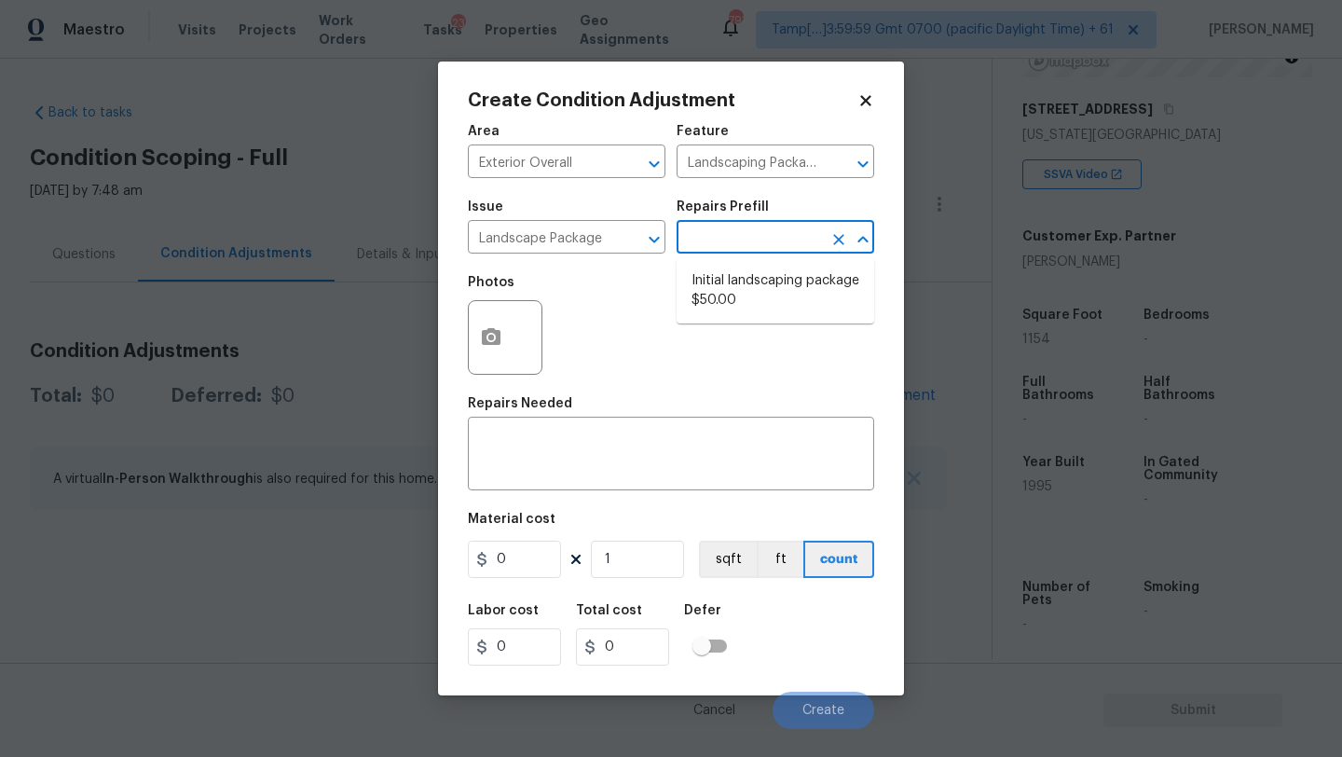
click at [800, 238] on input "text" at bounding box center [749, 239] width 145 height 29
click at [748, 322] on ul "Initial landscaping package $50.00" at bounding box center [776, 290] width 198 height 65
click at [771, 279] on li "Initial landscaping package $50.00" at bounding box center [776, 291] width 198 height 50
type input "Home Readiness Packages"
type textarea "Mowing of grass up to 6" in height. Mow, edge along driveways & sidewalks, trim…"
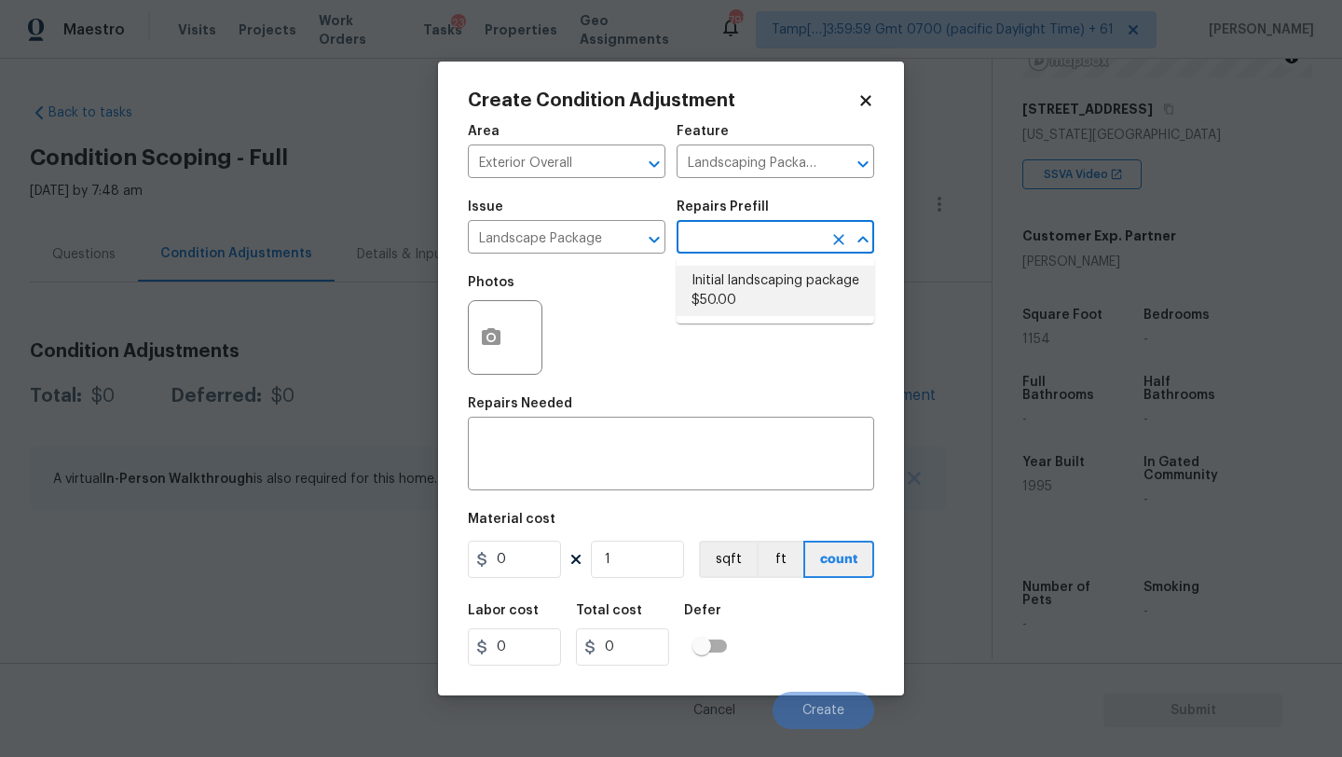
type input "50"
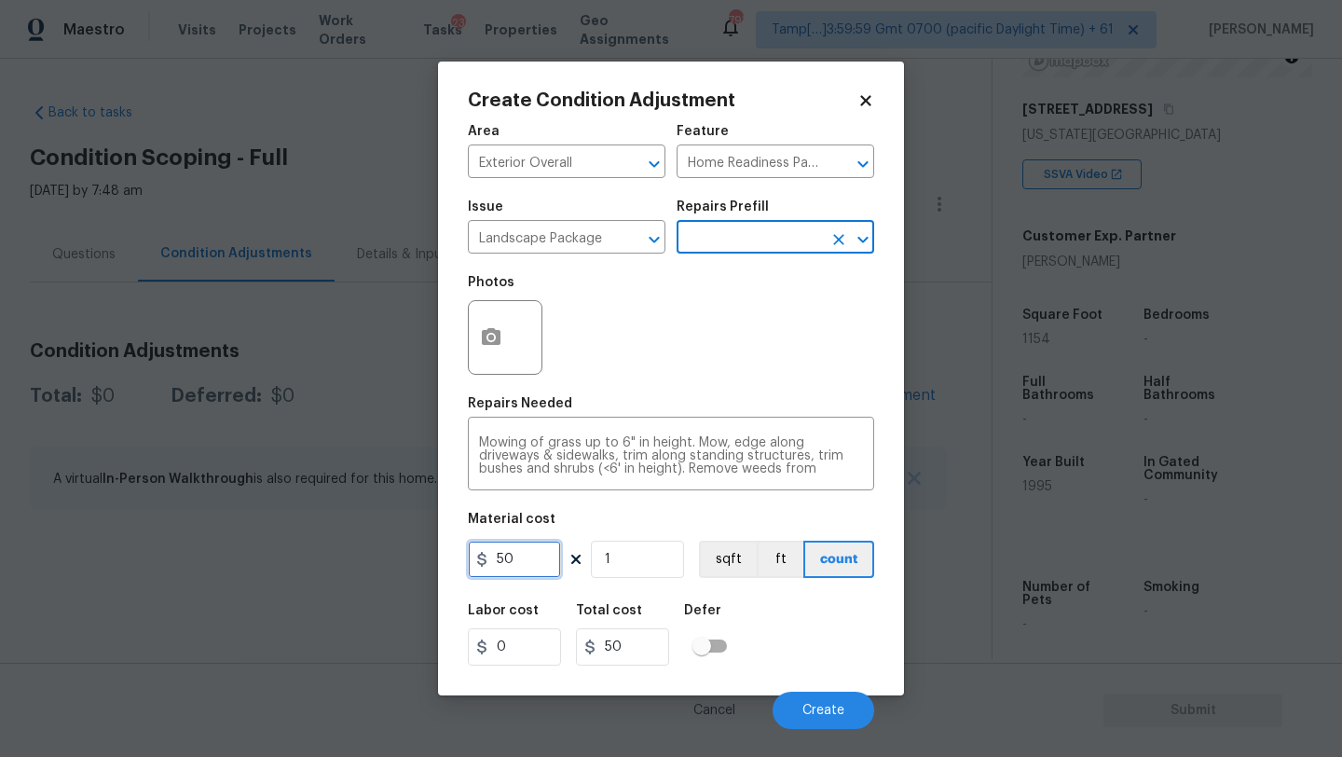
click at [519, 568] on input "50" at bounding box center [514, 558] width 93 height 37
type input "750"
click at [475, 364] on div at bounding box center [505, 337] width 75 height 75
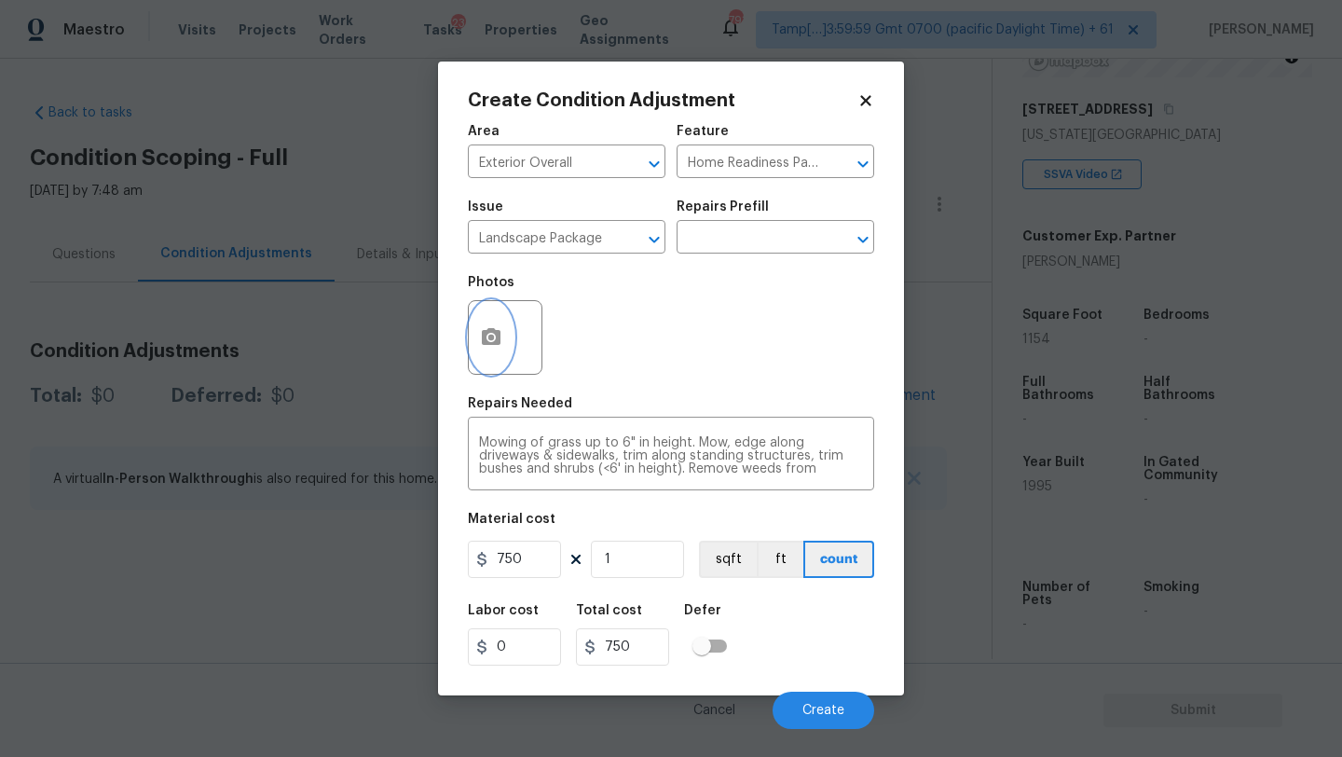
click at [504, 335] on button "button" at bounding box center [491, 337] width 45 height 73
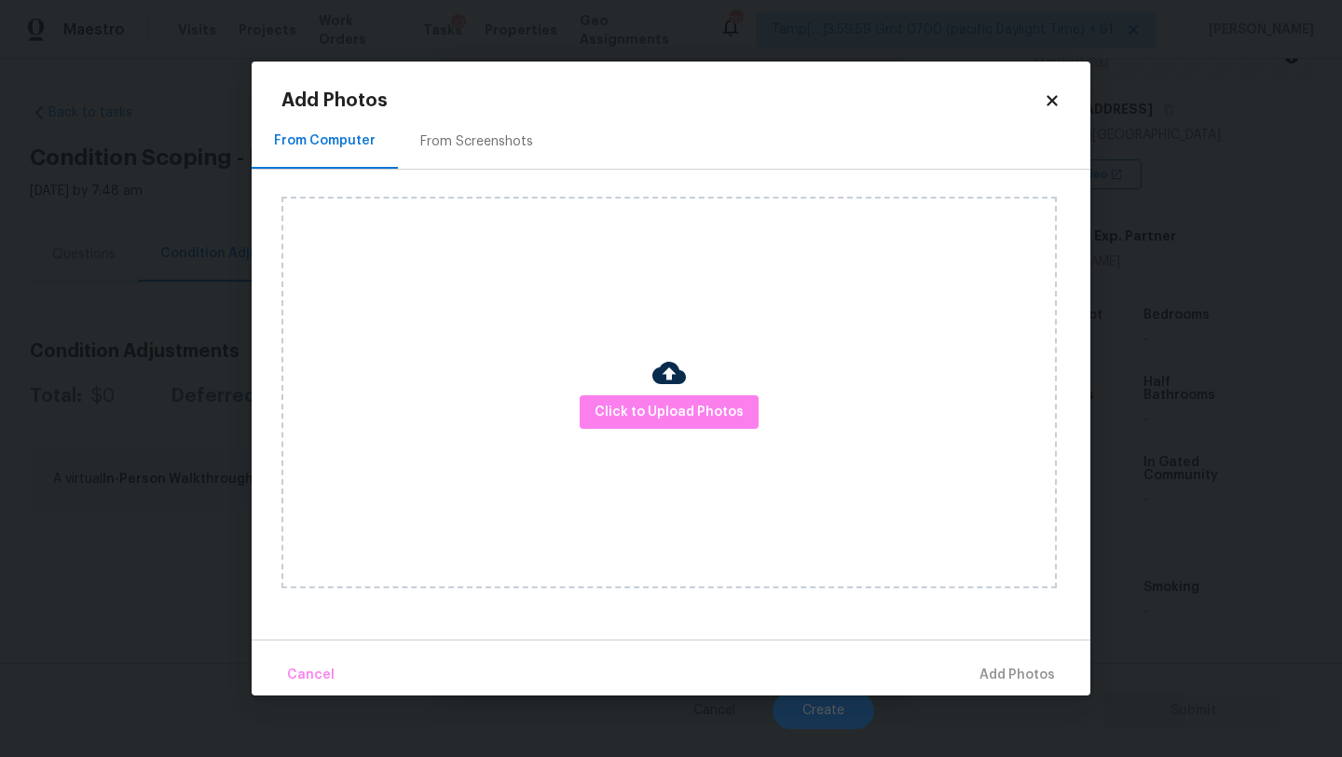
click at [523, 143] on div "From Screenshots" at bounding box center [476, 141] width 113 height 19
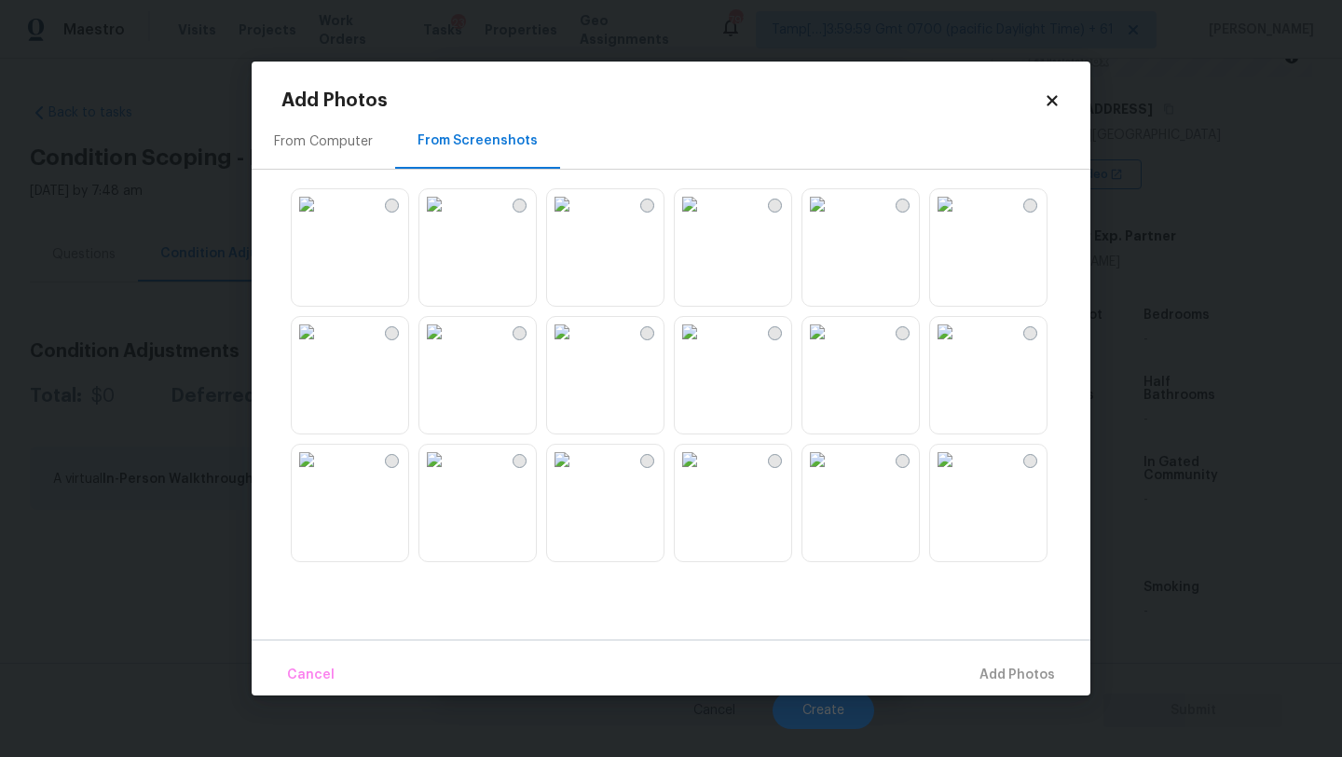
click at [449, 219] on img at bounding box center [434, 204] width 30 height 30
click at [321, 474] on img at bounding box center [307, 460] width 30 height 30
click at [449, 474] on img at bounding box center [434, 460] width 30 height 30
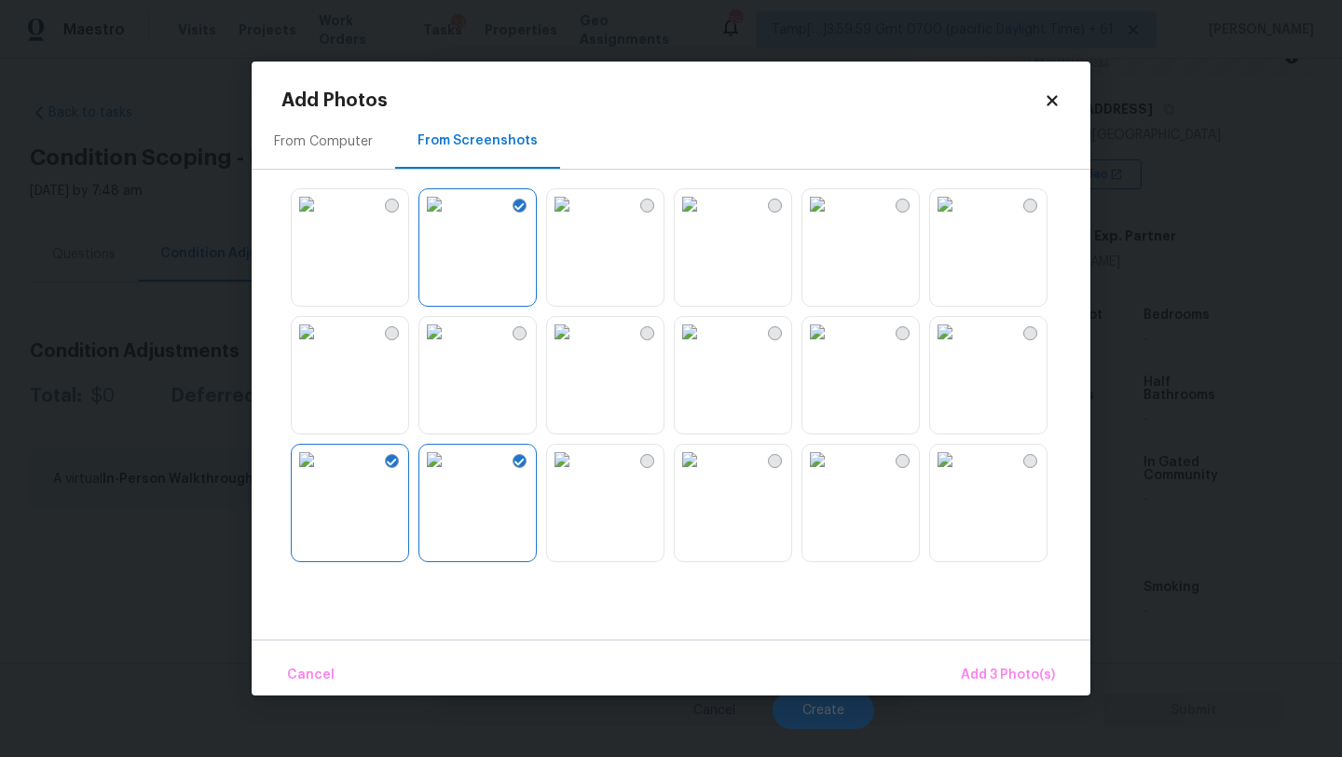
click at [577, 474] on img at bounding box center [562, 460] width 30 height 30
click at [960, 347] on img at bounding box center [945, 332] width 30 height 30
click at [993, 667] on span "Add 5 Photo(s)" at bounding box center [1008, 674] width 94 height 23
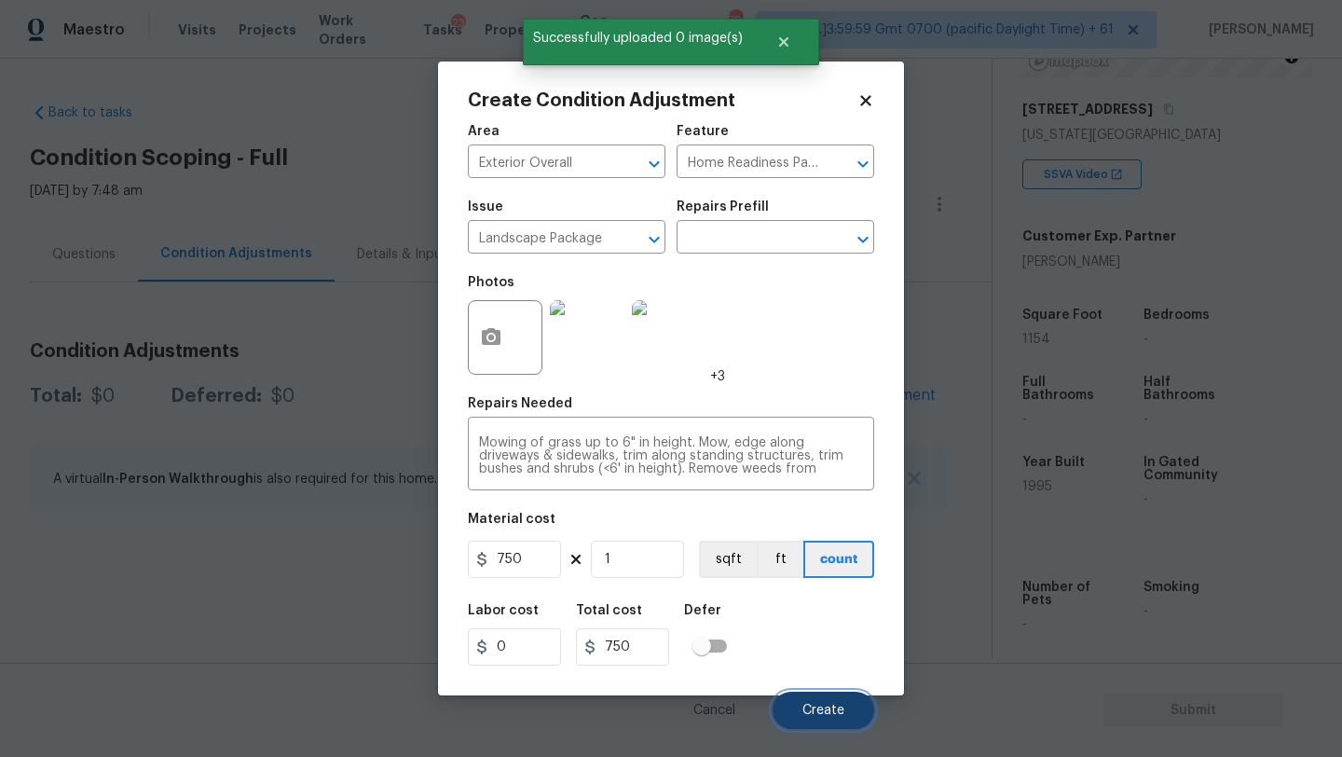
click at [799, 708] on button "Create" at bounding box center [824, 709] width 102 height 37
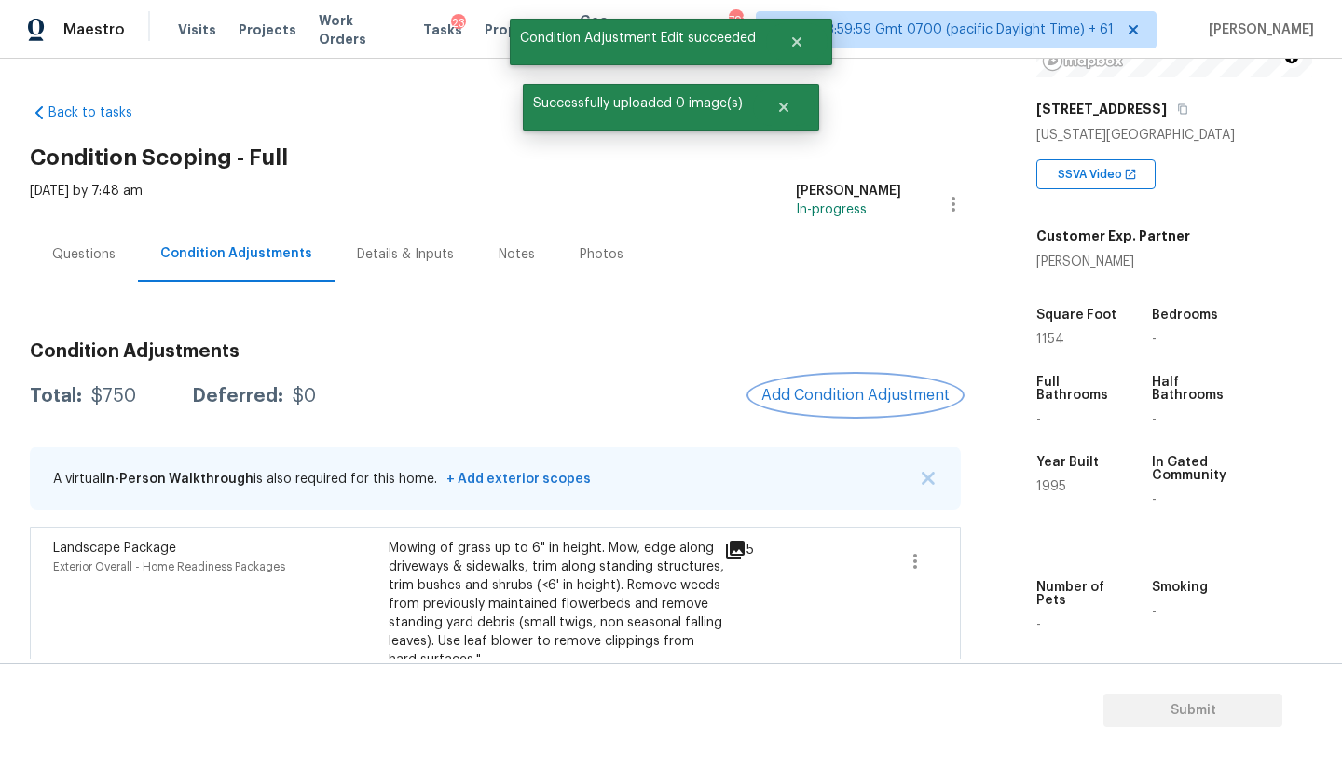
click at [794, 399] on span "Add Condition Adjustment" at bounding box center [855, 395] width 188 height 17
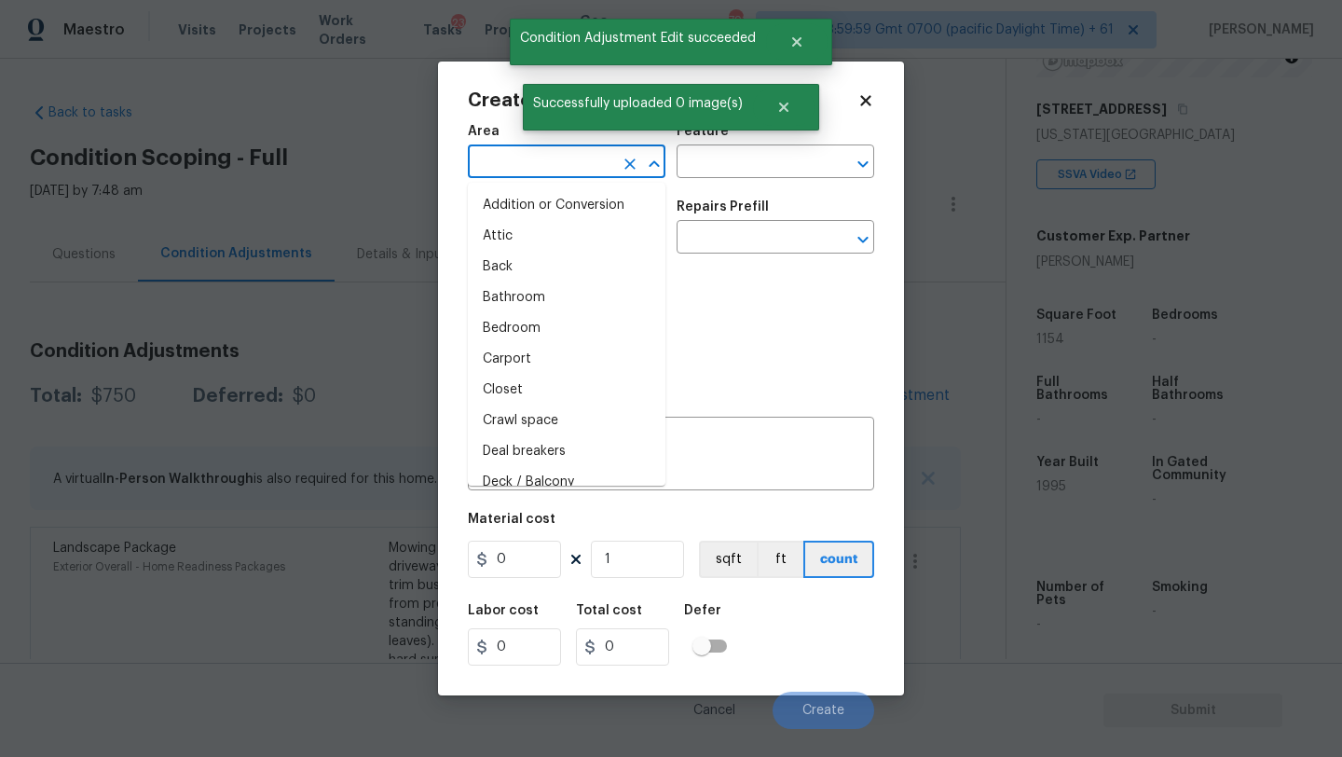
click at [499, 167] on input "text" at bounding box center [540, 163] width 145 height 29
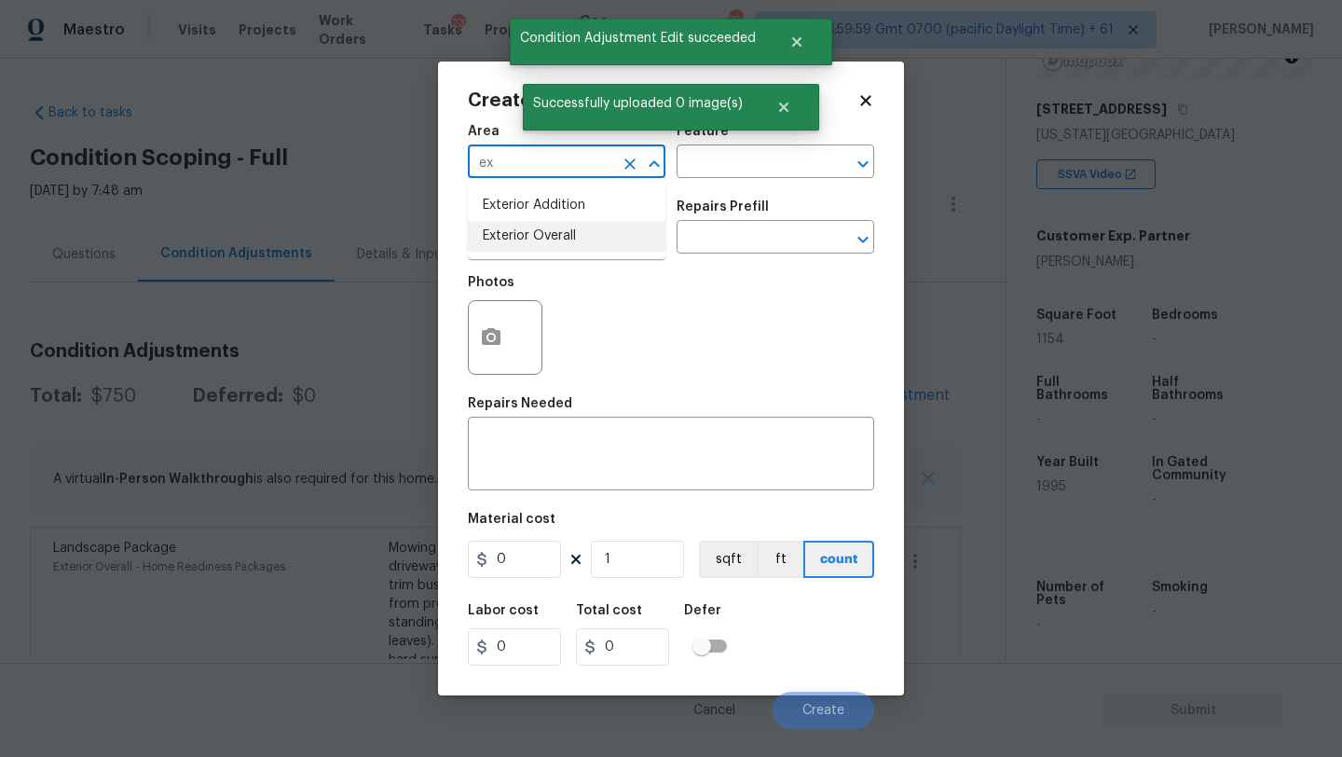
click at [519, 232] on li "Exterior Overall" at bounding box center [567, 236] width 198 height 31
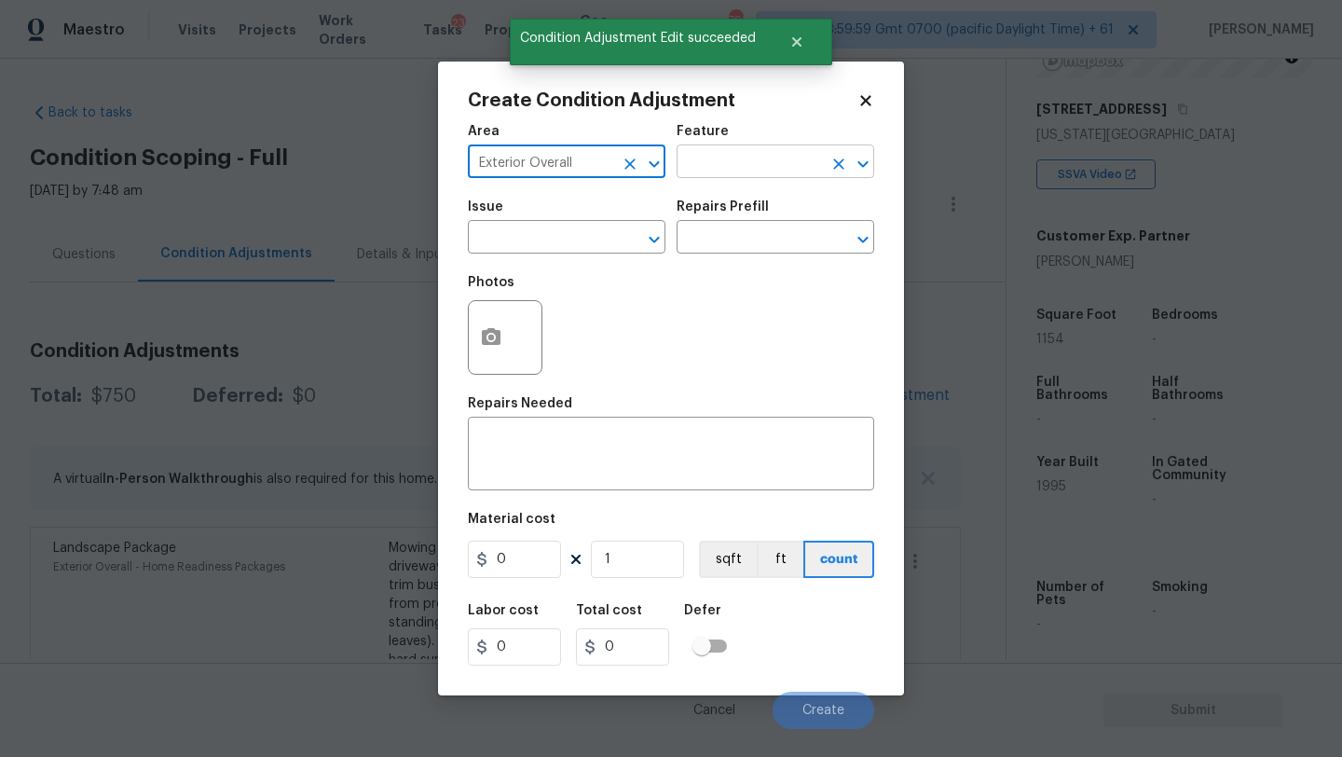
type input "Exterior Overall"
click at [734, 168] on input "text" at bounding box center [749, 163] width 145 height 29
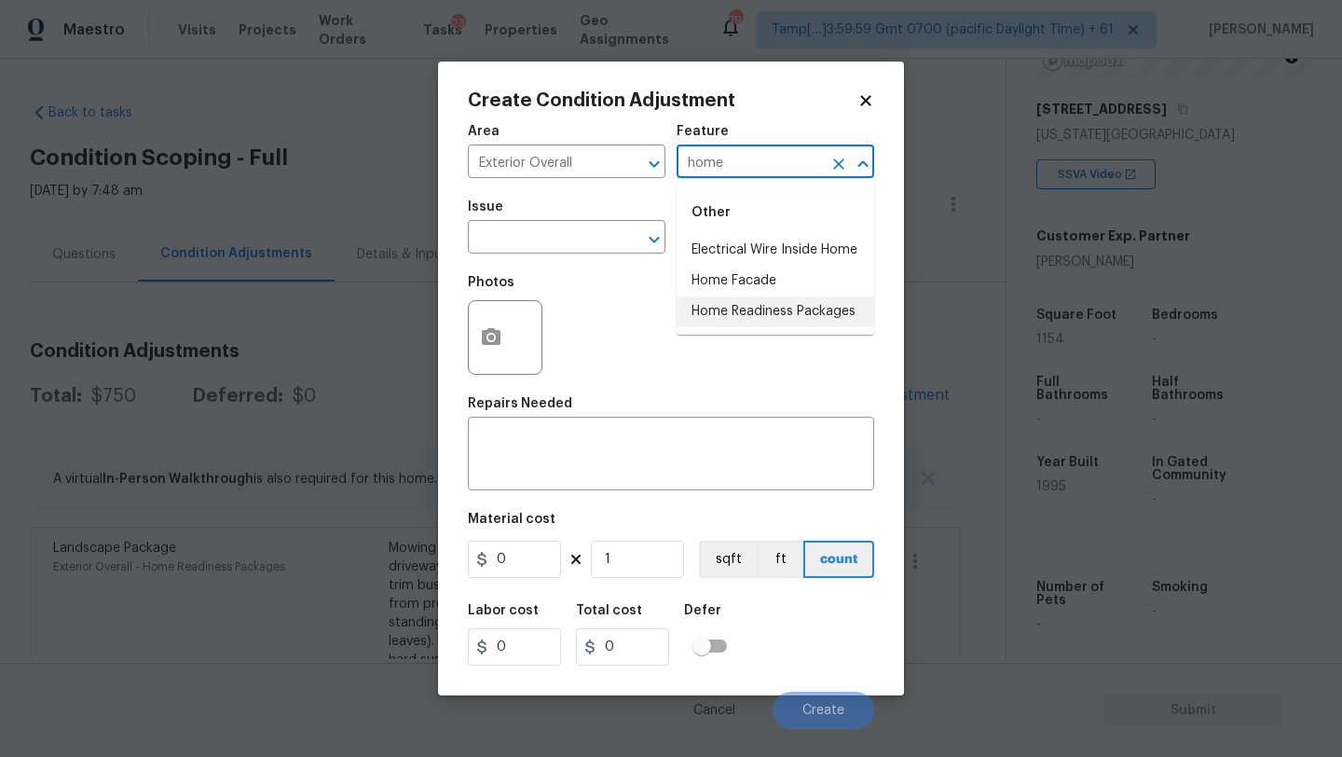
click at [750, 308] on li "Home Readiness Packages" at bounding box center [776, 311] width 198 height 31
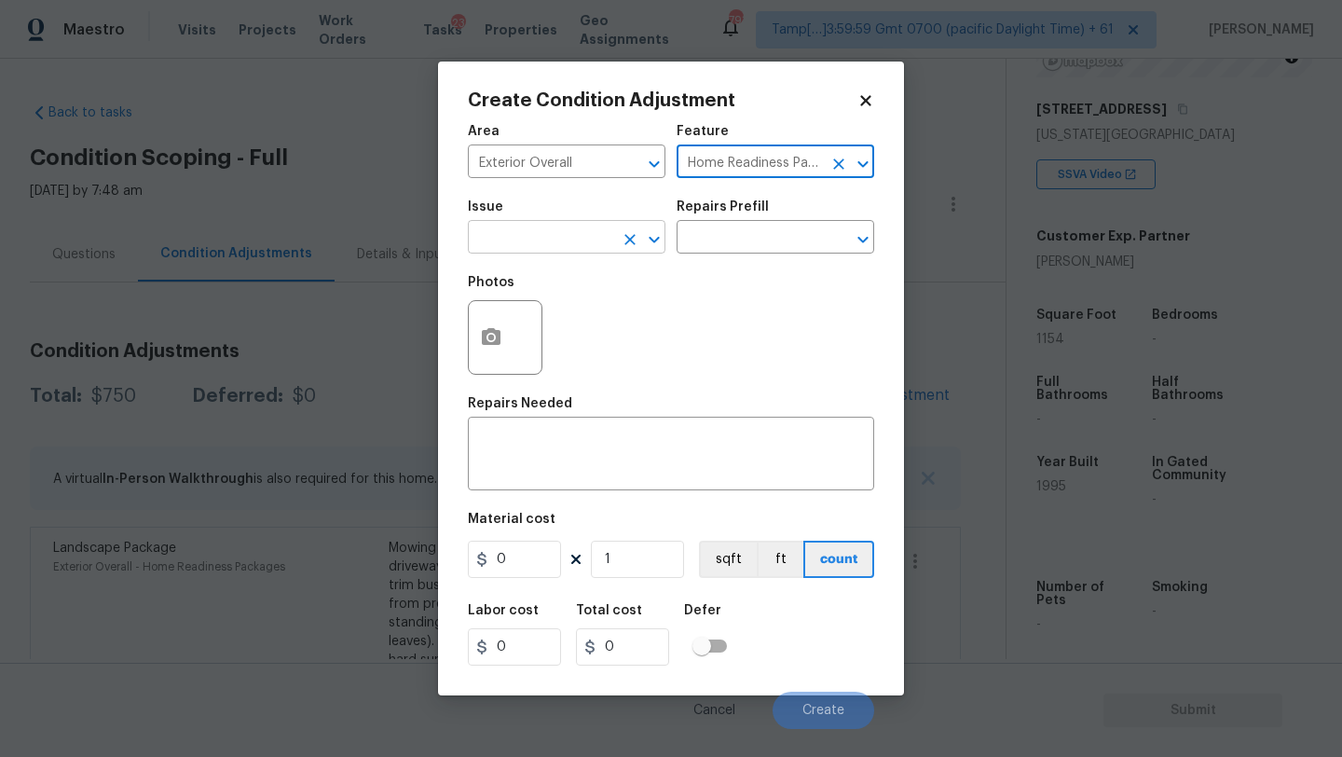
type input "Home Readiness Packages"
click at [583, 245] on input "text" at bounding box center [540, 239] width 145 height 29
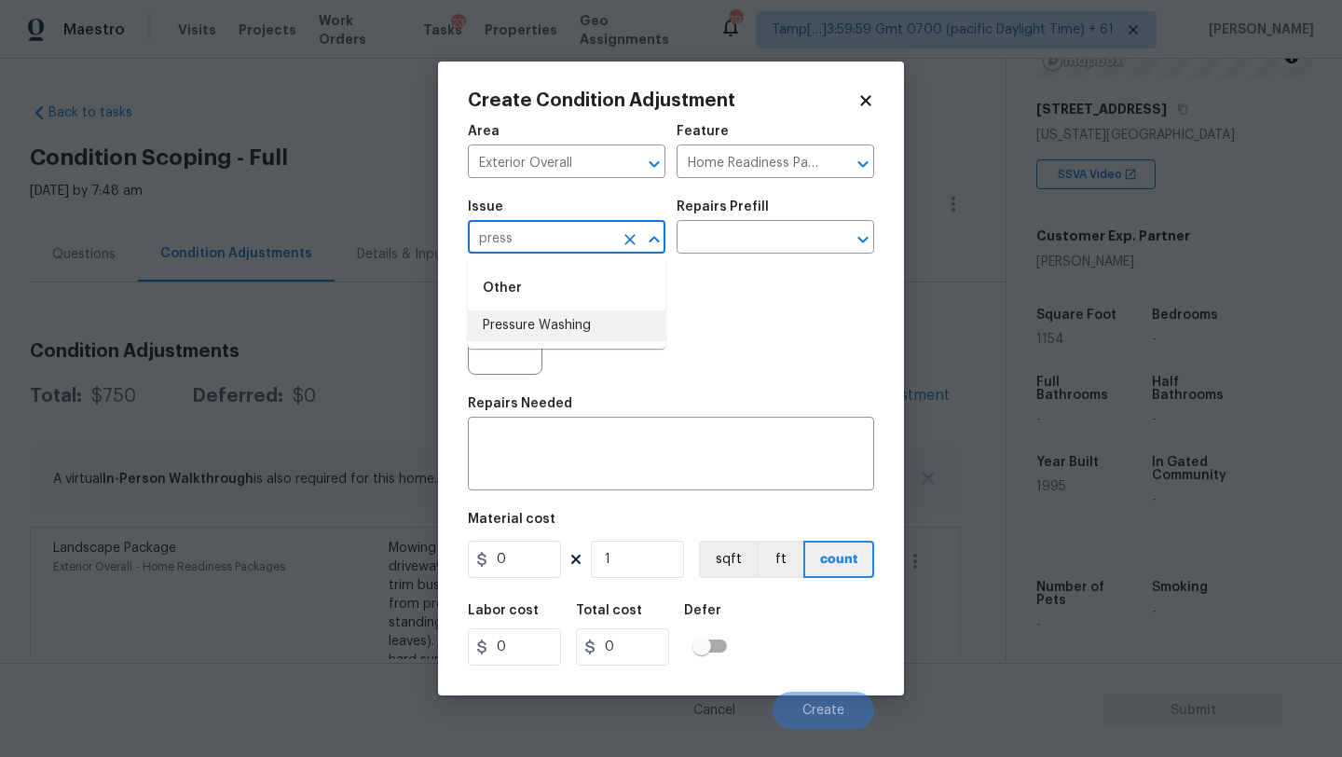
click at [593, 331] on li "Pressure Washing" at bounding box center [567, 325] width 198 height 31
type input "Pressure Washing"
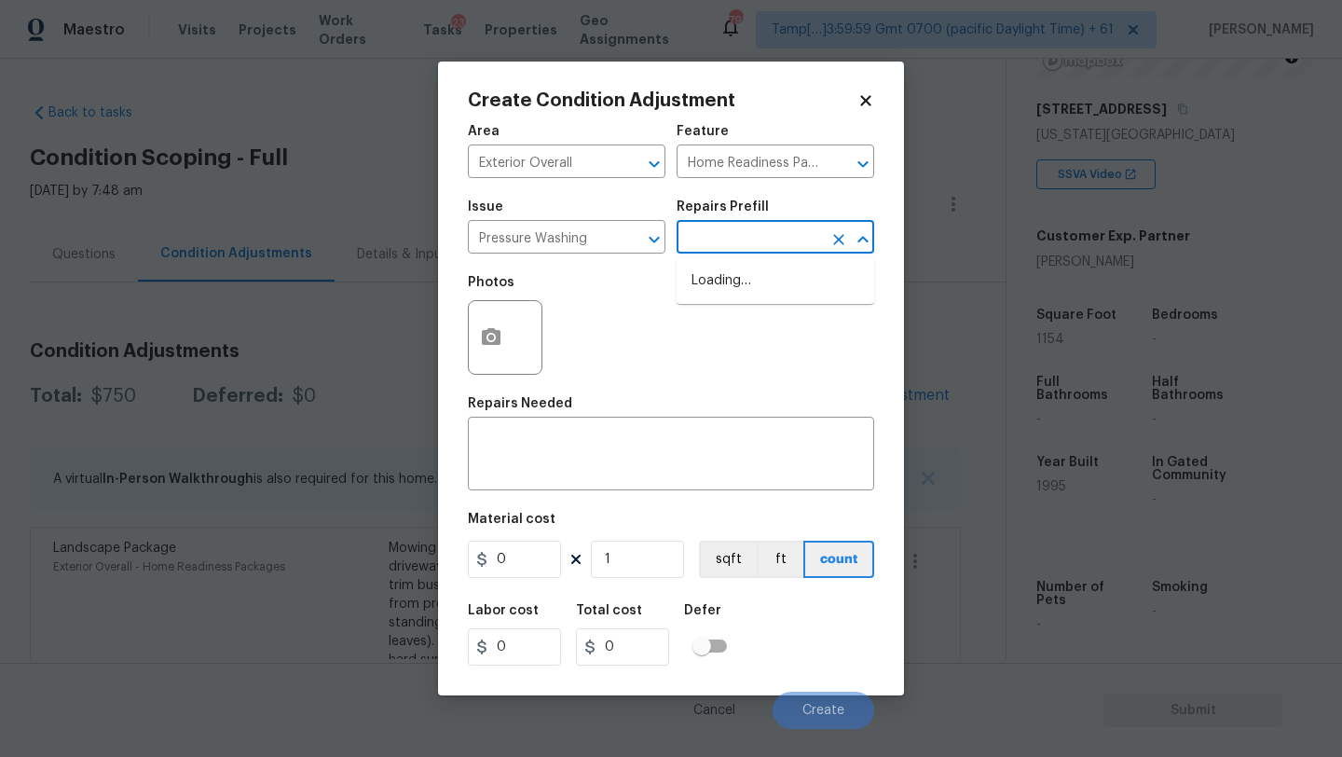
click at [725, 247] on input "text" at bounding box center [749, 239] width 145 height 29
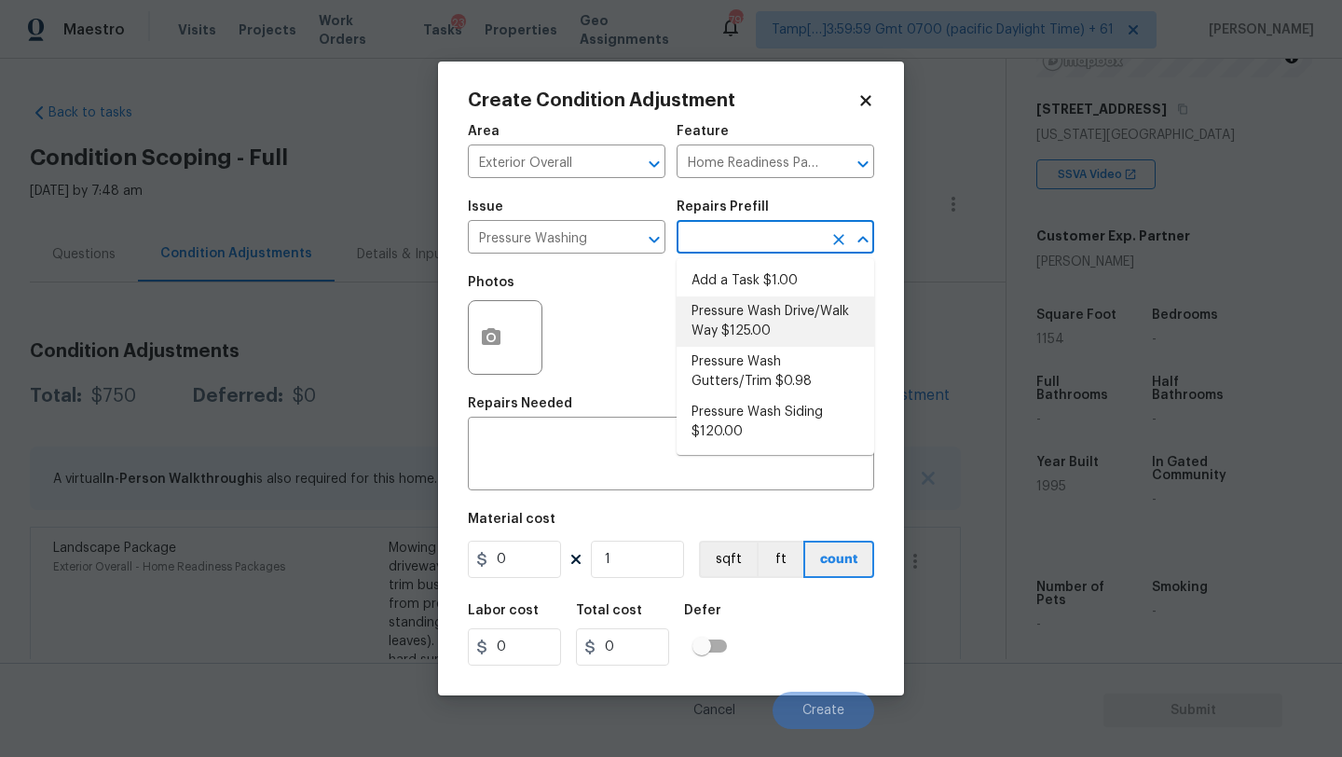
click at [737, 323] on li "Pressure Wash Drive/Walk Way $125.00" at bounding box center [776, 321] width 198 height 50
type input "Siding"
type textarea "Pressure wash the driveways/walkways as directed by the PM. Ensure that all deb…"
type input "125"
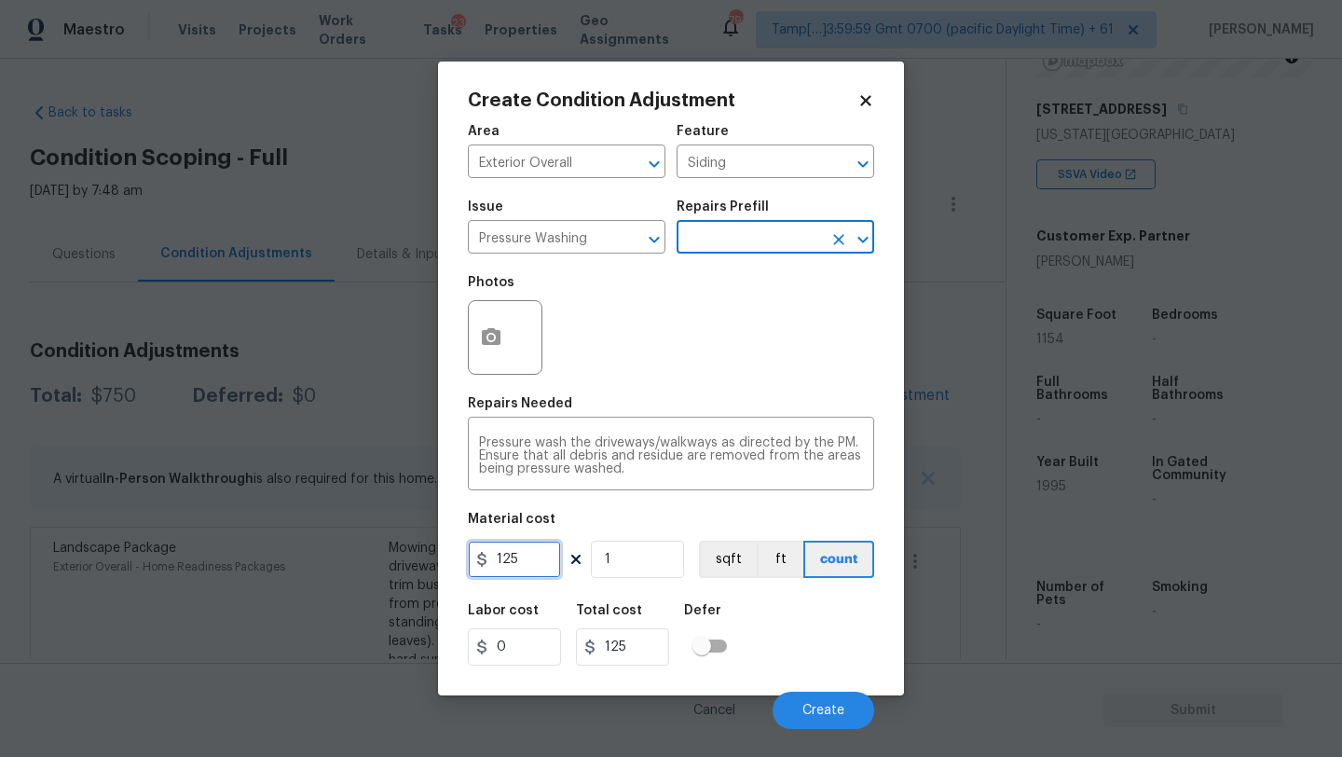
click at [517, 568] on input "125" at bounding box center [514, 558] width 93 height 37
type input "200"
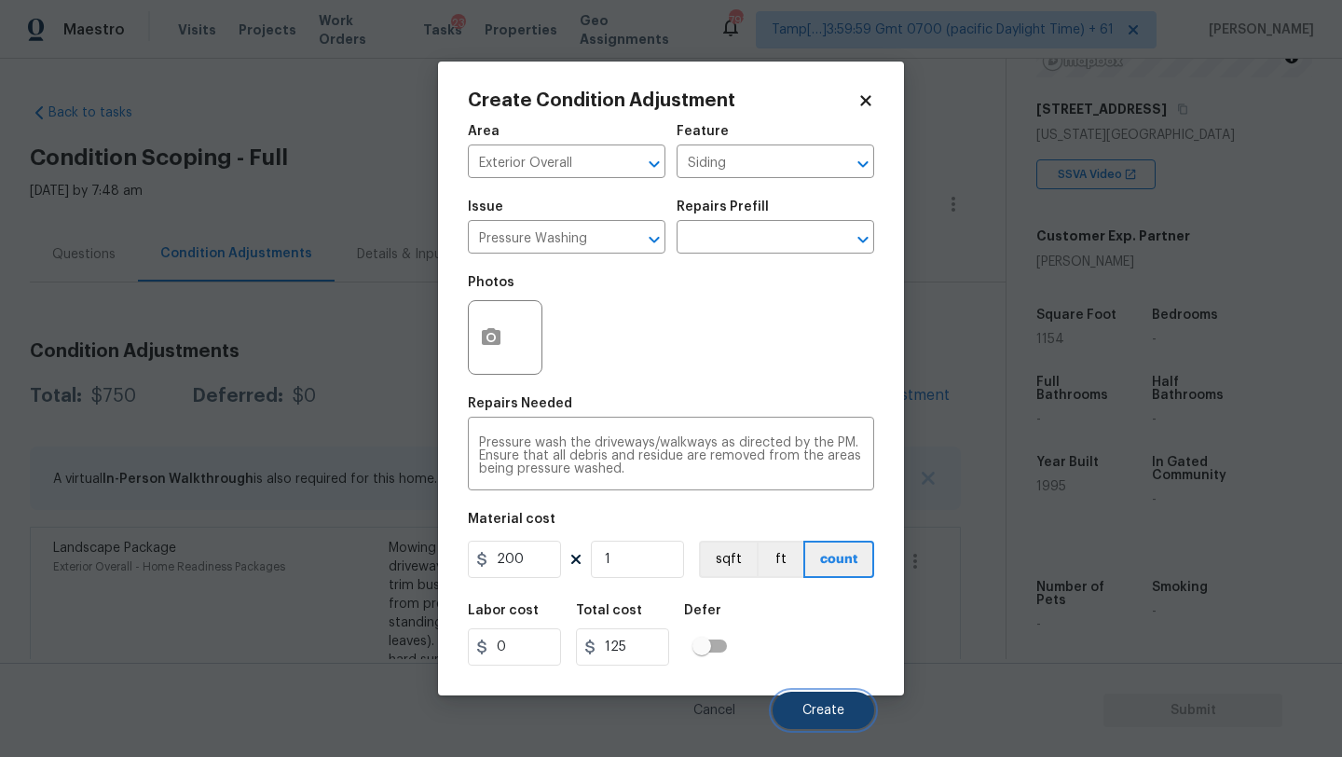
type input "200"
click at [800, 697] on button "Create" at bounding box center [824, 709] width 102 height 37
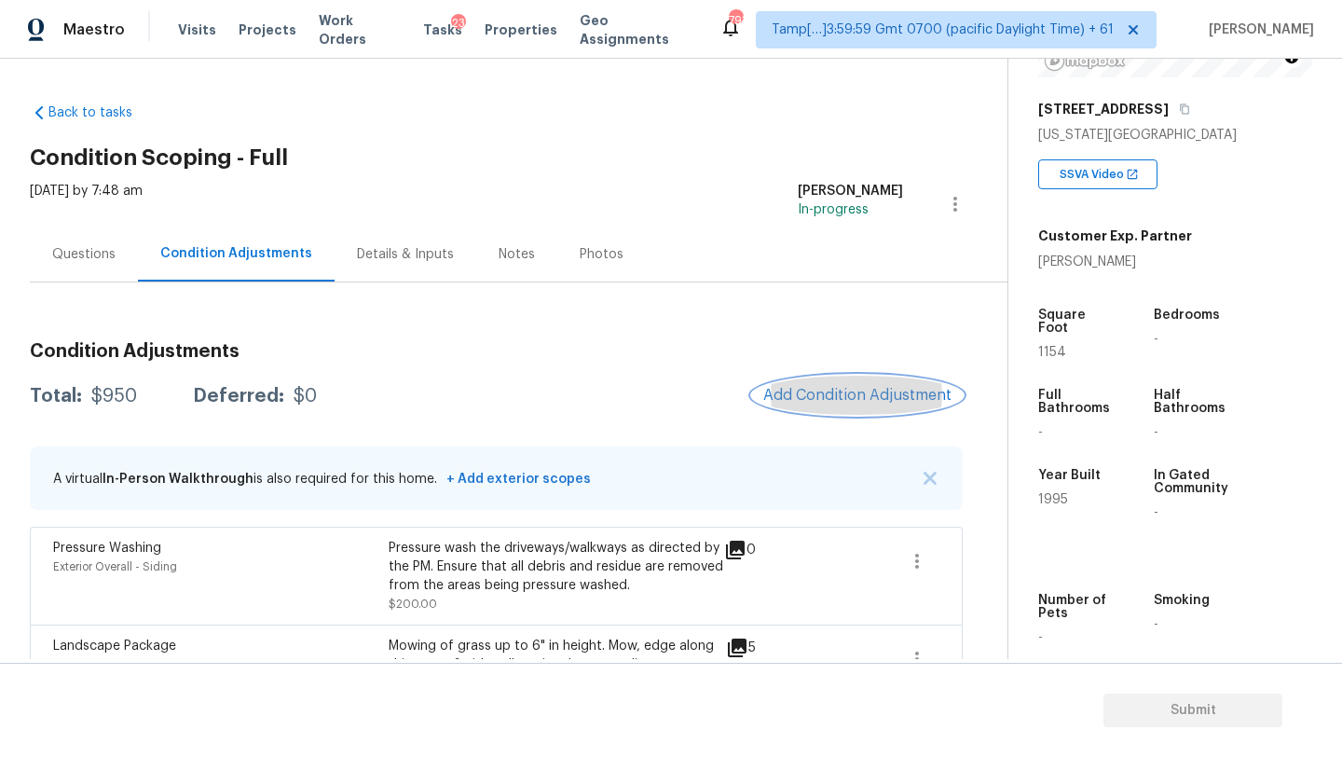
click at [800, 380] on button "Add Condition Adjustment" at bounding box center [857, 395] width 211 height 39
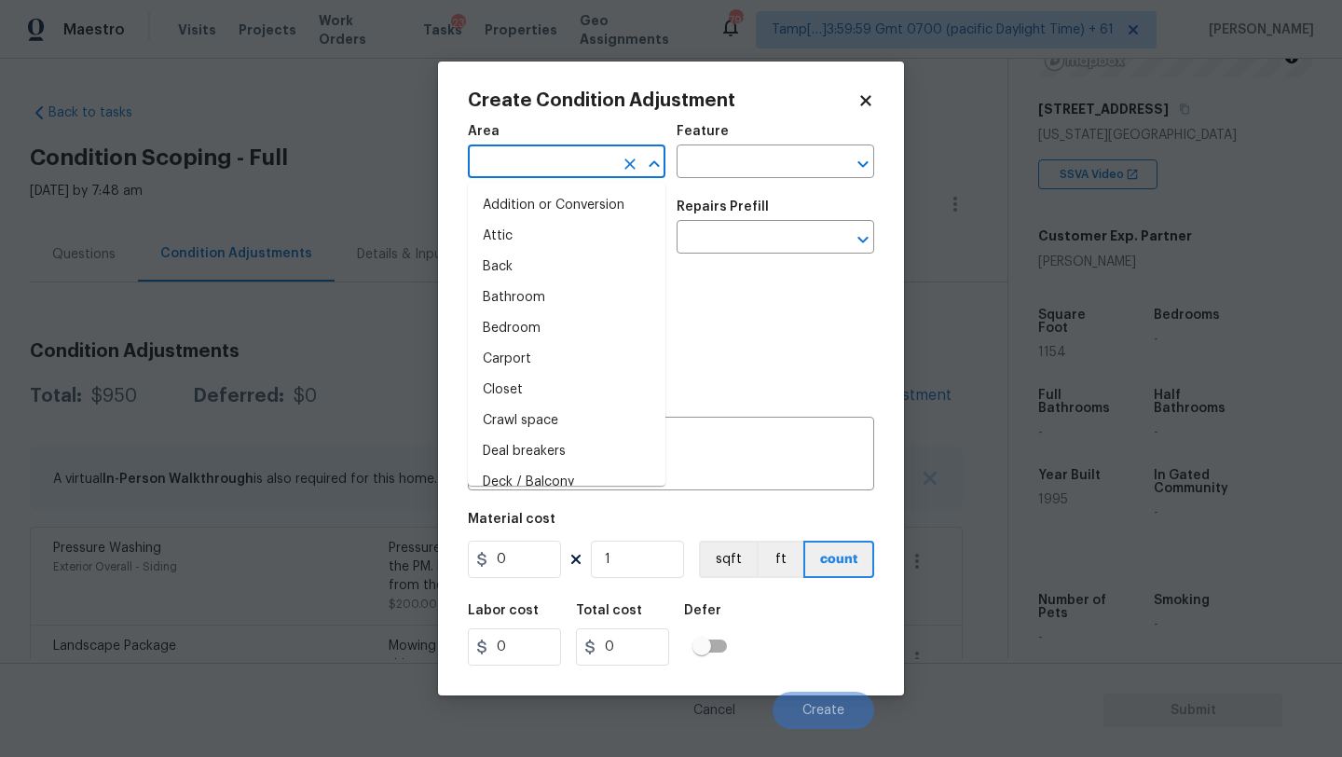
click at [517, 168] on input "text" at bounding box center [540, 163] width 145 height 29
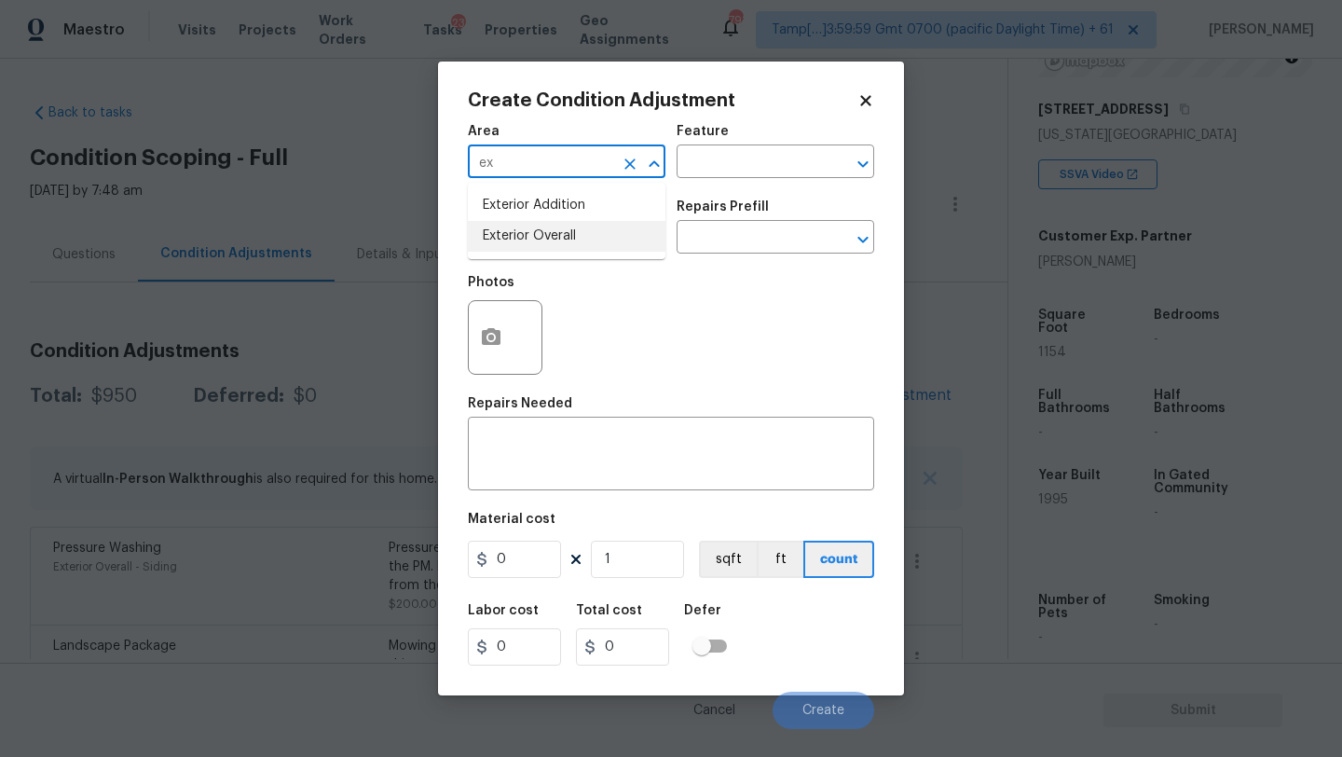
click at [535, 234] on li "Exterior Overall" at bounding box center [567, 236] width 198 height 31
type input "Exterior Overall"
click at [715, 164] on input "text" at bounding box center [749, 163] width 145 height 29
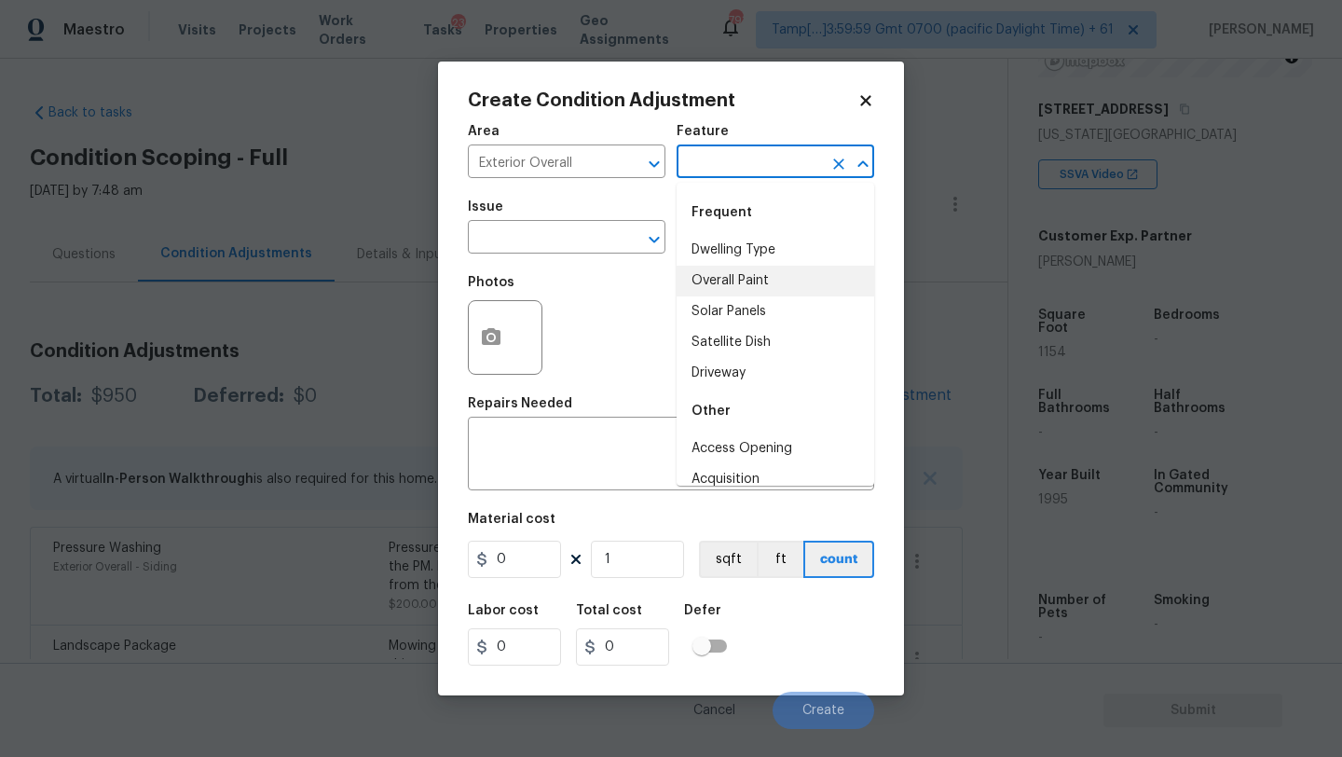
click at [726, 272] on li "Overall Paint" at bounding box center [776, 281] width 198 height 31
type input "Overall Paint"
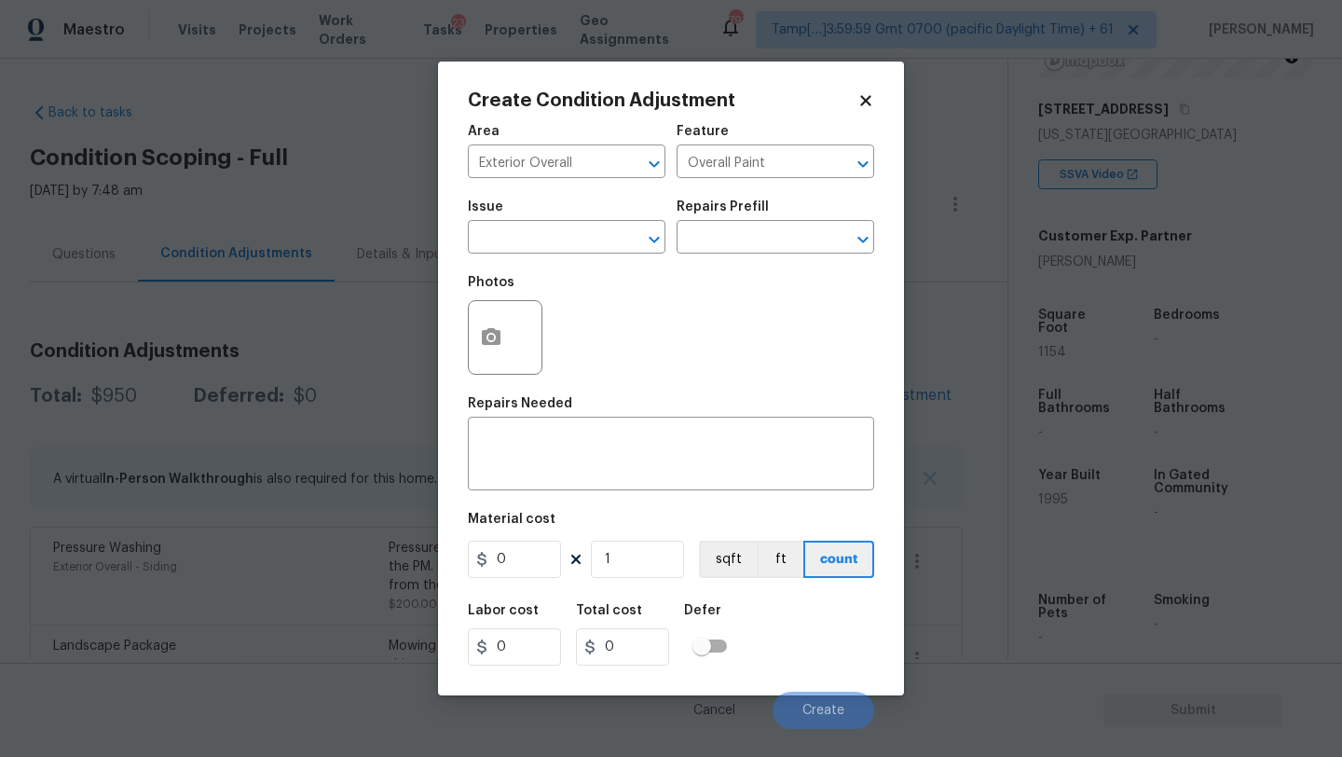
click at [514, 257] on span "Issue ​" at bounding box center [567, 226] width 198 height 75
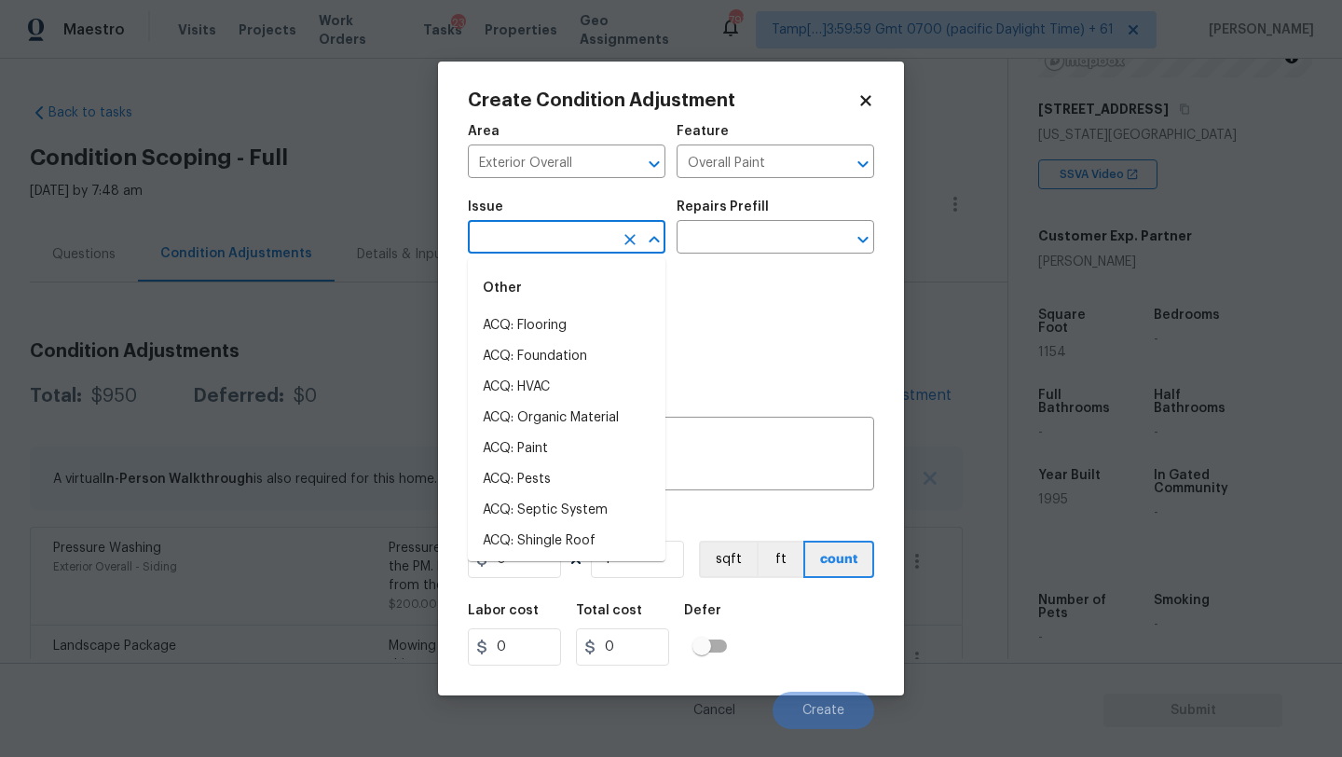
click at [531, 241] on input "text" at bounding box center [540, 239] width 145 height 29
click at [537, 453] on li "ACQ: Paint" at bounding box center [567, 448] width 198 height 31
type input "ACQ: Paint"
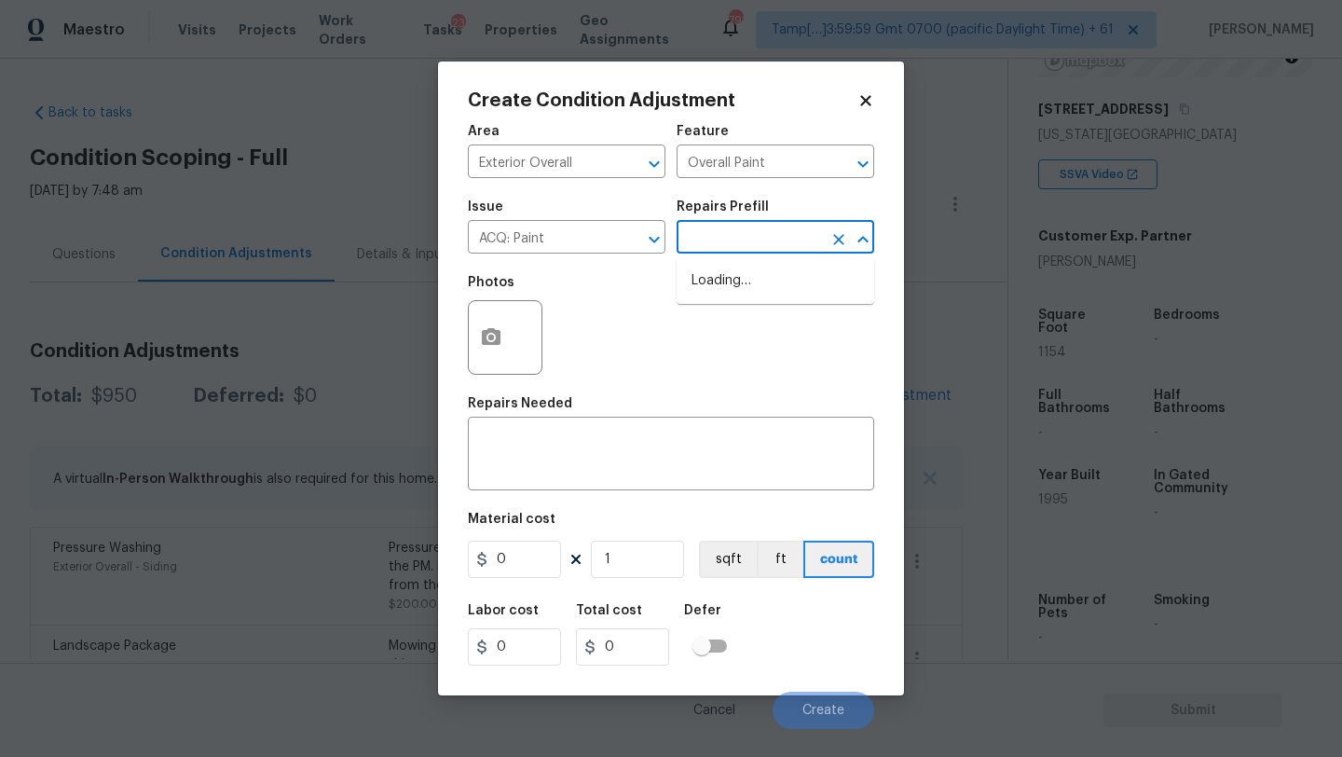
click at [774, 231] on input "text" at bounding box center [749, 239] width 145 height 29
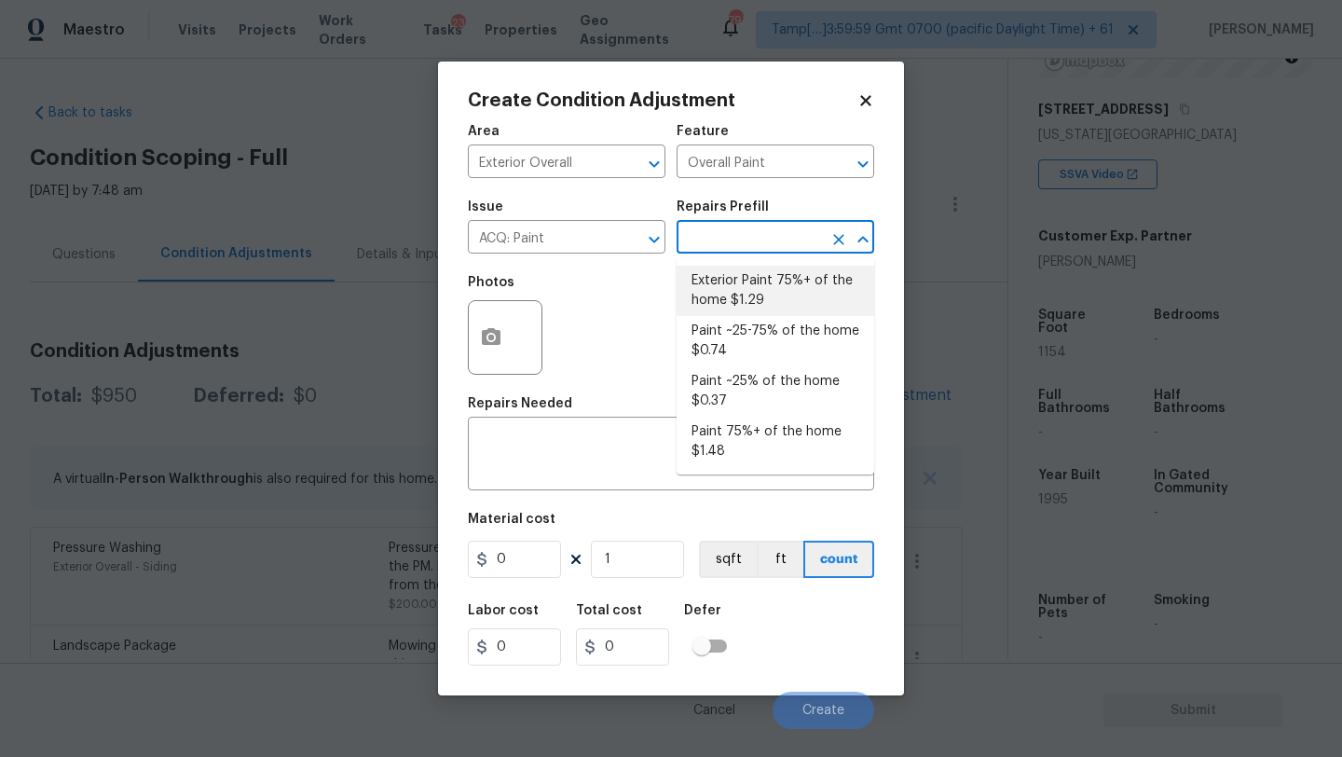
click at [744, 304] on li "Exterior Paint 75%+ of the home $1.29" at bounding box center [776, 291] width 198 height 50
type input "Acquisition"
type textarea "Acquisition Scope: 75%+ of the home exterior will likely require paint"
type input "1.29"
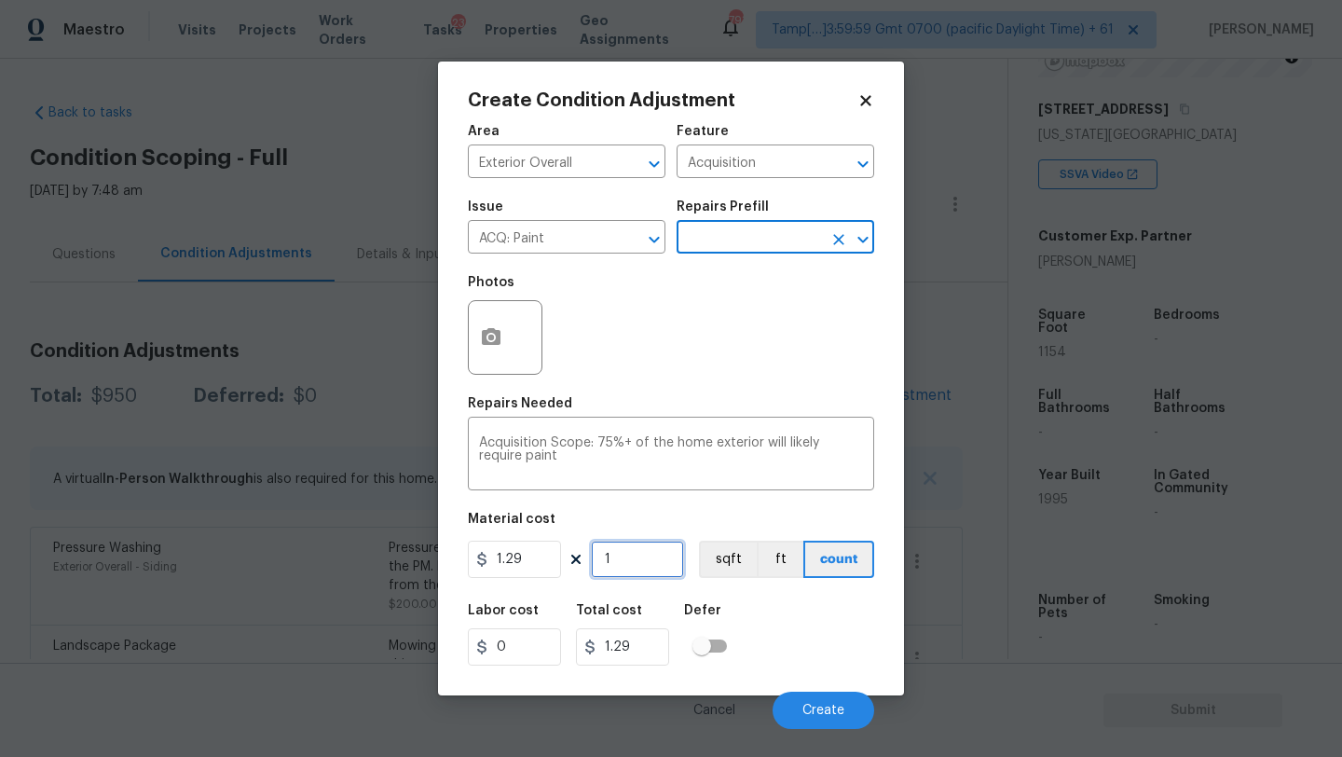
click at [623, 565] on input "1" at bounding box center [637, 558] width 93 height 37
type input "11"
type input "14.19"
type input "115"
type input "148.35"
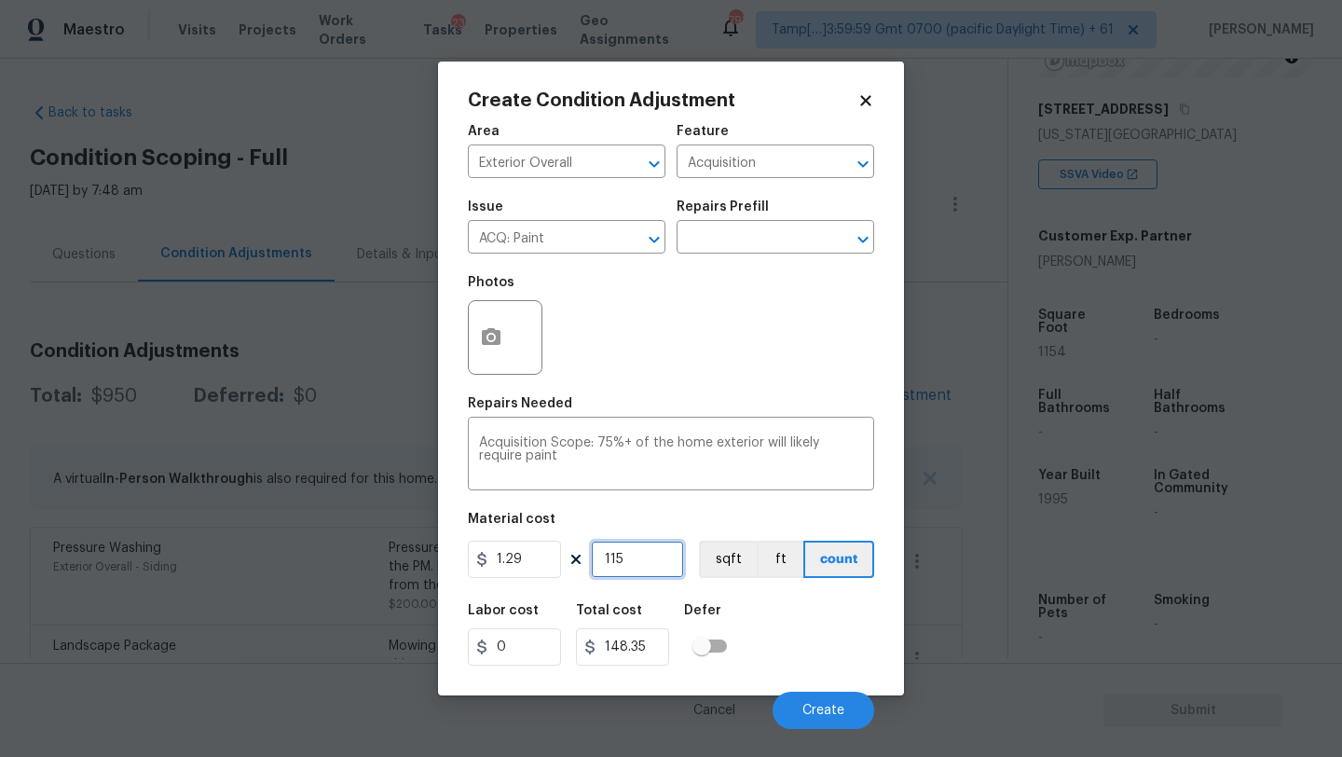
type input "1154"
type input "1488.66"
type input "1154"
click at [488, 324] on button "button" at bounding box center [491, 337] width 45 height 73
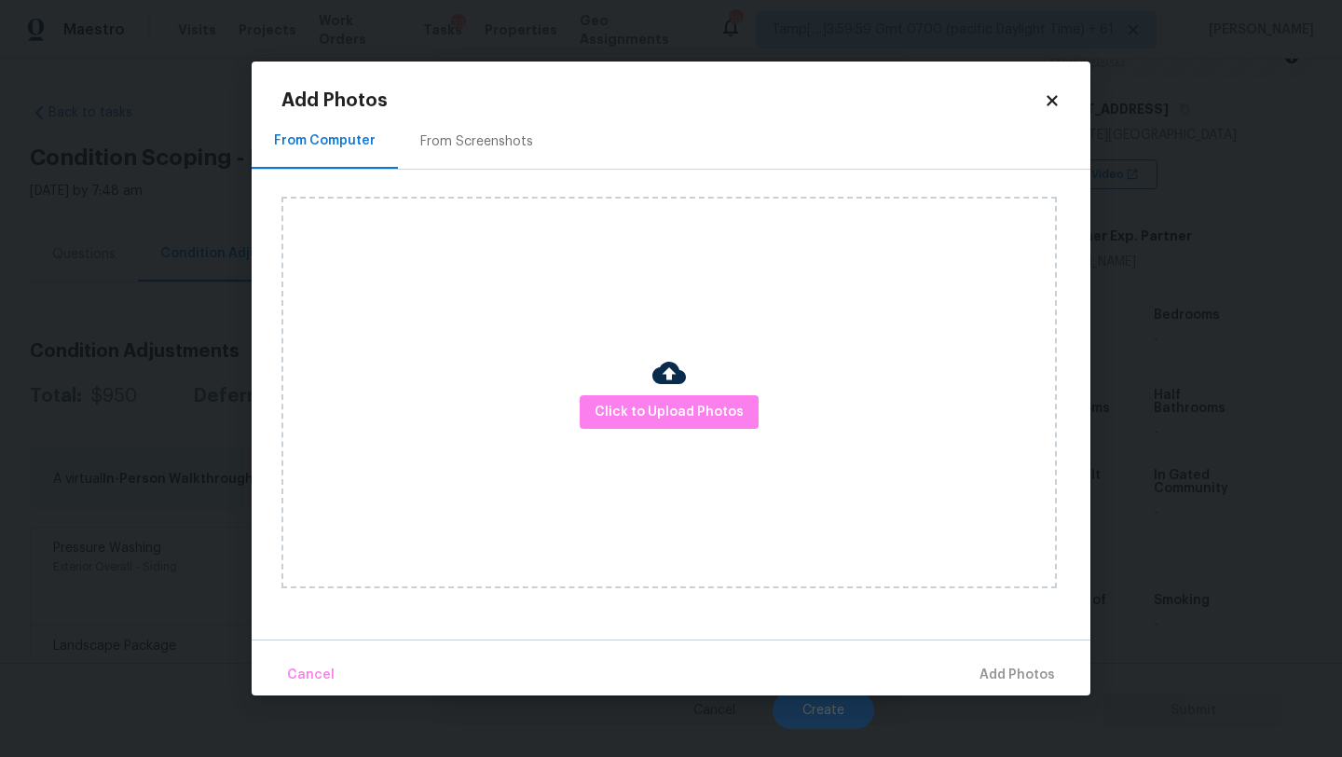
click at [466, 153] on div "From Screenshots" at bounding box center [476, 141] width 157 height 55
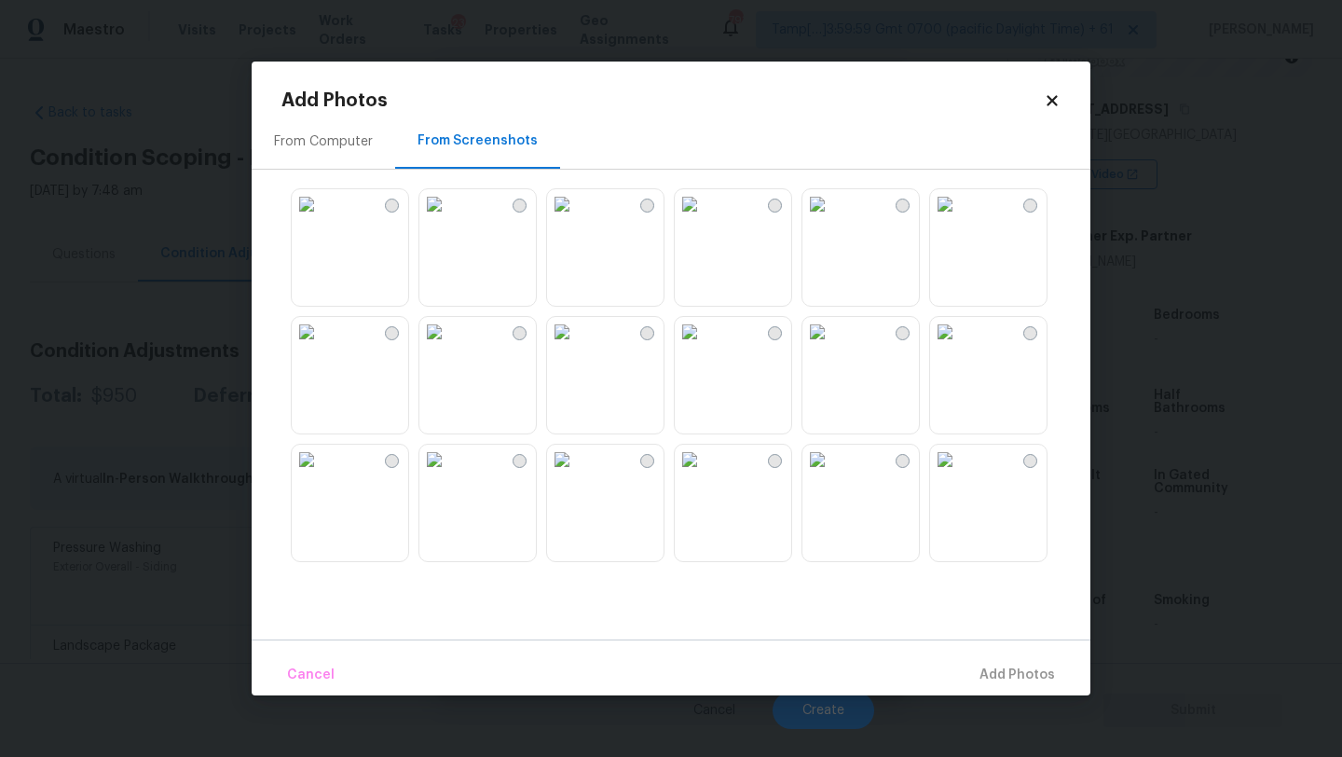
click at [449, 219] on img at bounding box center [434, 204] width 30 height 30
click at [445, 470] on img at bounding box center [434, 460] width 30 height 30
click at [577, 474] on img at bounding box center [562, 460] width 30 height 30
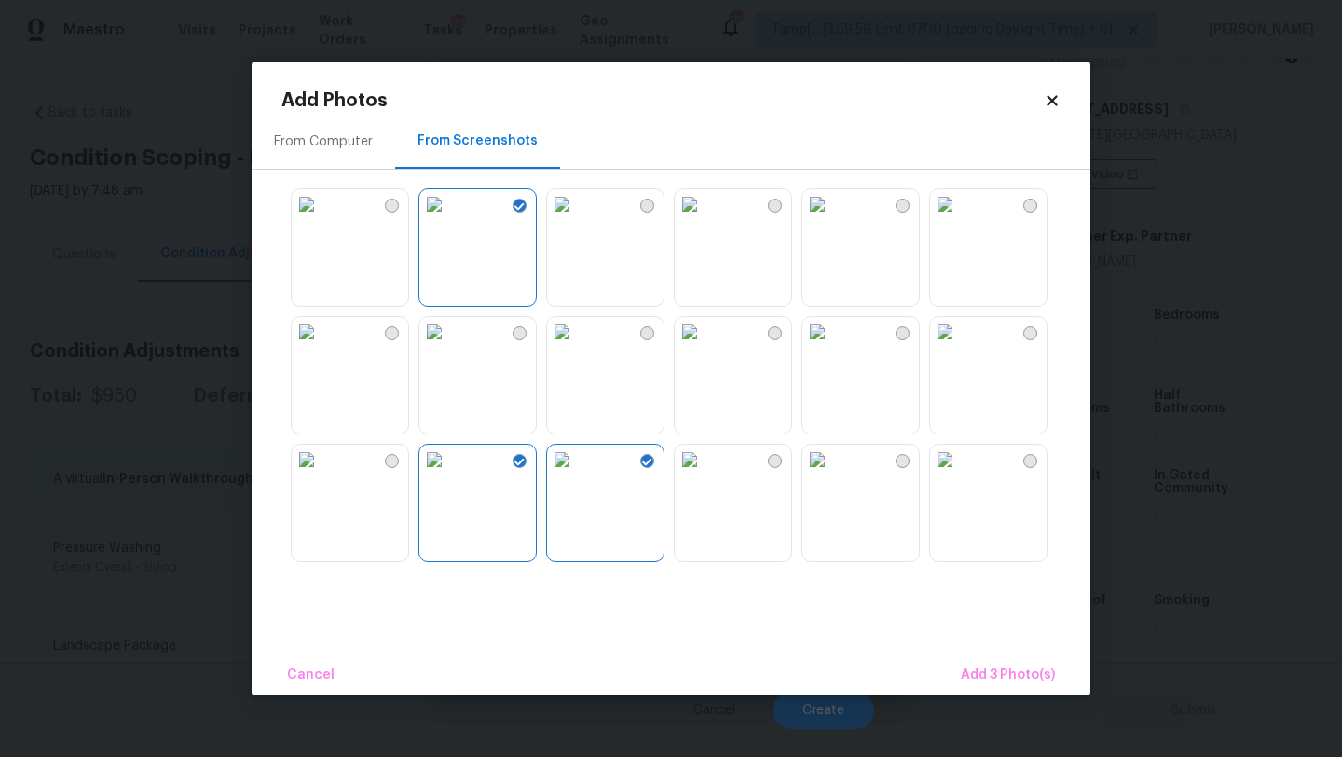
click at [705, 474] on img at bounding box center [690, 460] width 30 height 30
click at [1012, 665] on span "Add 4 Photo(s)" at bounding box center [1007, 674] width 96 height 23
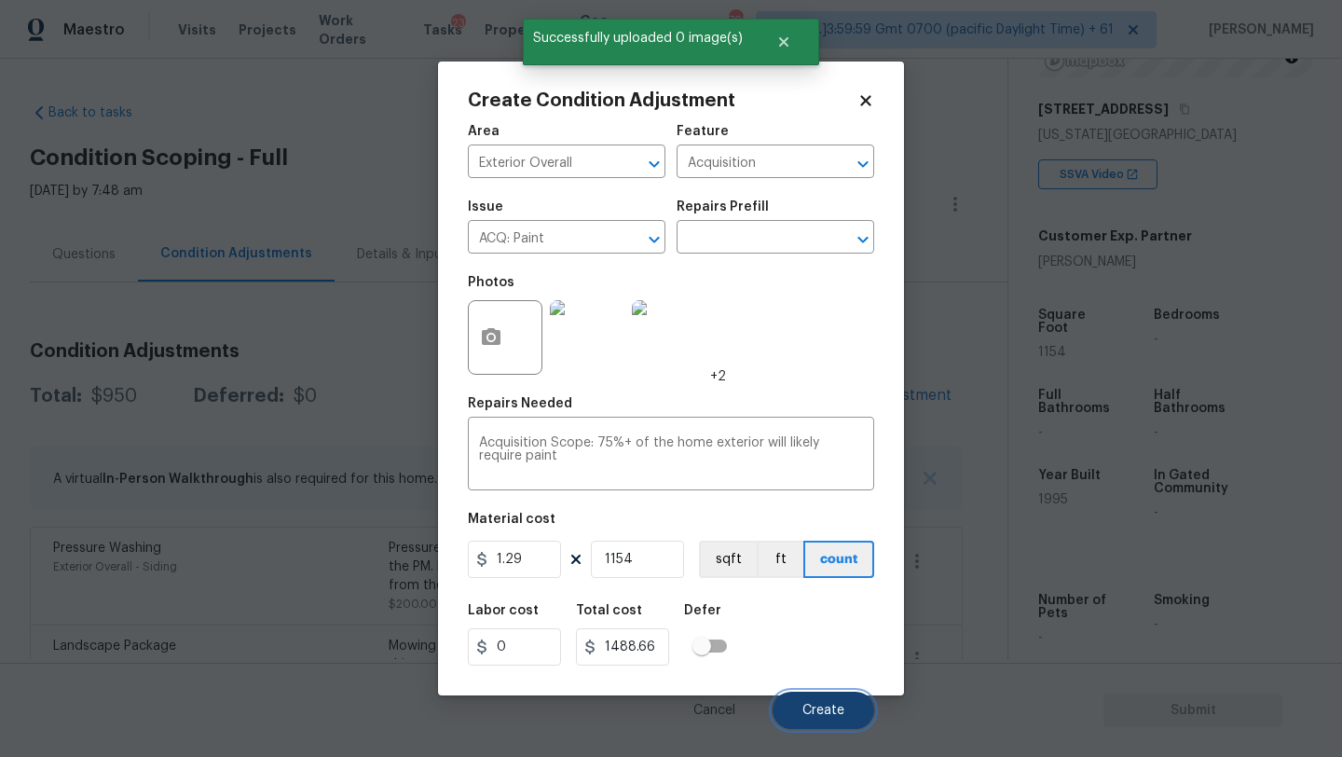
click at [835, 714] on span "Create" at bounding box center [823, 711] width 42 height 14
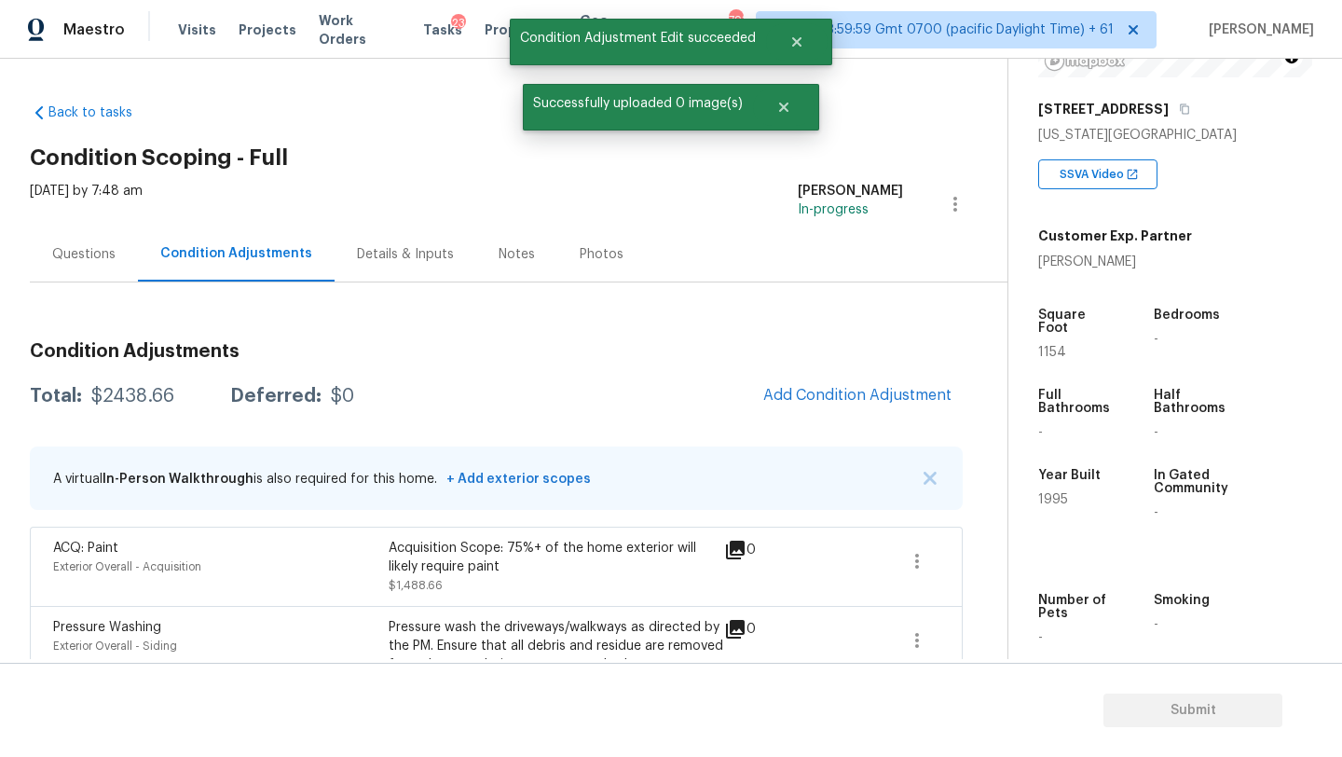
click at [92, 261] on div "Questions" at bounding box center [83, 254] width 63 height 19
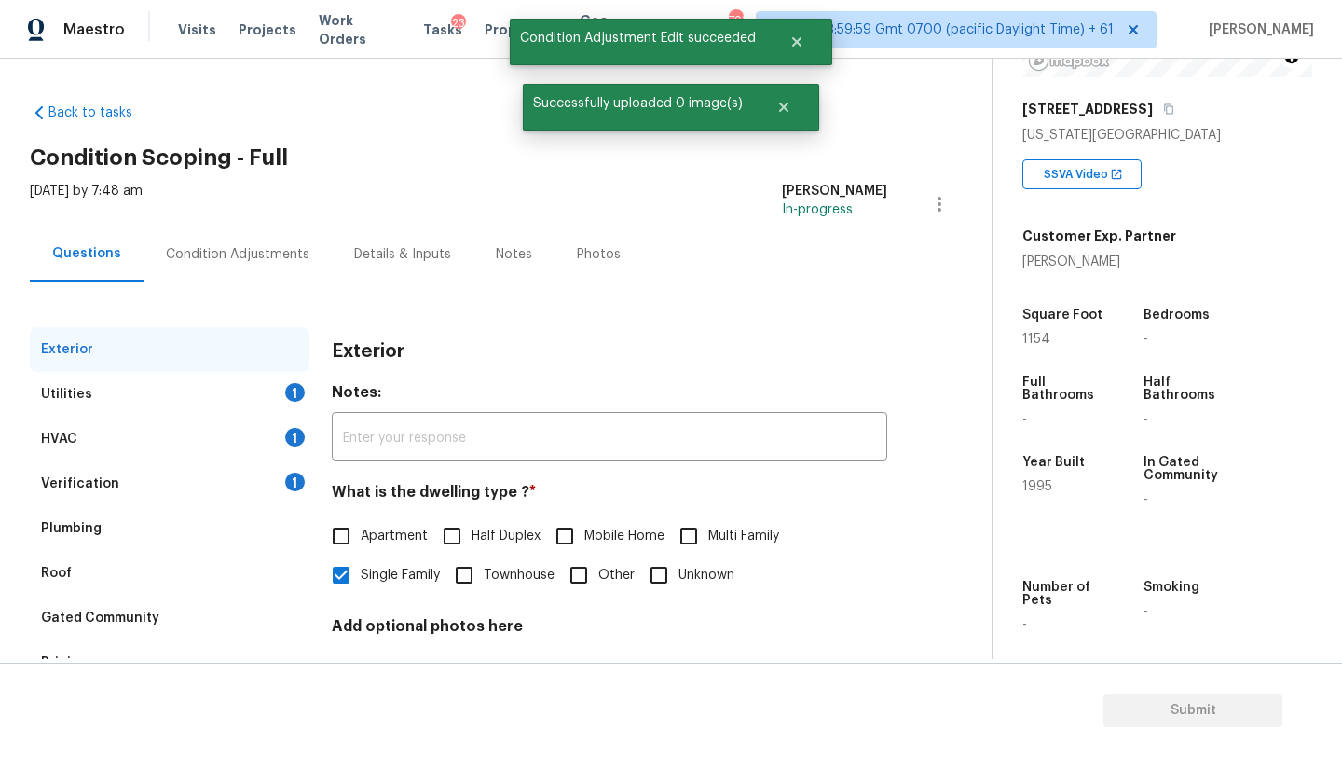
click at [129, 445] on div "HVAC 1" at bounding box center [170, 439] width 280 height 45
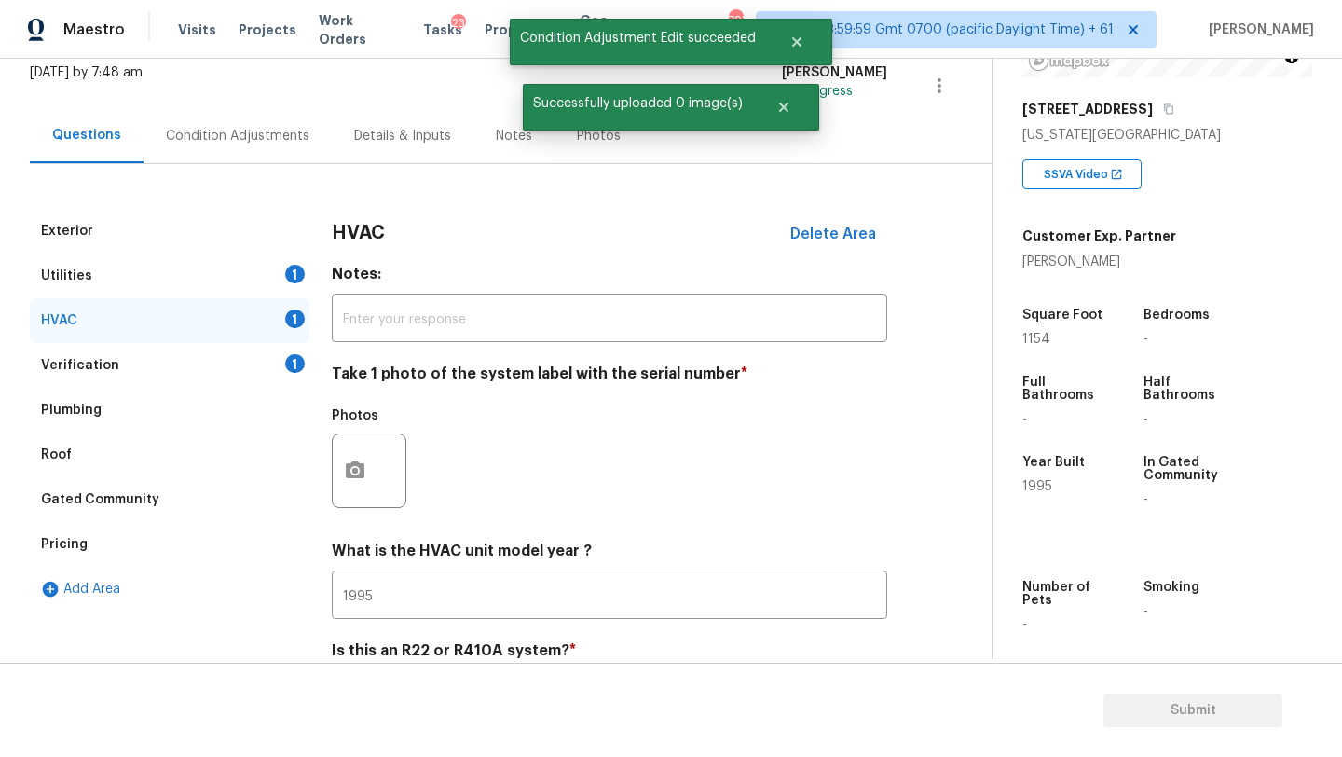
scroll to position [202, 0]
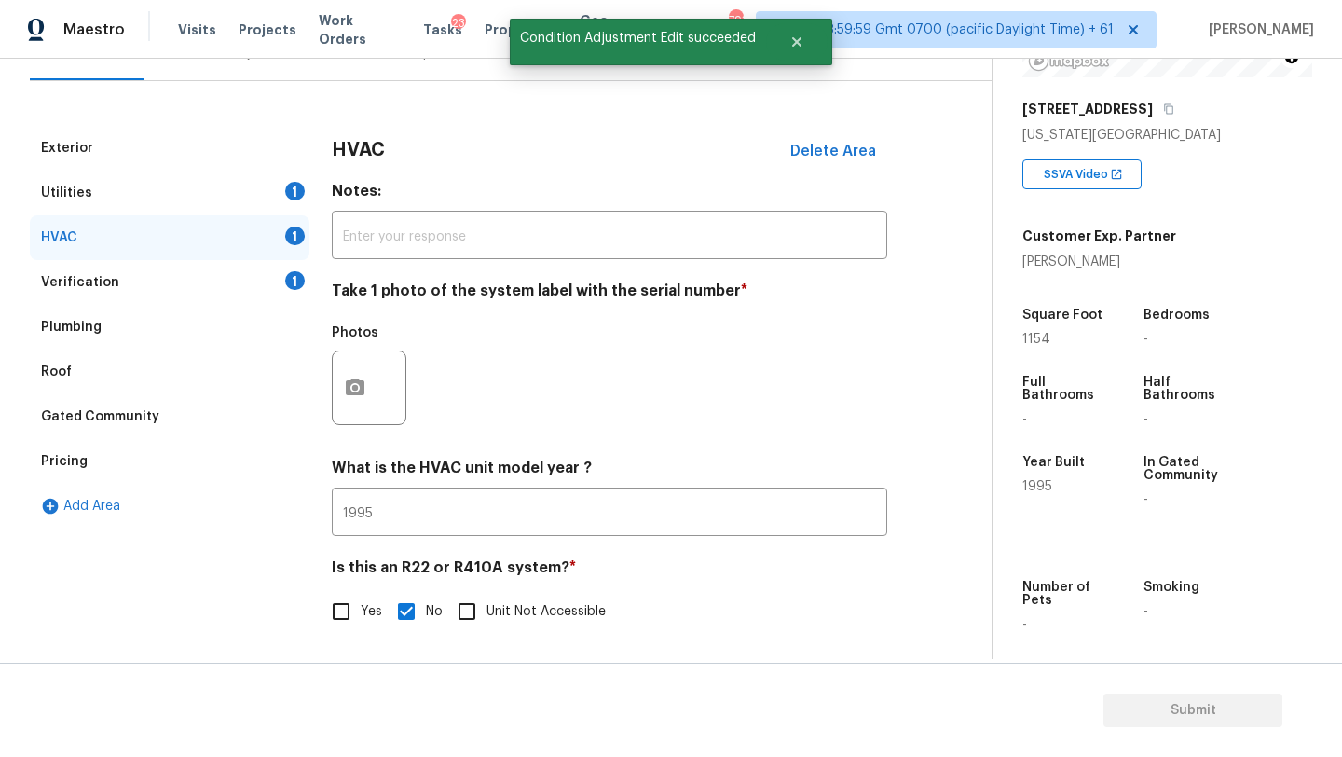
click at [103, 280] on div "Verification" at bounding box center [80, 282] width 78 height 19
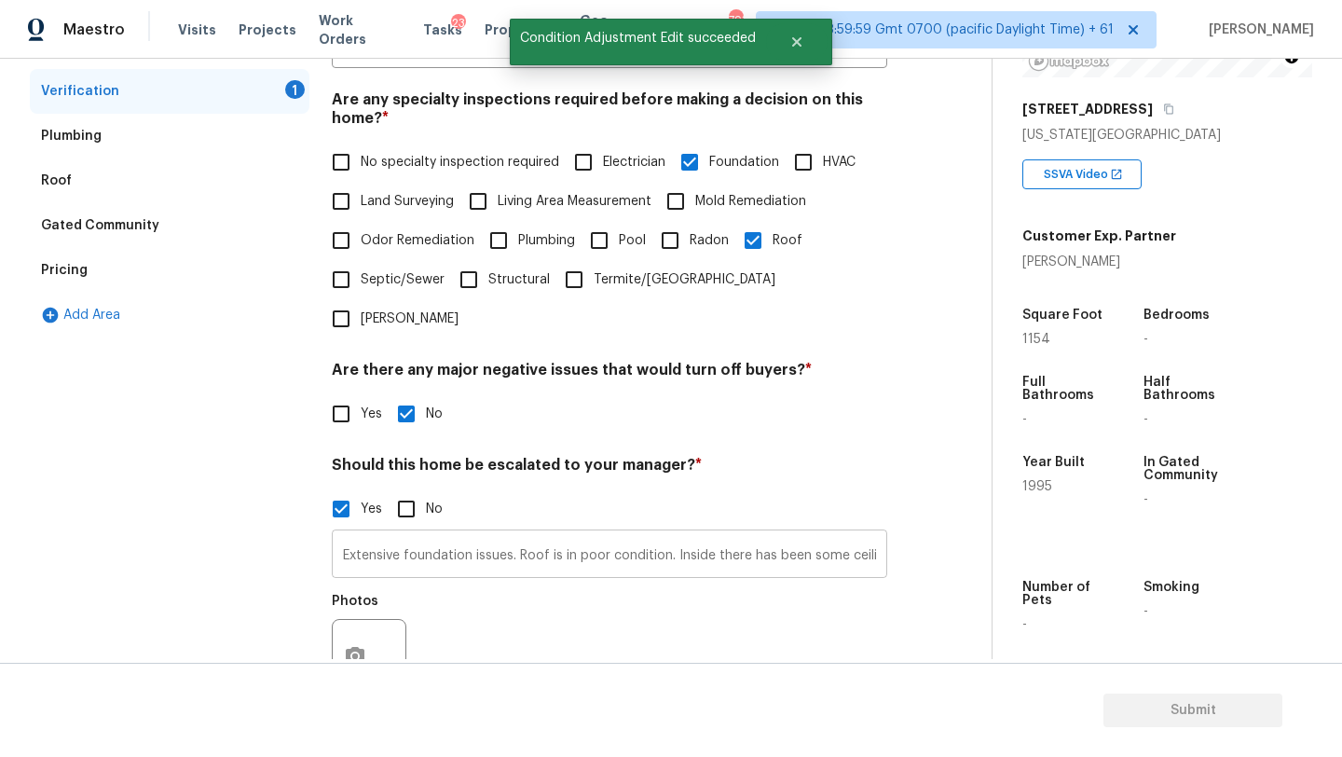
scroll to position [461, 0]
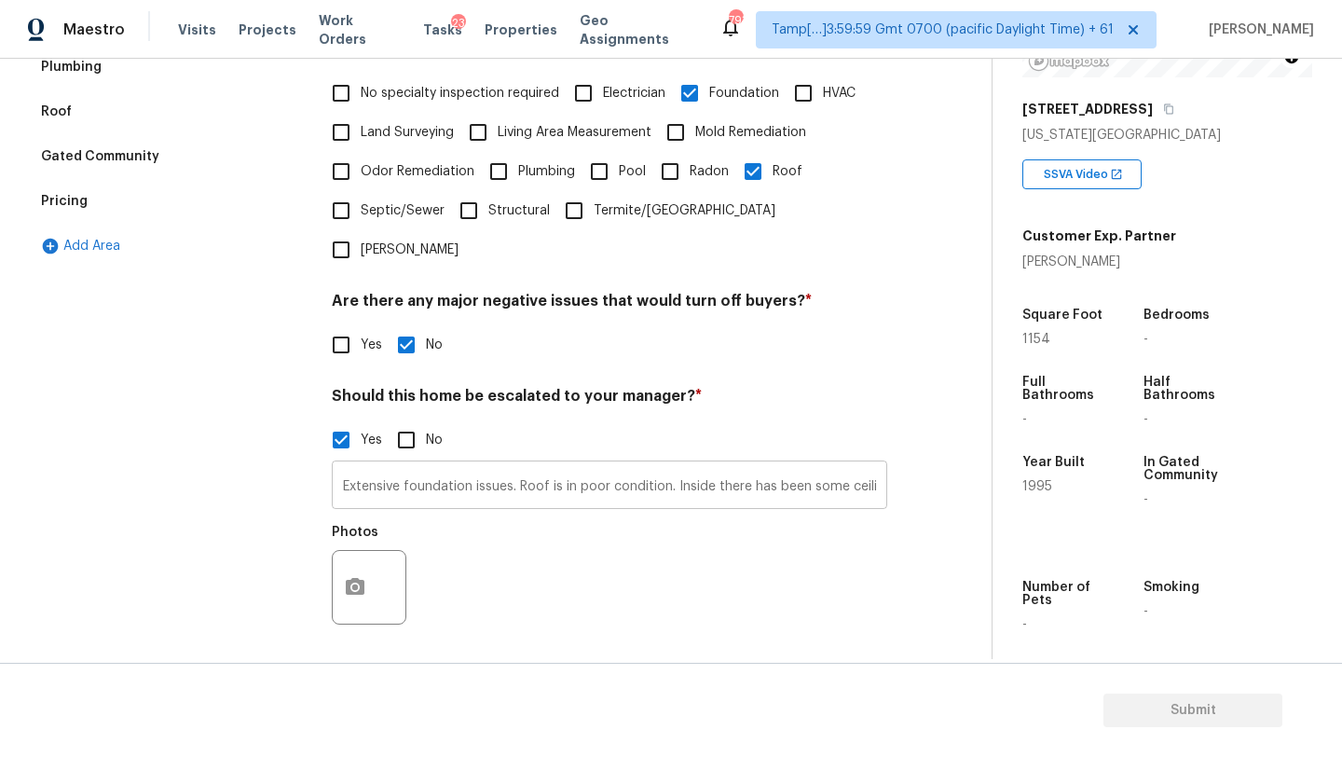
click at [725, 465] on input "Extensive foundation issues. Roof is in poor condition. Inside there has been s…" at bounding box center [609, 487] width 555 height 44
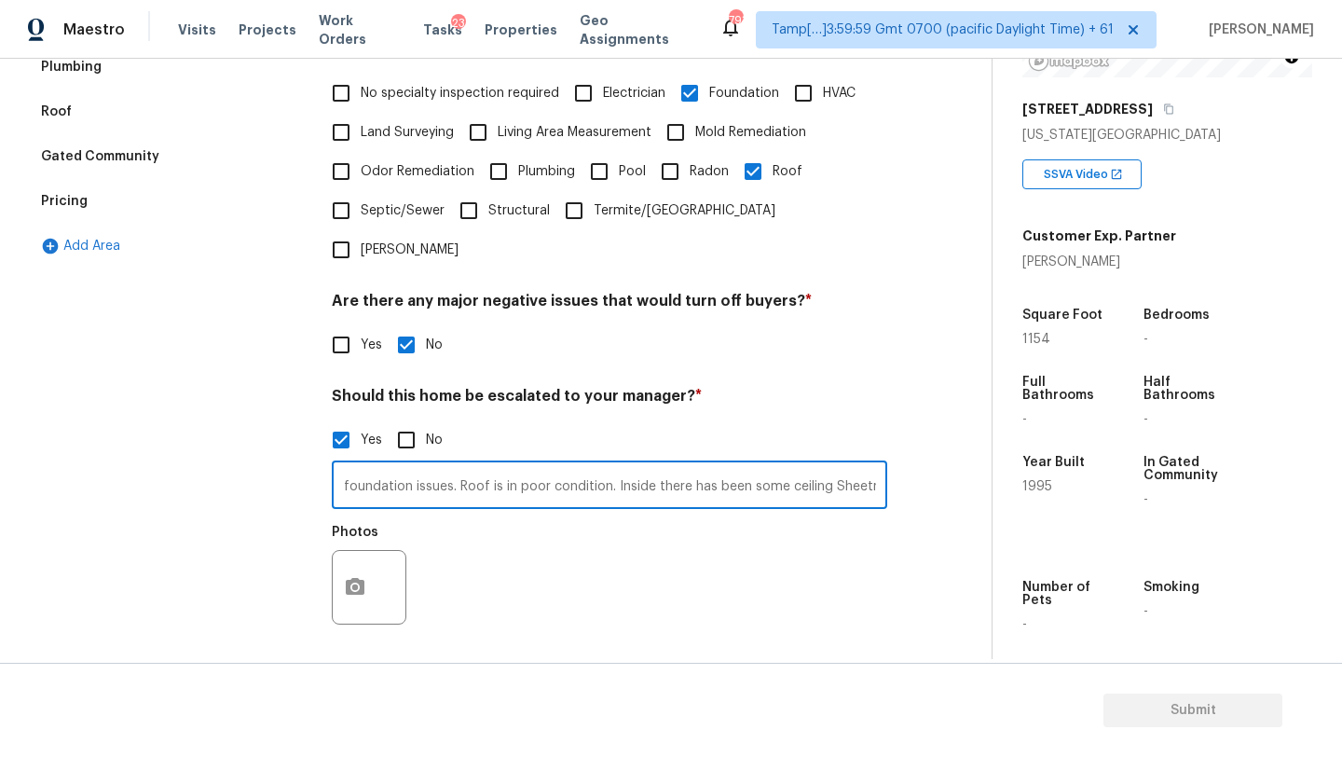
scroll to position [0, 420]
click at [879, 465] on input "Extensive foundation issues. Roof is in poor condition. Inside there has been s…" at bounding box center [609, 487] width 555 height 44
type input "Extensive foundation issues. Roof is in poor condition. Inside there has been s…"
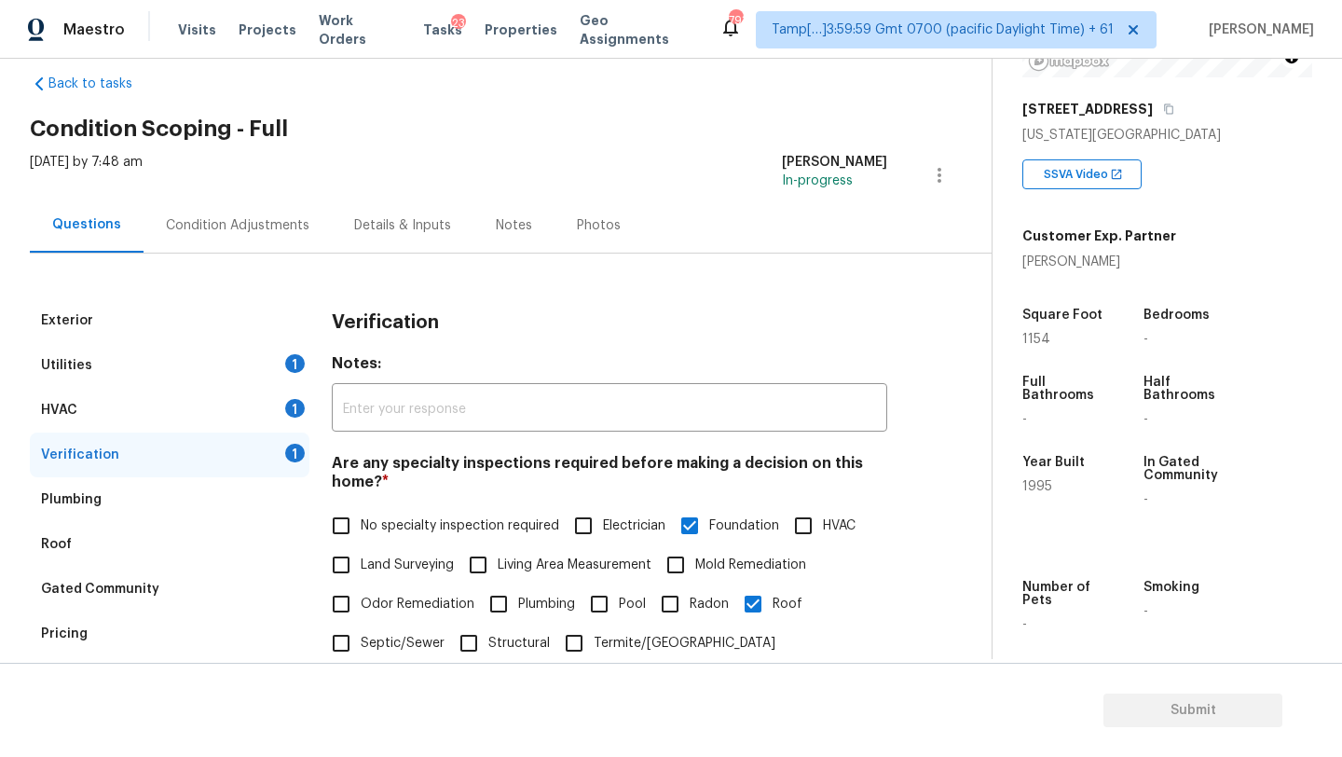
click at [257, 217] on div "Condition Adjustments" at bounding box center [238, 225] width 144 height 19
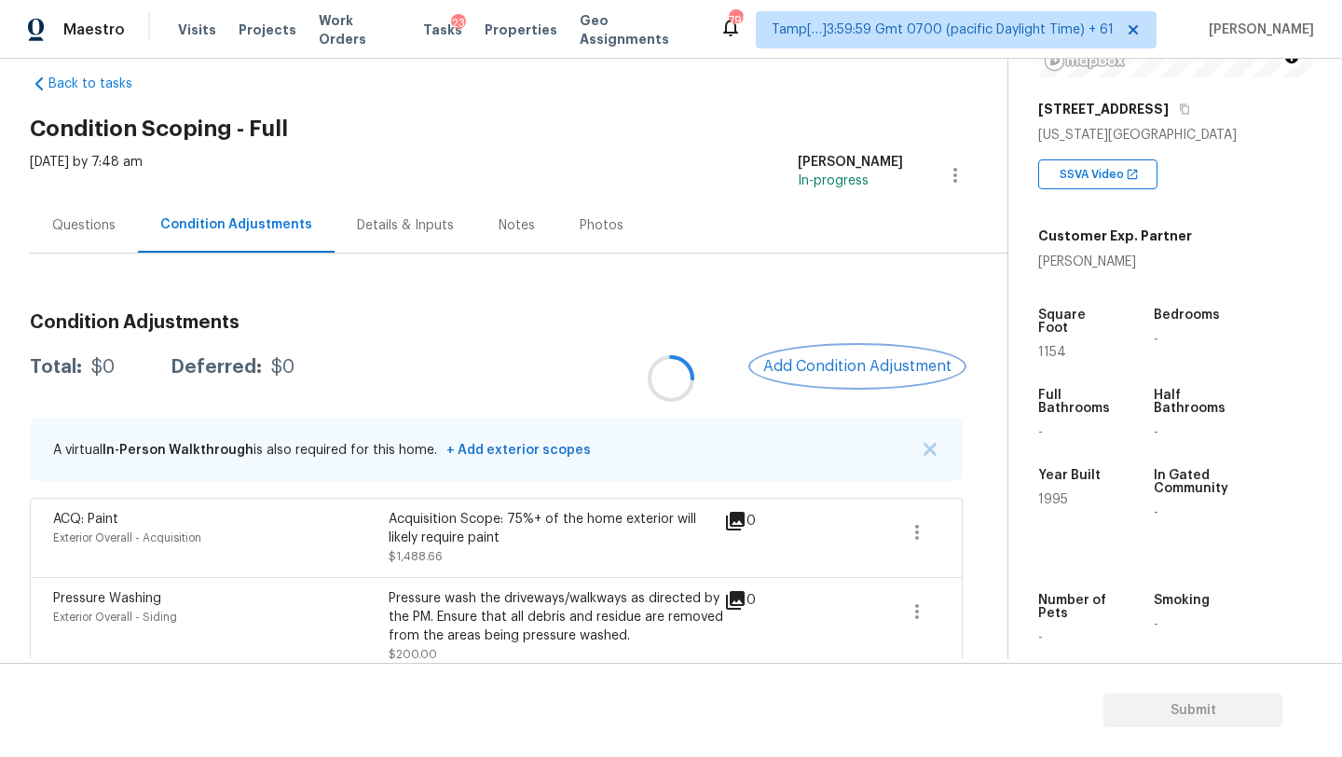
click at [810, 370] on span "Add Condition Adjustment" at bounding box center [857, 366] width 188 height 17
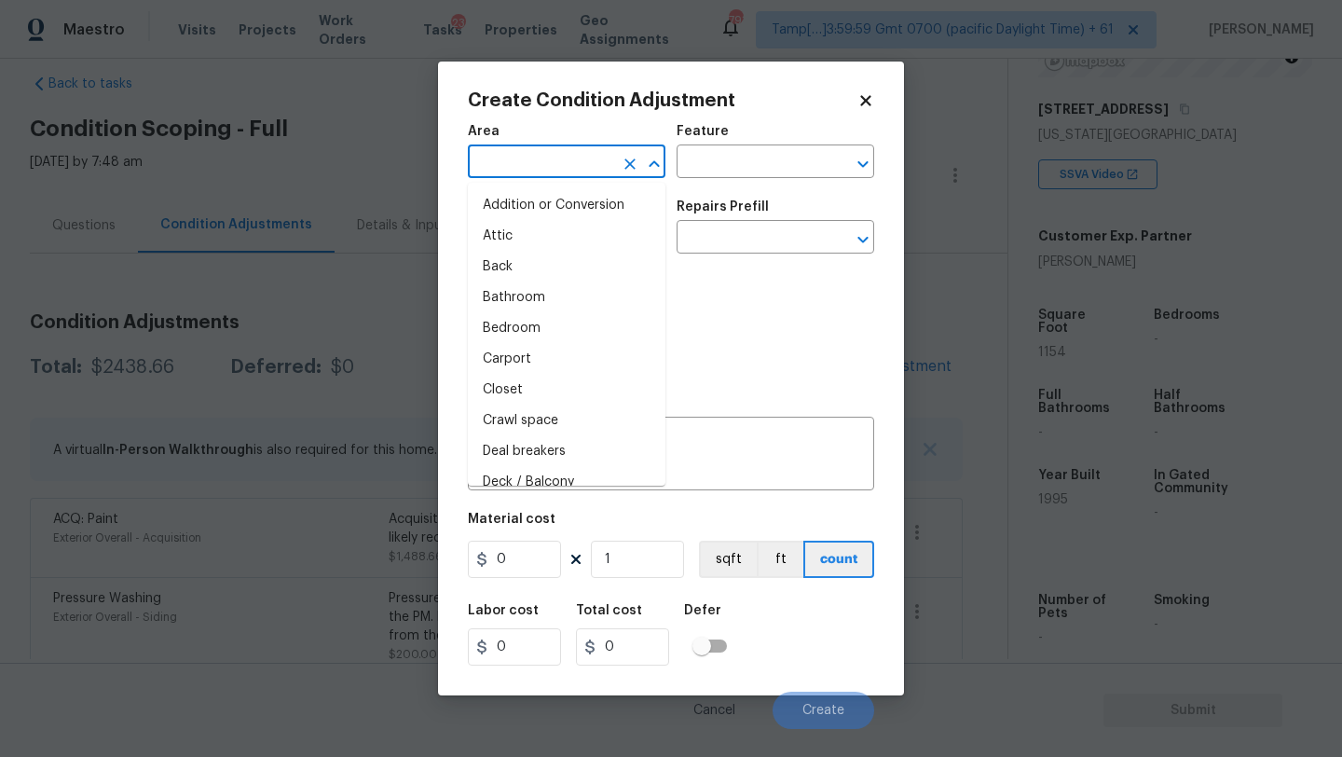
click at [510, 166] on input "text" at bounding box center [540, 163] width 145 height 29
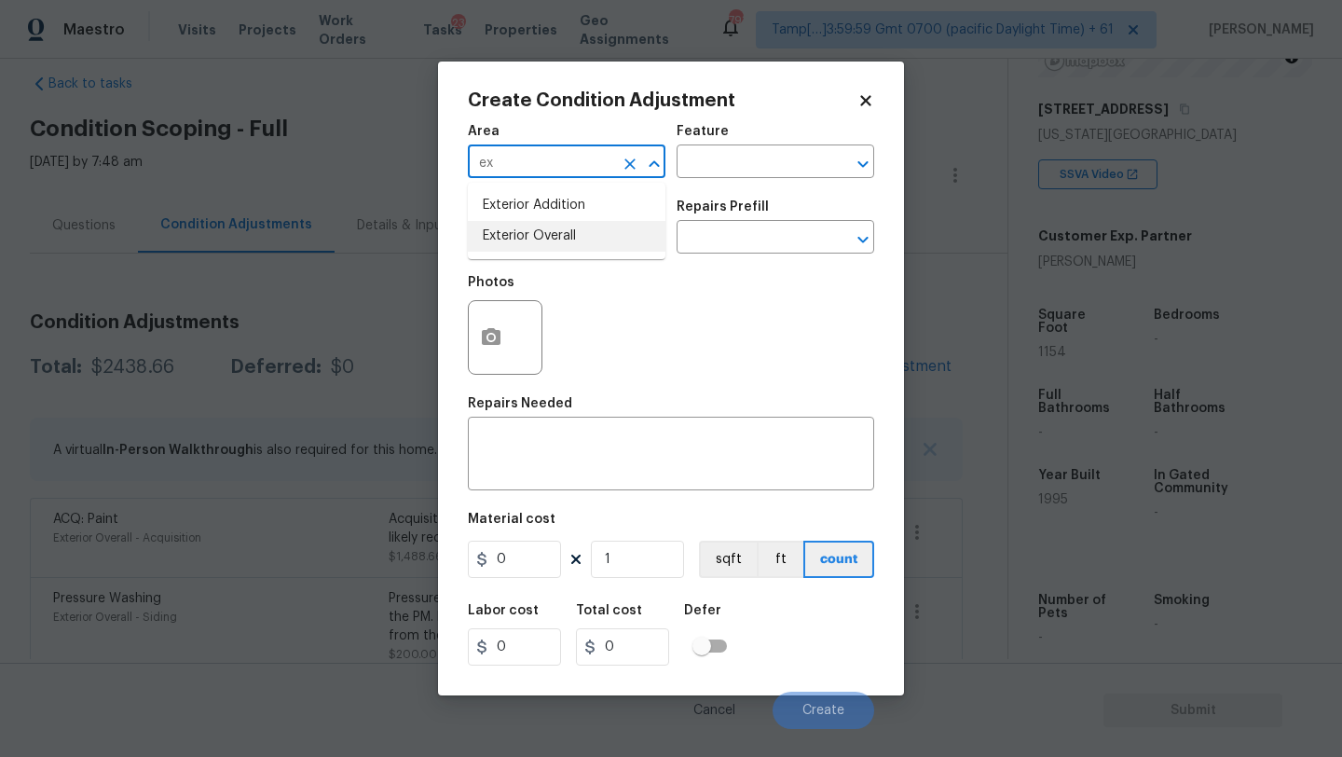
click at [524, 227] on li "Exterior Overall" at bounding box center [567, 236] width 198 height 31
type input "Exterior Overall"
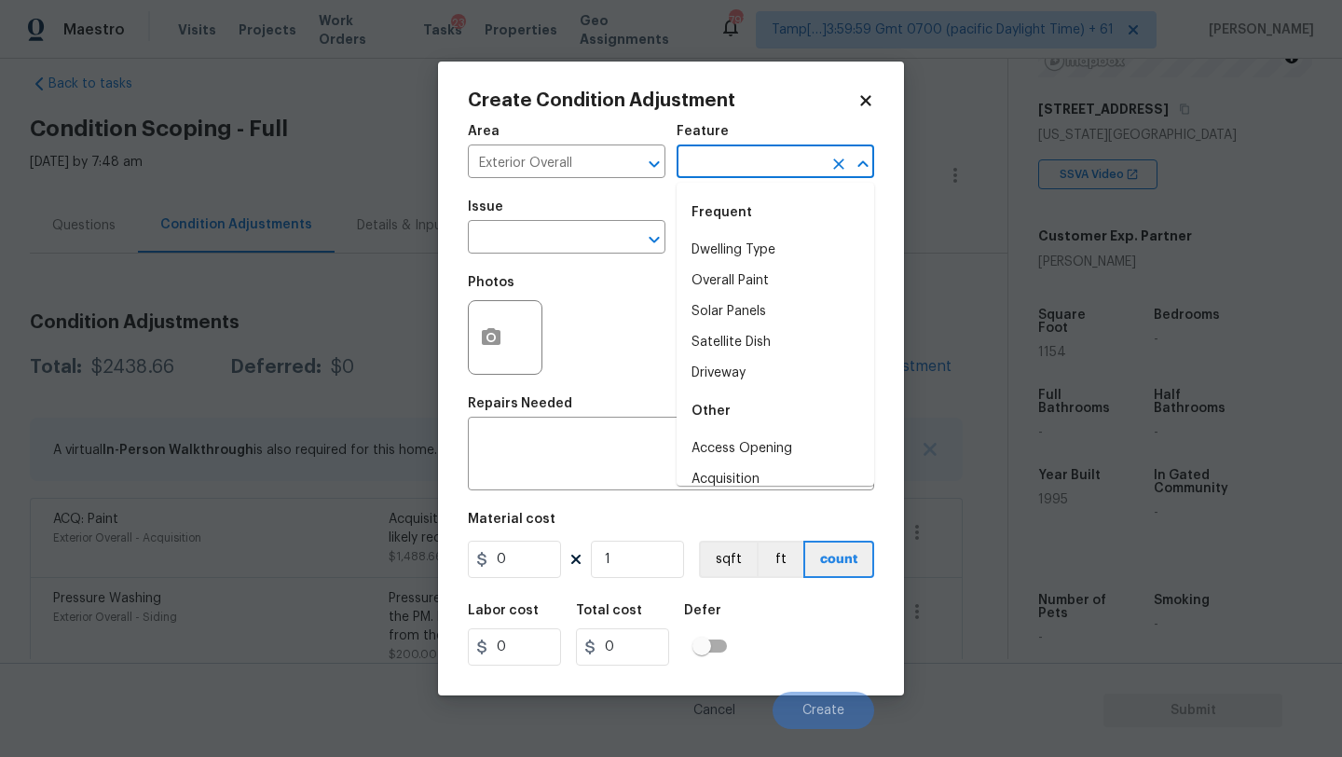
click at [693, 178] on input "text" at bounding box center [749, 163] width 145 height 29
type input "g"
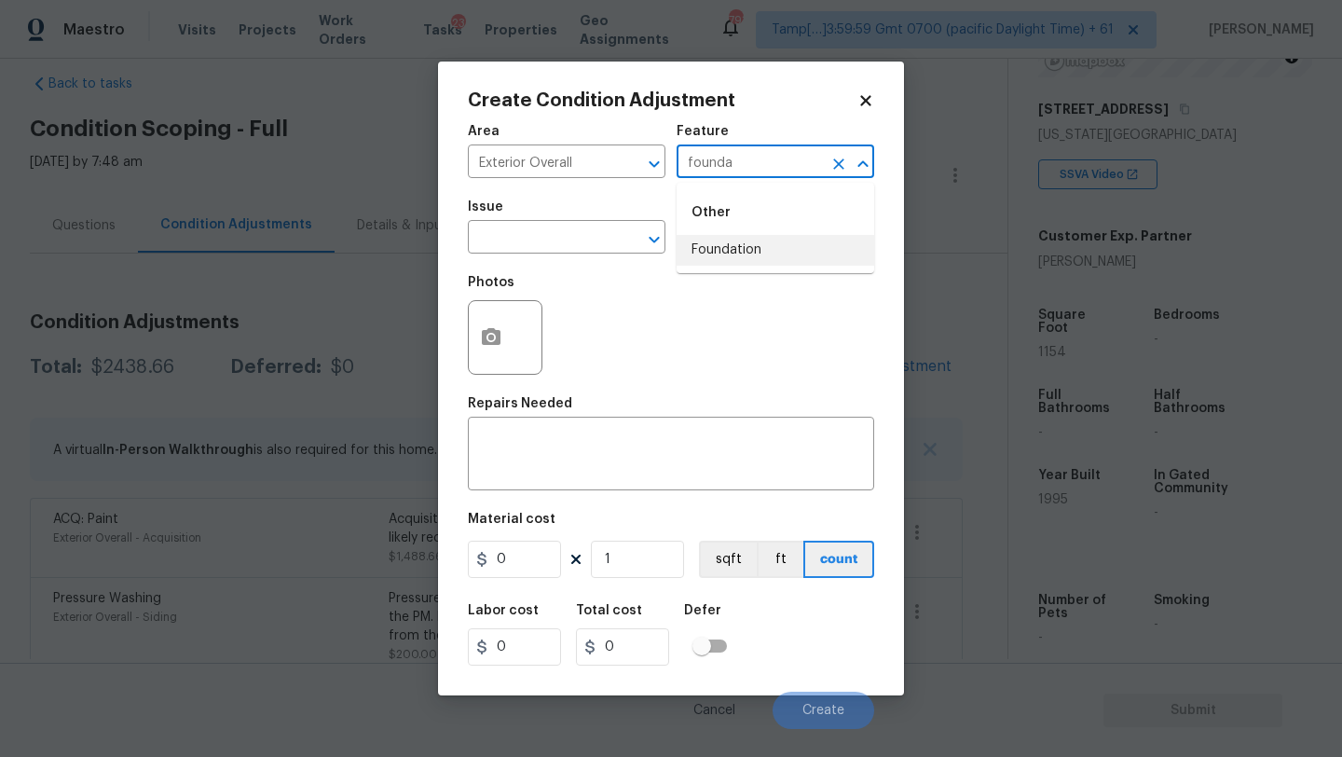
click at [710, 239] on li "Foundation" at bounding box center [776, 250] width 198 height 31
type input "Foundation"
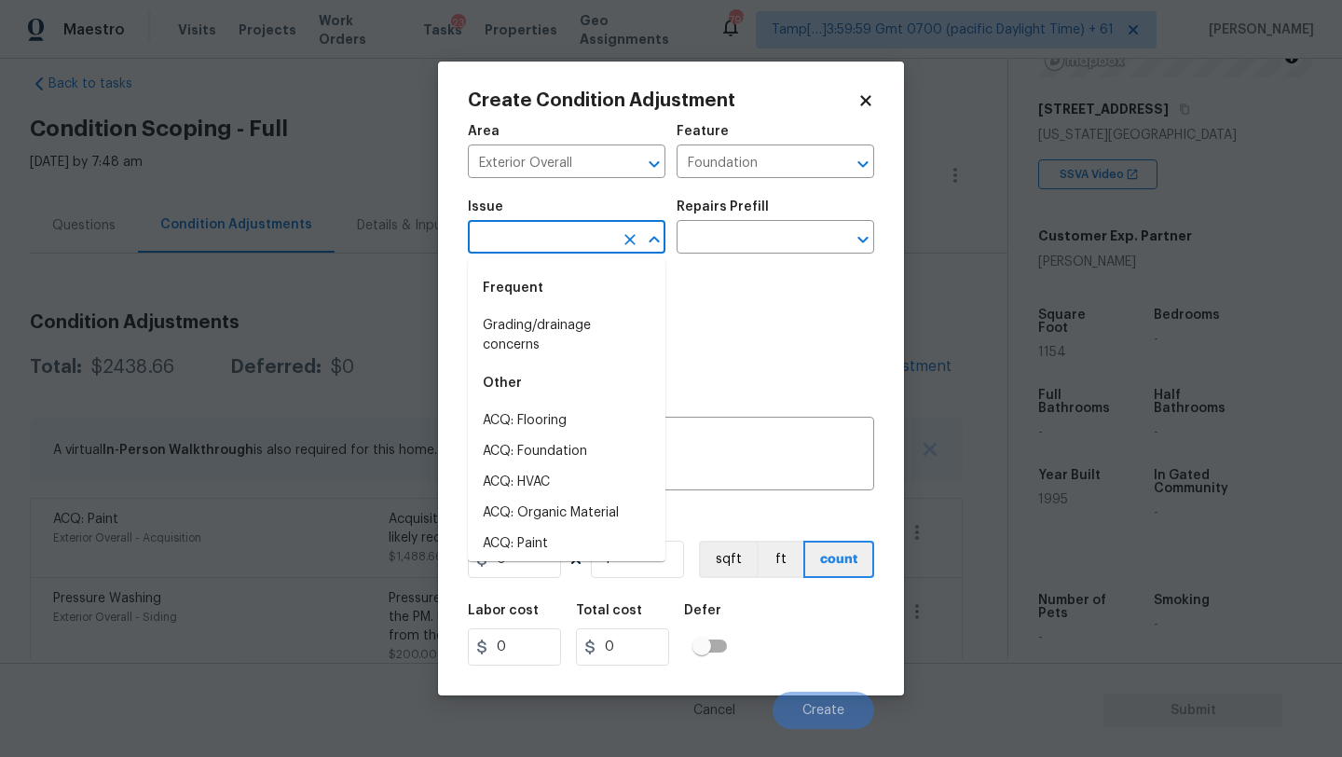
click at [478, 239] on input "text" at bounding box center [540, 239] width 145 height 29
click at [531, 446] on li "ACQ: Foundation" at bounding box center [567, 451] width 198 height 31
type input "ACQ: Foundation"
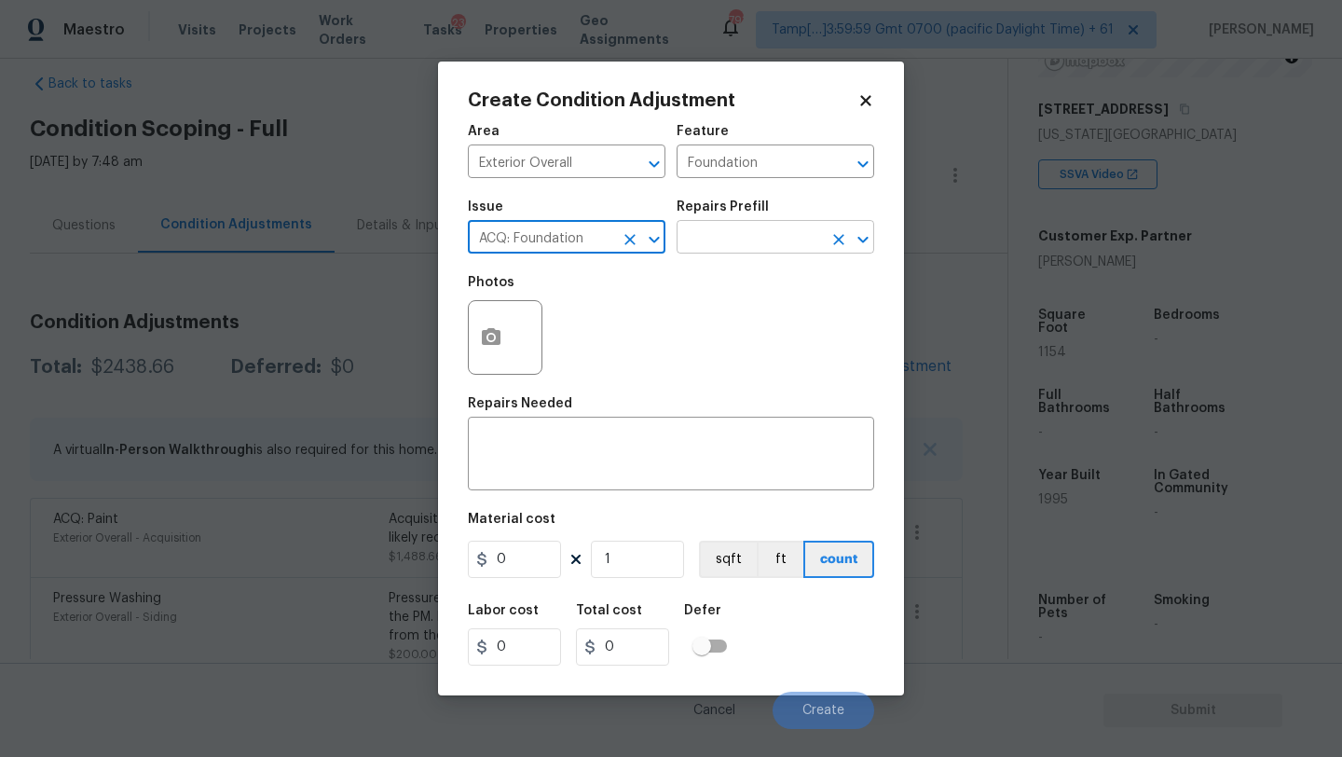
click at [724, 245] on input "text" at bounding box center [749, 239] width 145 height 29
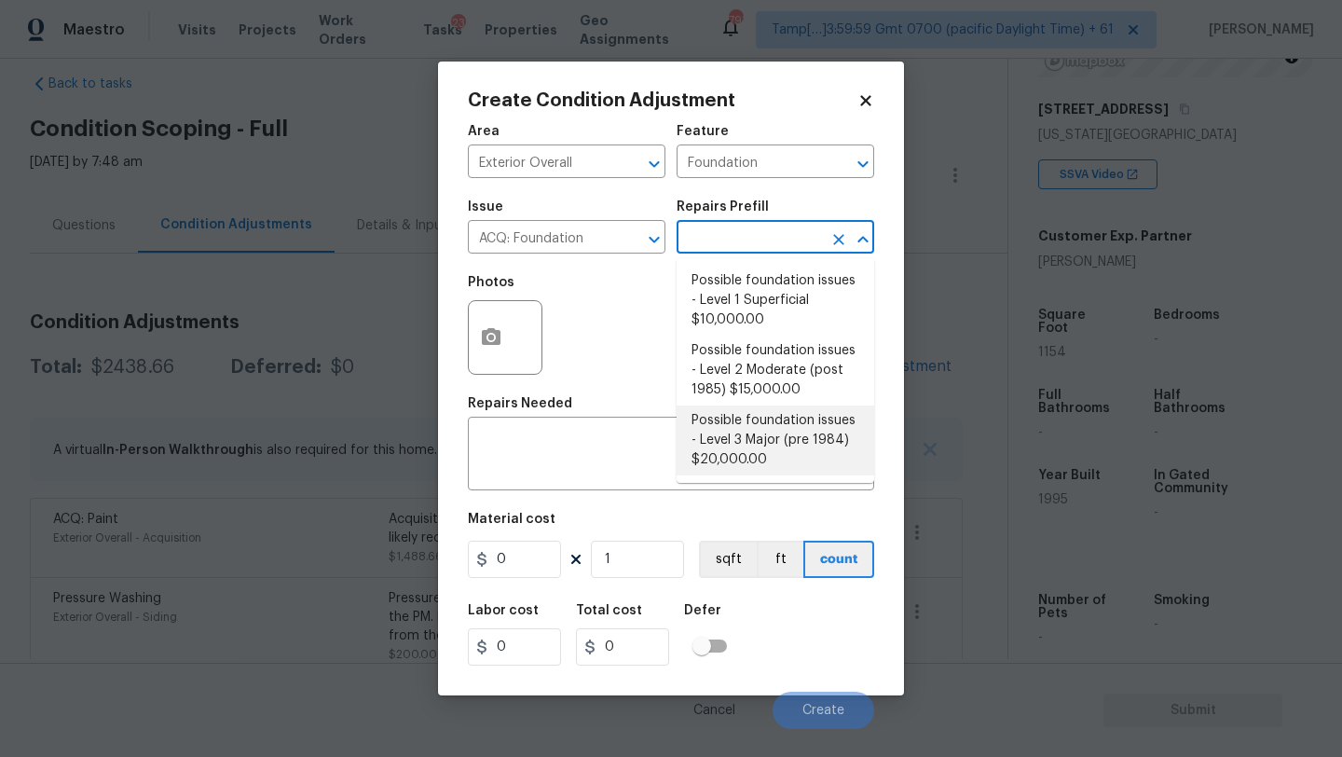
click at [743, 429] on li "Possible foundation issues - Level 3 Major (pre 1984) $20,000.00" at bounding box center [776, 440] width 198 height 70
type input "Acquisition"
type textarea "Possible foundation issues - Level 3 Major: Disclaimer: This is NOT a technical…"
type input "20000"
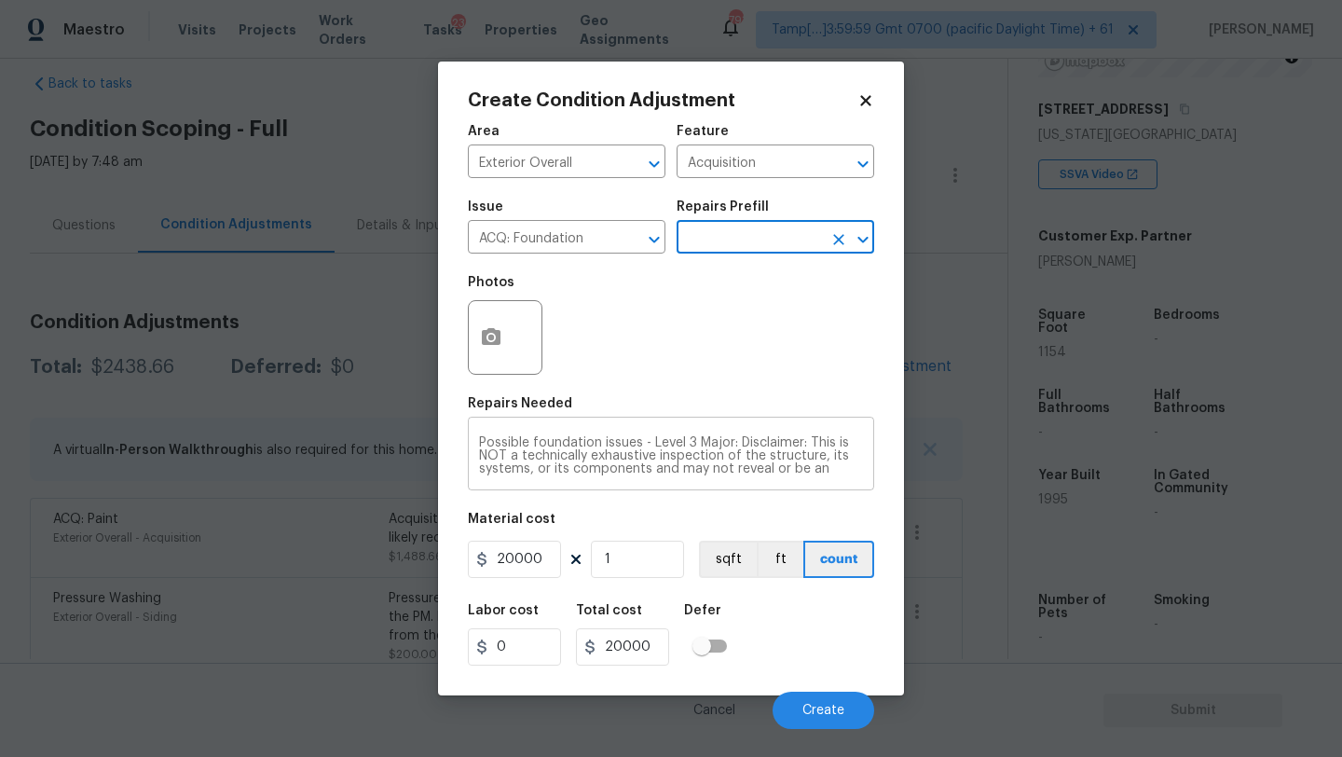
scroll to position [46, 0]
click at [801, 612] on div "Labor cost 0 Total cost 20000 Defer" at bounding box center [671, 635] width 406 height 84
click at [814, 705] on span "Create" at bounding box center [823, 711] width 42 height 14
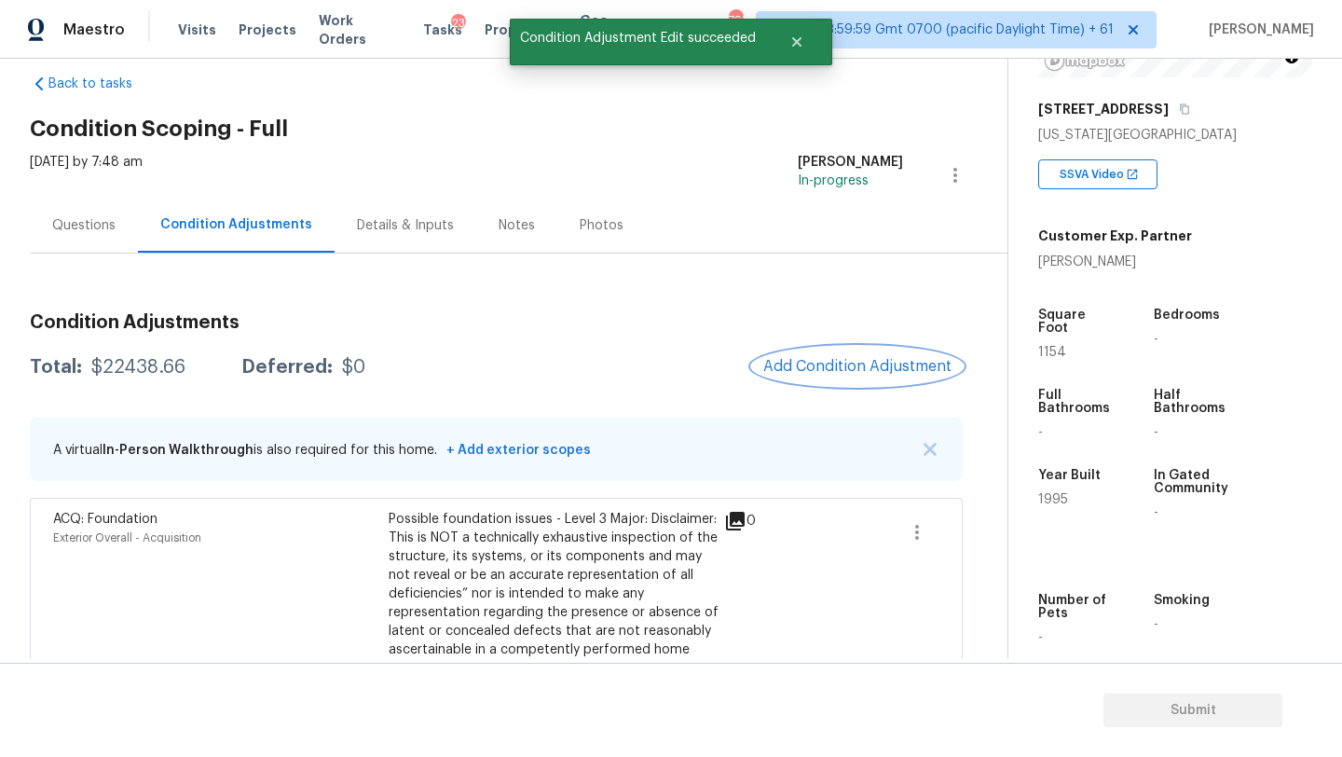
click at [857, 363] on span "Add Condition Adjustment" at bounding box center [857, 366] width 188 height 17
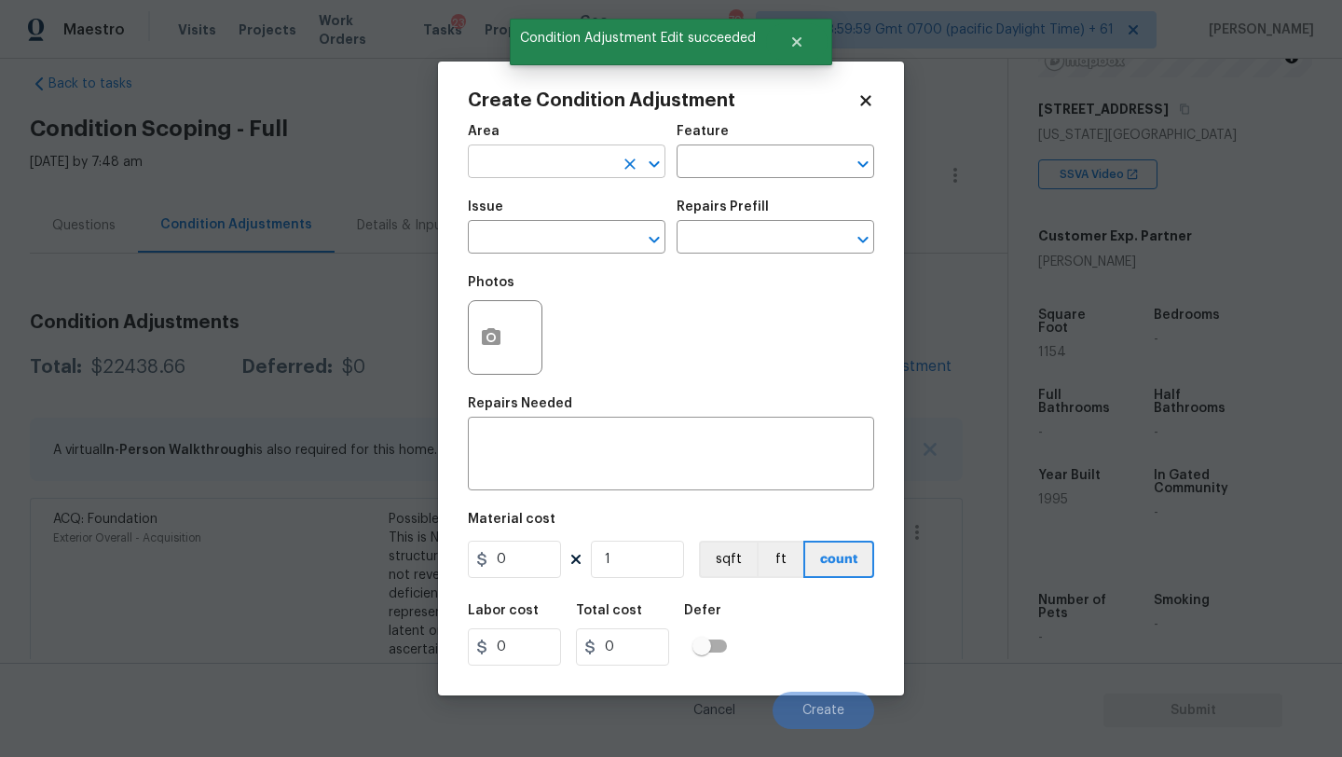
click at [511, 168] on input "text" at bounding box center [540, 163] width 145 height 29
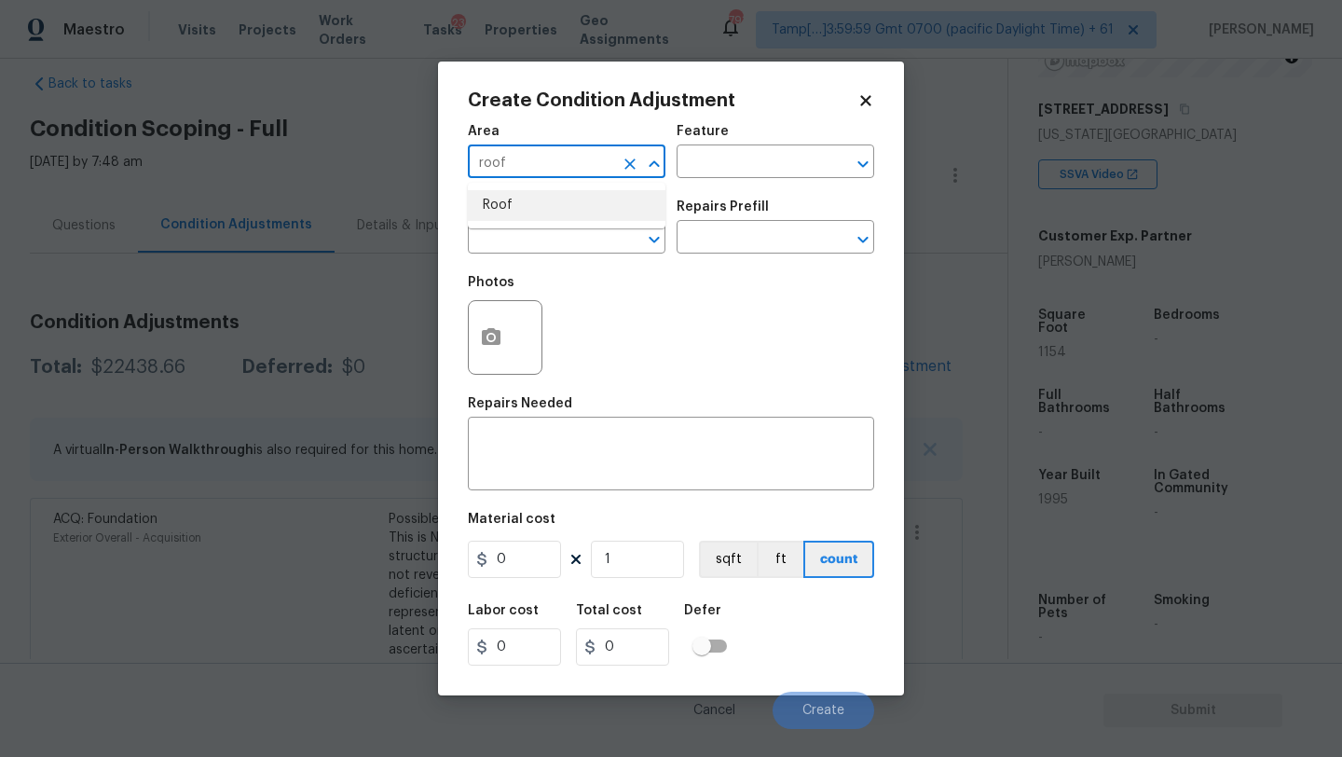
click at [513, 209] on li "Roof" at bounding box center [567, 205] width 198 height 31
type input "Roof"
click at [725, 149] on input "text" at bounding box center [749, 163] width 145 height 29
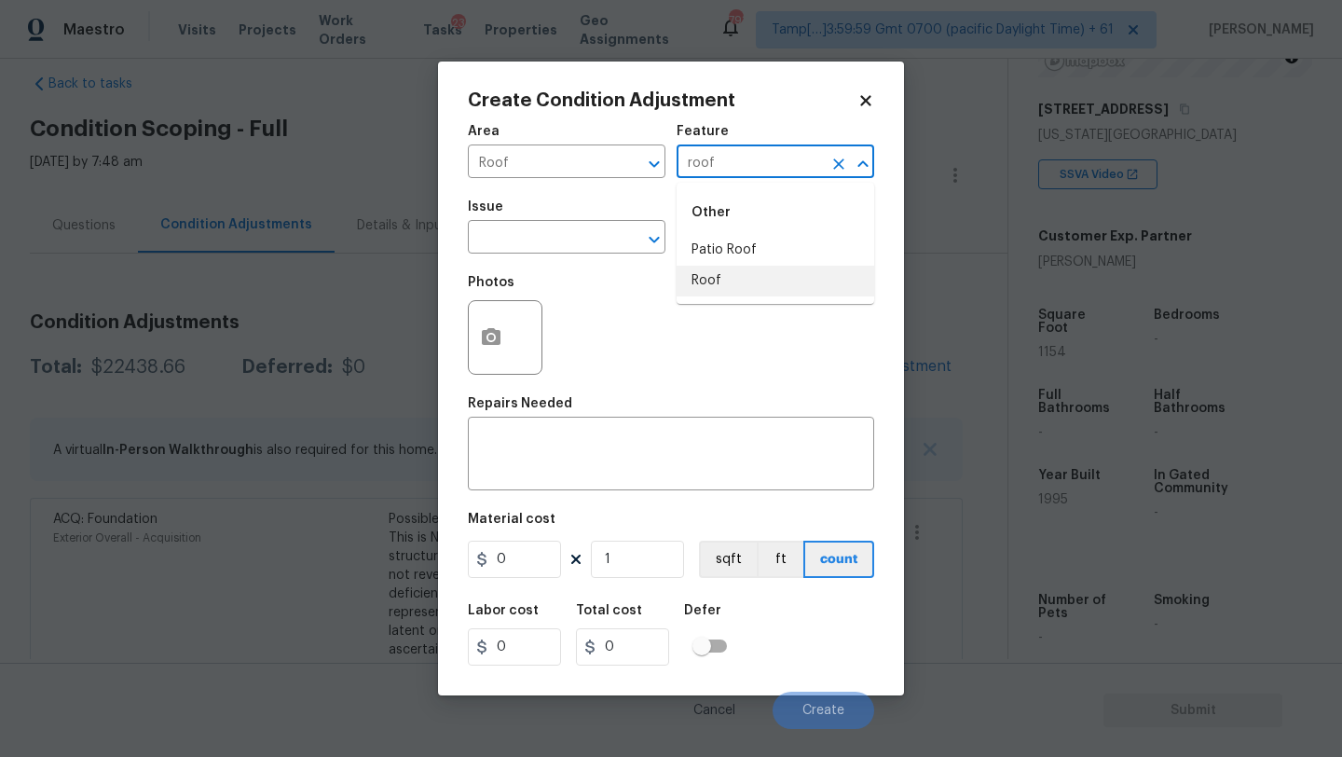
drag, startPoint x: 733, startPoint y: 271, endPoint x: 610, endPoint y: 271, distance: 123.0
click at [733, 271] on li "Roof" at bounding box center [776, 281] width 198 height 31
type input "Roof"
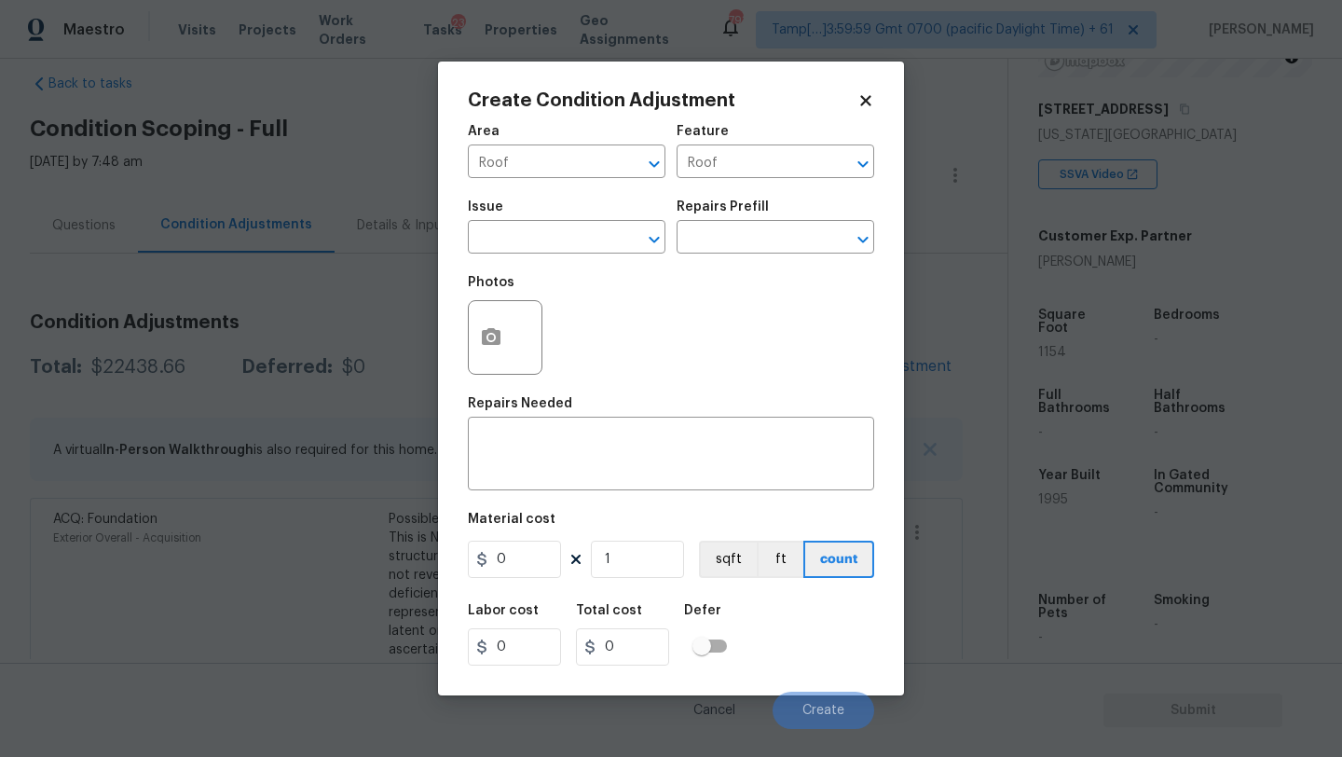
click at [520, 270] on div "Photos" at bounding box center [507, 325] width 78 height 121
click at [520, 232] on input "text" at bounding box center [540, 239] width 145 height 29
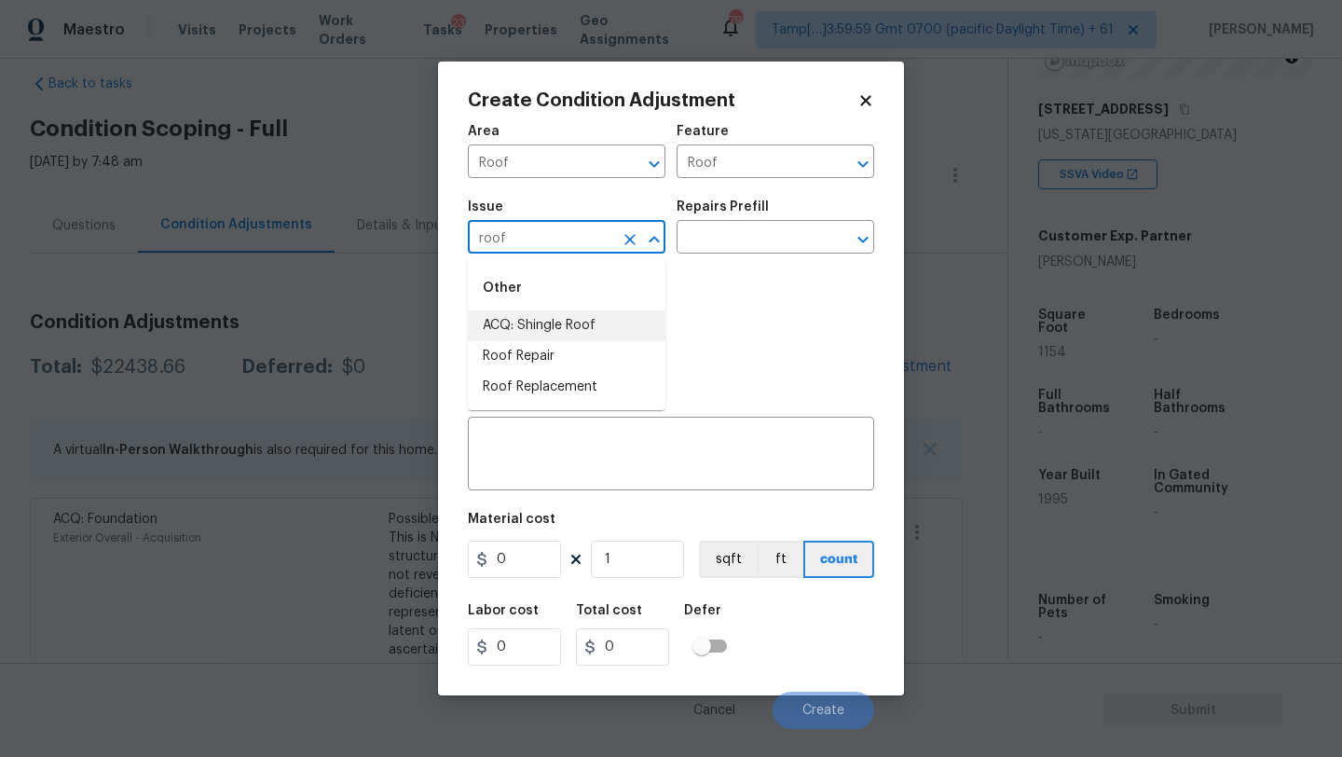
drag, startPoint x: 527, startPoint y: 332, endPoint x: 663, endPoint y: 253, distance: 157.8
click at [527, 332] on li "ACQ: Shingle Roof" at bounding box center [567, 325] width 198 height 31
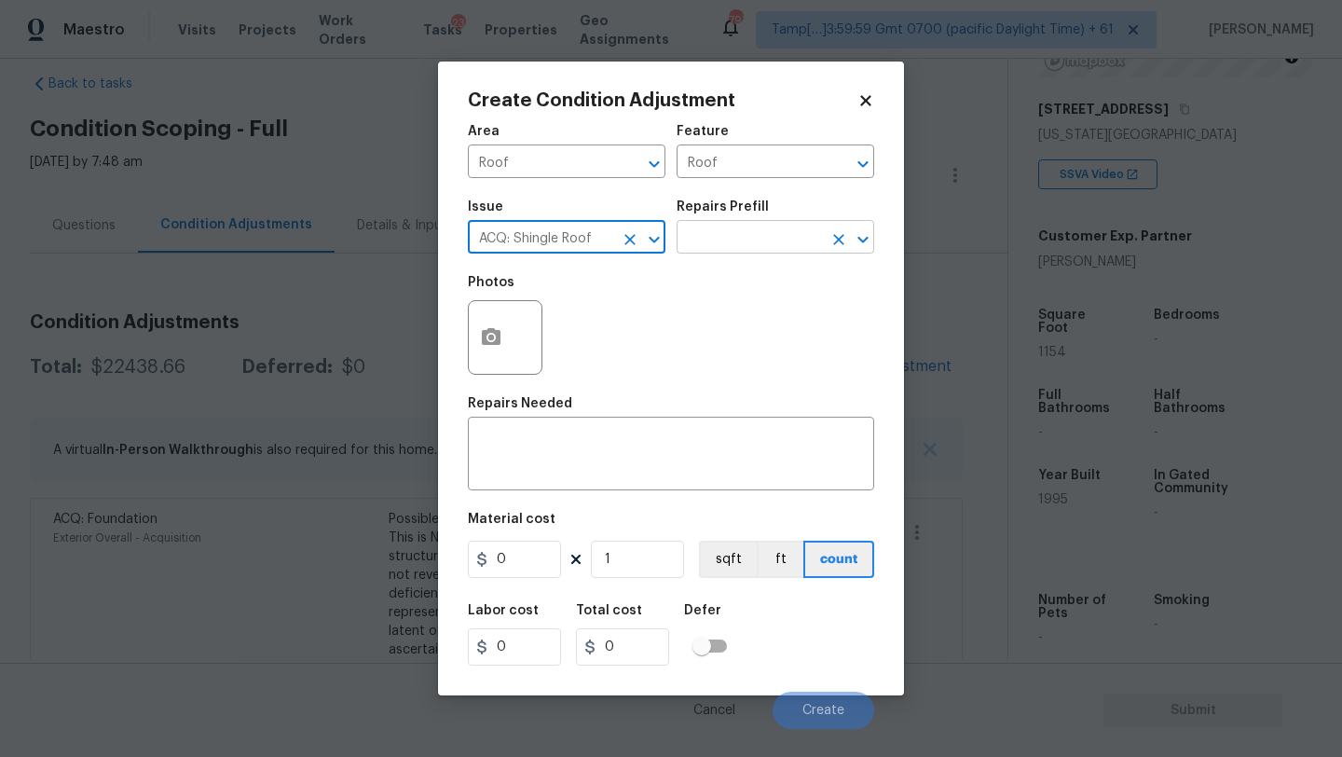
type input "ACQ: Shingle Roof"
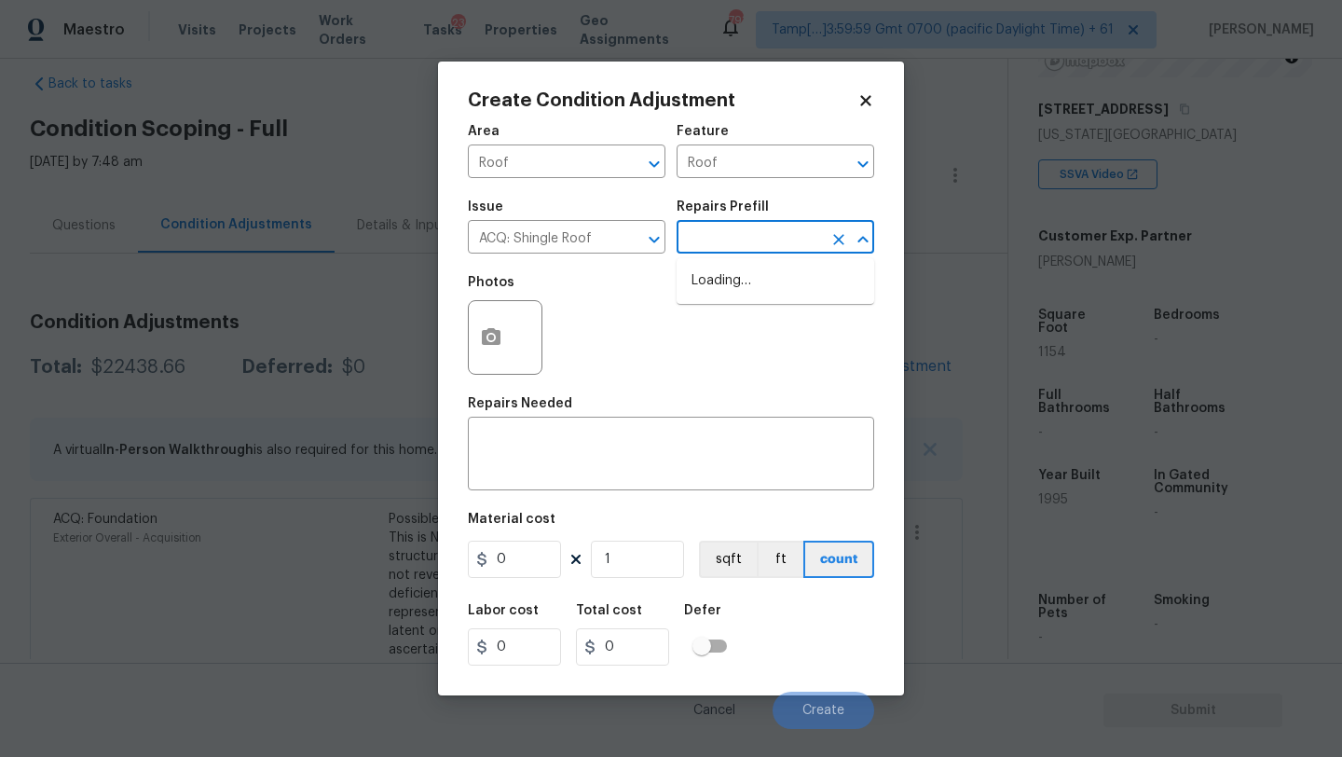
click at [738, 232] on input "text" at bounding box center [749, 239] width 145 height 29
click at [777, 294] on li "Shingle Roof Replacement Required $4.60" at bounding box center [776, 291] width 198 height 50
type input "Acquisition"
type textarea "Acquisition Scope: Shingle Roof Replacement Required."
type input "4.6"
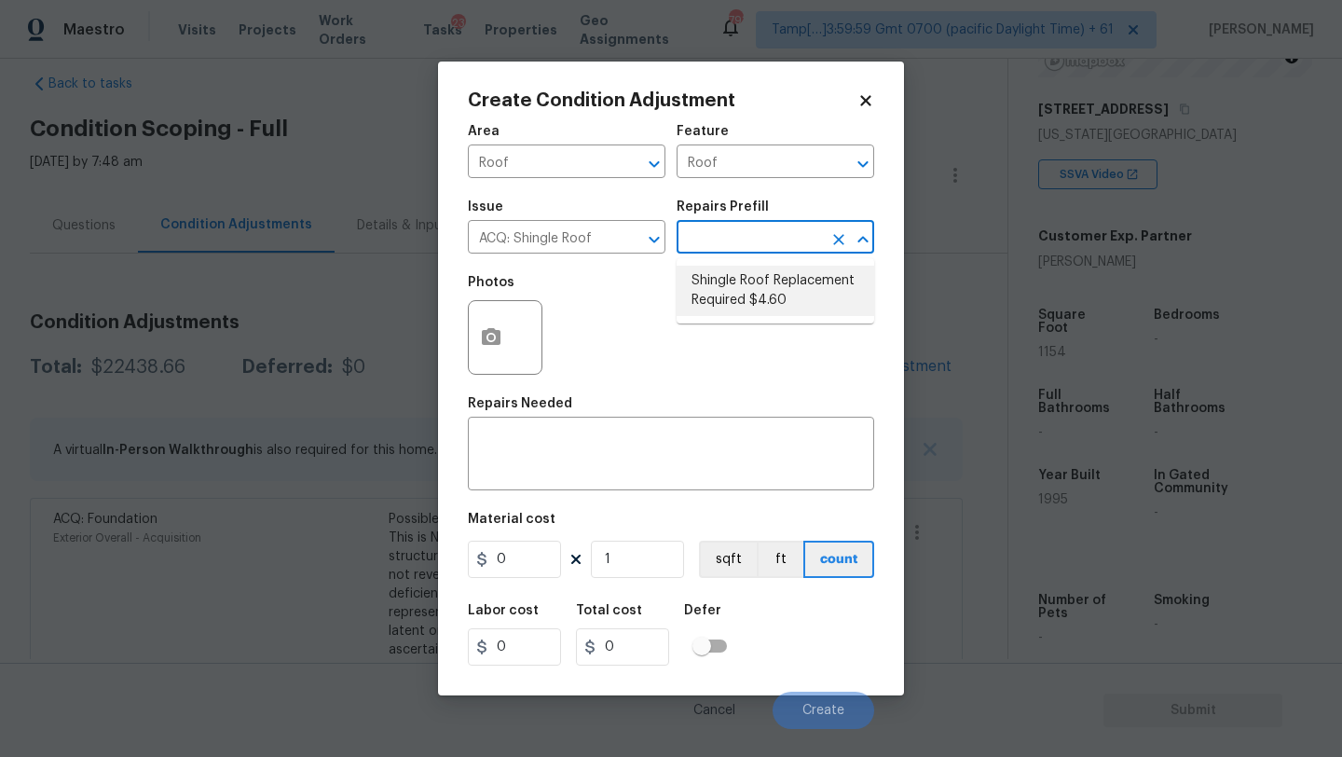
type input "4.6"
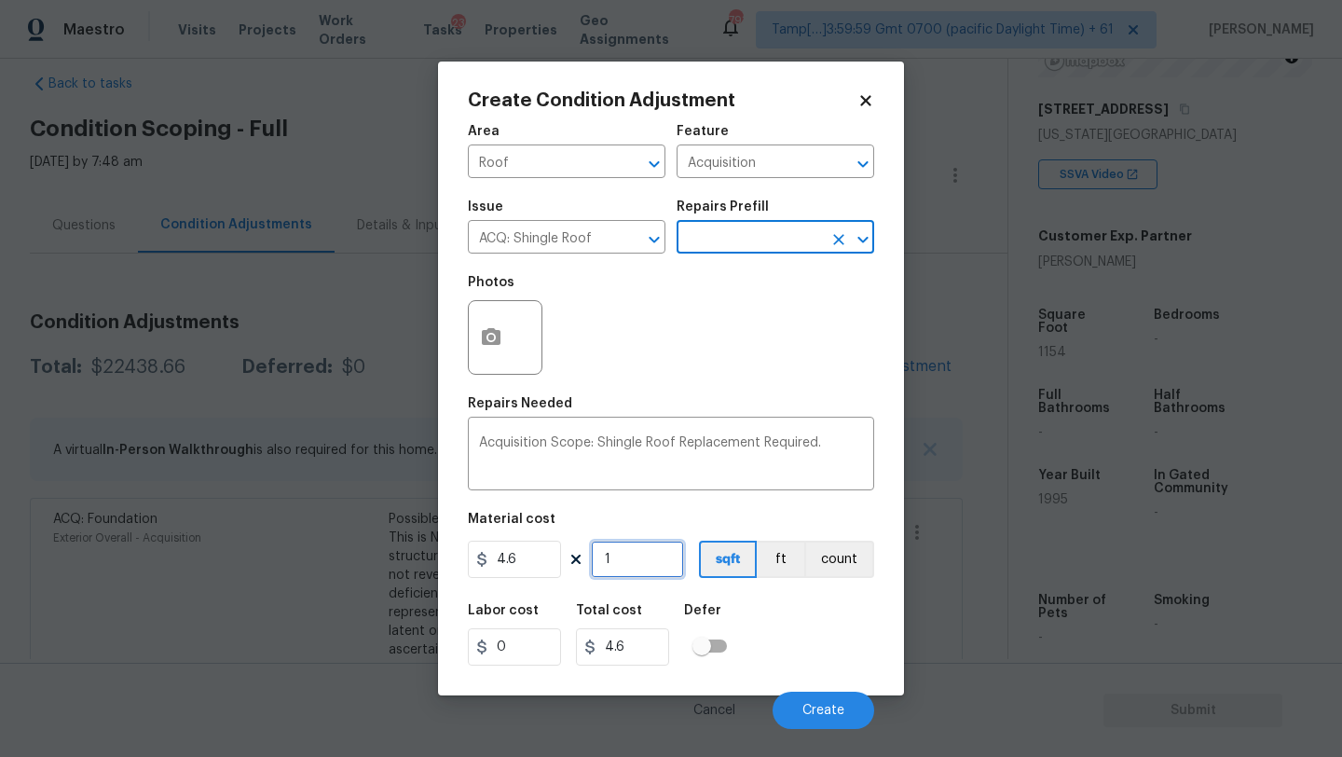
click at [638, 560] on input "1" at bounding box center [637, 558] width 93 height 37
type input "11"
type input "50.6"
type input "115"
type input "529"
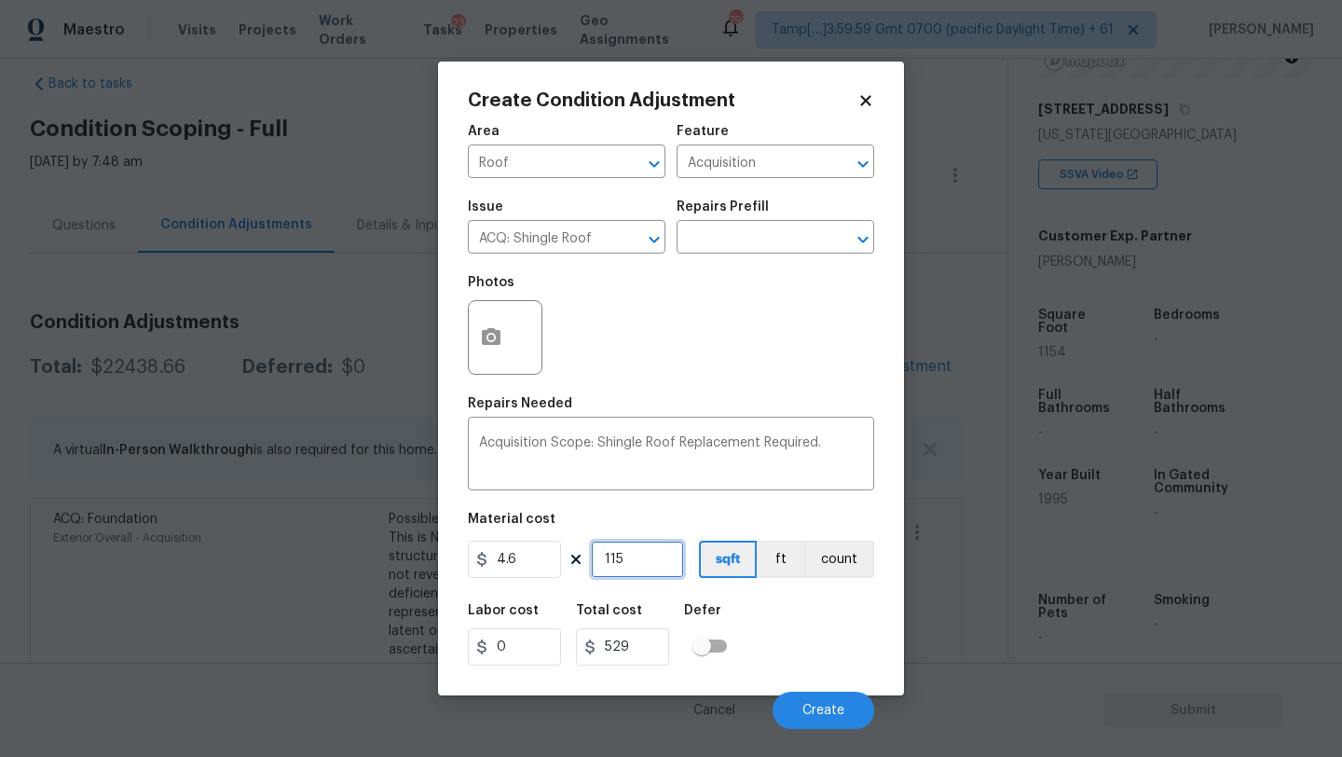
type input "1154"
type input "5308.4"
type input "1154"
click at [799, 691] on div "Cancel Create" at bounding box center [671, 703] width 406 height 52
click at [799, 701] on button "Create" at bounding box center [824, 709] width 102 height 37
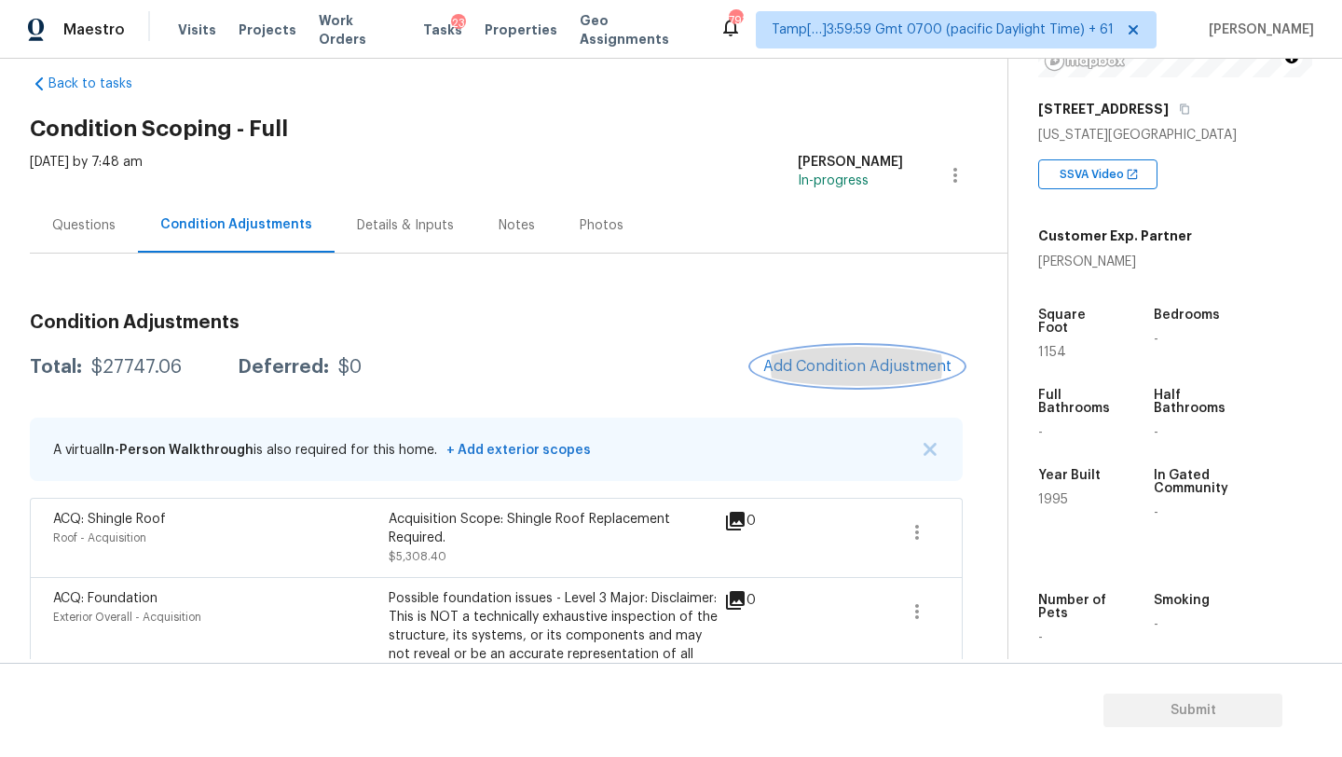
click at [841, 360] on span "Add Condition Adjustment" at bounding box center [857, 366] width 188 height 17
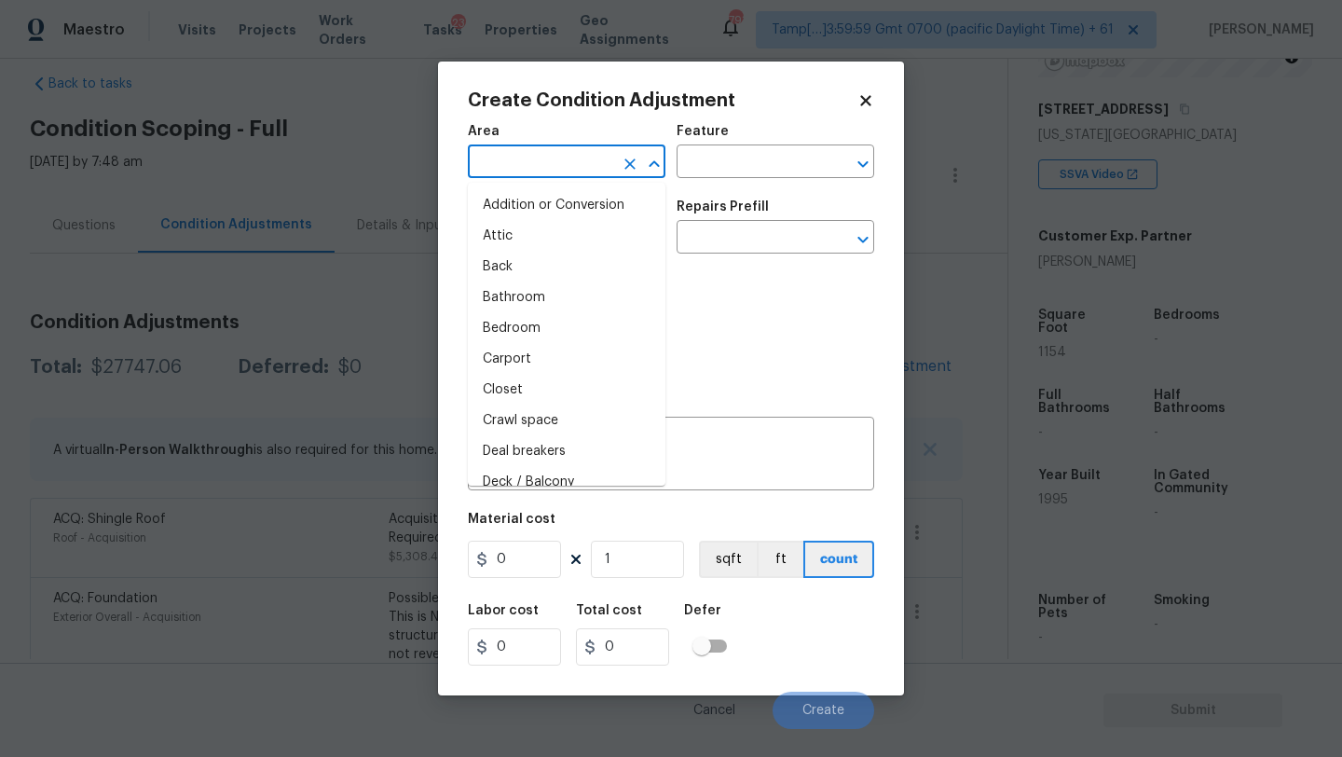
click at [532, 166] on input "text" at bounding box center [540, 163] width 145 height 29
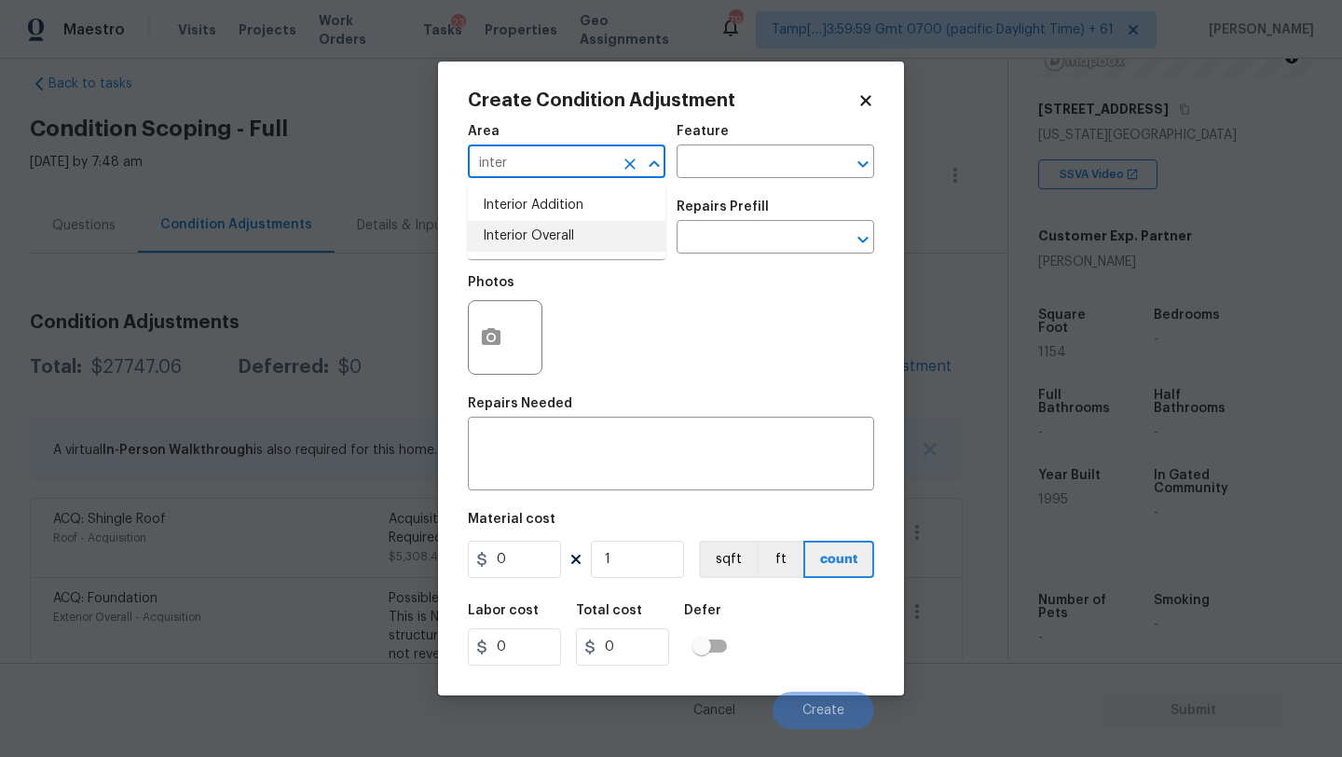
click at [532, 234] on li "Interior Overall" at bounding box center [567, 236] width 198 height 31
type input "Interior Overall"
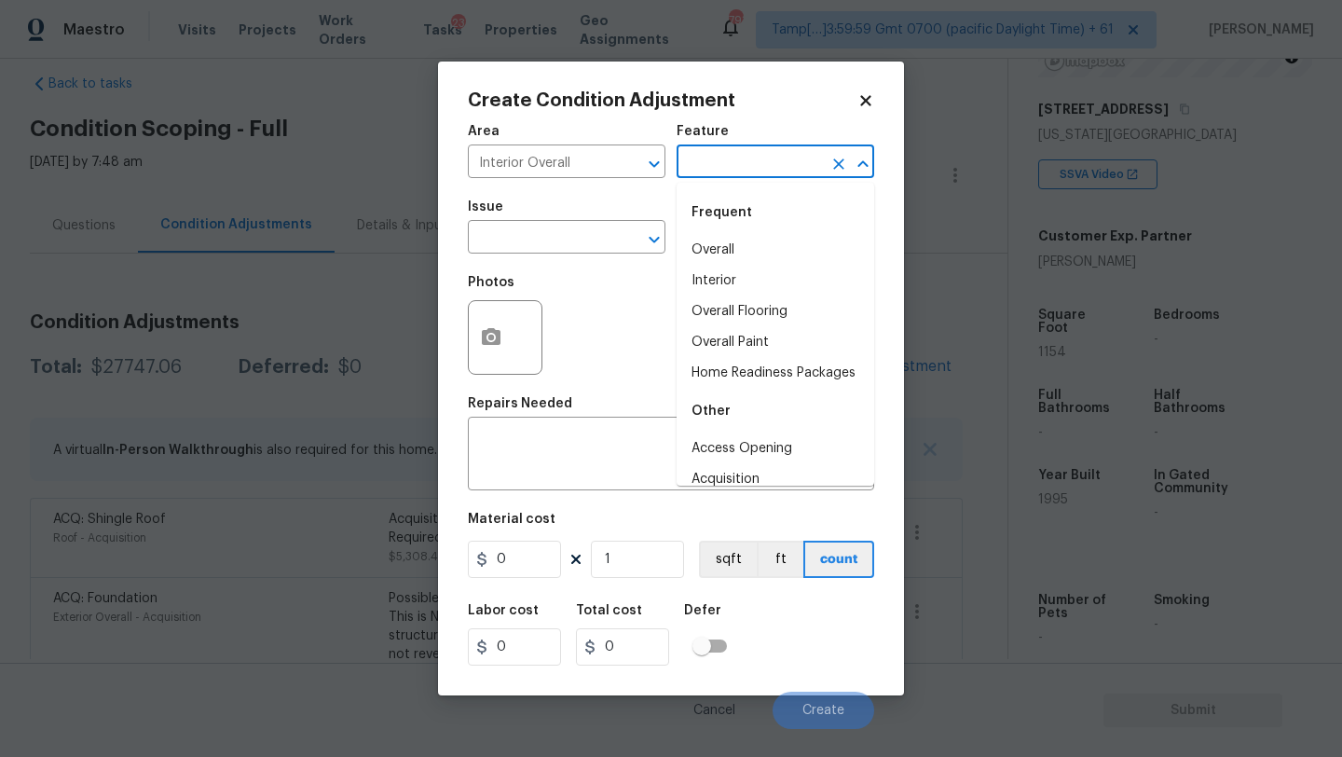
click at [748, 166] on input "text" at bounding box center [749, 163] width 145 height 29
click at [749, 308] on li "Overall Flooring" at bounding box center [776, 311] width 198 height 31
type input "Overall Flooring"
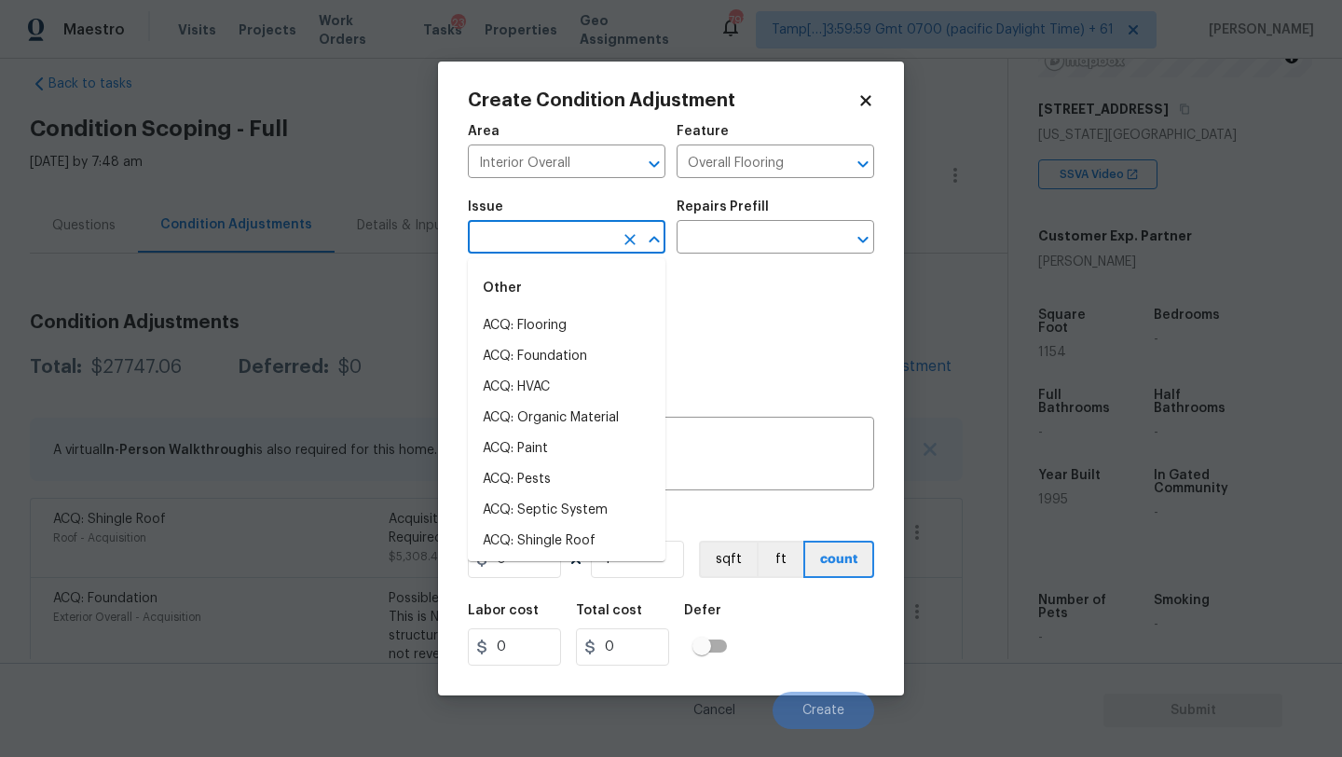
click at [549, 231] on input "text" at bounding box center [540, 239] width 145 height 29
click at [551, 332] on li "ACQ: Flooring" at bounding box center [567, 325] width 198 height 31
type input "ACQ: Flooring"
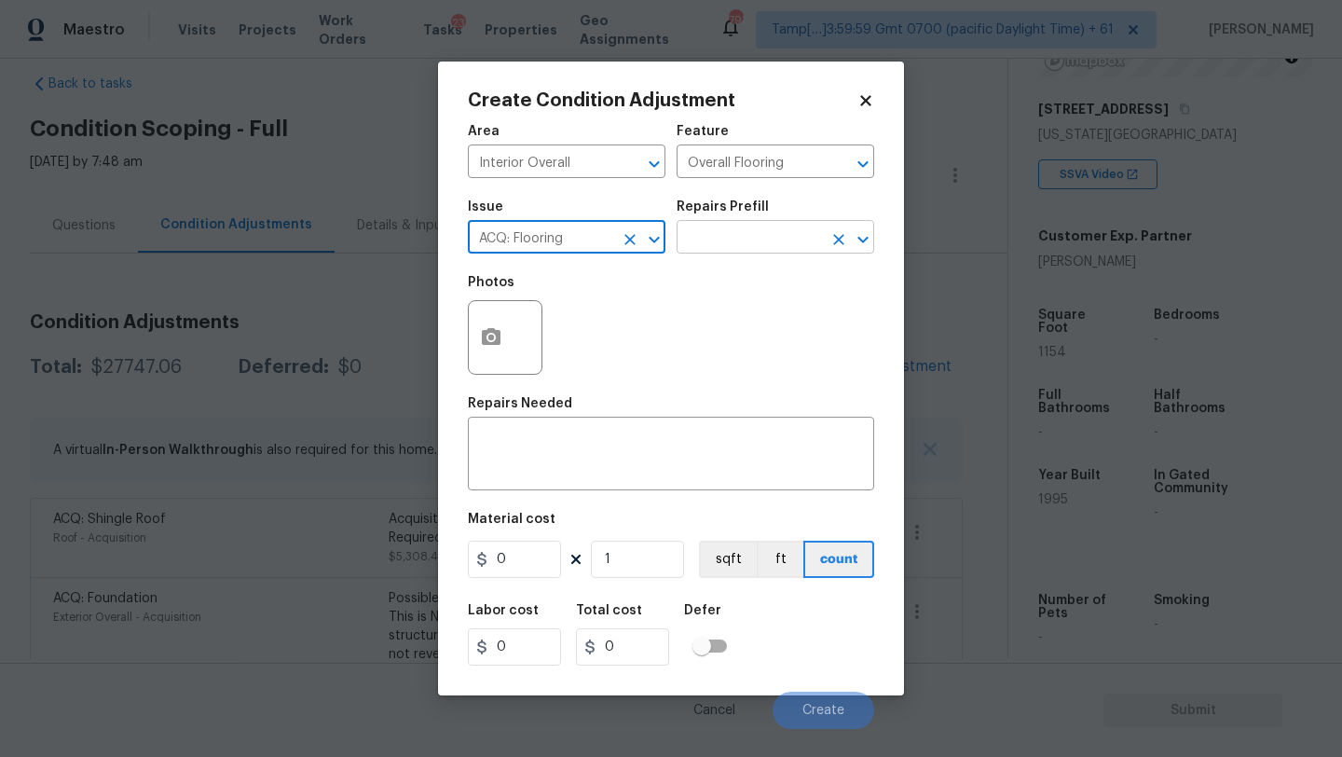
click at [758, 229] on input "text" at bounding box center [749, 239] width 145 height 29
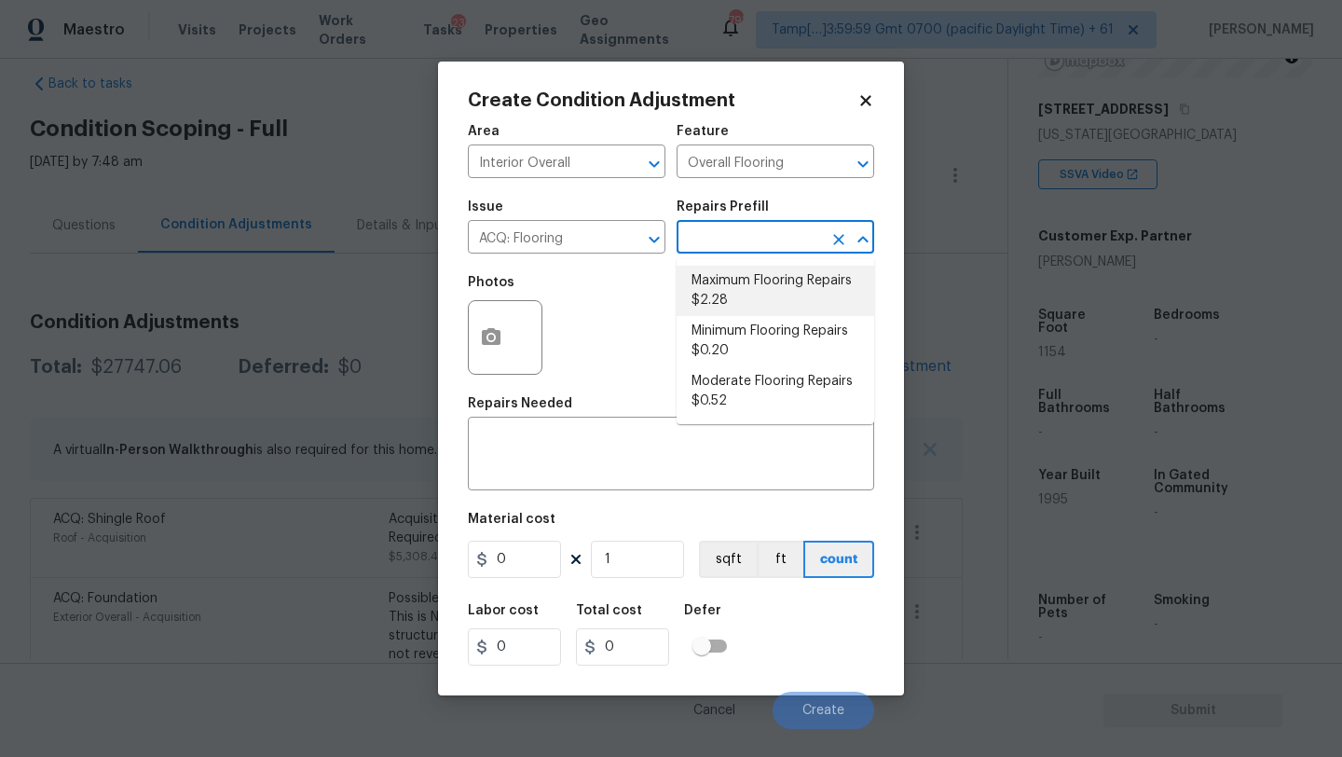
click at [762, 303] on li "Maximum Flooring Repairs $2.28" at bounding box center [776, 291] width 198 height 50
type input "Acquisition"
type textarea "Acquisition Scope: Maximum flooring repairs"
type input "2.28"
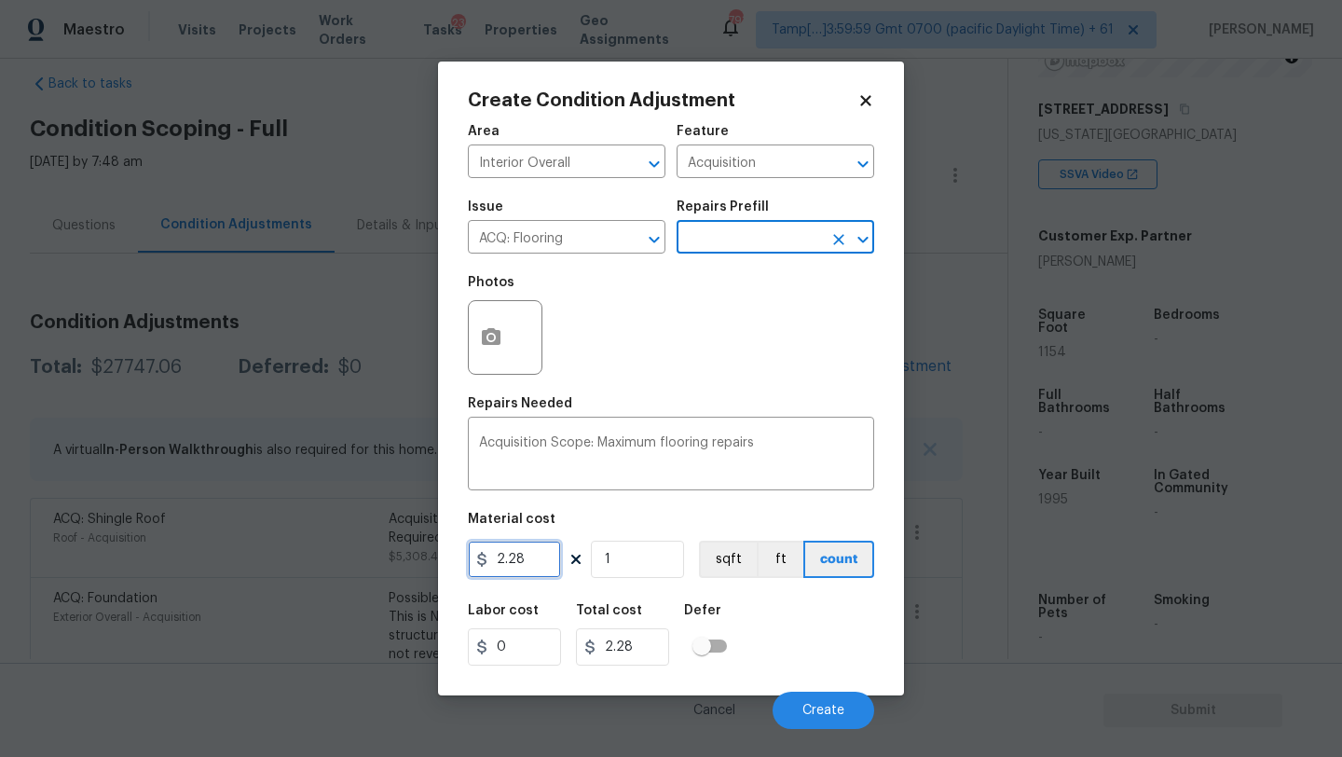
click at [540, 569] on input "2.28" at bounding box center [514, 558] width 93 height 37
type input "5"
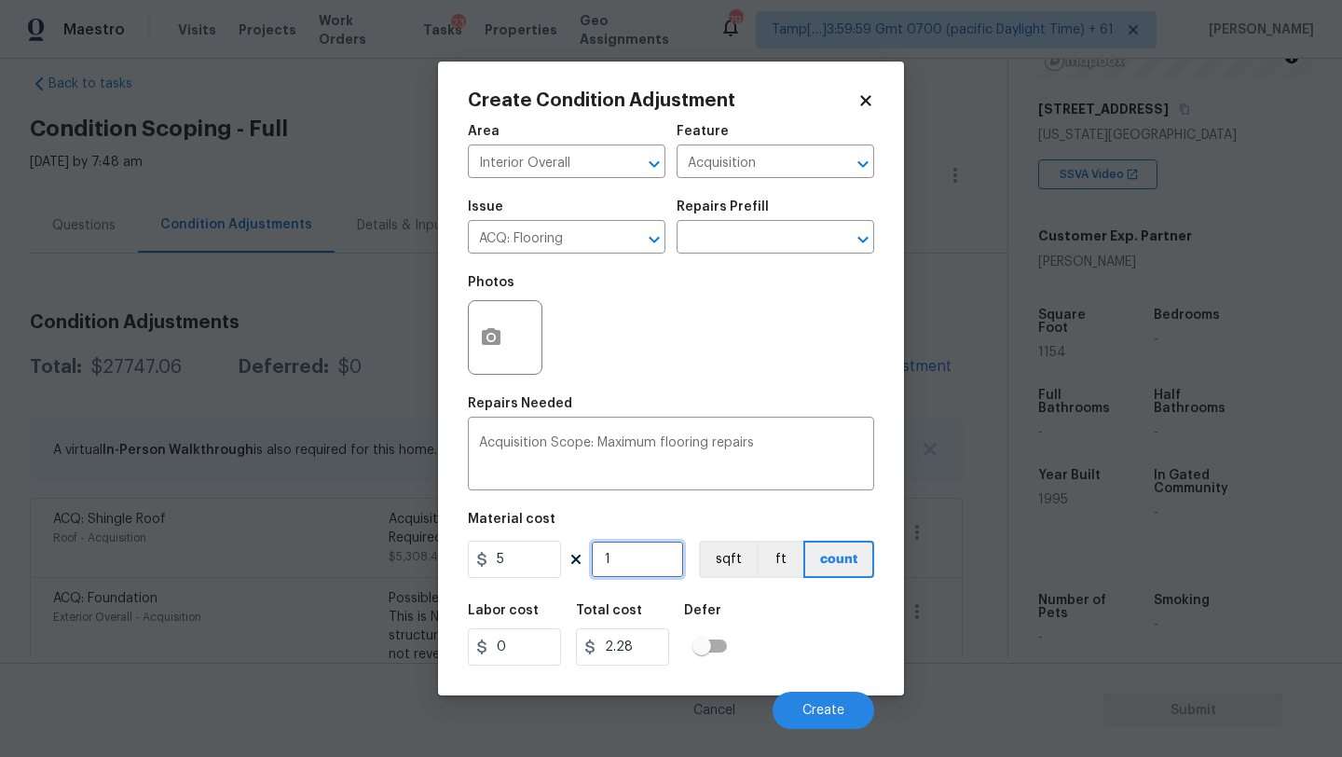
type input "5"
click at [636, 559] on input "1" at bounding box center [637, 558] width 93 height 37
type input "11"
type input "55"
type input "115"
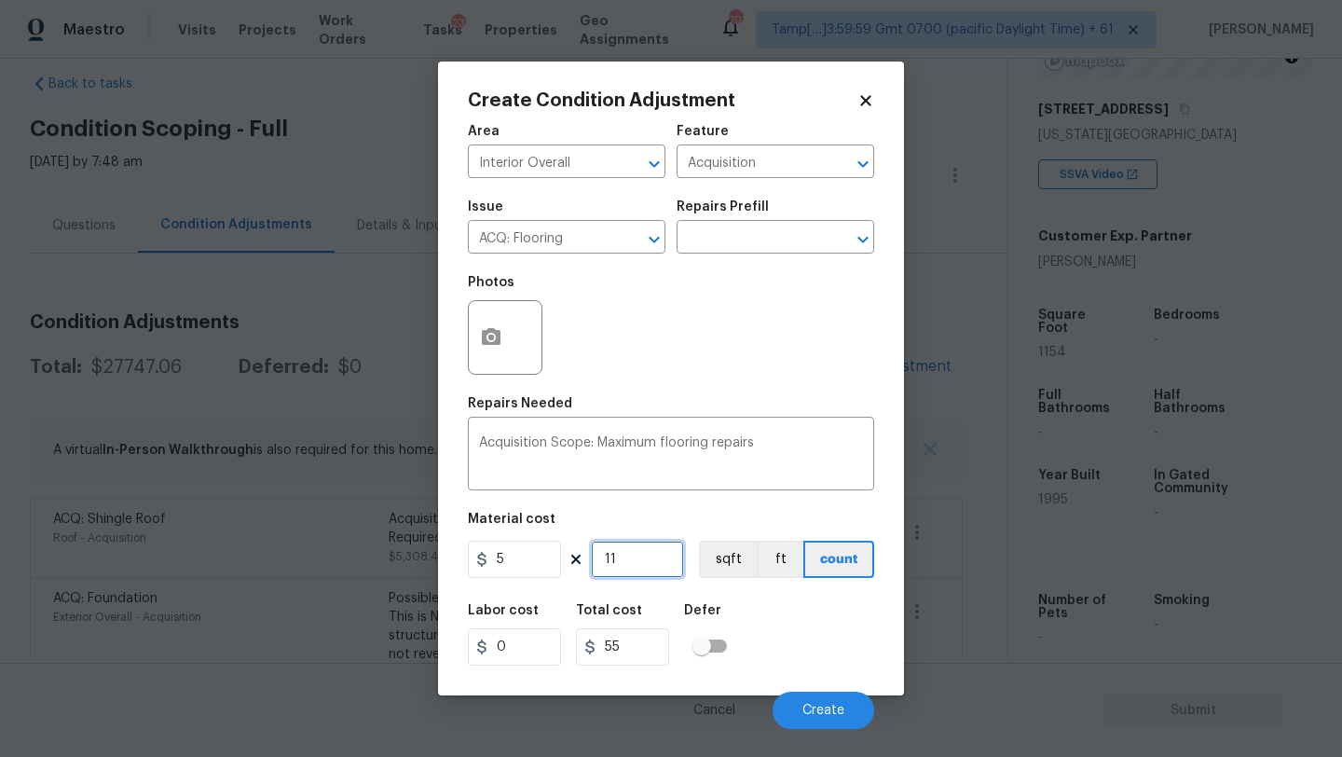
type input "575"
type input "1154"
type input "5770"
type input "1154"
click at [472, 333] on button "button" at bounding box center [491, 337] width 45 height 73
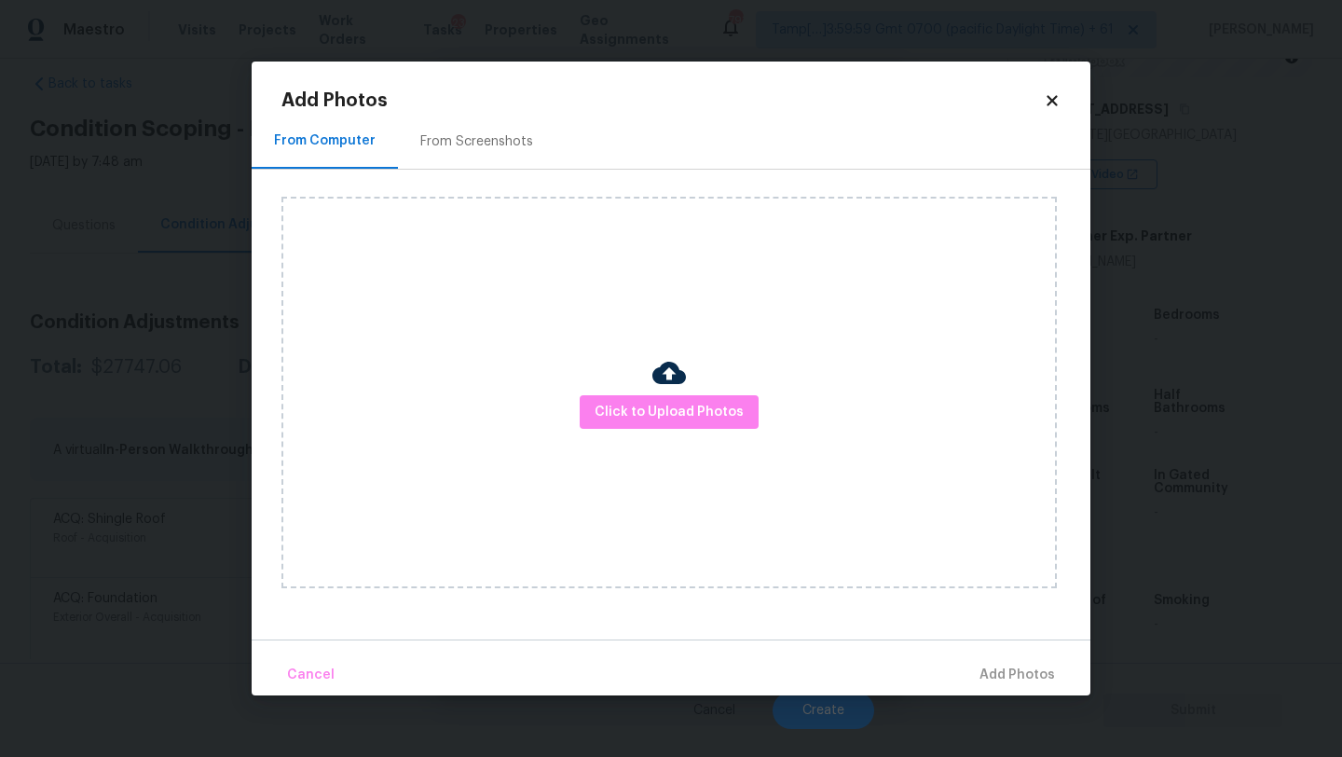
click at [447, 135] on div "From Screenshots" at bounding box center [476, 141] width 113 height 19
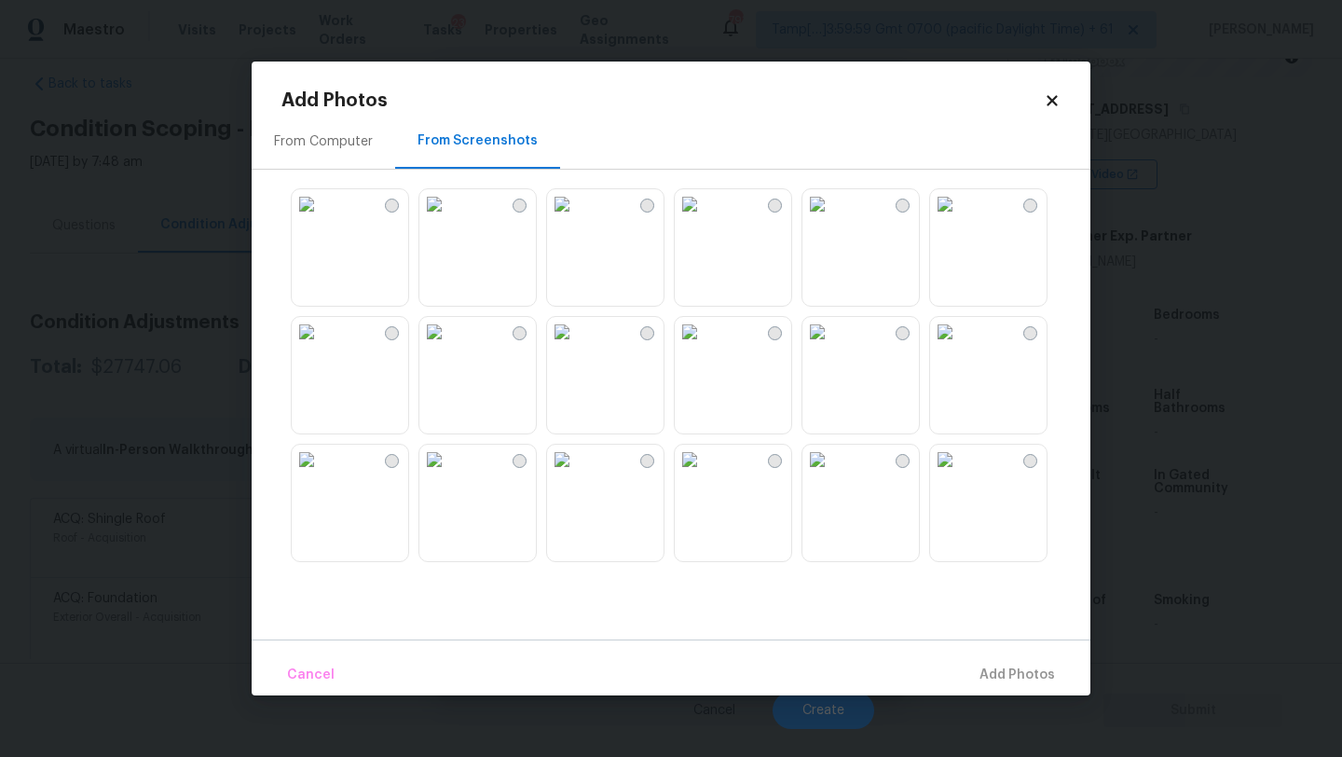
click at [832, 219] on img at bounding box center [817, 204] width 30 height 30
click at [960, 219] on img at bounding box center [945, 204] width 30 height 30
click at [705, 219] on img at bounding box center [690, 204] width 30 height 30
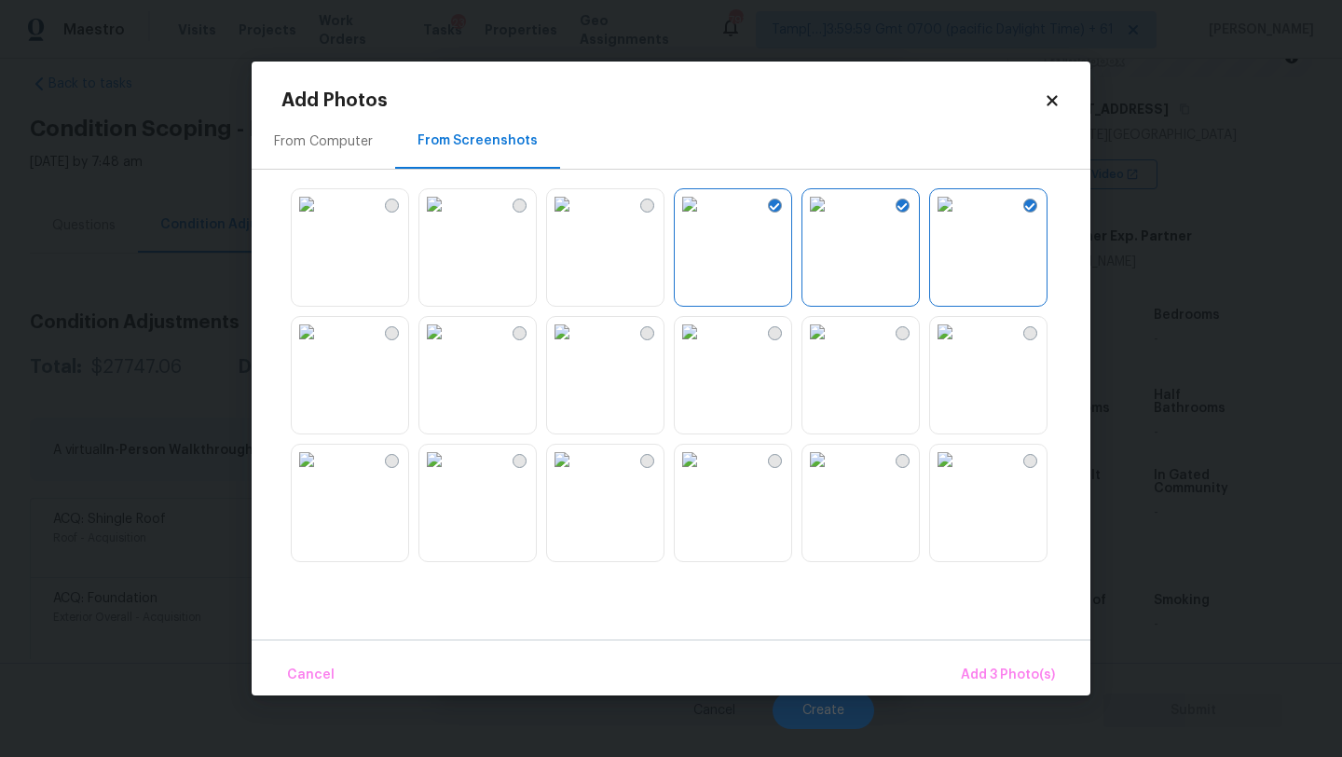
click at [705, 347] on img at bounding box center [690, 332] width 30 height 30
click at [832, 347] on img at bounding box center [817, 332] width 30 height 30
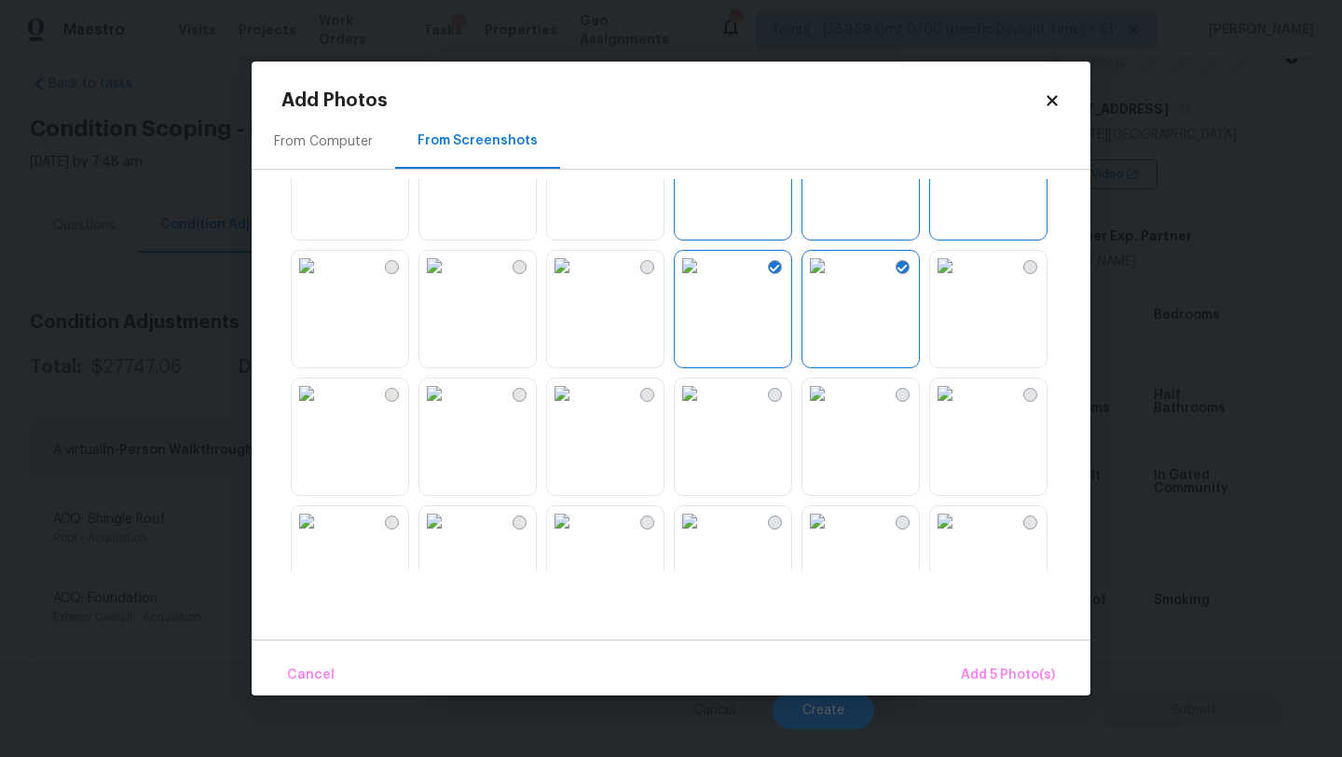
scroll to position [151, 0]
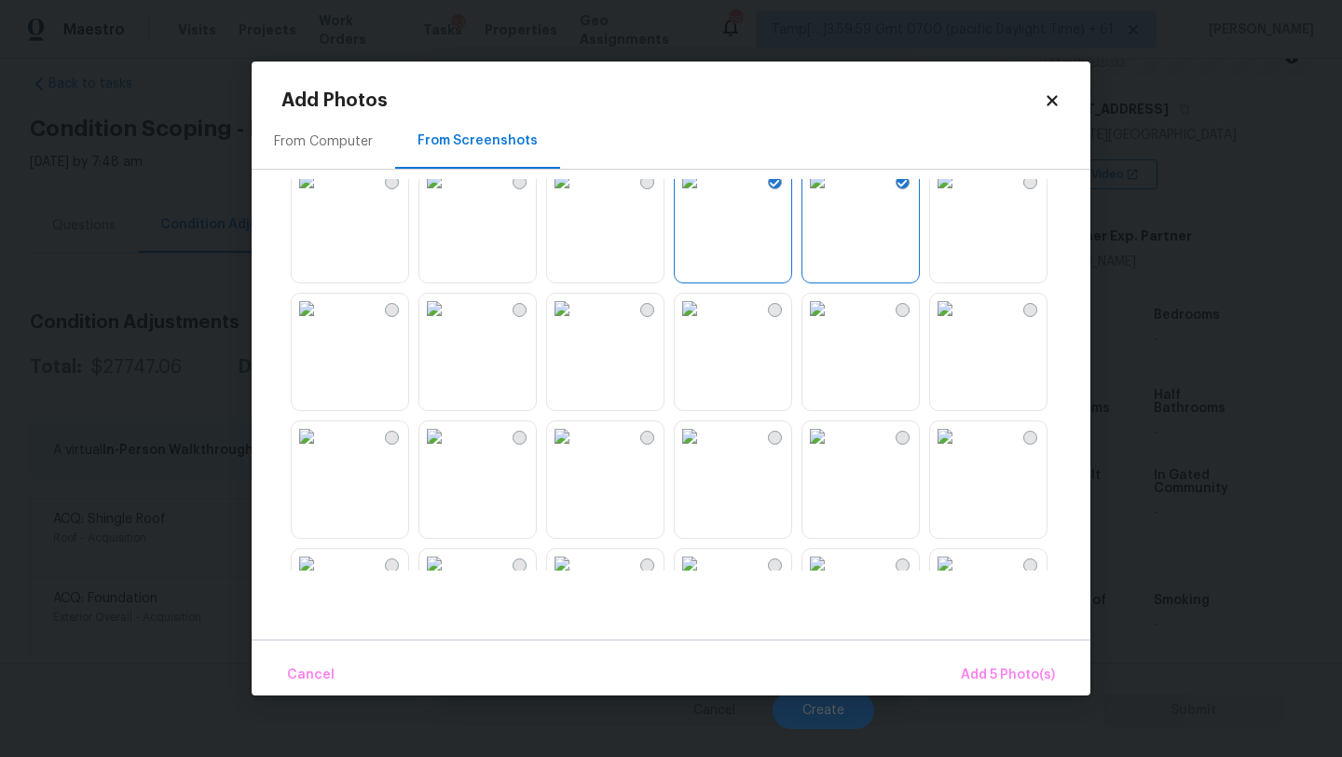
click at [832, 323] on img at bounding box center [817, 309] width 30 height 30
click at [321, 451] on img at bounding box center [307, 436] width 30 height 30
click at [449, 451] on img at bounding box center [434, 436] width 30 height 30
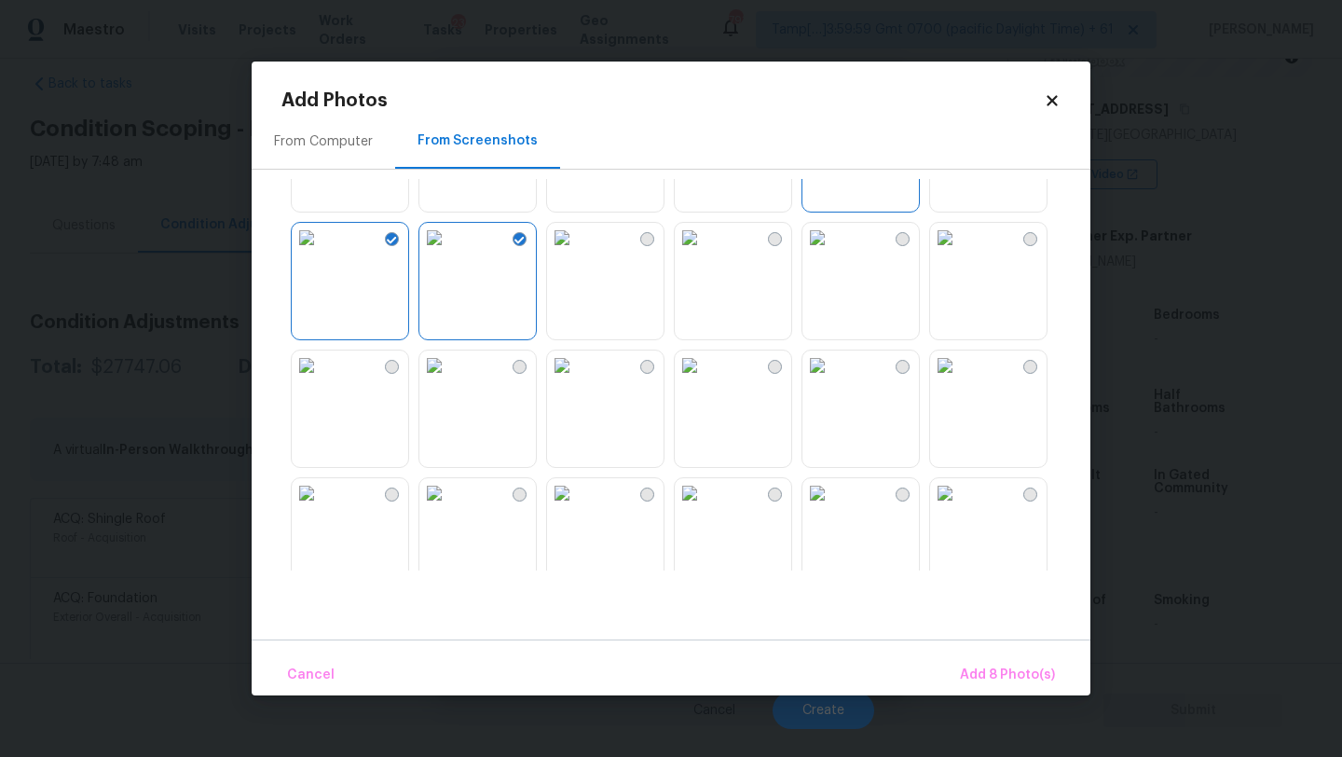
click at [960, 380] on img at bounding box center [945, 365] width 30 height 30
click at [992, 675] on span "Add 9 Photo(s)" at bounding box center [1007, 674] width 95 height 23
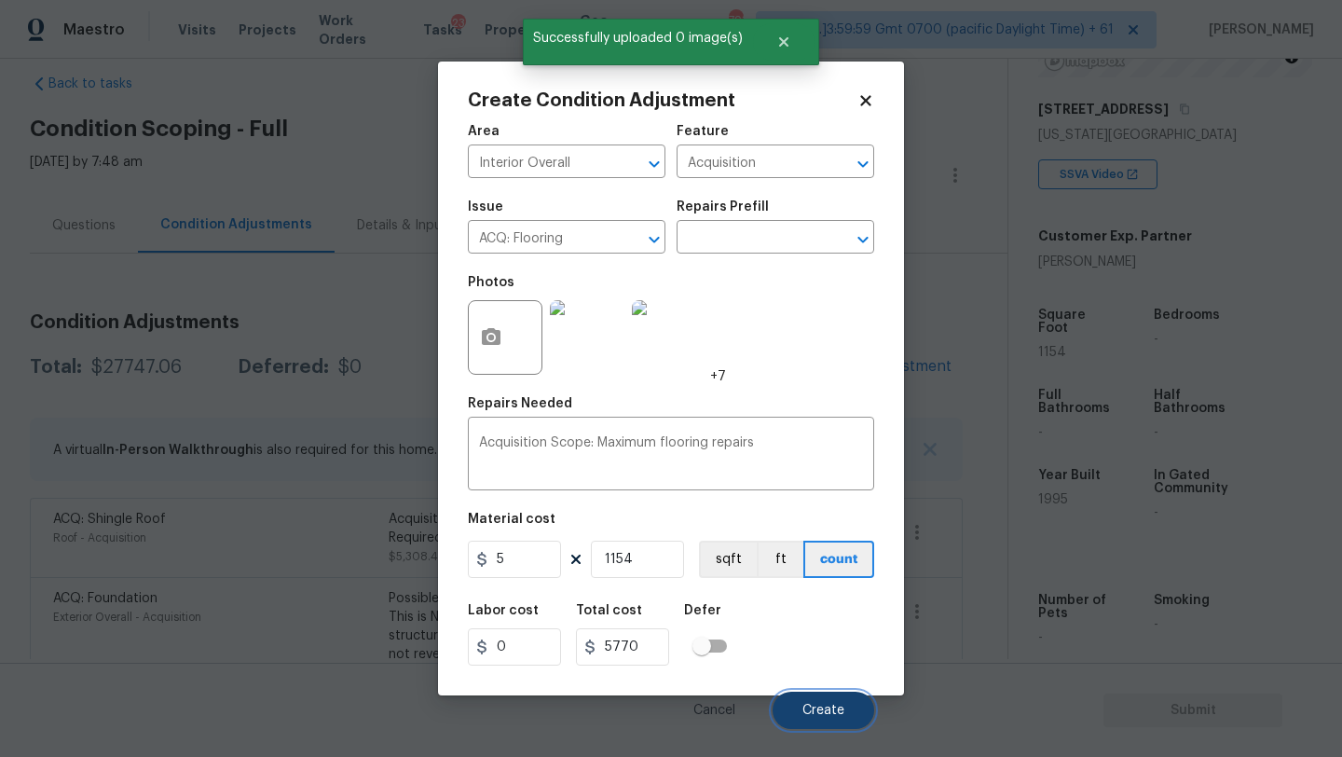
click at [818, 705] on span "Create" at bounding box center [823, 711] width 42 height 14
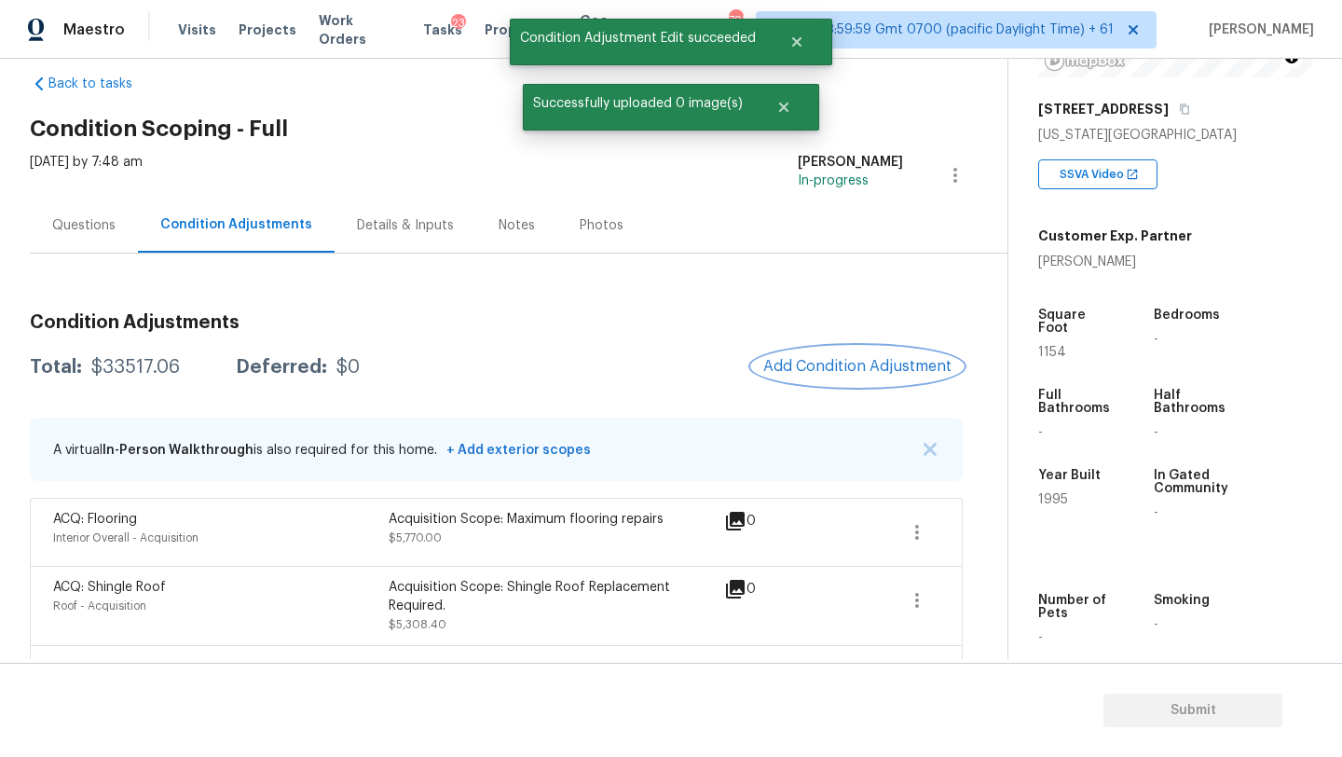
click at [850, 358] on span "Add Condition Adjustment" at bounding box center [857, 366] width 188 height 17
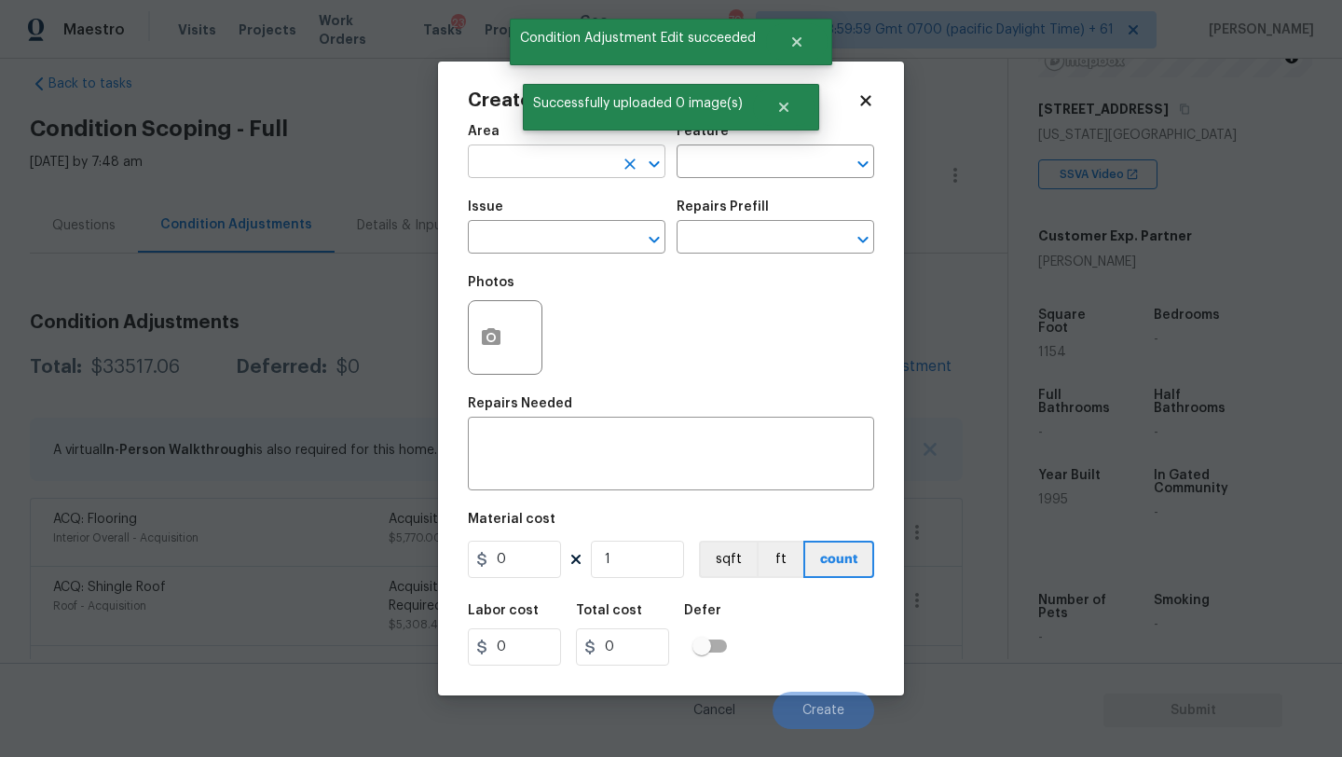
click at [507, 164] on input "text" at bounding box center [540, 163] width 145 height 29
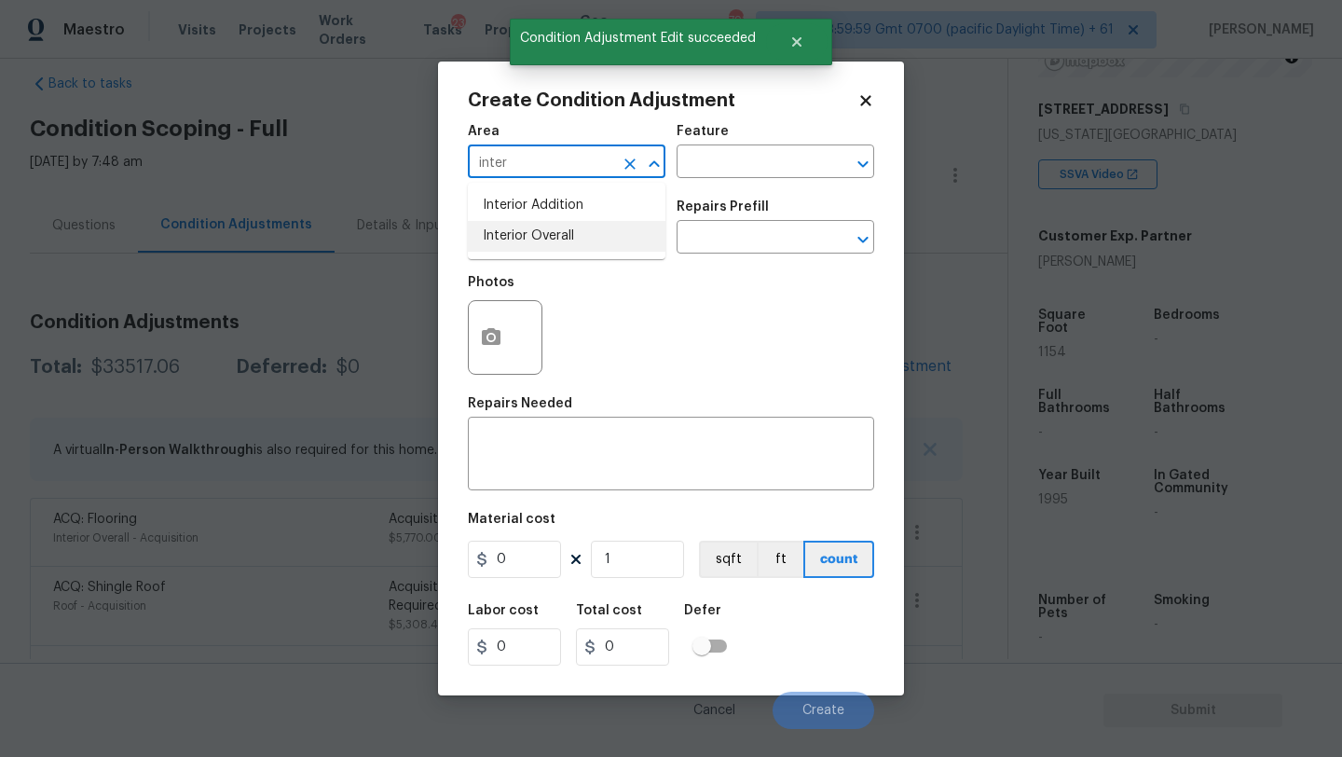
click at [513, 241] on li "Interior Overall" at bounding box center [567, 236] width 198 height 31
type input "Interior Overall"
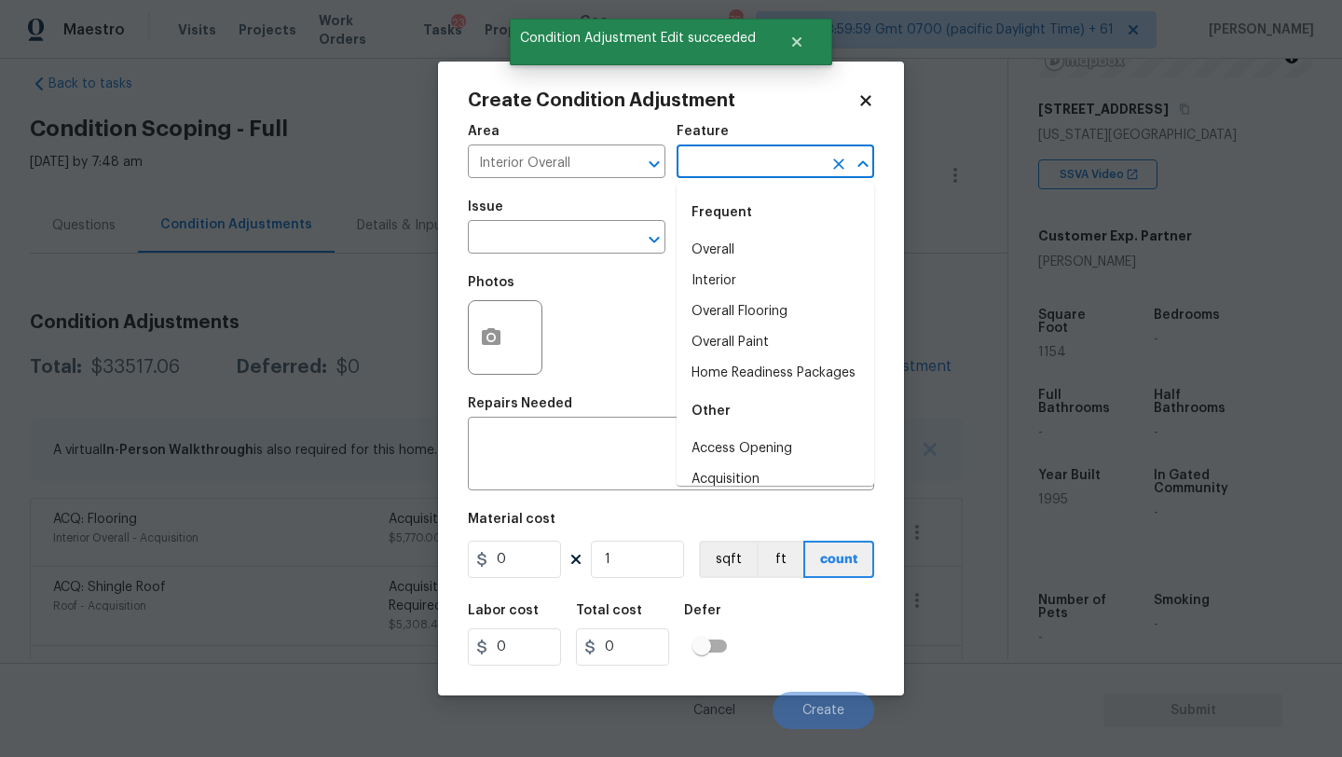
click at [741, 160] on input "text" at bounding box center [749, 163] width 145 height 29
click at [744, 344] on li "Overall Paint" at bounding box center [776, 342] width 198 height 31
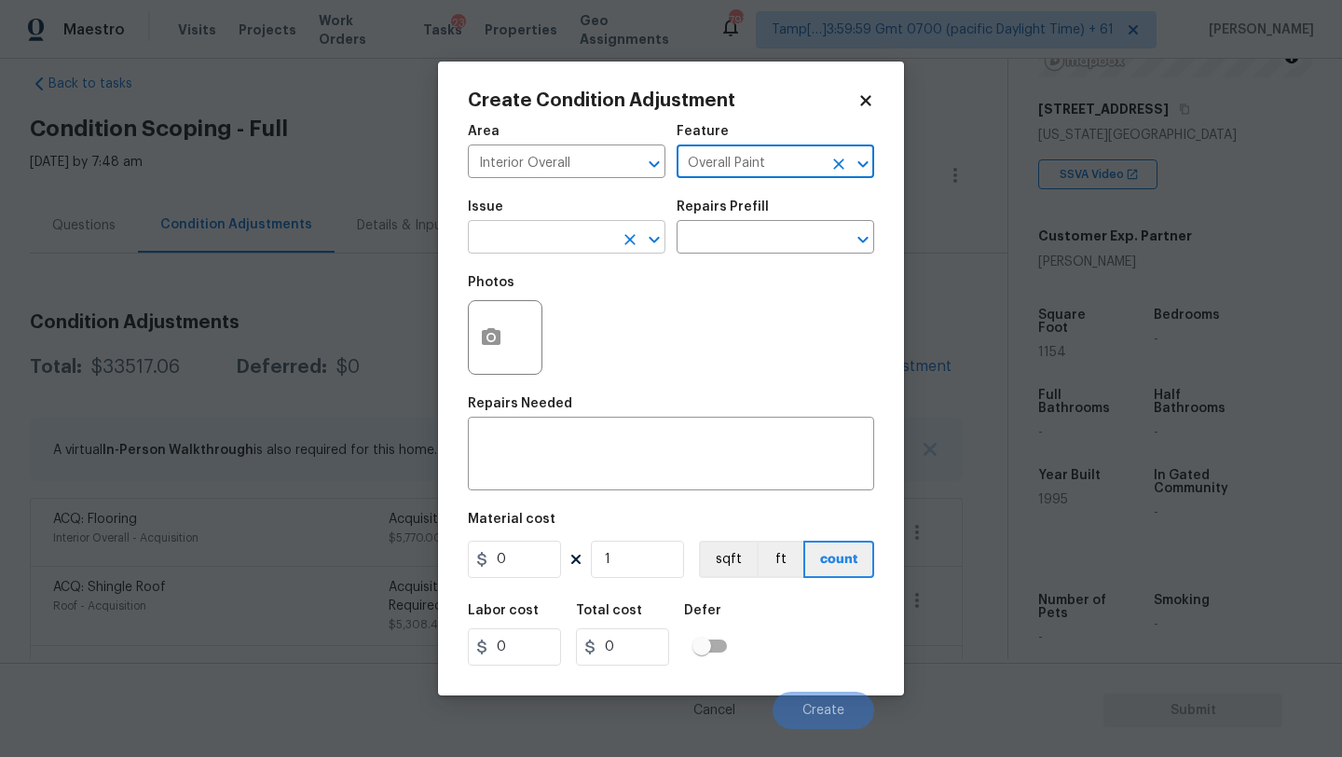
click at [569, 246] on input "text" at bounding box center [540, 239] width 145 height 29
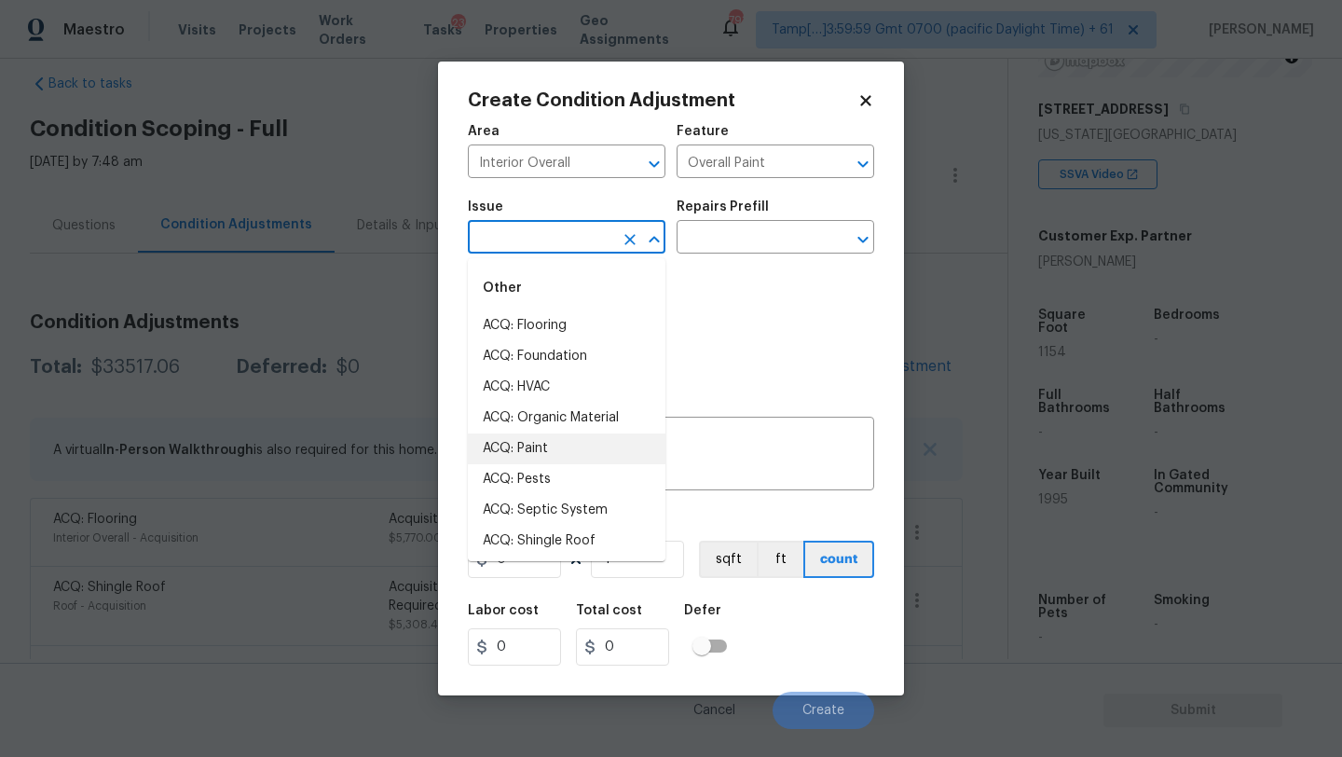
click at [547, 453] on li "ACQ: Paint" at bounding box center [567, 448] width 198 height 31
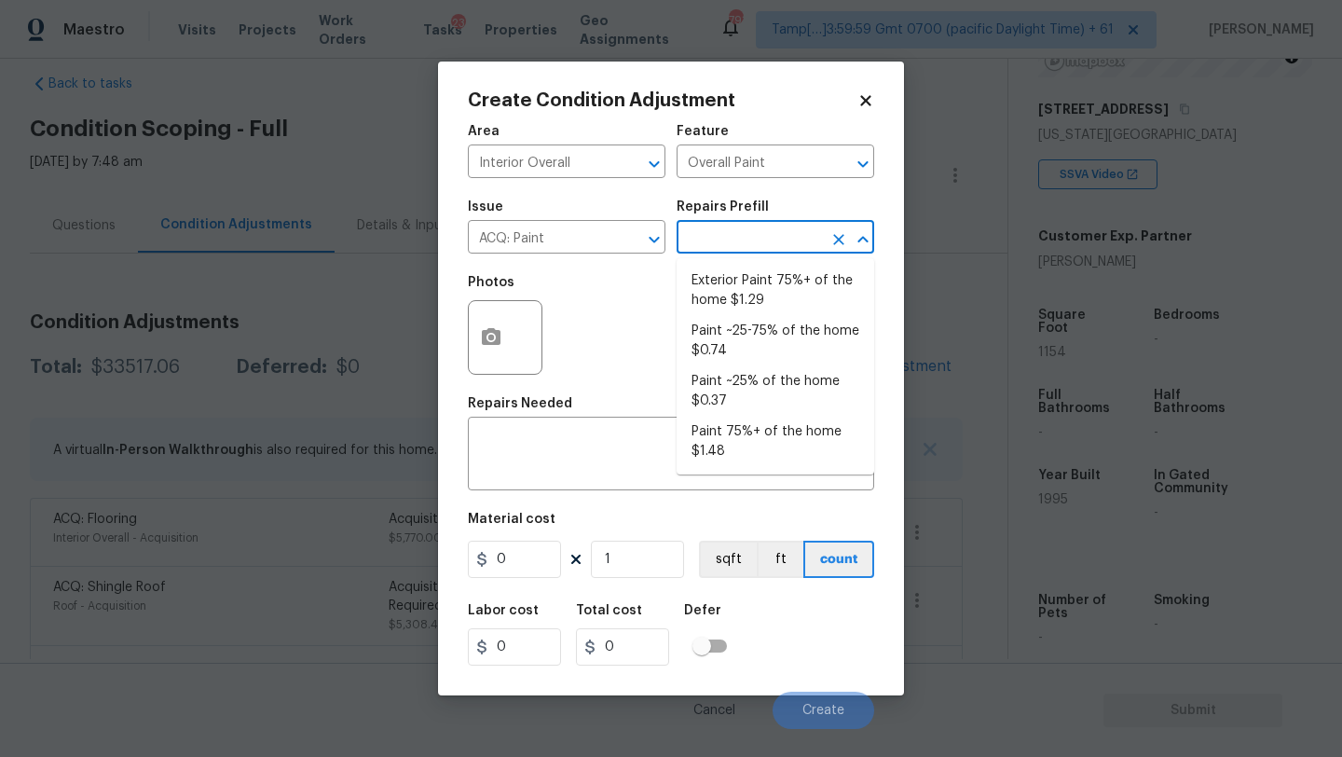
click at [741, 248] on input "text" at bounding box center [749, 239] width 145 height 29
click at [743, 436] on li "Paint 75%+ of the home $1.48" at bounding box center [776, 442] width 198 height 50
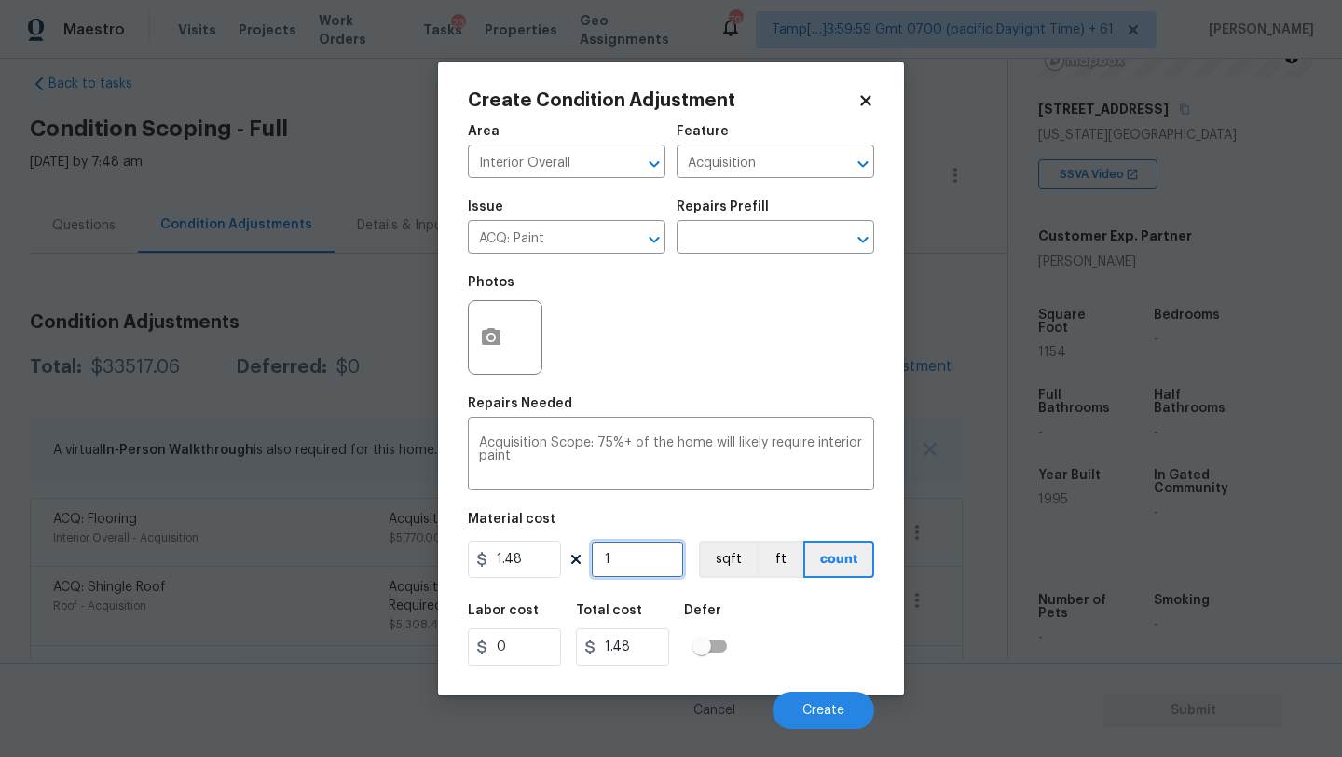
click at [631, 560] on input "1" at bounding box center [637, 558] width 93 height 37
click at [485, 321] on button "button" at bounding box center [491, 337] width 45 height 73
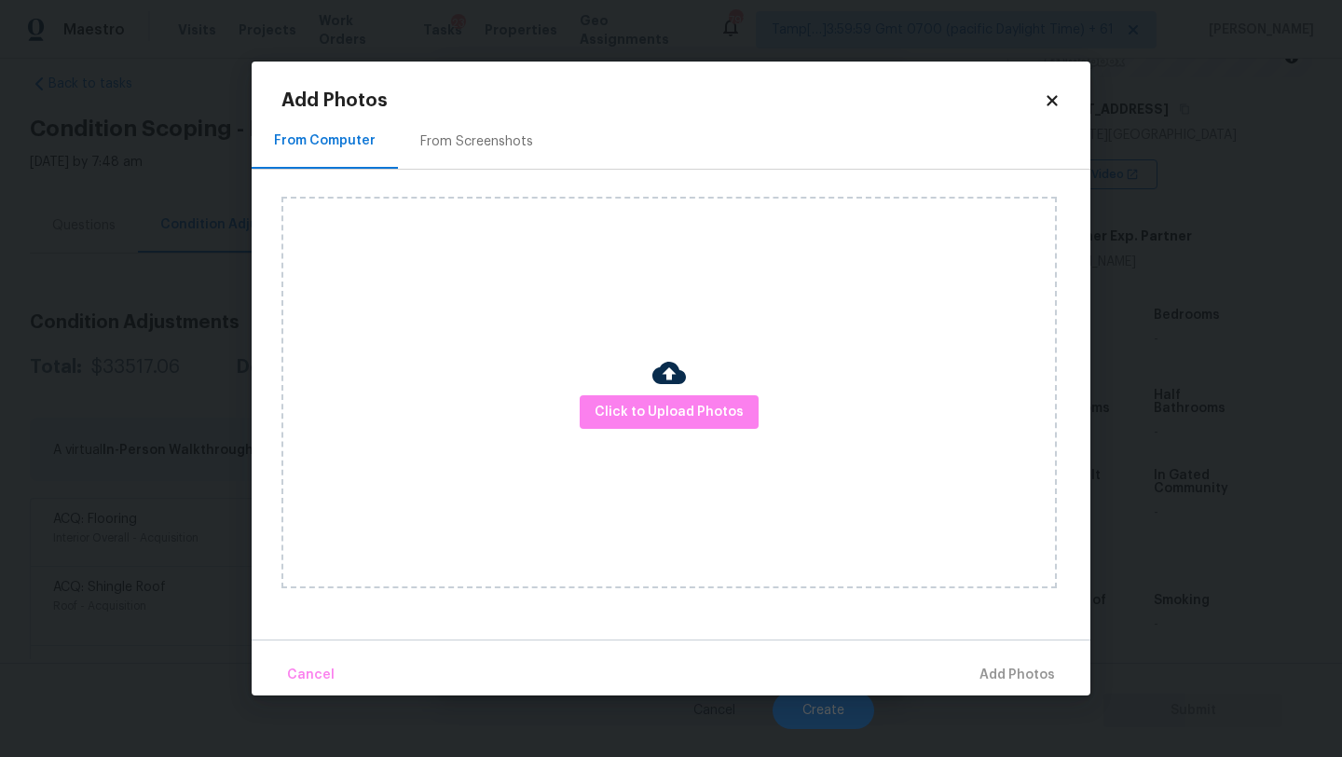
click at [470, 140] on div "From Screenshots" at bounding box center [476, 141] width 113 height 19
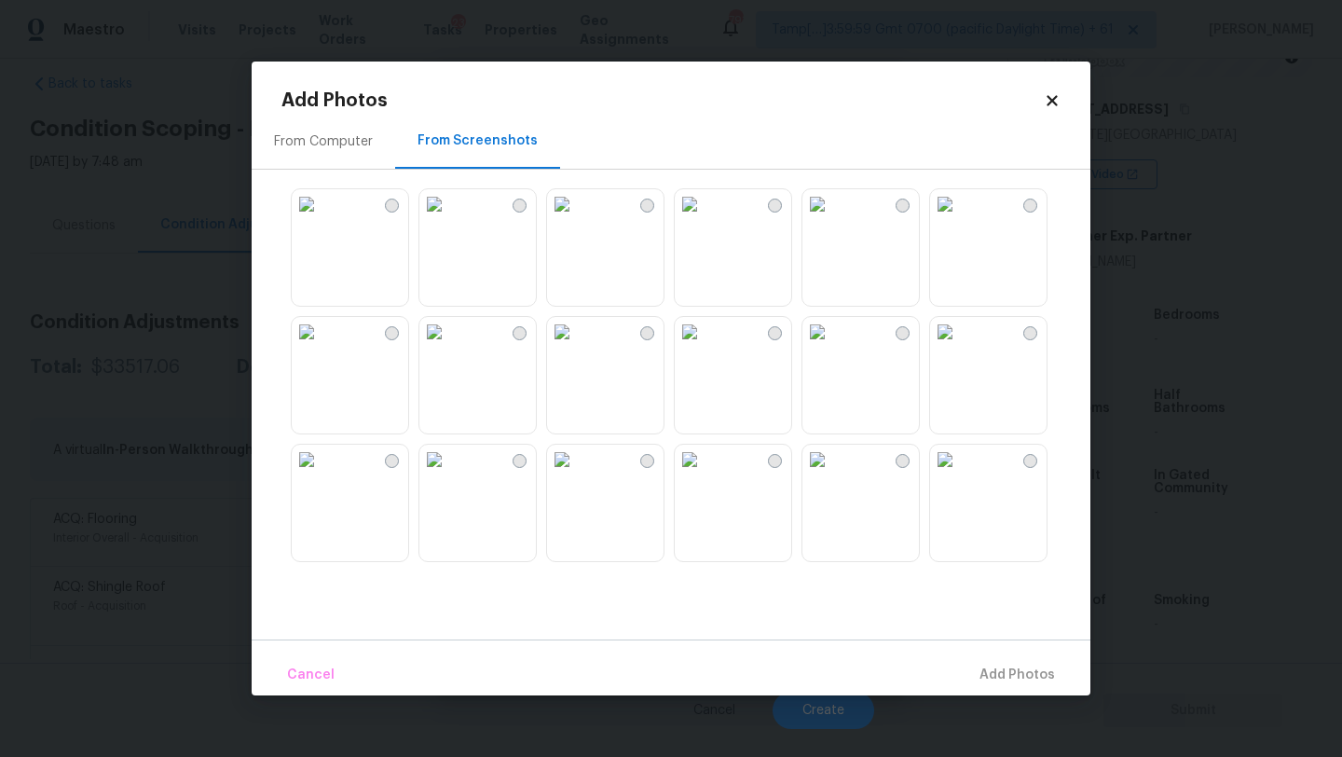
click at [564, 219] on img at bounding box center [562, 204] width 30 height 30
click at [705, 219] on img at bounding box center [690, 204] width 30 height 30
click at [832, 219] on img at bounding box center [817, 204] width 30 height 30
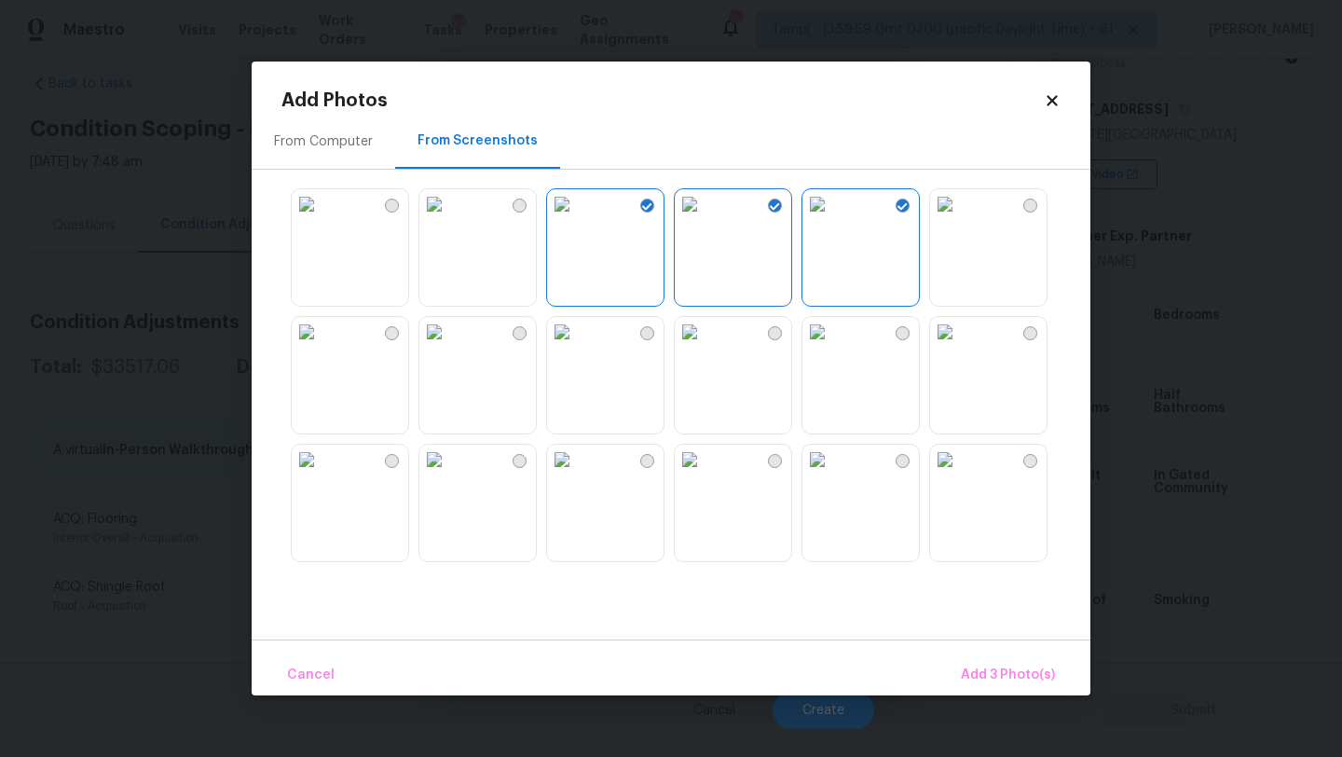
click at [959, 219] on img at bounding box center [945, 204] width 30 height 30
click at [832, 347] on img at bounding box center [817, 332] width 30 height 30
click at [705, 347] on img at bounding box center [690, 332] width 30 height 30
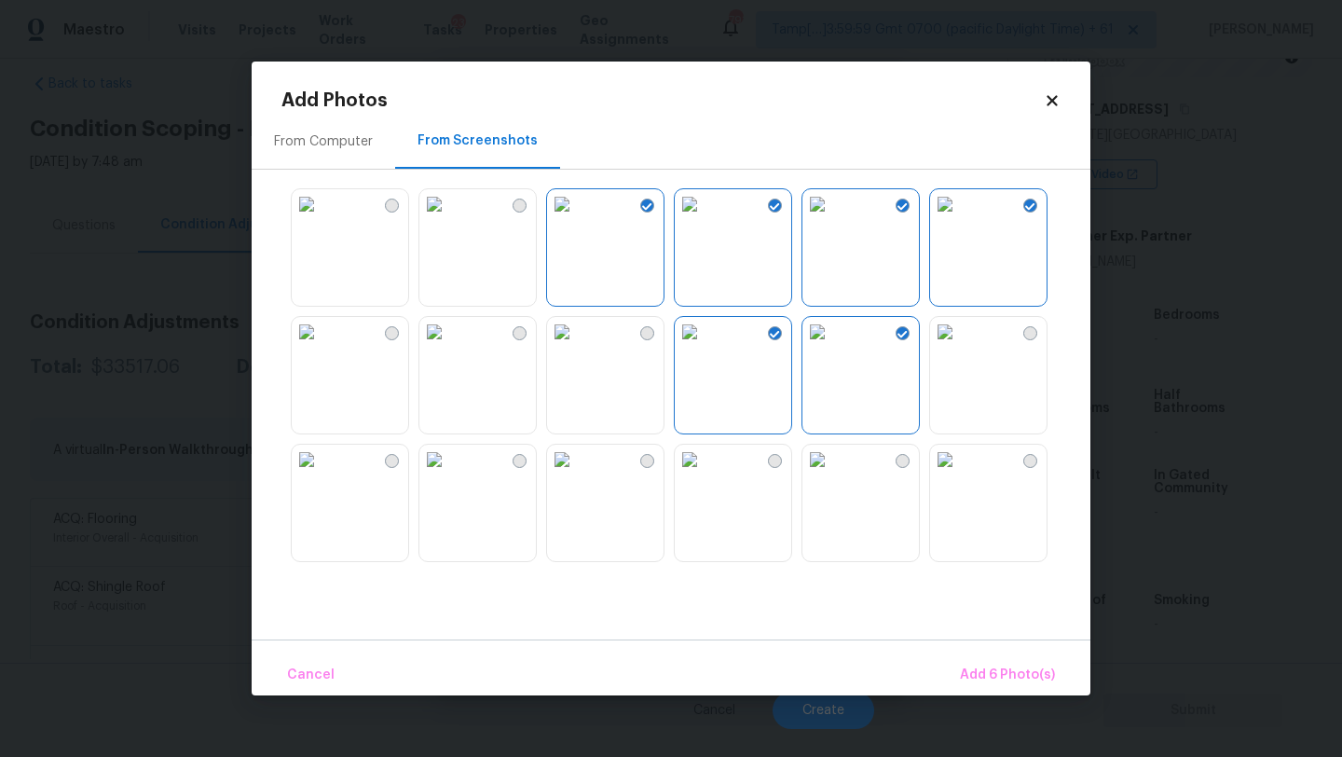
click at [449, 347] on img at bounding box center [434, 332] width 30 height 30
click at [308, 347] on img at bounding box center [307, 332] width 30 height 30
click at [832, 474] on img at bounding box center [817, 460] width 30 height 30
click at [960, 474] on img at bounding box center [945, 460] width 30 height 30
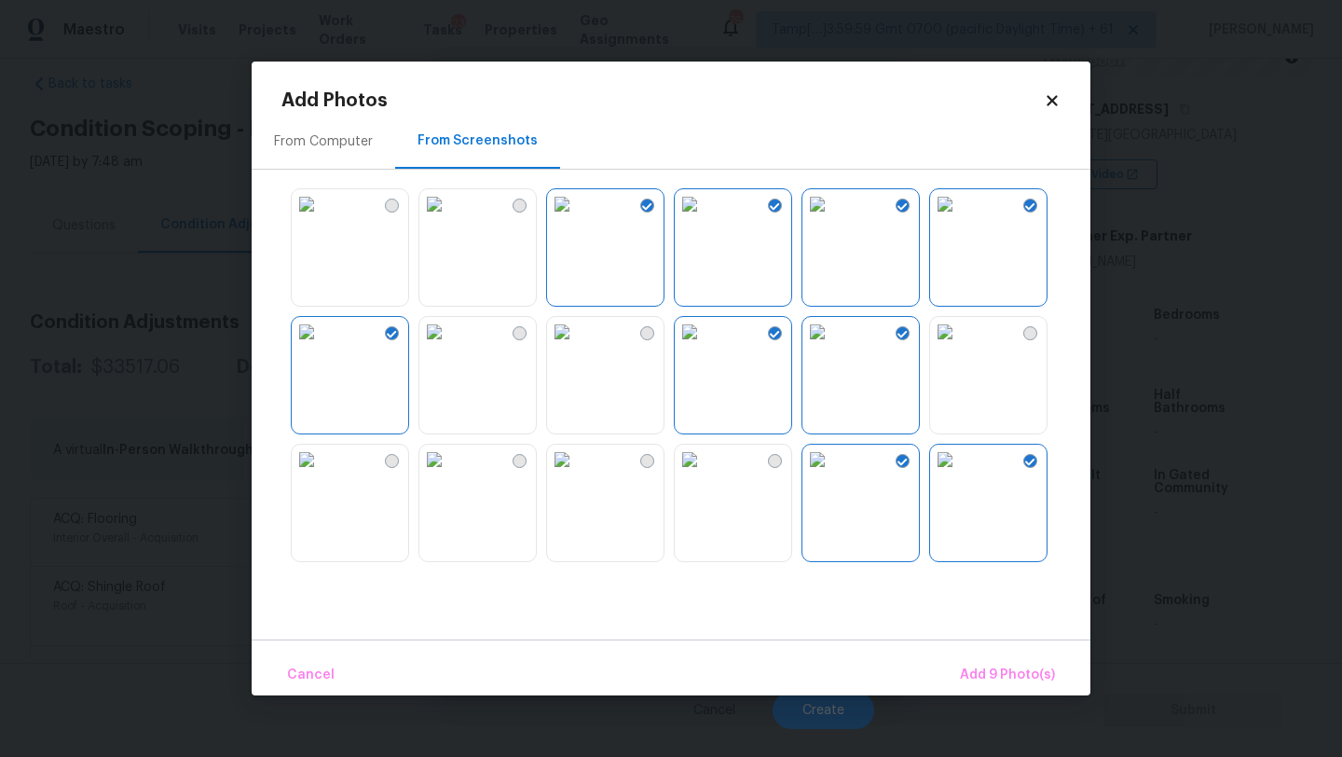
click at [321, 219] on img at bounding box center [307, 204] width 30 height 30
click at [963, 670] on span "Add 10 Photo(s)" at bounding box center [1004, 674] width 102 height 23
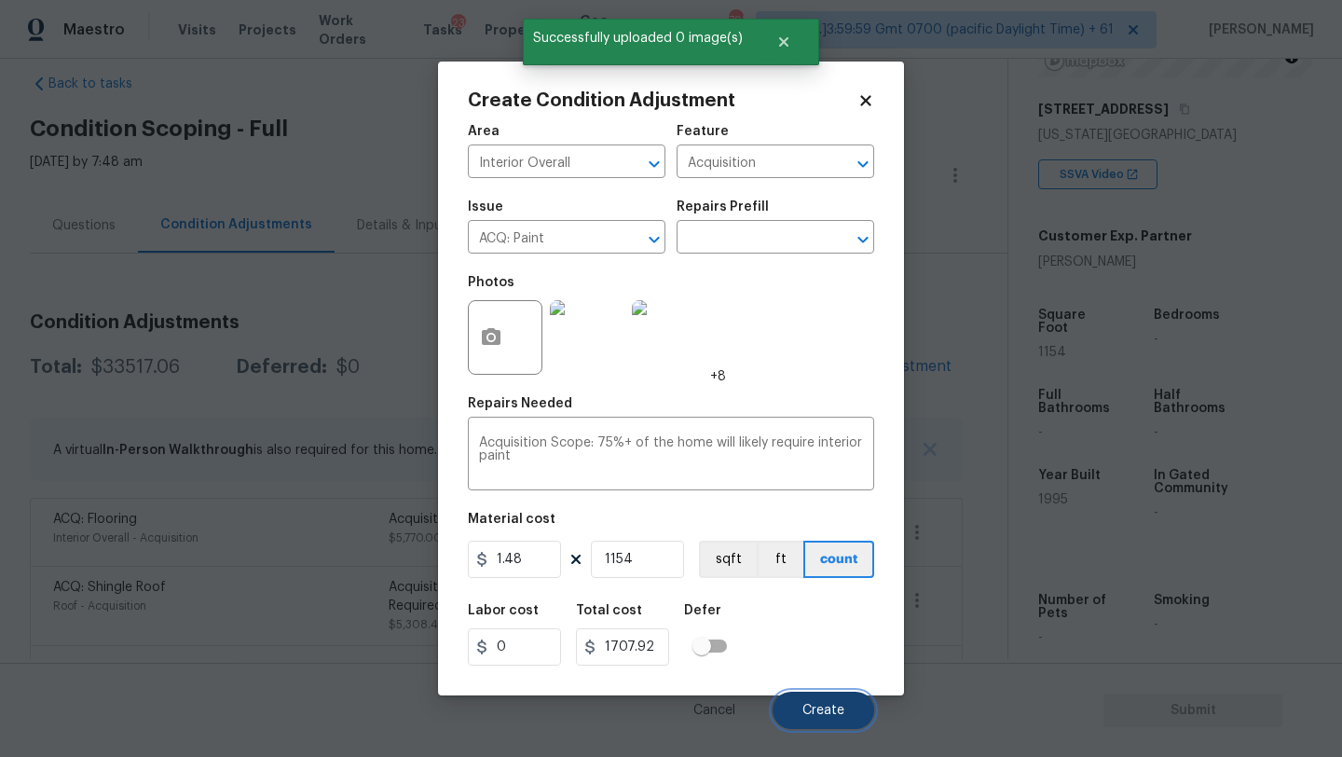
click at [858, 701] on button "Create" at bounding box center [824, 709] width 102 height 37
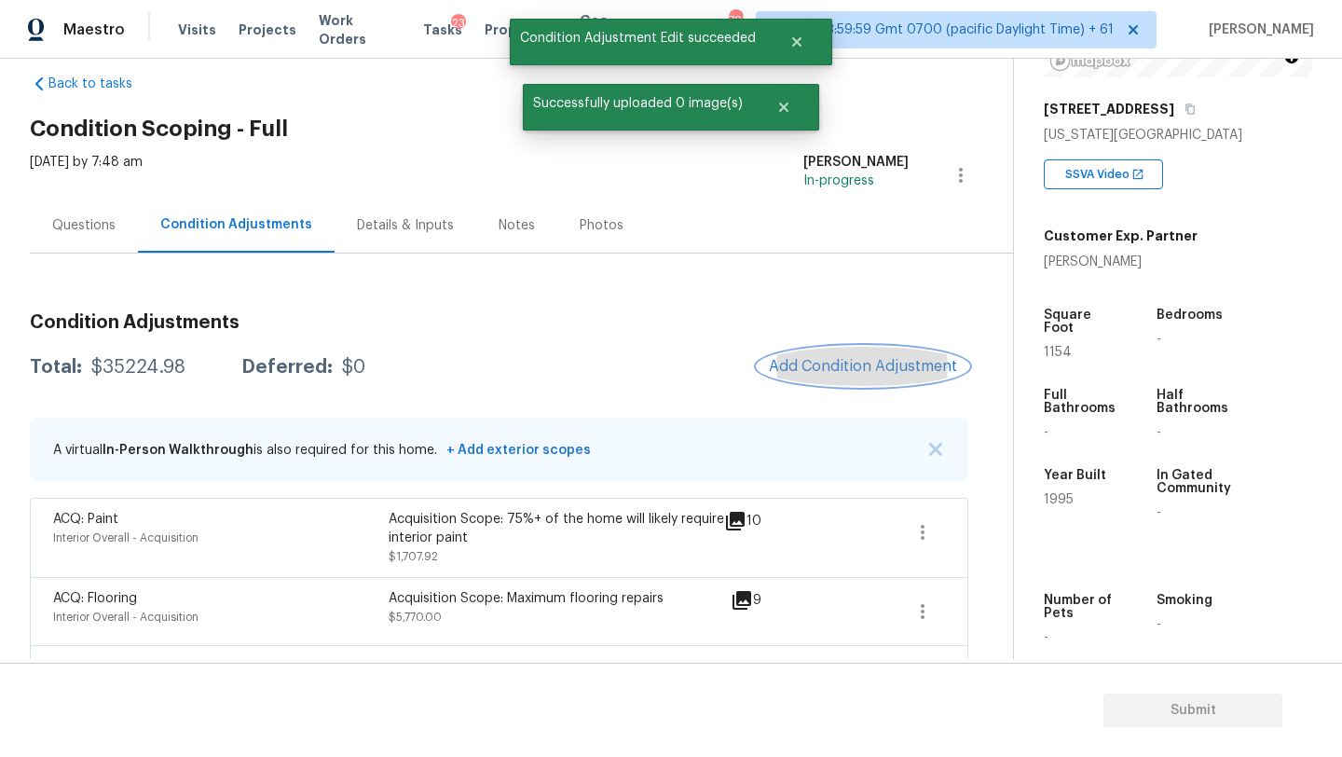
click at [872, 373] on span "Add Condition Adjustment" at bounding box center [863, 366] width 188 height 17
click at [384, 287] on body "Maestro Visits Projects Work Orders Tasks 23 Properties Geo Assignments 793 Tam…" at bounding box center [671, 378] width 1342 height 757
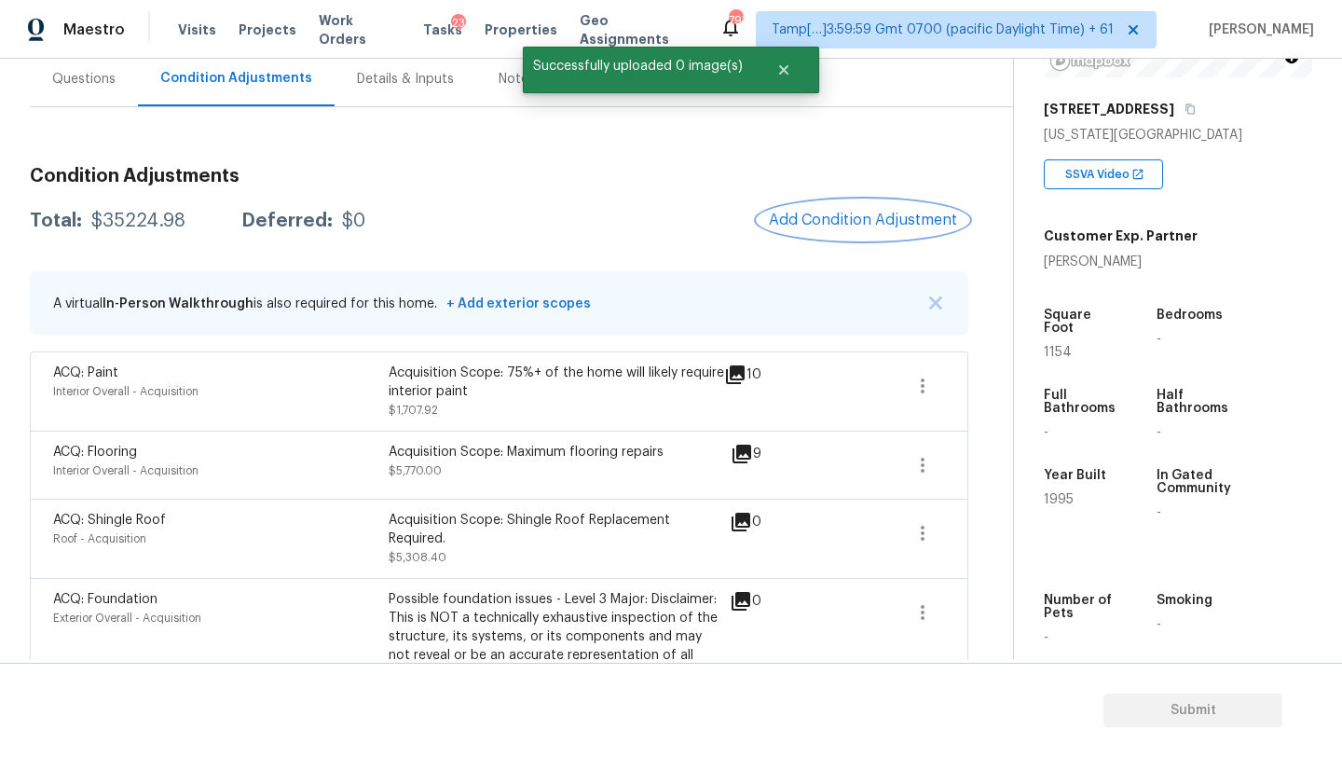
scroll to position [73, 0]
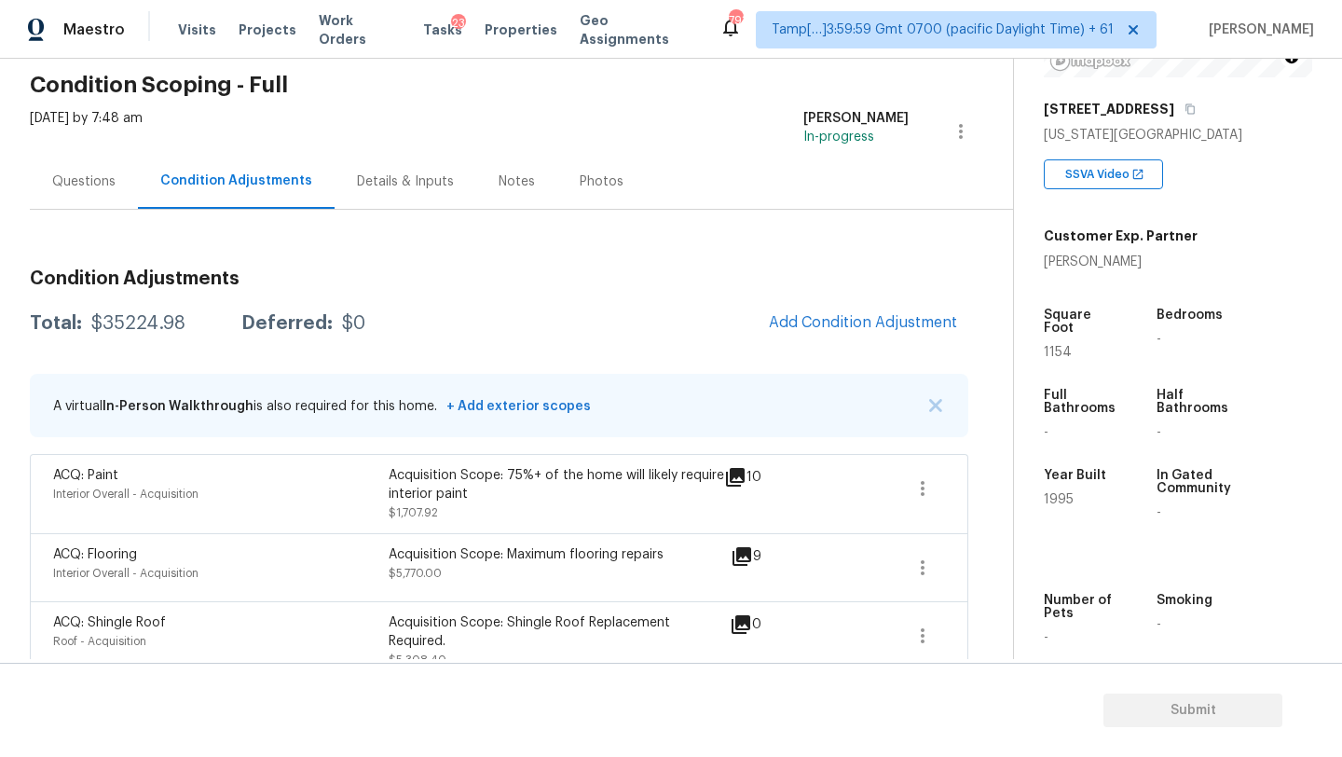
click at [98, 185] on div "Questions" at bounding box center [83, 181] width 63 height 19
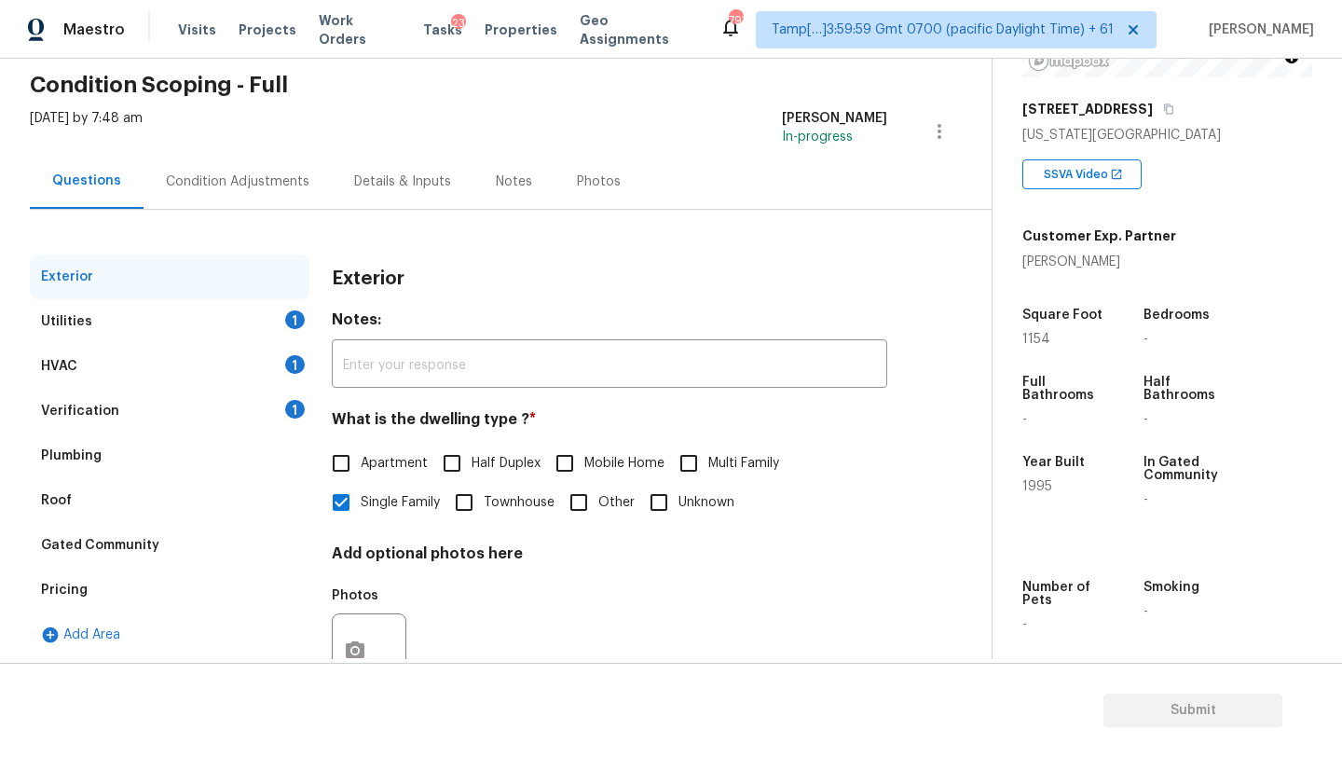
click at [67, 399] on div "Verification 1" at bounding box center [170, 411] width 280 height 45
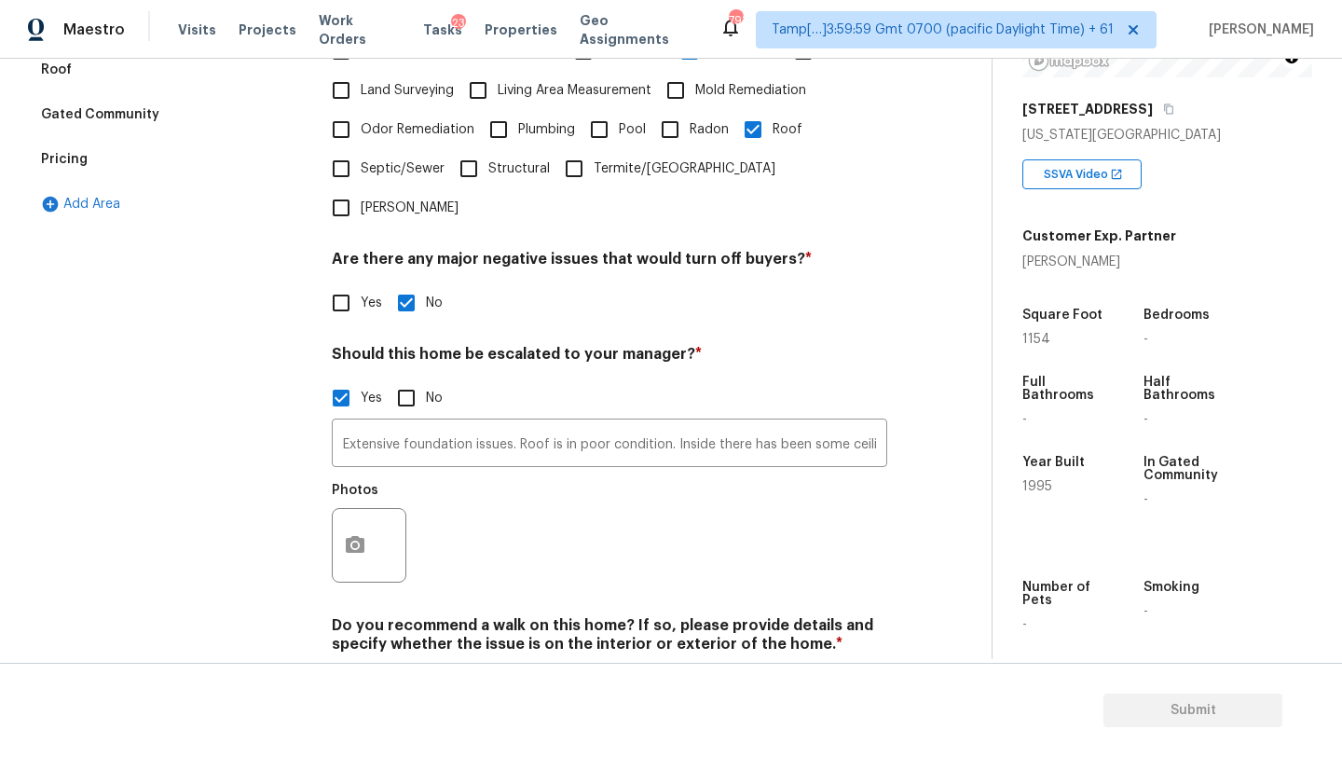
scroll to position [538, 0]
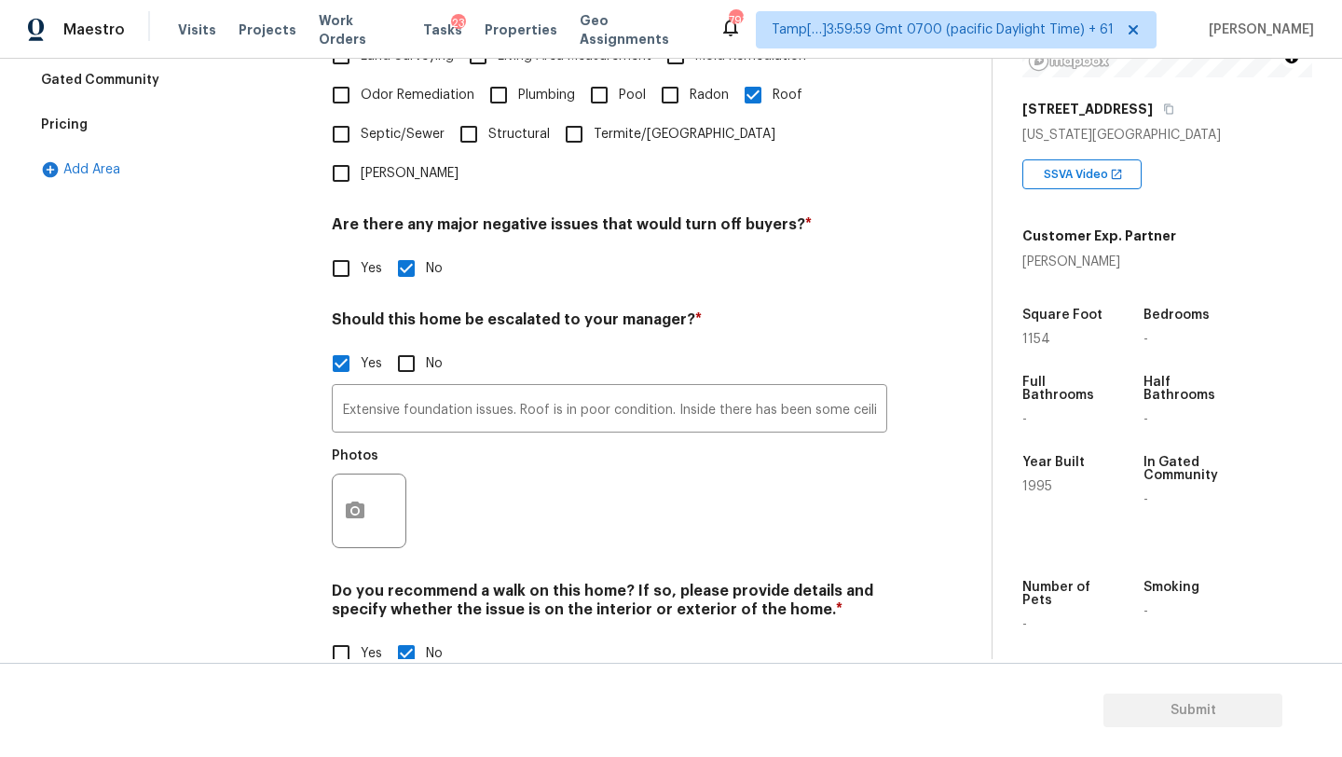
click at [507, 89] on input "Plumbing" at bounding box center [498, 94] width 39 height 39
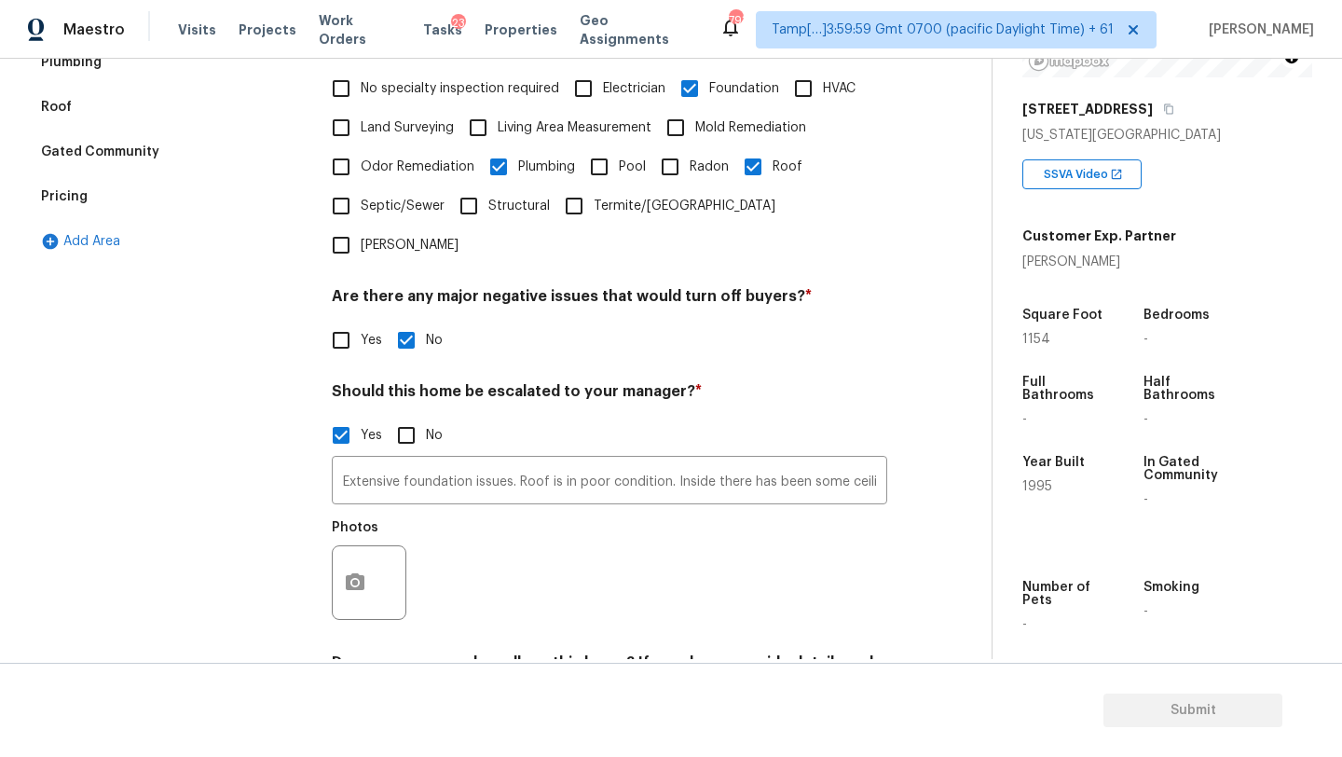
scroll to position [453, 0]
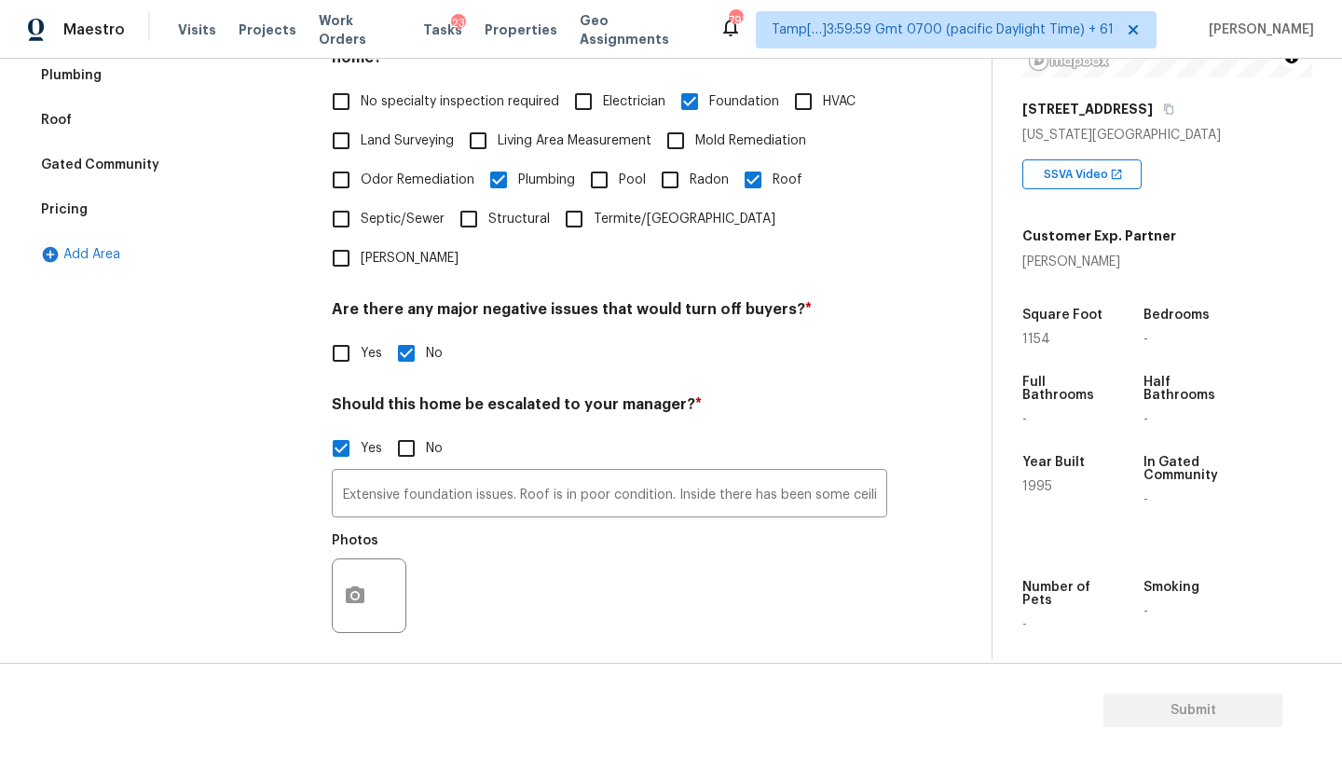
click at [530, 217] on span "Structural" at bounding box center [519, 220] width 62 height 20
click at [488, 217] on input "Structural" at bounding box center [468, 218] width 39 height 39
click at [695, 138] on input "Mold Remediation" at bounding box center [675, 140] width 39 height 39
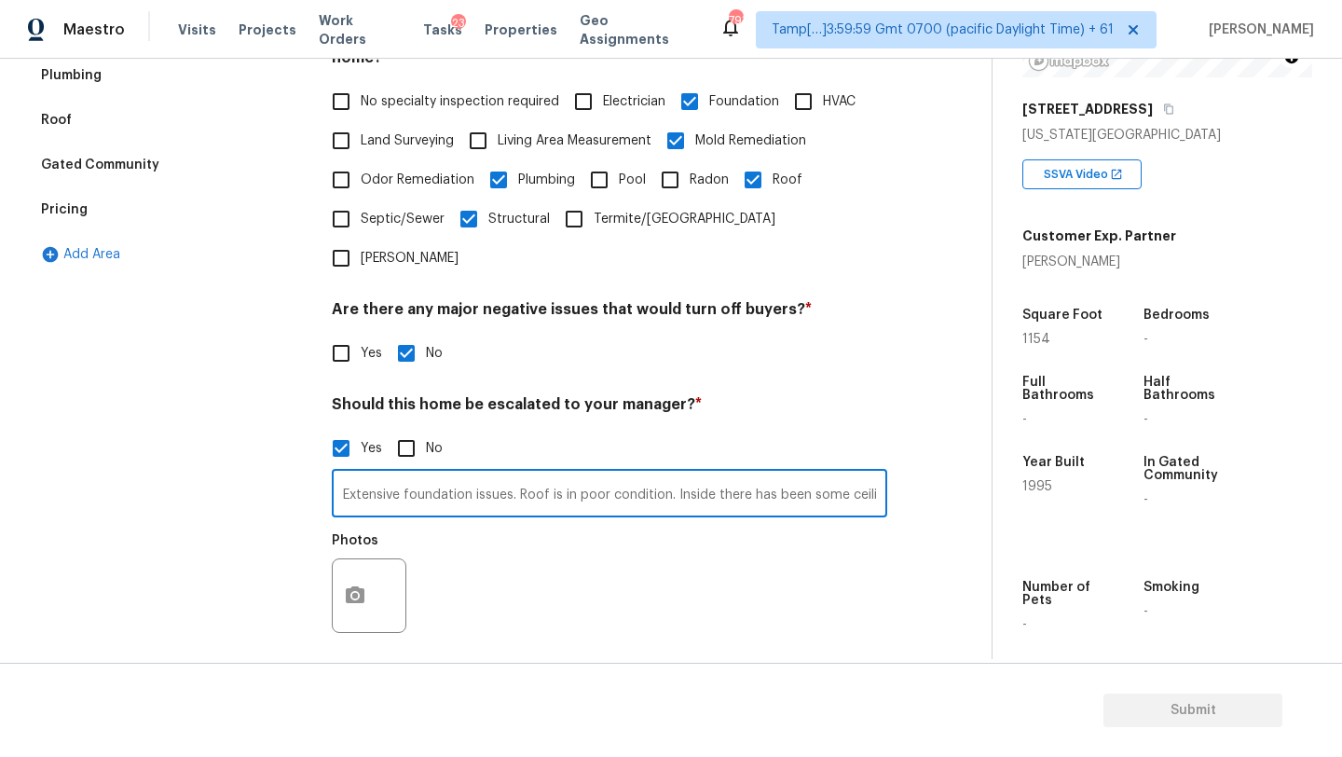
click at [792, 473] on input "Extensive foundation issues. Roof is in poor condition. Inside there has been s…" at bounding box center [609, 495] width 555 height 44
click at [876, 473] on input "Extensive foundation issues. Roof is in poor condition. Inside there has been s…" at bounding box center [609, 495] width 555 height 44
click at [575, 473] on input "Extensive foundation issues. Roof is in poor condition. Inside there has been s…" at bounding box center [609, 495] width 555 height 44
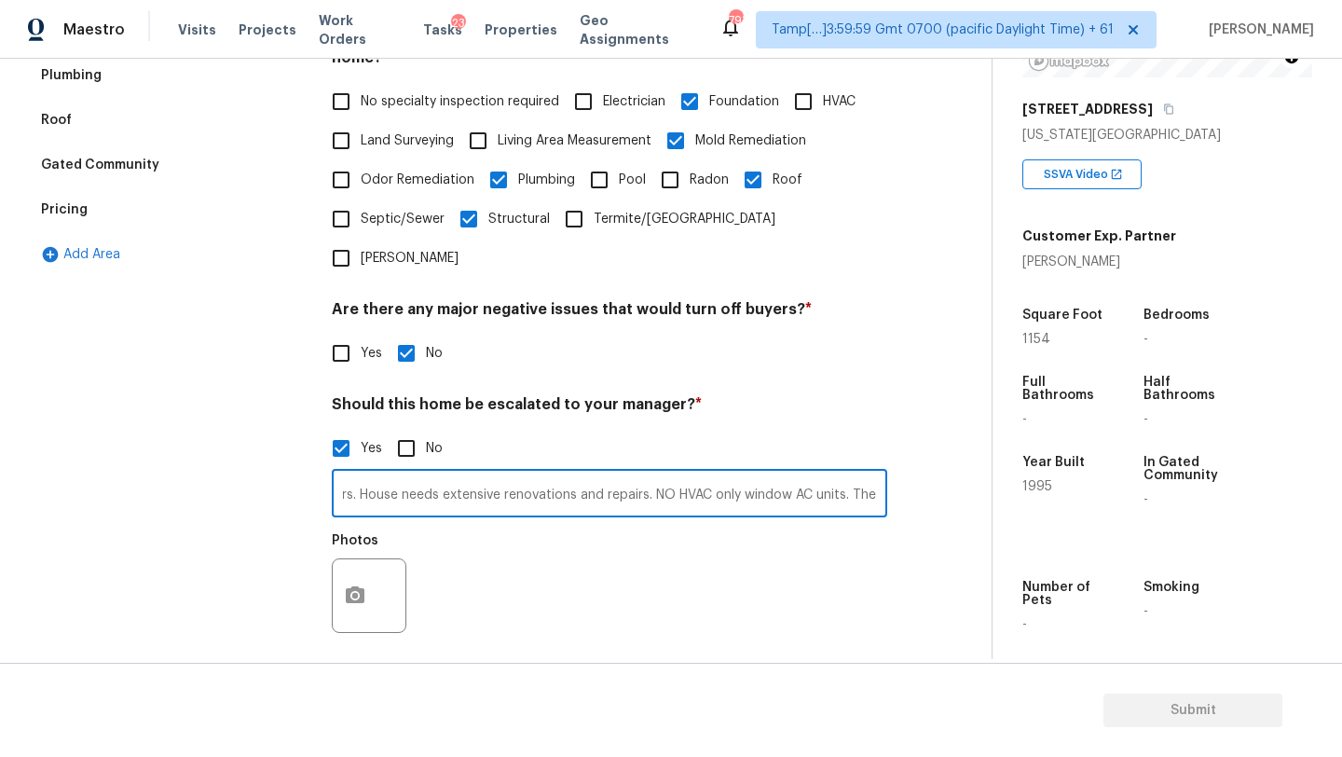
scroll to position [0, 941]
click at [552, 473] on input "Extensive foundation issues. Roof is in poor condition. Inside there has been s…" at bounding box center [609, 495] width 555 height 44
paste input "It is wired and ducted for a central air conditioning system but none was prese…"
click at [775, 473] on input "Extensive foundation issues. Roof is in poor condition. Inside there has been s…" at bounding box center [609, 495] width 555 height 44
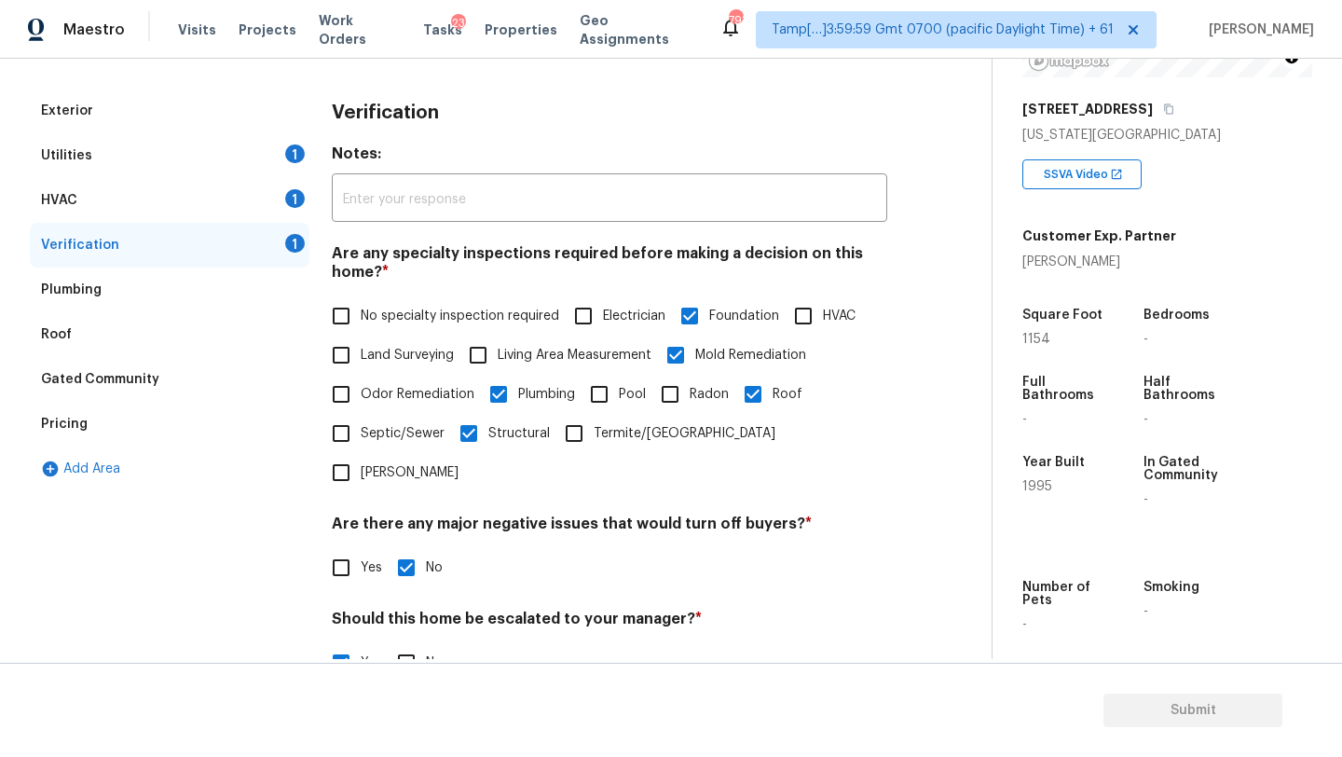
scroll to position [0, 0]
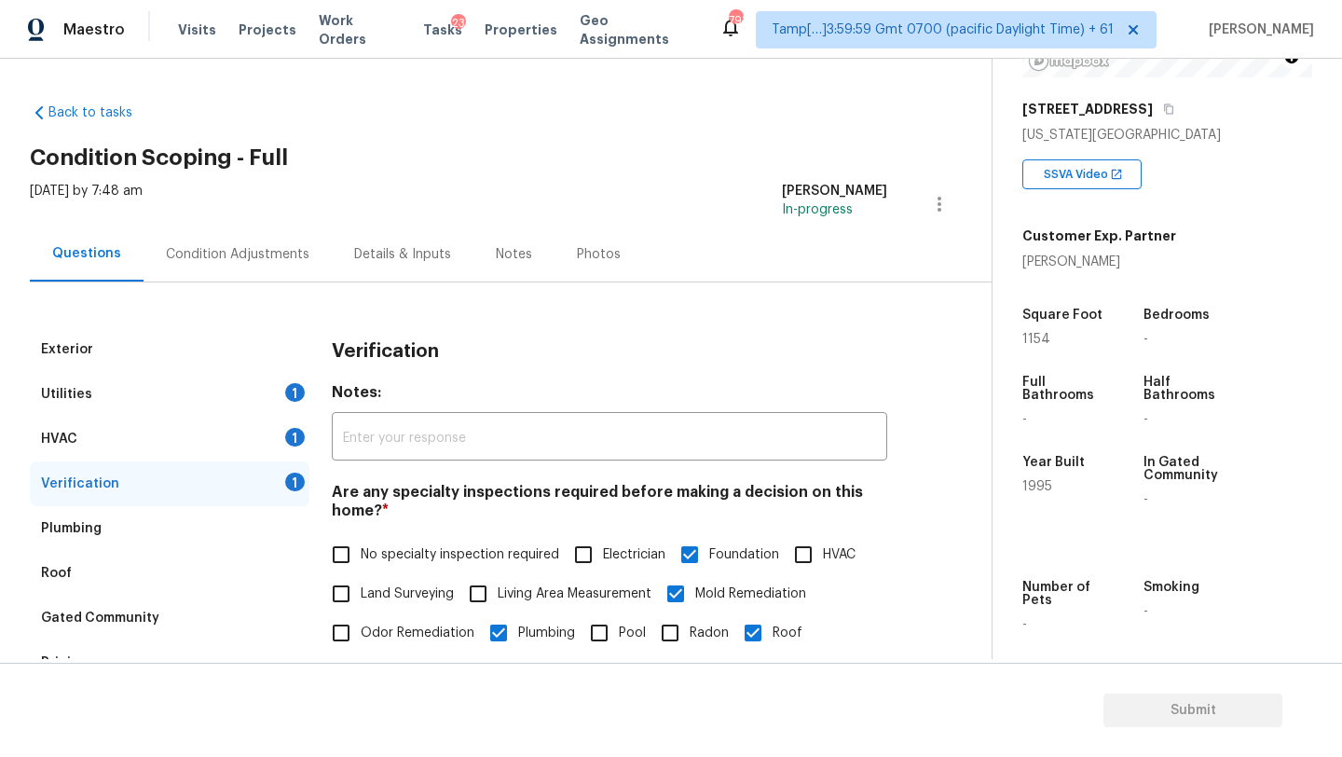
click at [244, 267] on div "Condition Adjustments" at bounding box center [238, 253] width 188 height 55
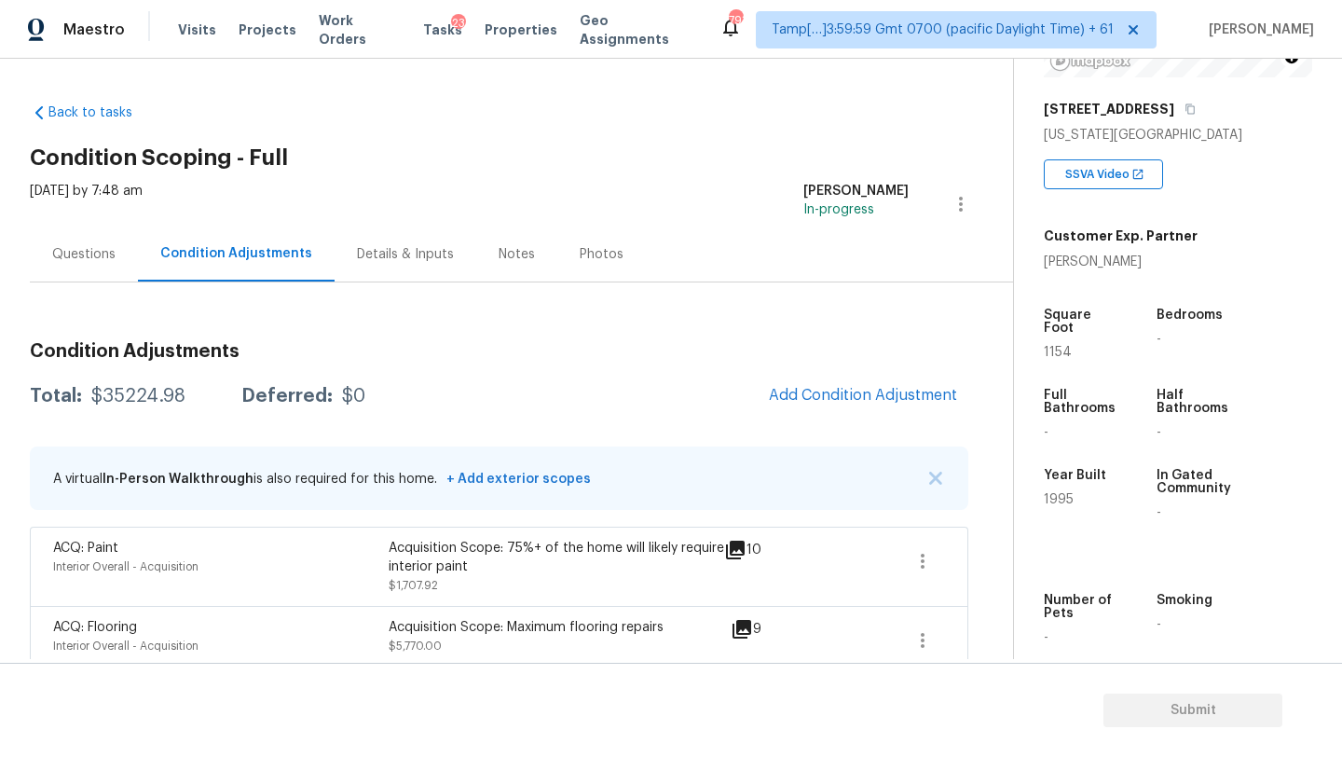
click at [58, 265] on div "Questions" at bounding box center [84, 253] width 108 height 55
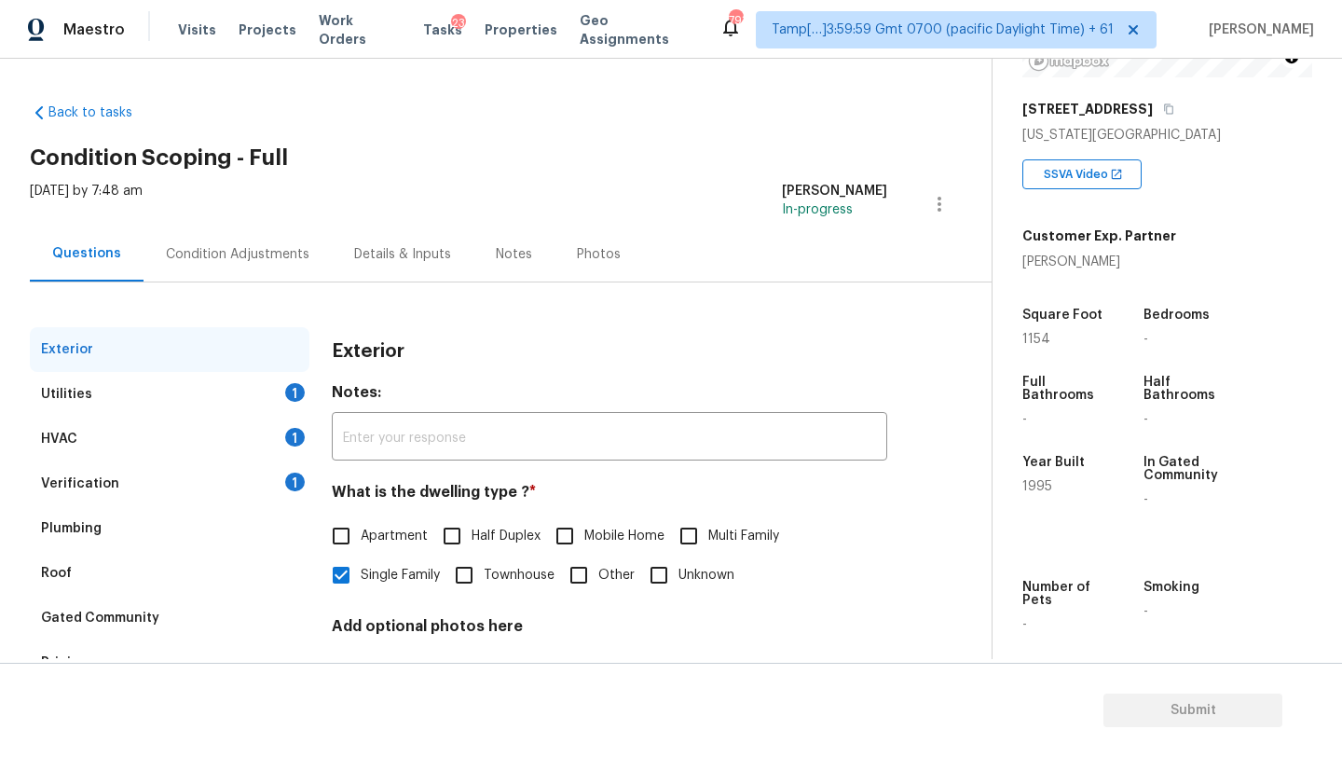
click at [55, 481] on div "Verification" at bounding box center [80, 483] width 78 height 19
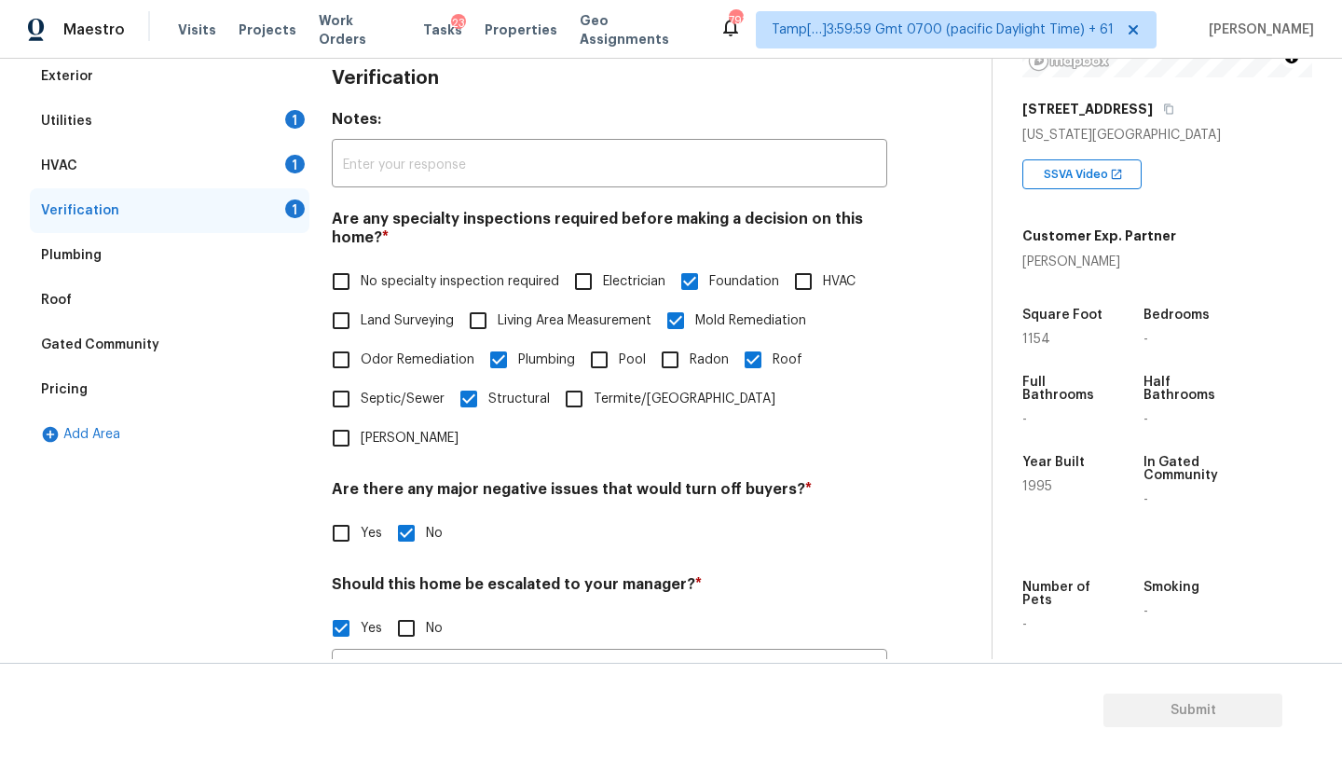
scroll to position [335, 0]
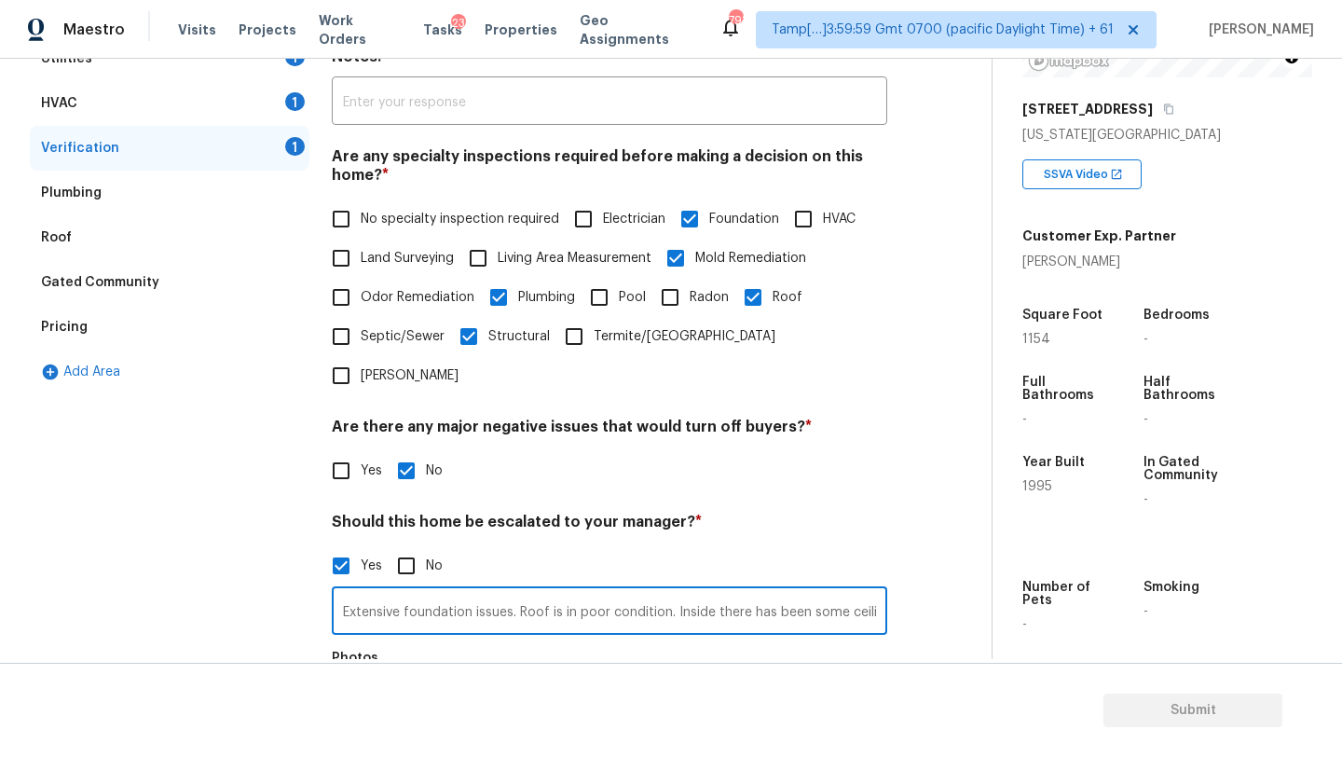
click at [512, 591] on input "Extensive foundation issues. Roof is in poor condition. Inside there has been s…" at bounding box center [609, 613] width 555 height 44
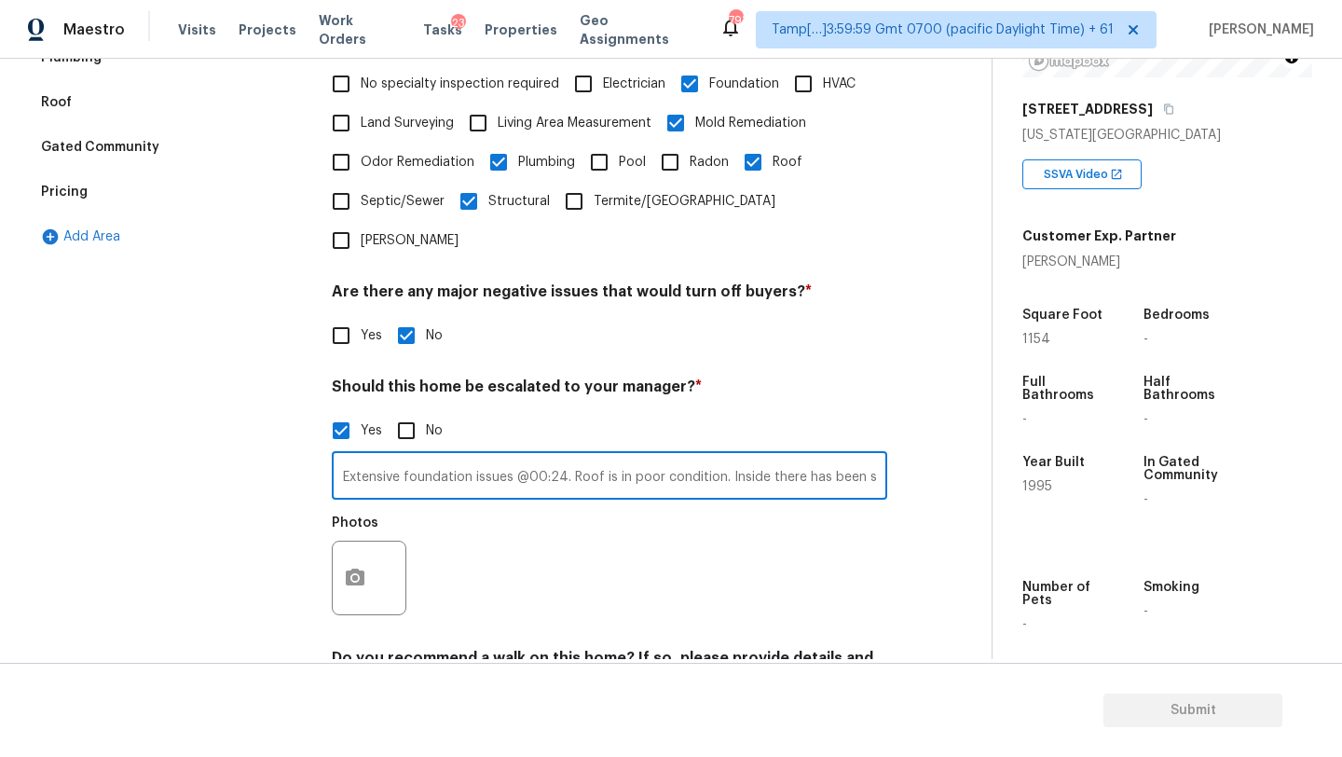
scroll to position [541, 0]
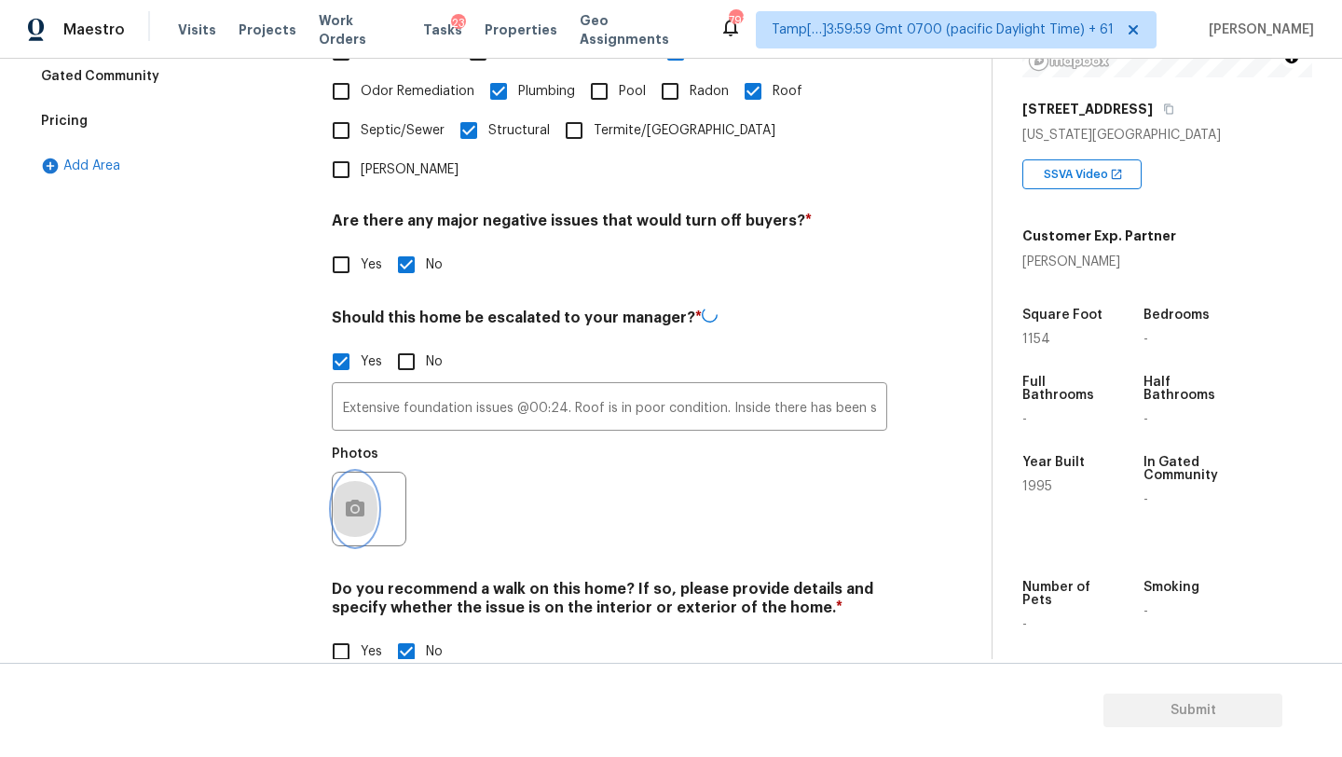
click at [357, 498] on icon "button" at bounding box center [355, 509] width 22 height 22
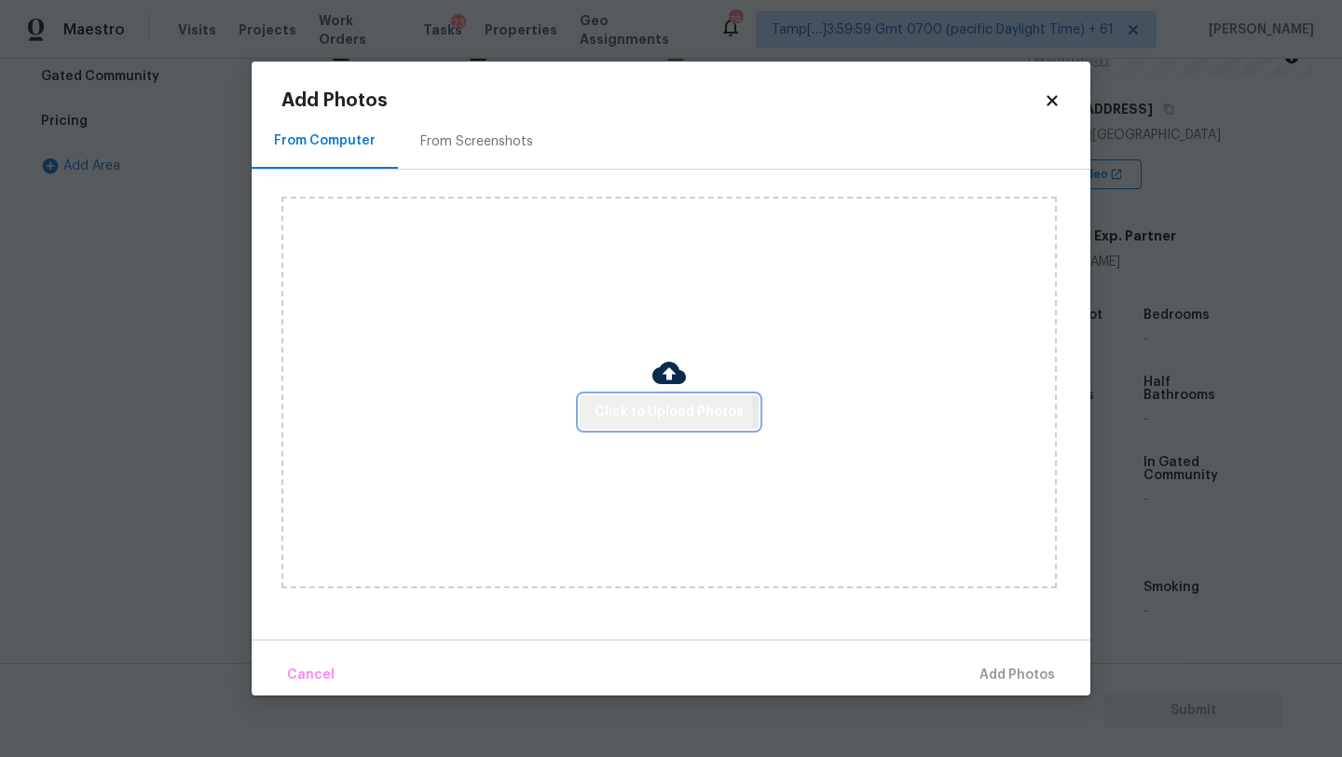
click at [639, 415] on span "Click to Upload Photos" at bounding box center [669, 412] width 149 height 23
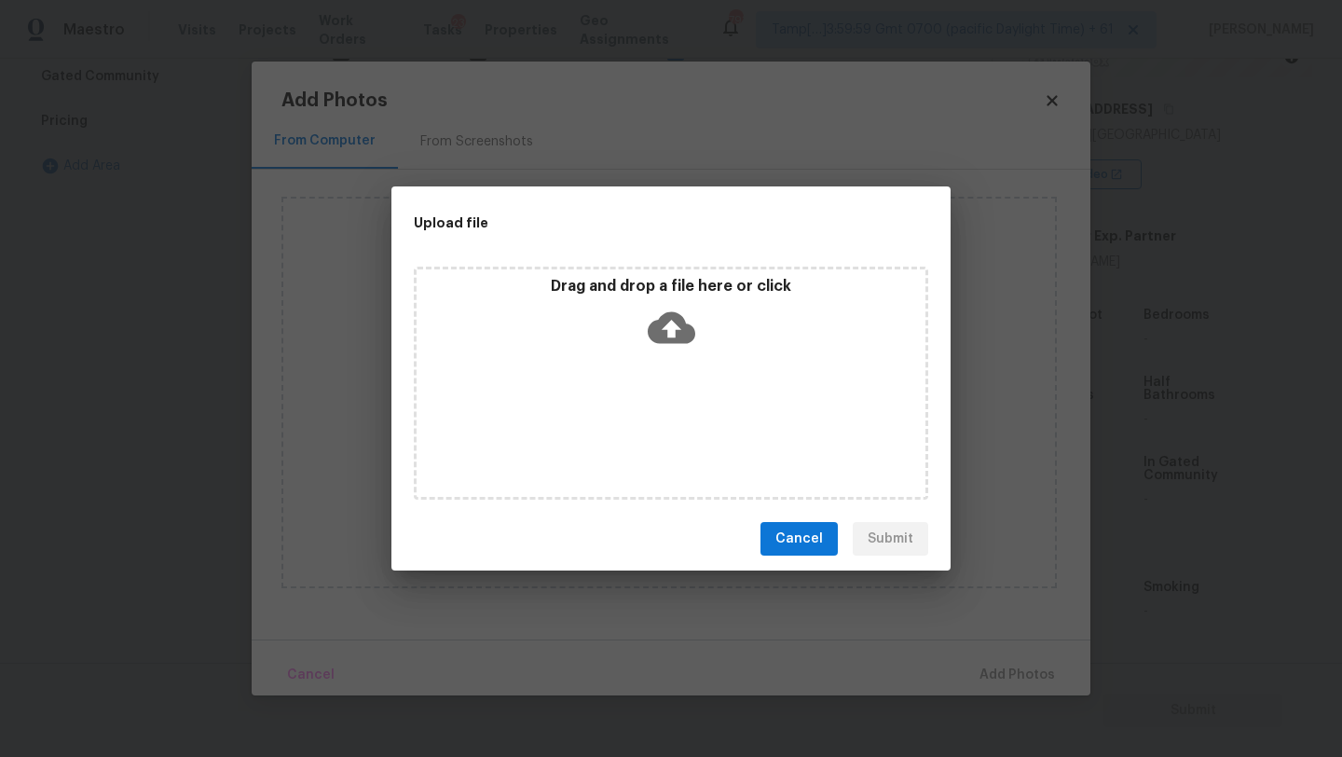
click at [656, 379] on div "Drag and drop a file here or click" at bounding box center [671, 383] width 514 height 233
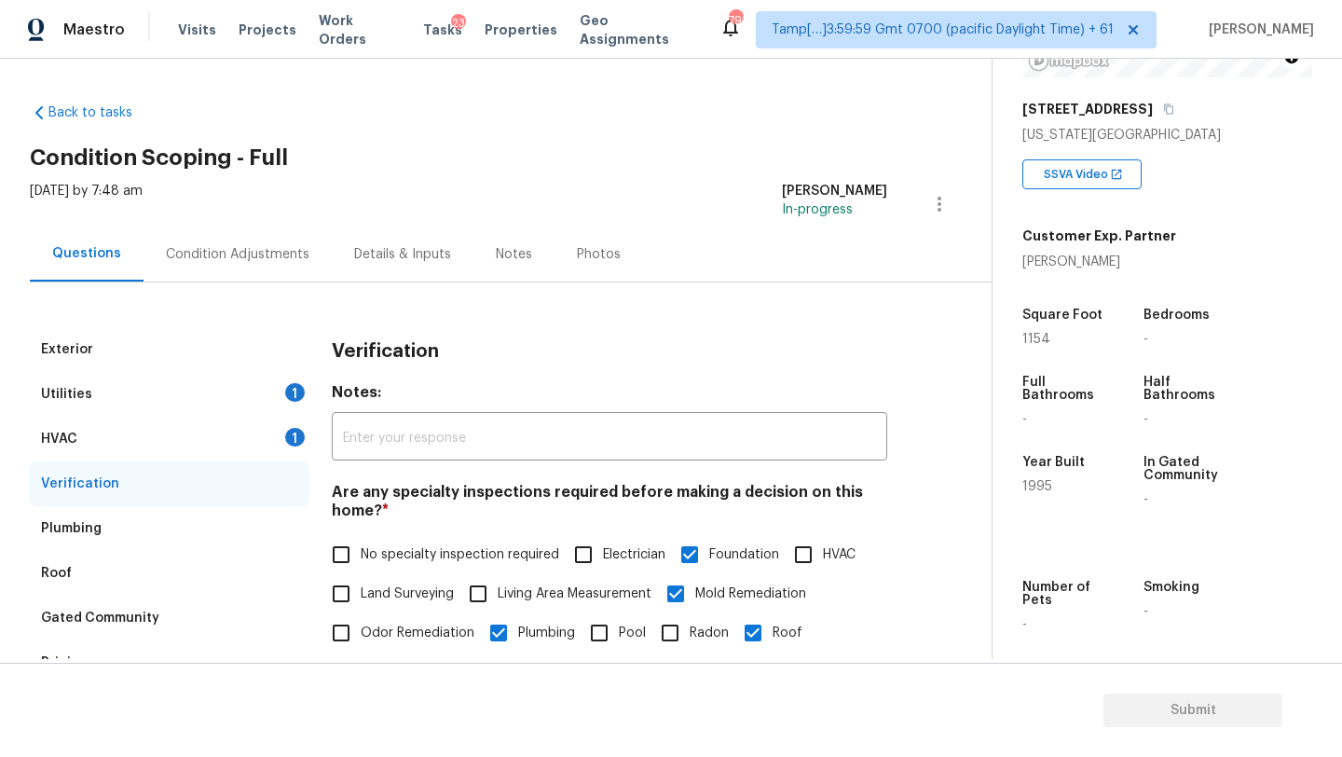
click at [212, 246] on div "Condition Adjustments" at bounding box center [238, 254] width 144 height 19
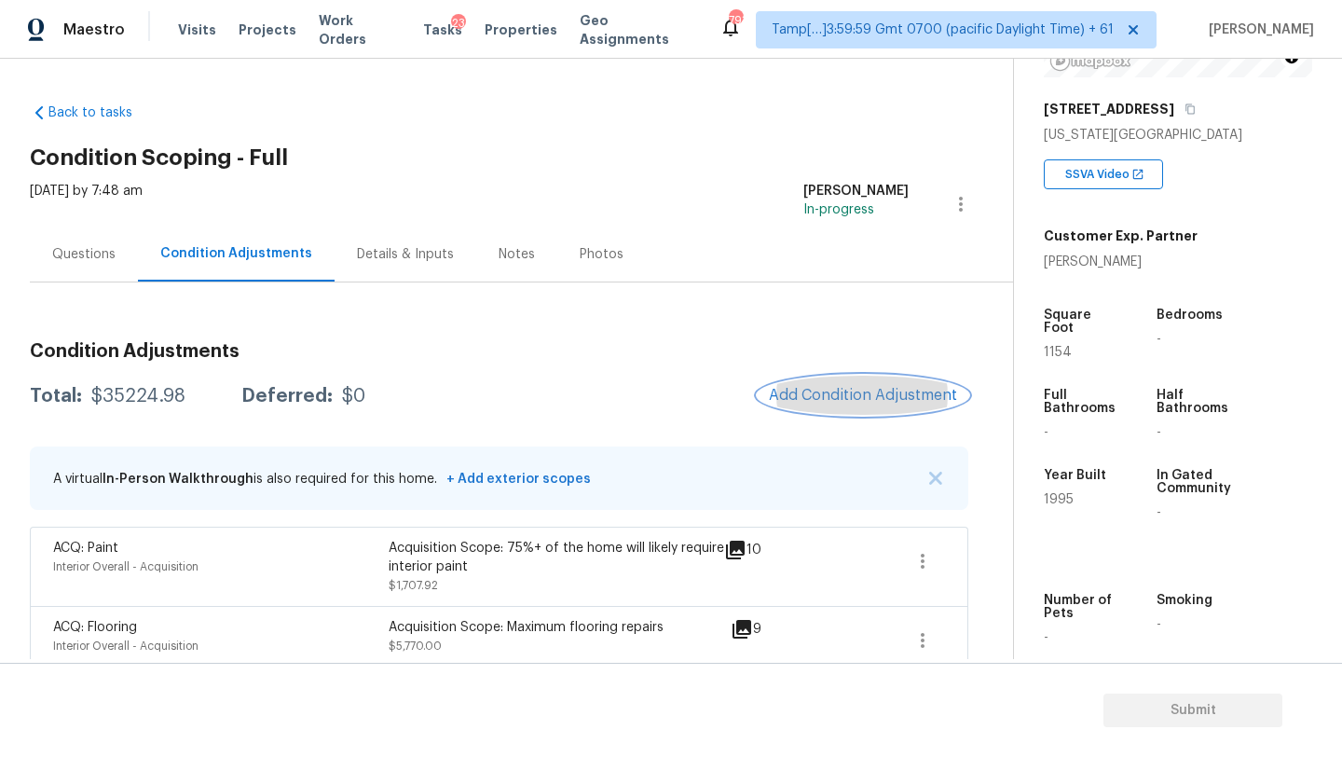
click at [805, 383] on button "Add Condition Adjustment" at bounding box center [863, 395] width 211 height 39
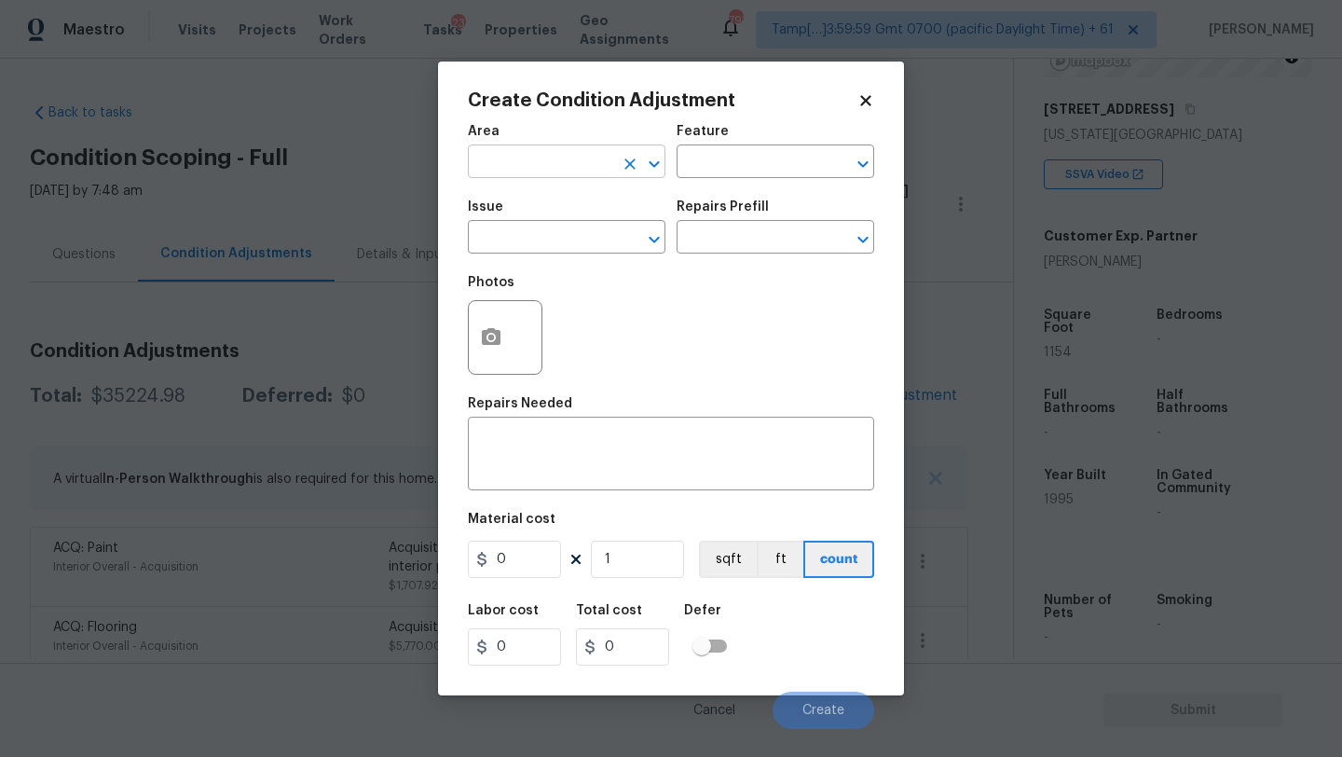
click at [508, 174] on input "text" at bounding box center [540, 163] width 145 height 29
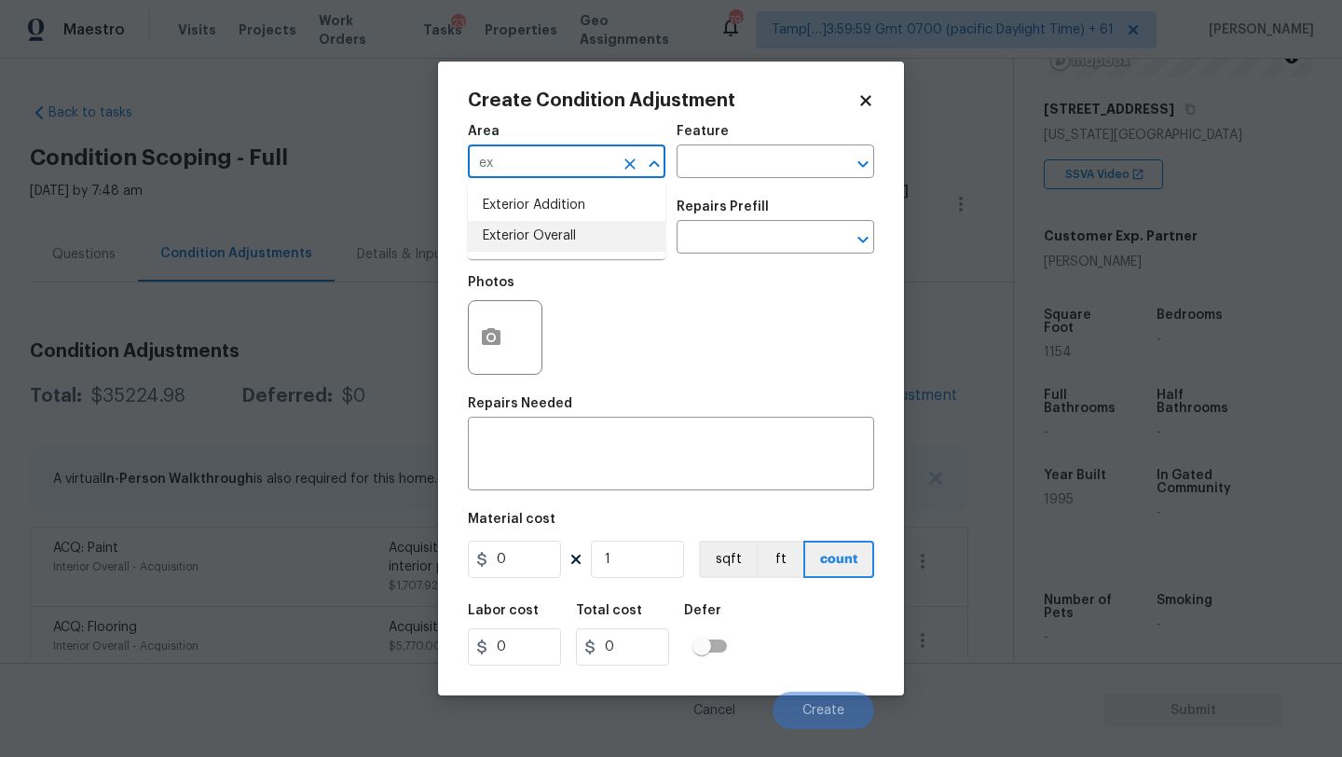
click at [516, 245] on li "Exterior Overall" at bounding box center [567, 236] width 198 height 31
type input "Exterior Overall"
click at [530, 458] on textarea at bounding box center [671, 455] width 384 height 39
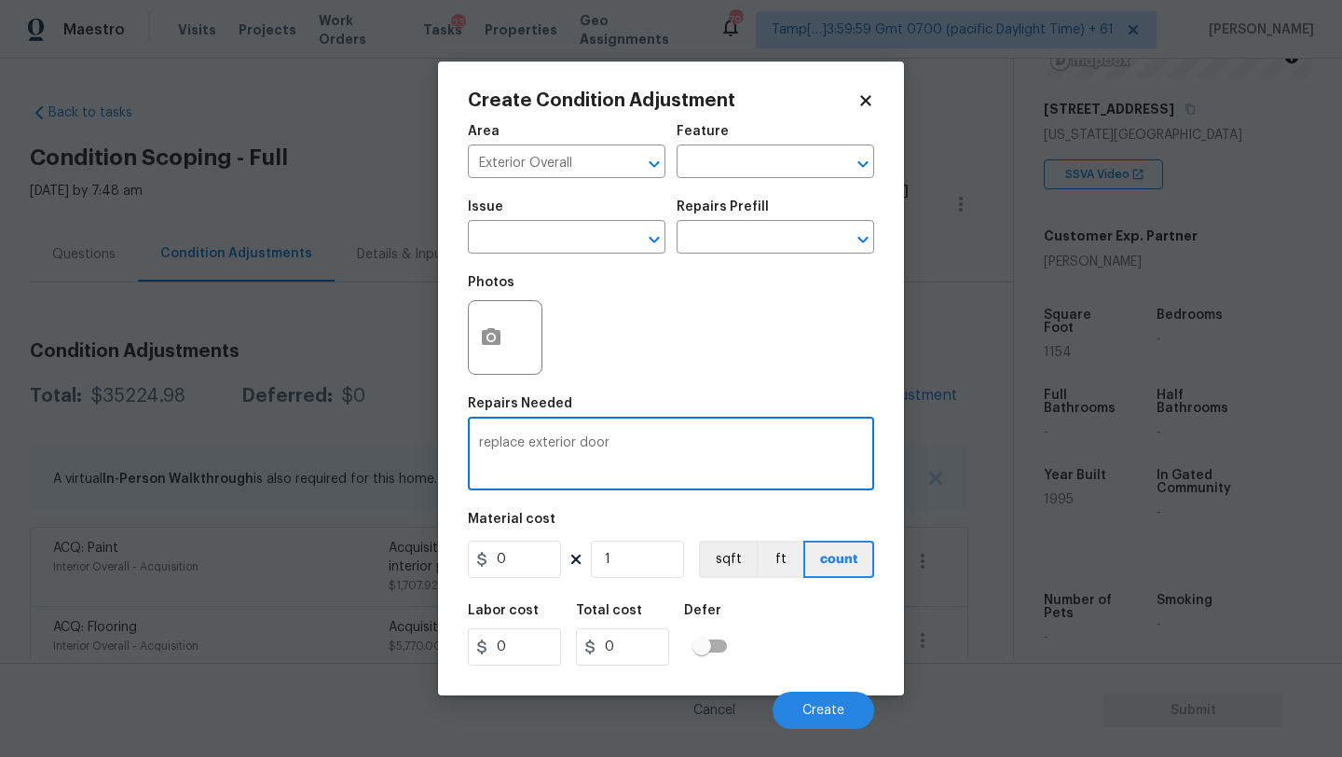
type textarea "replace exterior door"
click at [524, 544] on input "0" at bounding box center [514, 558] width 93 height 37
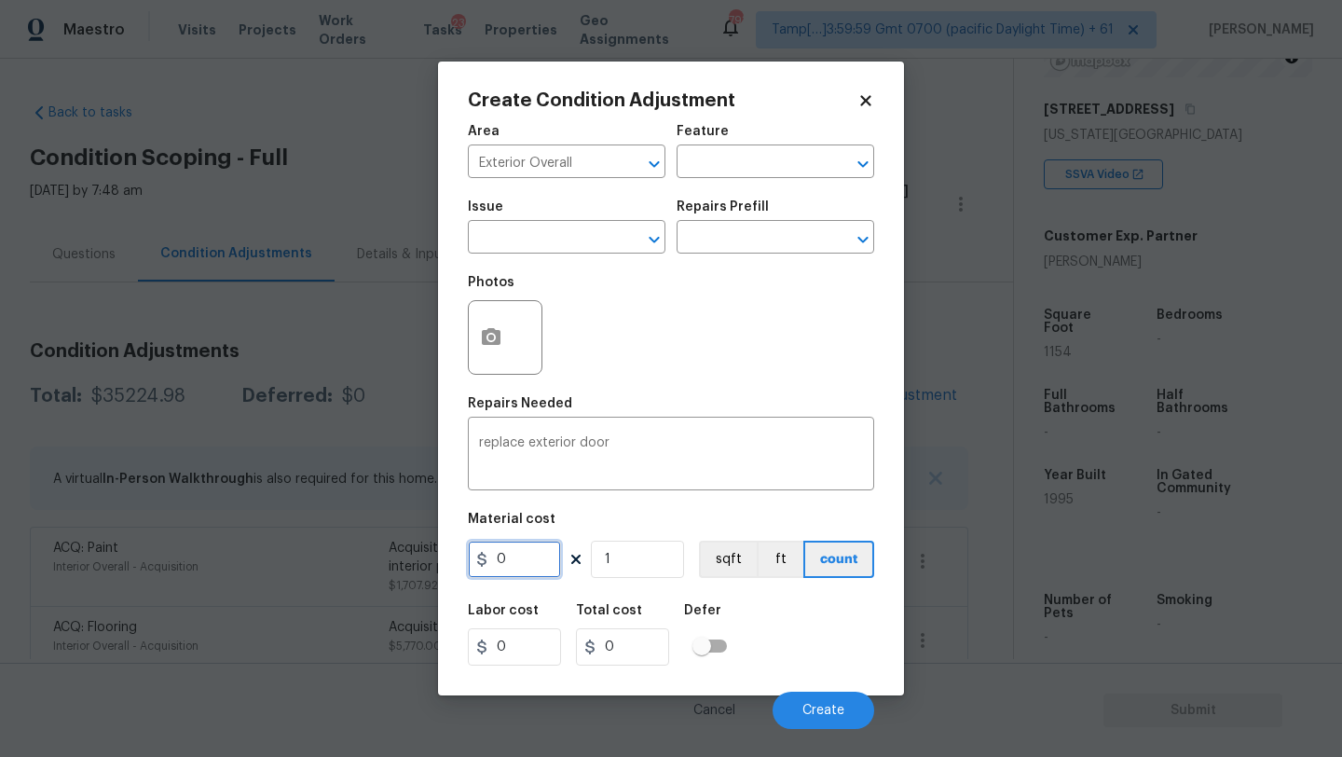
click at [524, 544] on input "0" at bounding box center [514, 558] width 93 height 37
type input "200"
click at [500, 323] on button "button" at bounding box center [491, 337] width 45 height 73
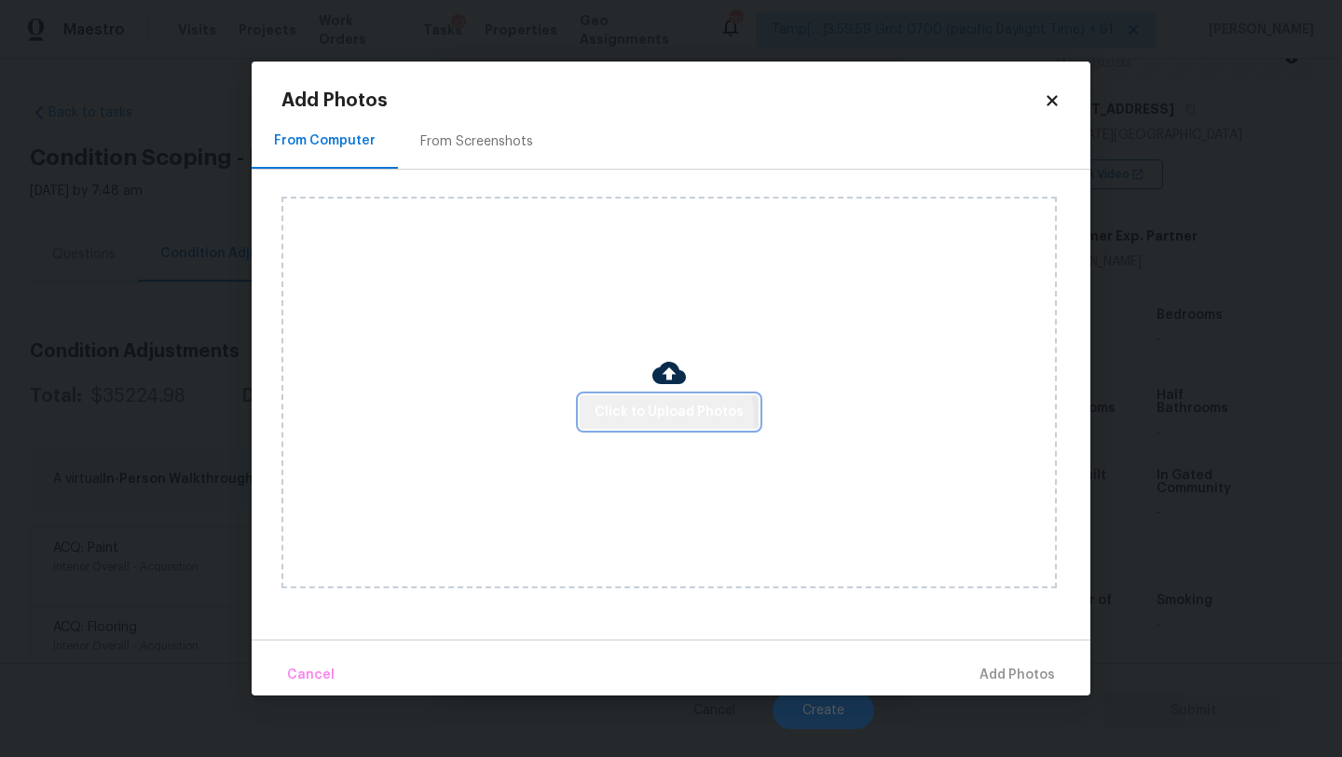
click at [655, 418] on span "Click to Upload Photos" at bounding box center [669, 412] width 149 height 23
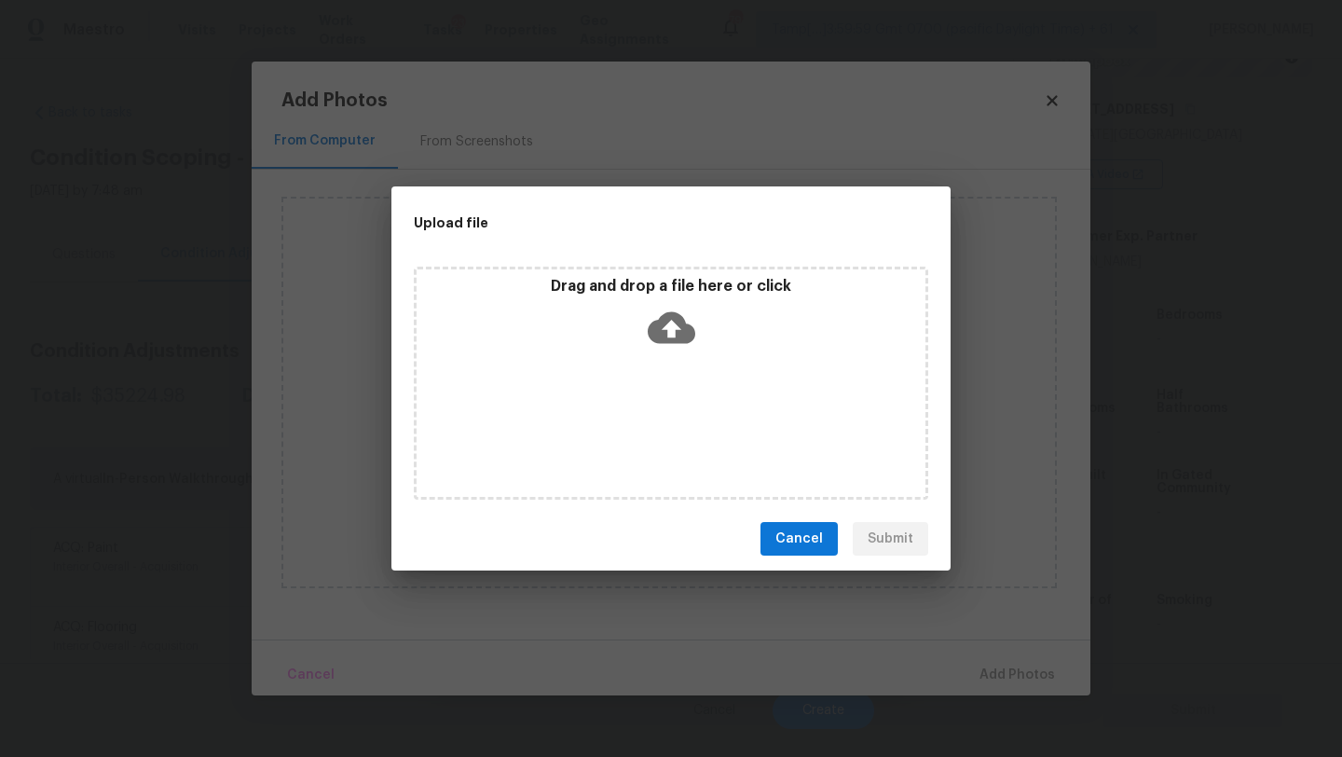
click at [661, 389] on div "Drag and drop a file here or click" at bounding box center [671, 383] width 514 height 233
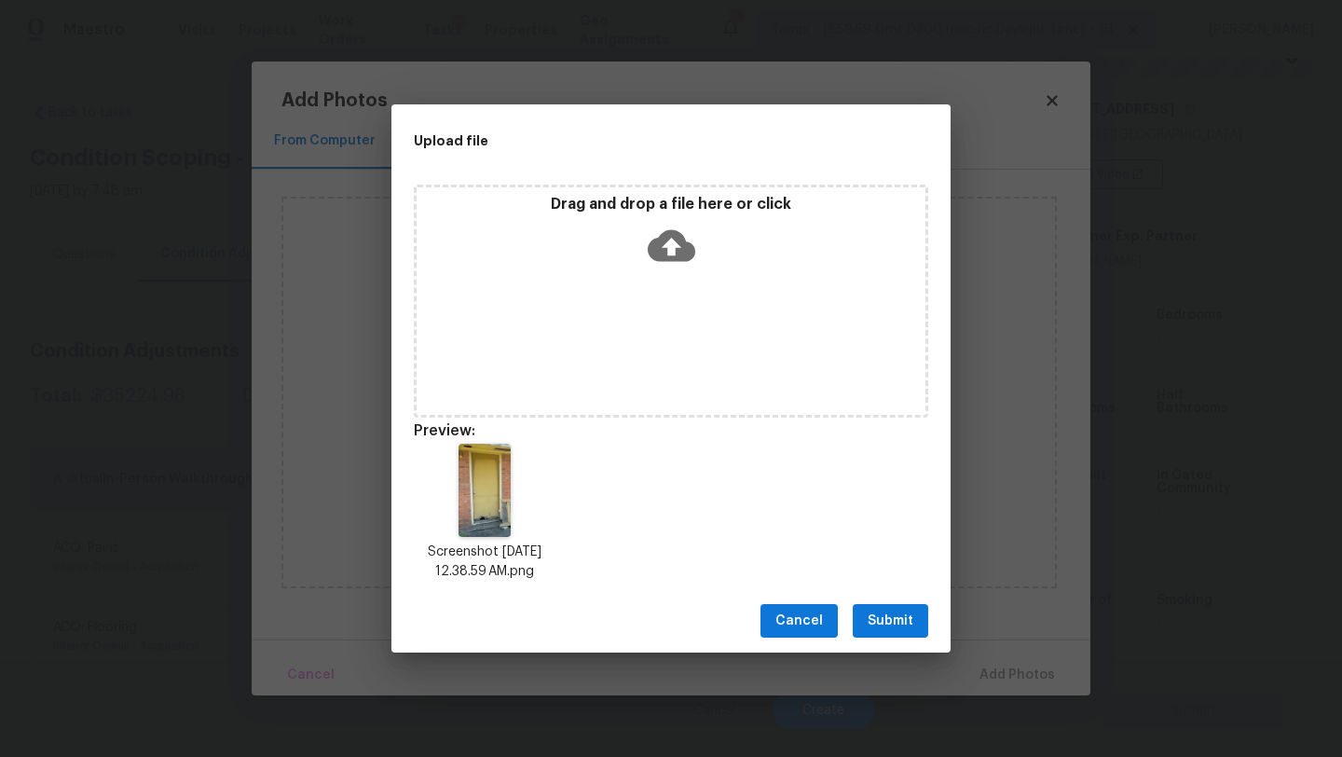
click at [886, 622] on span "Submit" at bounding box center [891, 620] width 46 height 23
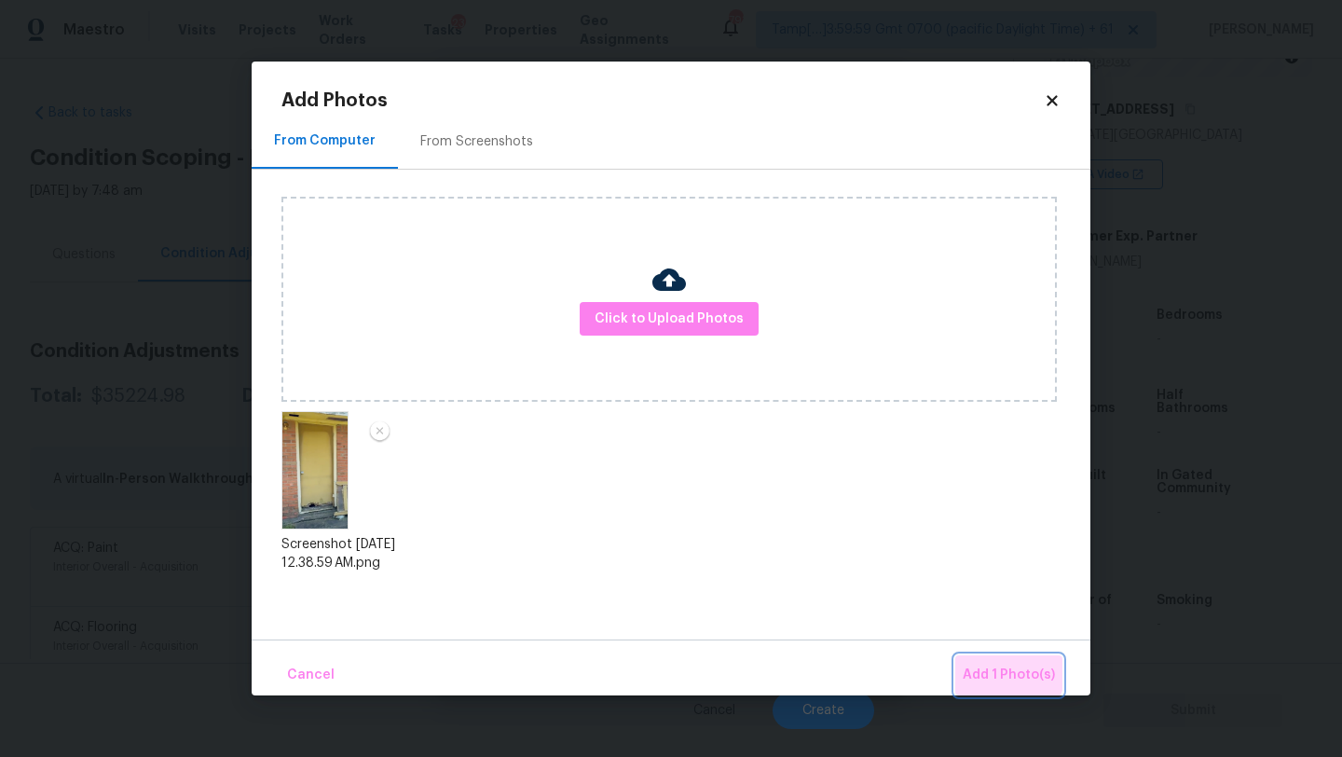
click at [993, 663] on span "Add 1 Photo(s)" at bounding box center [1009, 674] width 92 height 23
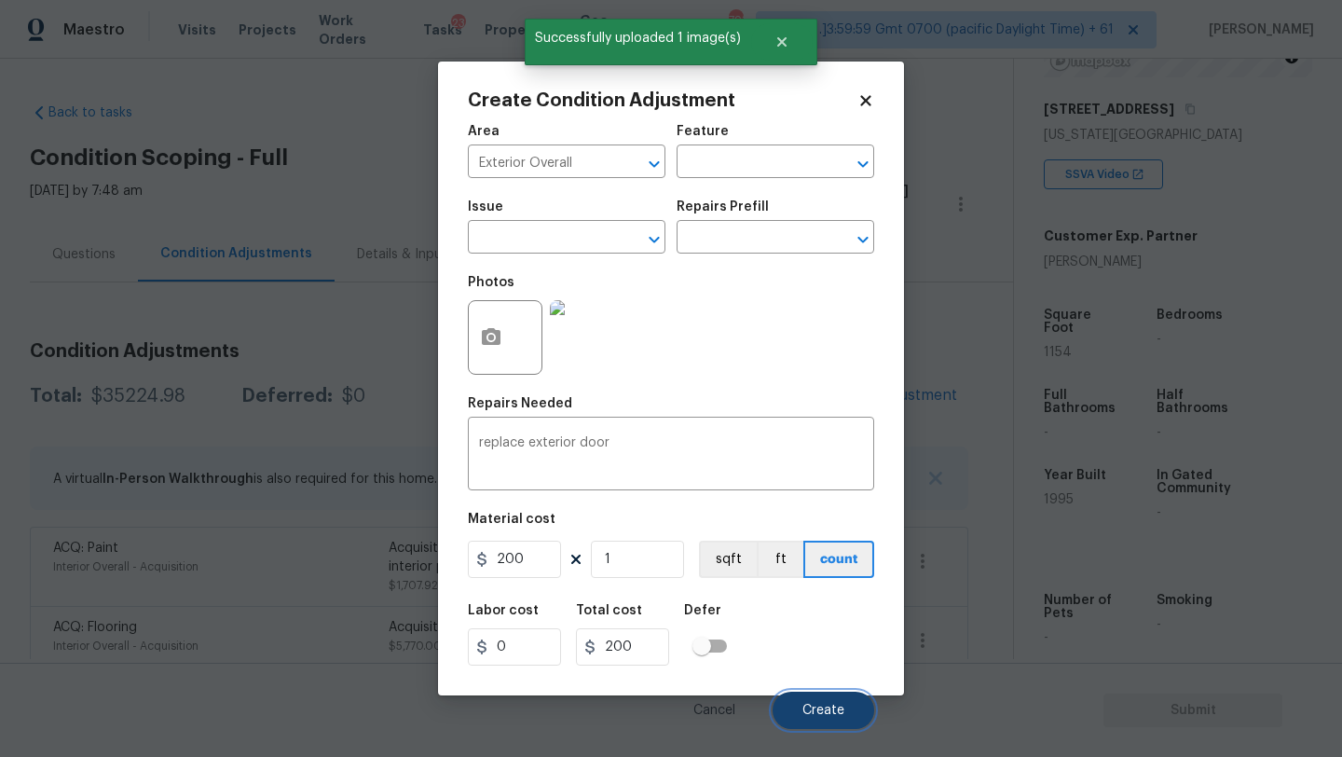
click at [817, 705] on span "Create" at bounding box center [823, 711] width 42 height 14
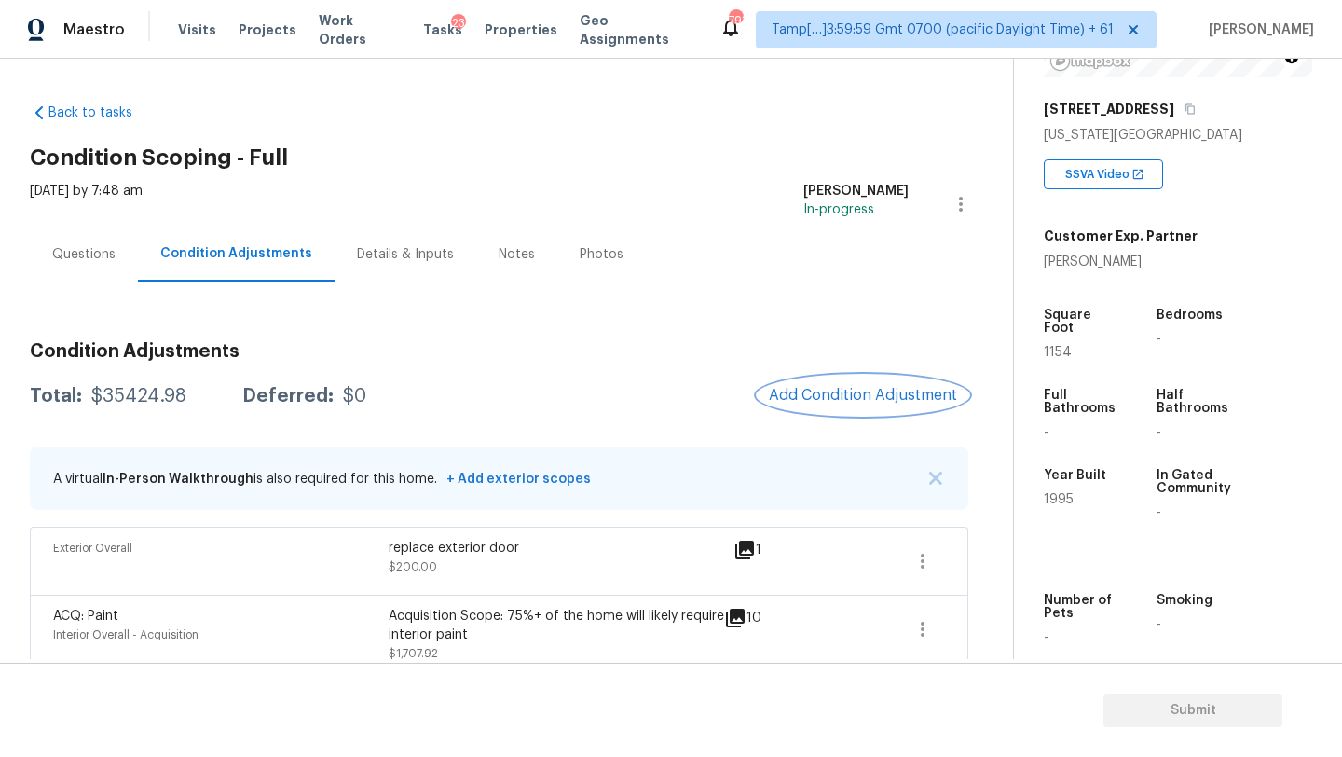
click at [874, 397] on span "Add Condition Adjustment" at bounding box center [863, 395] width 188 height 17
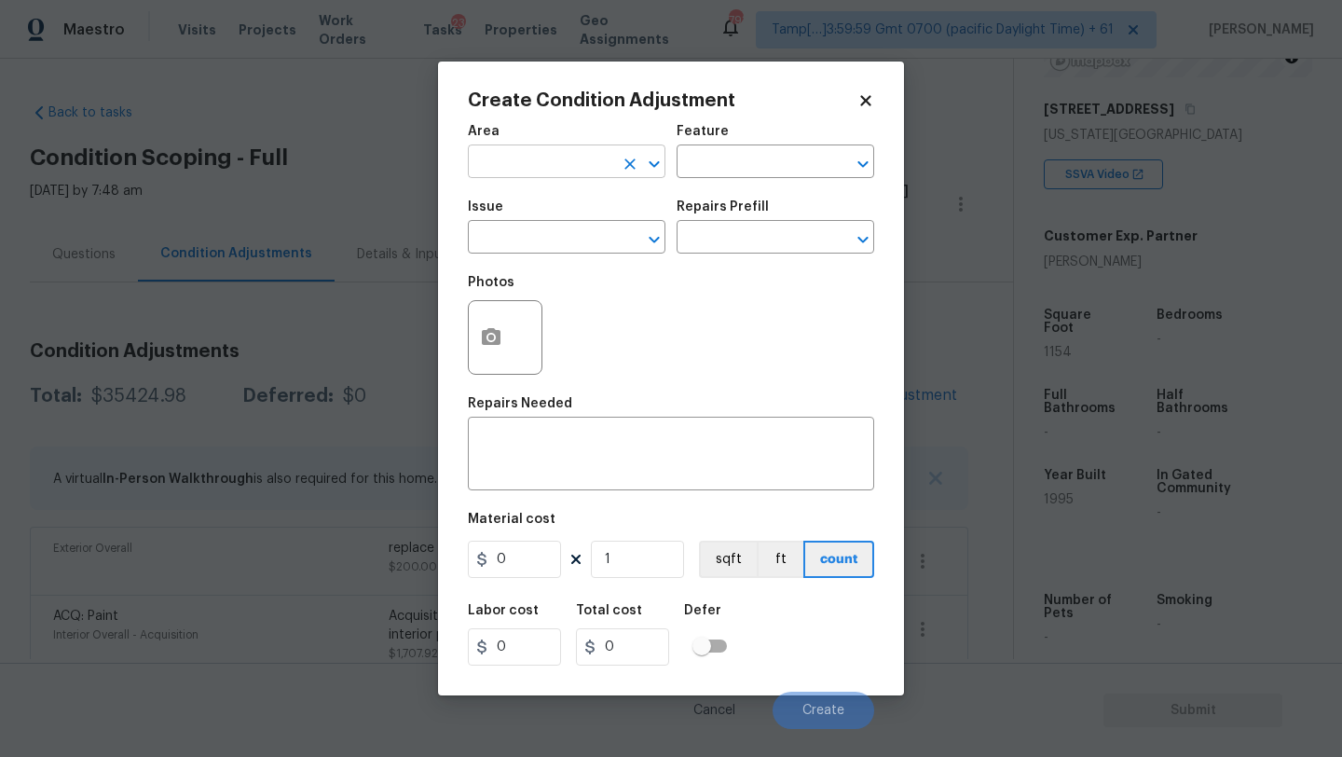
click at [519, 156] on input "text" at bounding box center [540, 163] width 145 height 29
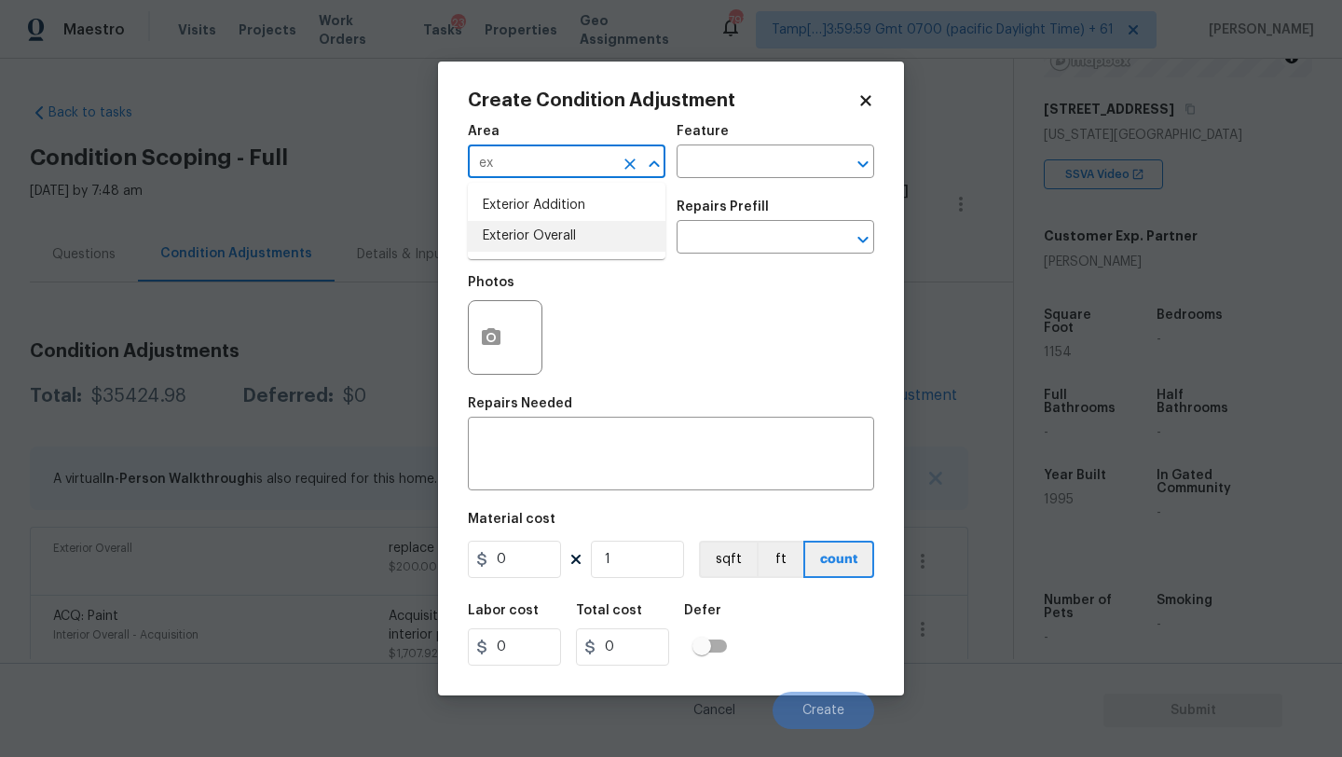
click at [536, 239] on li "Exterior Overall" at bounding box center [567, 236] width 198 height 31
type input "Exterior Overall"
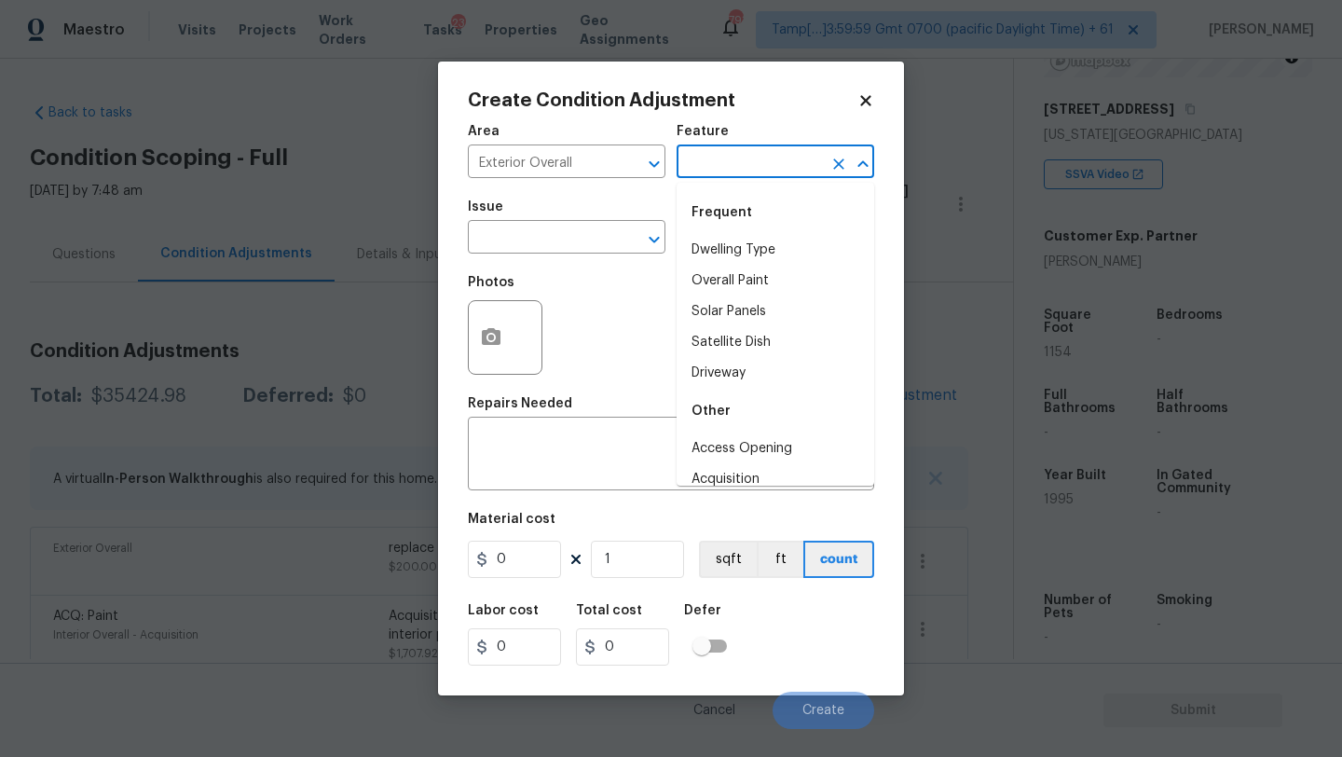
click at [764, 154] on input "text" at bounding box center [749, 163] width 145 height 29
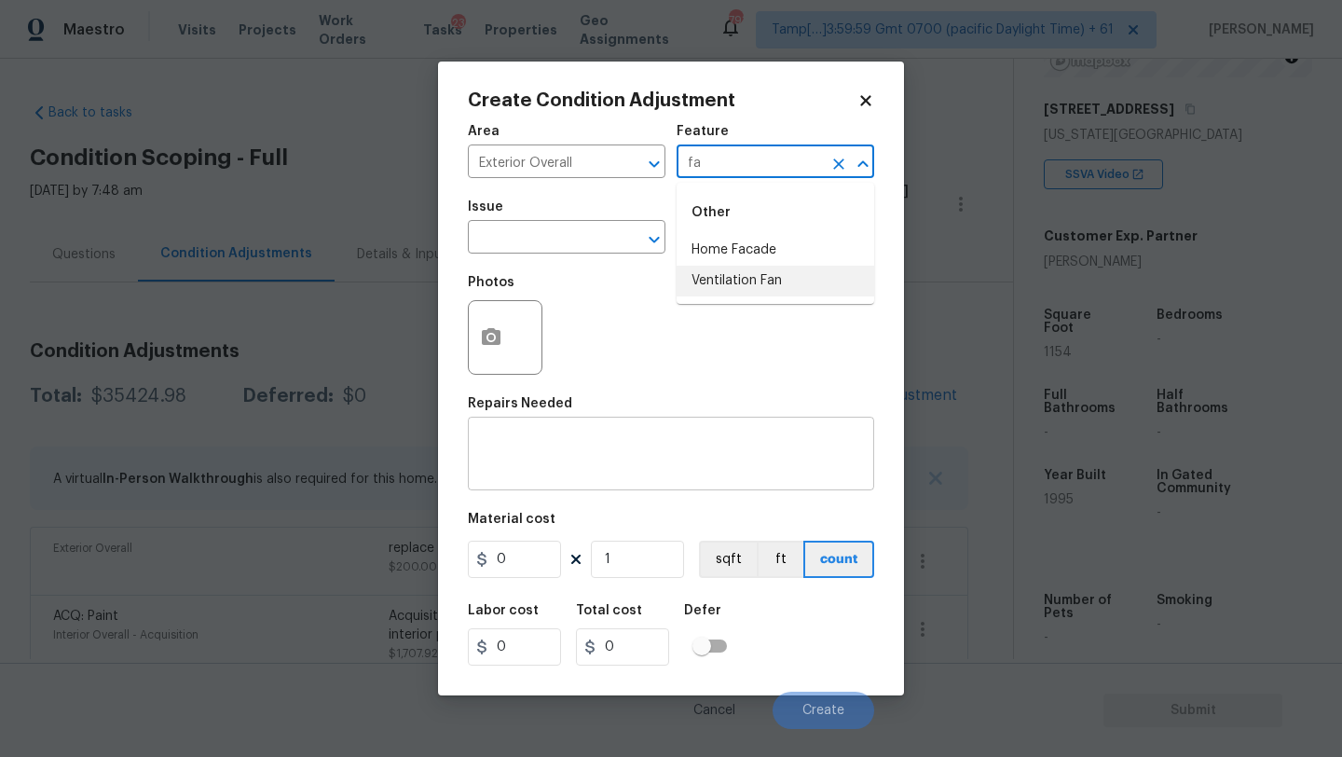
type input "fa"
click at [656, 452] on textarea at bounding box center [671, 455] width 384 height 39
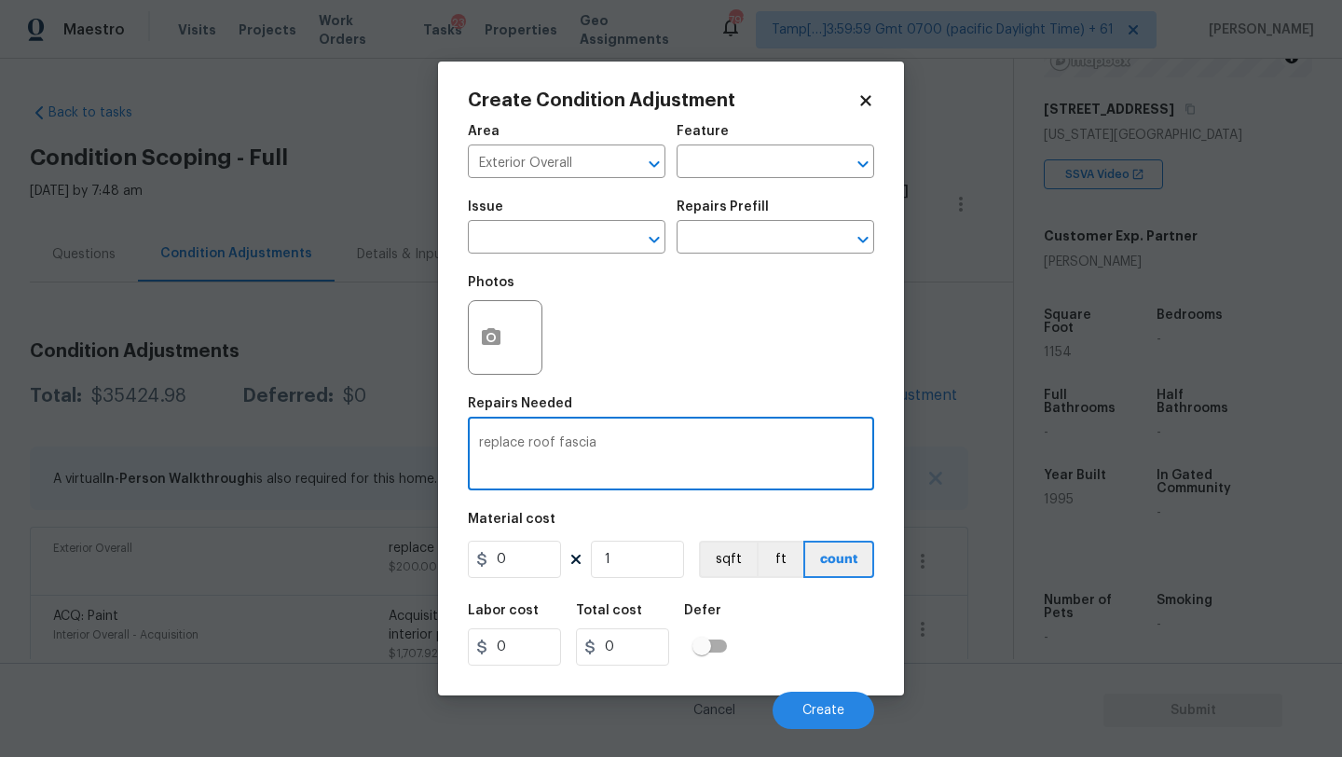
type textarea "replace roof fascia"
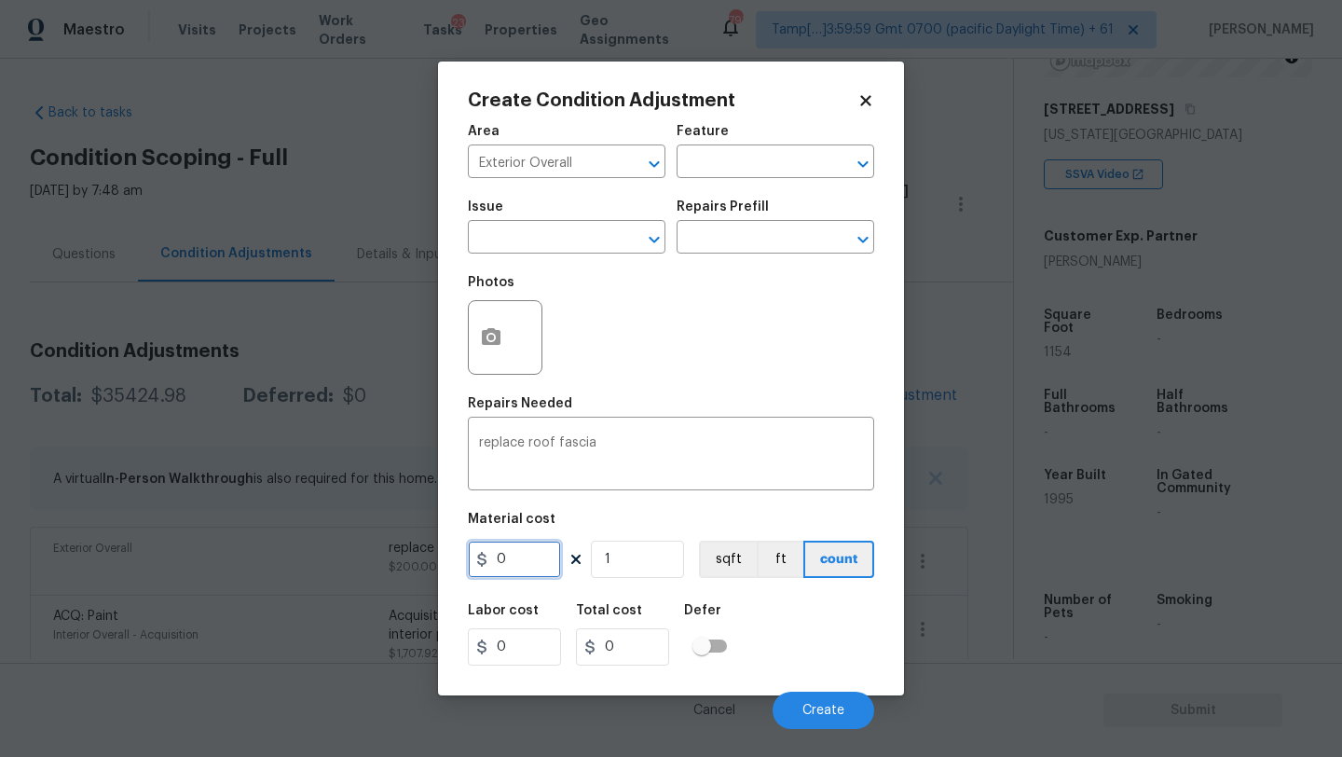
click at [531, 559] on input "0" at bounding box center [514, 558] width 93 height 37
type input "1500"
click at [496, 356] on button "button" at bounding box center [491, 337] width 45 height 73
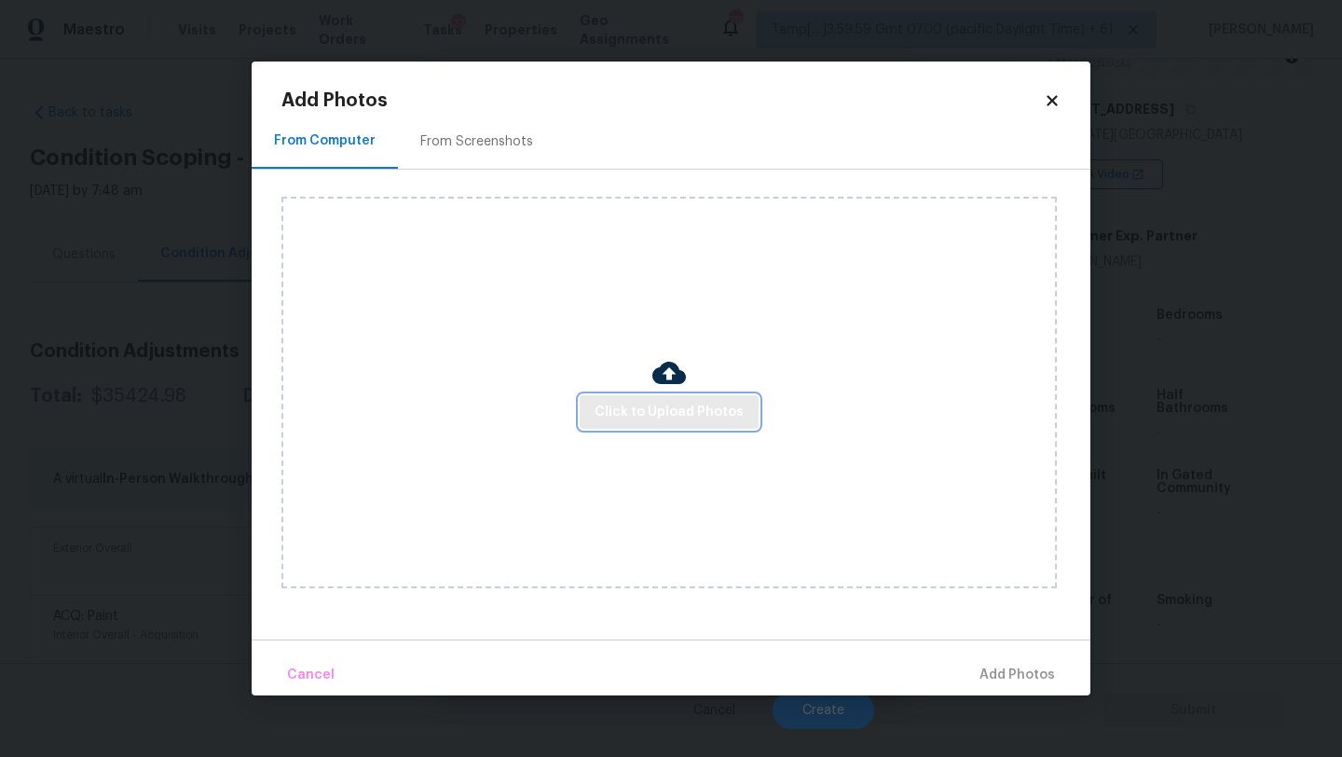
click at [636, 418] on span "Click to Upload Photos" at bounding box center [669, 412] width 149 height 23
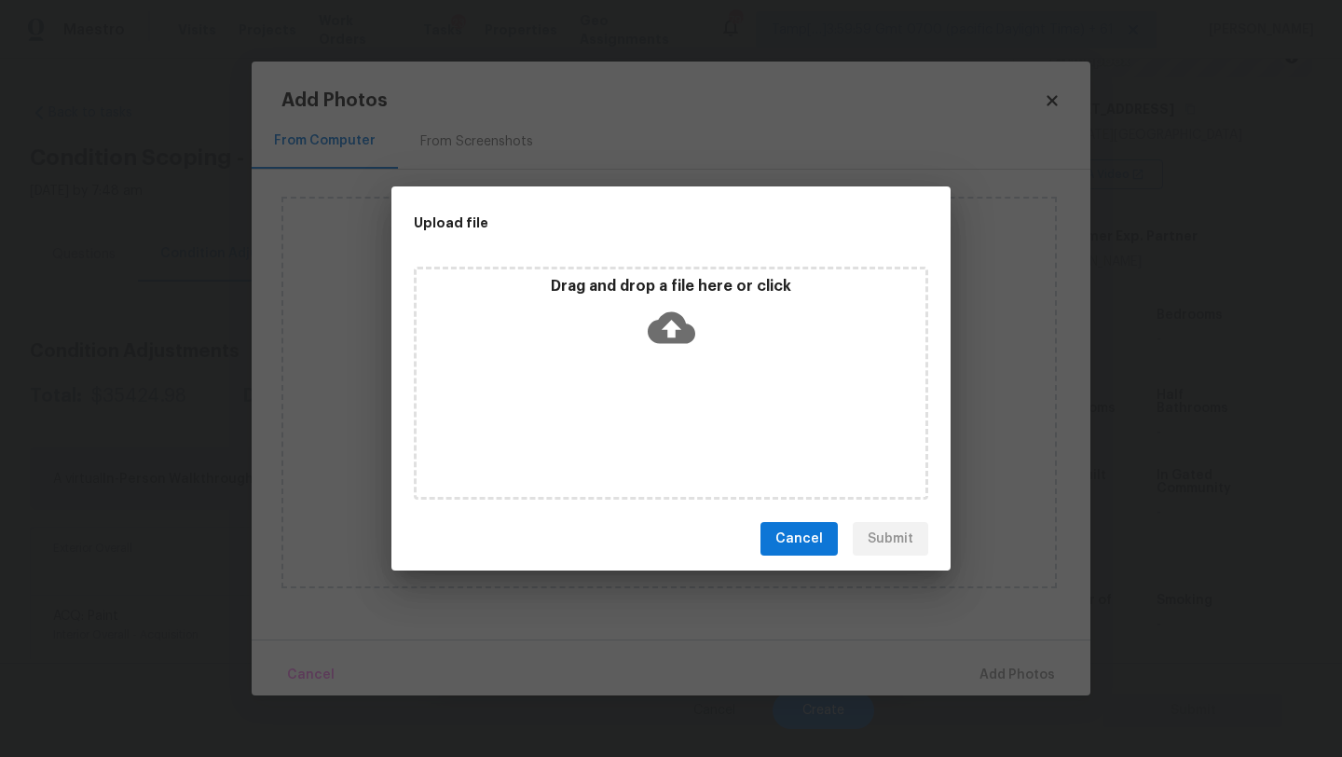
click at [664, 375] on div "Drag and drop a file here or click" at bounding box center [671, 383] width 514 height 233
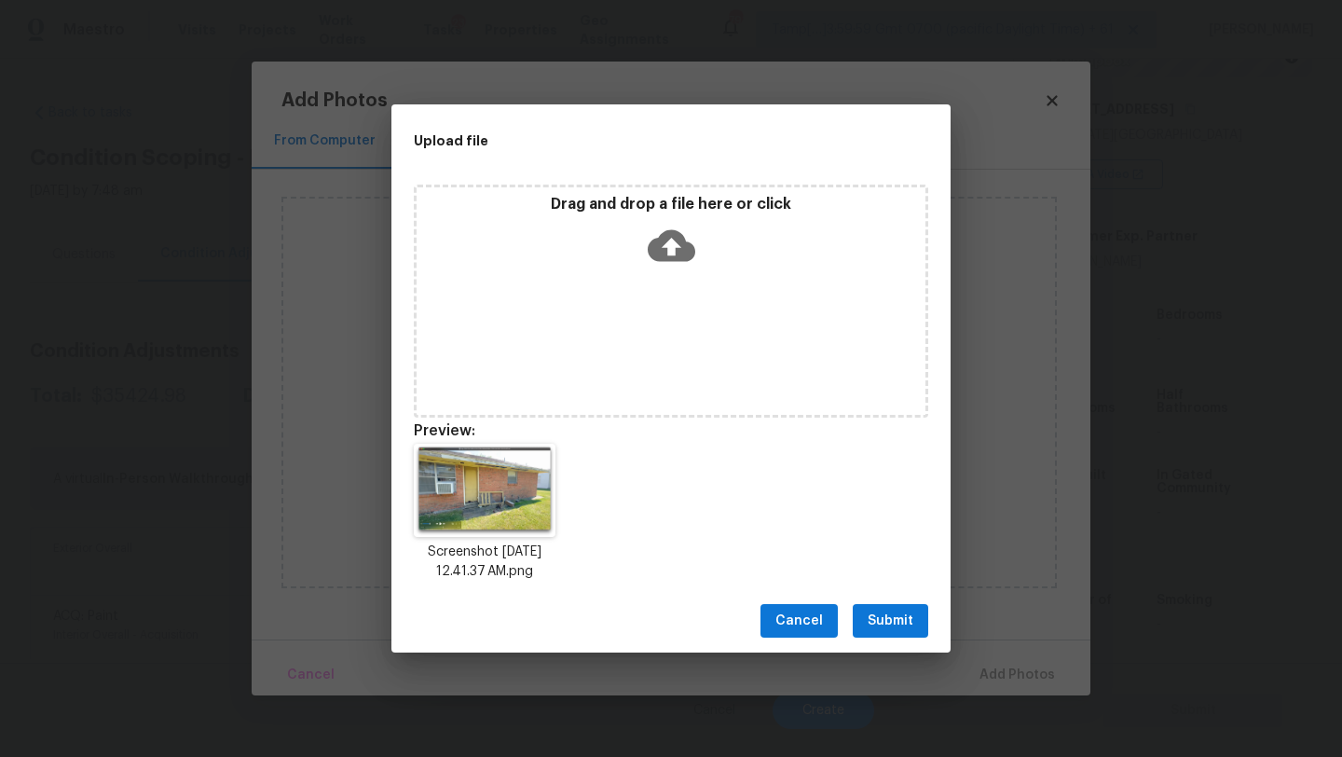
click at [893, 622] on span "Submit" at bounding box center [891, 620] width 46 height 23
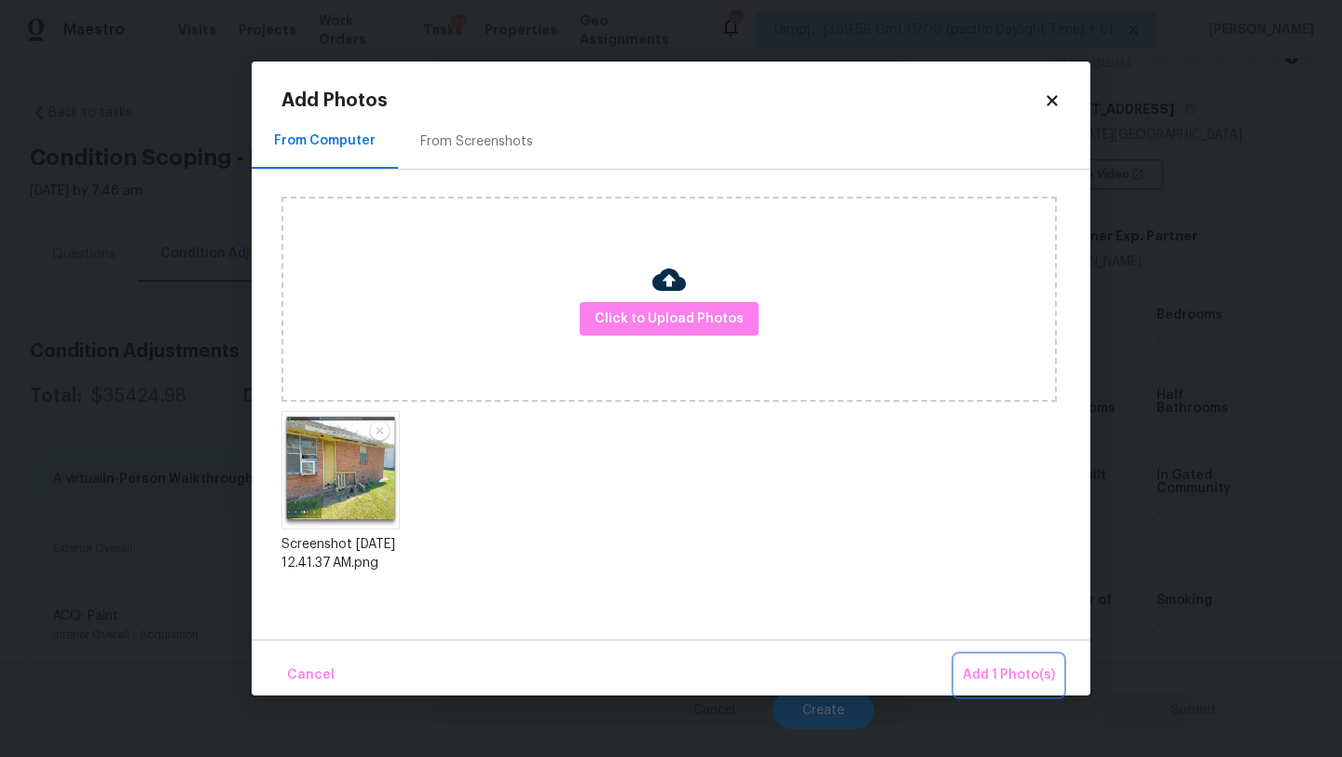
click at [982, 671] on span "Add 1 Photo(s)" at bounding box center [1009, 674] width 92 height 23
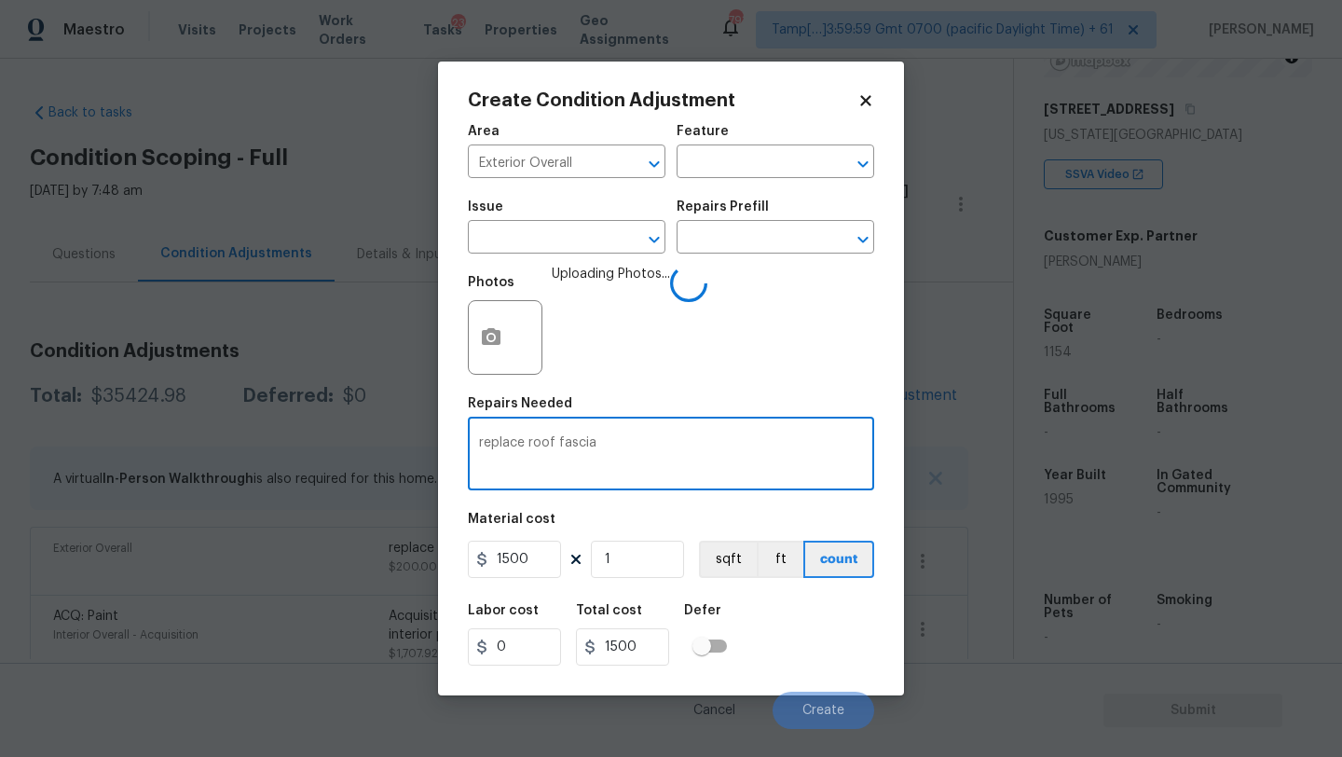
click at [627, 445] on textarea "replace roof fascia" at bounding box center [671, 455] width 384 height 39
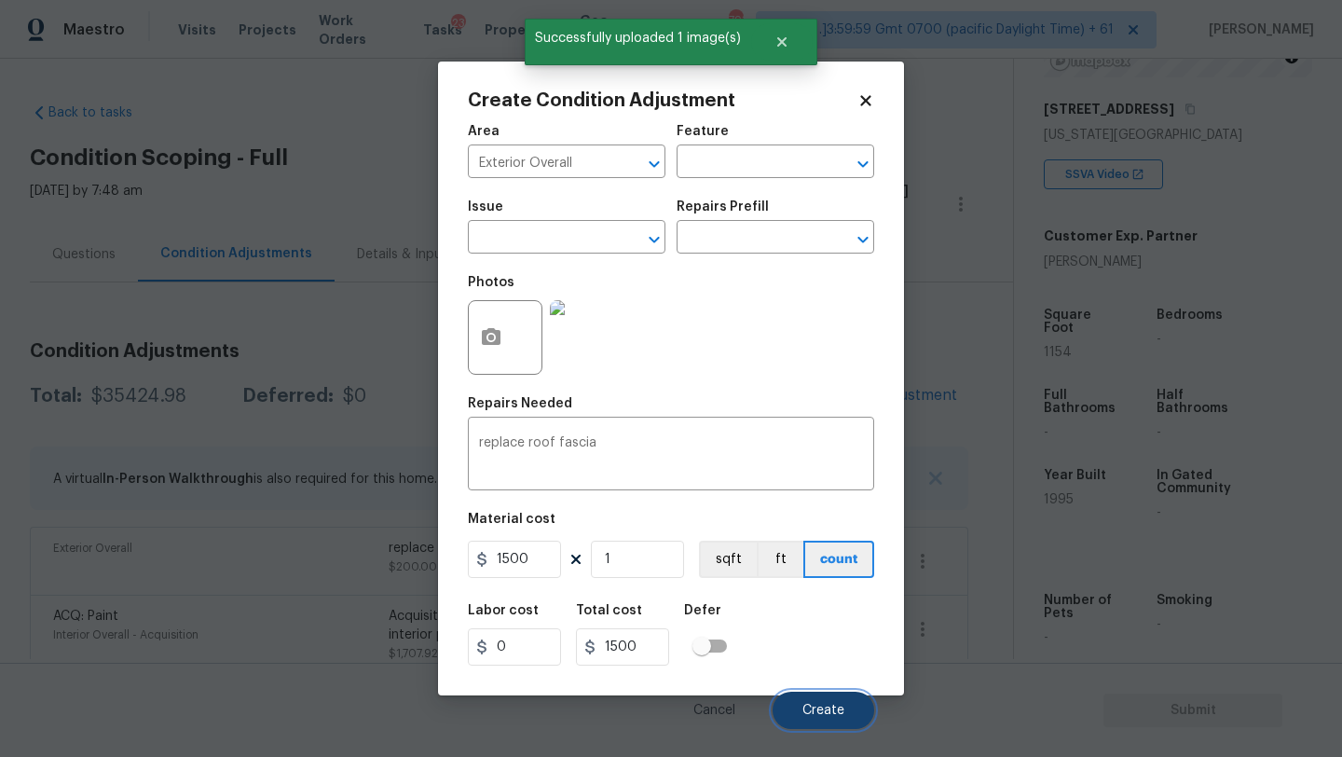
click at [825, 705] on span "Create" at bounding box center [823, 711] width 42 height 14
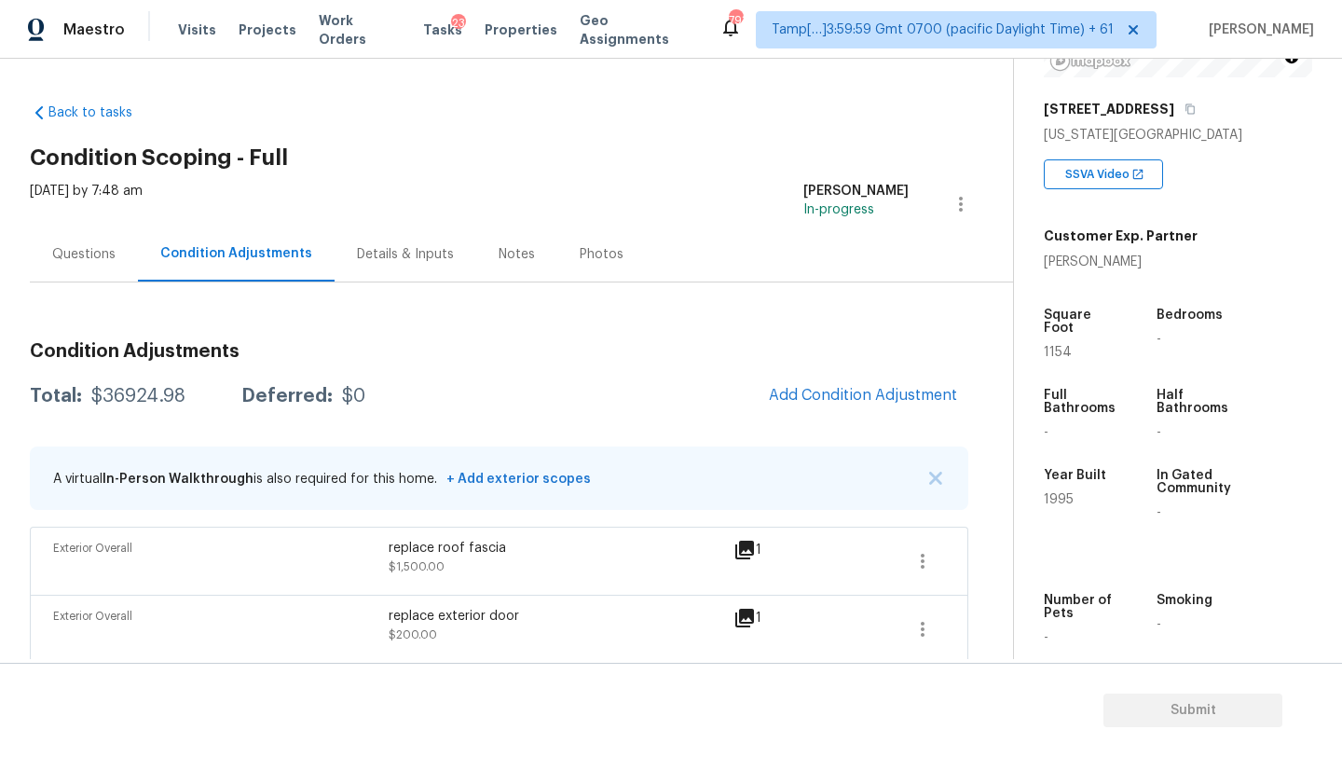
click at [117, 272] on div "Questions" at bounding box center [84, 253] width 108 height 55
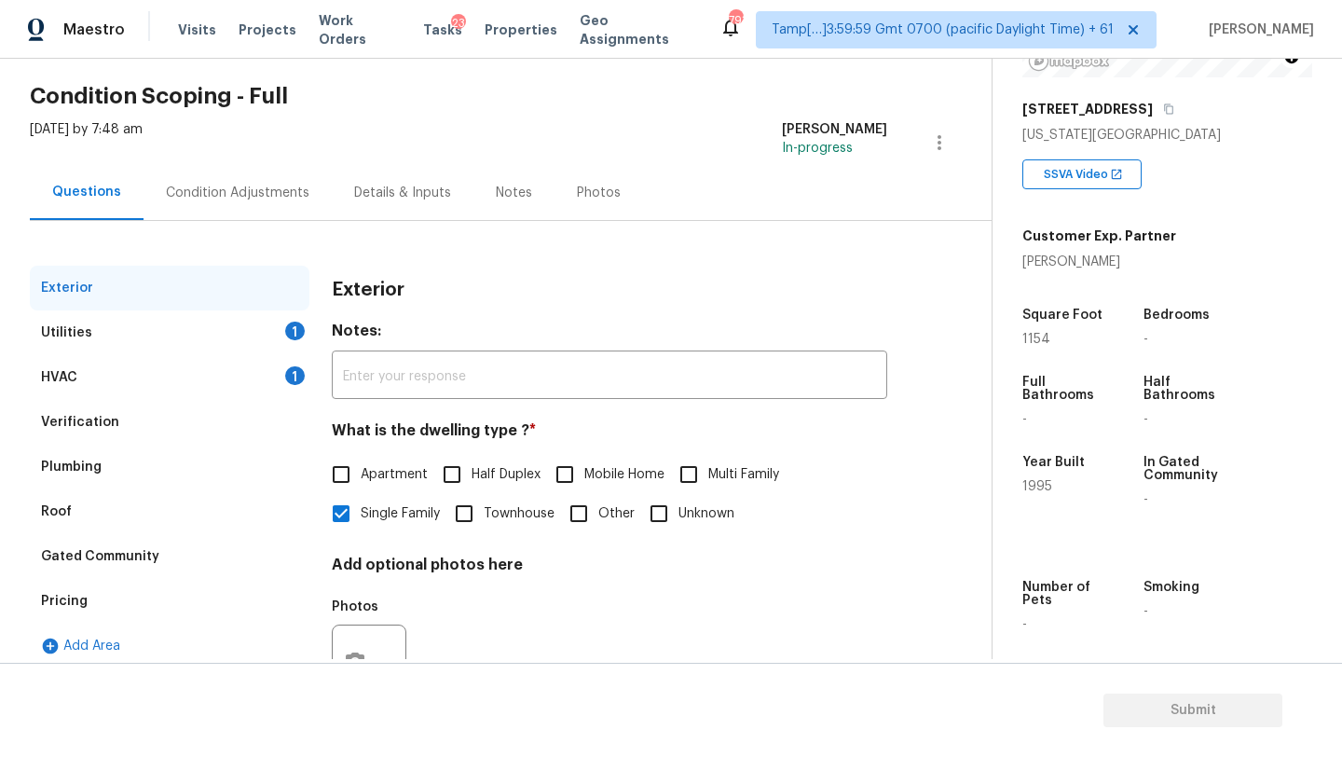
scroll to position [112, 0]
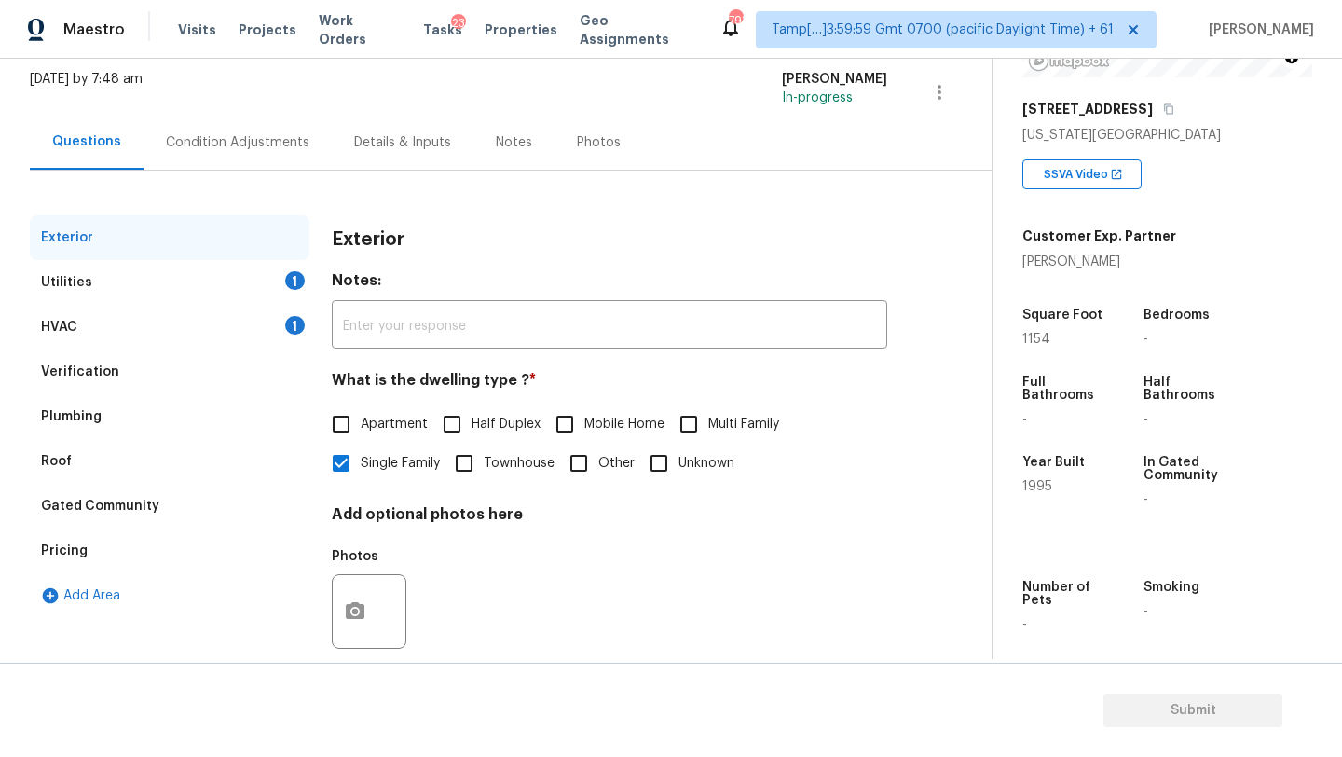
click at [124, 349] on div "HVAC 1" at bounding box center [170, 327] width 280 height 45
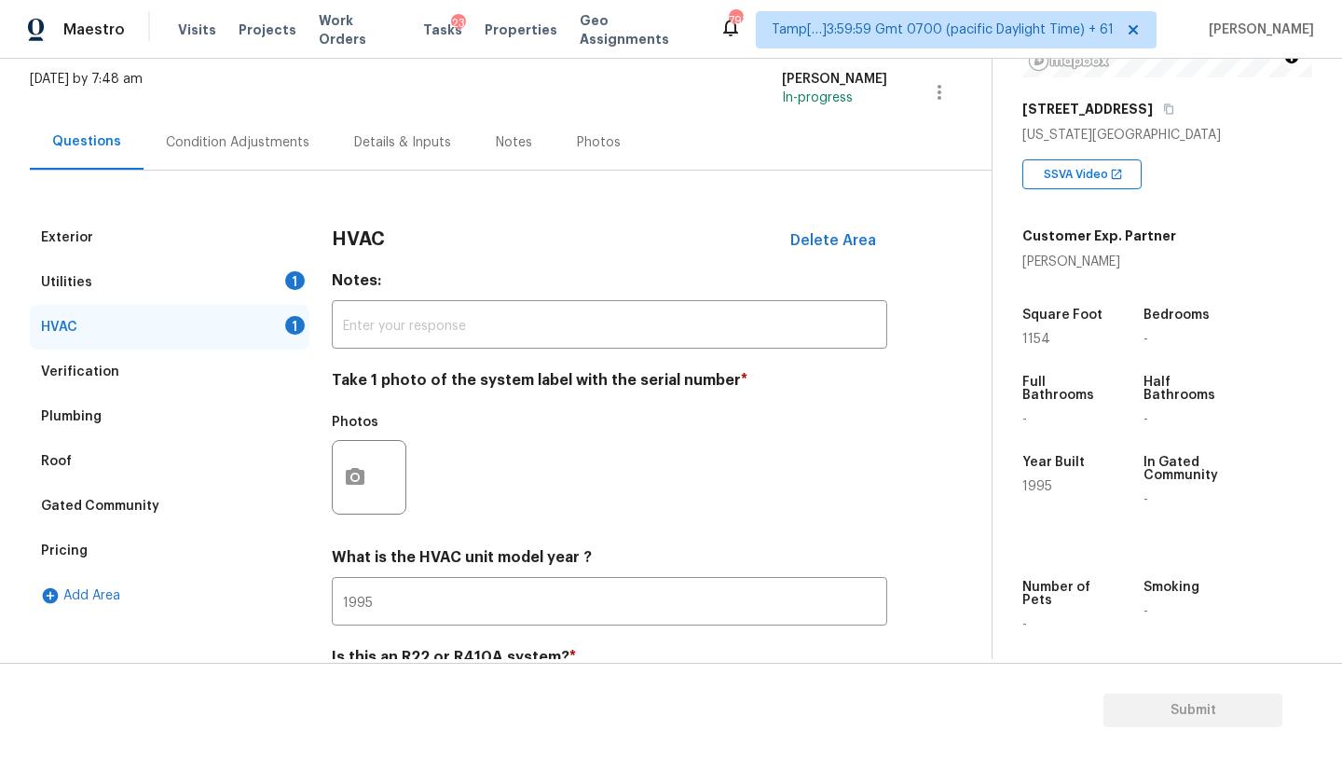
click at [177, 372] on div "Verification" at bounding box center [170, 371] width 280 height 45
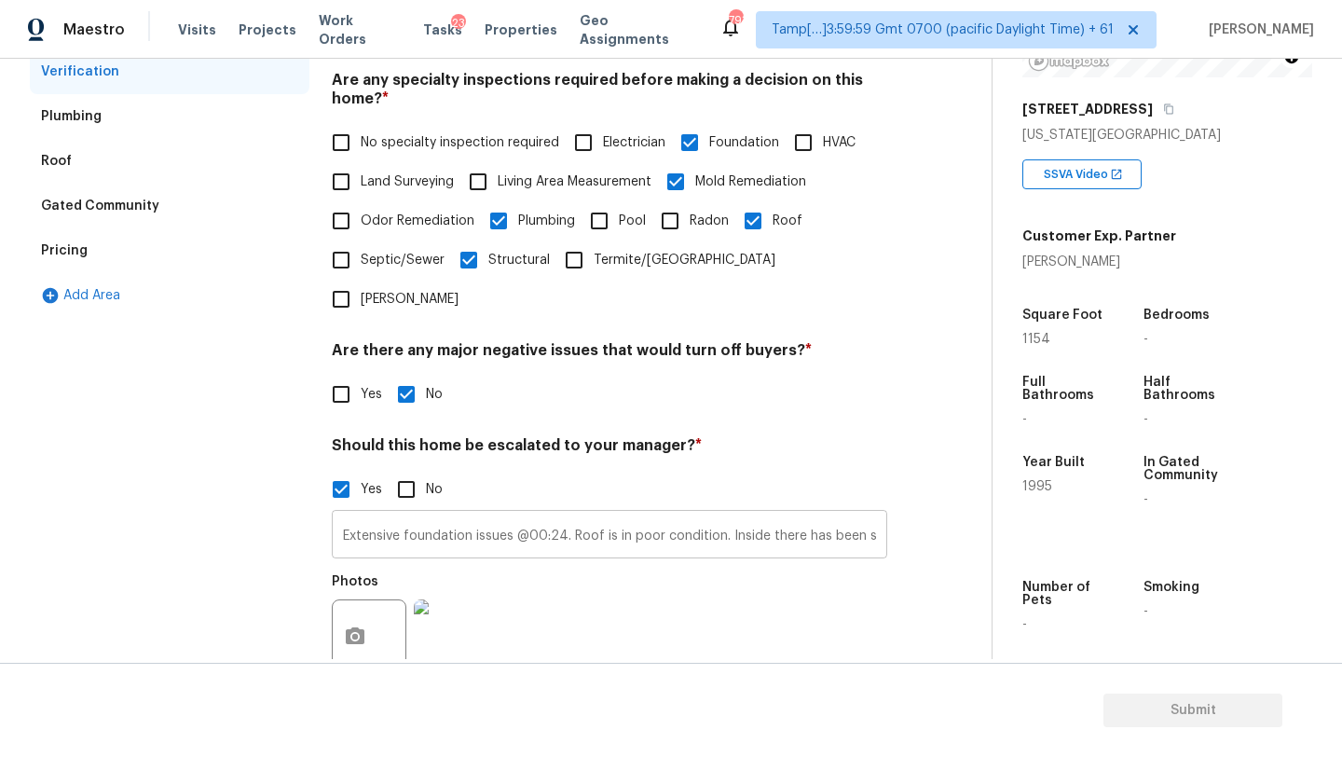
scroll to position [425, 0]
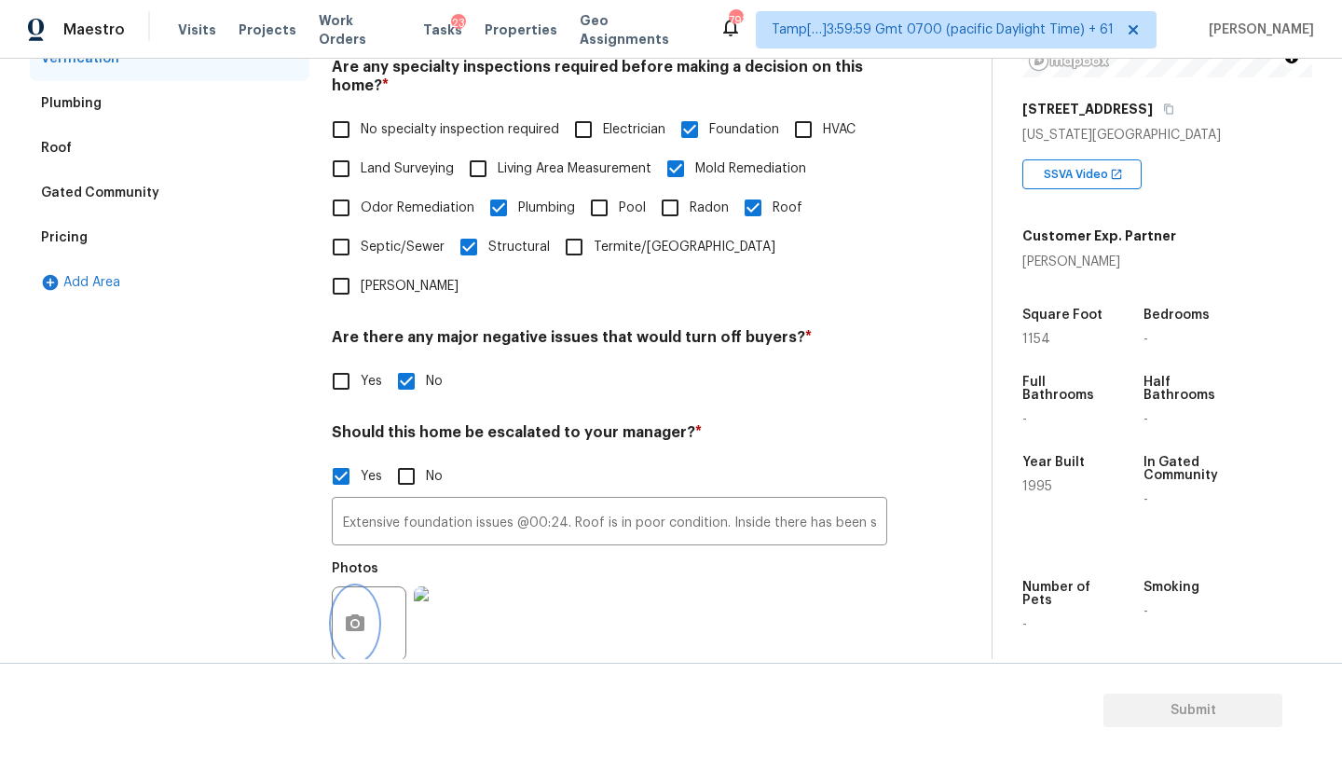
click at [351, 614] on icon "button" at bounding box center [355, 622] width 19 height 17
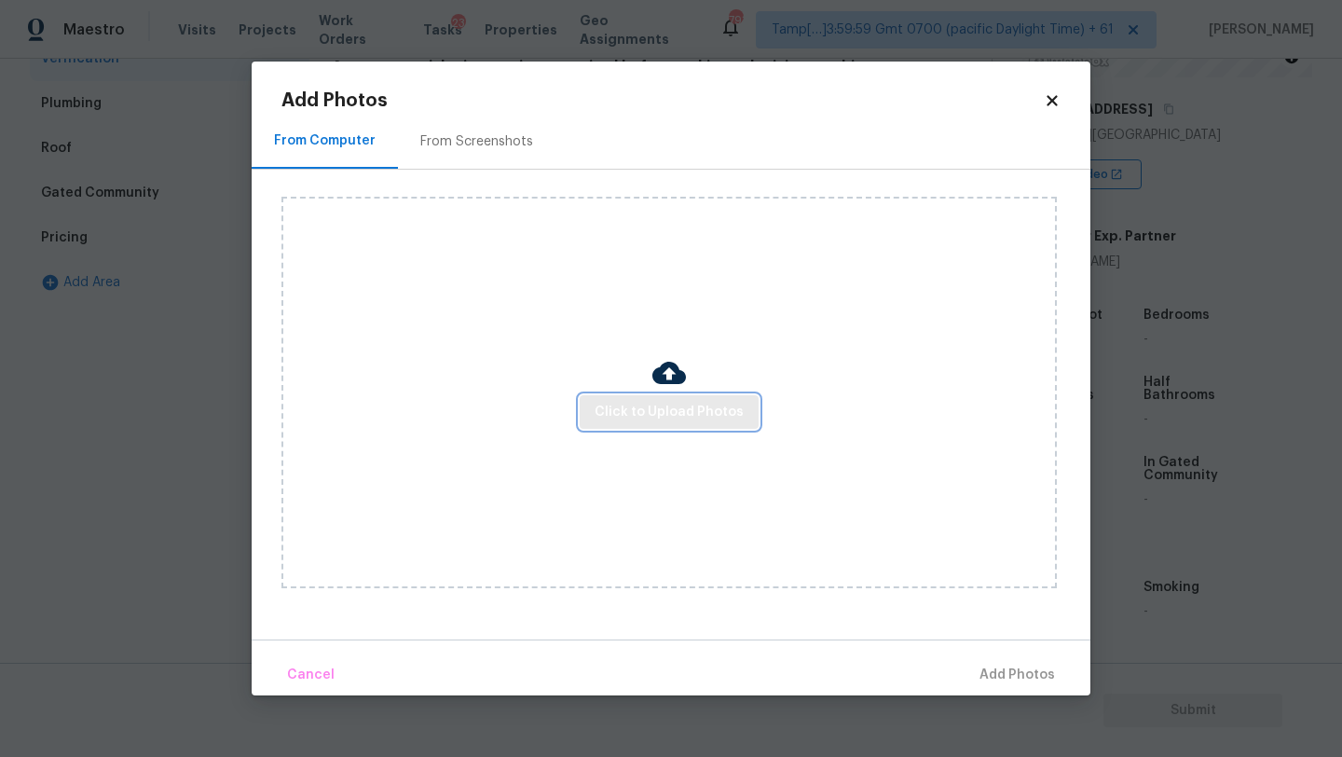
click at [652, 413] on span "Click to Upload Photos" at bounding box center [669, 412] width 149 height 23
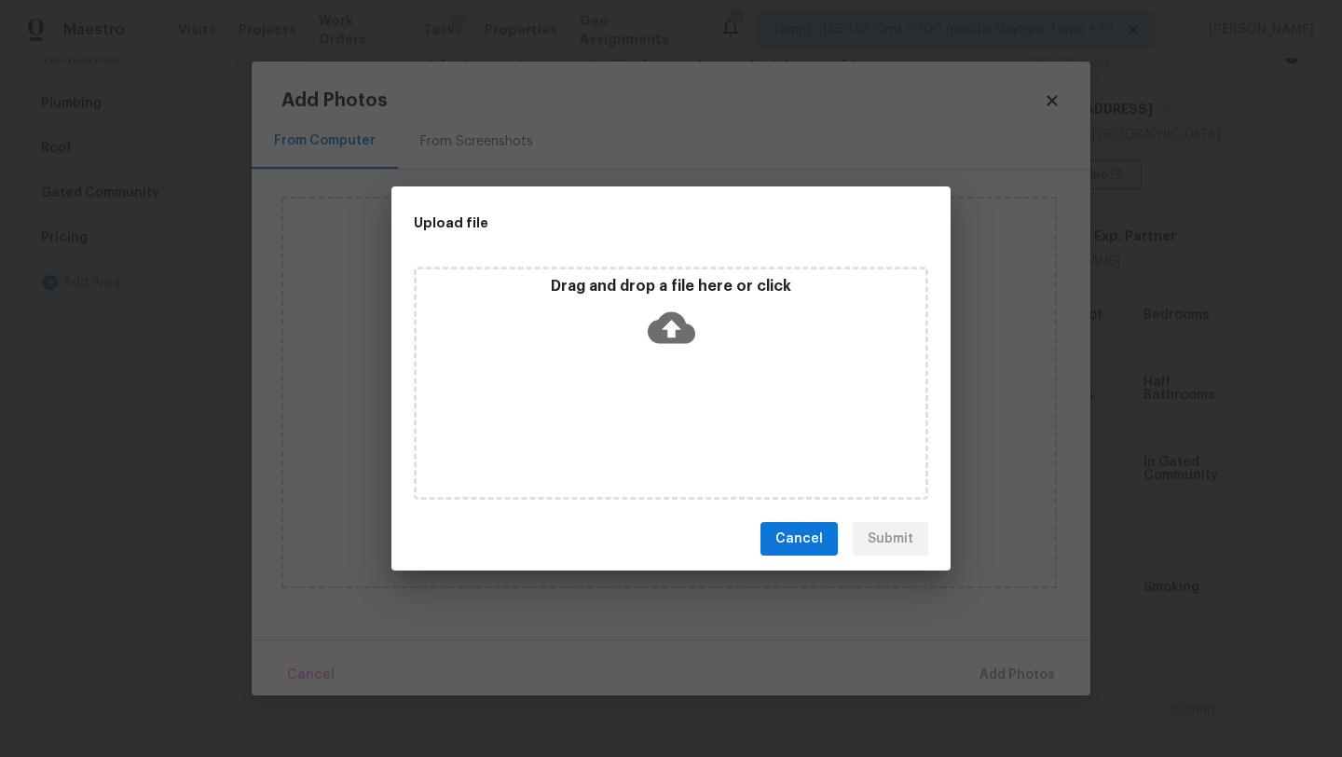
click at [654, 359] on div "Drag and drop a file here or click" at bounding box center [671, 383] width 514 height 233
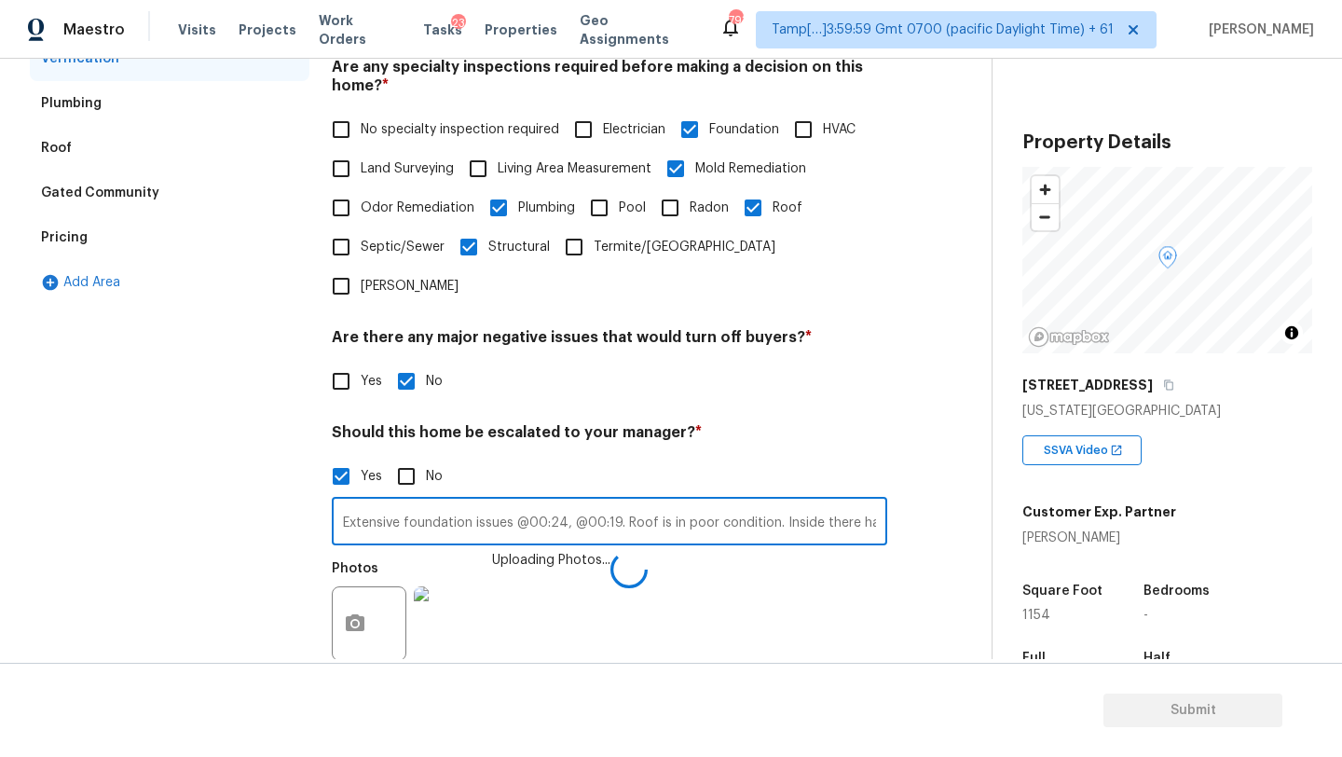
scroll to position [276, 0]
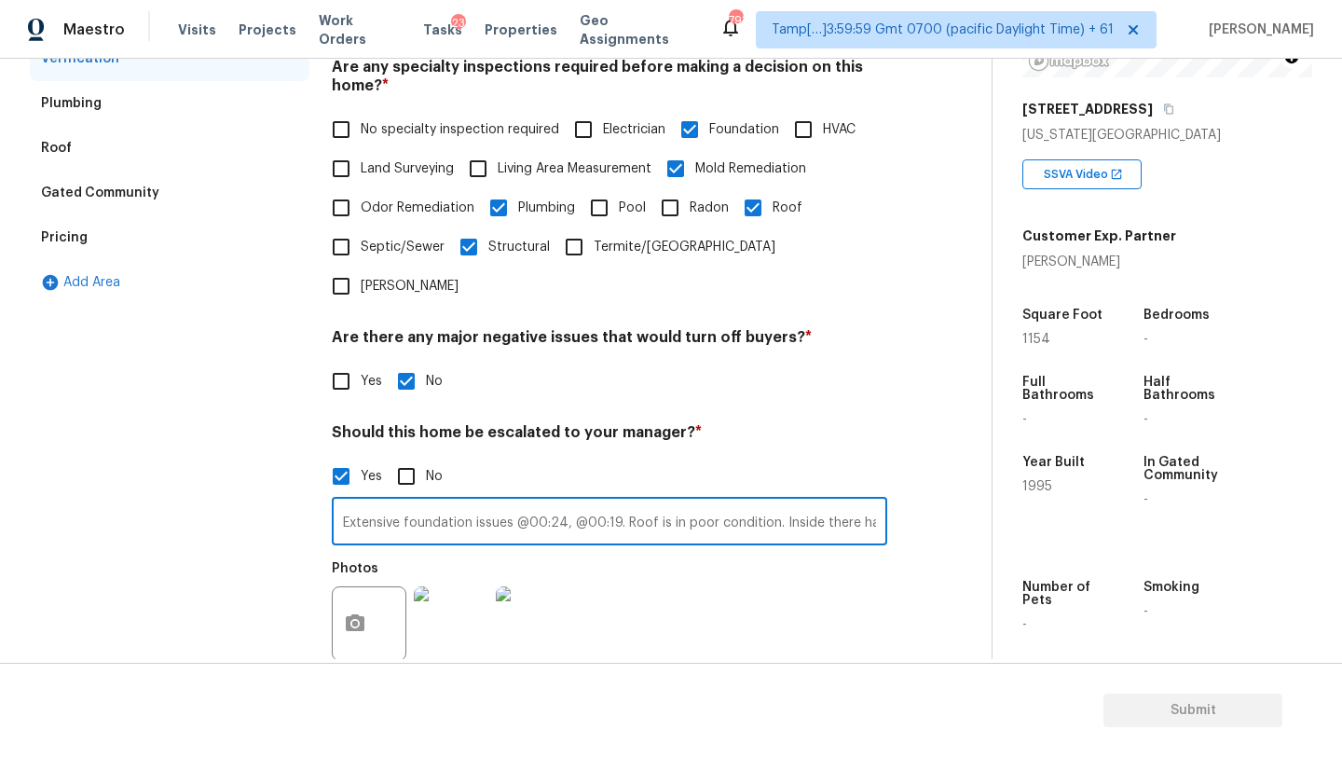
click at [747, 501] on input "Extensive foundation issues @00:24, @00:19. Roof is in poor condition. Inside t…" at bounding box center [609, 523] width 555 height 44
click at [876, 501] on input "Extensive foundation issues @00:24, @00:19. Roof is in poor condition. Inside t…" at bounding box center [609, 523] width 555 height 44
type input "Extensive foundation issues @00:24, @00:19. Roof is in poor condition. Inside t…"
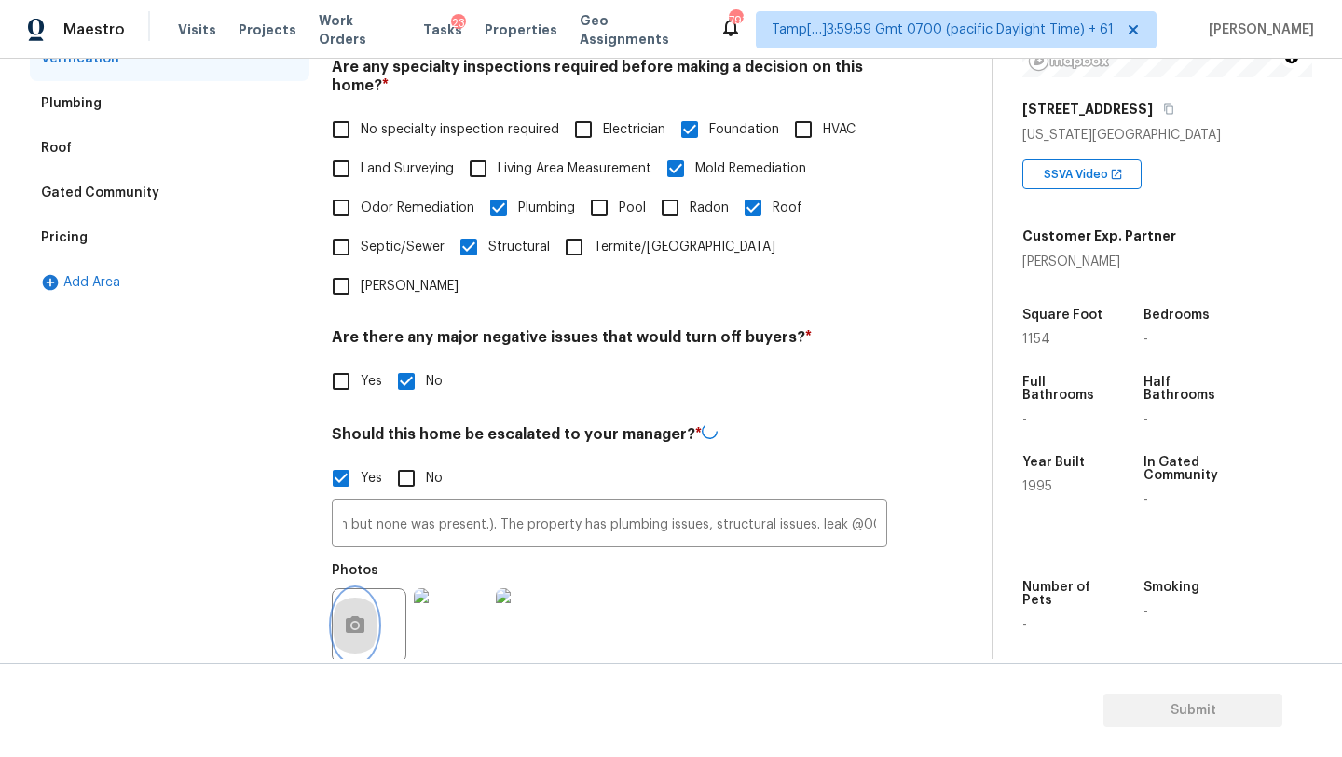
click at [357, 616] on icon "button" at bounding box center [355, 624] width 19 height 17
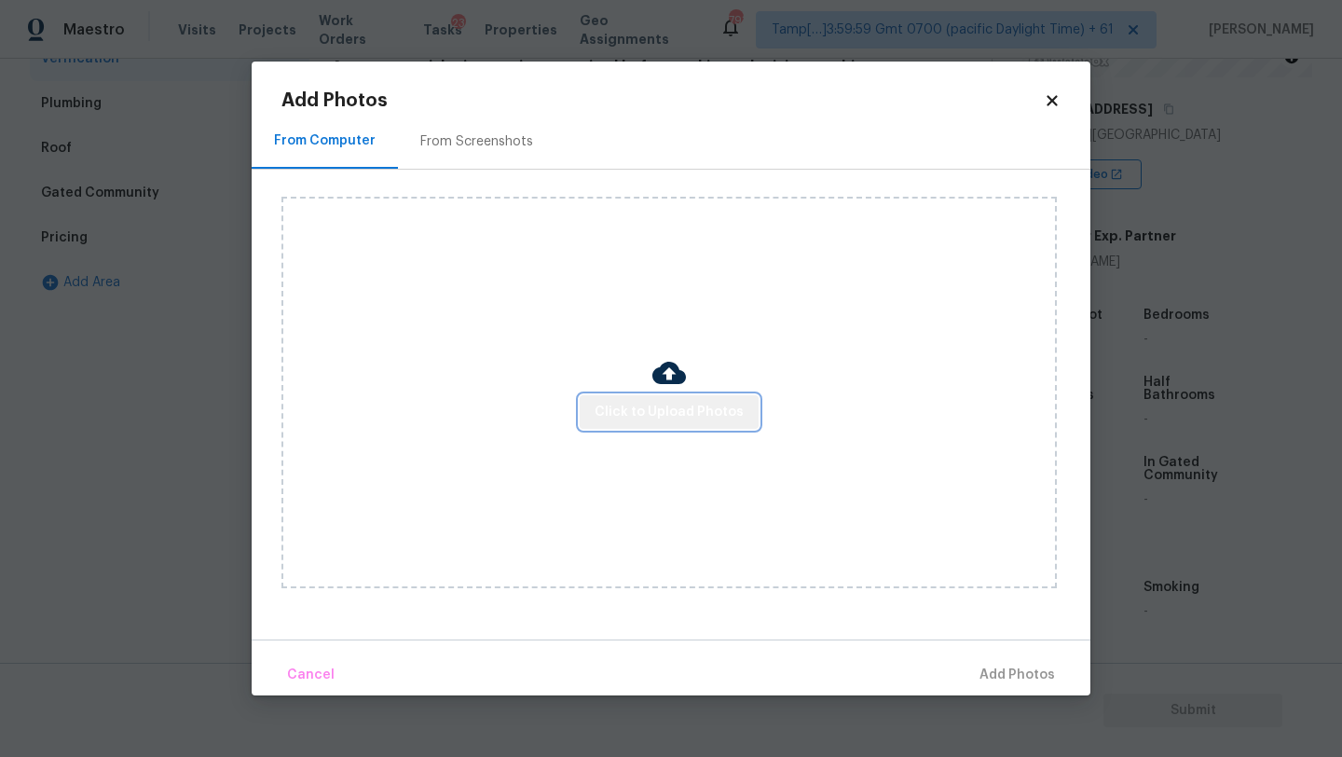
click at [684, 411] on span "Click to Upload Photos" at bounding box center [669, 412] width 149 height 23
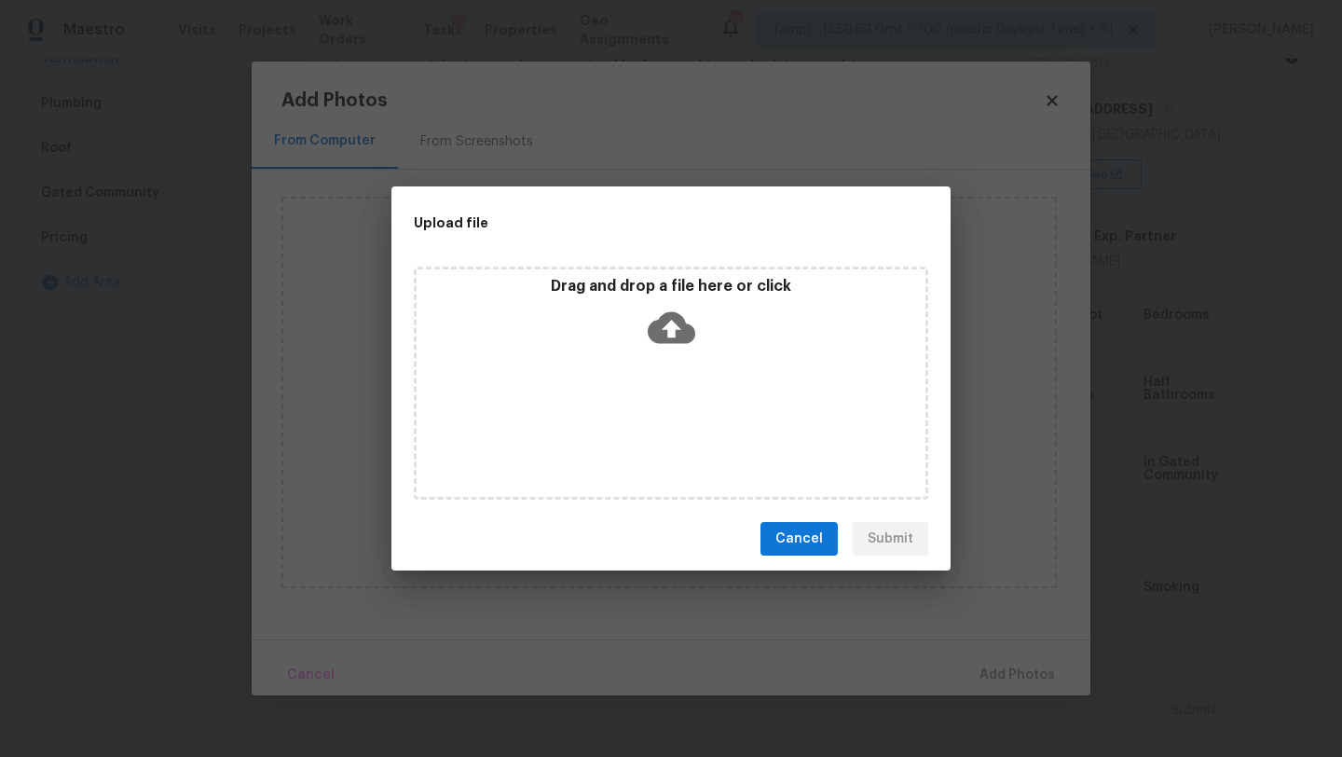
click at [683, 366] on div "Drag and drop a file here or click" at bounding box center [671, 383] width 514 height 233
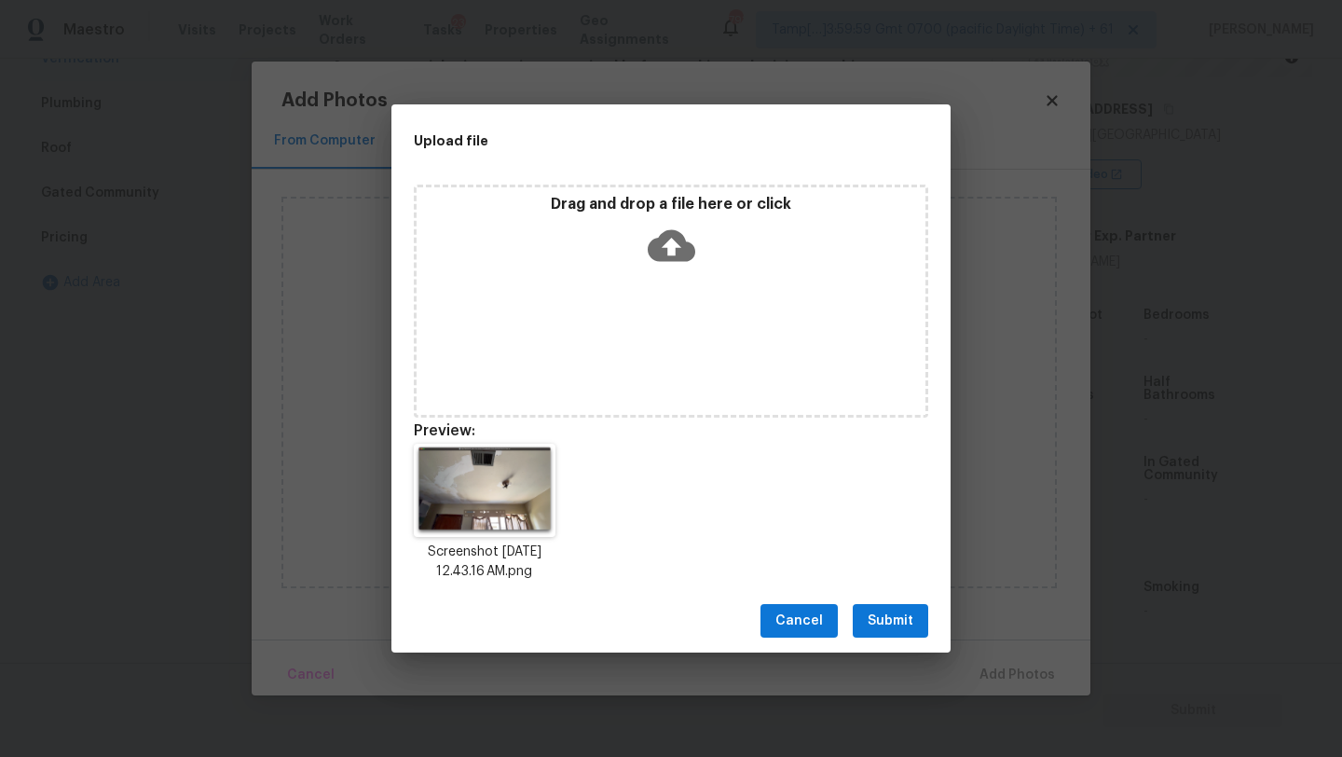
click at [884, 615] on span "Submit" at bounding box center [891, 620] width 46 height 23
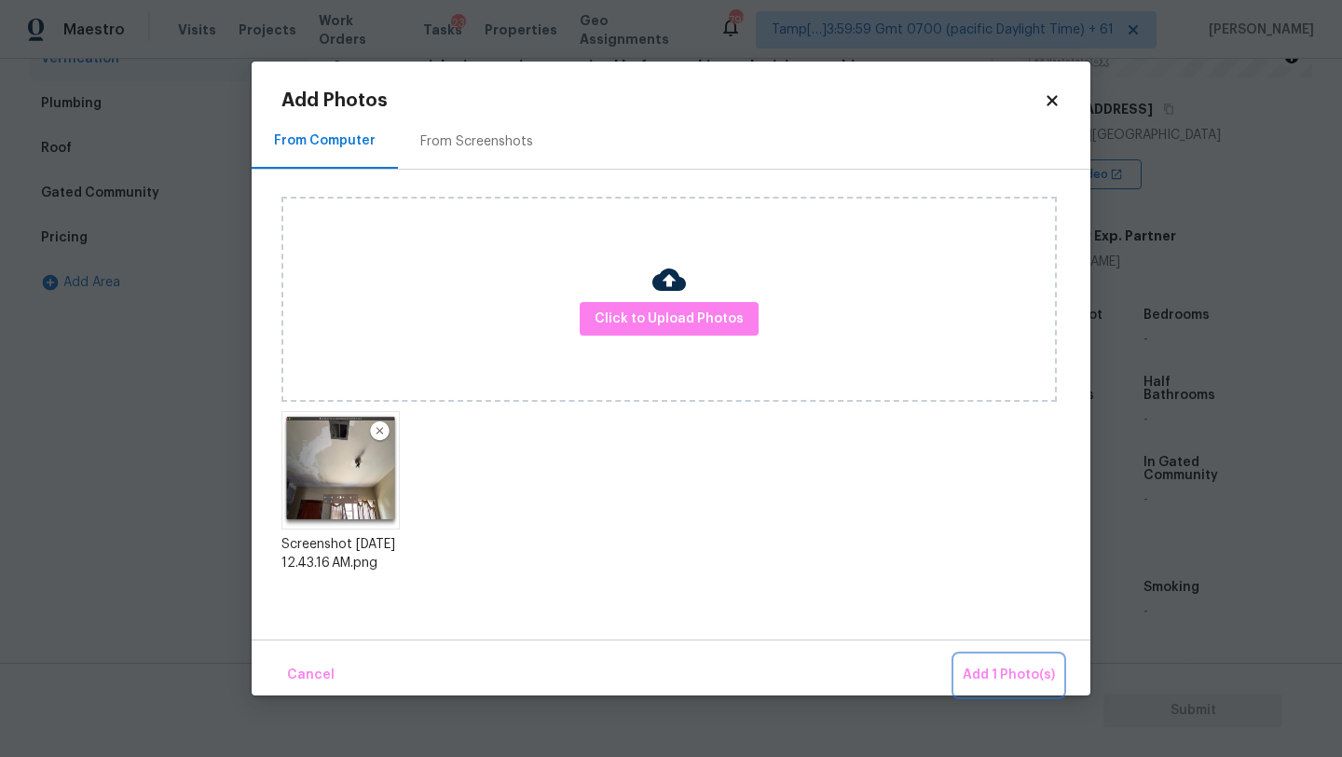
click at [992, 668] on span "Add 1 Photo(s)" at bounding box center [1009, 674] width 92 height 23
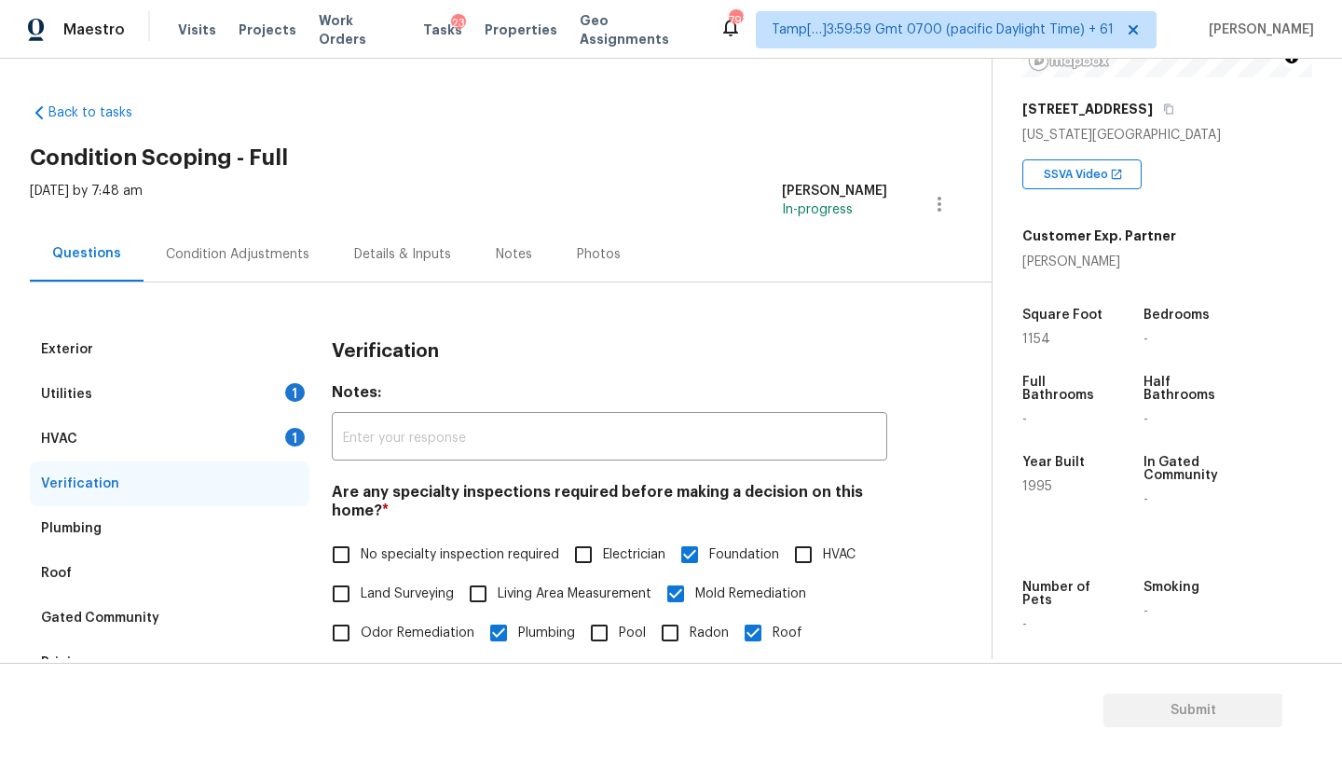
click at [265, 275] on div "Condition Adjustments" at bounding box center [238, 253] width 188 height 55
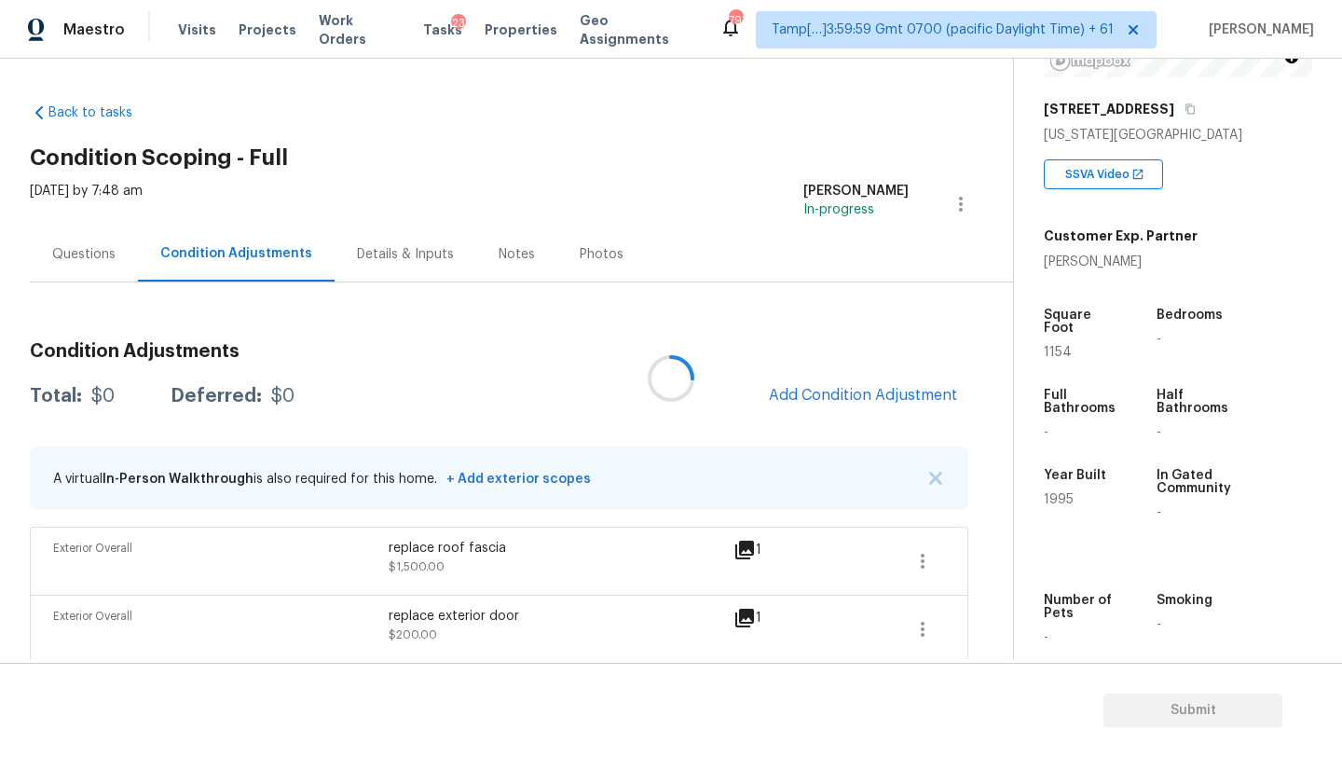
click at [880, 396] on div at bounding box center [671, 378] width 1342 height 757
click at [880, 396] on span "Add Condition Adjustment" at bounding box center [863, 395] width 188 height 17
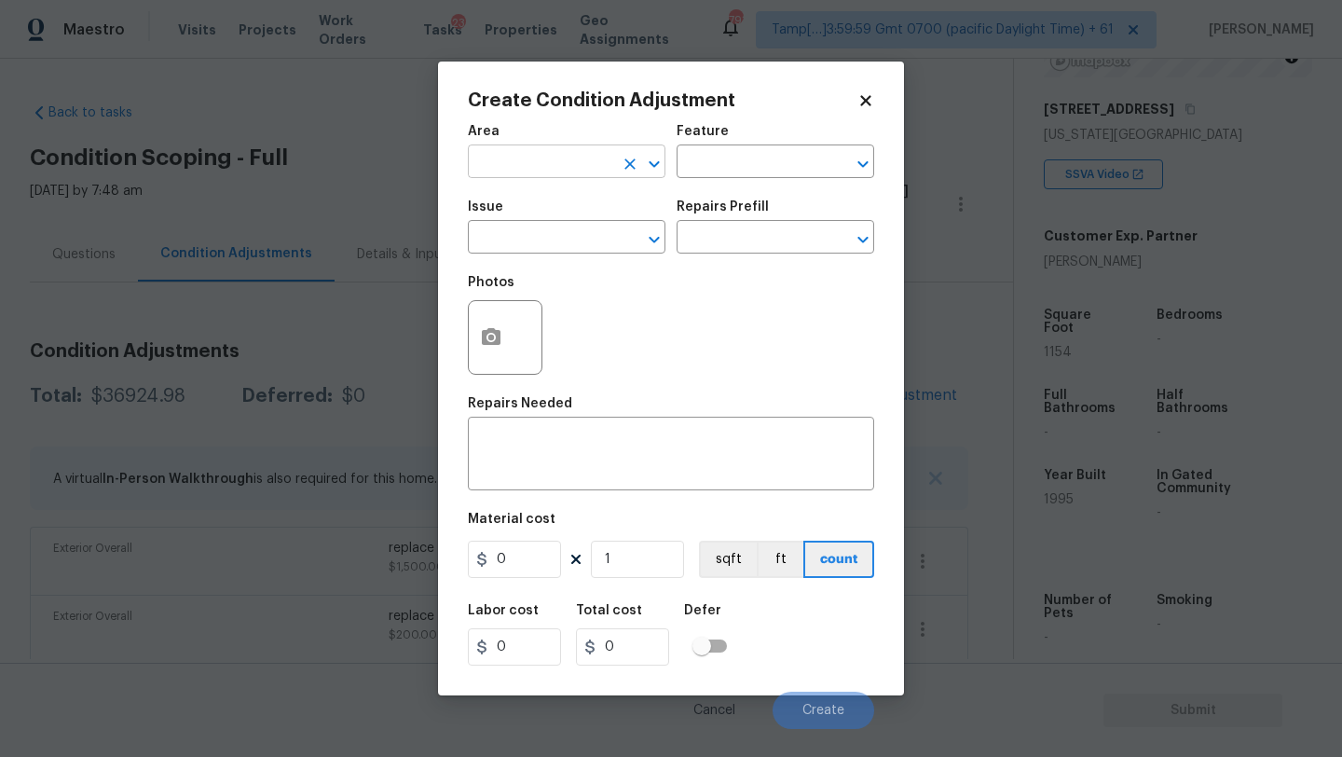
click at [514, 161] on input "text" at bounding box center [540, 163] width 145 height 29
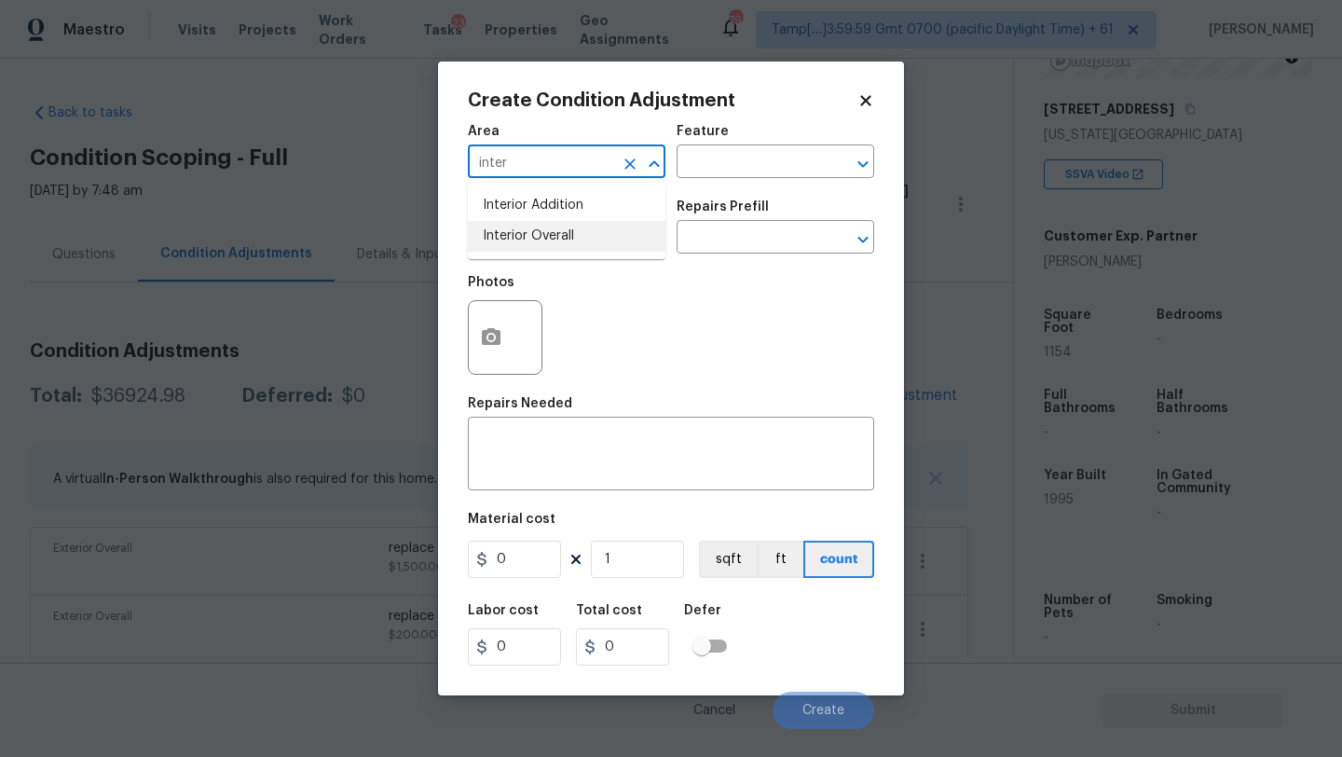
click at [524, 229] on li "Interior Overall" at bounding box center [567, 236] width 198 height 31
type input "Interior Overall"
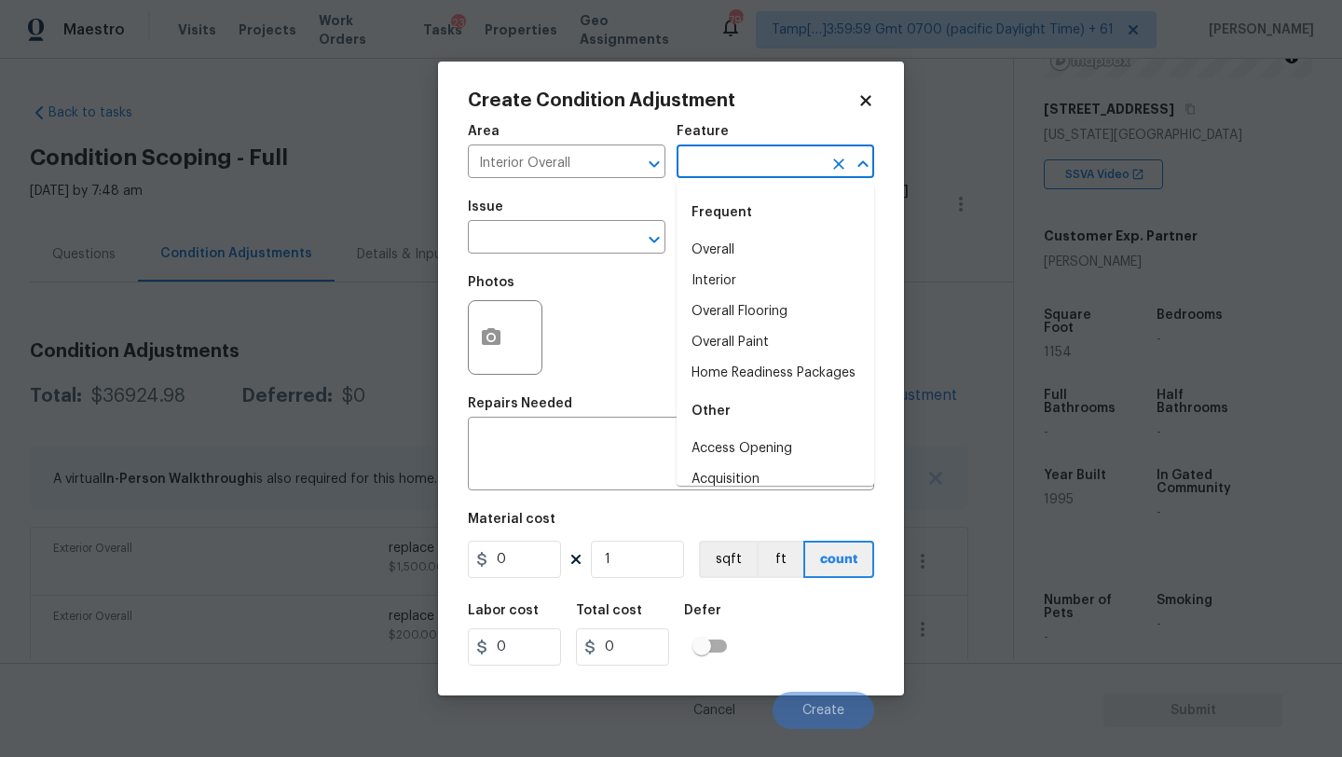
click at [684, 174] on input "text" at bounding box center [749, 163] width 145 height 29
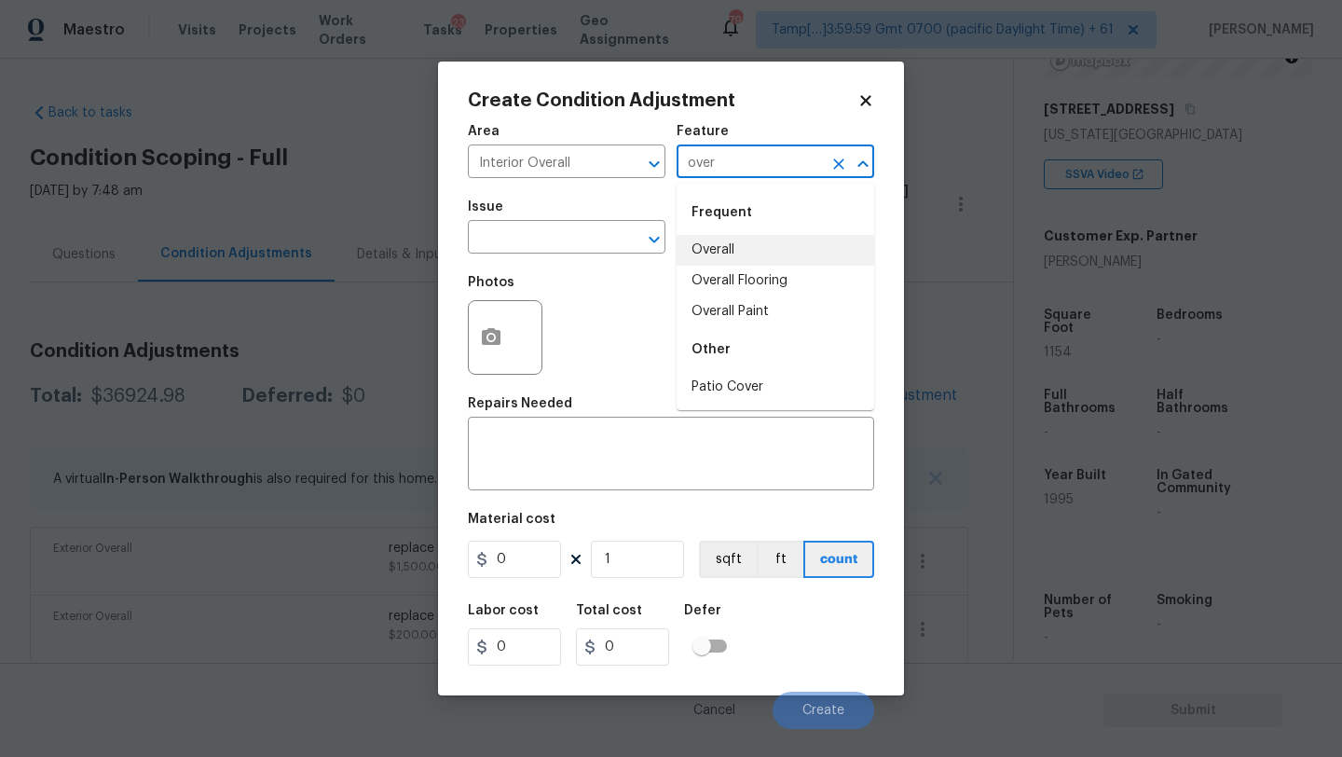
click at [705, 255] on li "Overall" at bounding box center [776, 250] width 198 height 31
type input "Overall"
click at [552, 255] on span "Issue ​" at bounding box center [567, 226] width 198 height 75
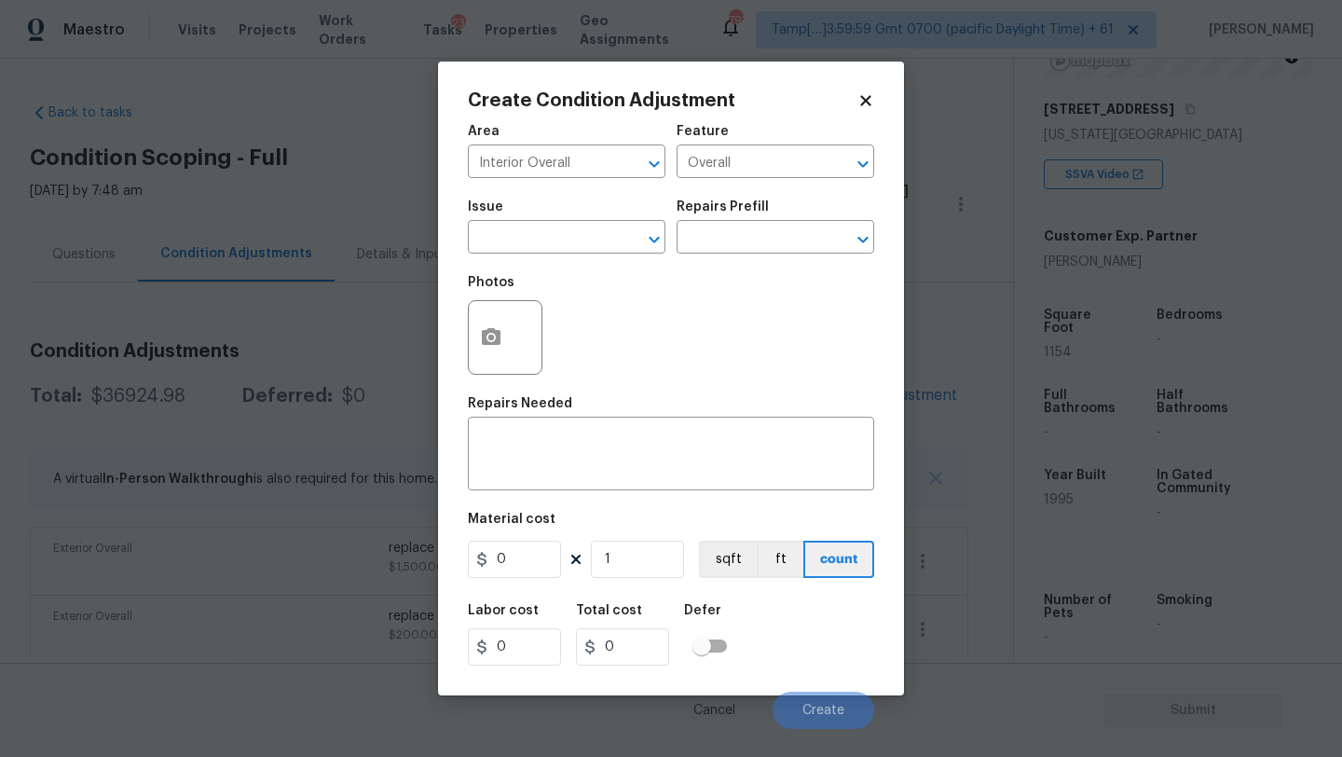
click at [552, 254] on span "Issue ​" at bounding box center [567, 226] width 198 height 75
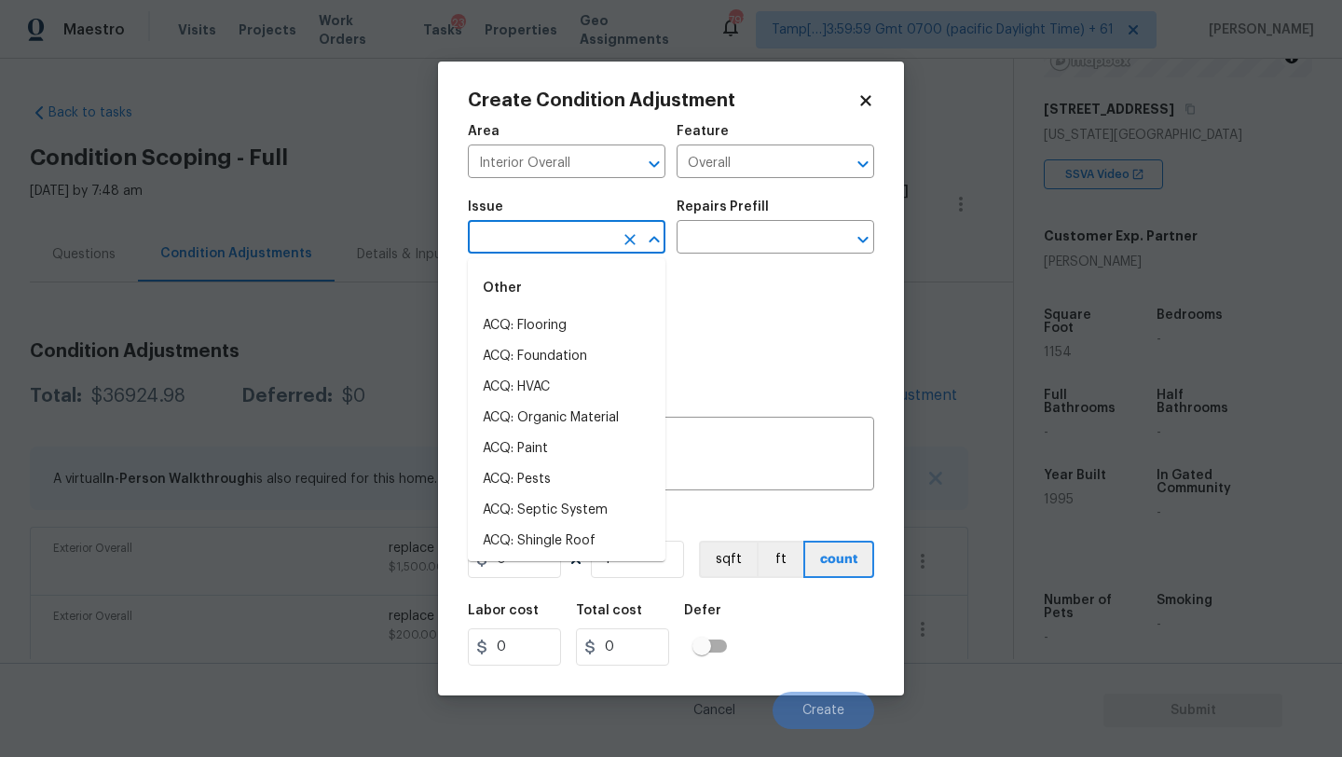
click at [552, 229] on input "text" at bounding box center [540, 239] width 145 height 29
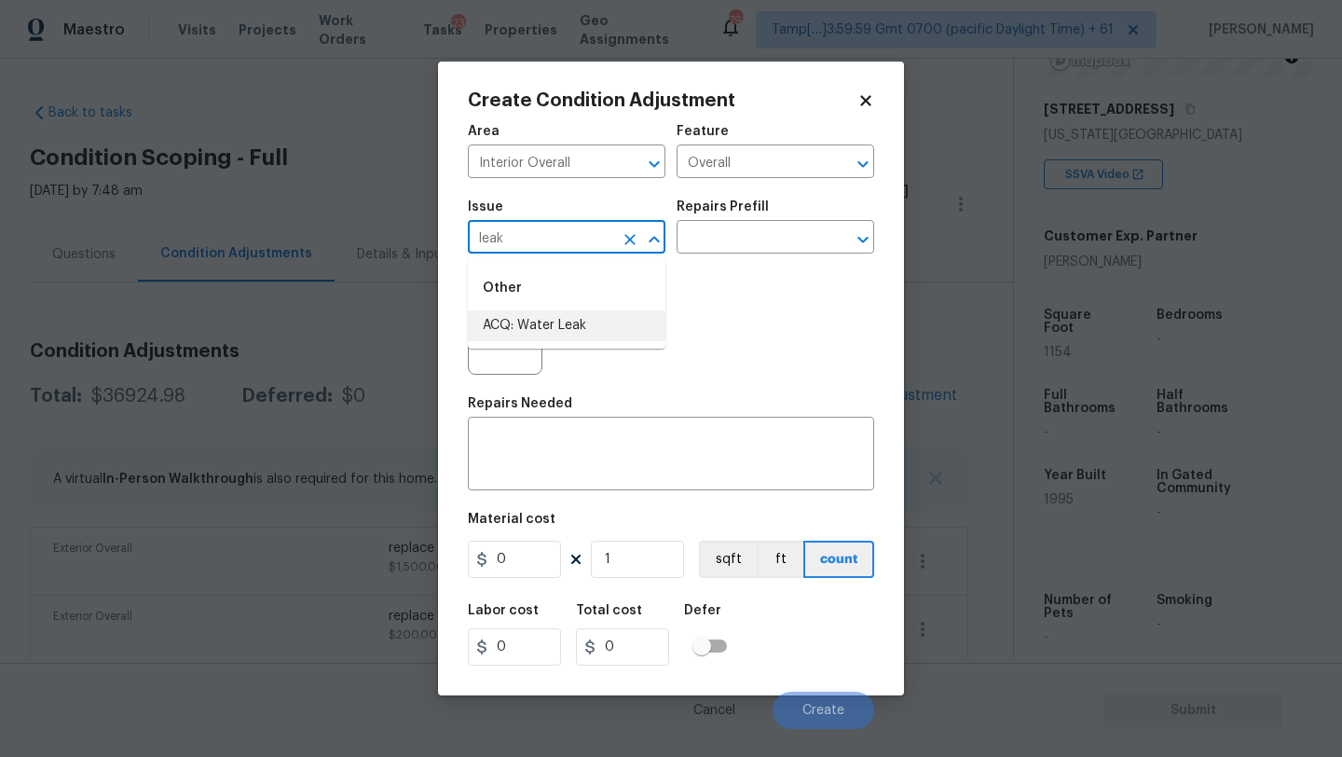
click at [557, 335] on li "ACQ: Water Leak" at bounding box center [567, 325] width 198 height 31
type input "ACQ: Water Leak"
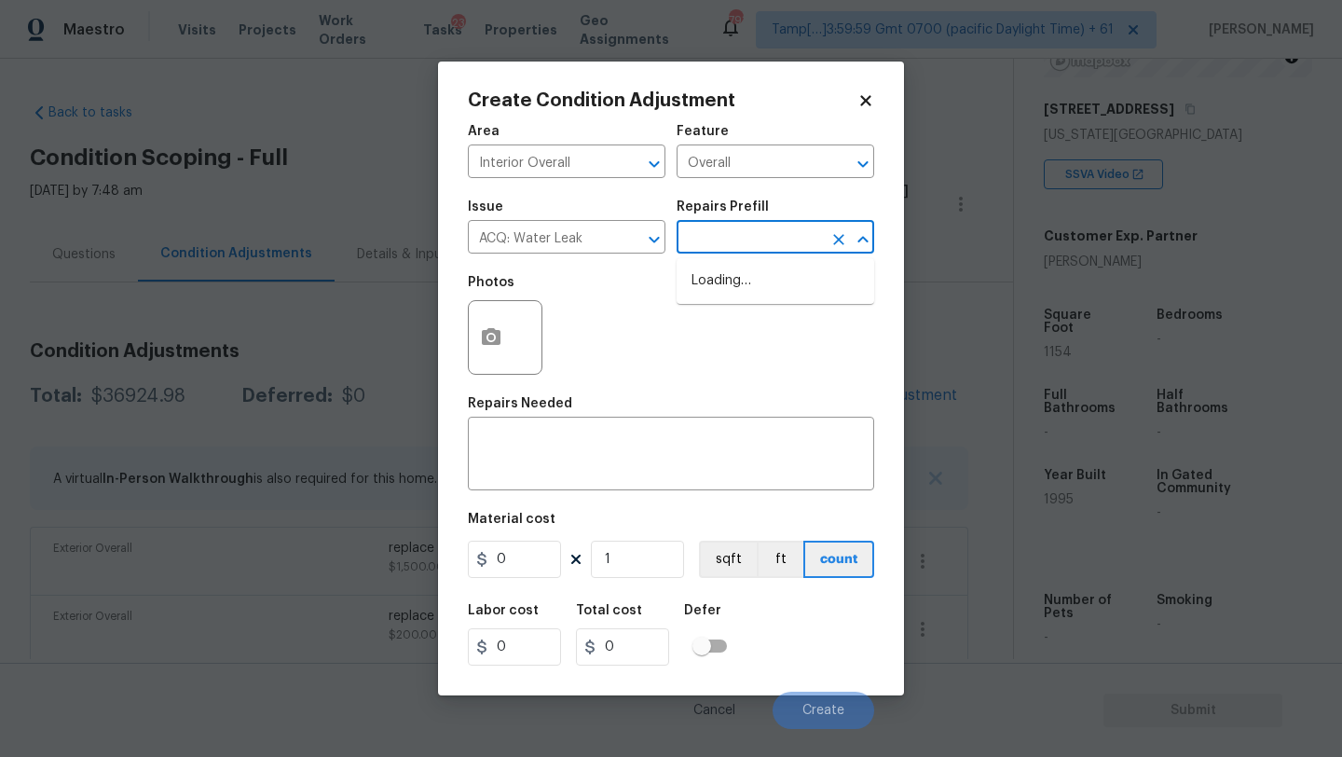
click at [726, 250] on input "text" at bounding box center [749, 239] width 145 height 29
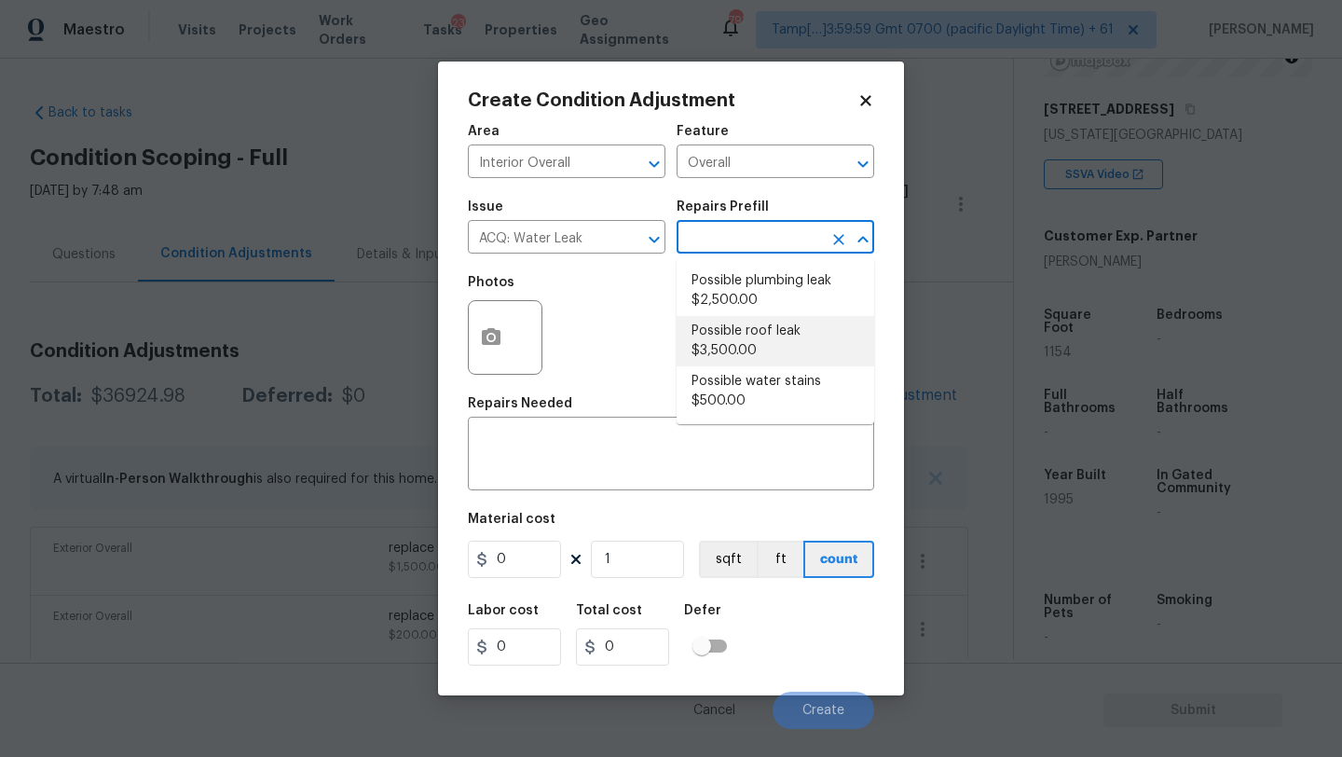
click at [747, 343] on li "Possible roof leak $3,500.00" at bounding box center [776, 341] width 198 height 50
type input "Acquisition"
type textarea "Acquisition Scope: Possible roof leak"
type input "3500"
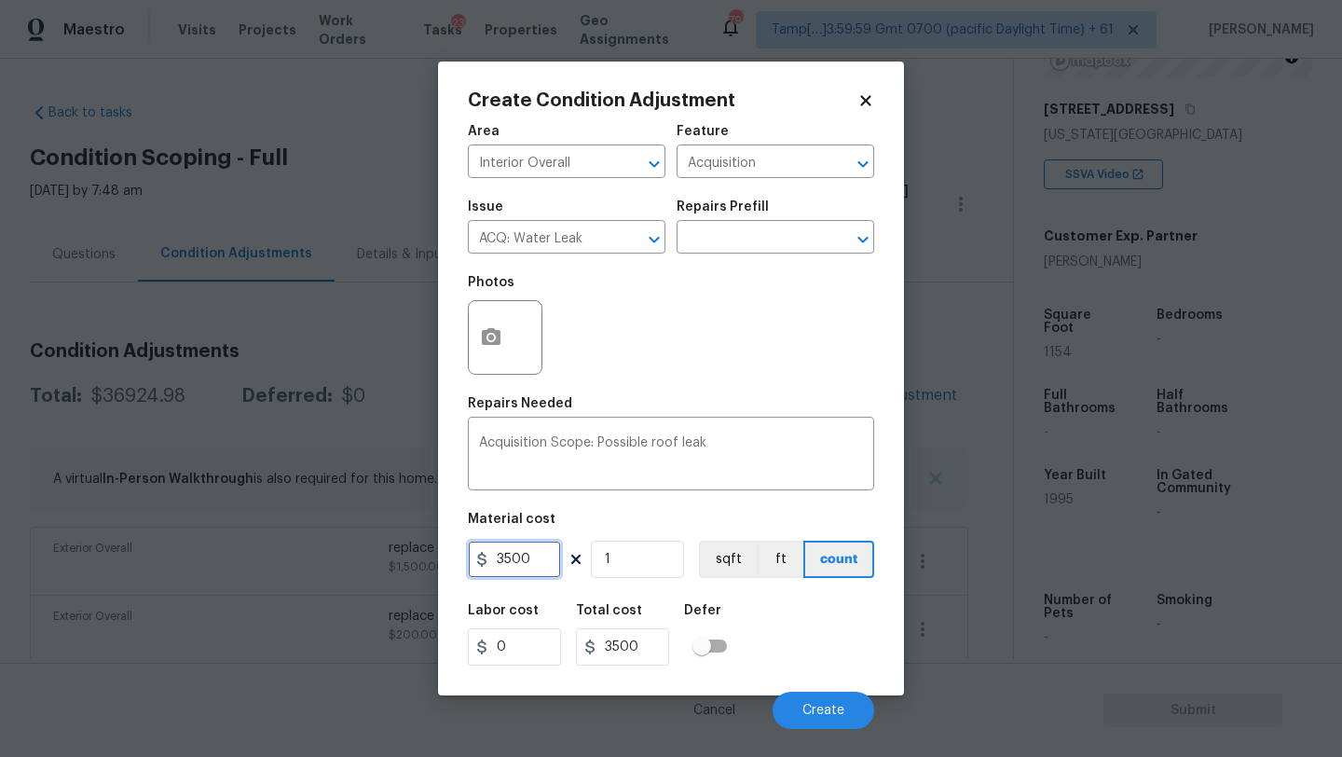
drag, startPoint x: 503, startPoint y: 560, endPoint x: 462, endPoint y: 560, distance: 41.0
click at [462, 560] on div "Create Condition Adjustment Area Interior Overall ​ Feature Acquisition ​ Issue…" at bounding box center [671, 379] width 466 height 634
type input "2500"
click at [816, 716] on span "Create" at bounding box center [823, 711] width 42 height 14
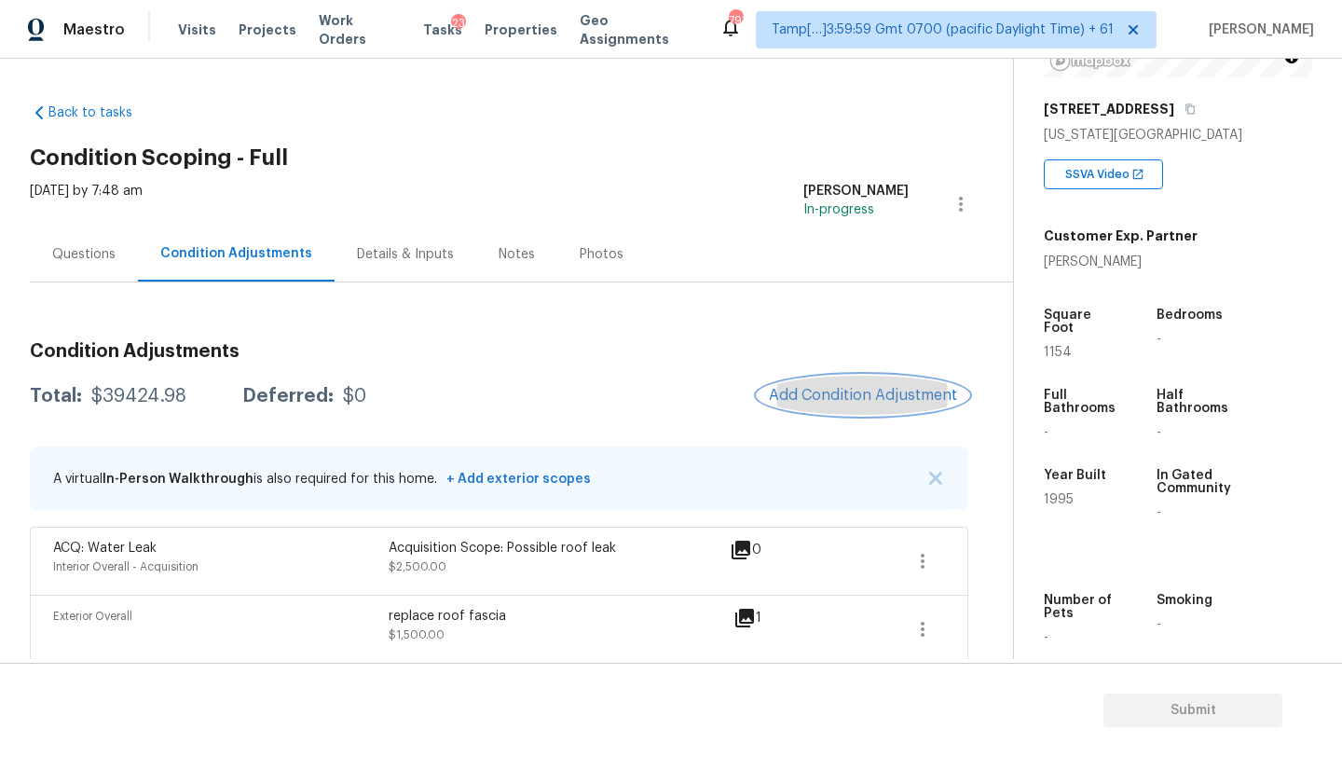
click at [822, 377] on button "Add Condition Adjustment" at bounding box center [863, 395] width 211 height 39
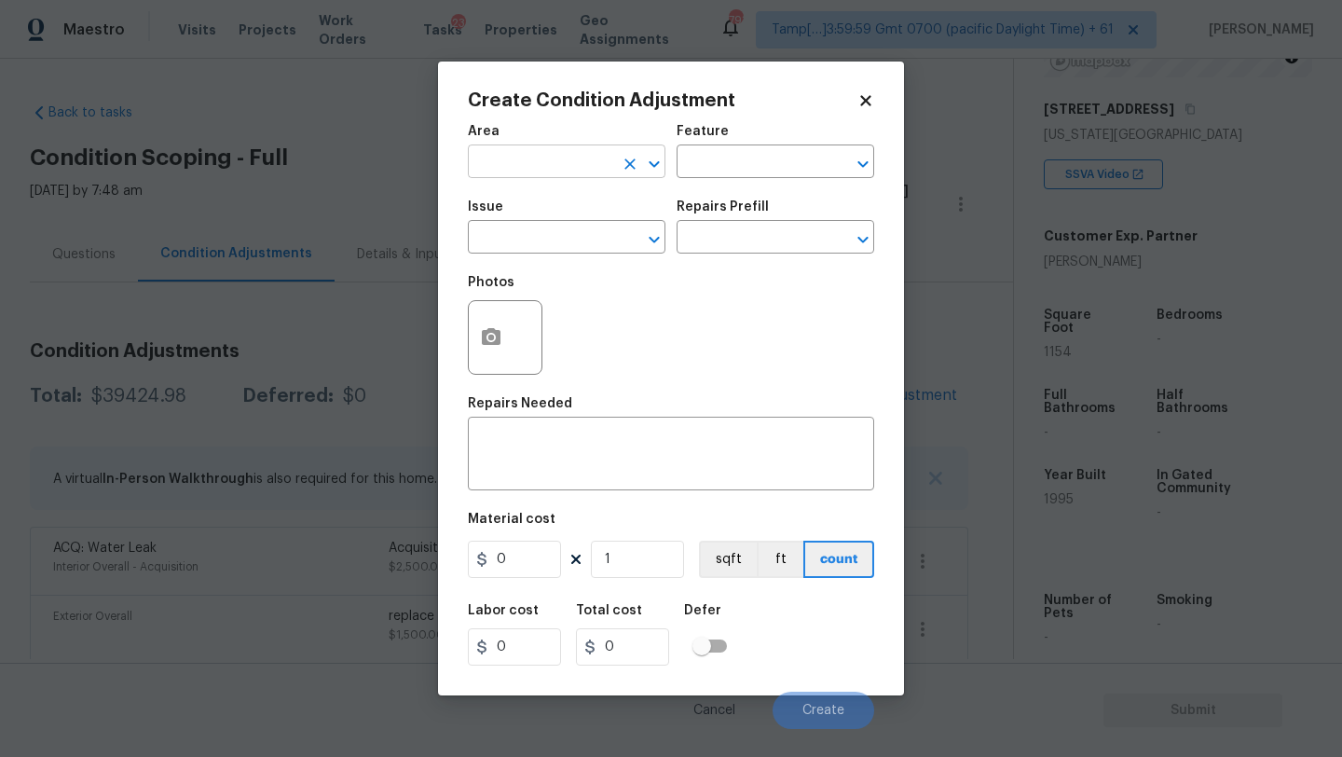
click at [570, 164] on input "text" at bounding box center [540, 163] width 145 height 29
click at [568, 208] on li "Kitchen" at bounding box center [567, 205] width 198 height 31
type input "Kitchen"
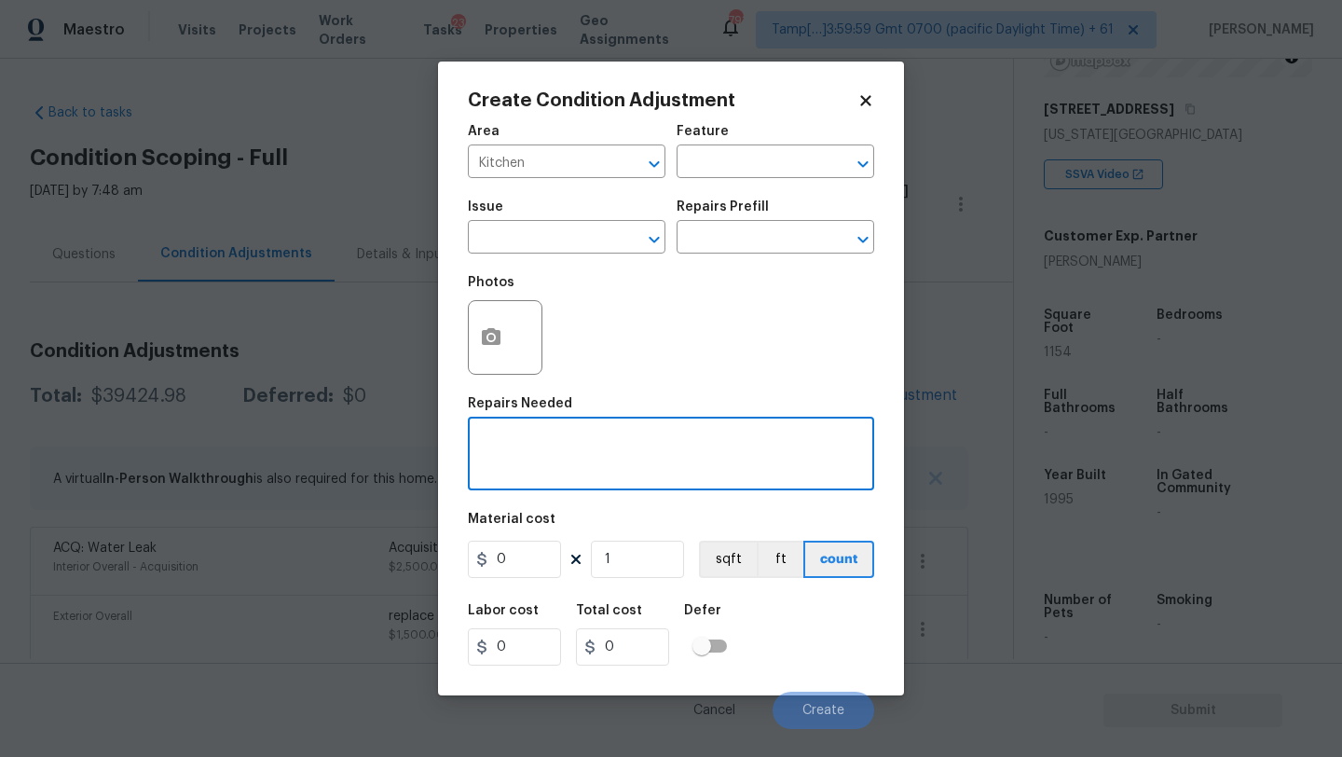
click at [568, 461] on textarea at bounding box center [671, 455] width 384 height 39
type textarea "partial kitchen reno with appliances packages"
click at [530, 563] on input "0" at bounding box center [514, 558] width 93 height 37
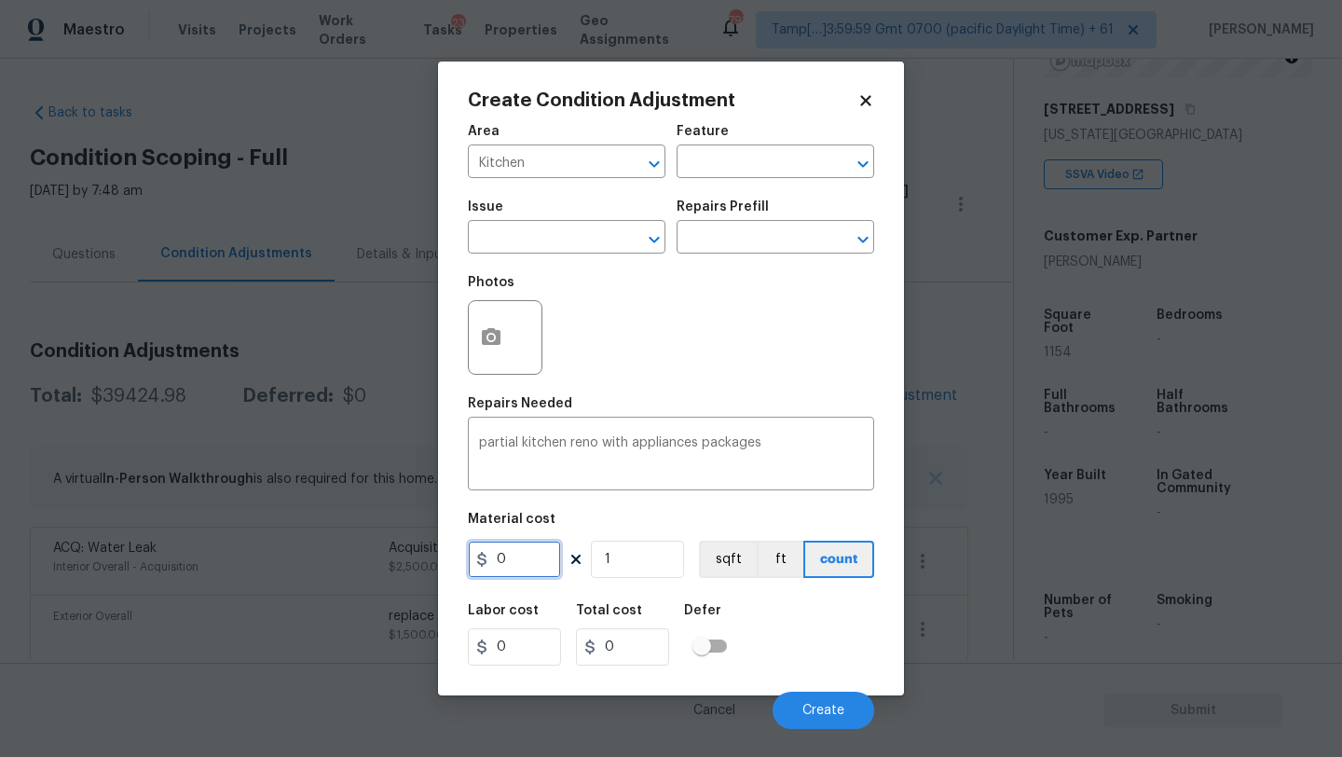
click at [530, 563] on input "0" at bounding box center [514, 558] width 93 height 37
click at [534, 560] on input "5000" at bounding box center [514, 558] width 93 height 37
type input "6000"
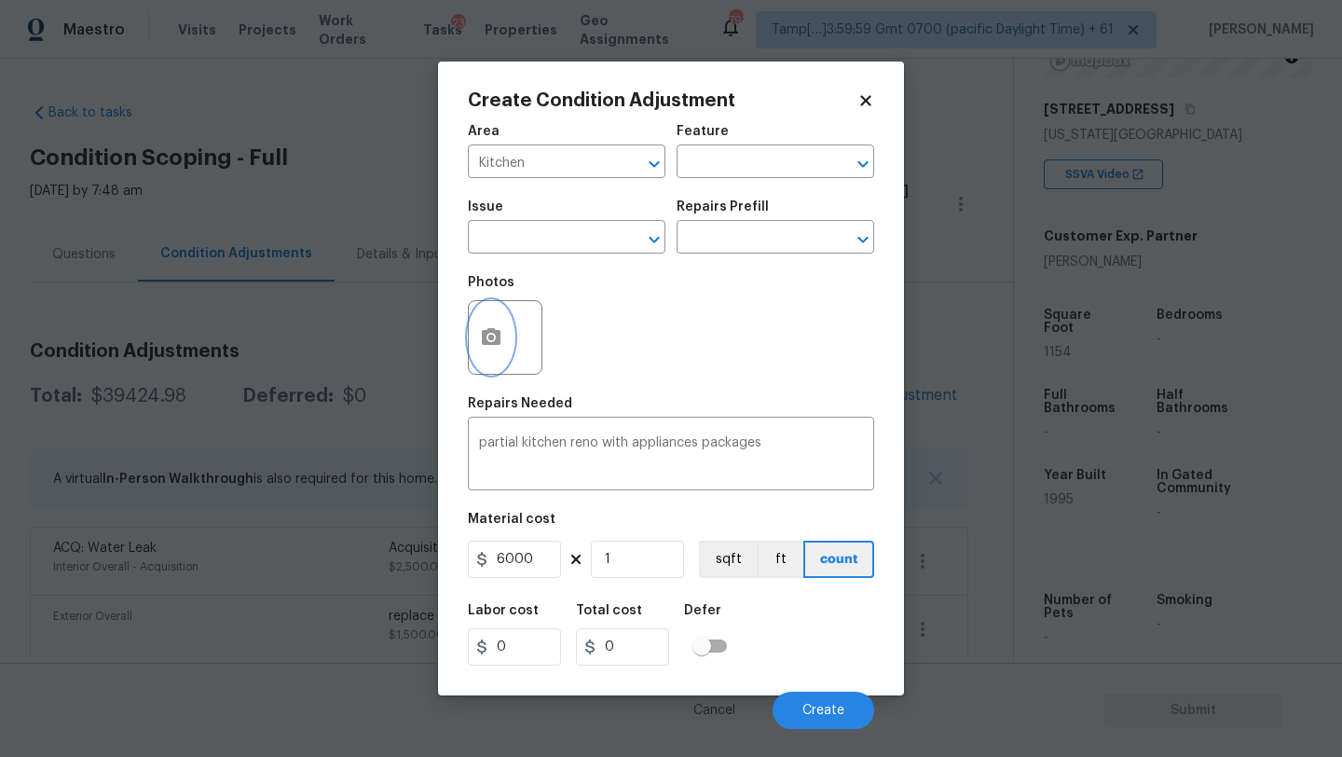
type input "6000"
click at [499, 349] on icon "button" at bounding box center [491, 337] width 22 height 22
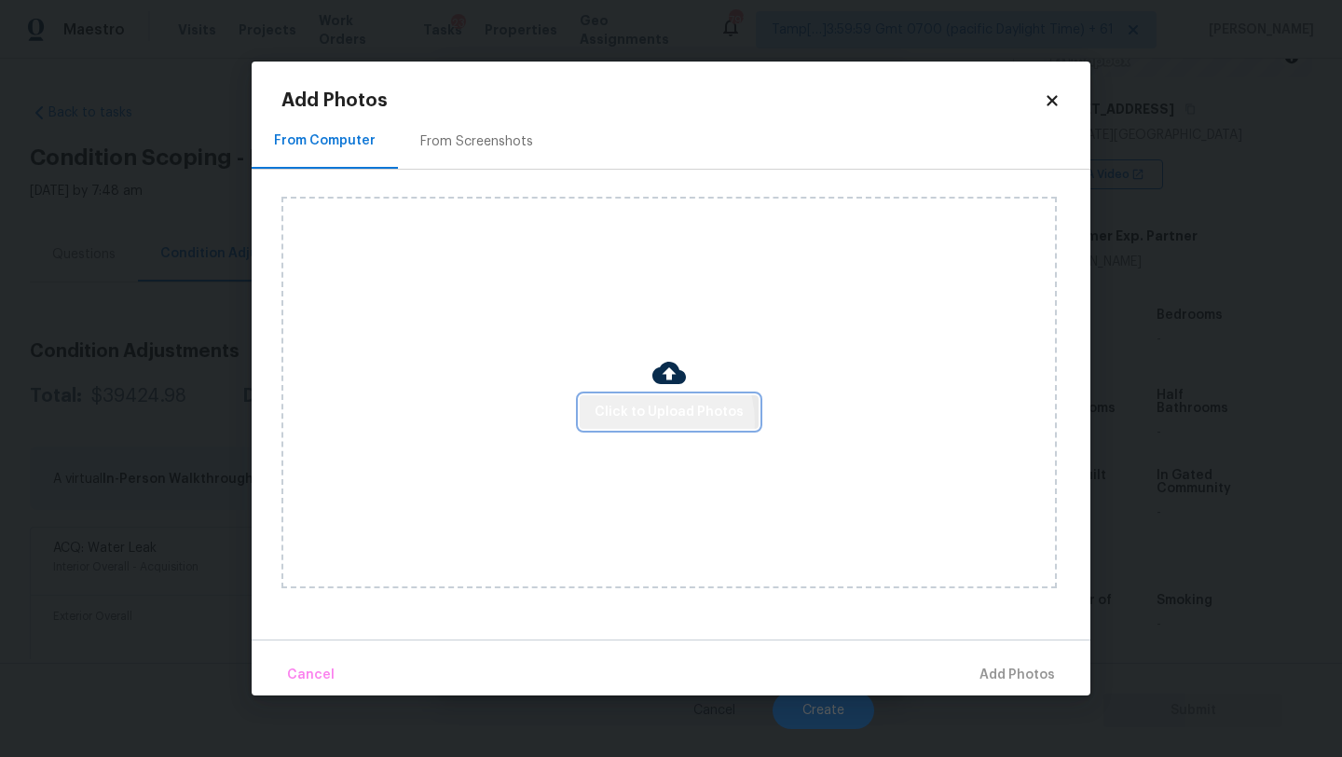
click at [648, 421] on span "Click to Upload Photos" at bounding box center [669, 412] width 149 height 23
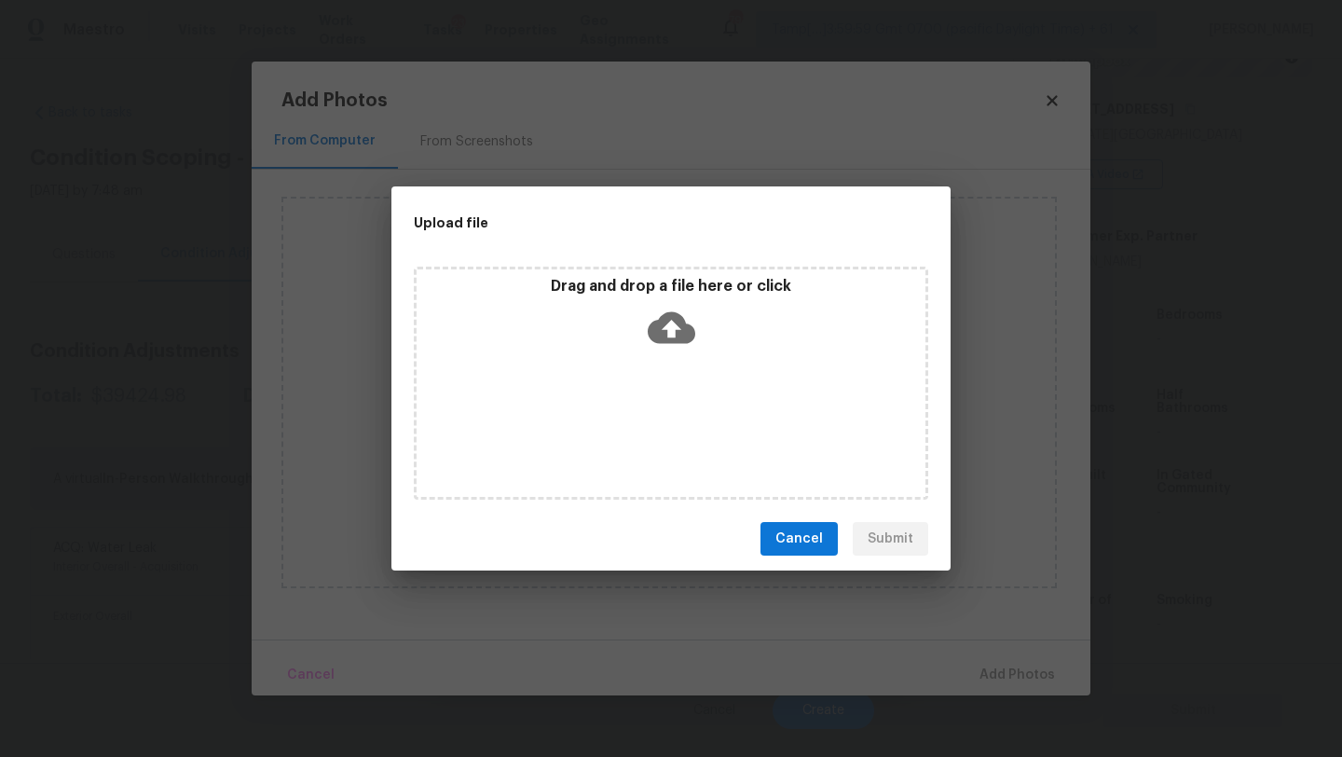
click at [648, 378] on div "Drag and drop a file here or click" at bounding box center [671, 383] width 514 height 233
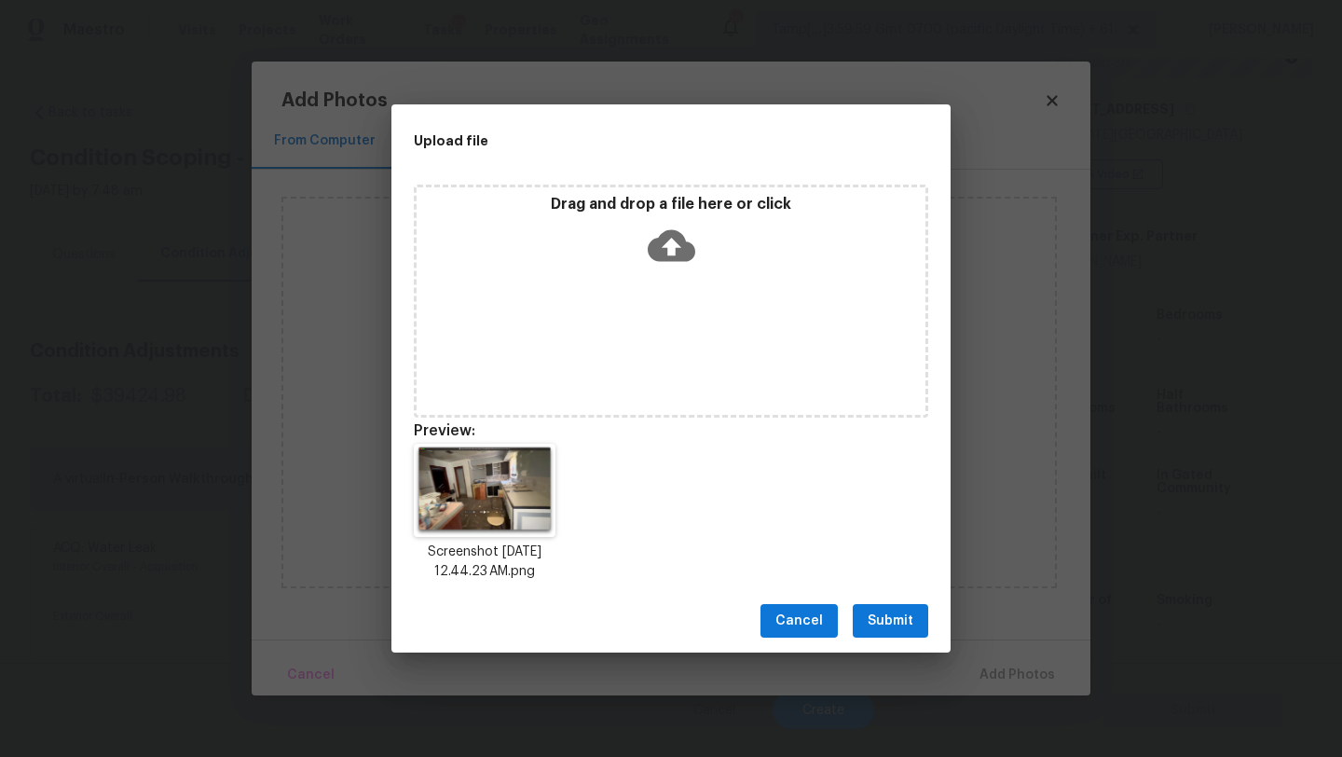
click at [864, 610] on button "Submit" at bounding box center [890, 621] width 75 height 34
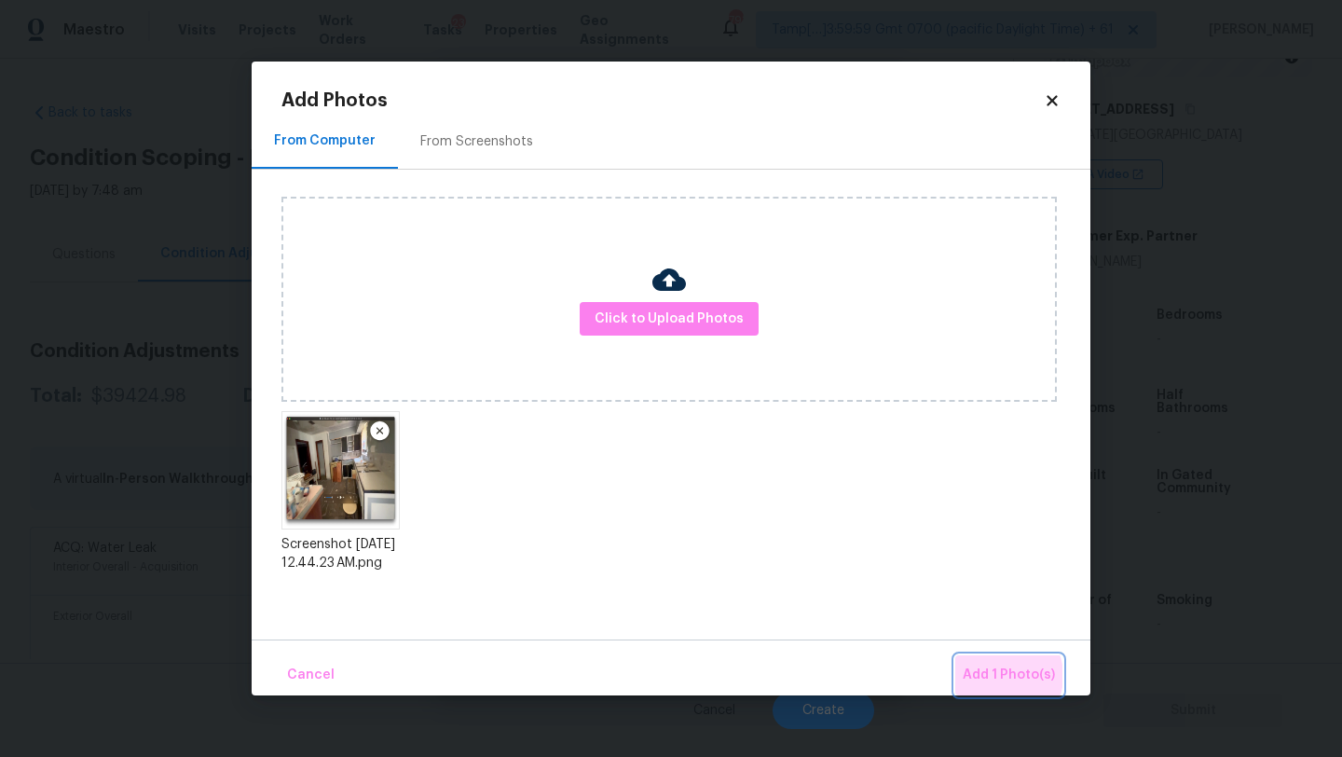
click at [1002, 676] on span "Add 1 Photo(s)" at bounding box center [1009, 674] width 92 height 23
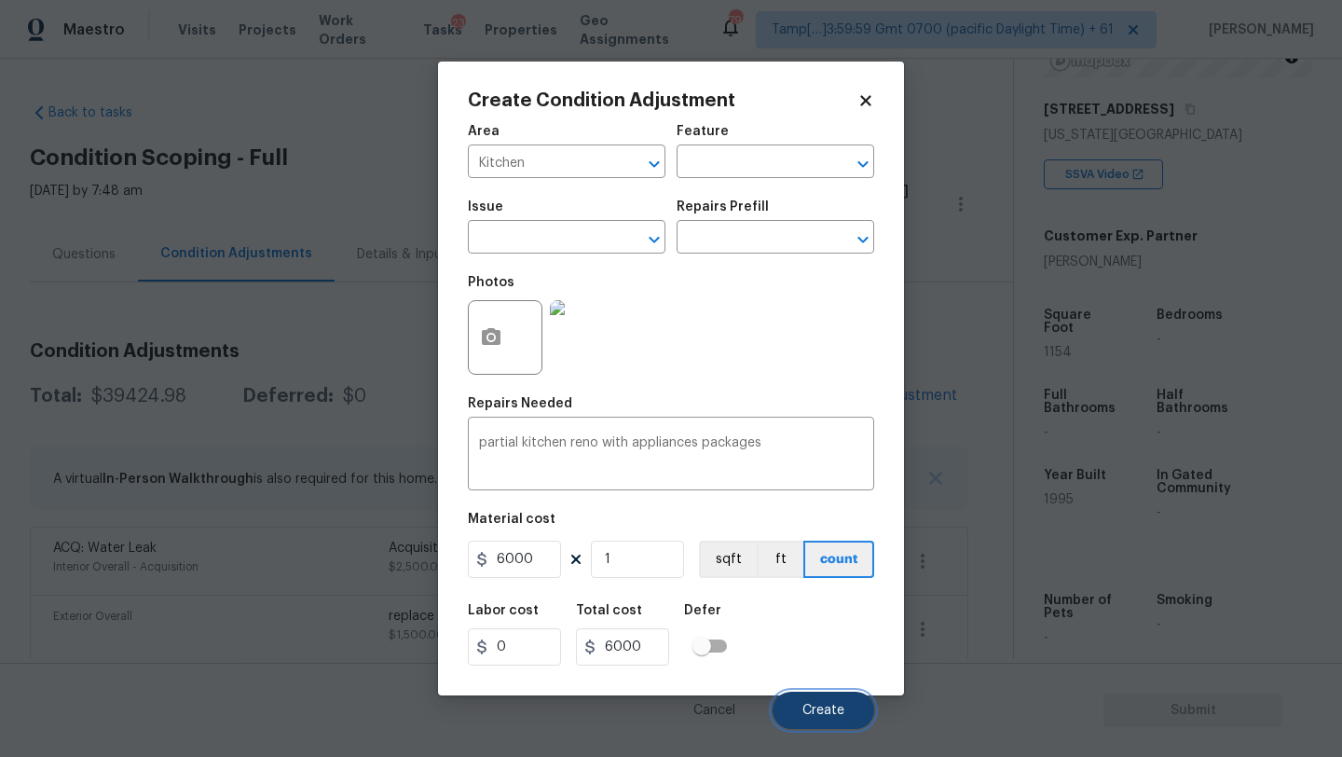
click at [816, 704] on span "Create" at bounding box center [823, 711] width 42 height 14
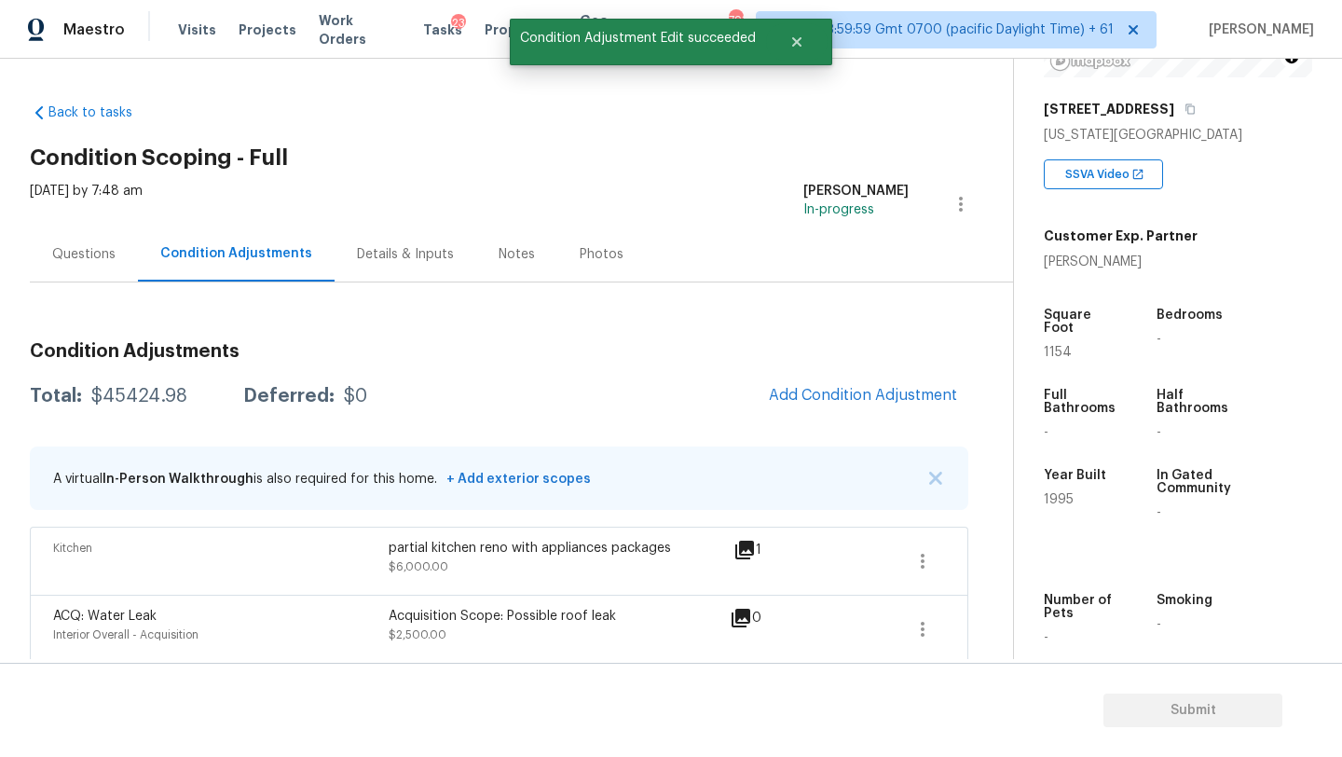
click at [77, 252] on div "Questions" at bounding box center [83, 254] width 63 height 19
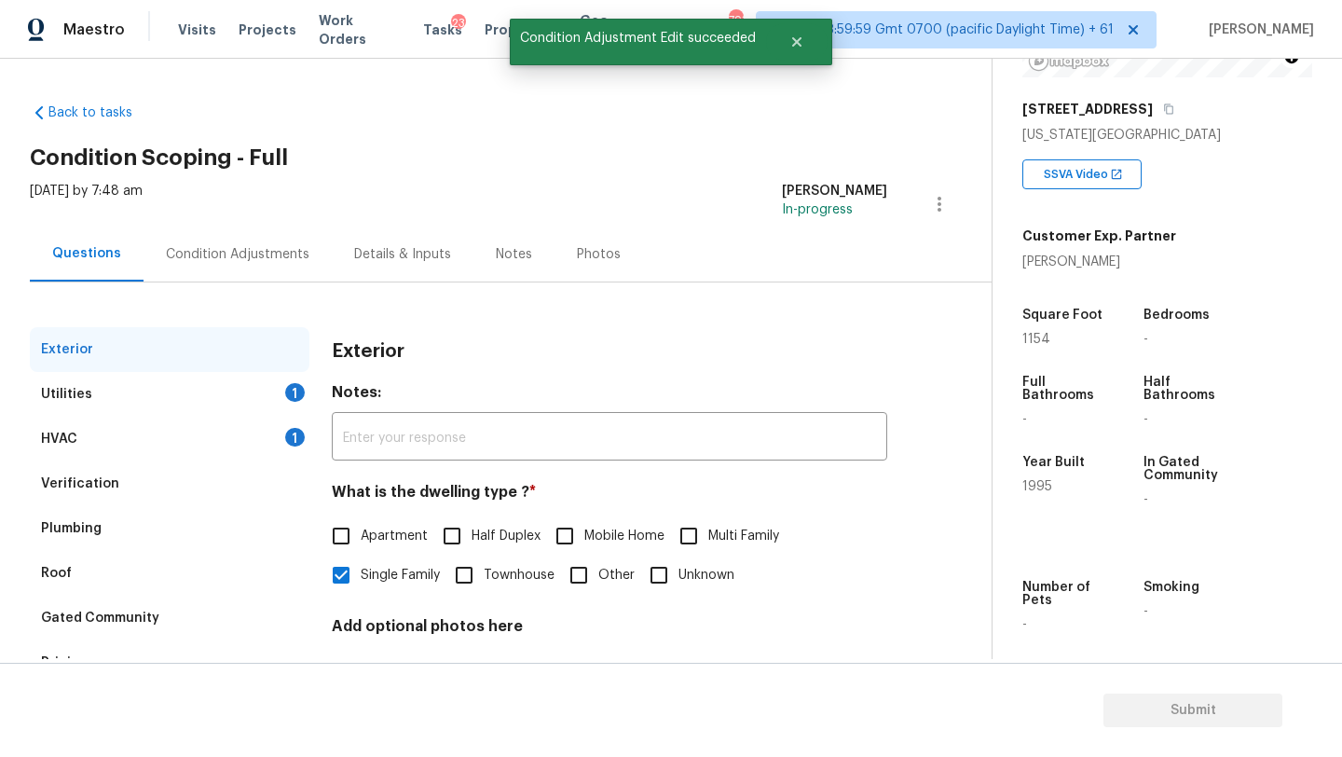
scroll to position [141, 0]
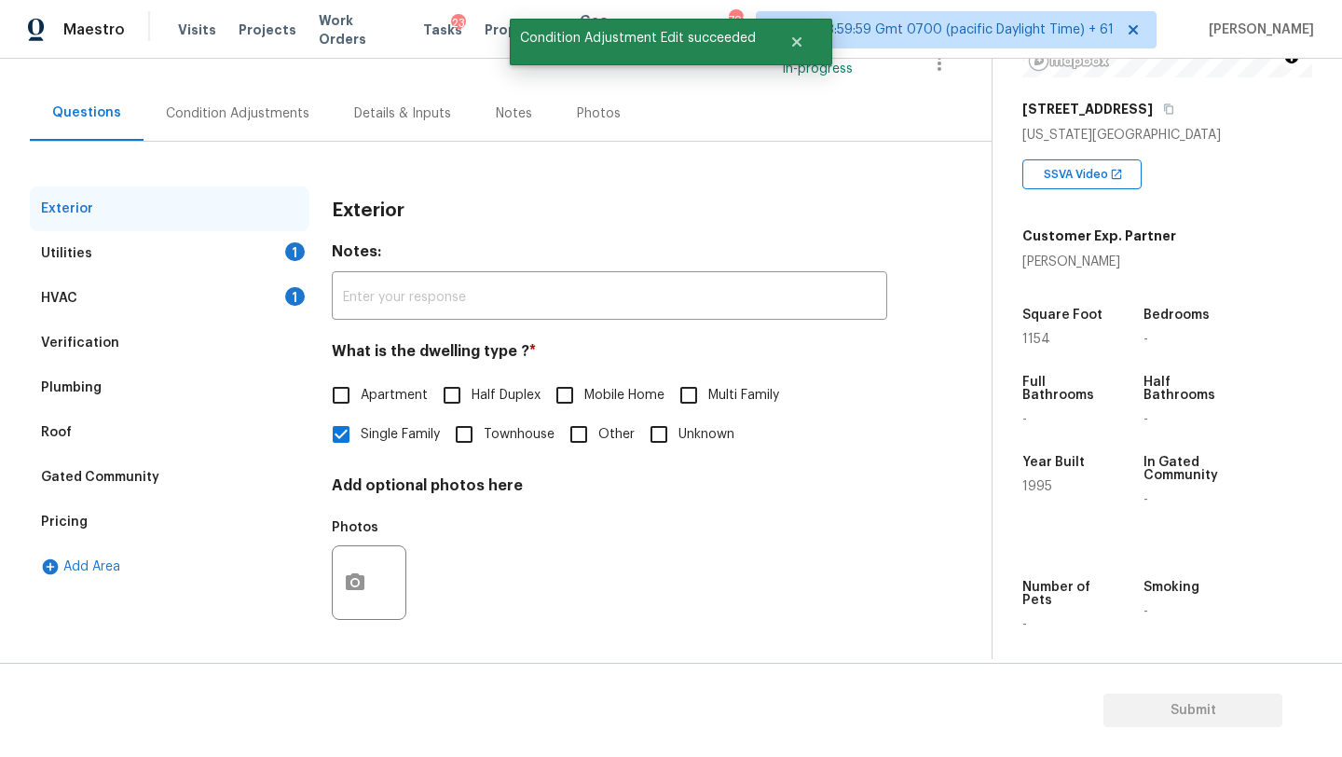
click at [126, 335] on div "Verification" at bounding box center [170, 343] width 280 height 45
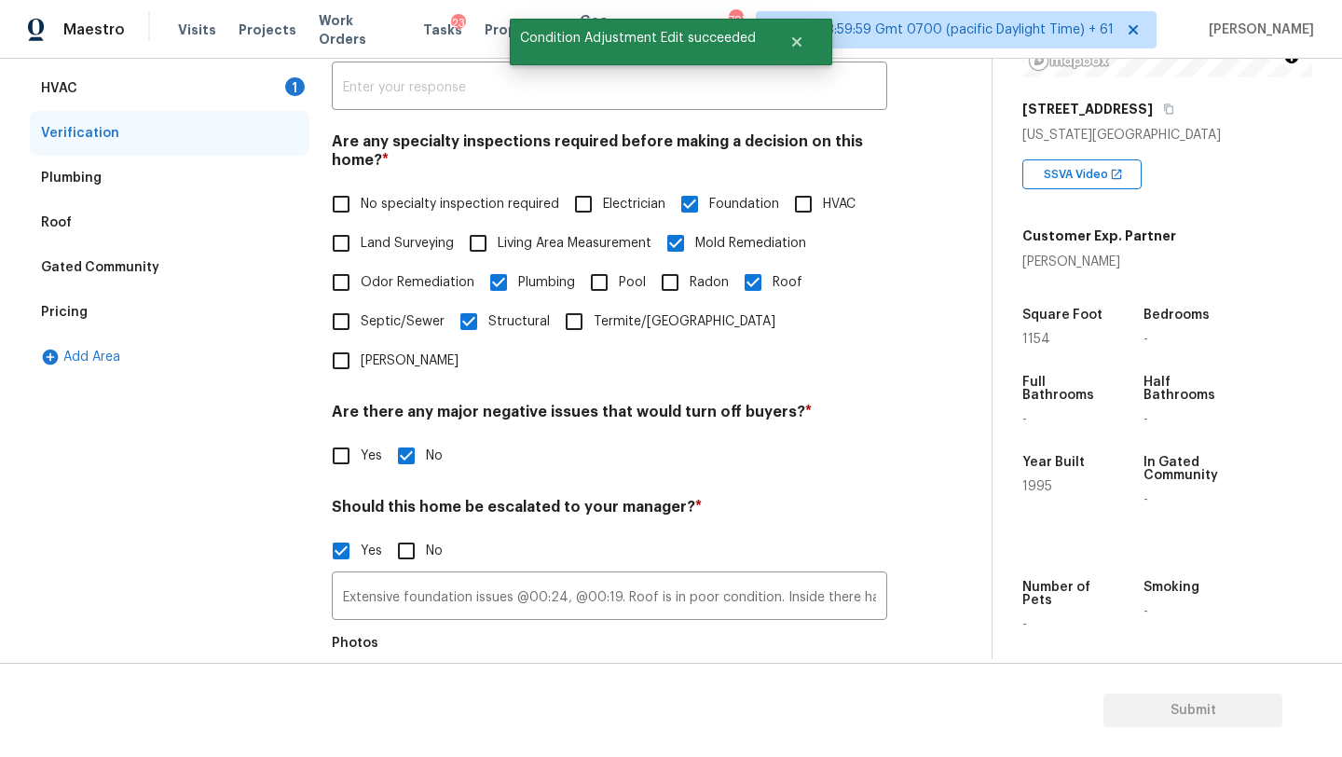
scroll to position [411, 0]
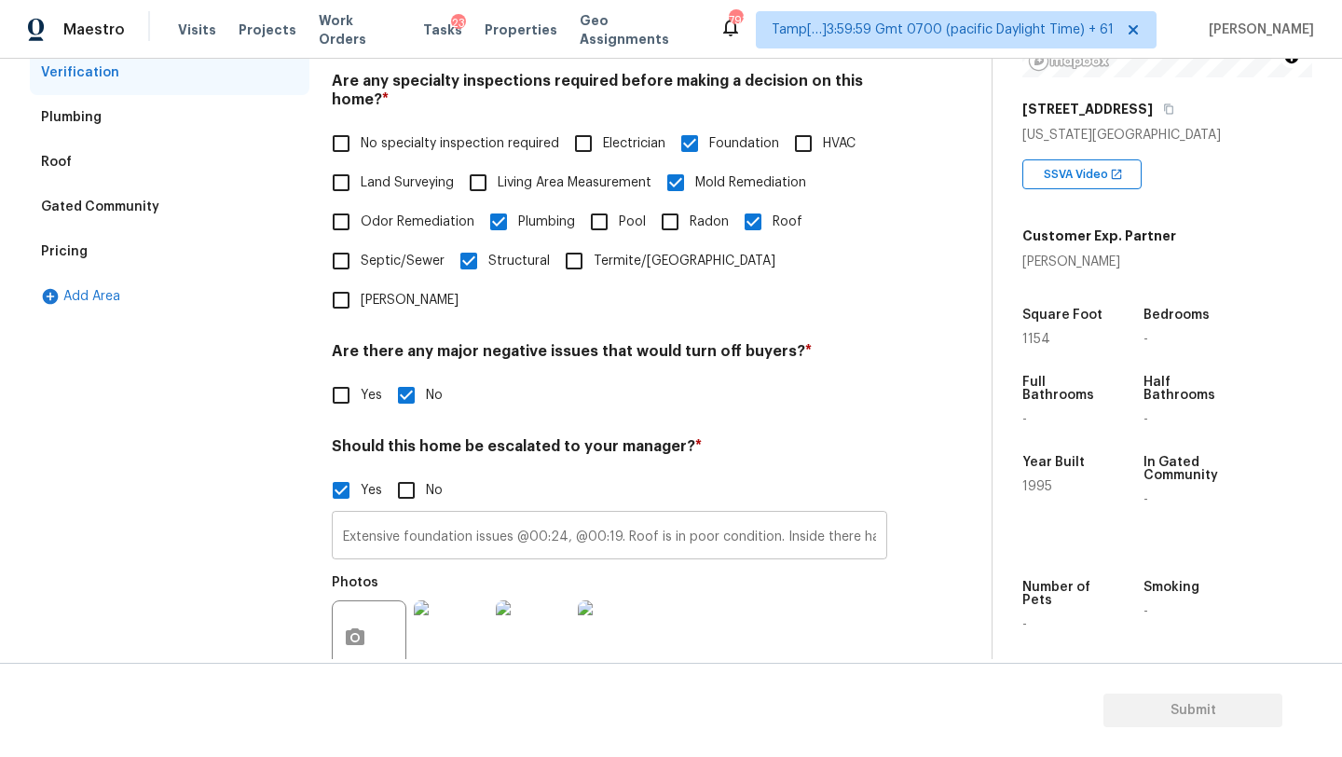
click at [789, 515] on input "Extensive foundation issues @00:24, @00:19. Roof is in poor condition. Inside t…" at bounding box center [609, 537] width 555 height 44
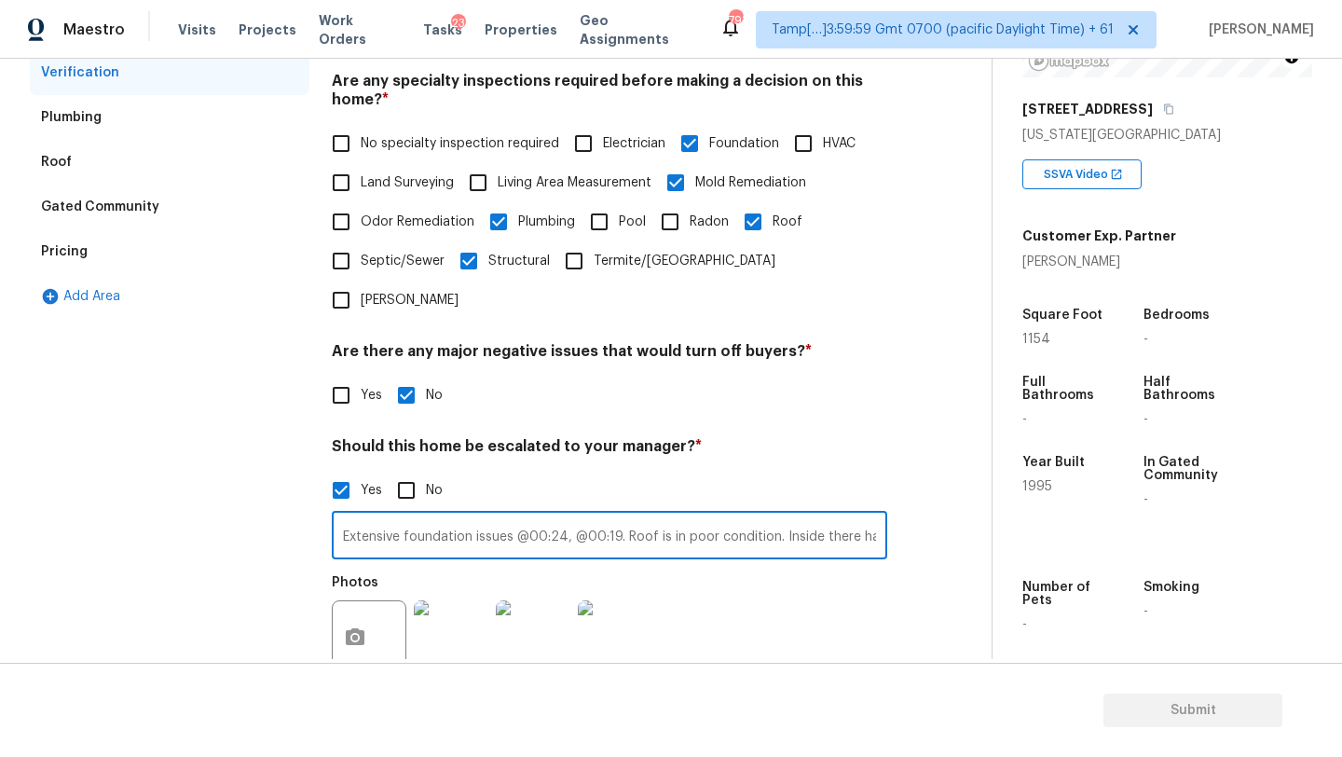
scroll to position [0, 1628]
click at [875, 515] on input "Extensive foundation issues @00:24, @00:19. Roof is in poor condition. Inside t…" at bounding box center [609, 537] width 555 height 44
type input "Extensive foundation issues @00:24, @00:19. Roof is in poor condition. Inside t…"
click at [369, 601] on button "button" at bounding box center [355, 637] width 45 height 73
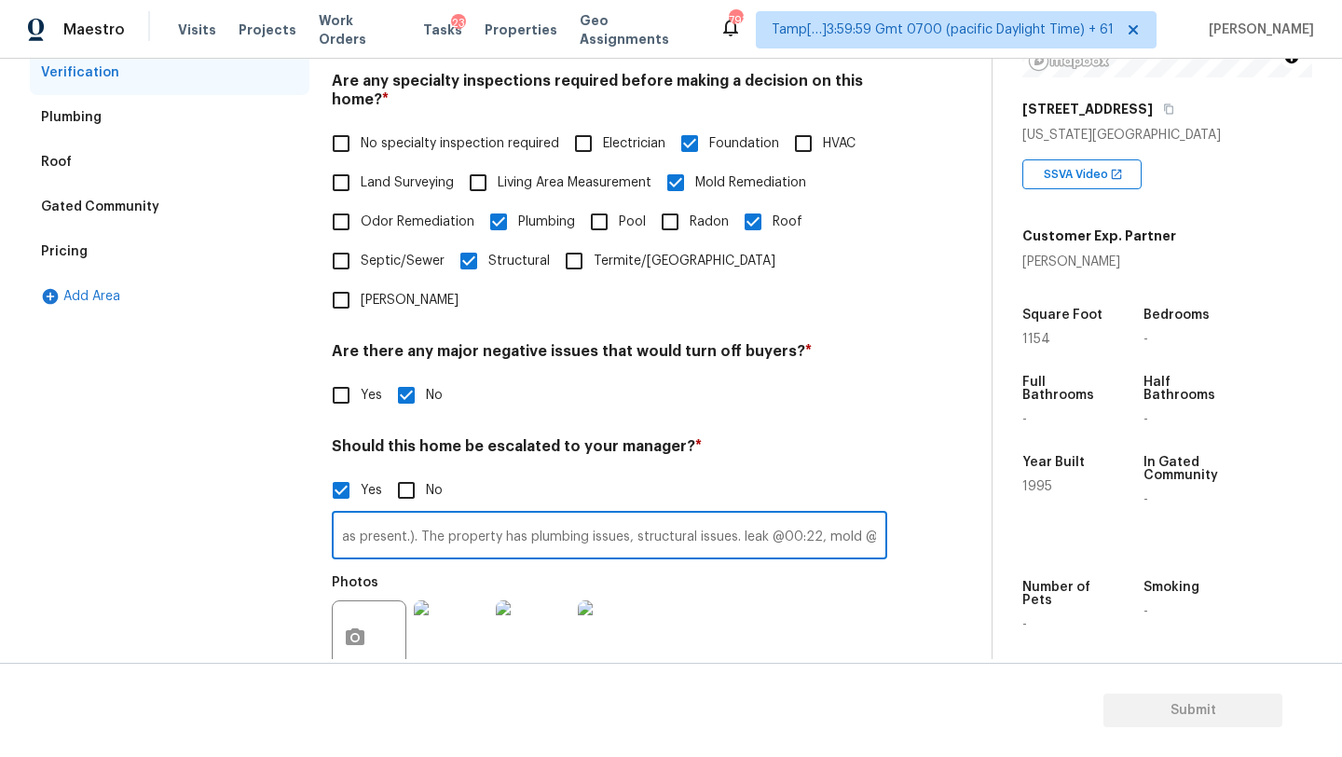
scroll to position [0, 0]
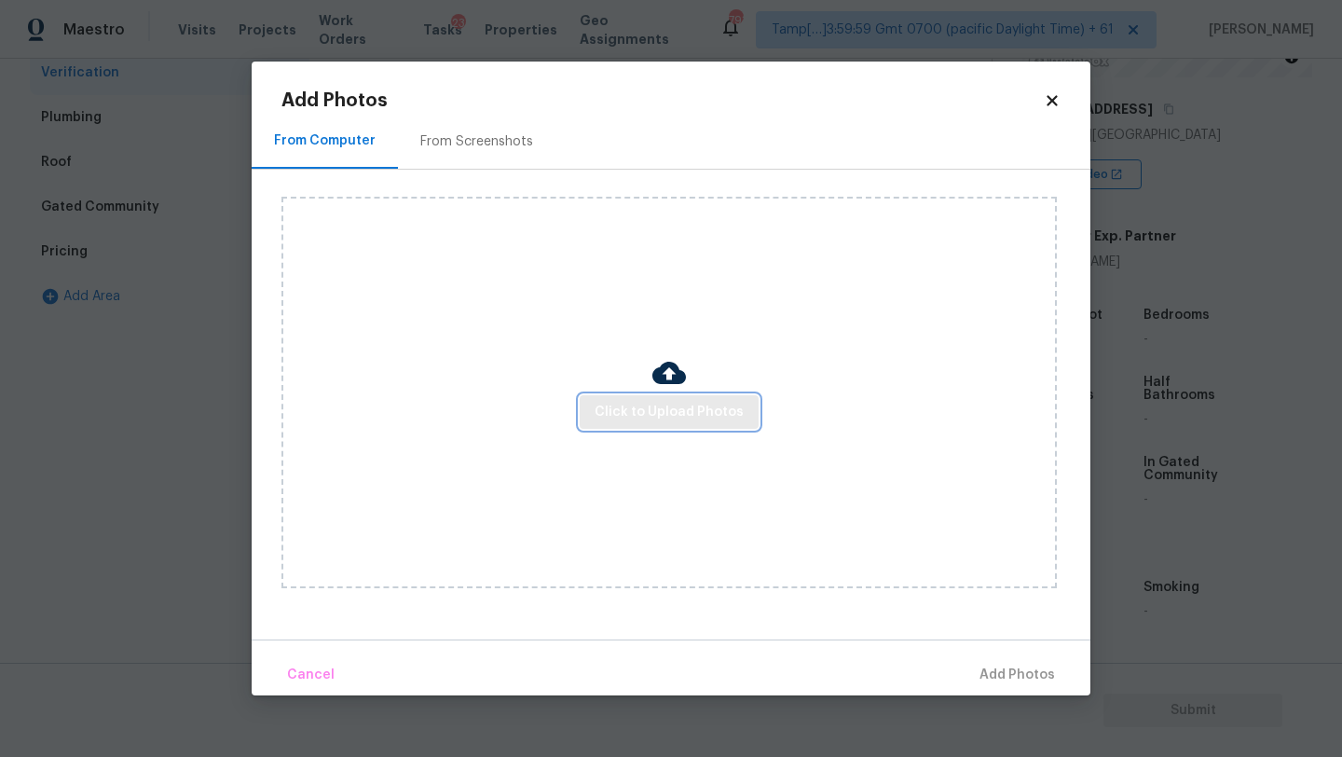
click at [658, 413] on span "Click to Upload Photos" at bounding box center [669, 412] width 149 height 23
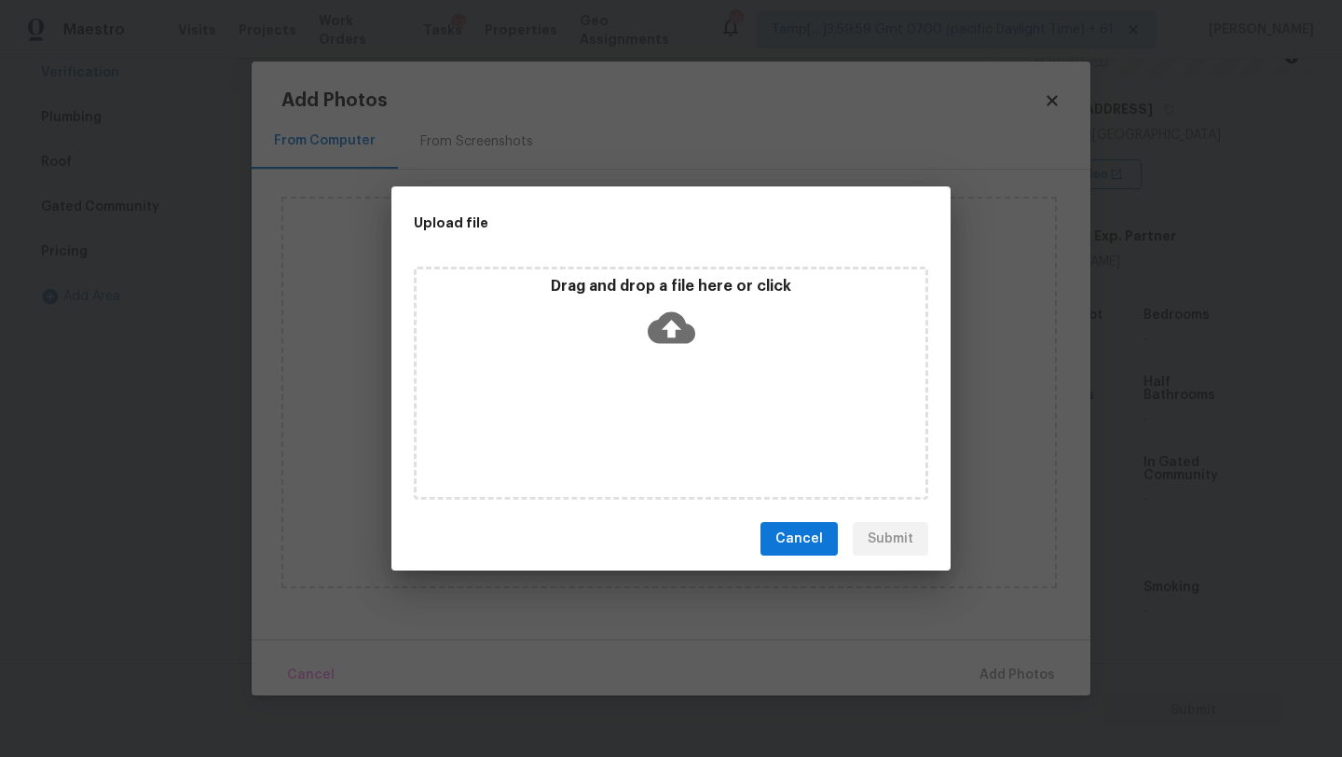
click at [660, 363] on div "Drag and drop a file here or click" at bounding box center [671, 383] width 514 height 233
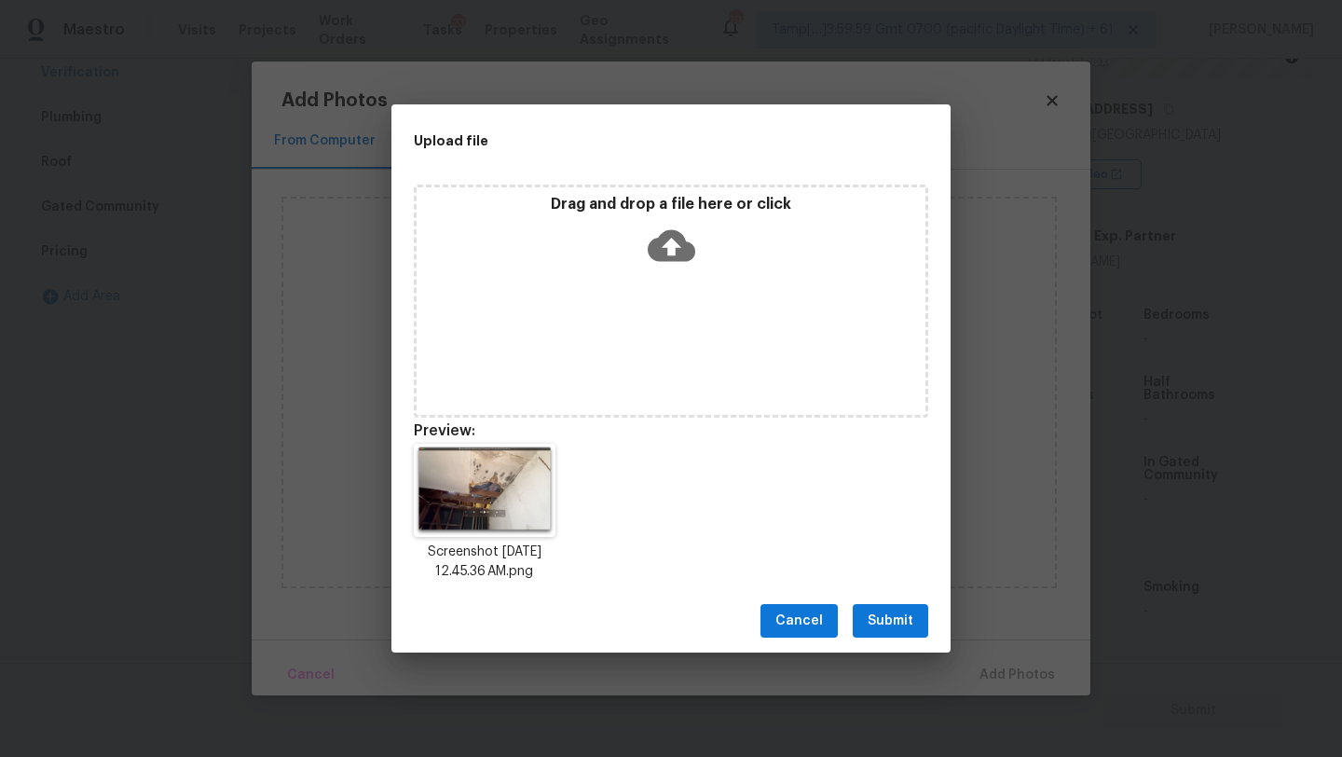
click at [877, 616] on span "Submit" at bounding box center [891, 620] width 46 height 23
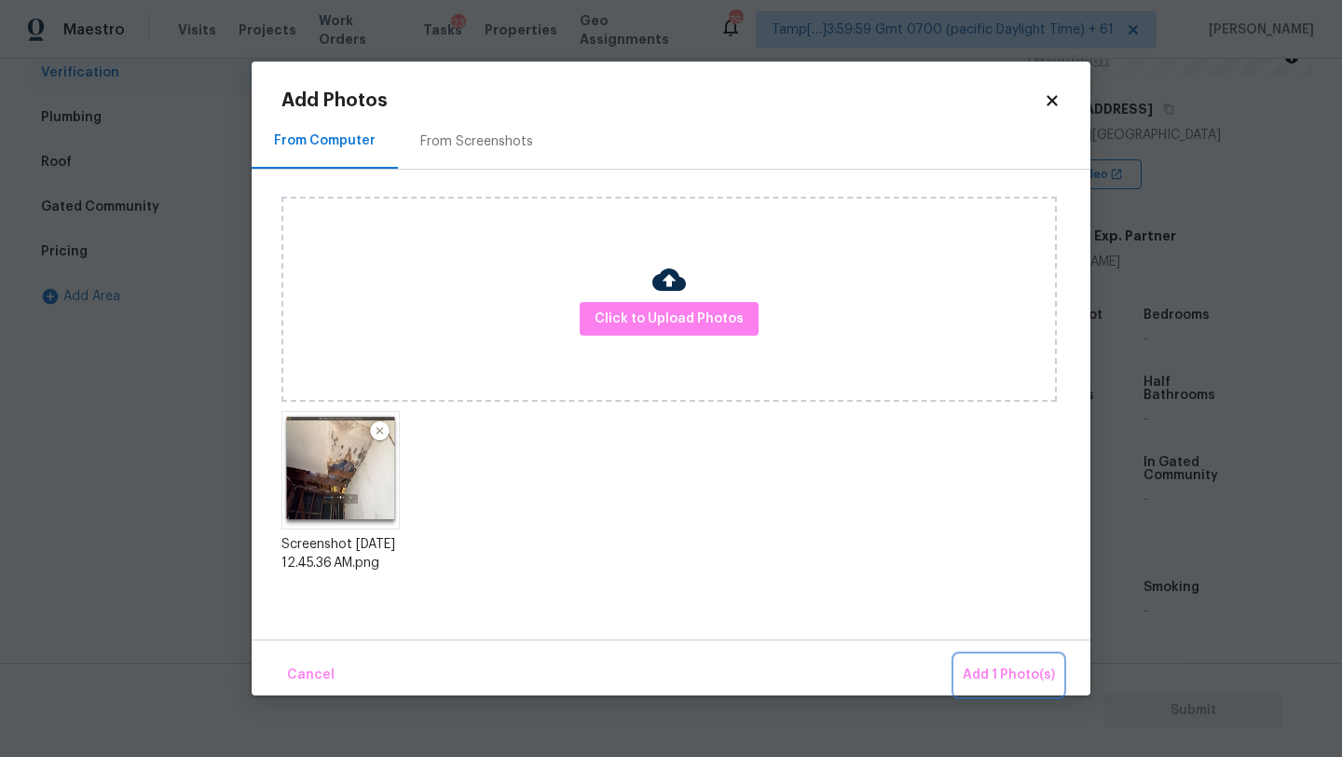
click at [1007, 668] on span "Add 1 Photo(s)" at bounding box center [1009, 674] width 92 height 23
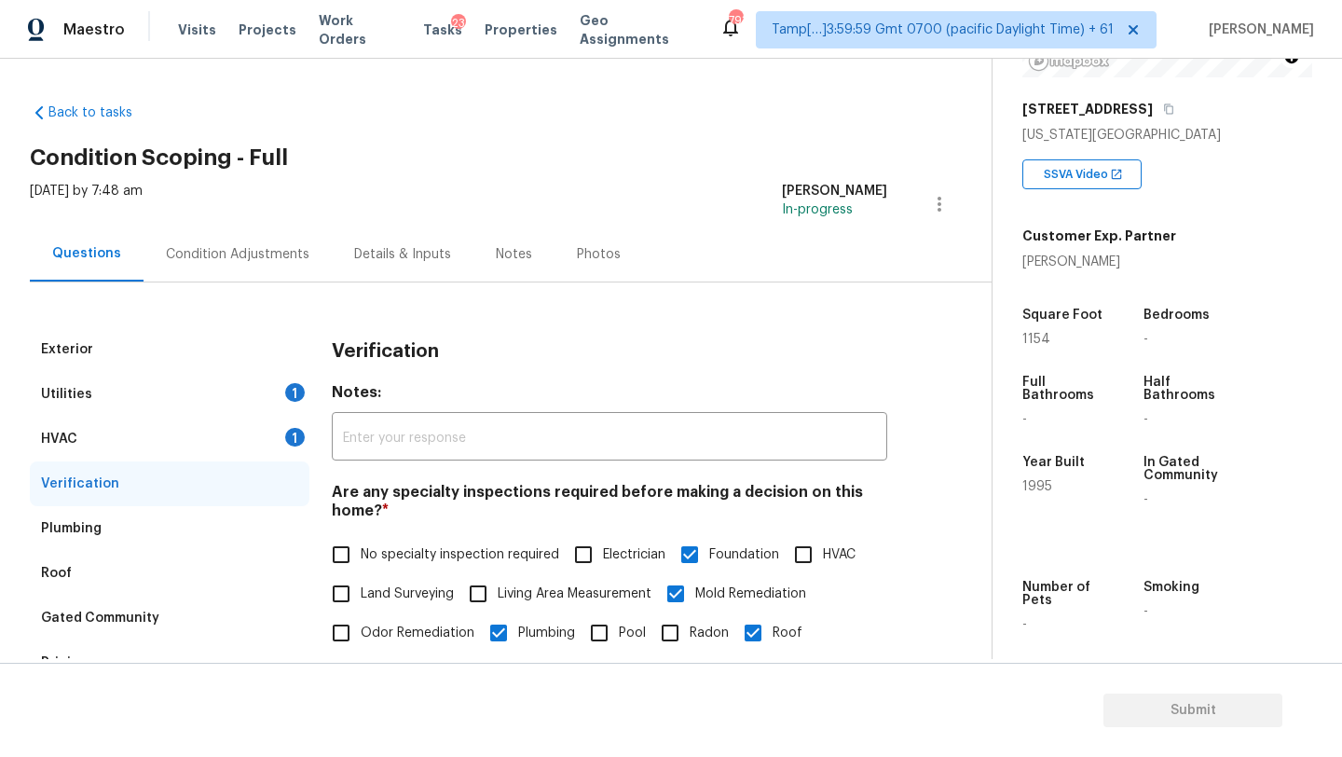
click at [239, 257] on div "Condition Adjustments" at bounding box center [238, 254] width 144 height 19
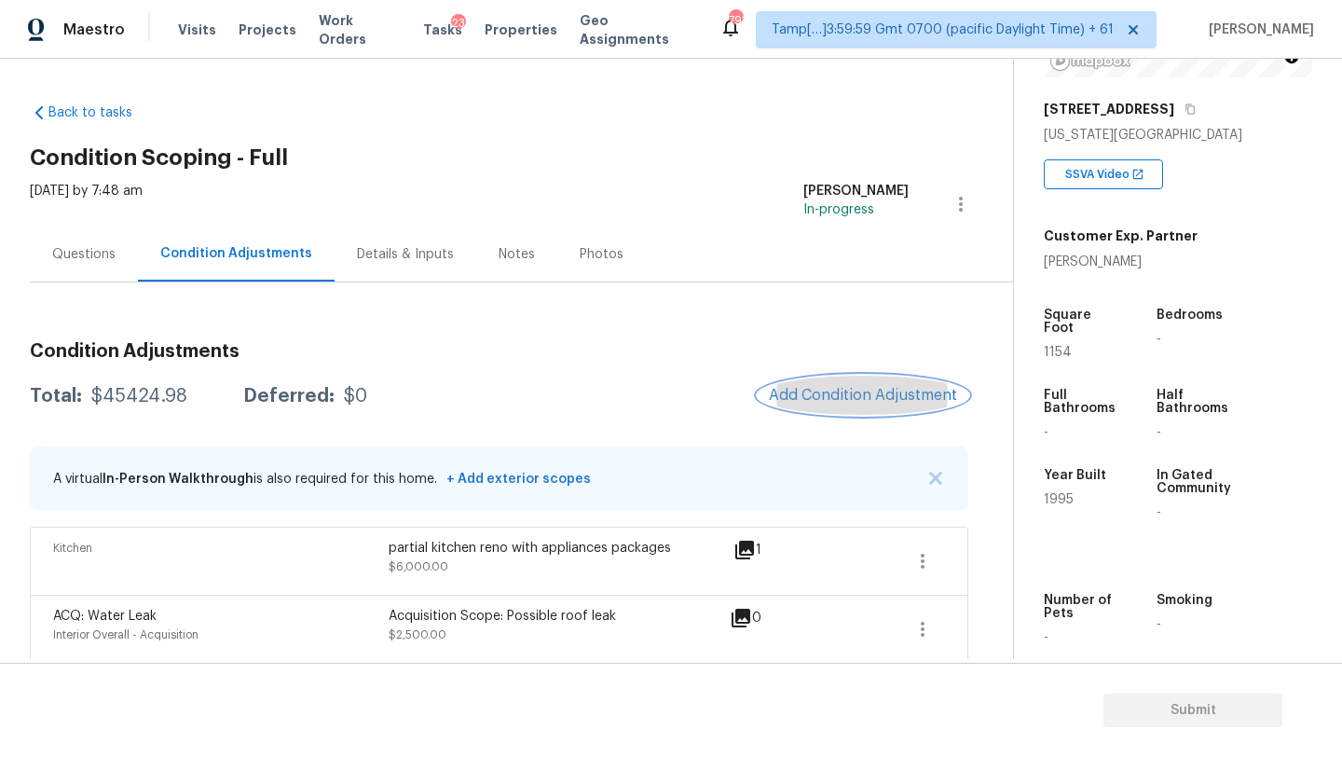
click at [861, 393] on span "Add Condition Adjustment" at bounding box center [863, 395] width 188 height 17
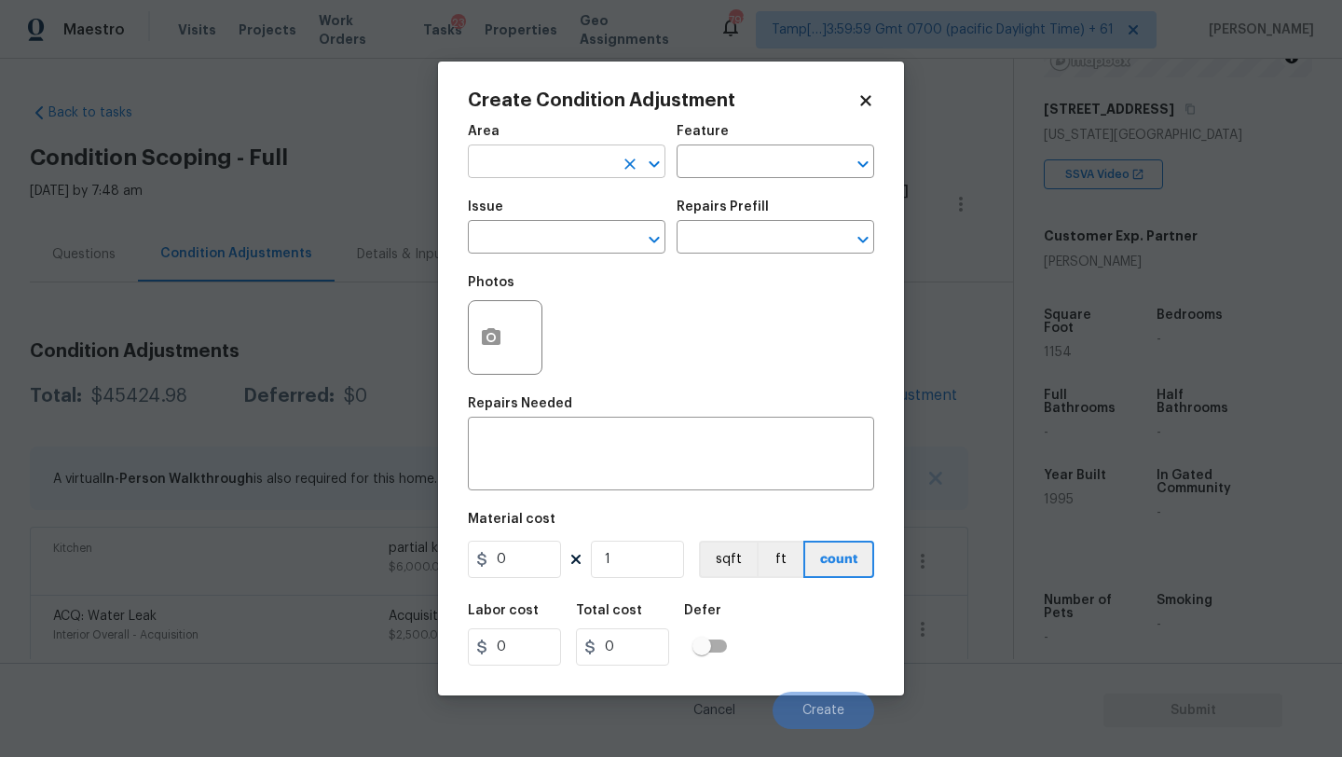
click at [567, 171] on input "text" at bounding box center [540, 163] width 145 height 29
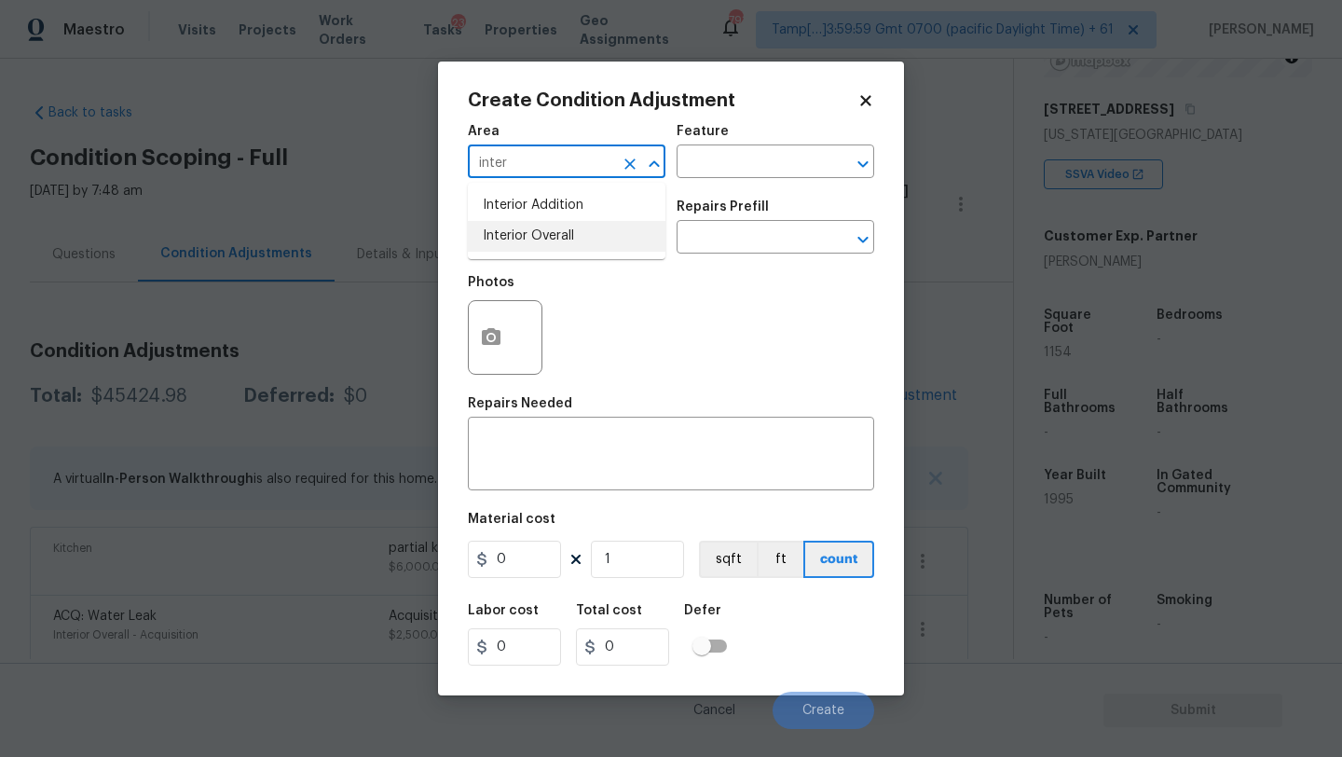
click at [576, 233] on li "Interior Overall" at bounding box center [567, 236] width 198 height 31
type input "Interior Overall"
click at [692, 172] on input "text" at bounding box center [749, 163] width 145 height 29
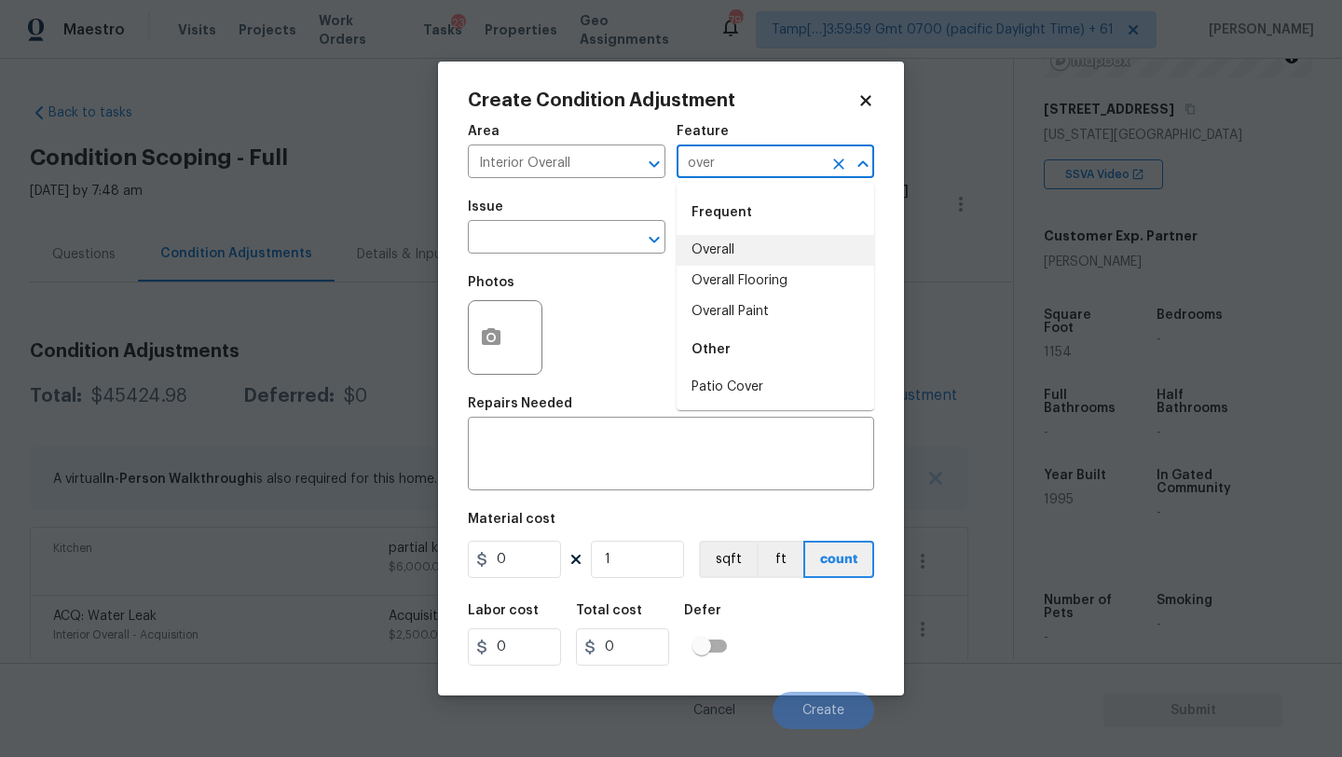
click at [702, 243] on li "Overall" at bounding box center [776, 250] width 198 height 31
type input "Overall"
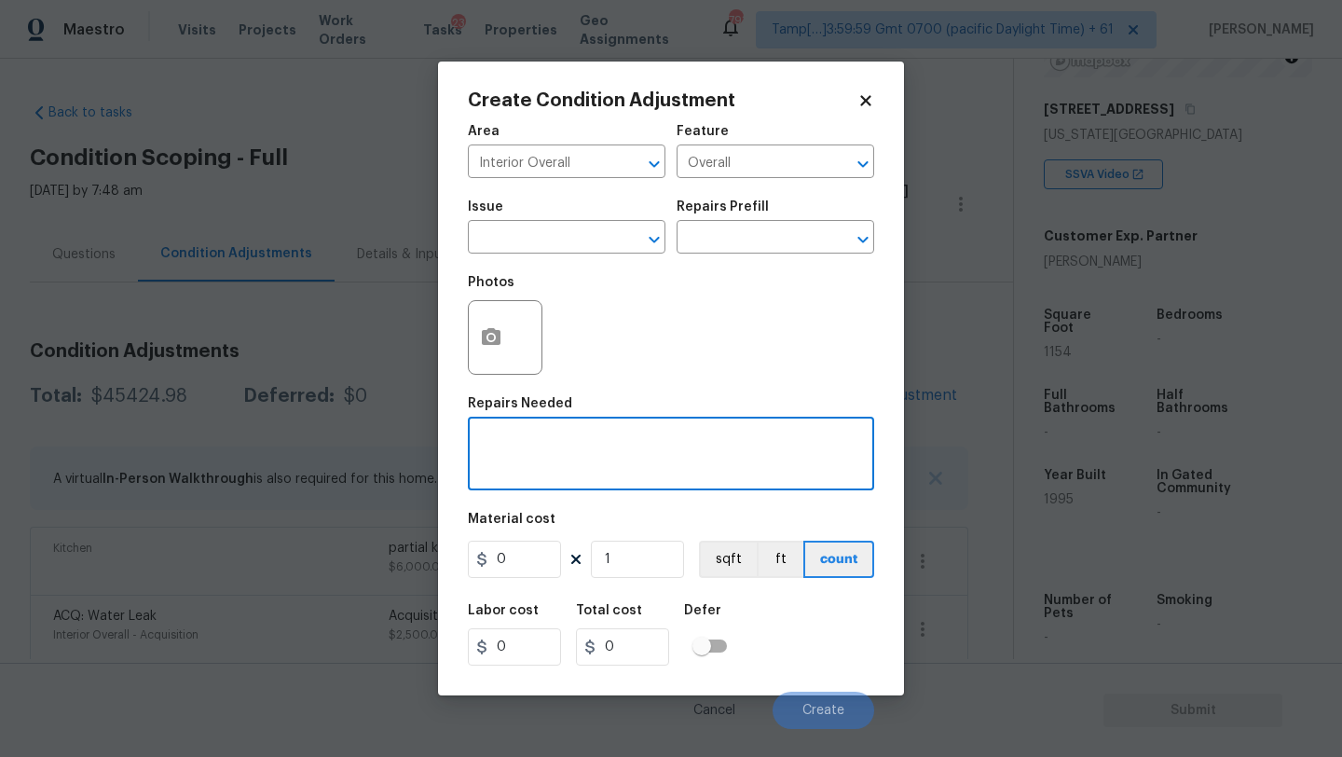
click at [622, 449] on textarea at bounding box center [671, 455] width 384 height 39
type textarea "mold remedaition"
click at [536, 561] on input "0" at bounding box center [514, 558] width 93 height 37
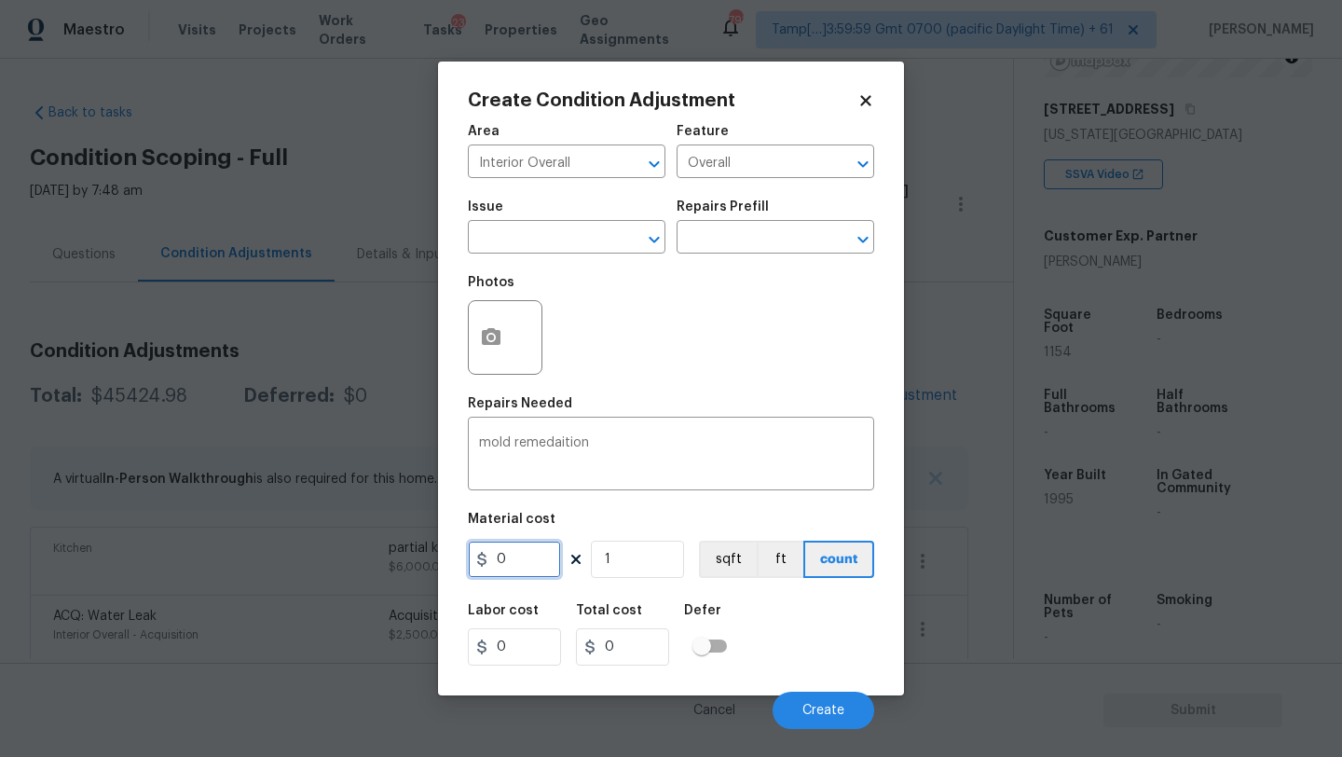
click at [536, 561] on input "0" at bounding box center [514, 558] width 93 height 37
type input "2500"
click at [813, 700] on button "Create" at bounding box center [824, 709] width 102 height 37
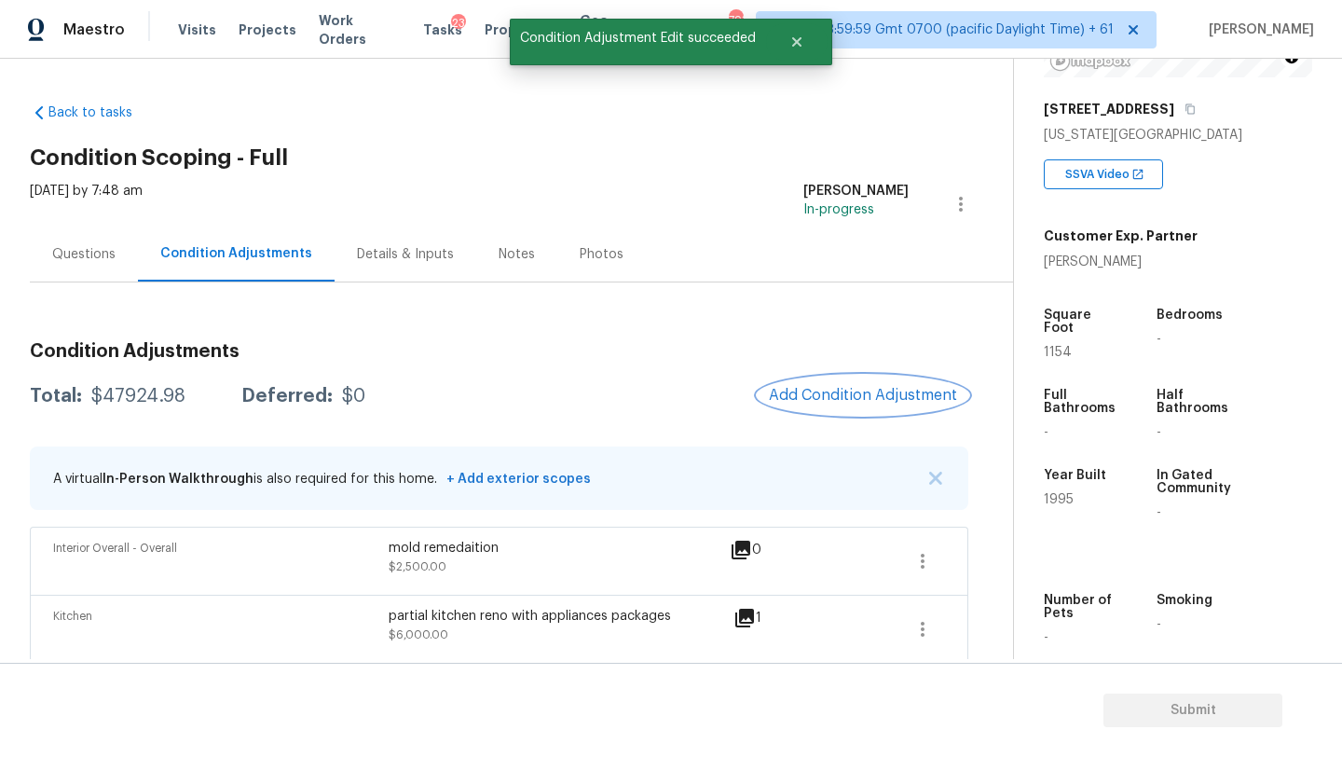
click at [851, 394] on span "Add Condition Adjustment" at bounding box center [863, 395] width 188 height 17
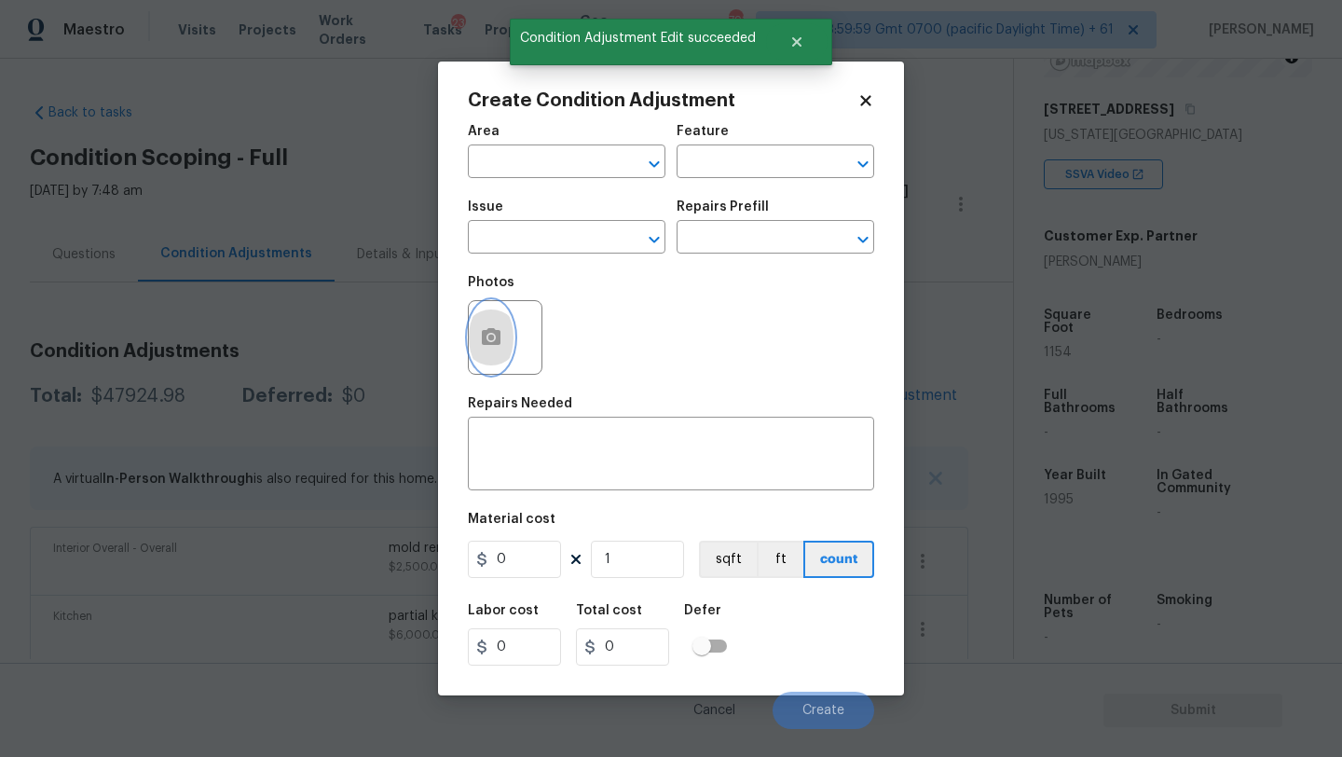
click at [492, 345] on icon "button" at bounding box center [491, 336] width 19 height 17
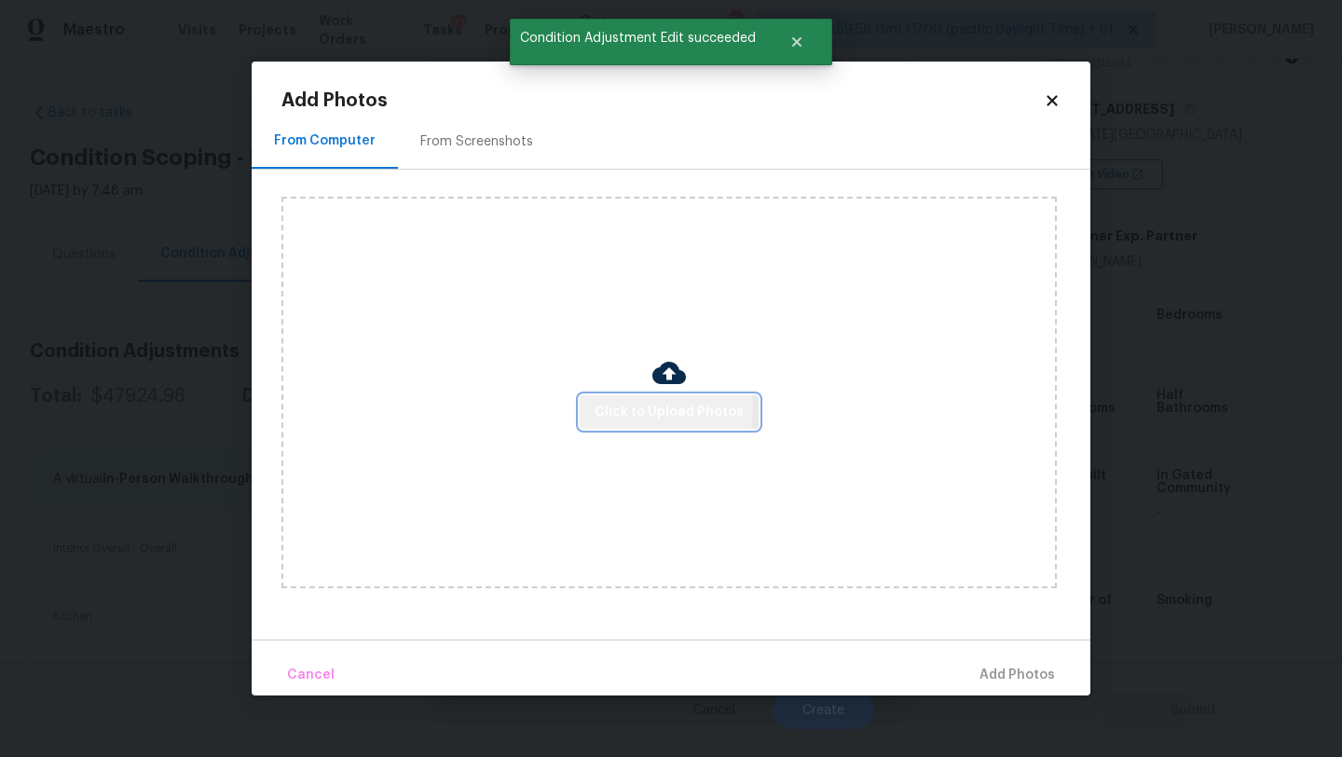
click at [638, 406] on span "Click to Upload Photos" at bounding box center [669, 412] width 149 height 23
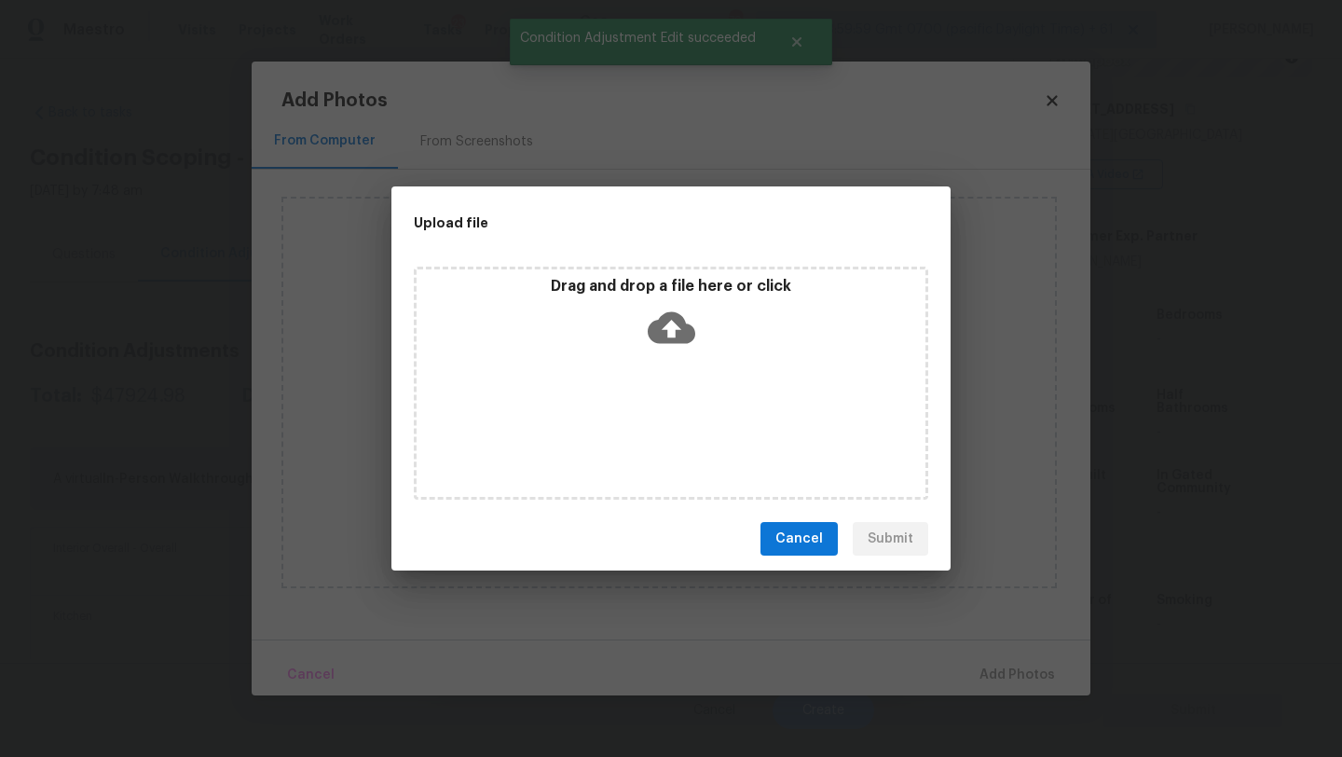
click at [667, 346] on icon at bounding box center [672, 328] width 48 height 48
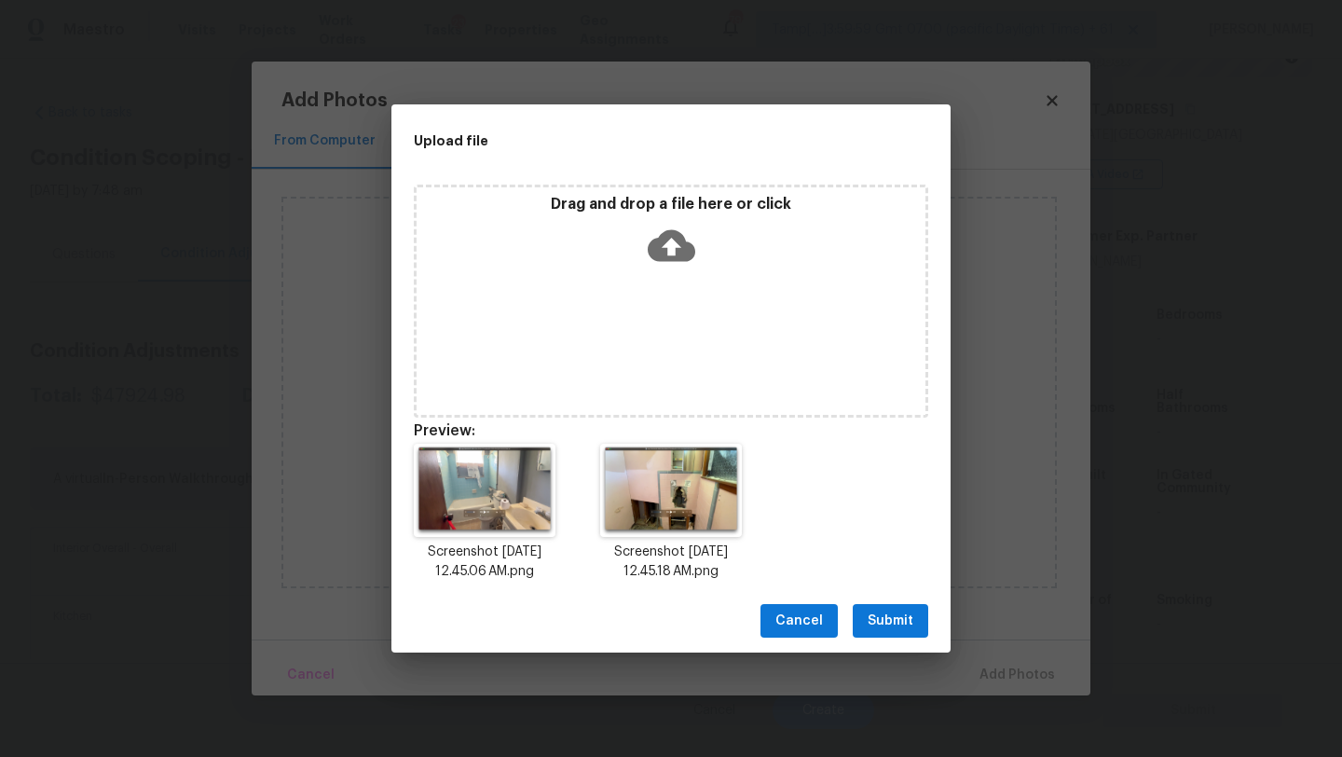
click at [891, 620] on span "Submit" at bounding box center [891, 620] width 46 height 23
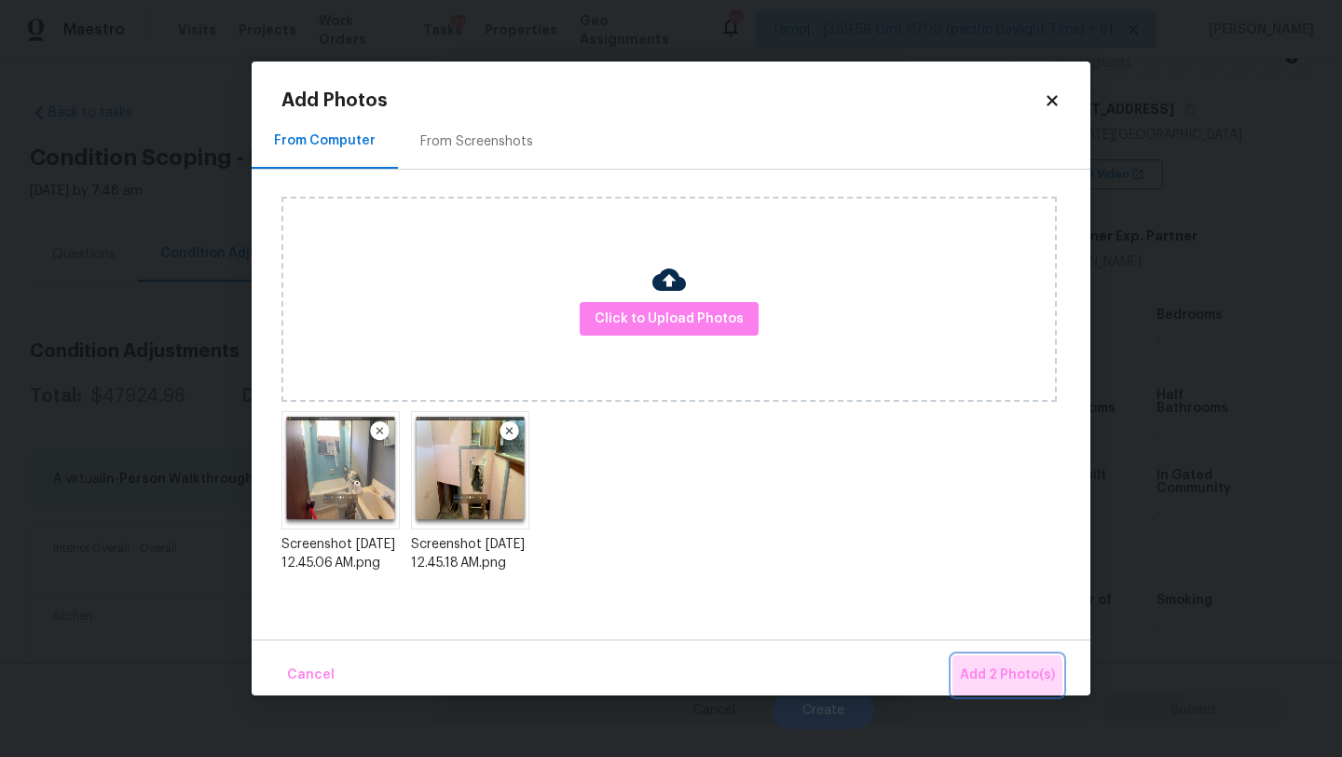
click at [998, 678] on span "Add 2 Photo(s)" at bounding box center [1007, 674] width 95 height 23
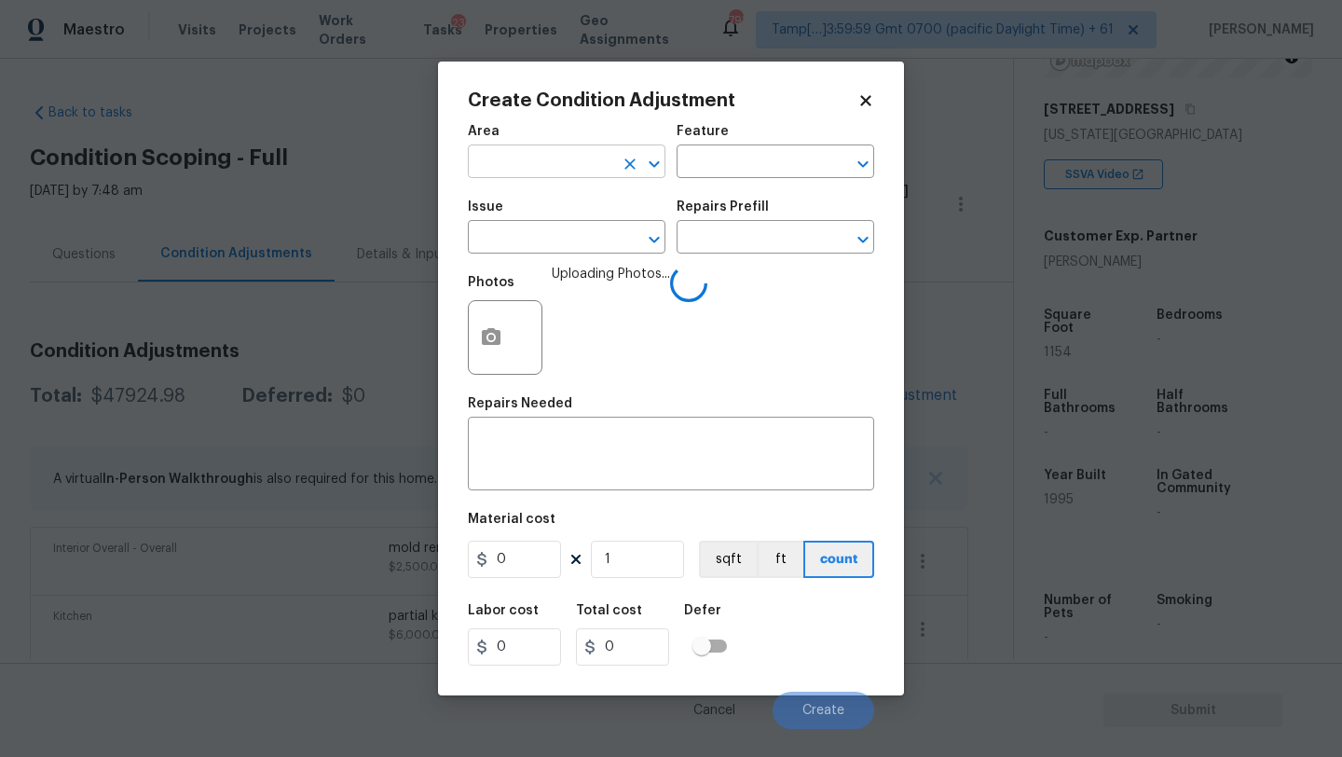
click at [504, 157] on input "text" at bounding box center [540, 163] width 145 height 29
click at [513, 214] on li "Bathroom" at bounding box center [567, 205] width 198 height 31
type input "Bathroom"
click at [529, 449] on textarea at bounding box center [671, 455] width 384 height 39
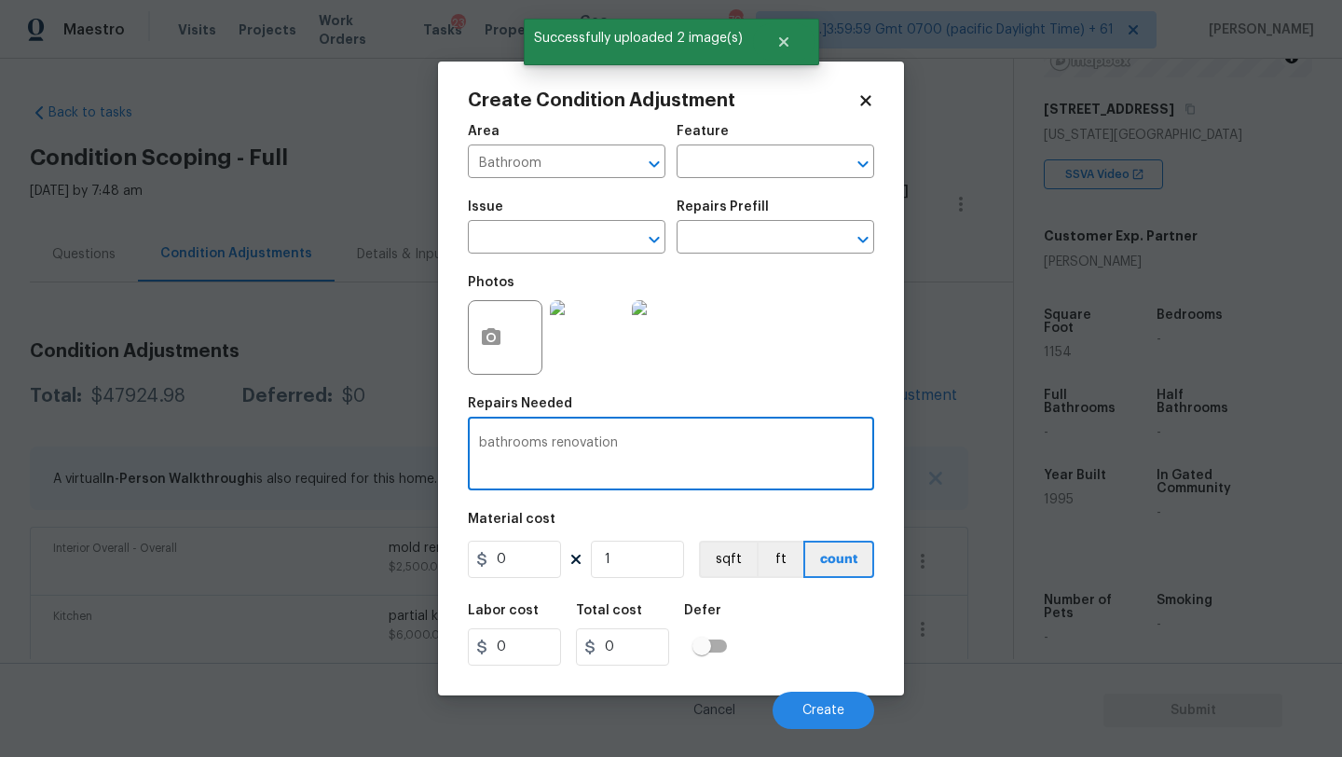
type textarea "bathrooms renovation"
click at [518, 555] on input "0" at bounding box center [514, 558] width 93 height 37
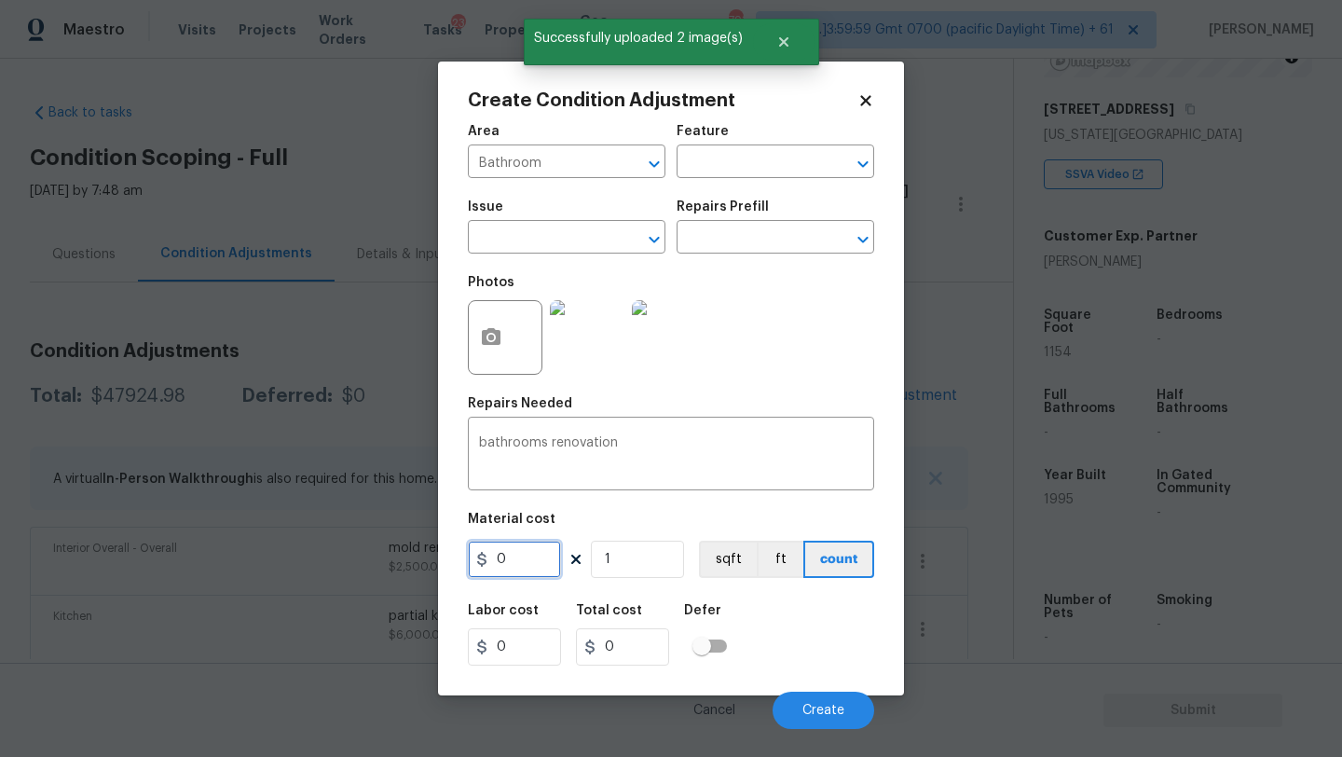
click at [518, 555] on input "0" at bounding box center [514, 558] width 93 height 37
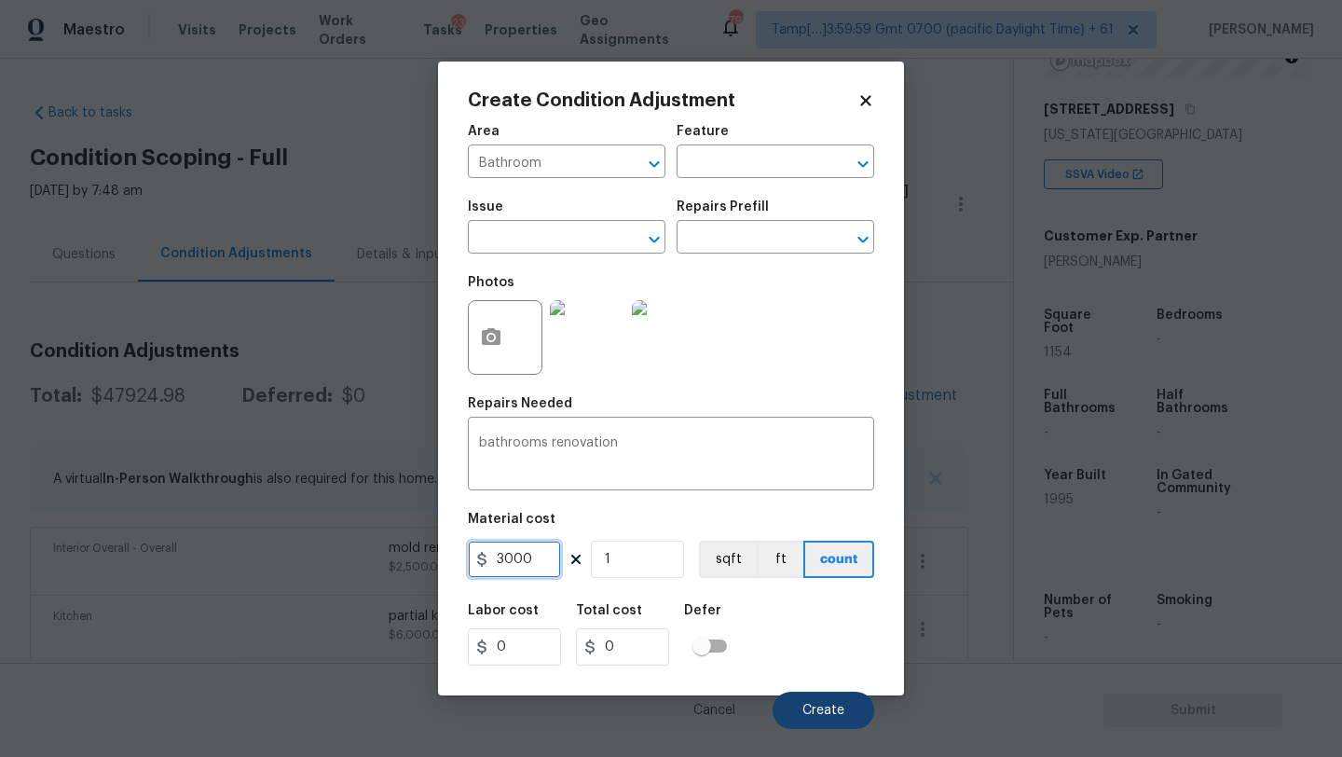
type input "3000"
click at [829, 702] on button "Create" at bounding box center [824, 709] width 102 height 37
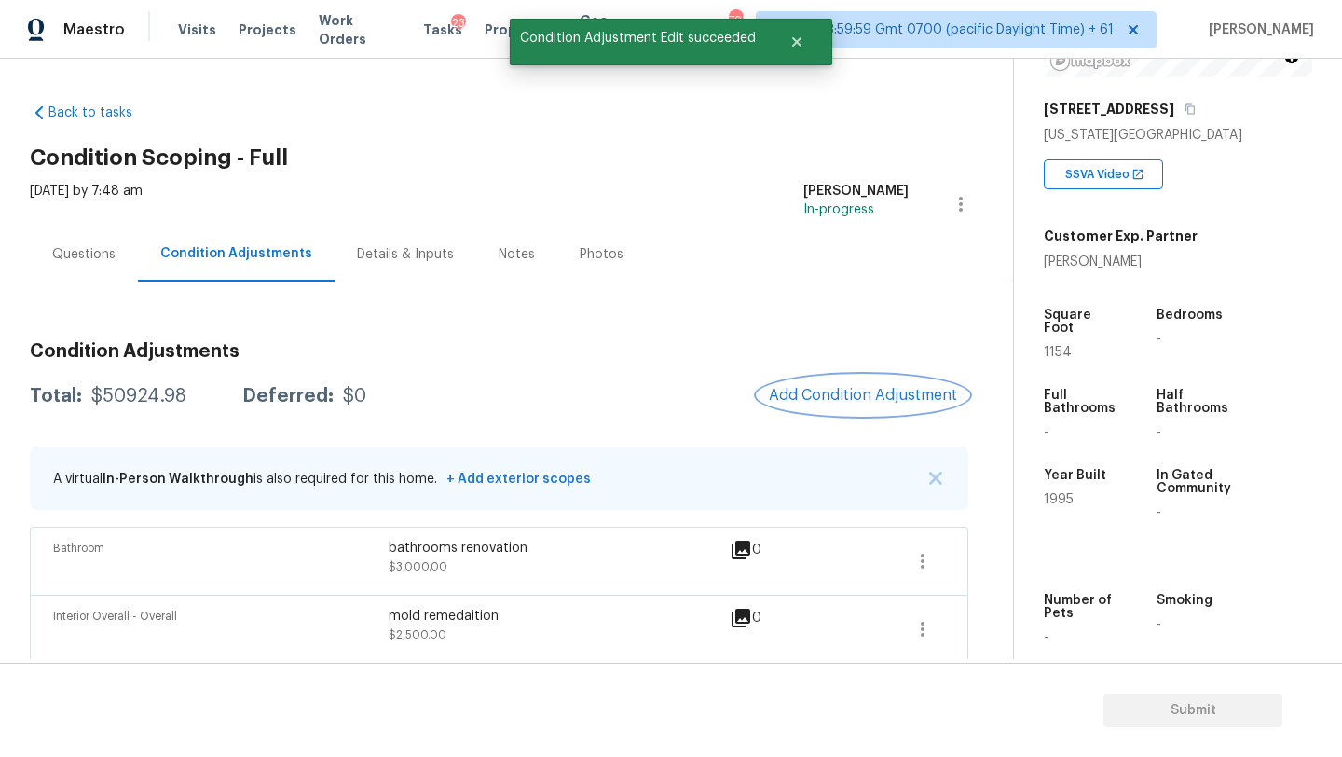
click at [847, 394] on span "Add Condition Adjustment" at bounding box center [863, 395] width 188 height 17
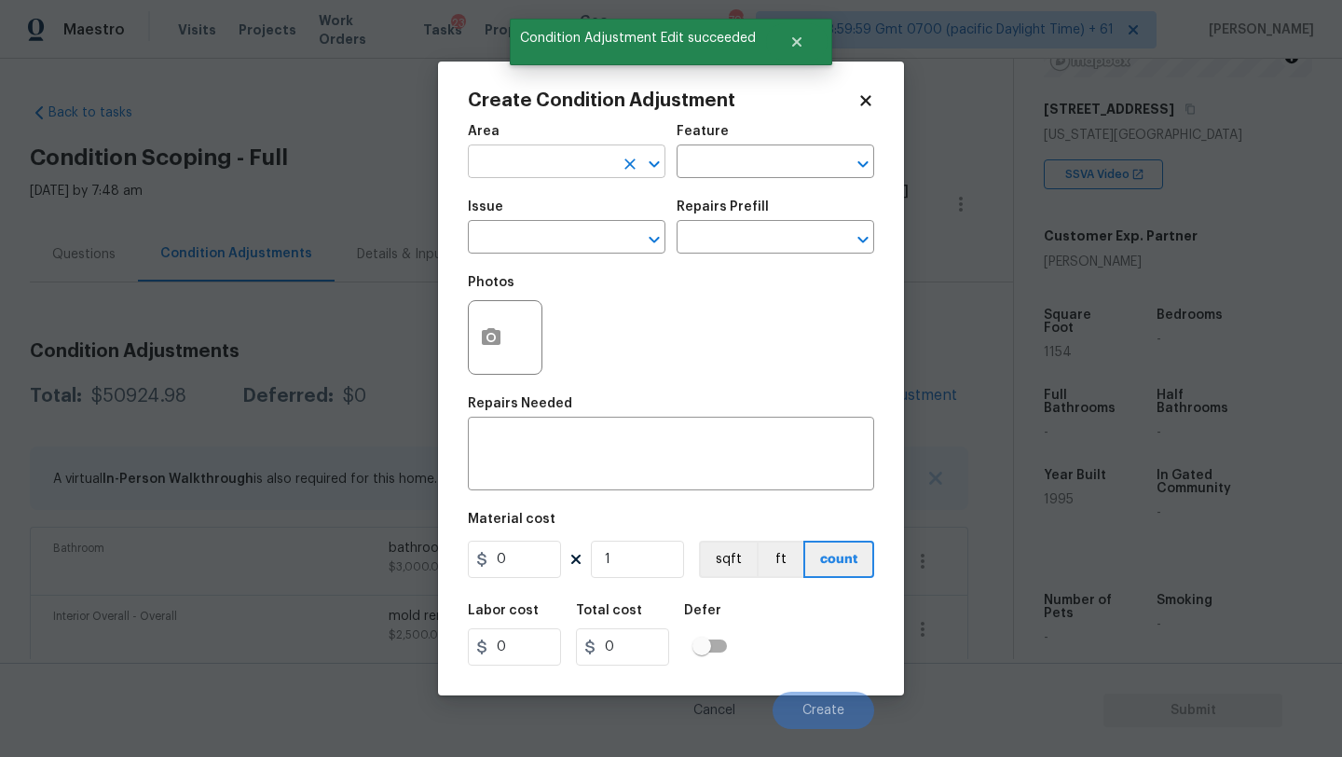
click at [519, 155] on input "text" at bounding box center [540, 163] width 145 height 29
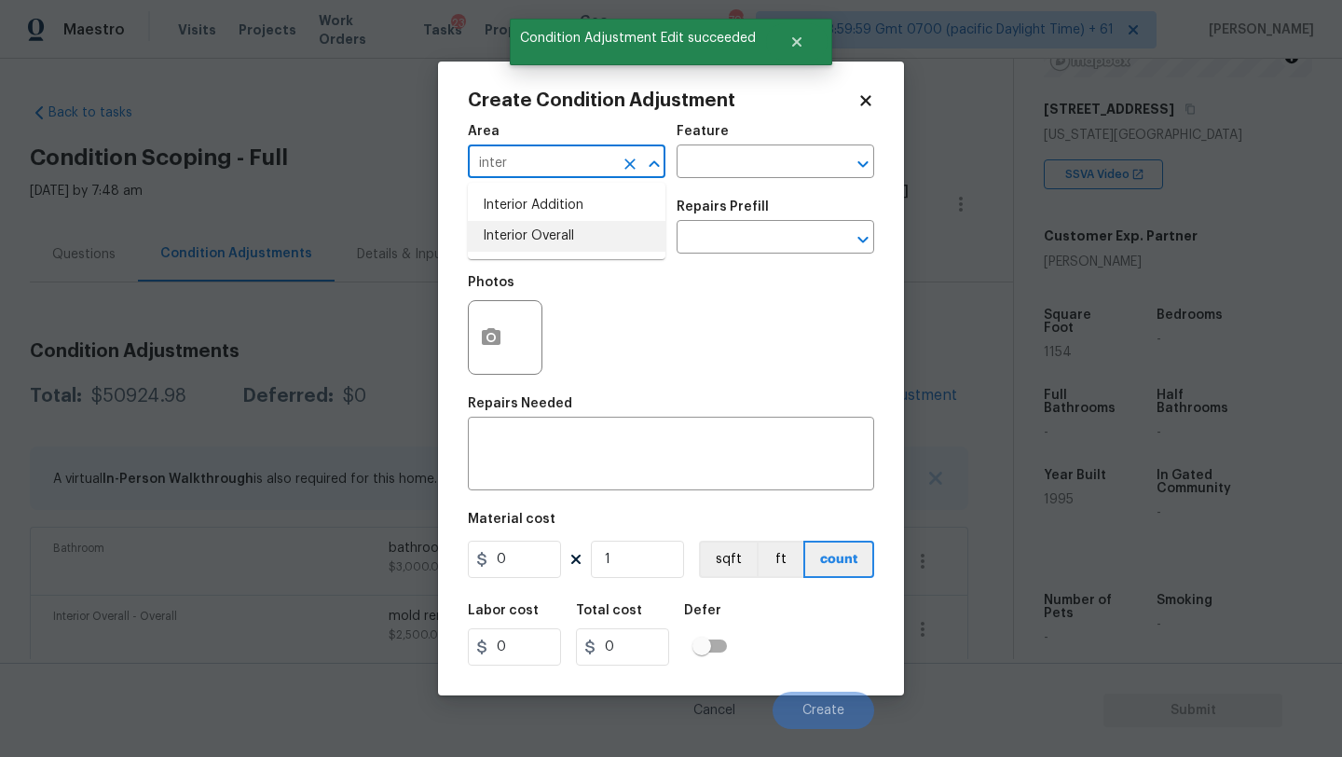
click at [540, 247] on li "Interior Overall" at bounding box center [567, 236] width 198 height 31
type input "Interior Overall"
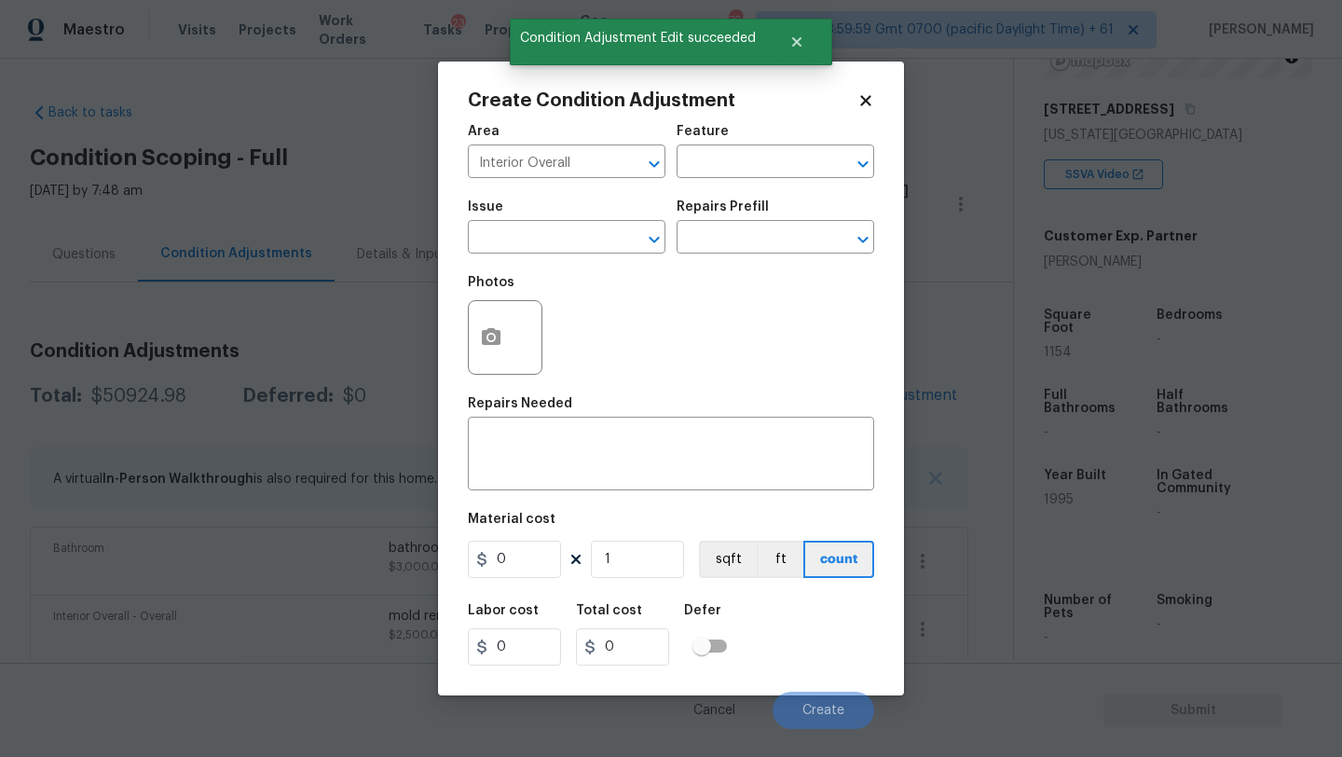
click at [696, 179] on div "Area Interior Overall ​ Feature ​" at bounding box center [671, 151] width 406 height 75
click at [697, 174] on input "text" at bounding box center [749, 163] width 145 height 29
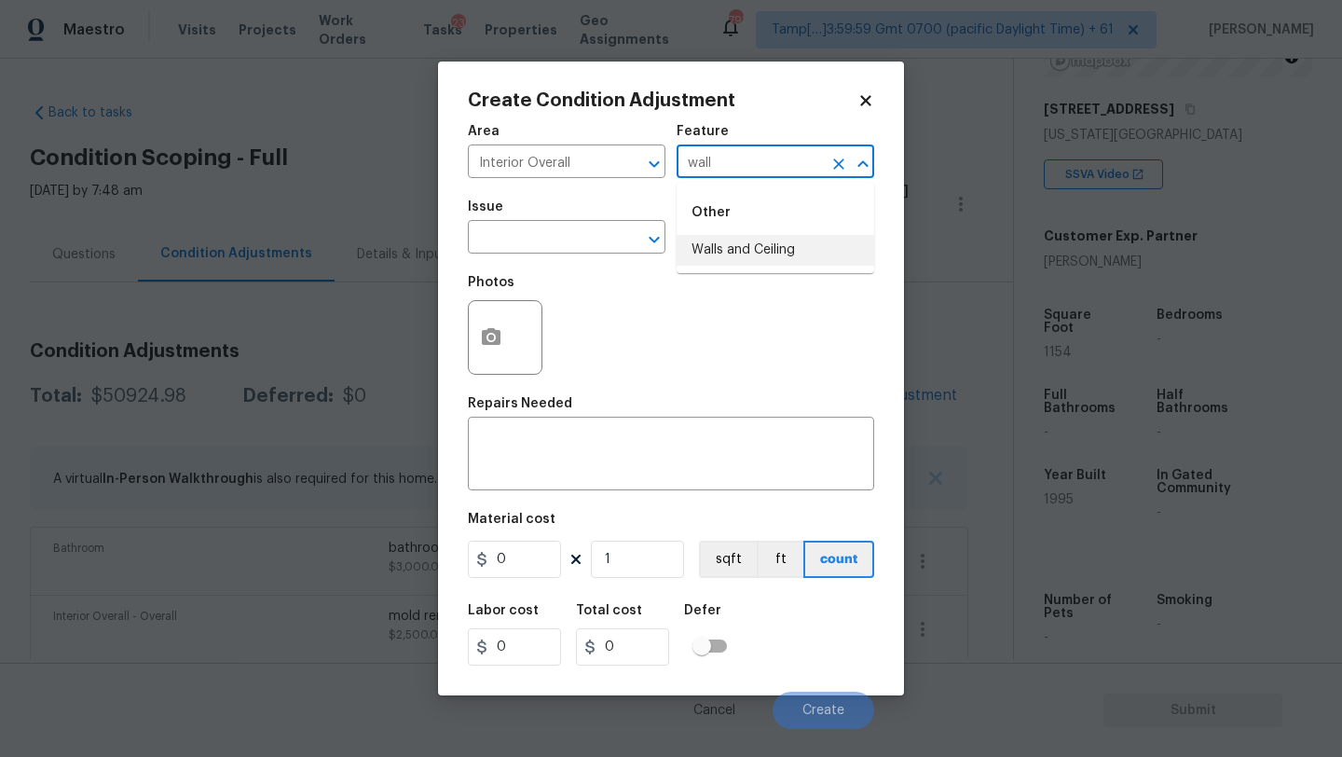
click at [719, 246] on li "Walls and Ceiling" at bounding box center [776, 250] width 198 height 31
type input "Walls and Ceiling"
click at [553, 459] on textarea at bounding box center [671, 455] width 384 height 39
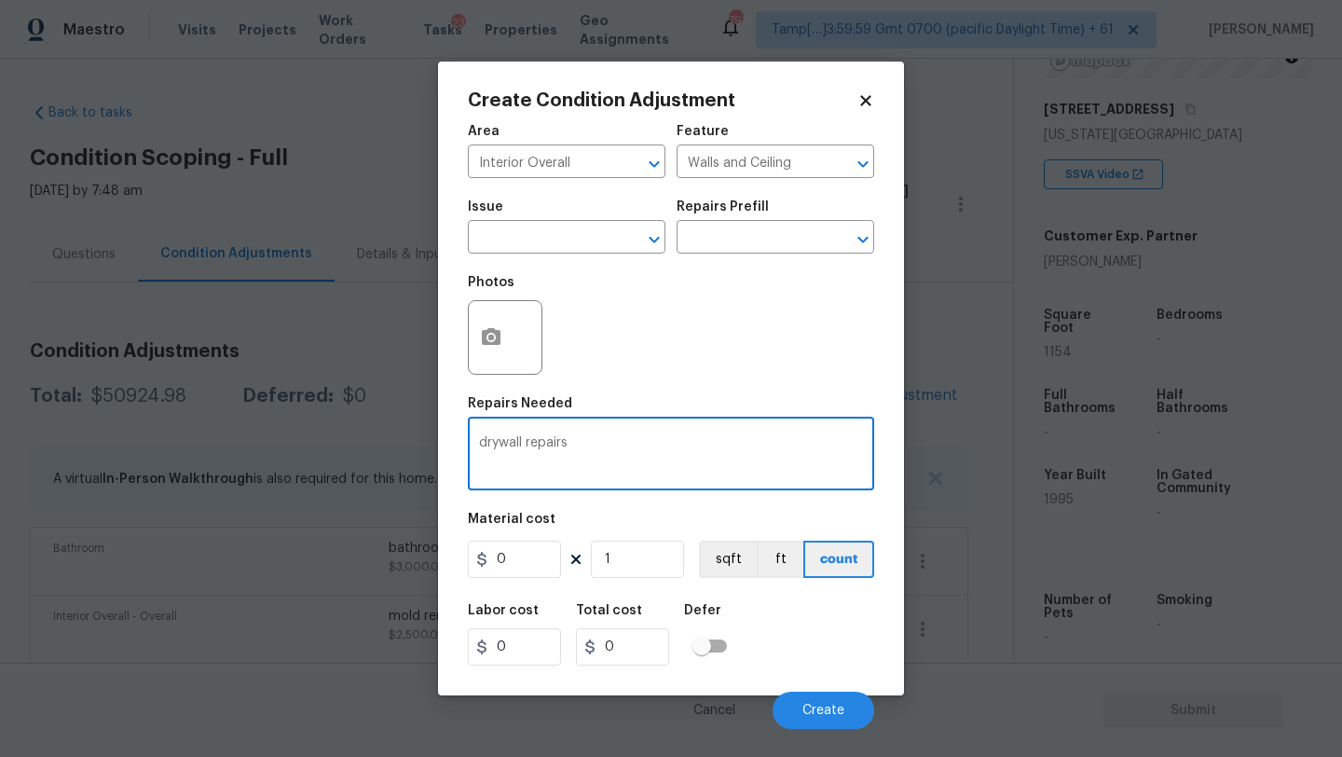
type textarea "drywall repairs"
click at [520, 565] on input "0" at bounding box center [514, 558] width 93 height 37
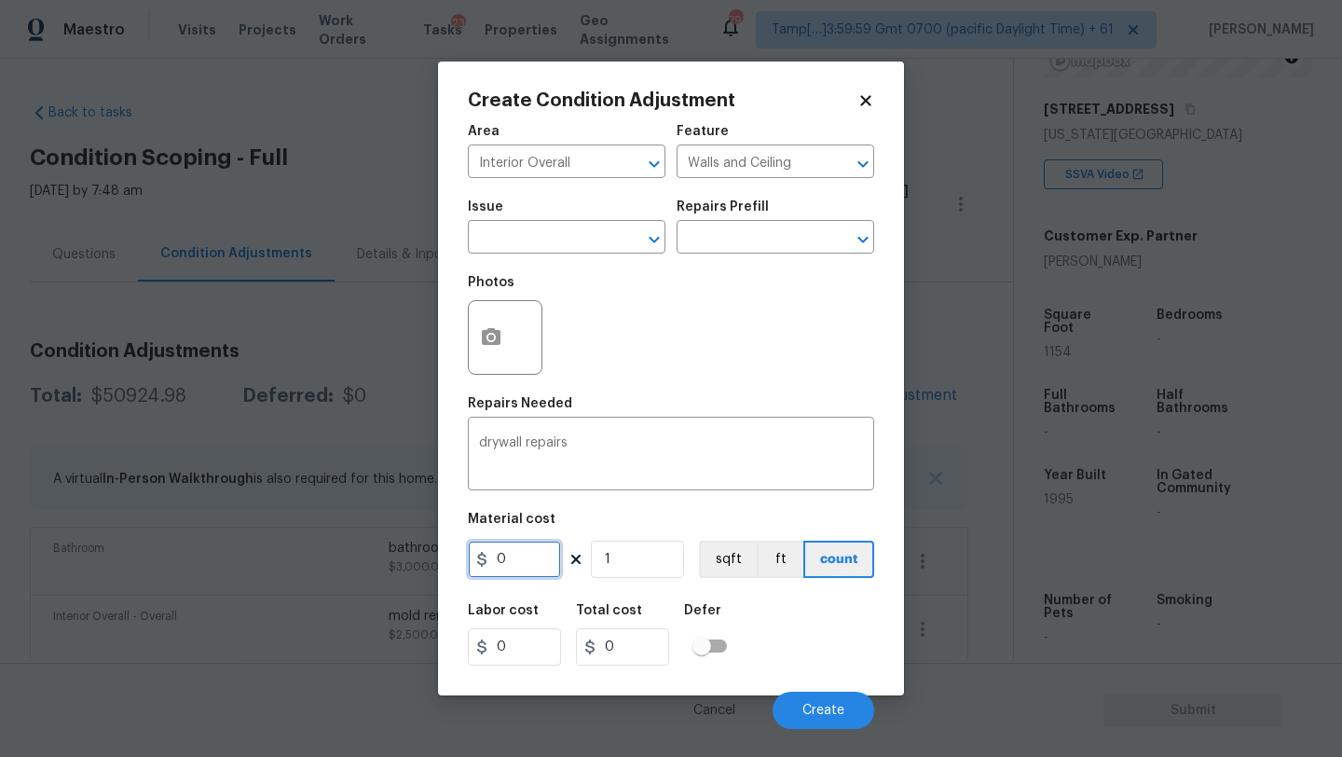
click at [520, 565] on input "0" at bounding box center [514, 558] width 93 height 37
click at [524, 571] on input "5000" at bounding box center [514, 558] width 93 height 37
type input "8000"
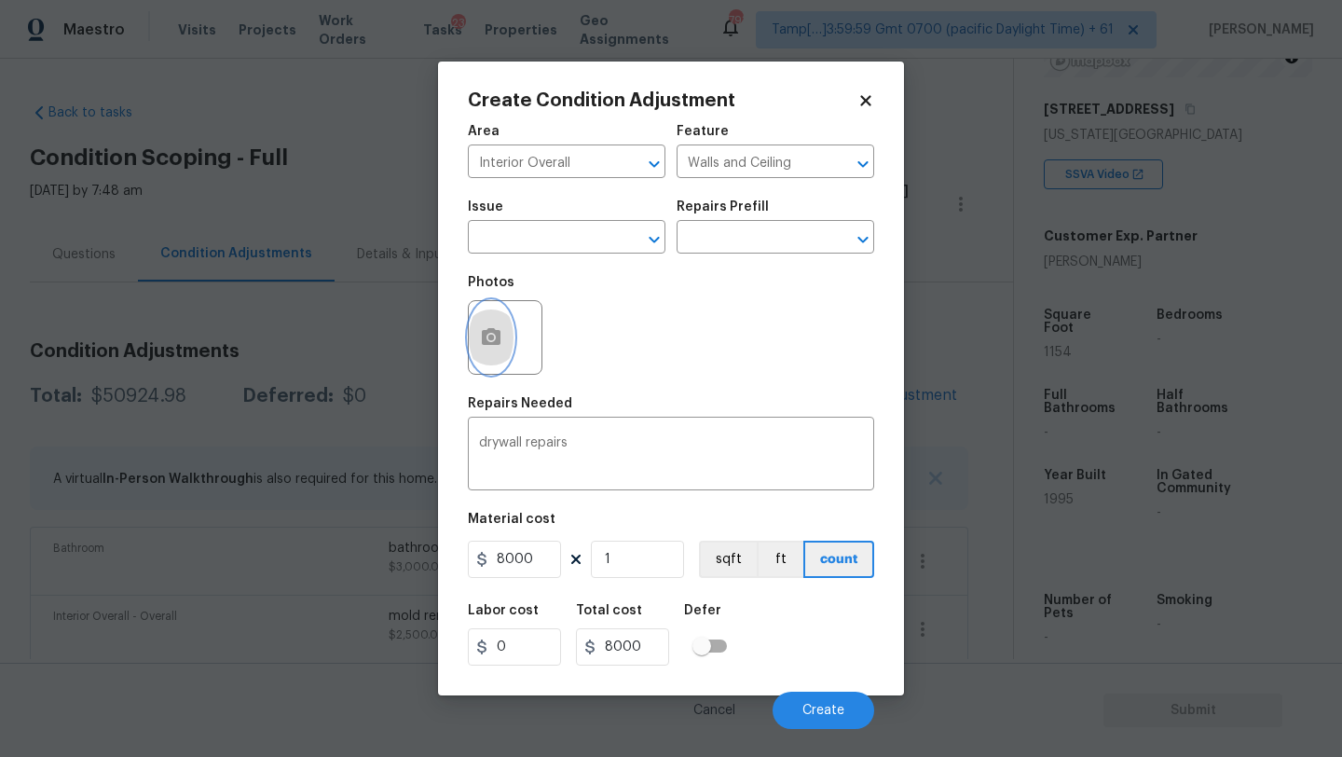
click at [491, 357] on button "button" at bounding box center [491, 337] width 45 height 73
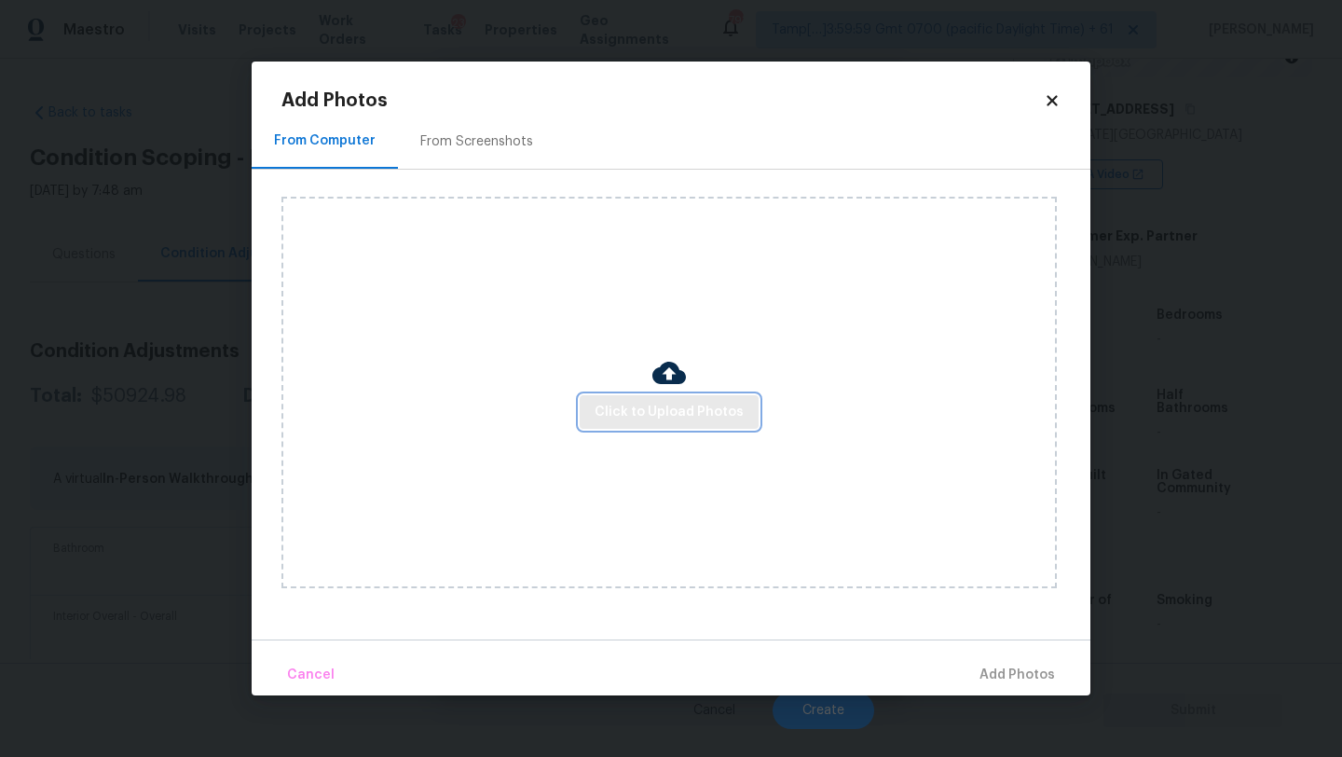
click at [653, 426] on button "Click to Upload Photos" at bounding box center [669, 412] width 179 height 34
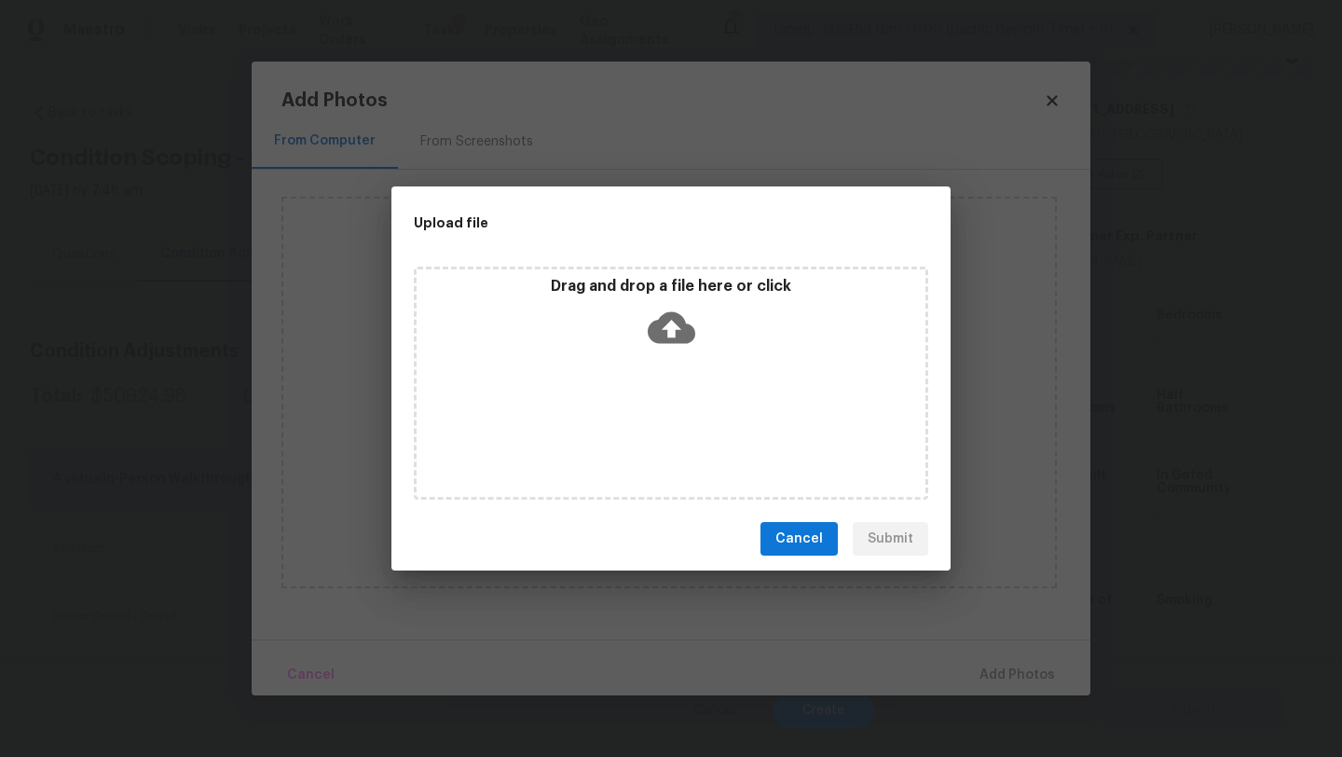
click at [653, 359] on div "Drag and drop a file here or click" at bounding box center [671, 383] width 514 height 233
